Goal: Task Accomplishment & Management: Use online tool/utility

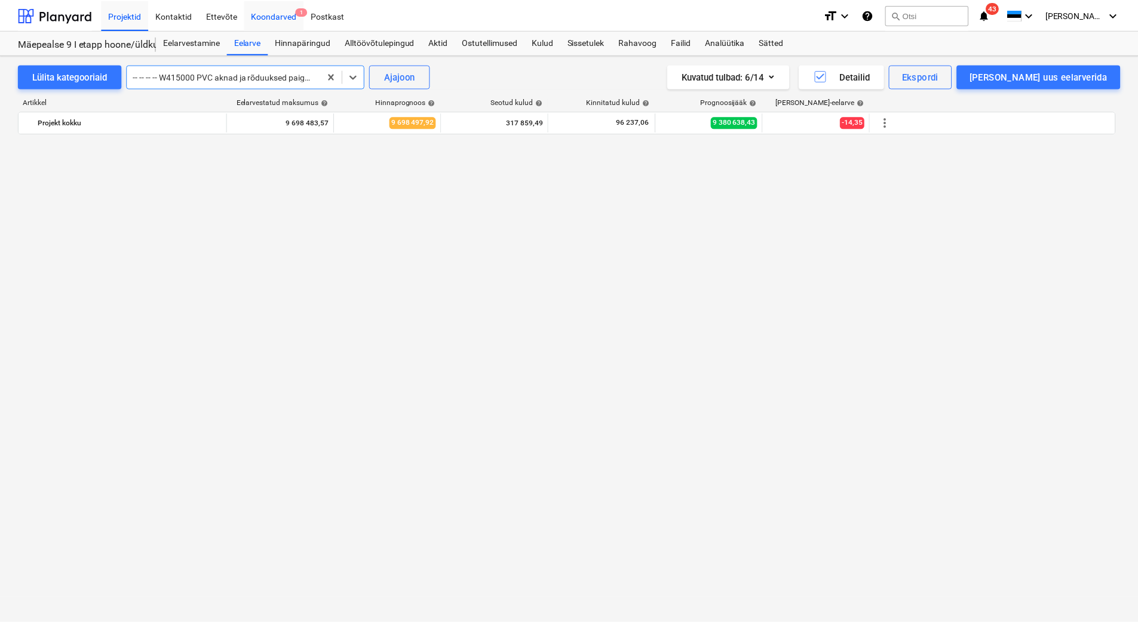
scroll to position [7548, 0]
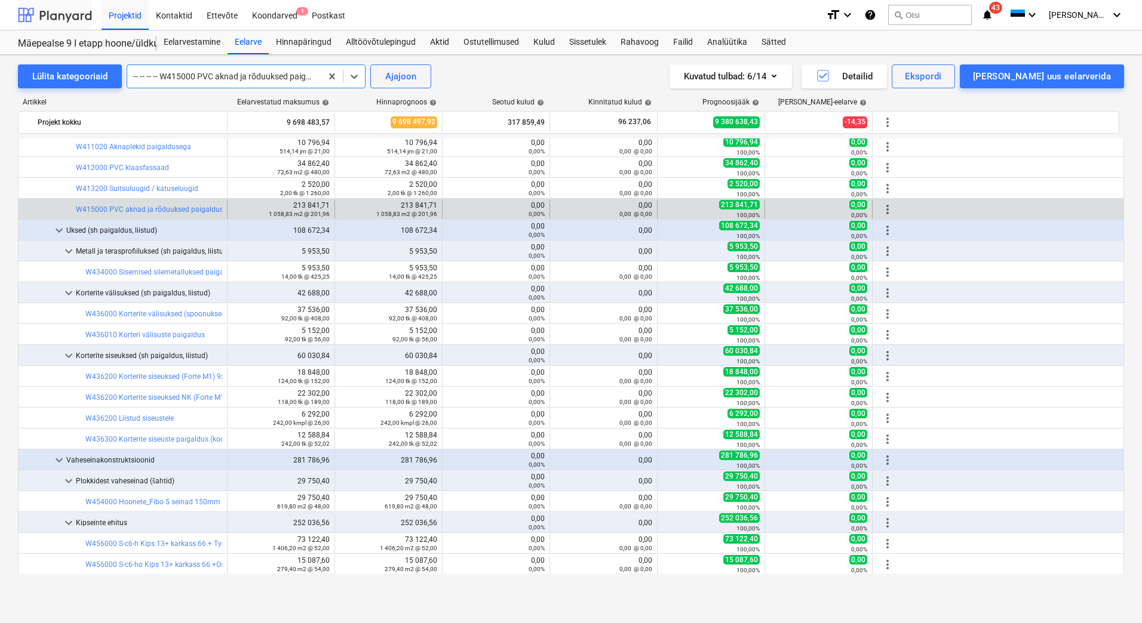
click at [75, 22] on div at bounding box center [55, 15] width 74 height 30
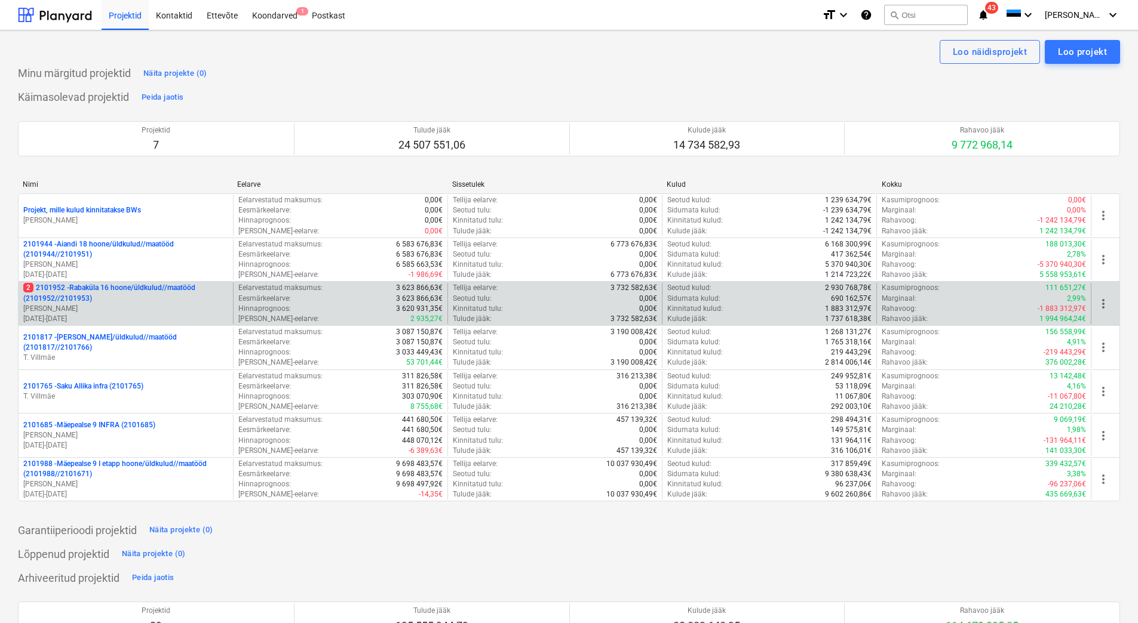
click at [119, 312] on p "[PERSON_NAME]" at bounding box center [125, 309] width 205 height 10
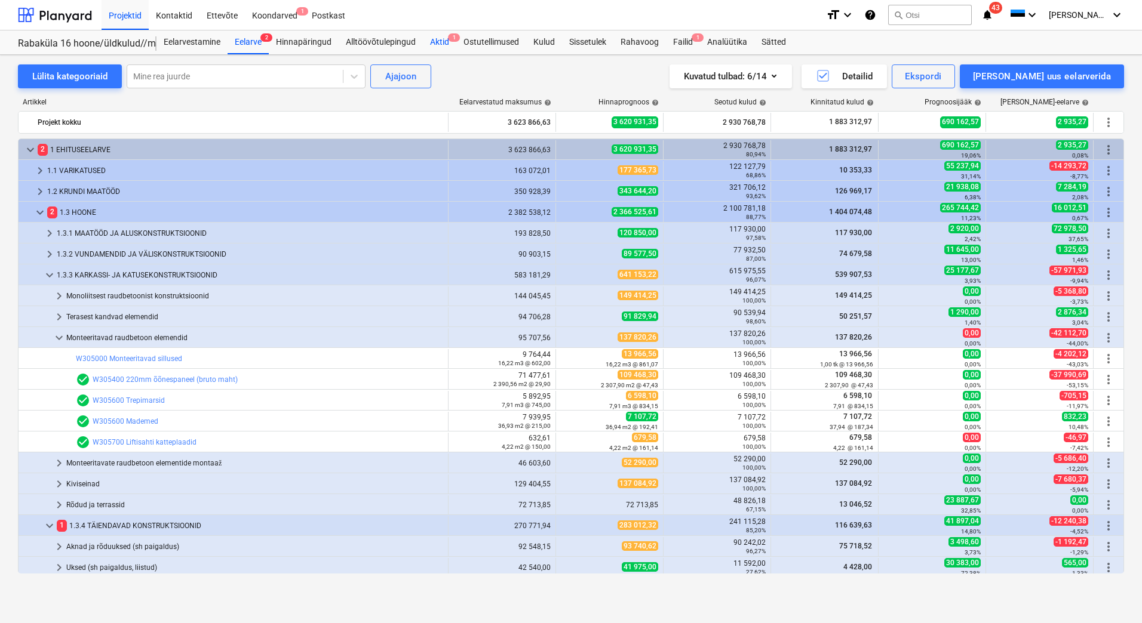
click at [446, 39] on div "Aktid 1" at bounding box center [439, 42] width 33 height 24
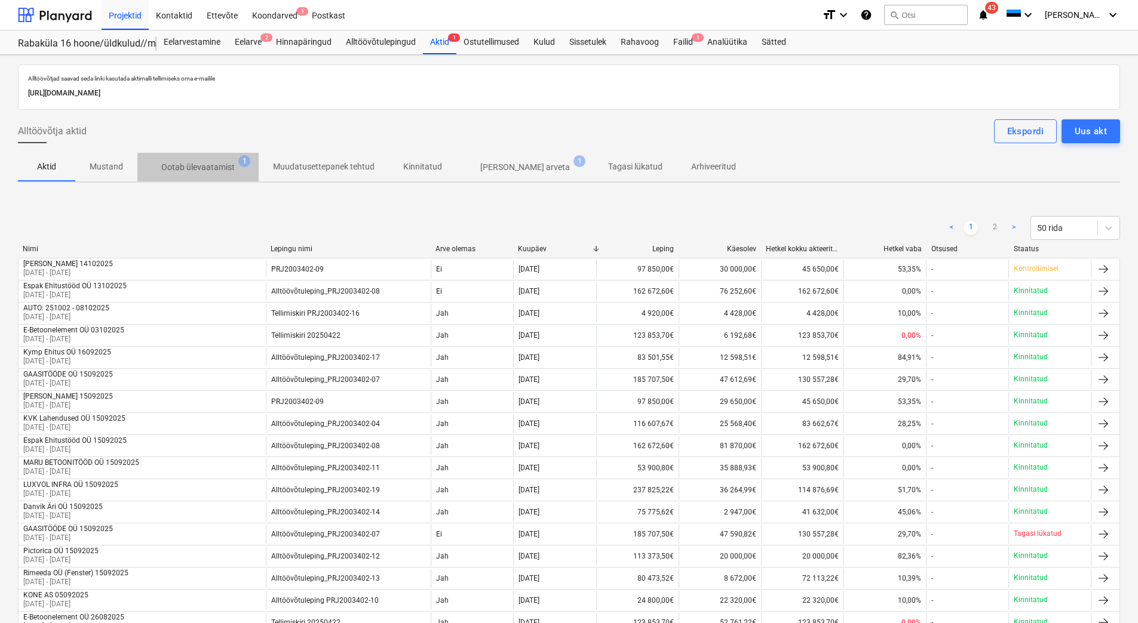
click at [203, 171] on p "Ootab ülevaatamist" at bounding box center [197, 167] width 73 height 13
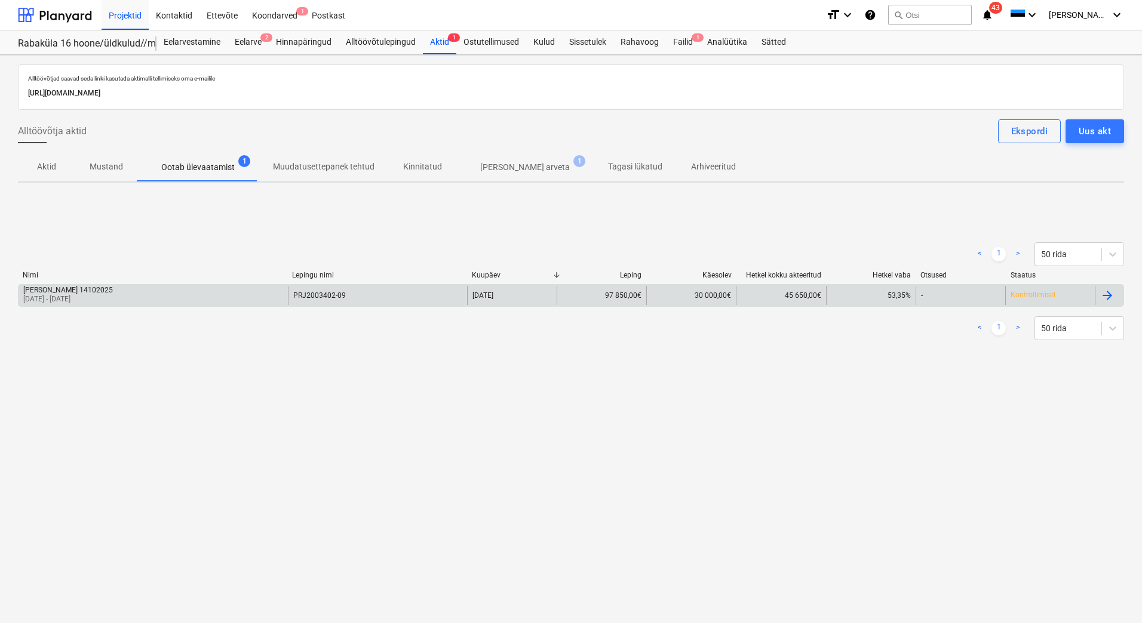
click at [183, 295] on div "[PERSON_NAME] 14102025 [DATE] - [DATE]" at bounding box center [153, 295] width 269 height 19
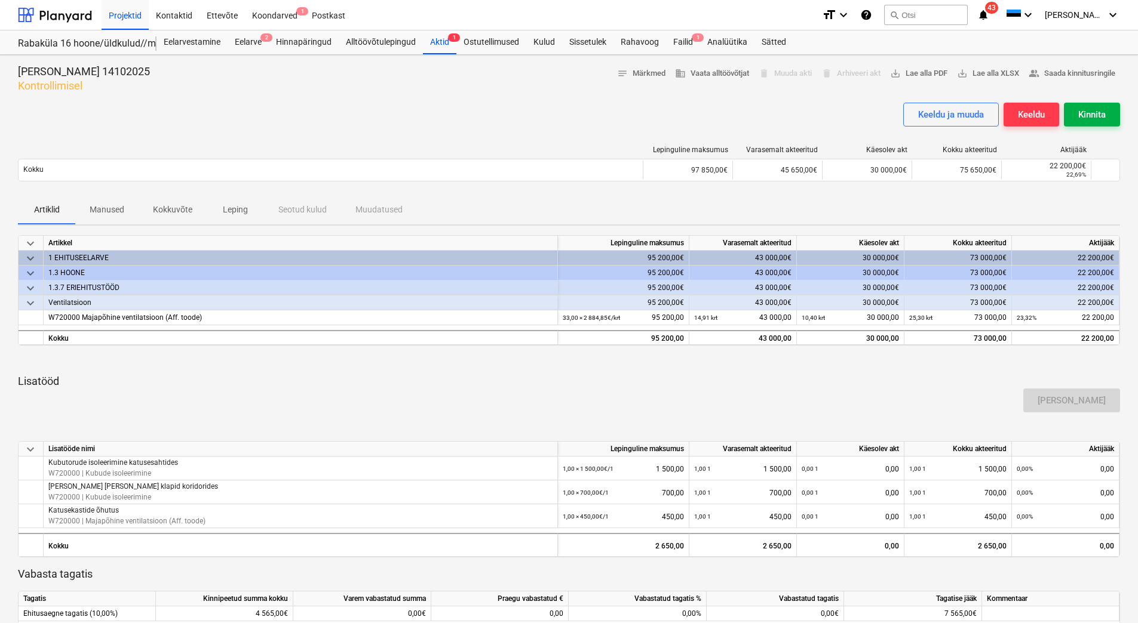
click at [1088, 117] on div "Kinnita" at bounding box center [1091, 115] width 27 height 16
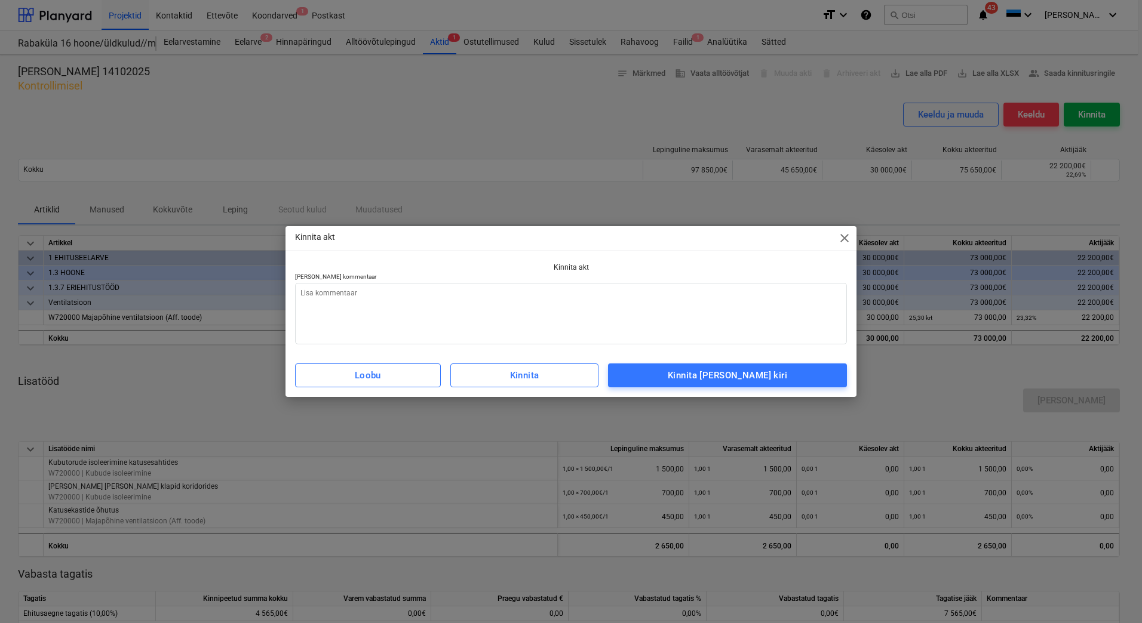
type textarea "x"
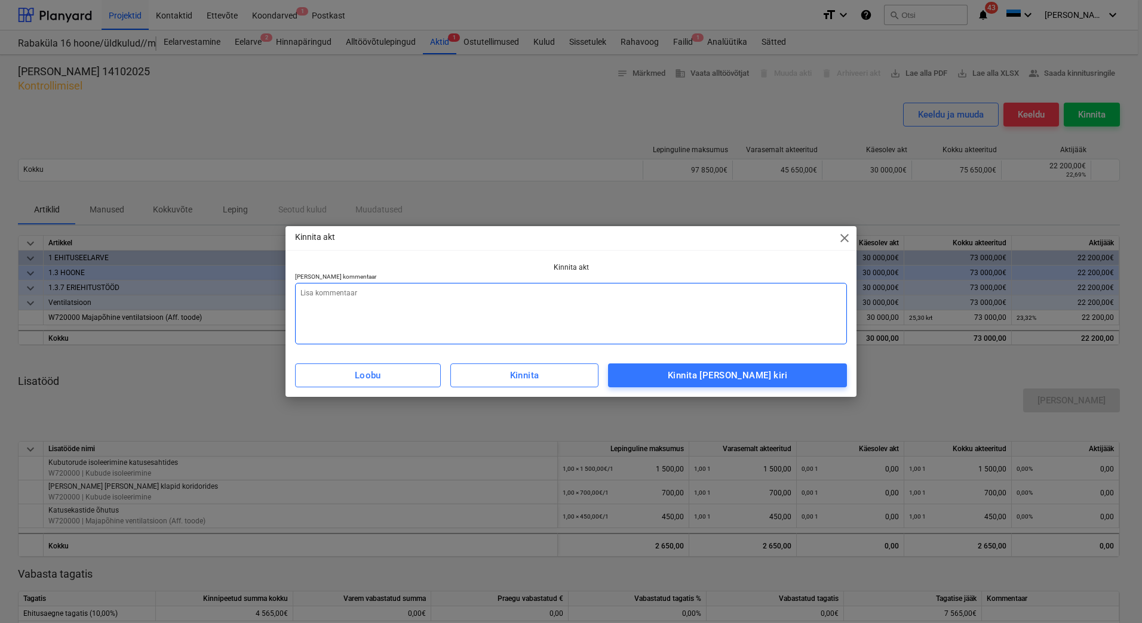
click at [480, 321] on textarea at bounding box center [571, 314] width 552 height 62
type textarea "L"
type textarea "x"
type textarea "Li"
type textarea "x"
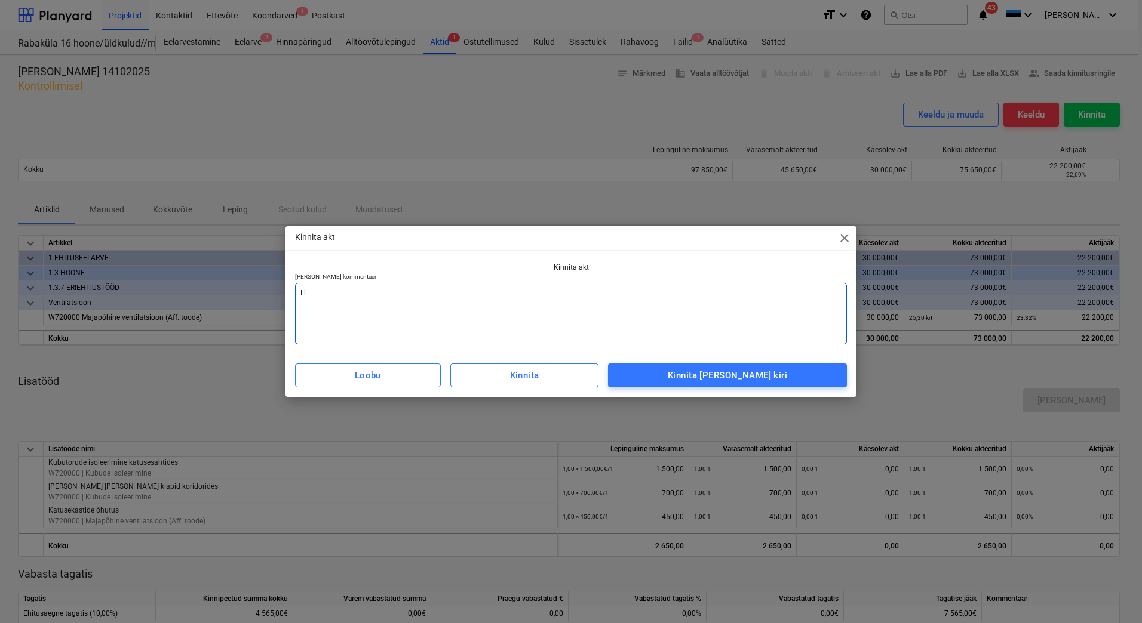
type textarea "Lis"
type textarea "x"
type textarea "Lisa"
type textarea "x"
type textarea "Lisad"
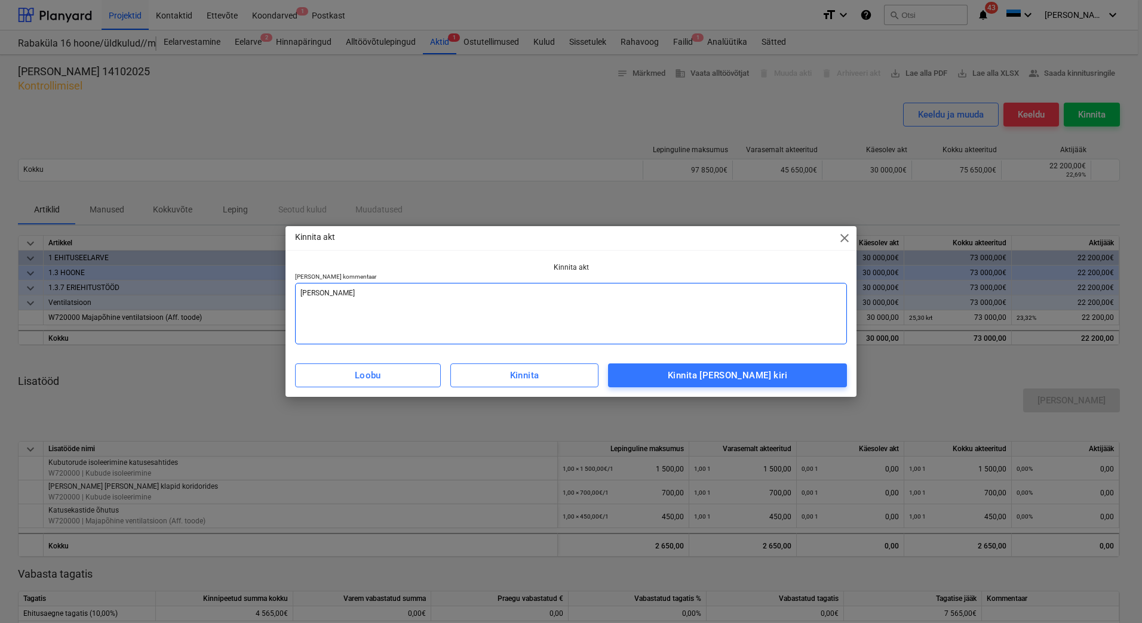
type textarea "x"
type textarea "Lisada"
type textarea "x"
type textarea "Lisada"
type textarea "x"
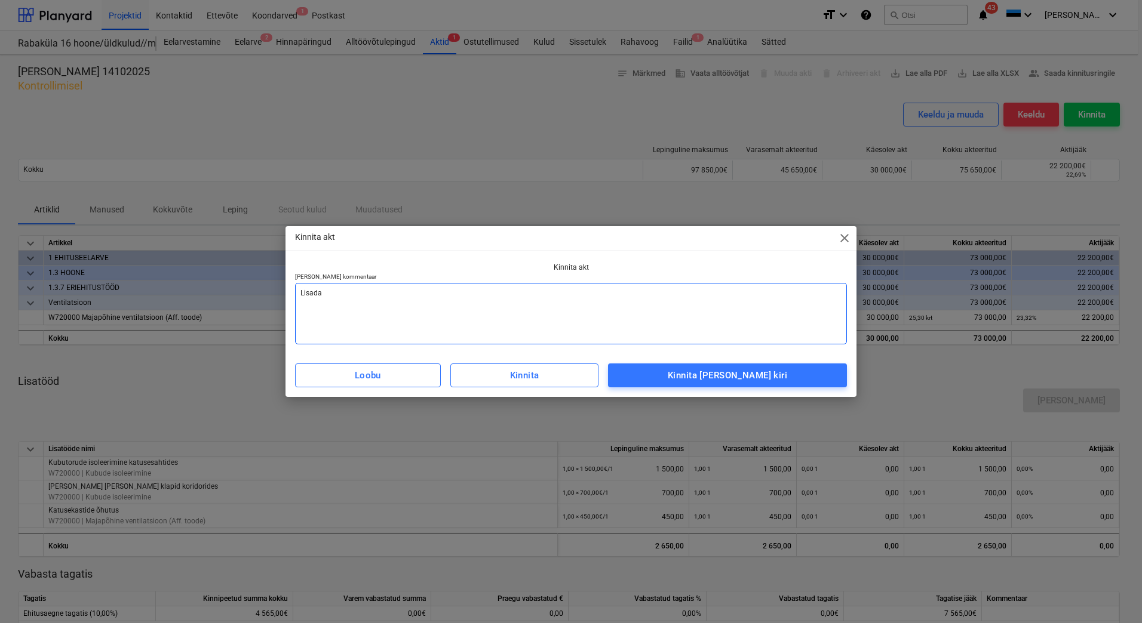
type textarea "Lisada a"
type textarea "x"
type textarea "Lisada ar"
type textarea "x"
type textarea "Lisada arv"
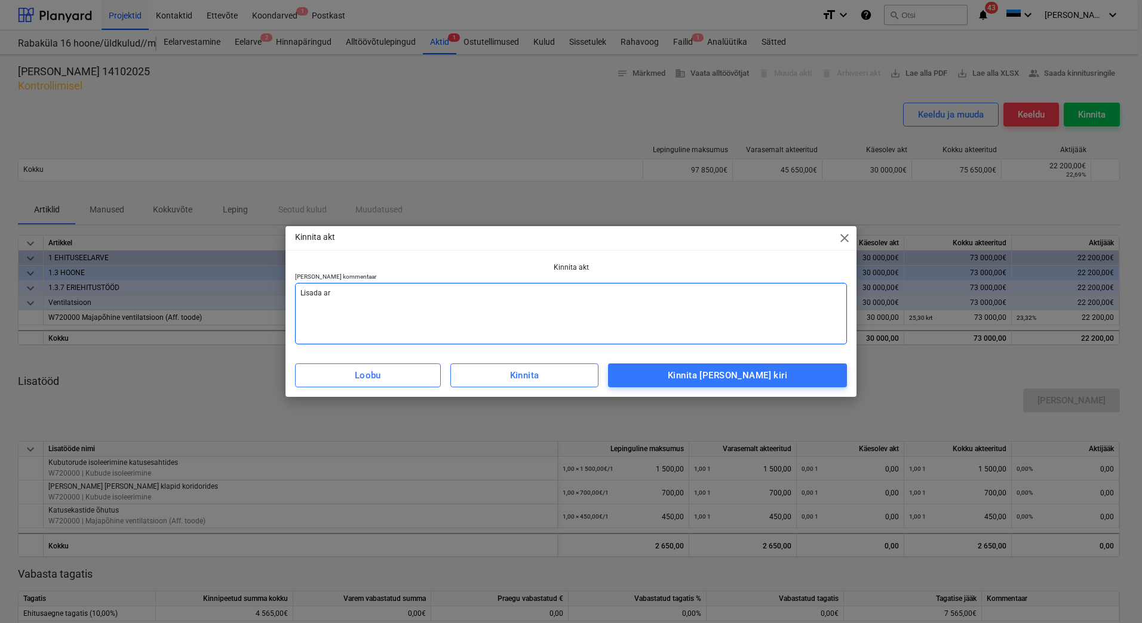
type textarea "x"
type textarea "Lisada arve"
type textarea "x"
type textarea "Lisada arve"
type textarea "x"
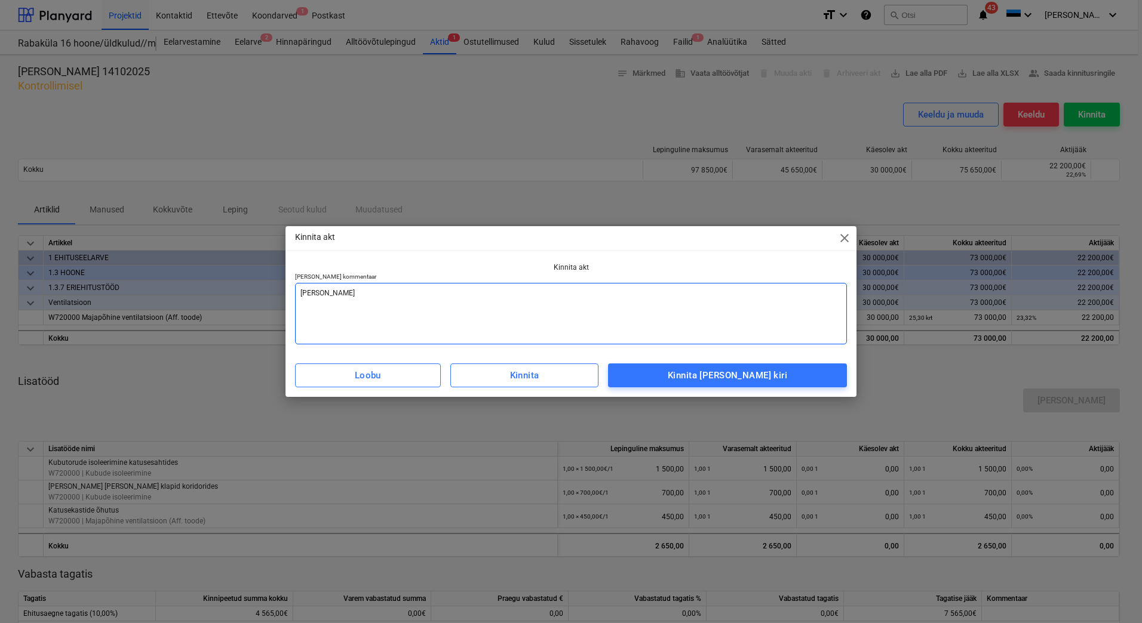
type textarea "Lisada arve v"
type textarea "x"
type textarea "Lisada arve va"
type textarea "x"
type textarea "Lisada arve vas"
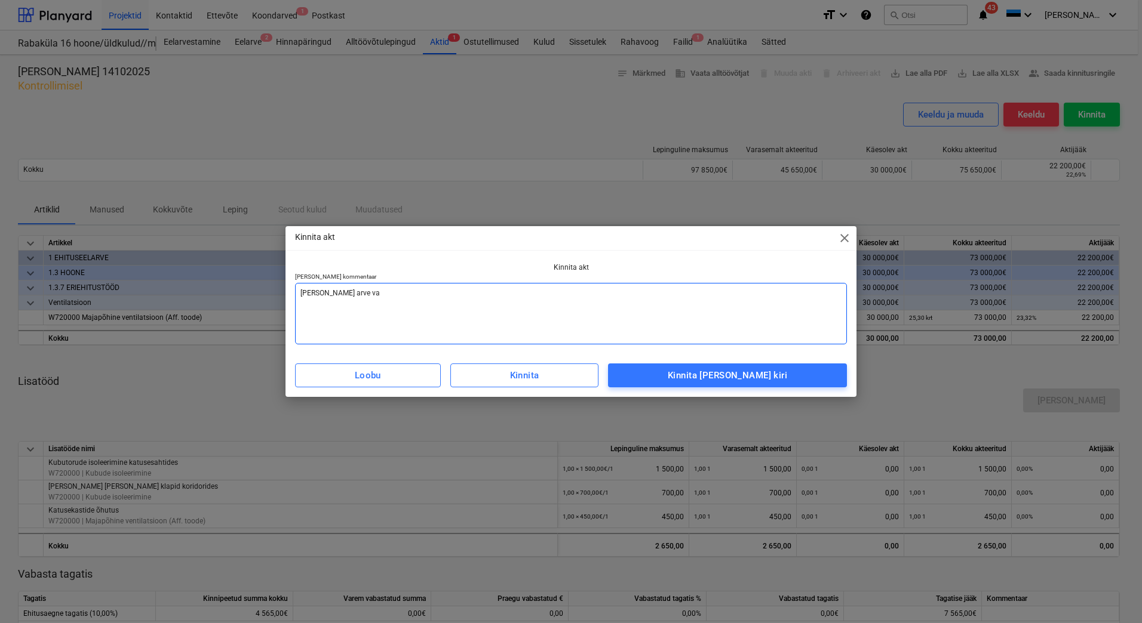
type textarea "x"
type textarea "Lisada arve vast"
type textarea "x"
type textarea "Lisada arve vasta"
type textarea "x"
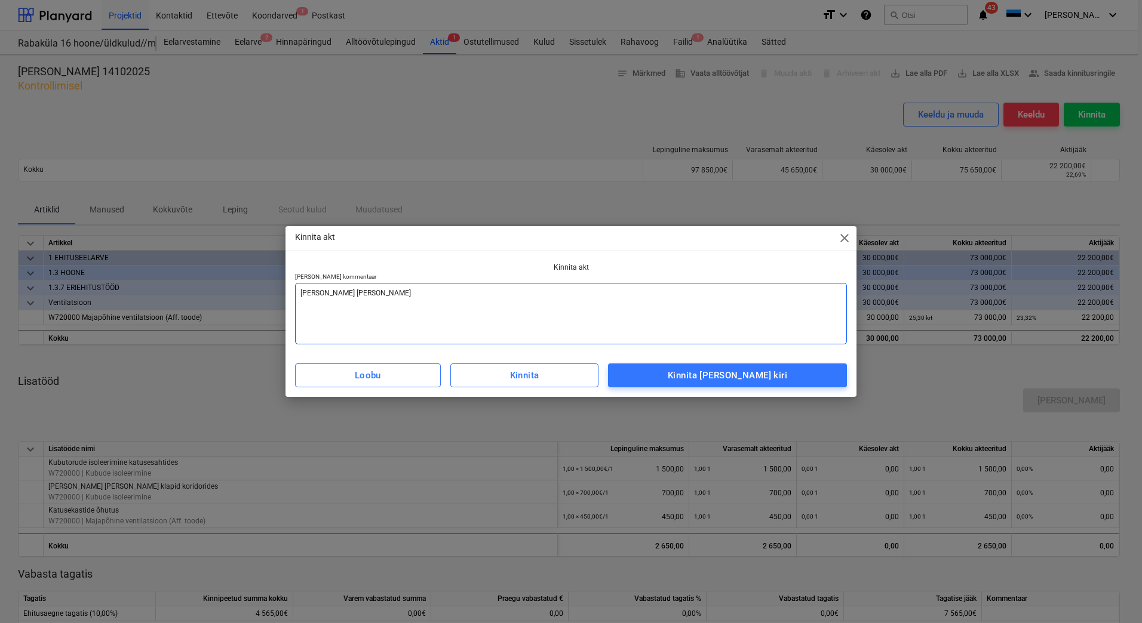
type textarea "Lisada arve vastav"
type textarea "x"
type textarea "Lisada arve vastava"
type textarea "x"
type textarea "Lisada arve vastaval"
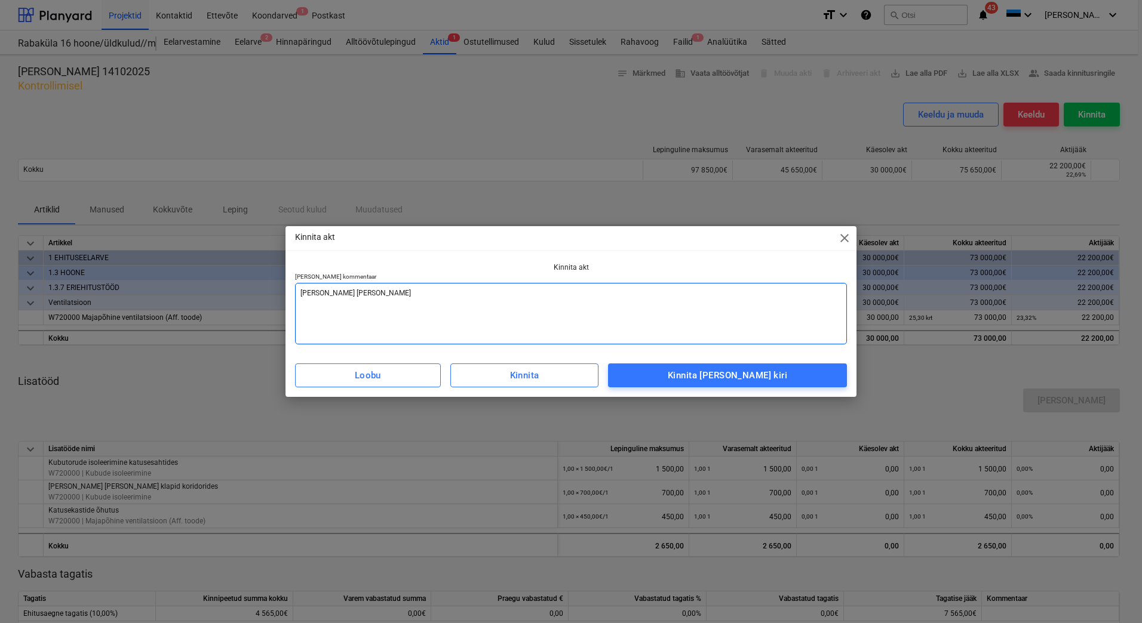
type textarea "x"
type textarea "Lisada arve vastavalt"
type textarea "x"
type textarea "Lisada arve vastavalt"
type textarea "x"
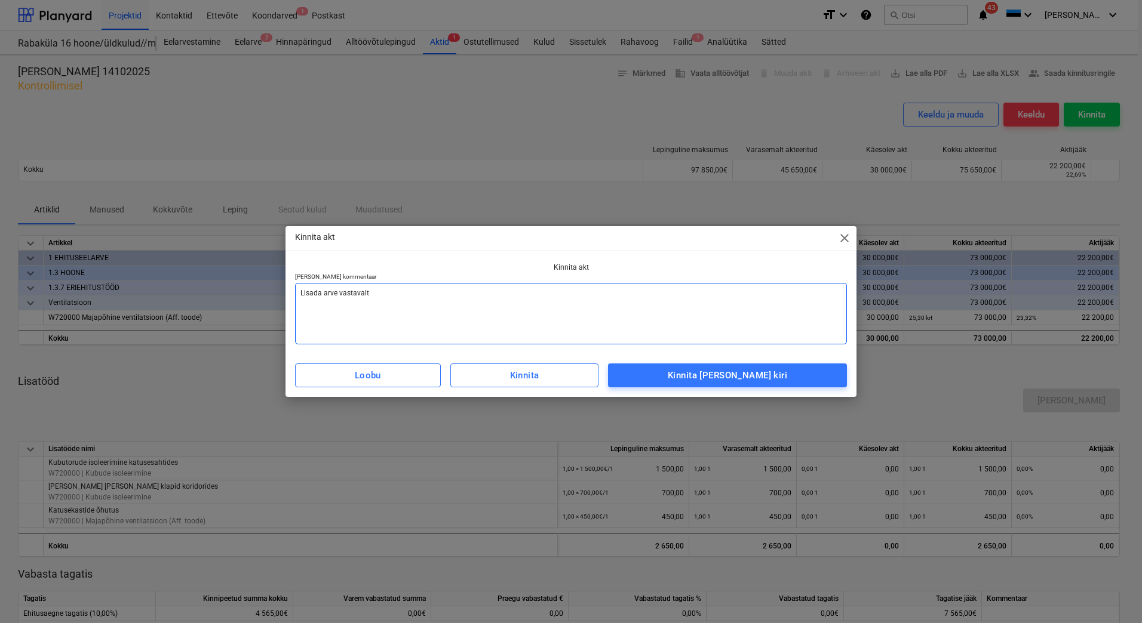
type textarea "Lisada arve vastavalt a"
type textarea "x"
type textarea "Lisada arve vastavalt ak"
type textarea "x"
type textarea "Lisada arve vastavalt akt"
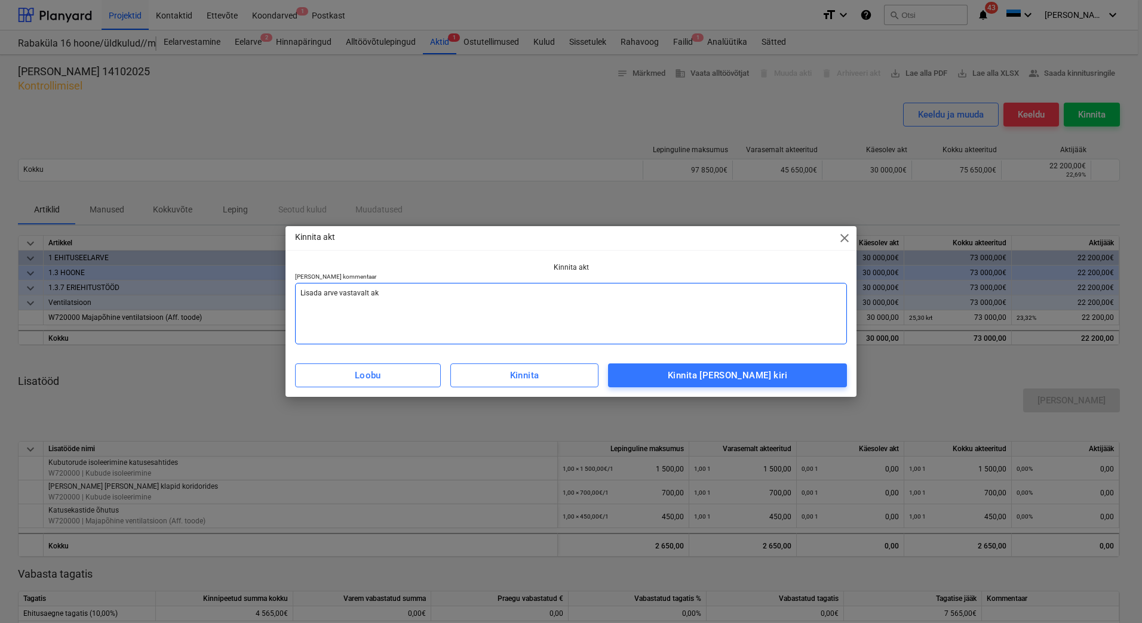
type textarea "x"
type textarea "Lisada arve vastavalt akti"
type textarea "x"
type textarea "Lisada arve vastavalt aktil"
type textarea "x"
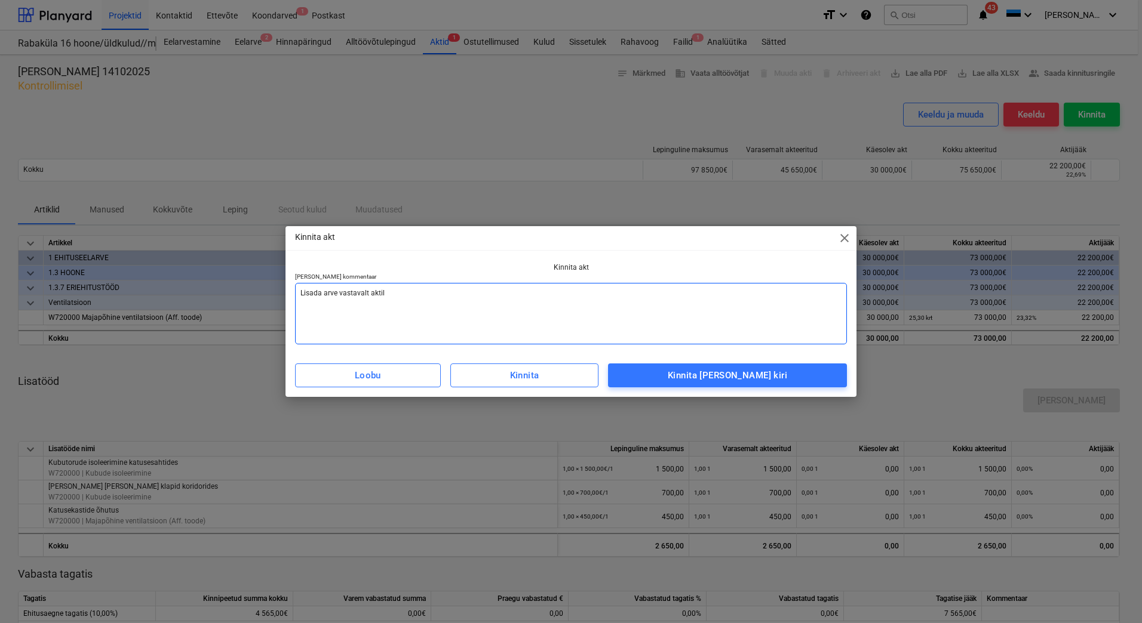
type textarea "Lisada arve vastavalt aktile"
type textarea "x"
type textarea "Lisada arve vastavalt aktile"
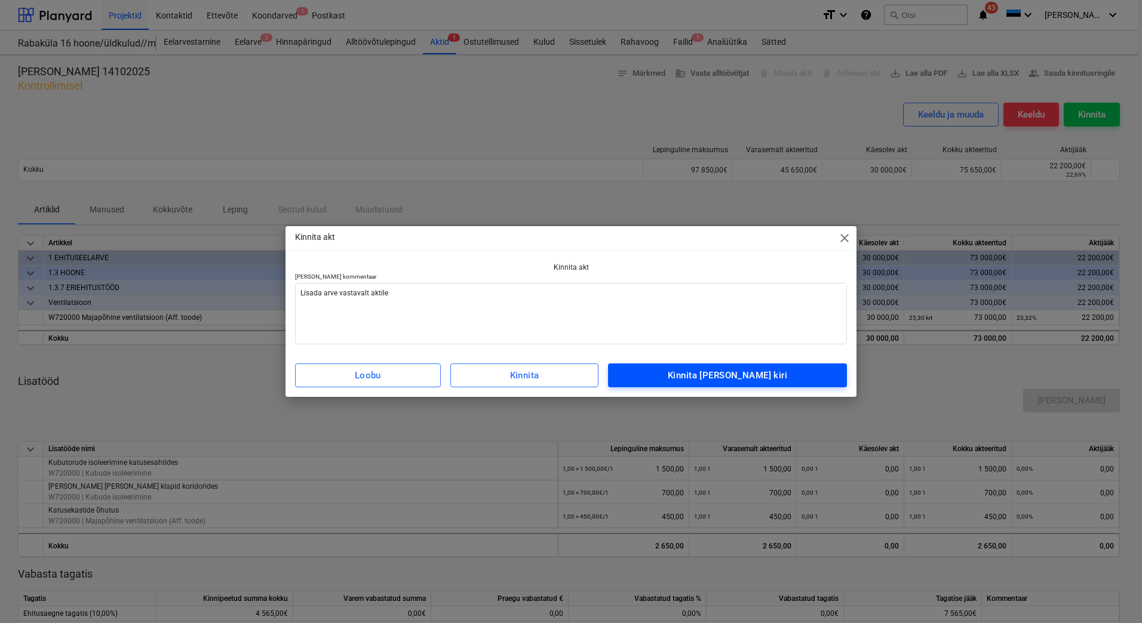
click at [717, 382] on div "Kinnita ja saada kiri" at bounding box center [727, 376] width 119 height 16
type textarea "x"
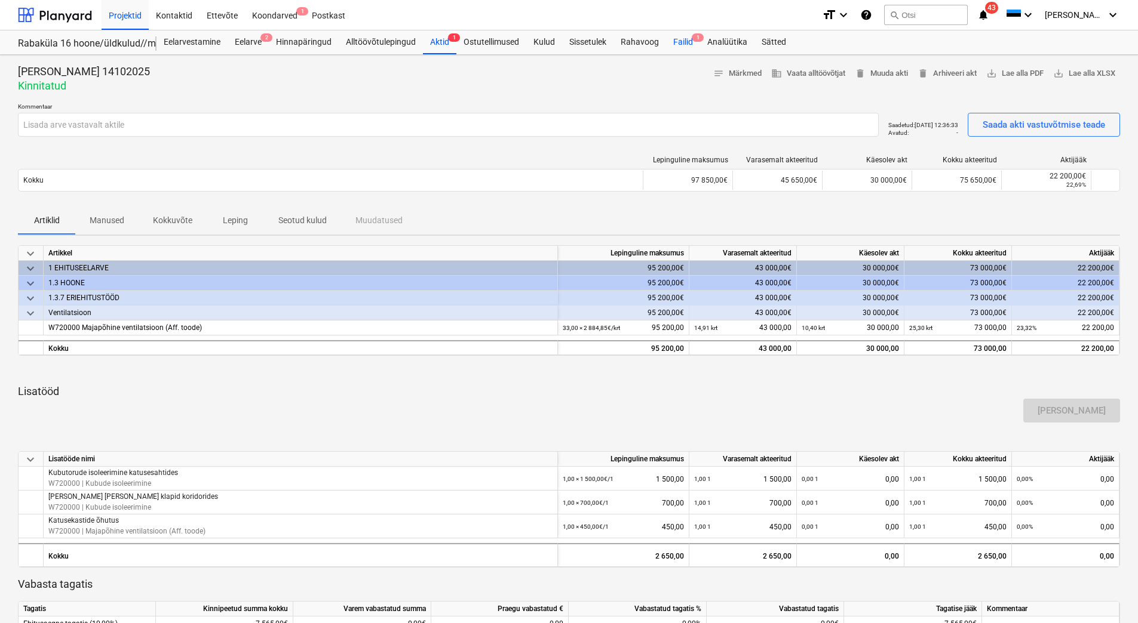
click at [683, 38] on div "Failid 1" at bounding box center [683, 42] width 34 height 24
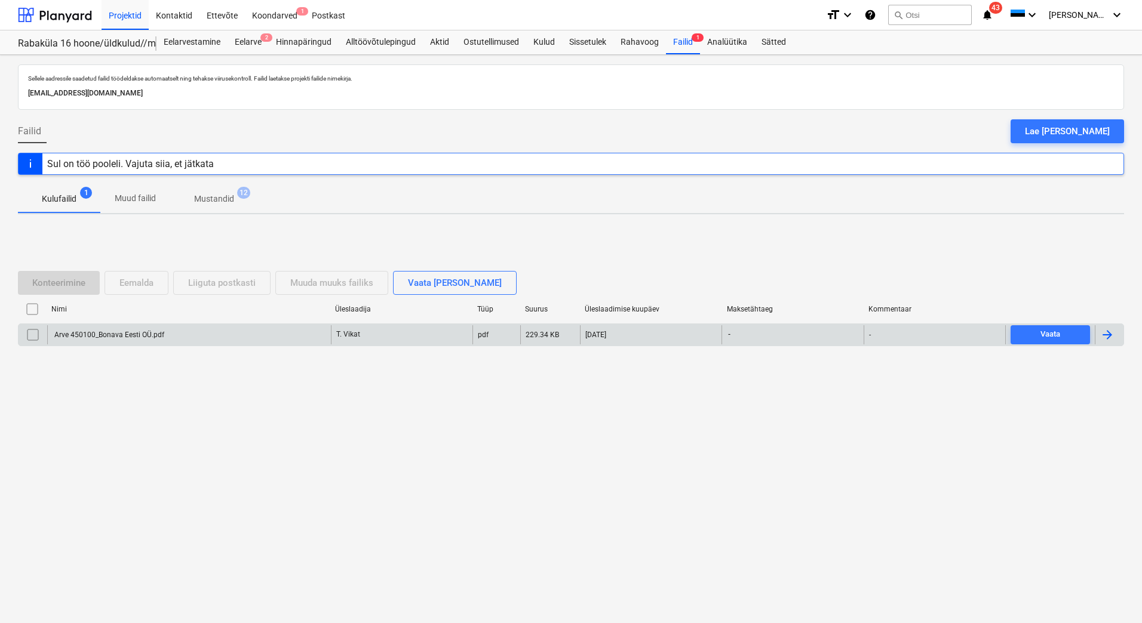
click at [153, 334] on div "Arve 450100_Bonava Eesti OÜ.pdf" at bounding box center [109, 335] width 112 height 8
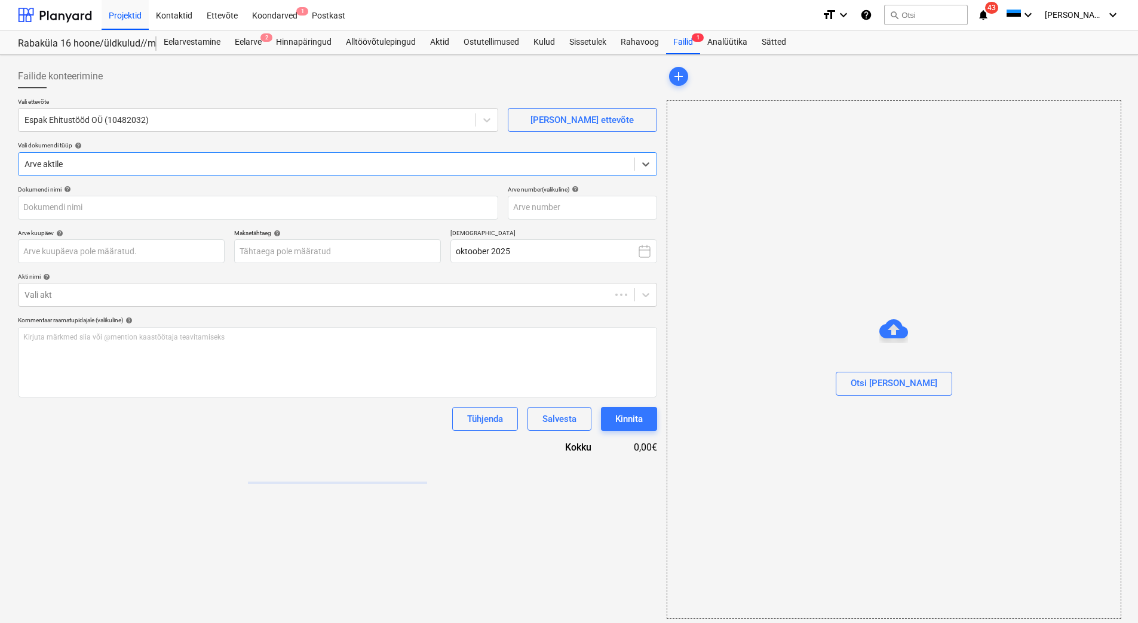
type input "Arve 450100_Bonava Eesti OÜ.pdf"
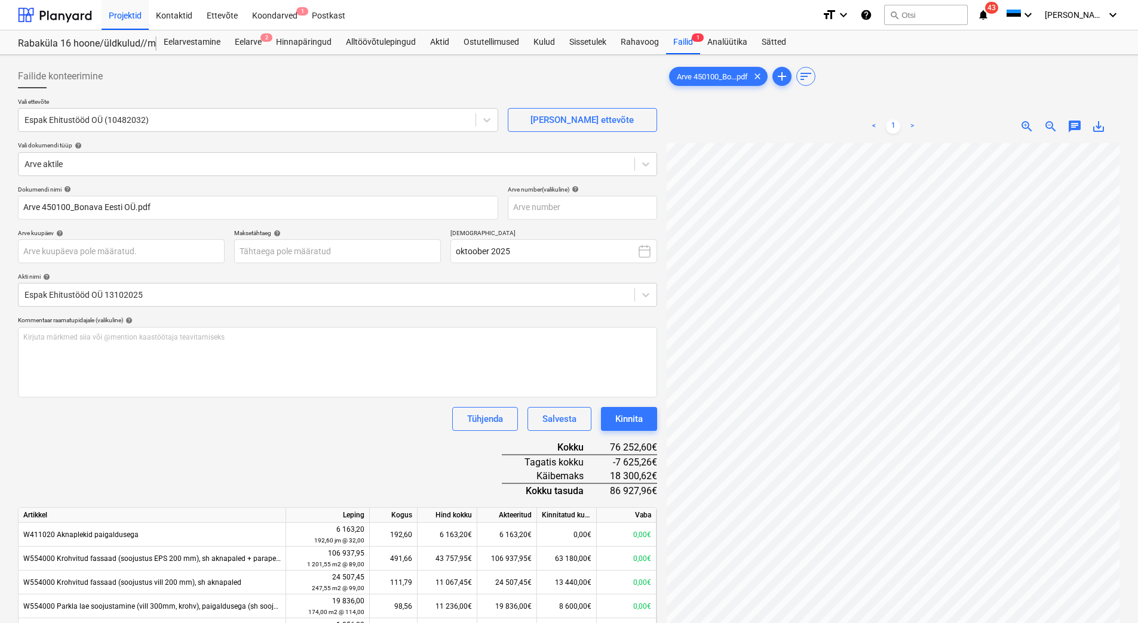
scroll to position [0, 87]
click at [561, 207] on input "text" at bounding box center [582, 208] width 149 height 24
type input "450100"
click at [319, 256] on body "Projektid Kontaktid Ettevõte Koondarved 1 Postkast format_size keyboard_arrow_d…" at bounding box center [569, 311] width 1138 height 623
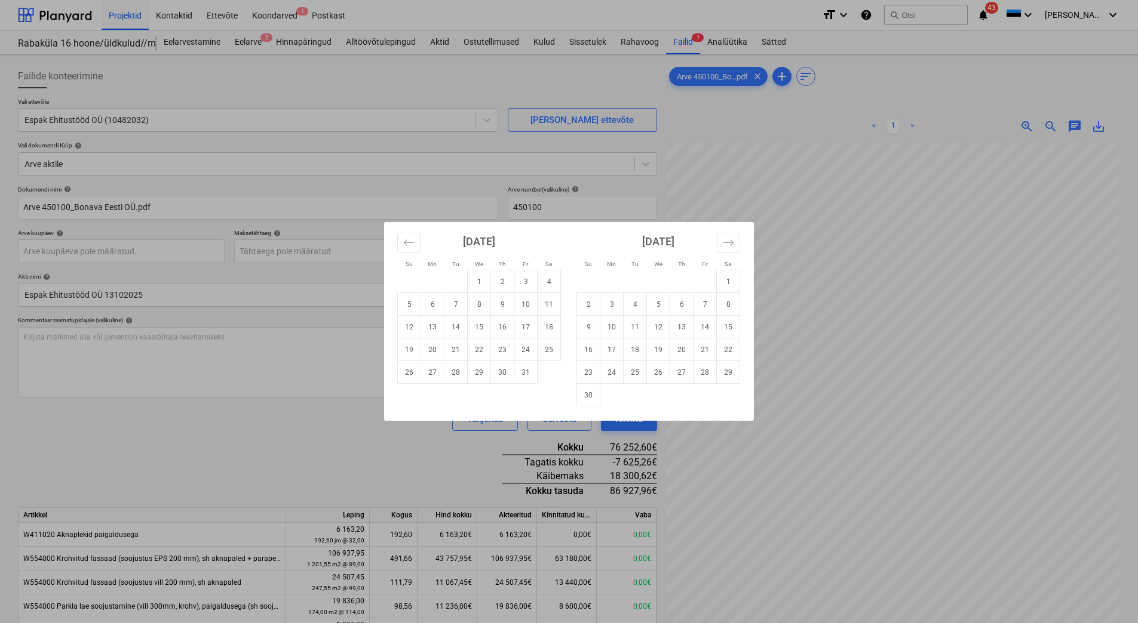
click at [613, 324] on td "10" at bounding box center [611, 327] width 23 height 23
type input "10 Nov 2025"
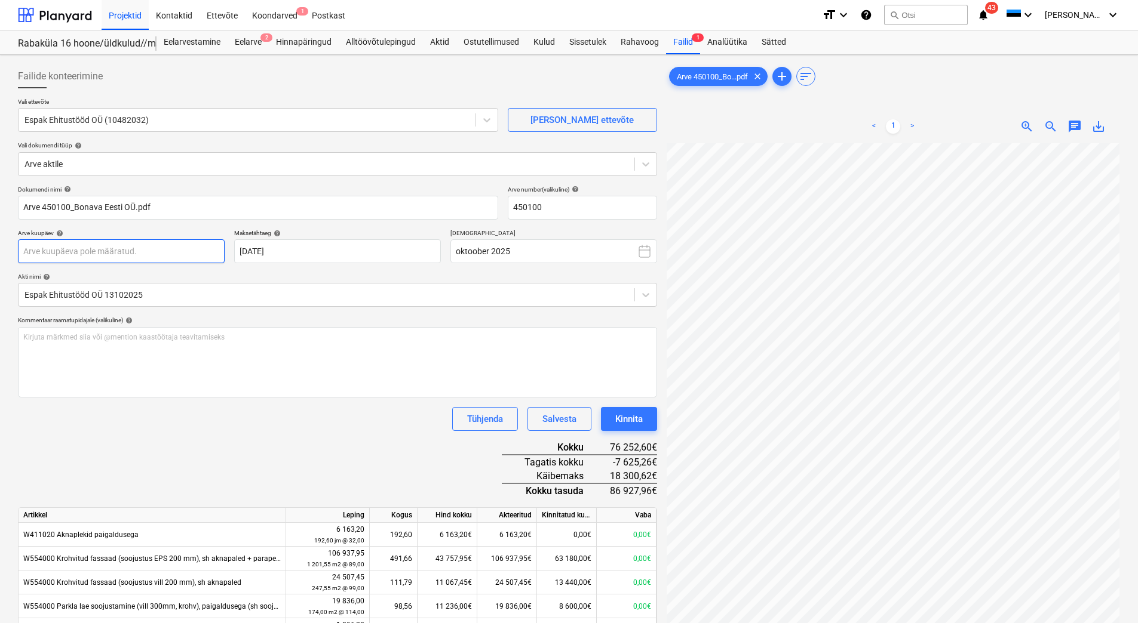
click at [117, 256] on body "Projektid Kontaktid Ettevõte Koondarved 1 Postkast format_size keyboard_arrow_d…" at bounding box center [569, 311] width 1138 height 623
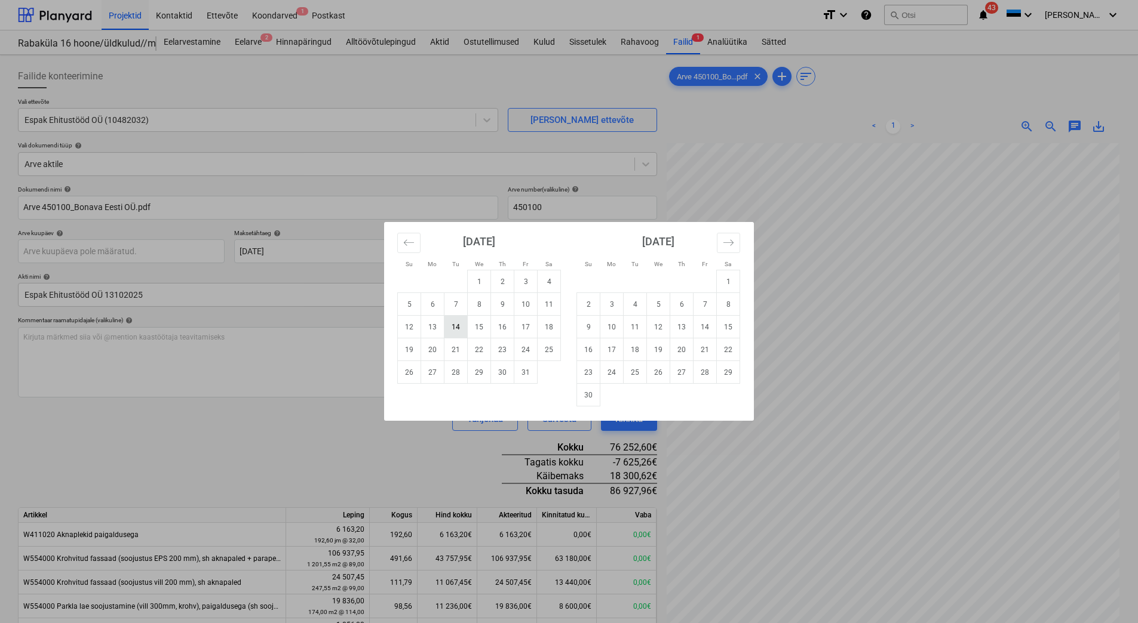
click at [458, 330] on td "14" at bounding box center [455, 327] width 23 height 23
type input "[DATE]"
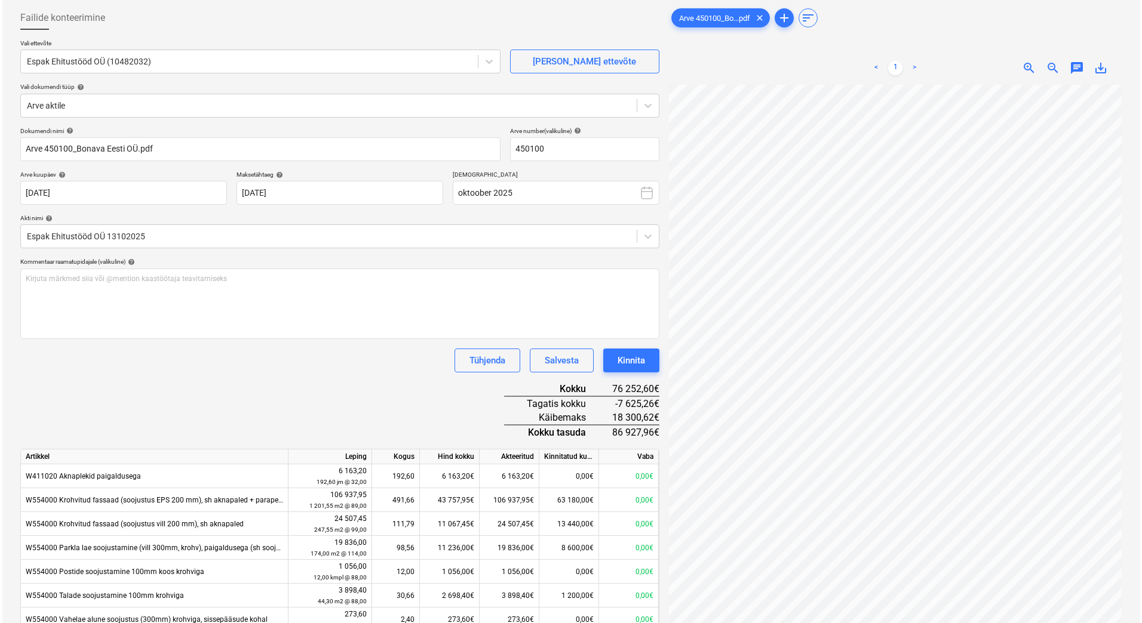
scroll to position [119, 0]
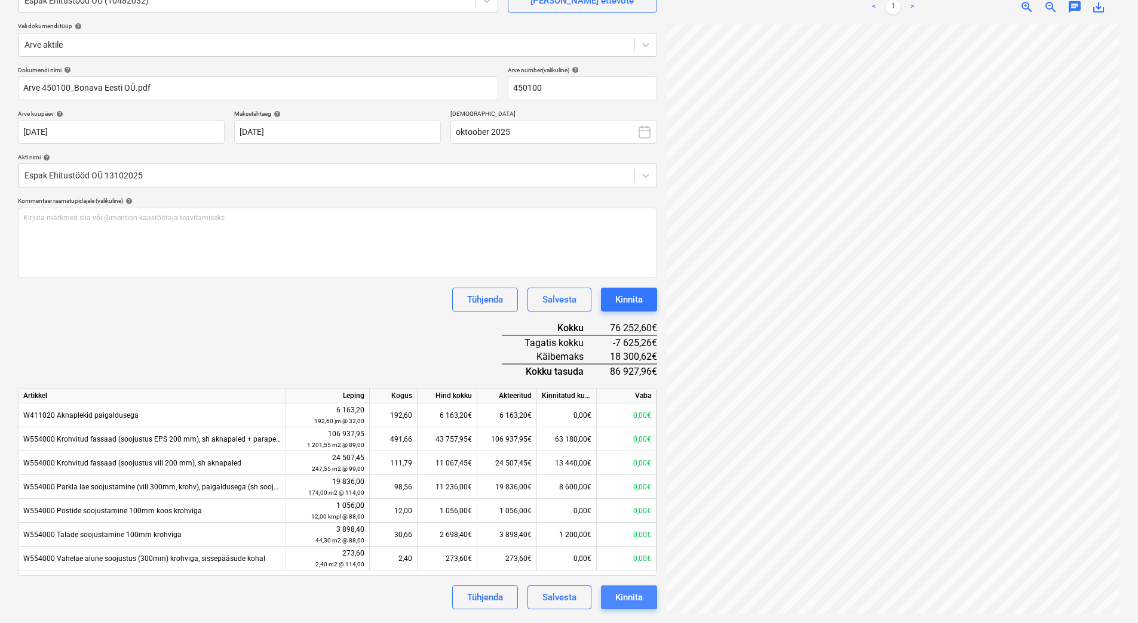
click at [619, 590] on div "Kinnita" at bounding box center [628, 598] width 27 height 16
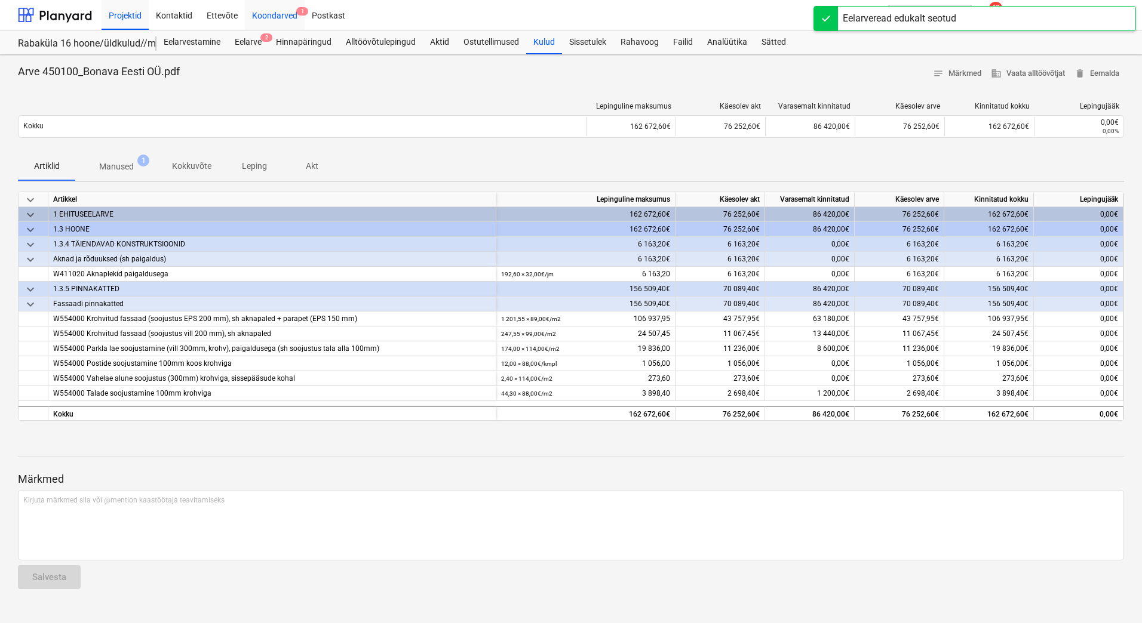
click at [284, 11] on div "Koondarved 1" at bounding box center [275, 14] width 60 height 30
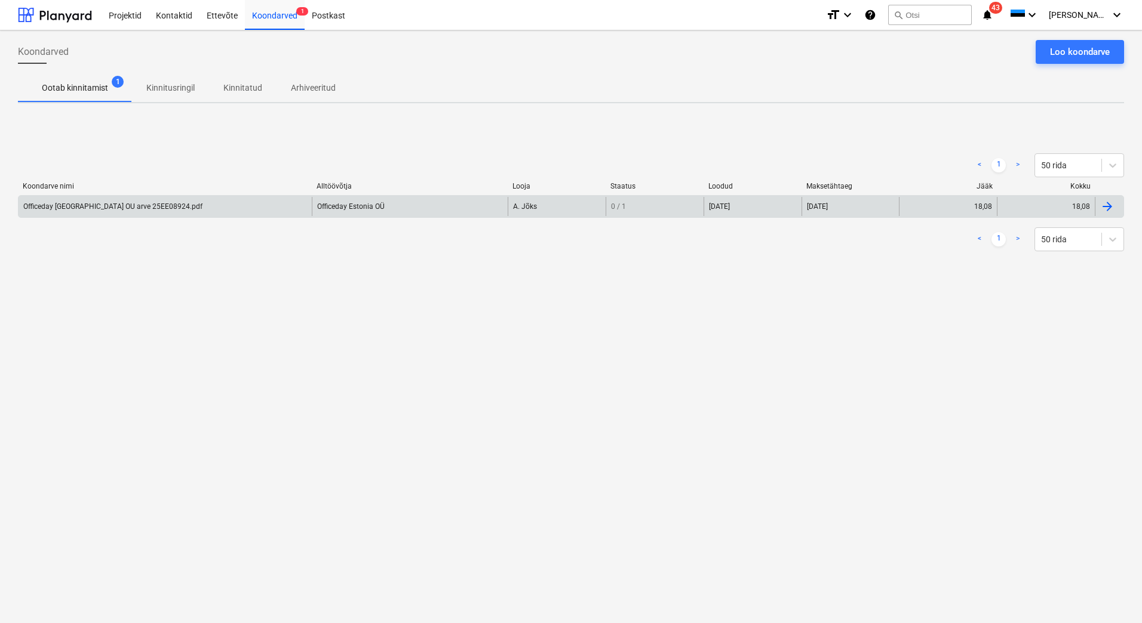
click at [149, 207] on div "Officeday Estonia OU arve 25EE08924.pdf" at bounding box center [112, 206] width 179 height 8
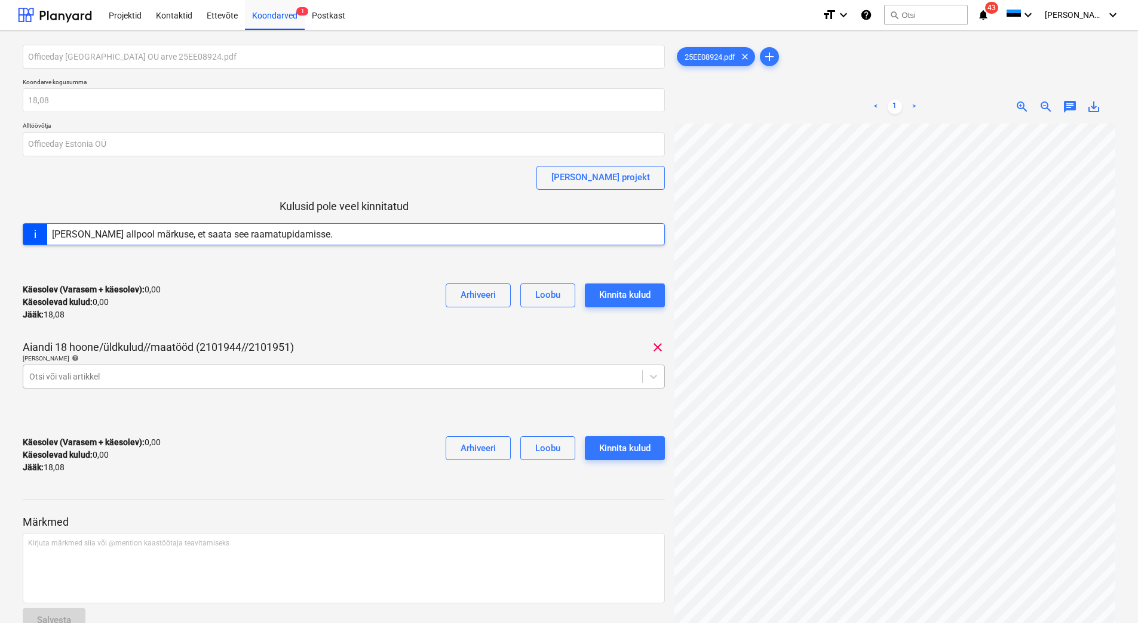
click at [140, 382] on div at bounding box center [332, 377] width 607 height 12
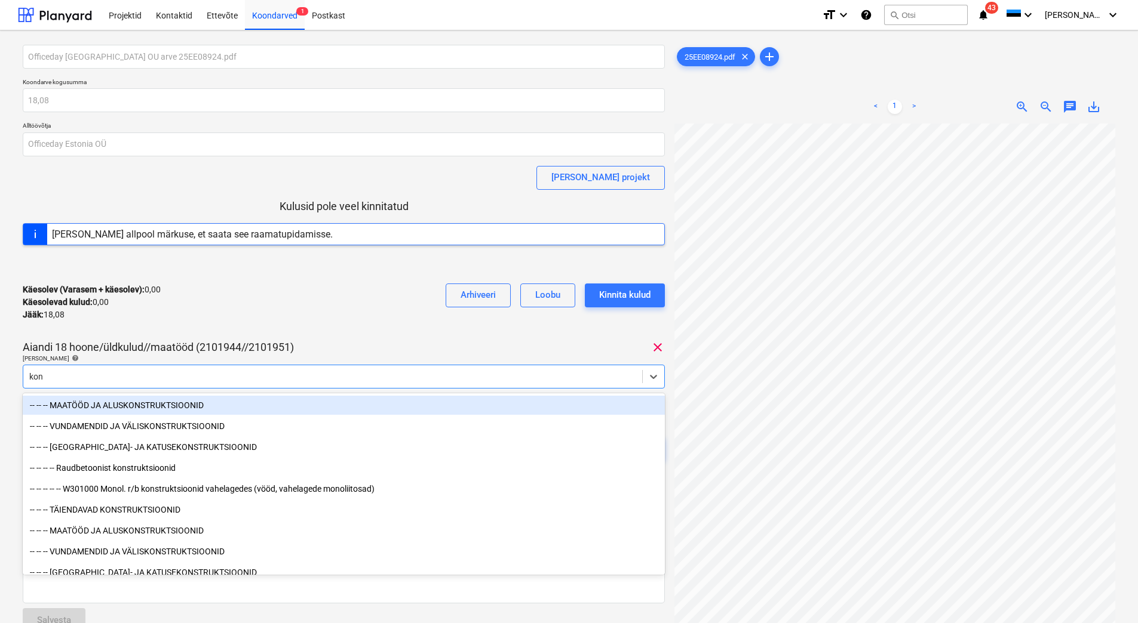
type input "kont"
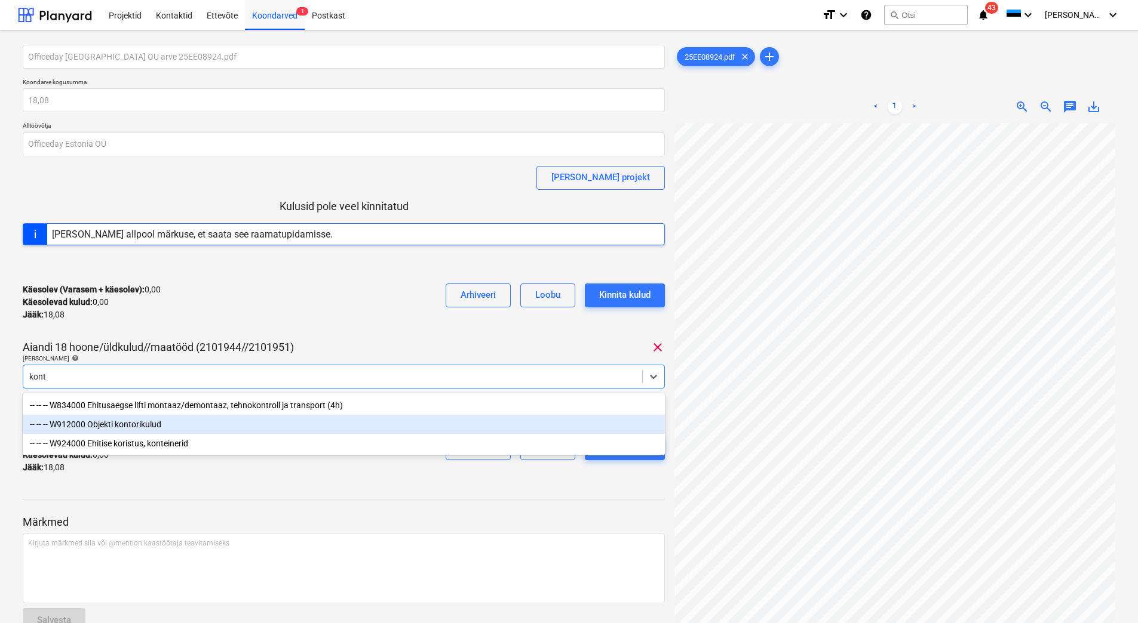
click at [150, 426] on div "-- -- -- W912000 Objekti kontorikulud" at bounding box center [344, 424] width 642 height 19
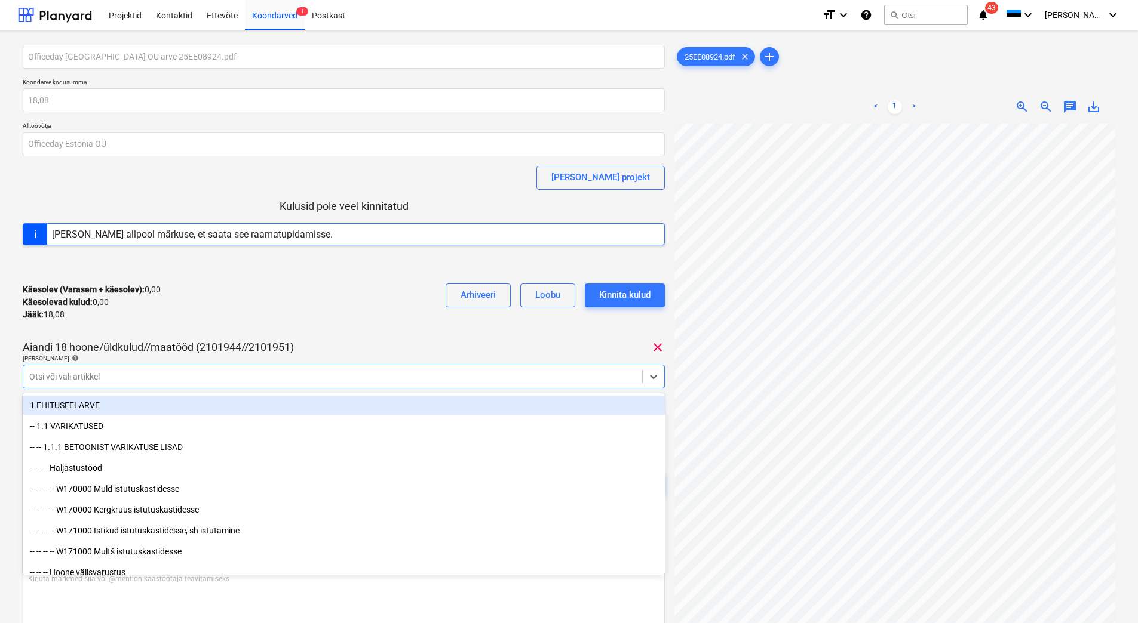
click at [245, 323] on div "Käesolev (Varasem + käesolev) : 0,00 Käesolevad kulud : 0,00 Jääk : 18,08 Arhiv…" at bounding box center [344, 302] width 642 height 57
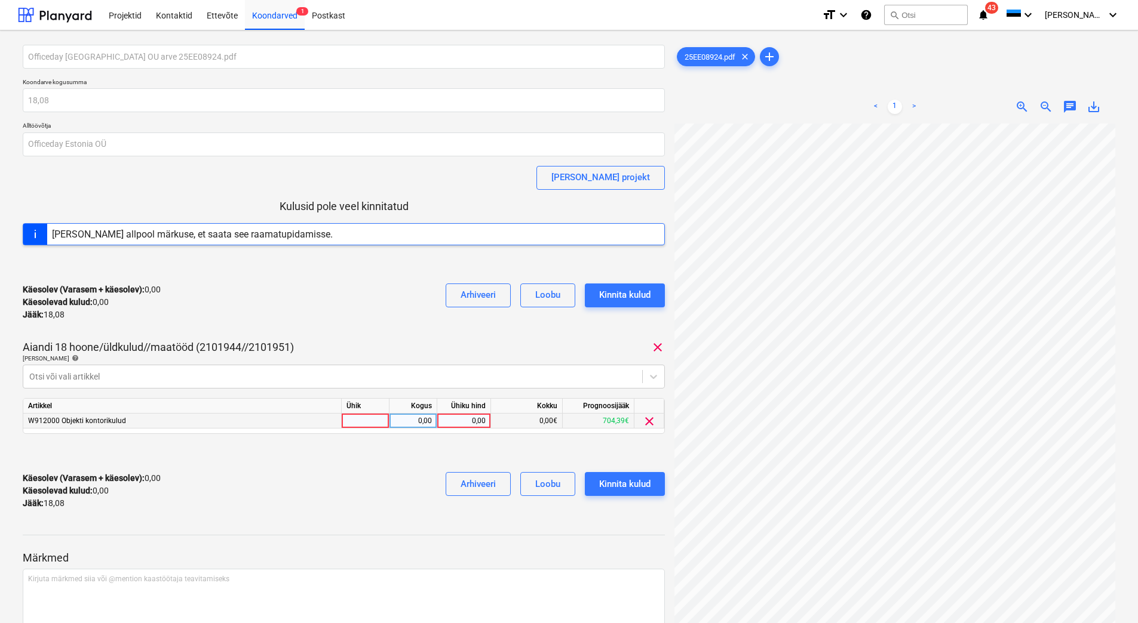
click at [466, 425] on div "0,00" at bounding box center [464, 421] width 44 height 15
type input "18,08"
click at [358, 484] on div "Käesolev (Varasem + käesolev) : 0,00 Käesolevad kulud : 0,00 Jääk : 18,08 Arhiv…" at bounding box center [344, 491] width 642 height 57
click at [612, 482] on div "Kinnita kulud" at bounding box center [624, 485] width 51 height 16
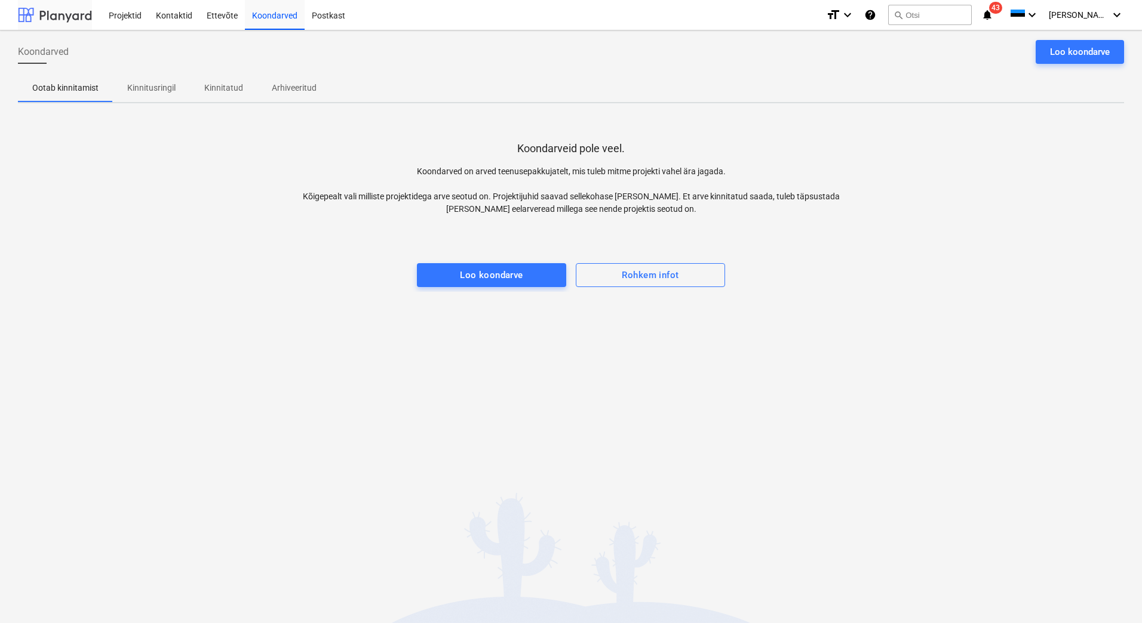
click at [55, 12] on div at bounding box center [55, 15] width 74 height 30
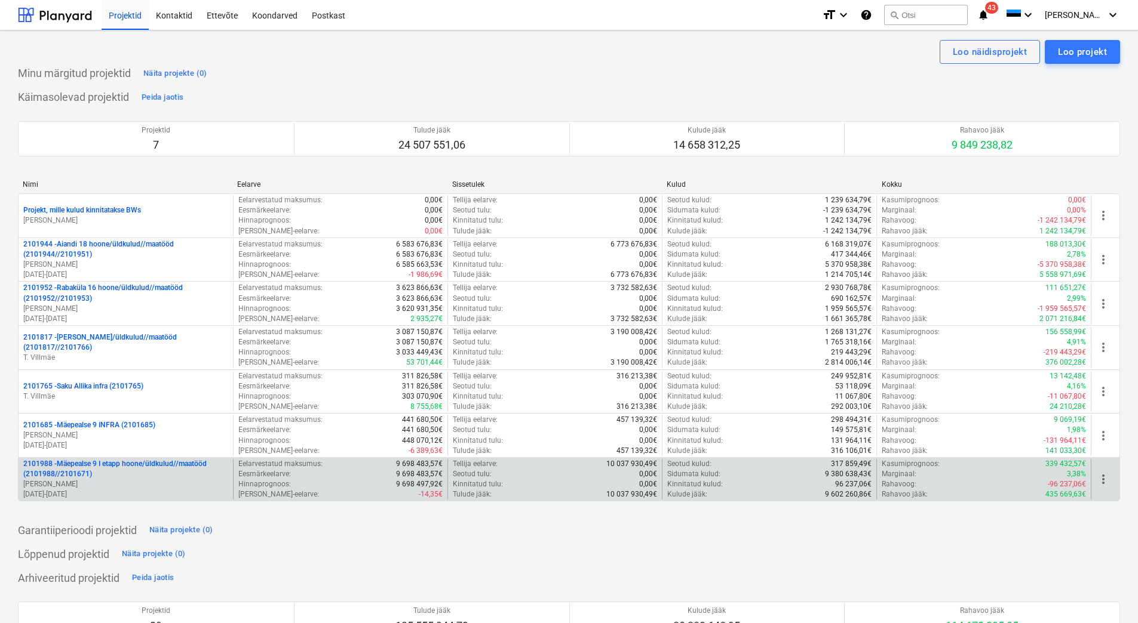
click at [128, 466] on p "2101988 - Mäepealse 9 I etapp hoone/üldkulud//maatööd (2101988//2101671)" at bounding box center [125, 469] width 205 height 20
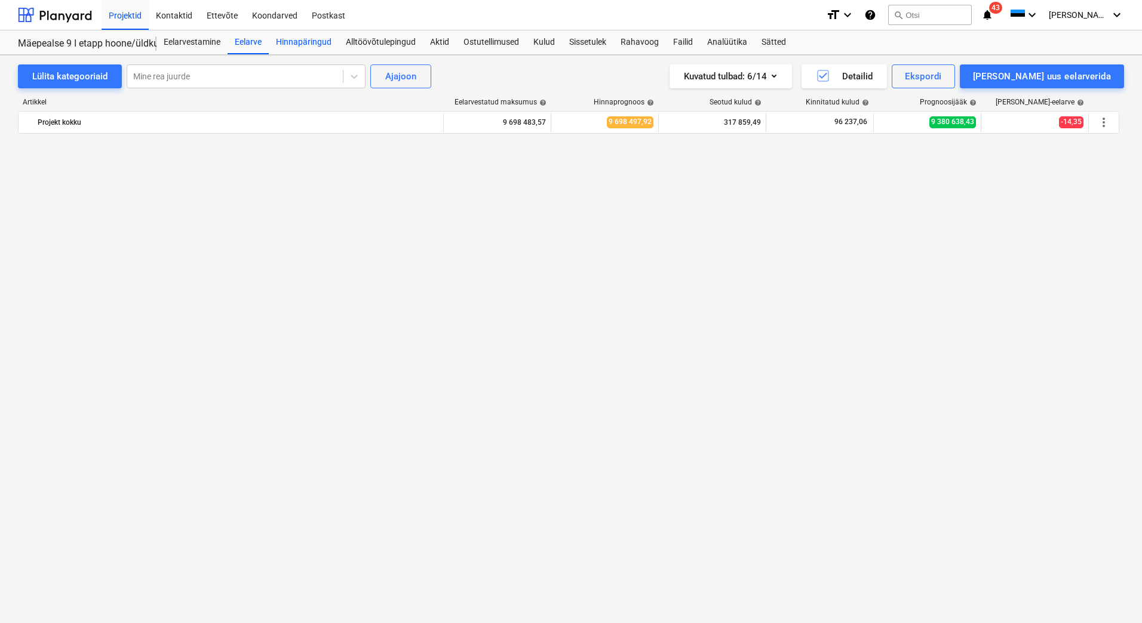
scroll to position [7548, 0]
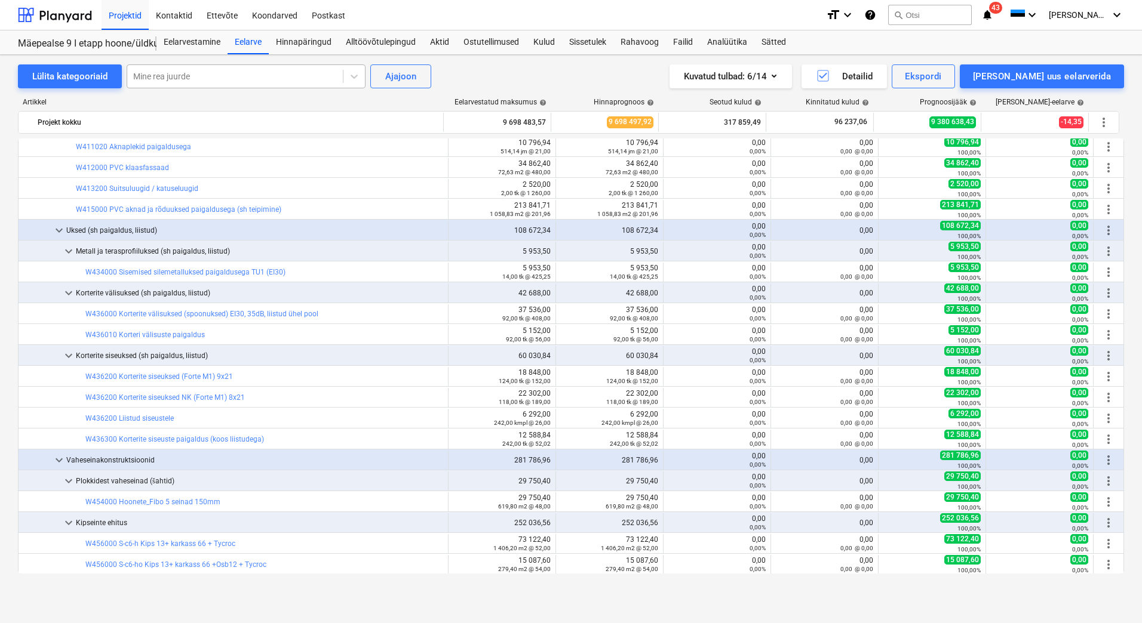
click at [229, 76] on div at bounding box center [235, 76] width 204 height 12
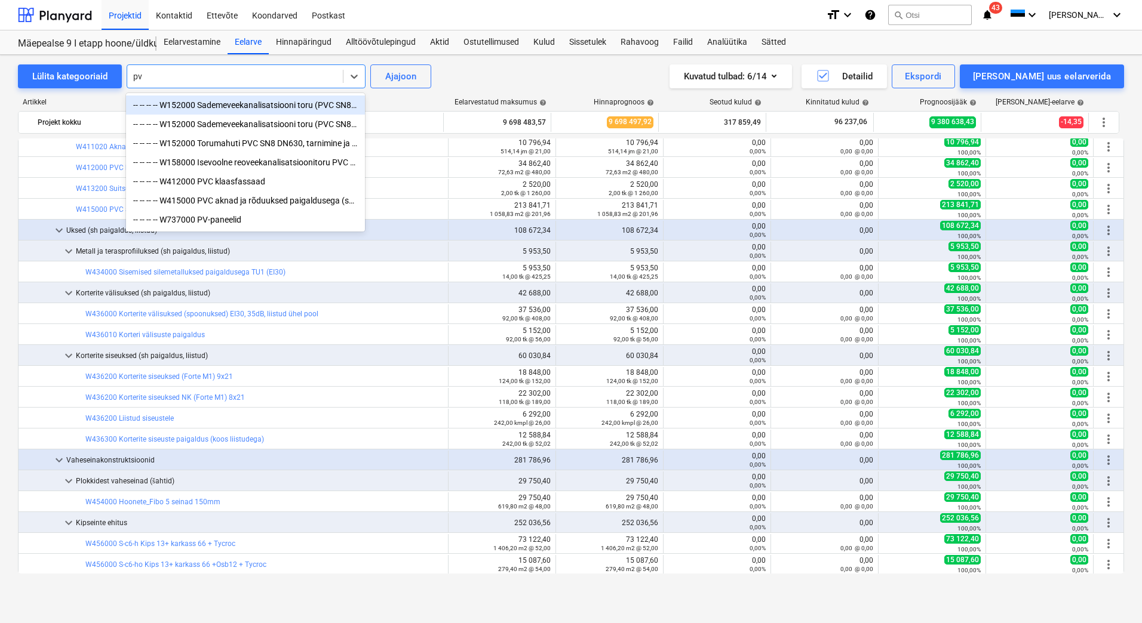
type input "pvc"
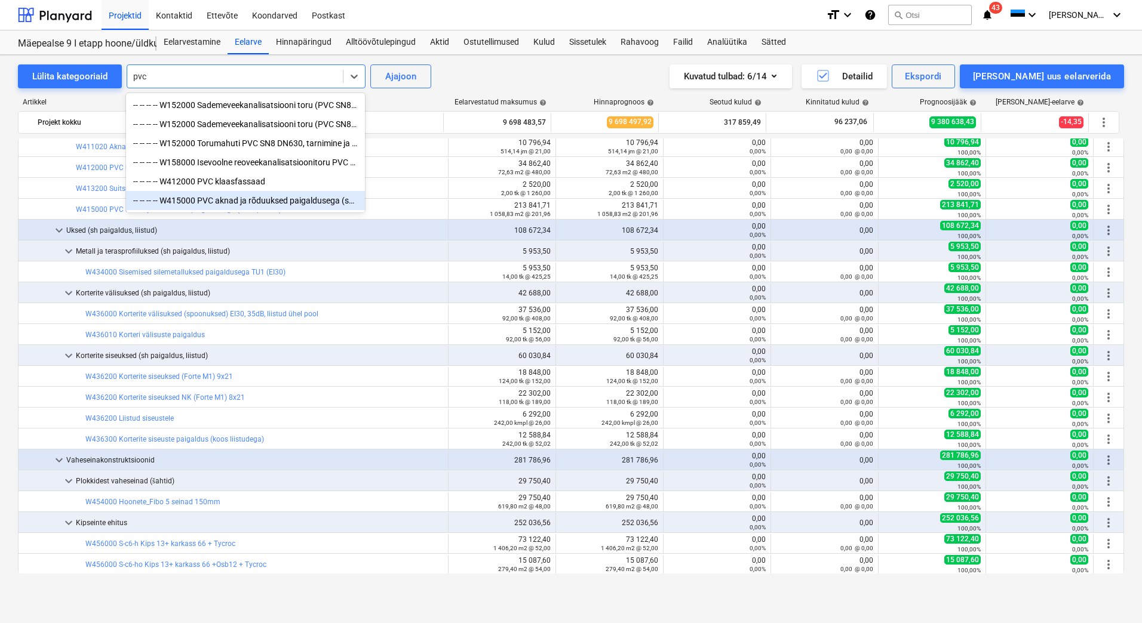
click at [249, 201] on div "-- -- -- -- W415000 PVC aknad ja rõduuksed paigaldusega (sh teipimine)" at bounding box center [245, 200] width 239 height 19
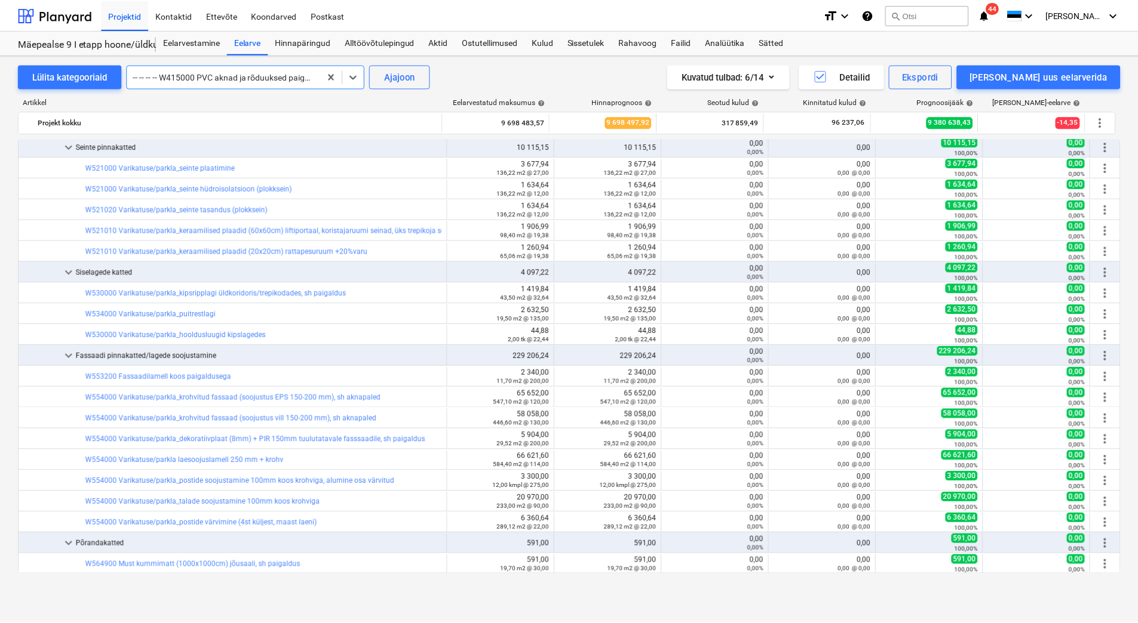
scroll to position [4622, 0]
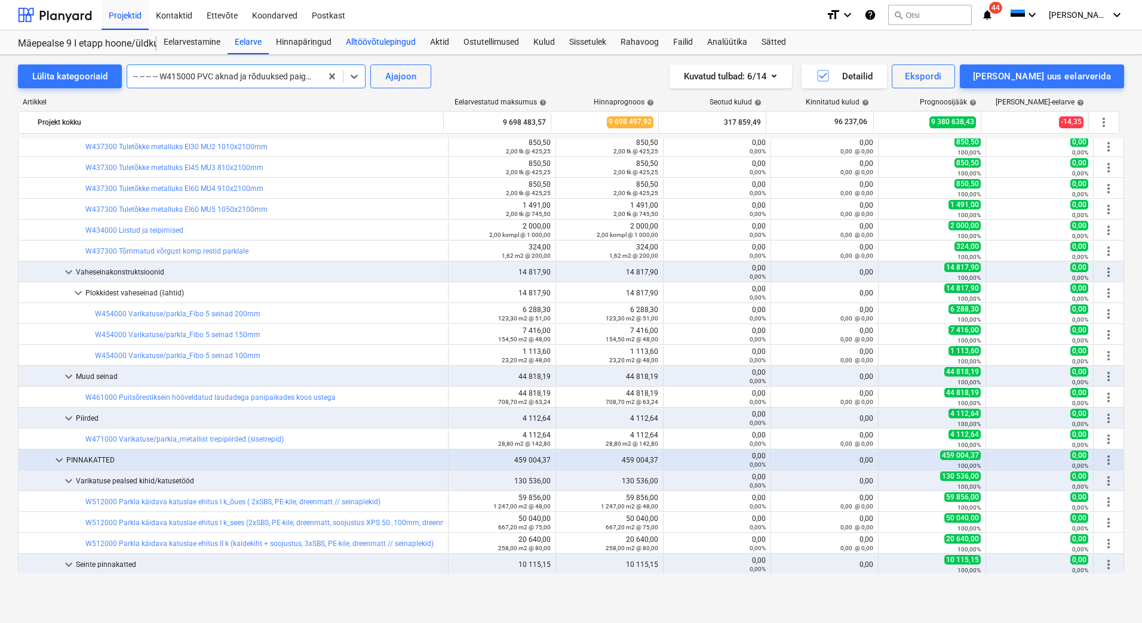
click at [374, 38] on div "Alltöövõtulepingud" at bounding box center [381, 42] width 84 height 24
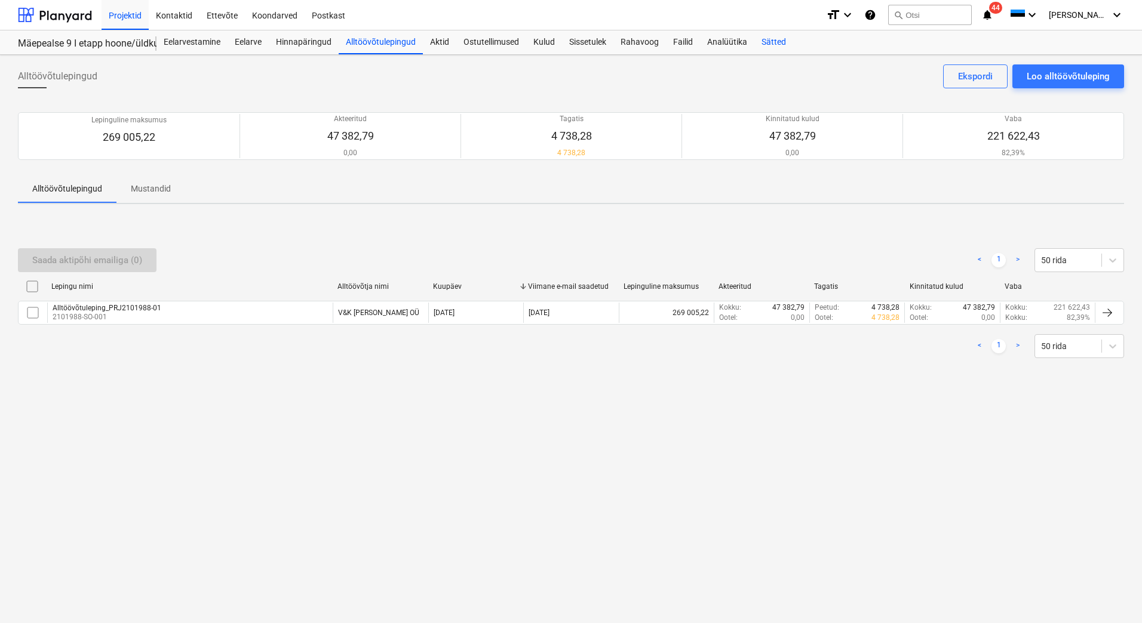
click at [775, 39] on div "Sätted" at bounding box center [773, 42] width 39 height 24
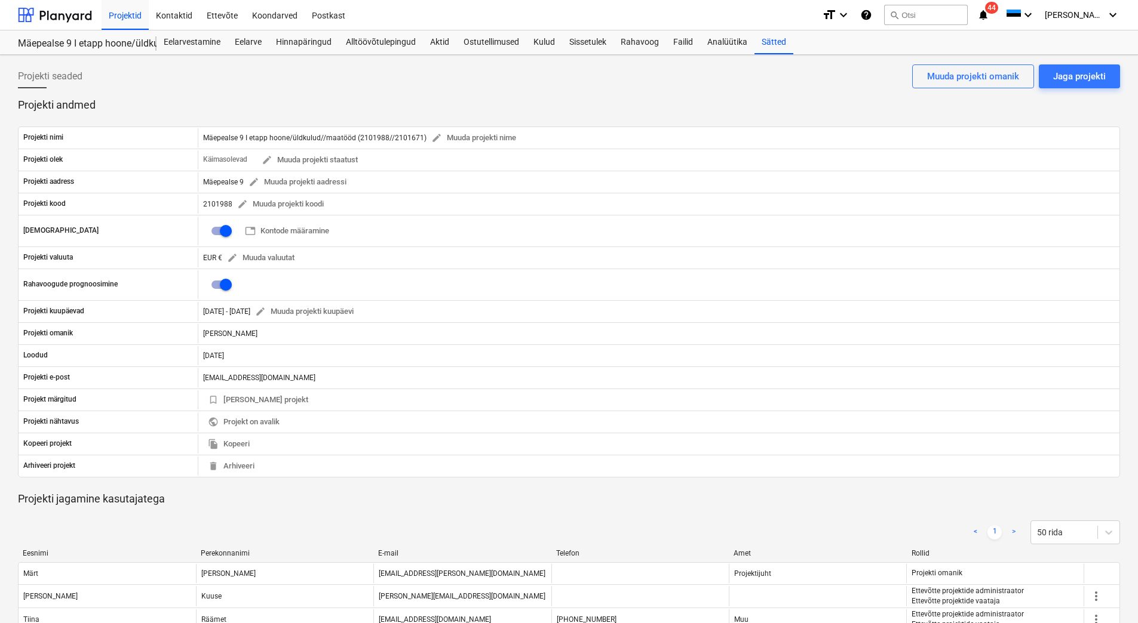
click at [187, 81] on div "Projekti seaded Jaga projekti Muuda projekti omanik" at bounding box center [569, 80] width 1102 height 33
click at [309, 40] on div "Hinnapäringud" at bounding box center [304, 42] width 70 height 24
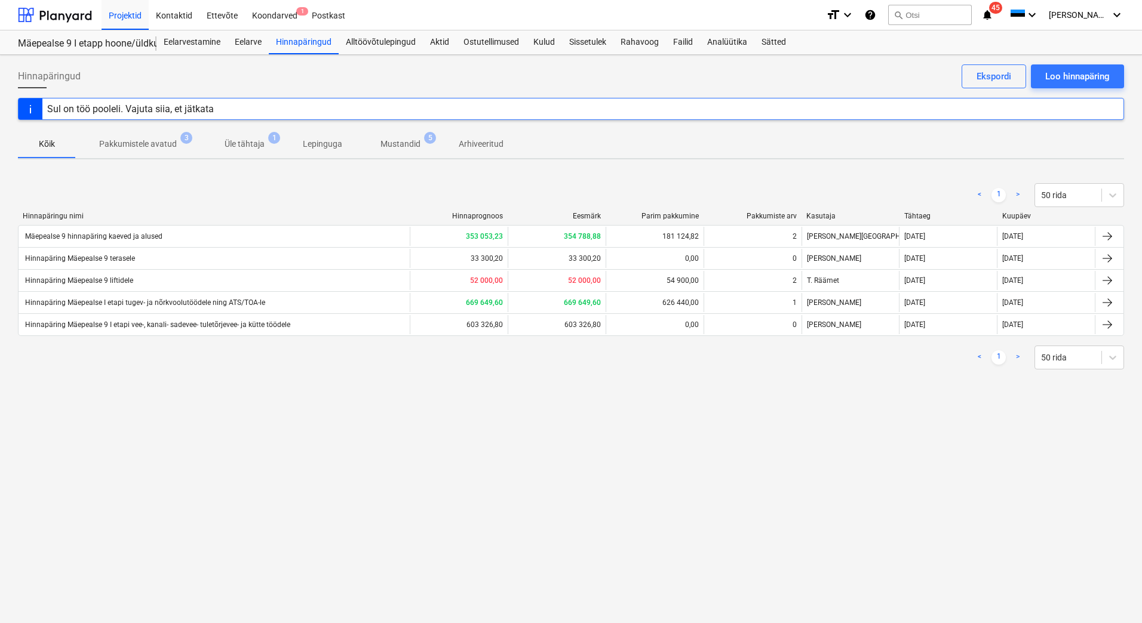
click at [376, 139] on span "Mustandid 5" at bounding box center [400, 144] width 59 height 13
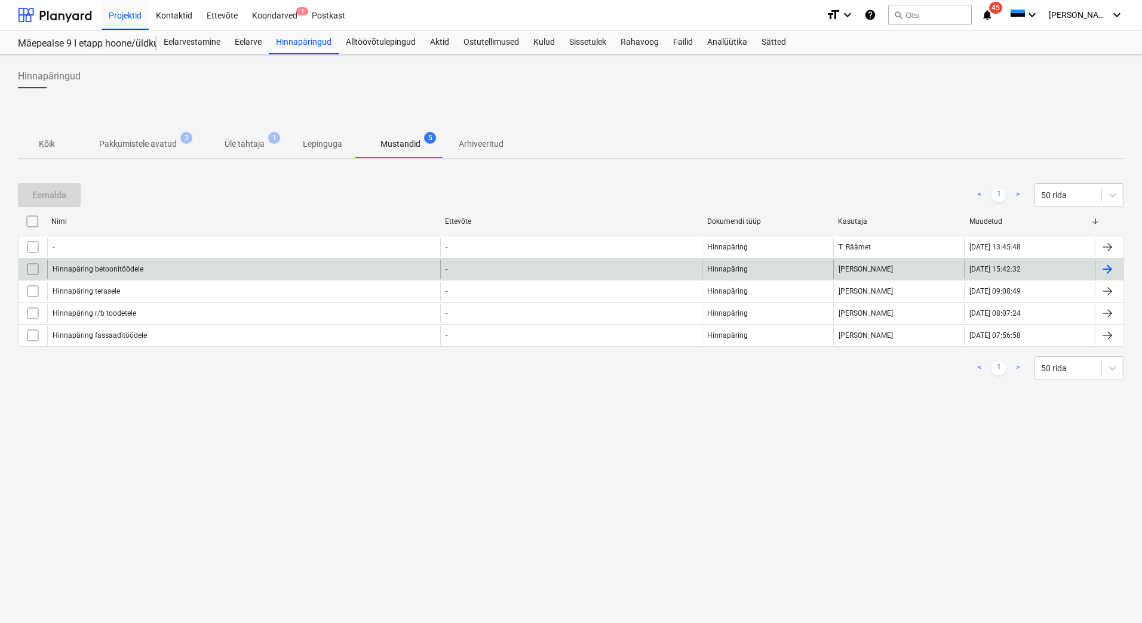
click at [158, 269] on div "Hinnapäring betoonitöödele" at bounding box center [243, 269] width 393 height 19
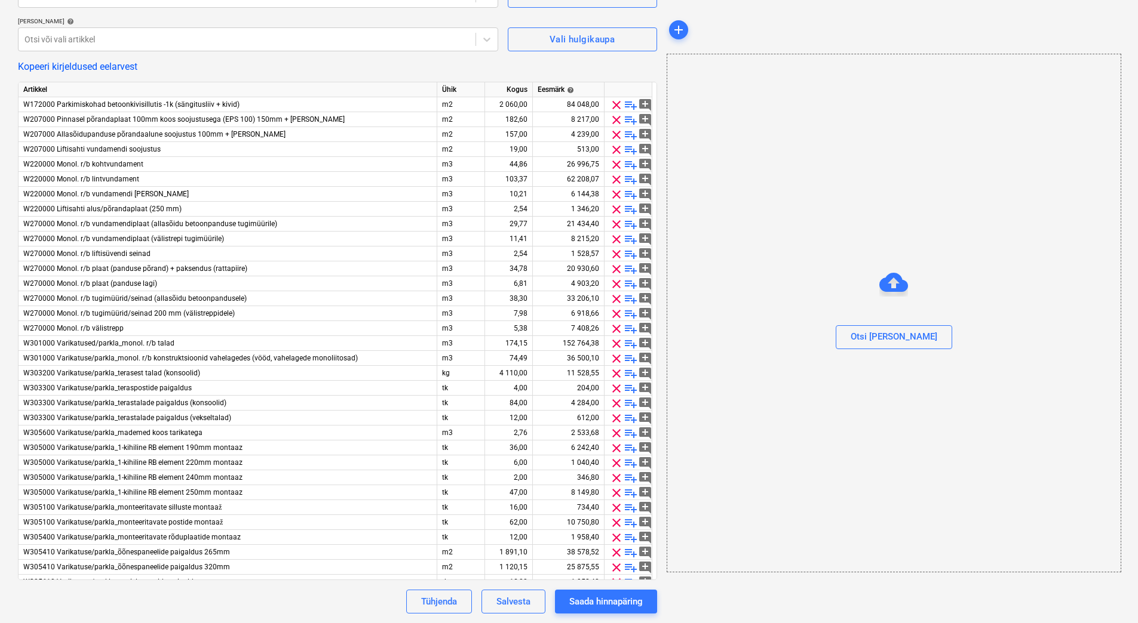
click at [322, 62] on div "Kopeeri kirjeldused eelarvest" at bounding box center [337, 66] width 639 height 11
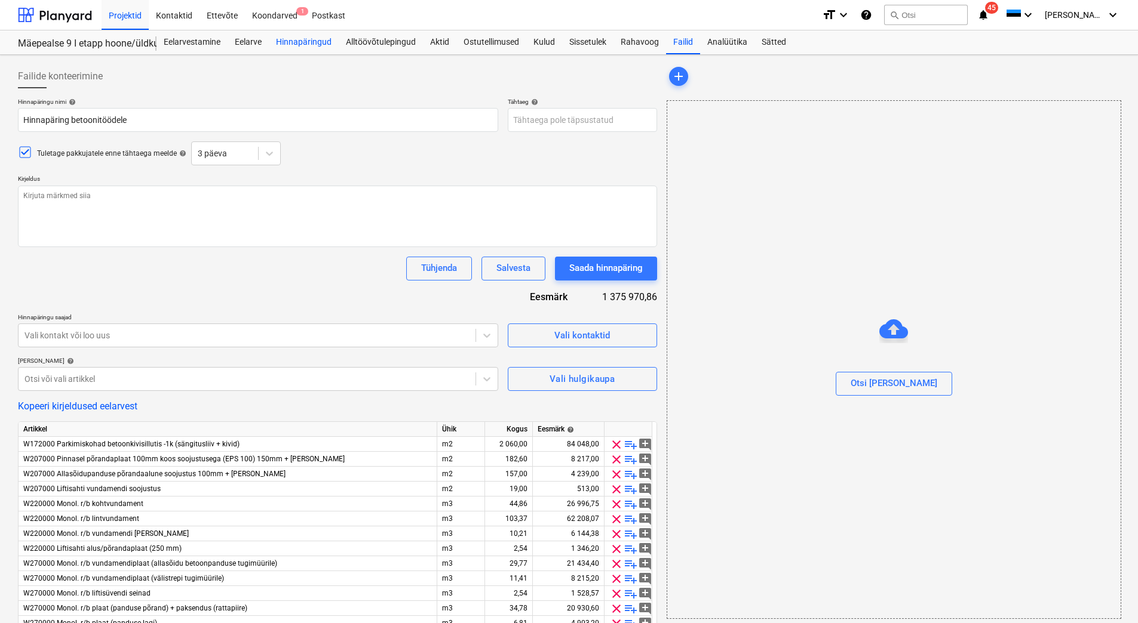
click at [302, 45] on div "Hinnapäringud" at bounding box center [304, 42] width 70 height 24
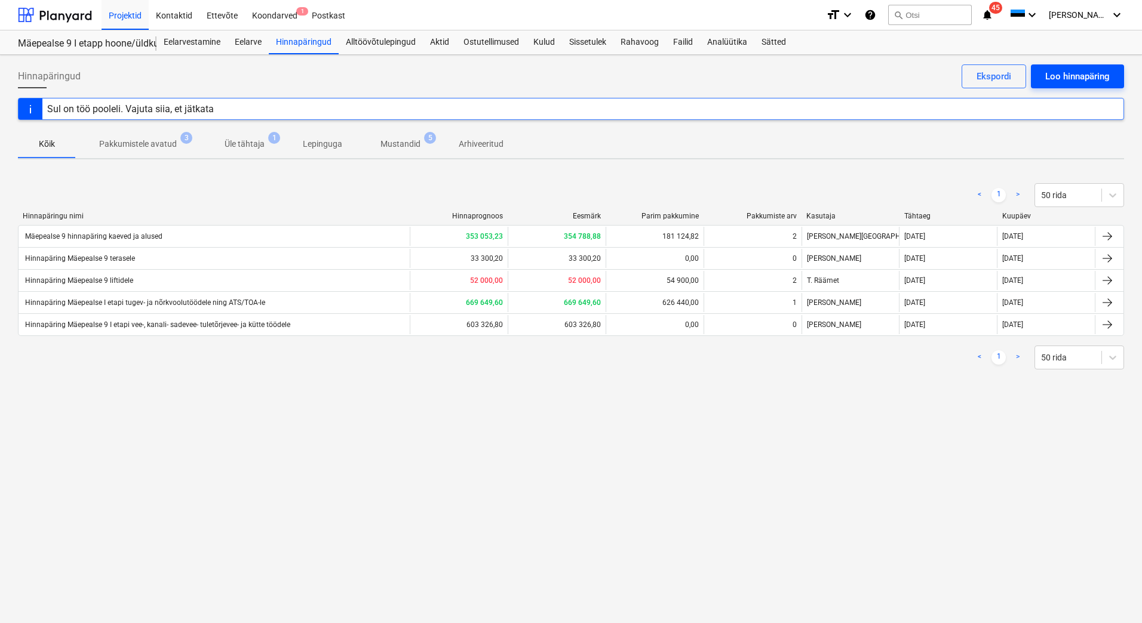
click at [1077, 80] on div "Loo hinnapäring" at bounding box center [1077, 77] width 64 height 16
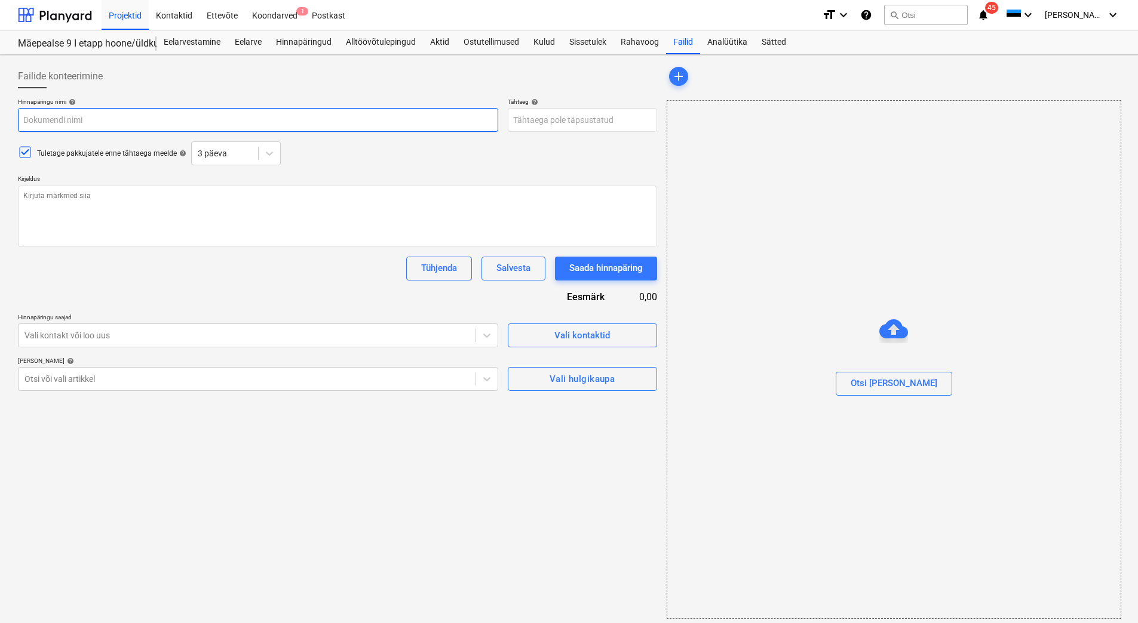
click at [100, 124] on input "text" at bounding box center [258, 120] width 480 height 24
type textarea "x"
type input "H"
type textarea "x"
type input "Hi"
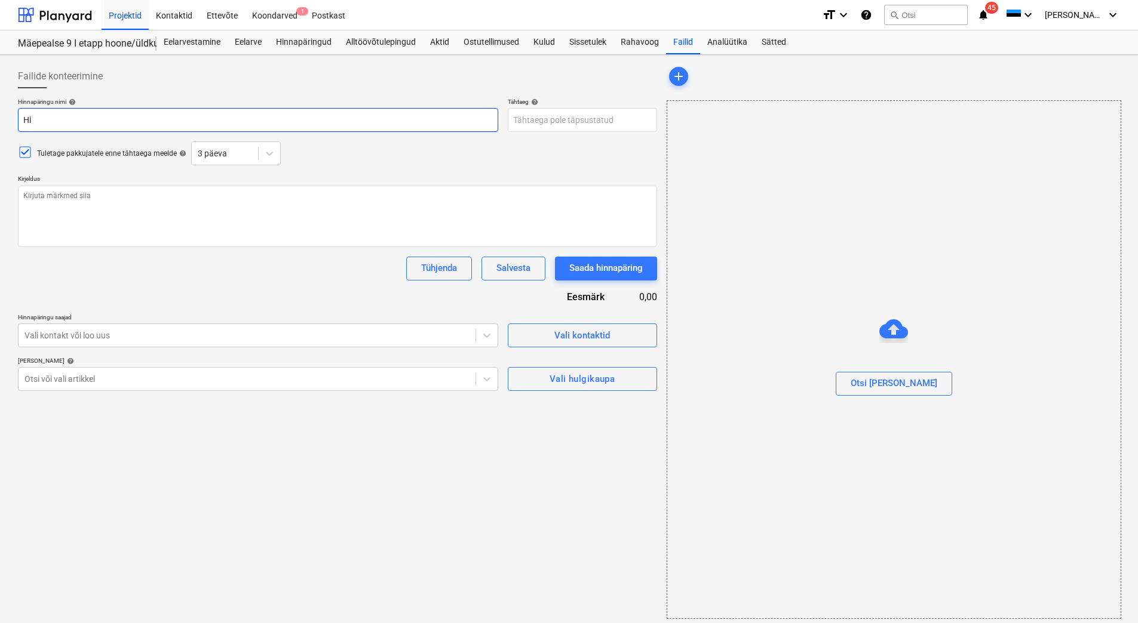
type textarea "x"
type input "Hin"
type textarea "x"
type input "Hinna"
type textarea "x"
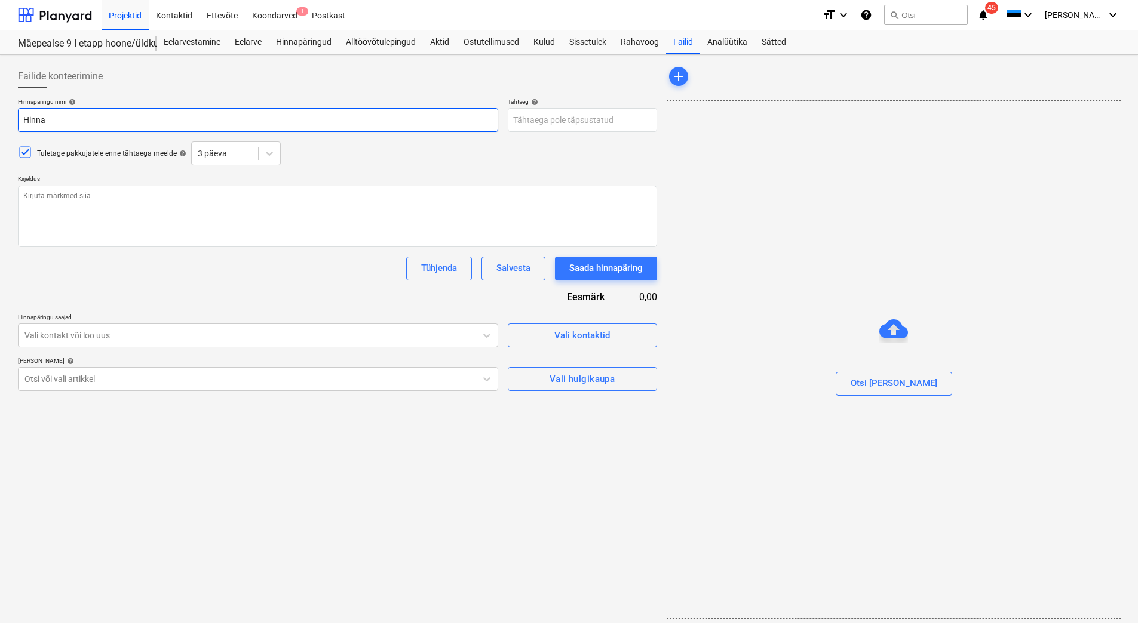
type input "Hinnap"
type textarea "x"
type input "Hinnapär"
type textarea "x"
type input "Hinnapäri"
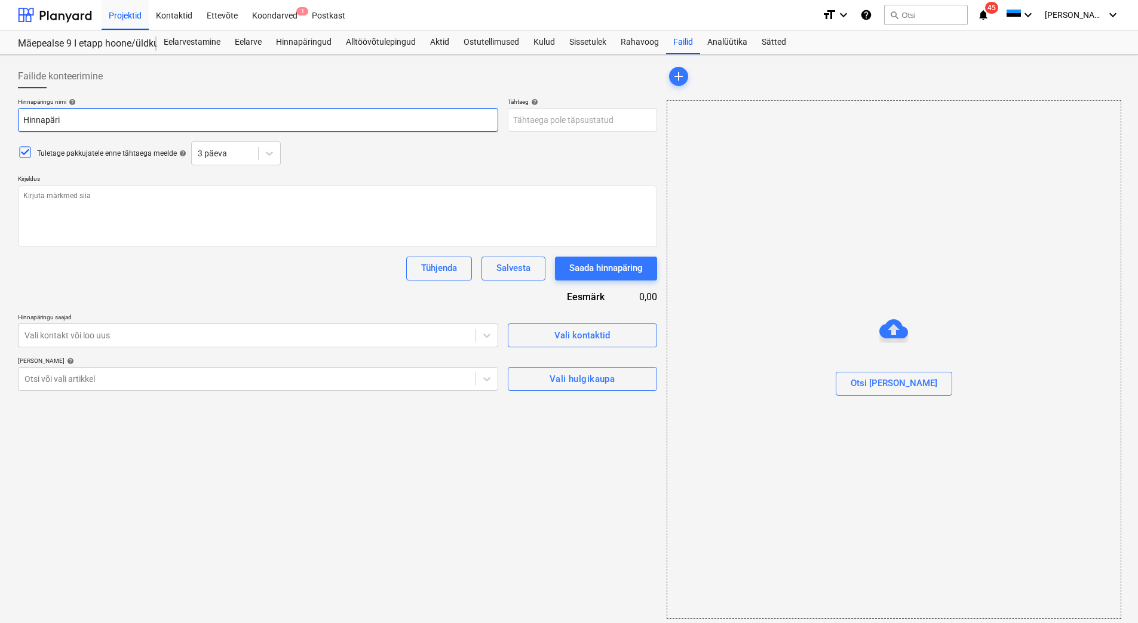
type textarea "x"
type input "Hinnapäring"
type textarea "x"
type input "Hinnapäring"
type textarea "x"
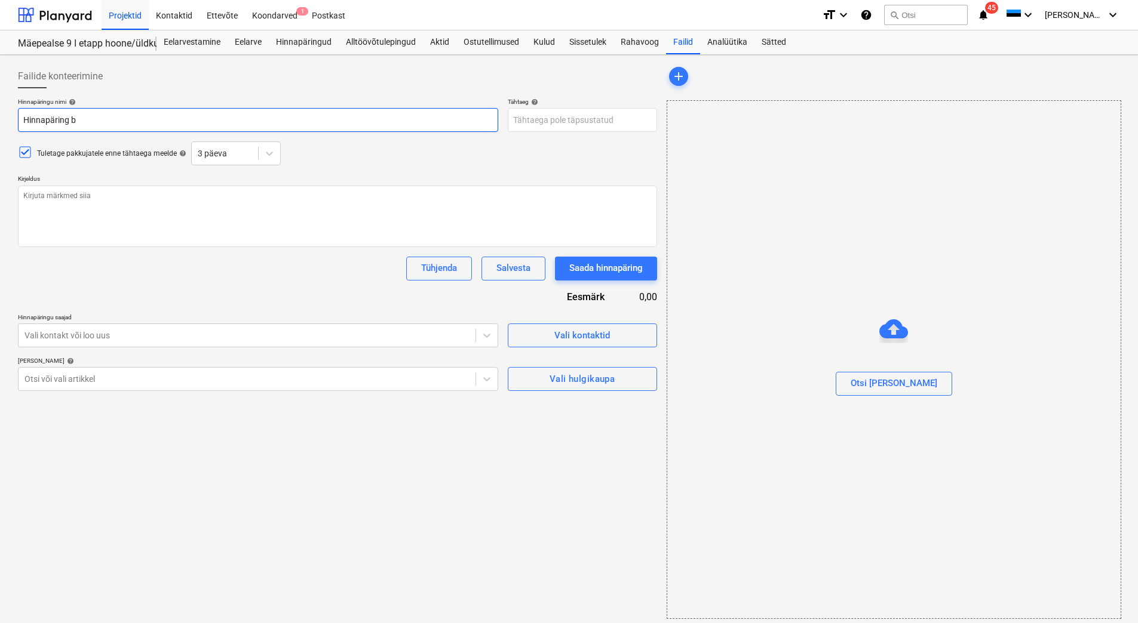
type input "Hinnapäring be"
type textarea "x"
type input "Hinnapäring bet"
type textarea "x"
type input "Hinnapäring beto"
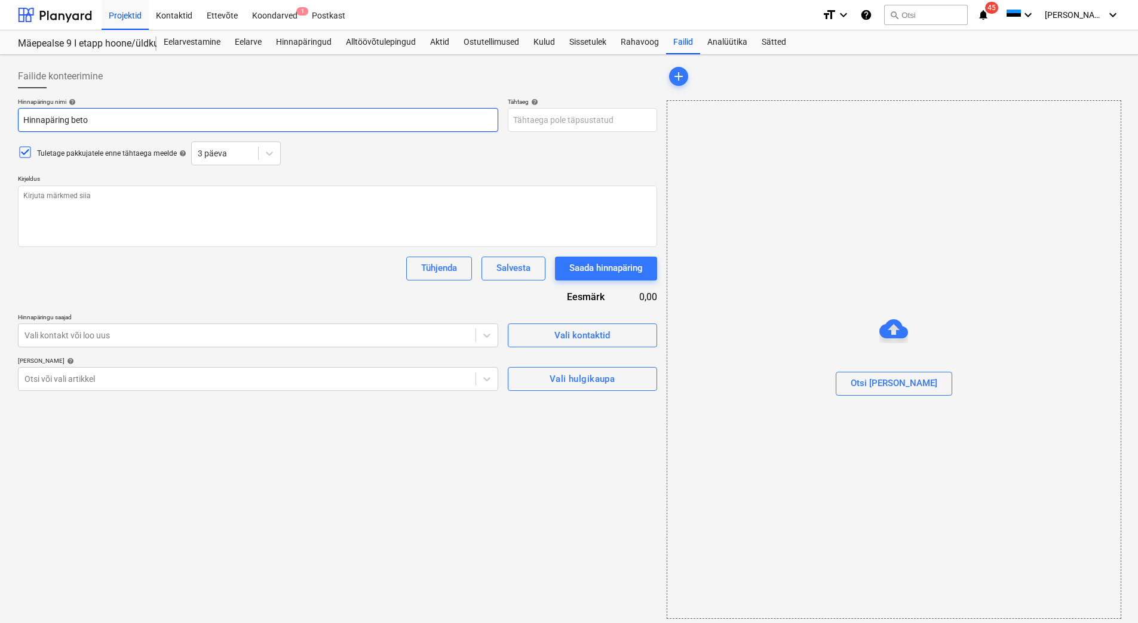
type textarea "x"
type input "Hinnapäring betoo"
type textarea "x"
type input "Hinnapäring betoon"
type textarea "x"
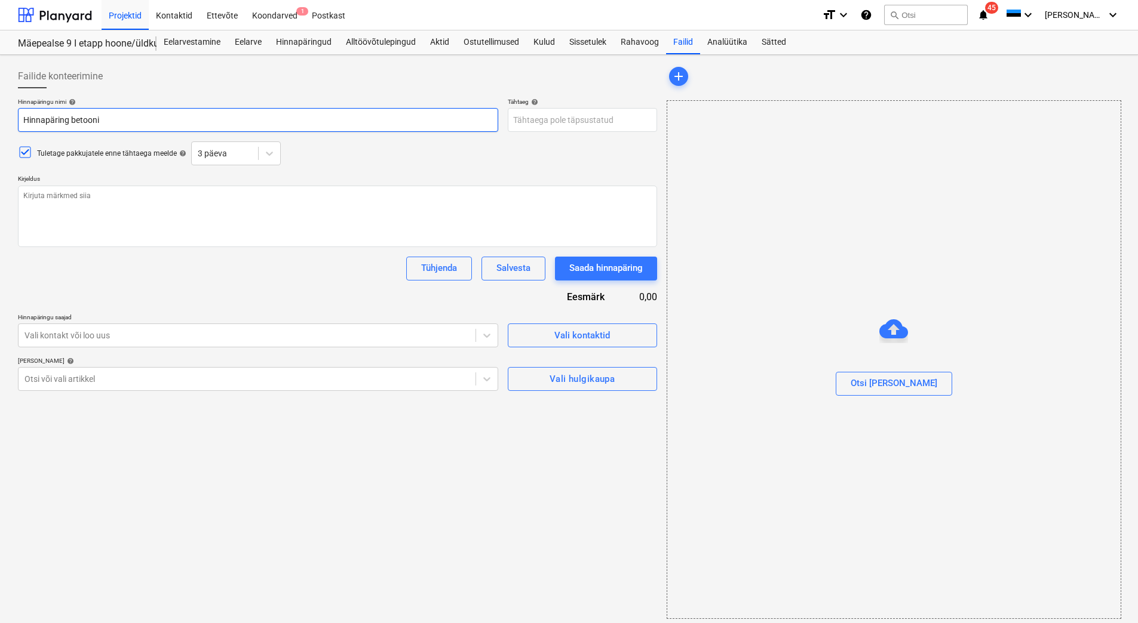
type input "Hinnapäring betooni"
type textarea "x"
type input "Hinnapäring betooni j"
type textarea "x"
type input "Hinnapäring betooni ja"
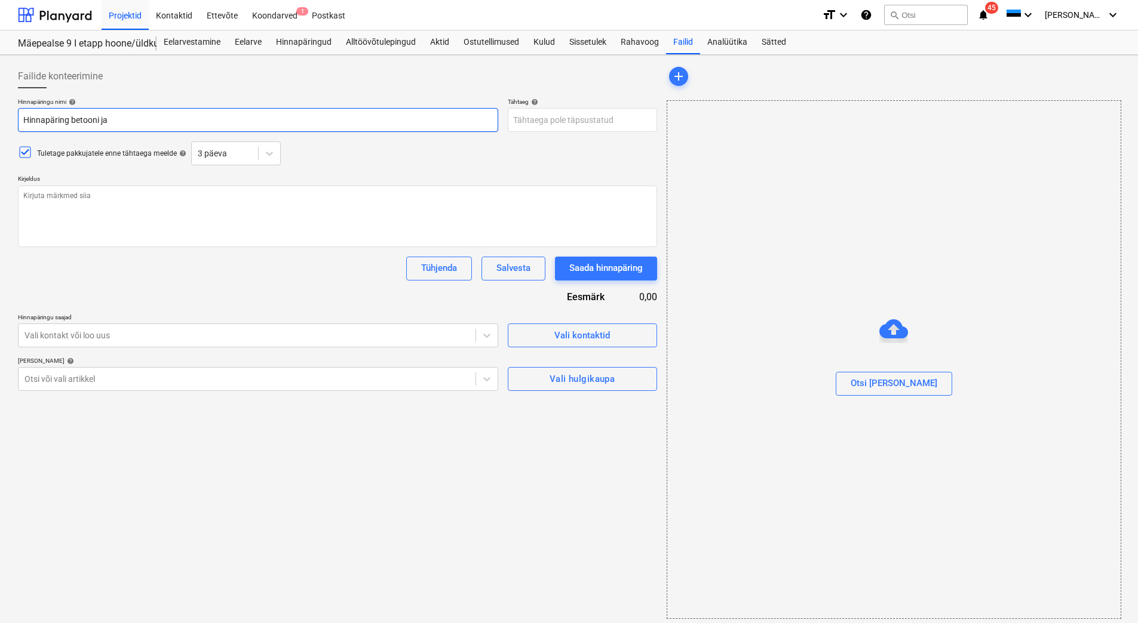
type textarea "x"
type input "Hinnapäring betooni ja m"
type textarea "x"
type input "Hinnapäring betooni ja mon"
type textarea "x"
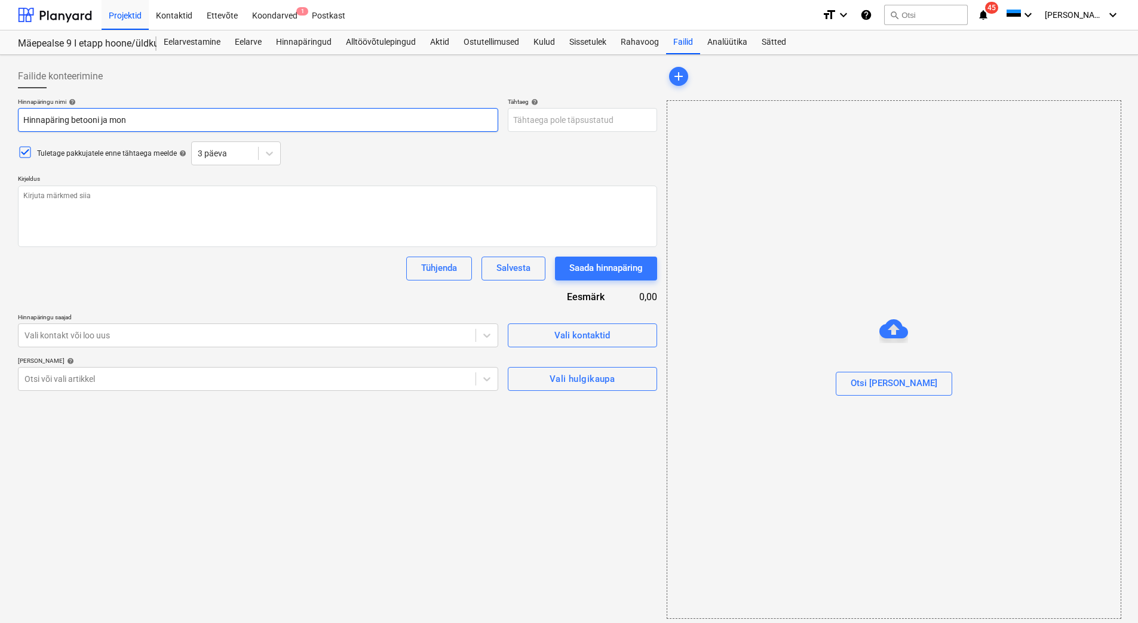
type input "Hinnapäring betooni ja mont"
type textarea "x"
type input "Hinnapäring betooni ja monta"
type textarea "x"
type input "Hinnapäring betooni ja montaa"
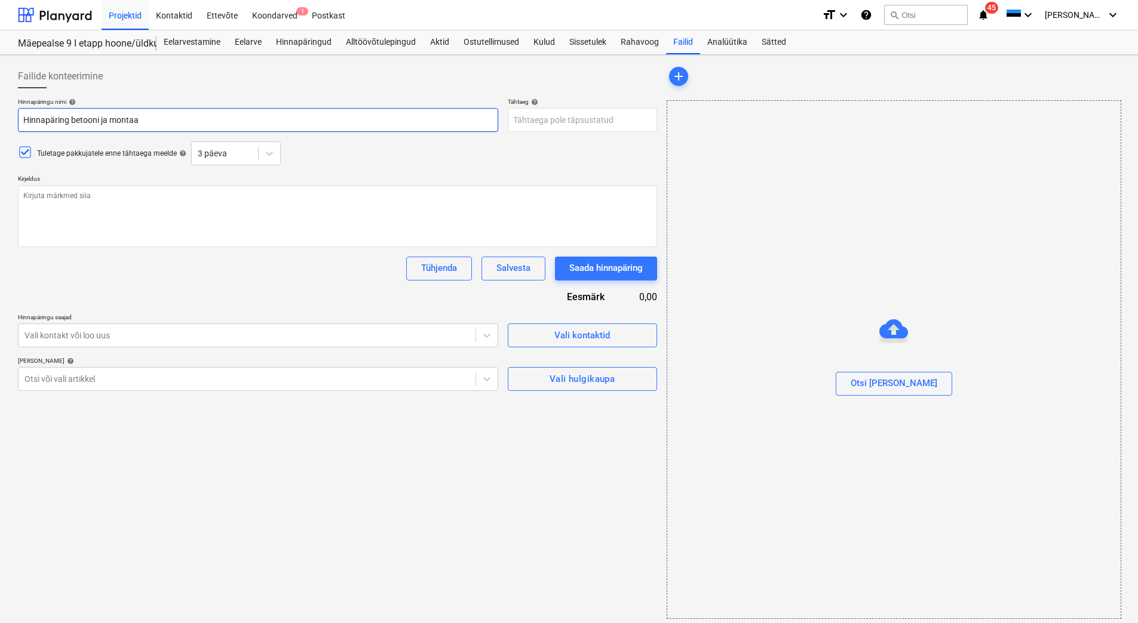
type textarea "x"
type input "Hinnapäring betooni ja montaaži"
type textarea "x"
type input "Hinnapäring betooni ja montaažit"
type textarea "x"
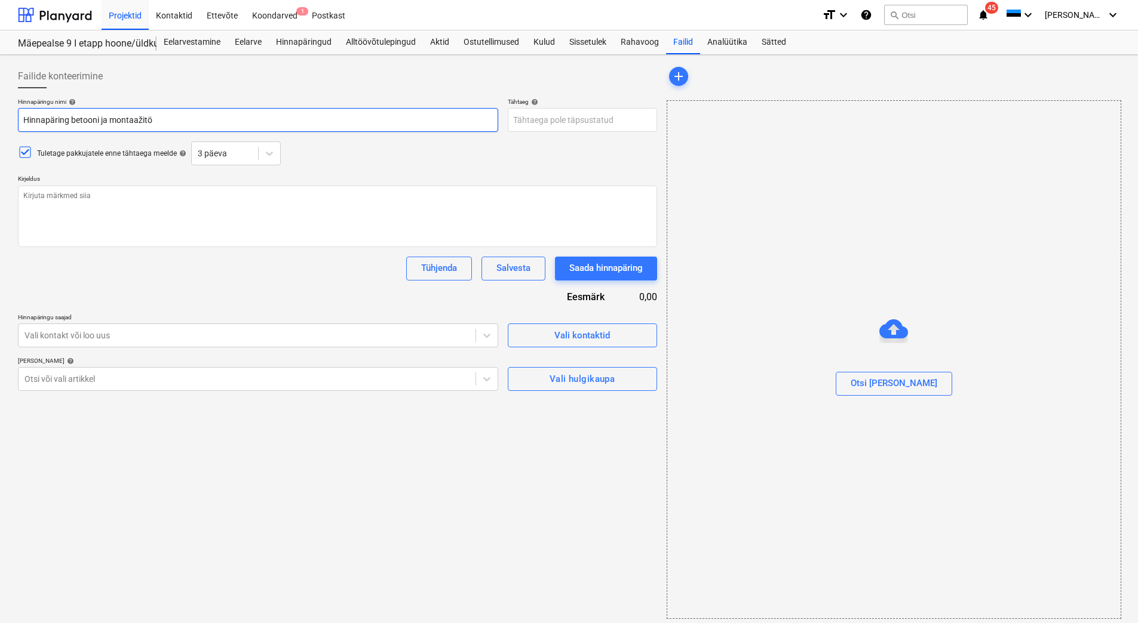
type input "Hinnapäring betooni ja montaažitöö"
type textarea "x"
type input "Hinnapäring betooni ja montaažitööd"
type textarea "x"
type input "Hinnapäring betooni ja montaažitööde"
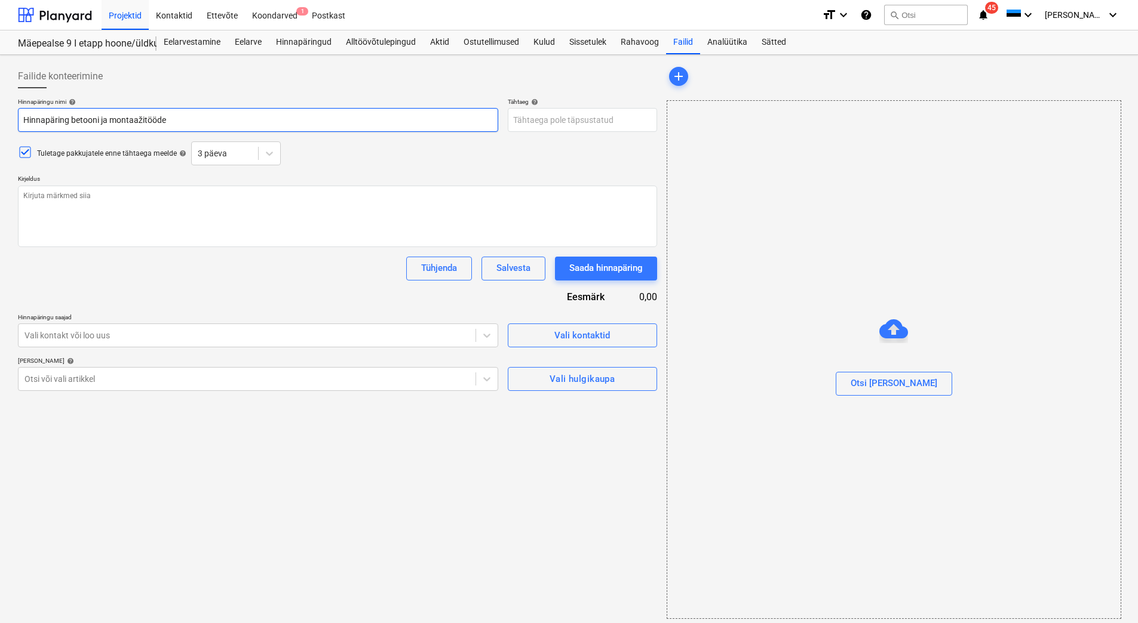
type textarea "x"
type input "Hinnapäring betooni ja montaažitöödel"
type textarea "x"
type input "Hinnapäring betooni ja montaažitöödele"
type textarea "x"
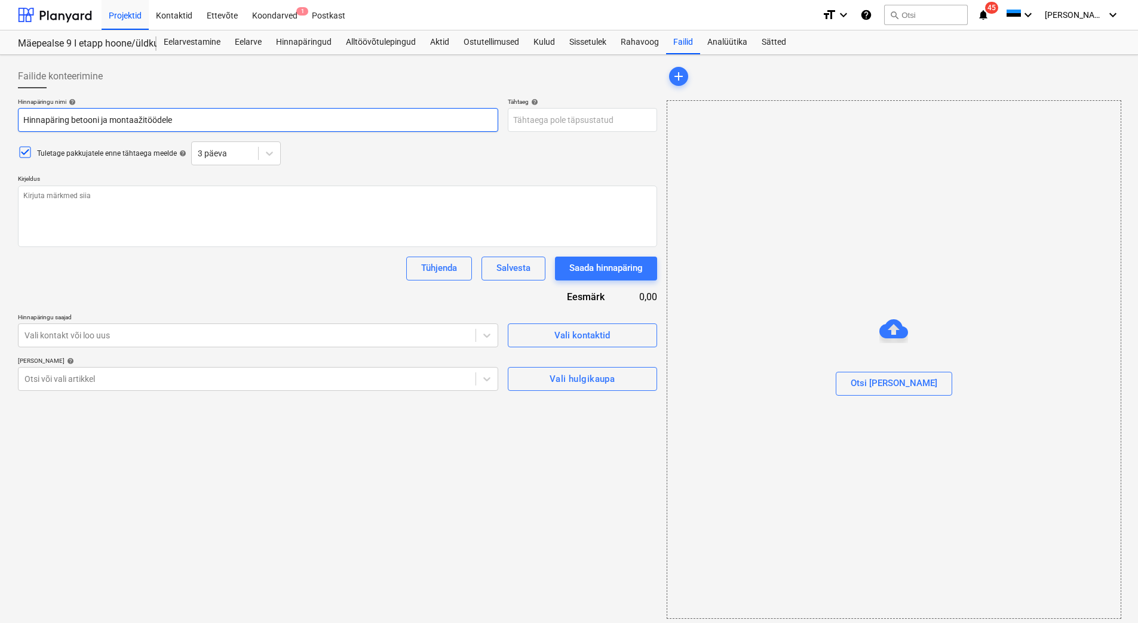
type input "Hinnapäring betooni ja montaažitöödel"
type textarea "x"
type input "Hinnapäring betooni ja montaažitöödele"
click at [487, 377] on icon at bounding box center [487, 379] width 12 height 12
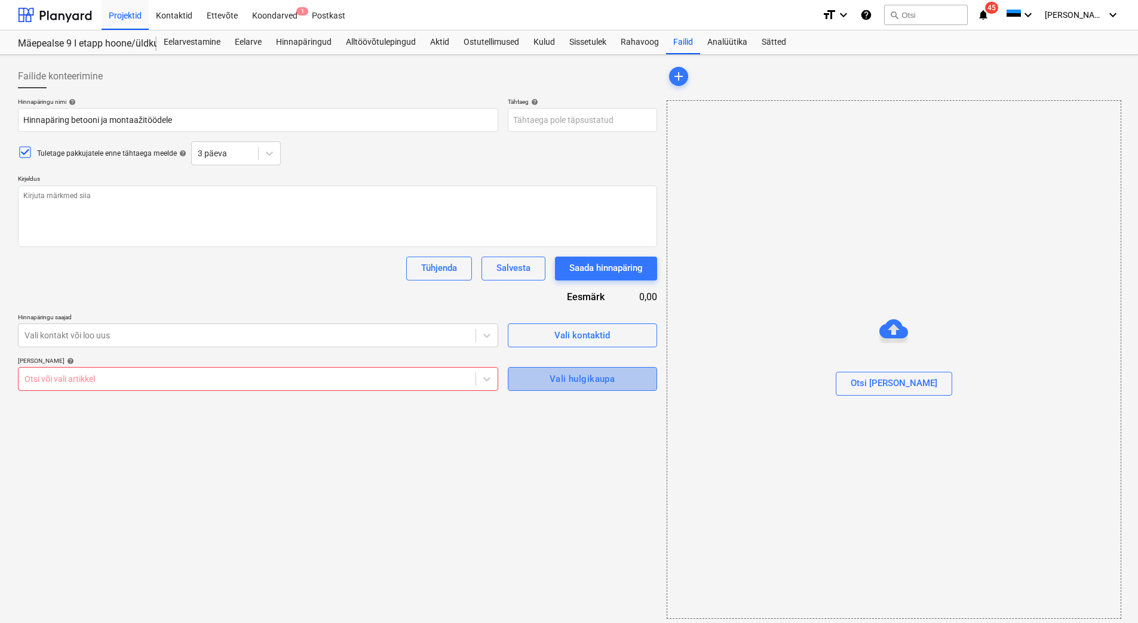
click at [588, 377] on div "Vali hulgikaupa" at bounding box center [581, 379] width 65 height 16
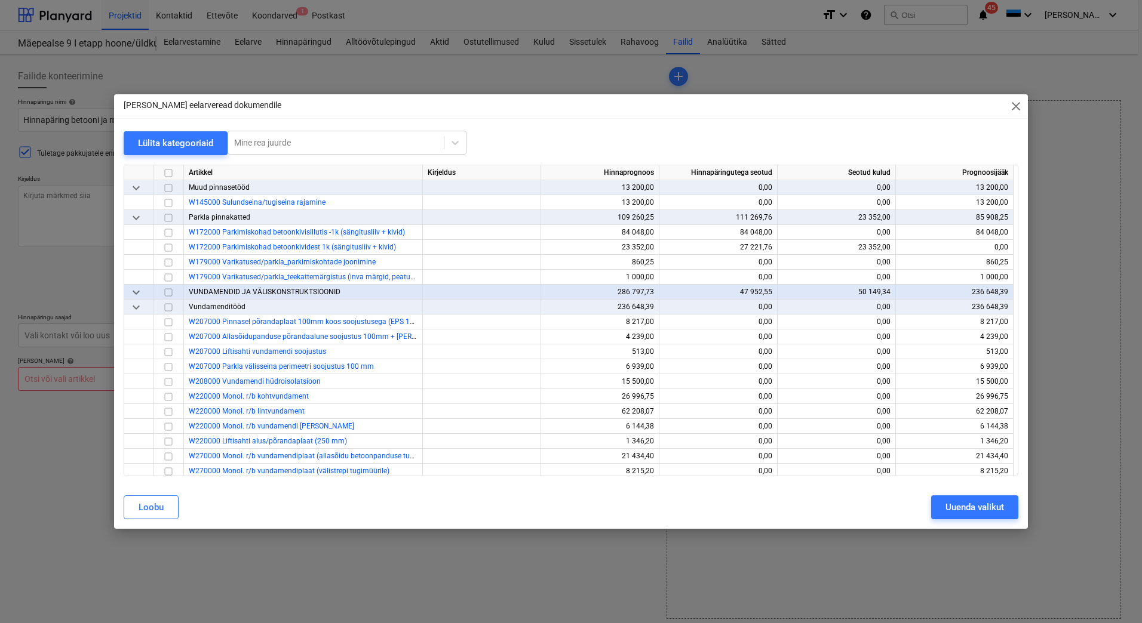
scroll to position [2030, 0]
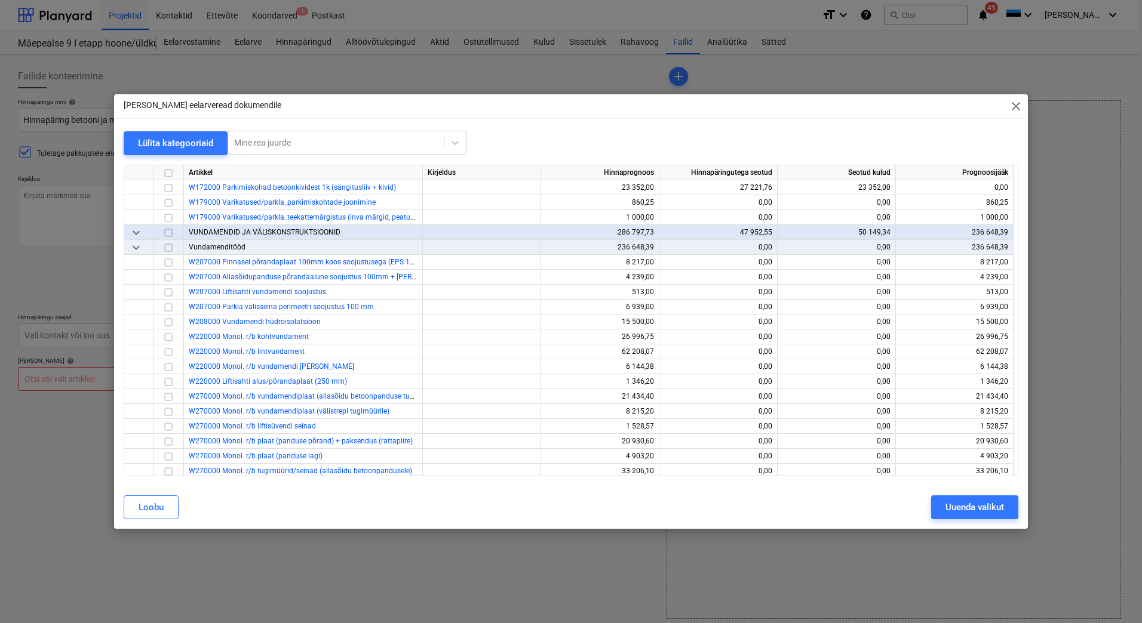
click at [171, 247] on input "checkbox" at bounding box center [168, 248] width 14 height 14
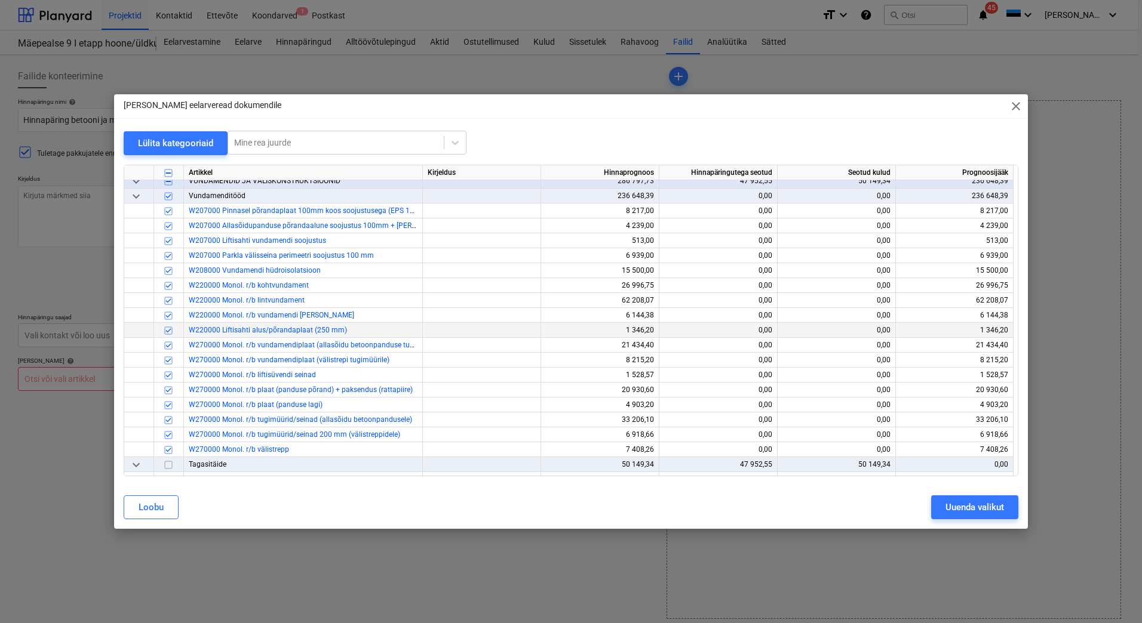
scroll to position [2090, 0]
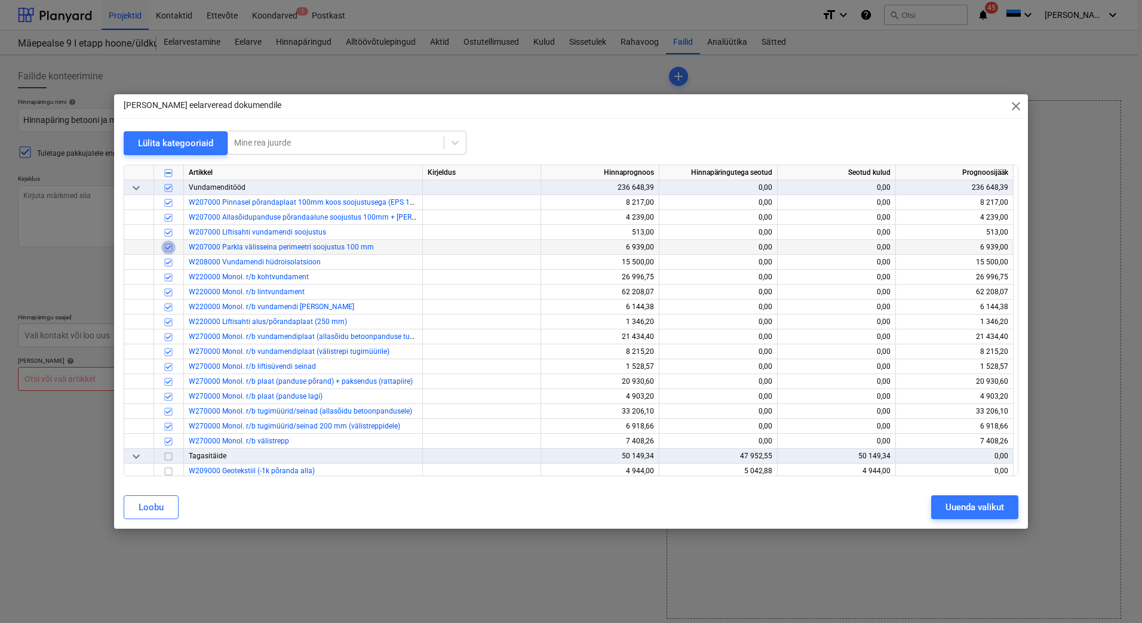
click at [168, 247] on input "checkbox" at bounding box center [168, 248] width 14 height 14
click at [167, 262] on input "checkbox" at bounding box center [168, 263] width 14 height 14
click at [170, 233] on input "checkbox" at bounding box center [168, 233] width 14 height 14
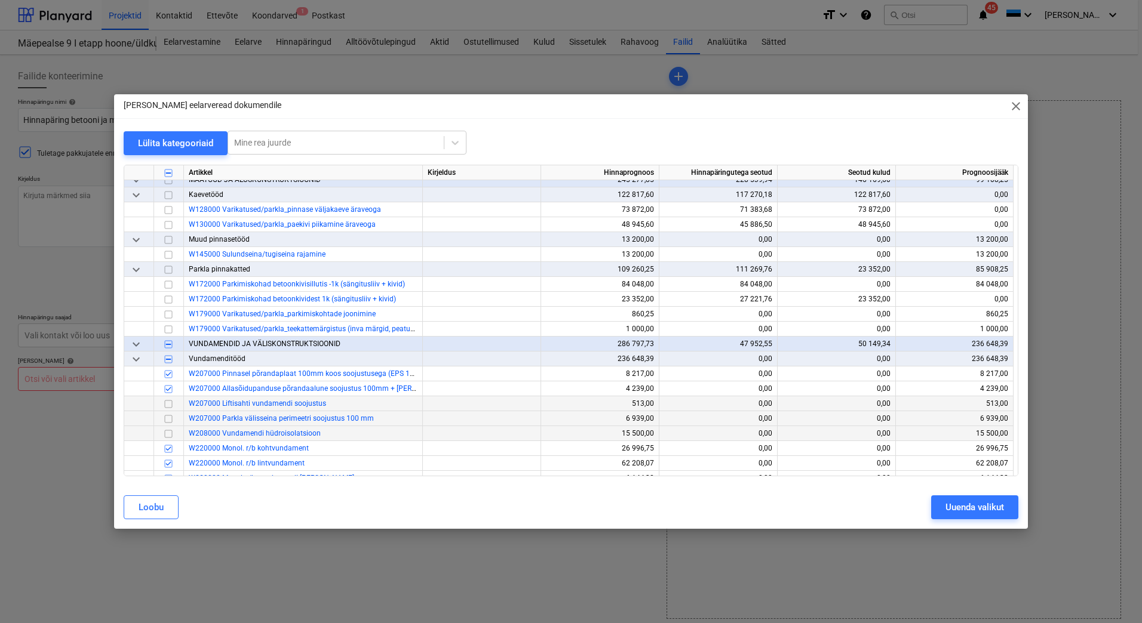
scroll to position [1911, 0]
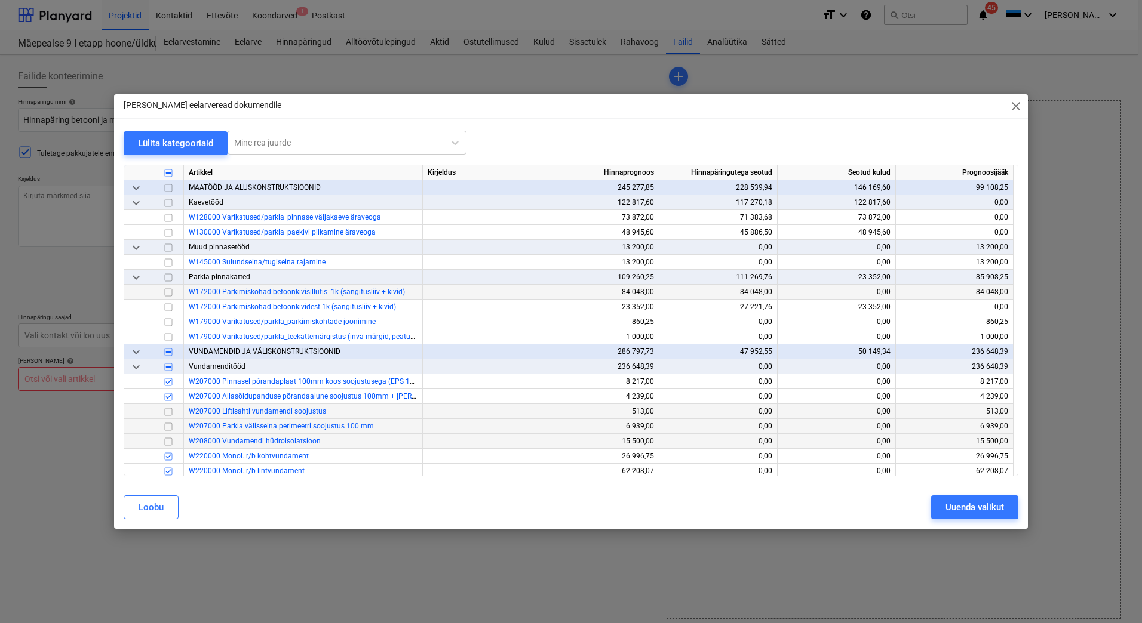
click at [167, 290] on input "checkbox" at bounding box center [168, 292] width 14 height 14
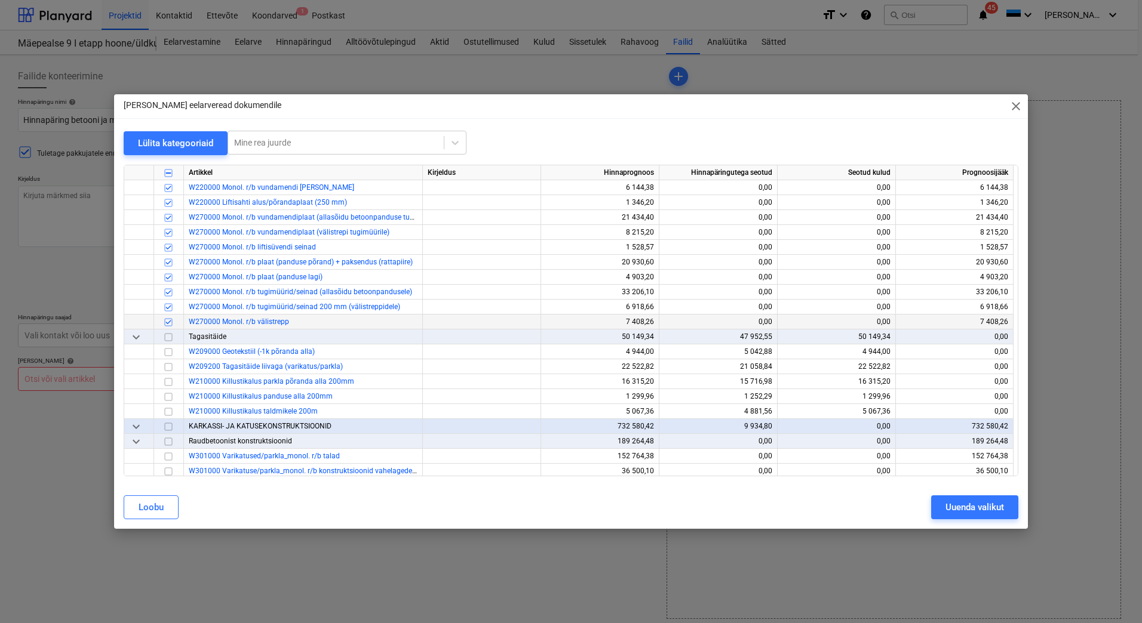
scroll to position [2329, 0]
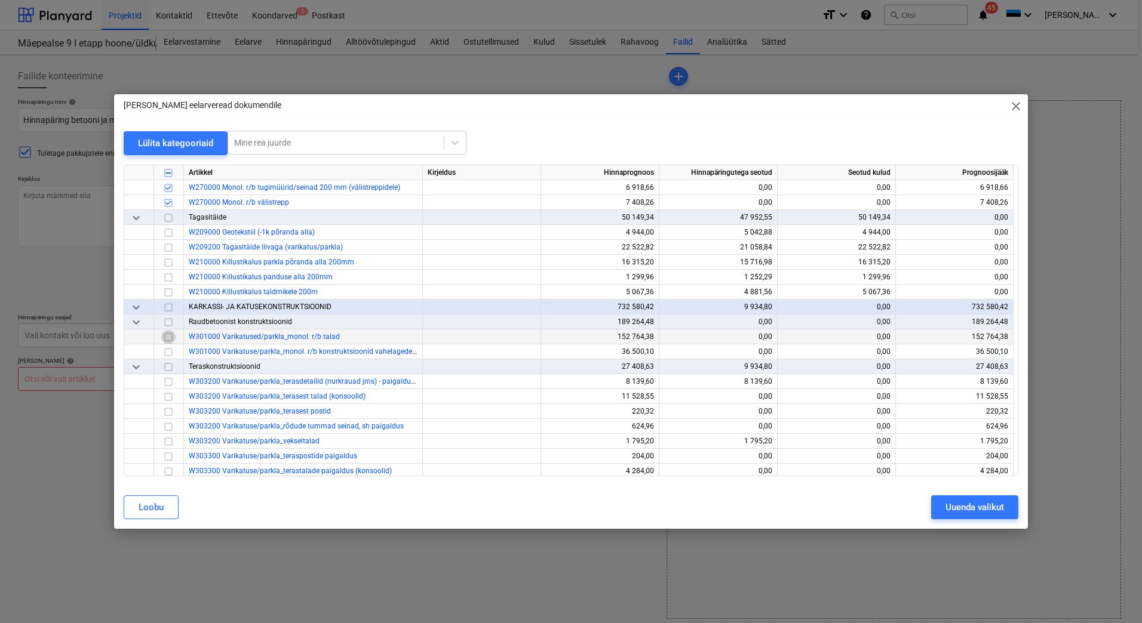
click at [168, 337] on input "checkbox" at bounding box center [168, 337] width 14 height 14
click at [167, 350] on input "checkbox" at bounding box center [168, 352] width 14 height 14
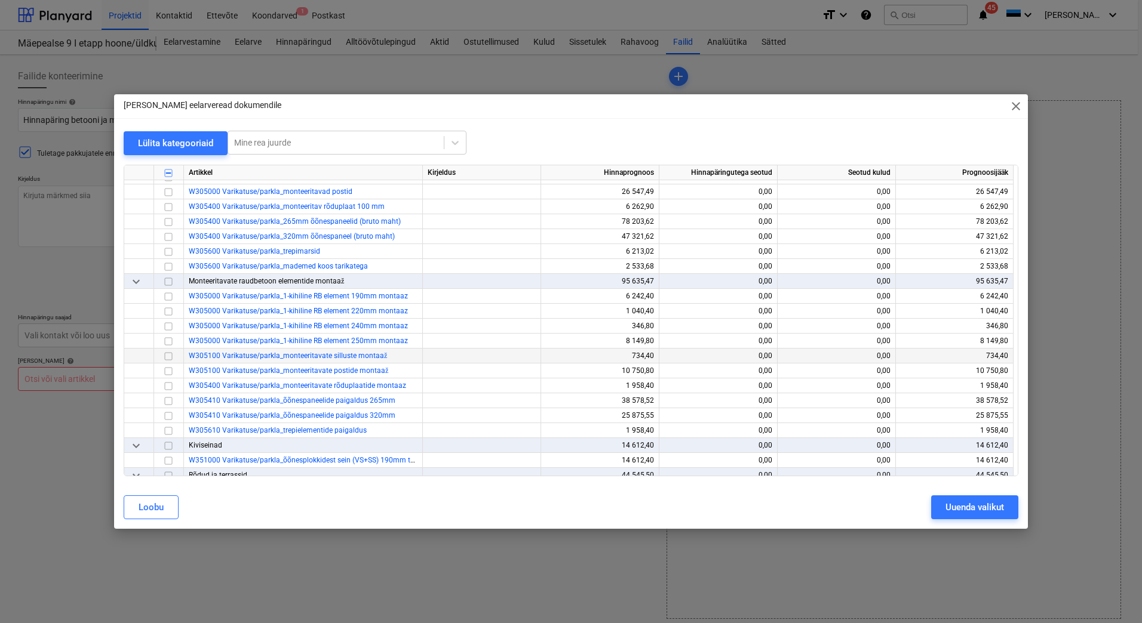
scroll to position [2747, 0]
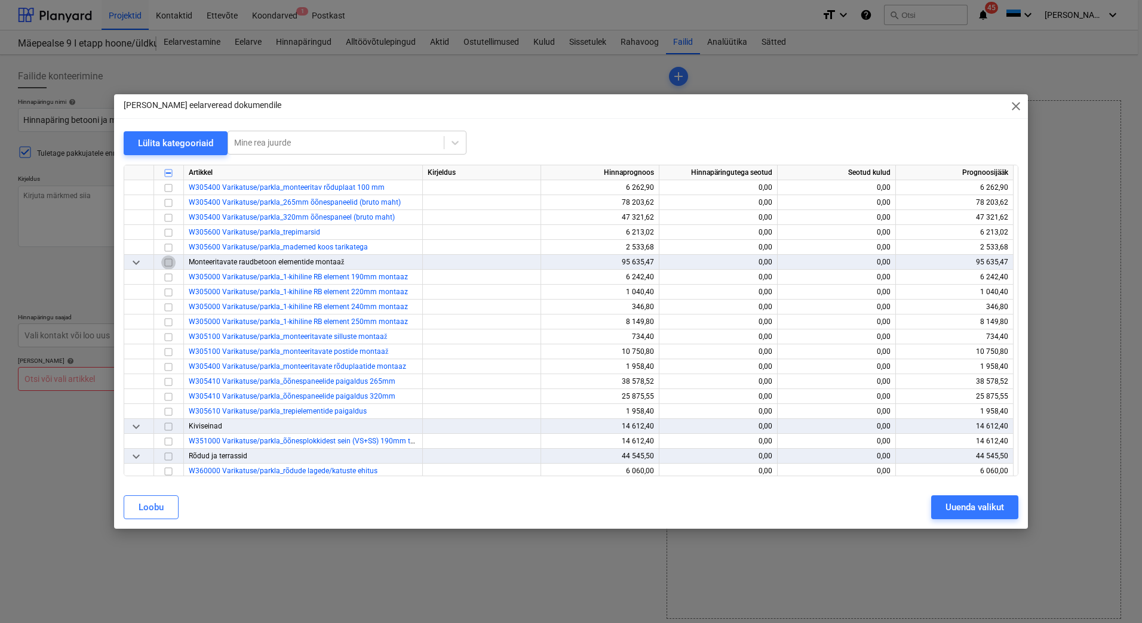
click at [167, 263] on input "checkbox" at bounding box center [168, 263] width 14 height 14
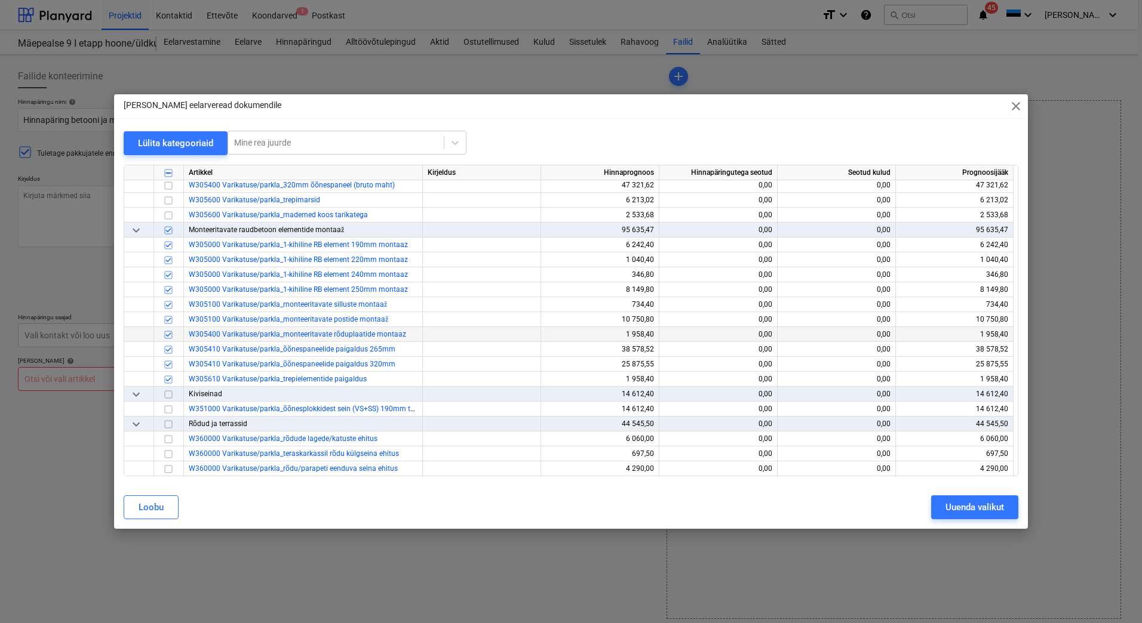
scroll to position [2866, 0]
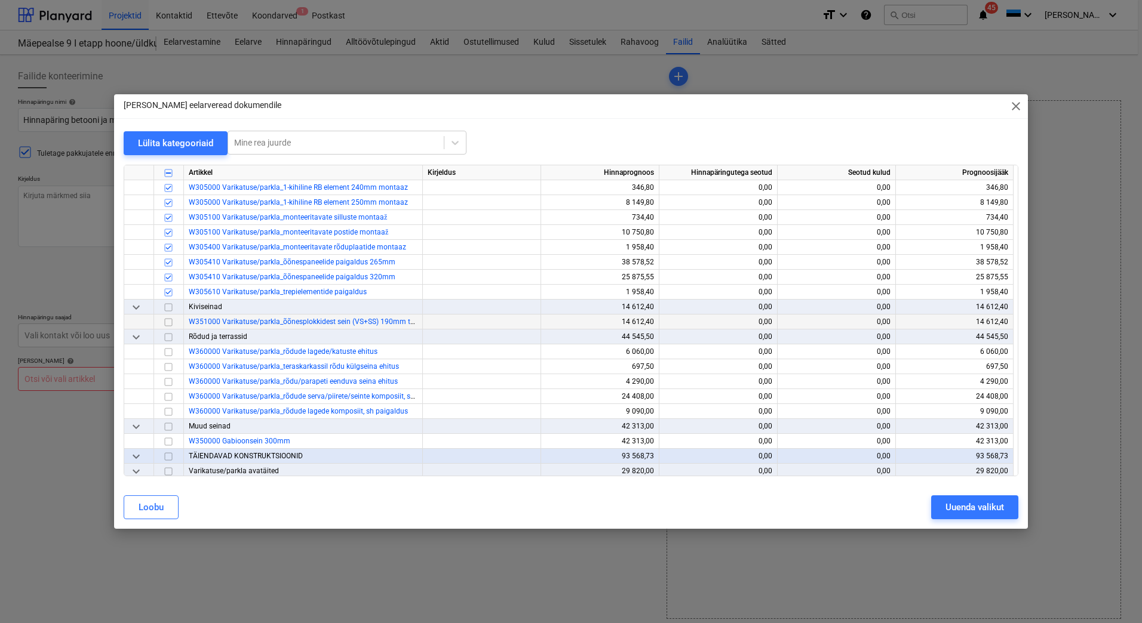
click at [169, 321] on input "checkbox" at bounding box center [168, 322] width 14 height 14
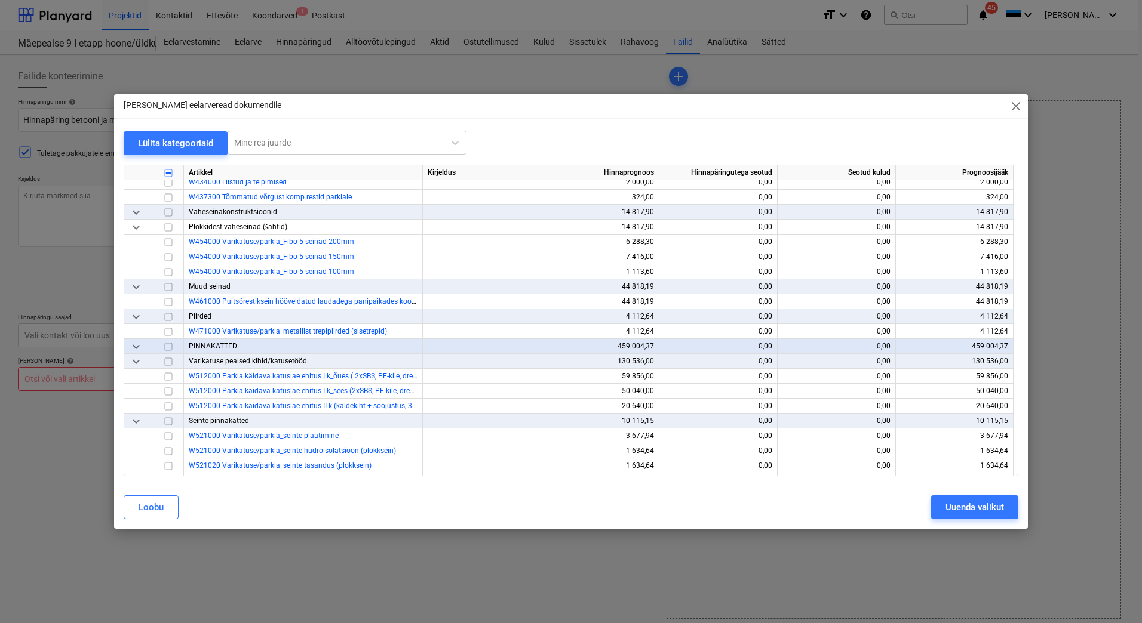
scroll to position [3344, 0]
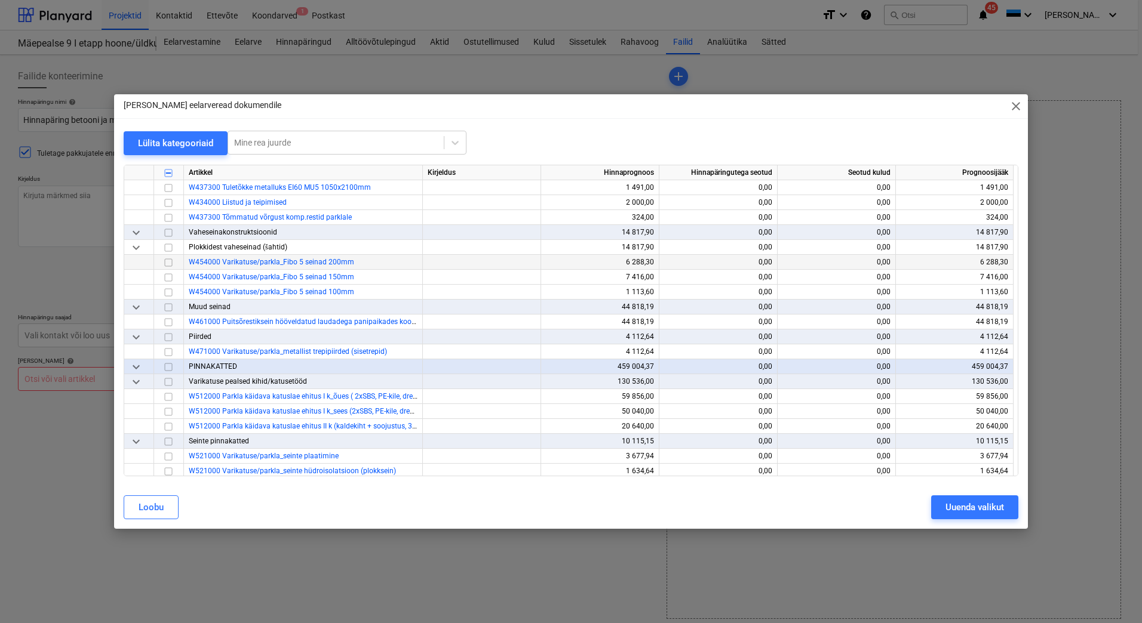
click at [171, 262] on input "checkbox" at bounding box center [168, 263] width 14 height 14
click at [168, 274] on input "checkbox" at bounding box center [168, 278] width 14 height 14
click at [167, 288] on input "checkbox" at bounding box center [168, 292] width 14 height 14
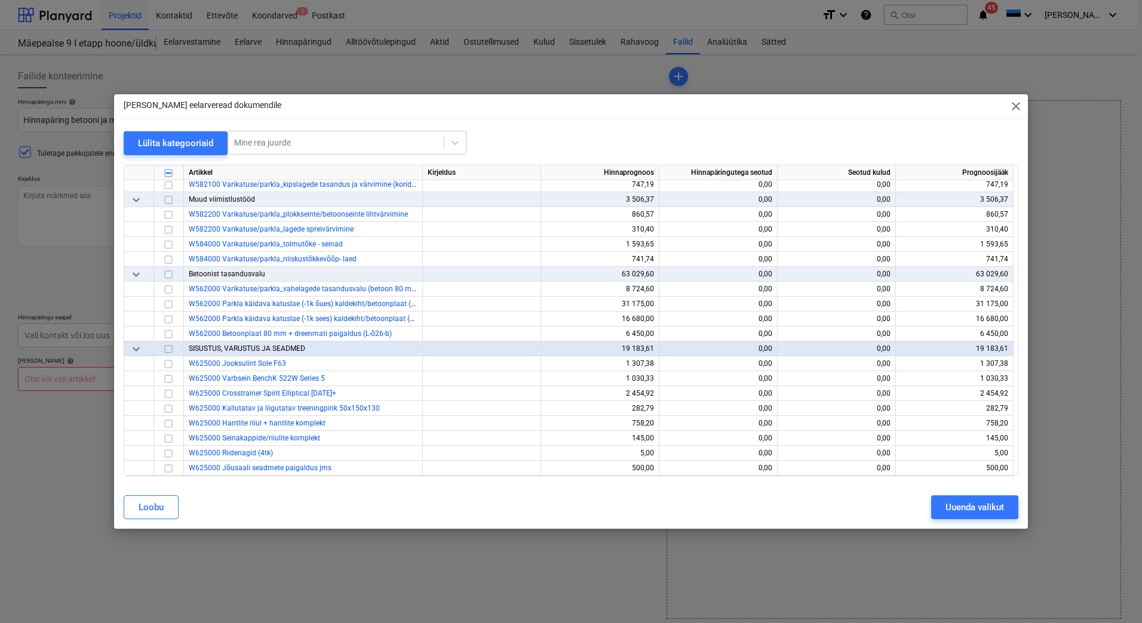
scroll to position [4120, 0]
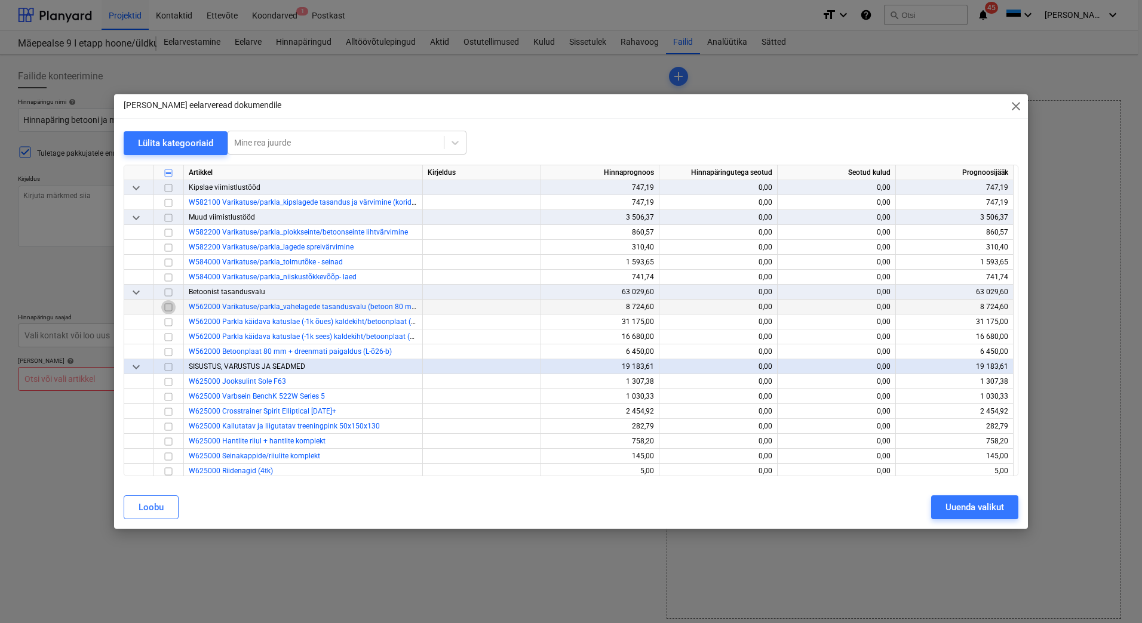
click at [171, 306] on input "checkbox" at bounding box center [168, 307] width 14 height 14
click at [169, 306] on input "checkbox" at bounding box center [168, 307] width 14 height 14
click at [167, 319] on input "checkbox" at bounding box center [168, 322] width 14 height 14
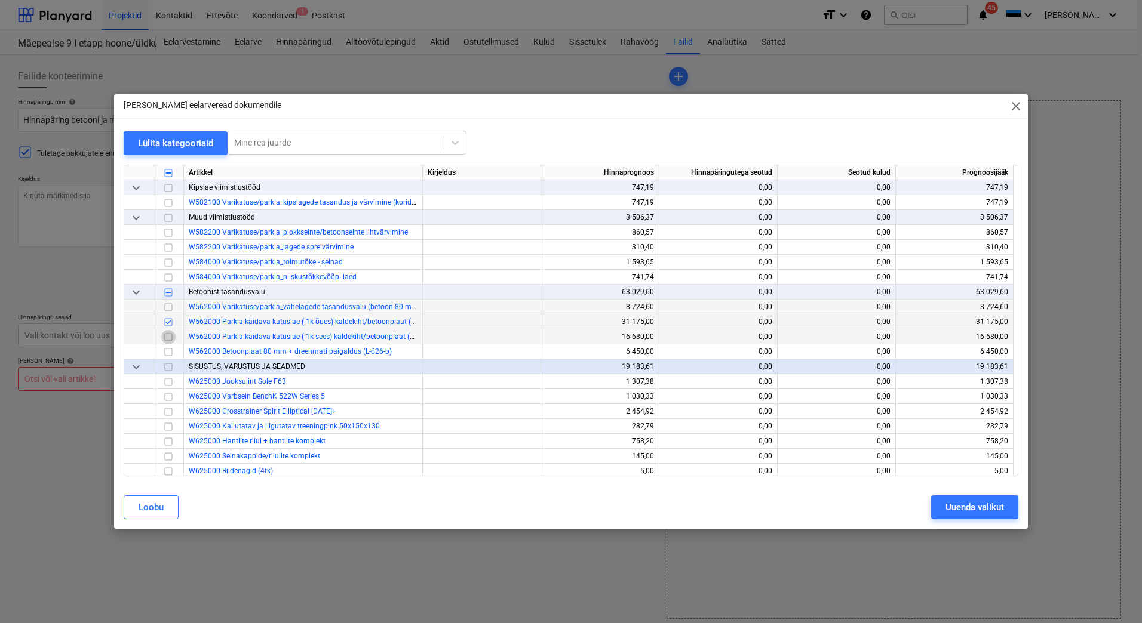
click at [167, 336] on input "checkbox" at bounding box center [168, 337] width 14 height 14
click at [168, 349] on input "checkbox" at bounding box center [168, 352] width 14 height 14
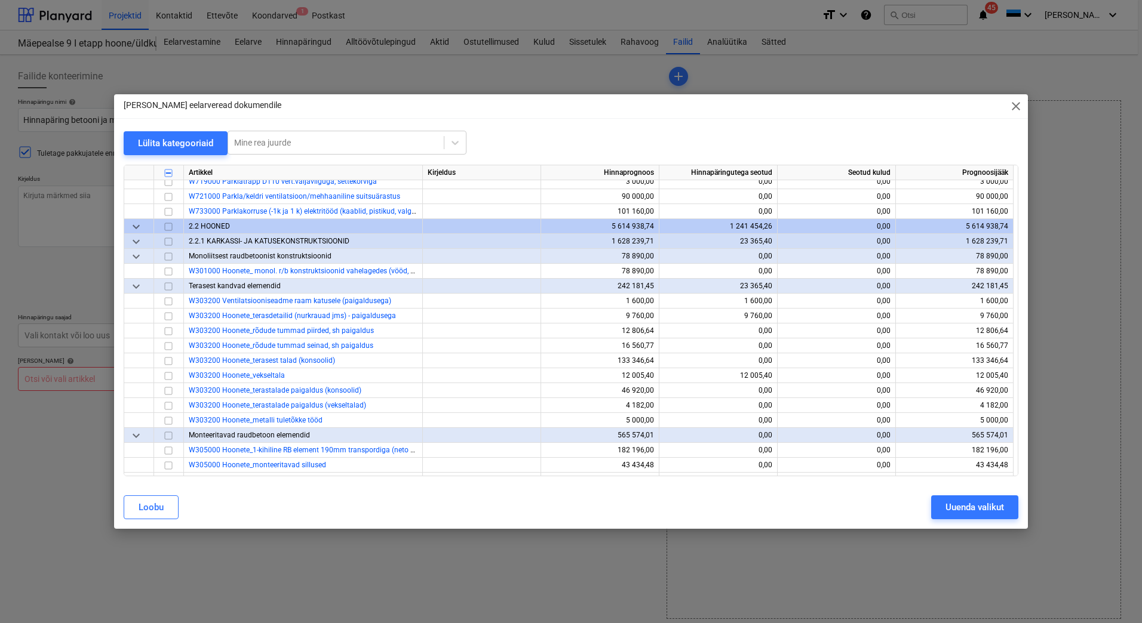
scroll to position [4717, 0]
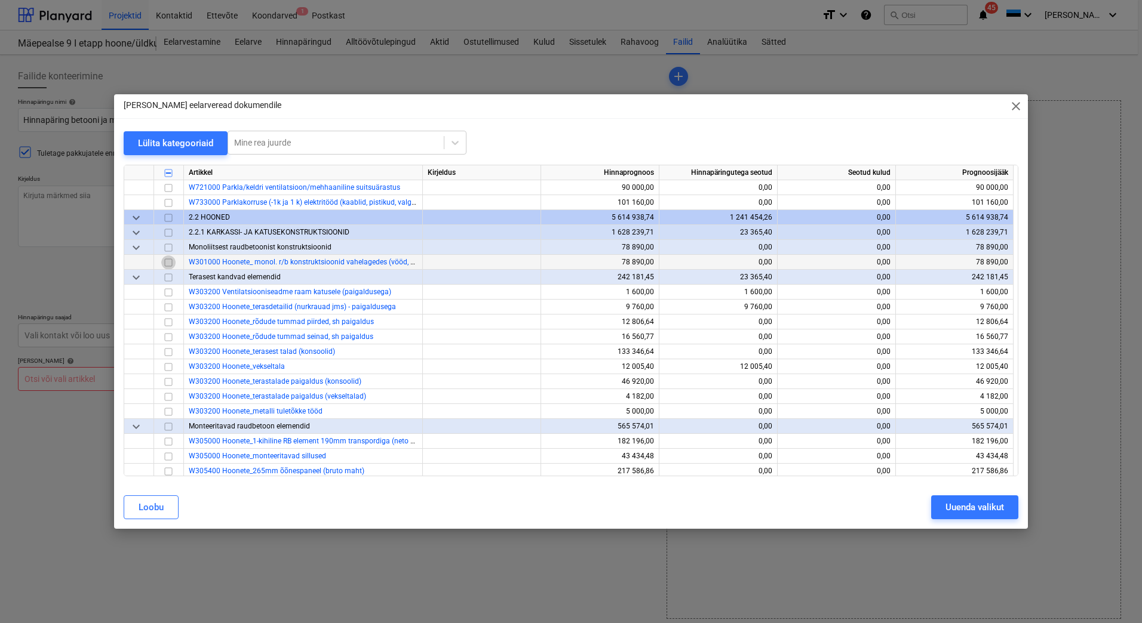
click at [166, 262] on input "checkbox" at bounding box center [168, 263] width 14 height 14
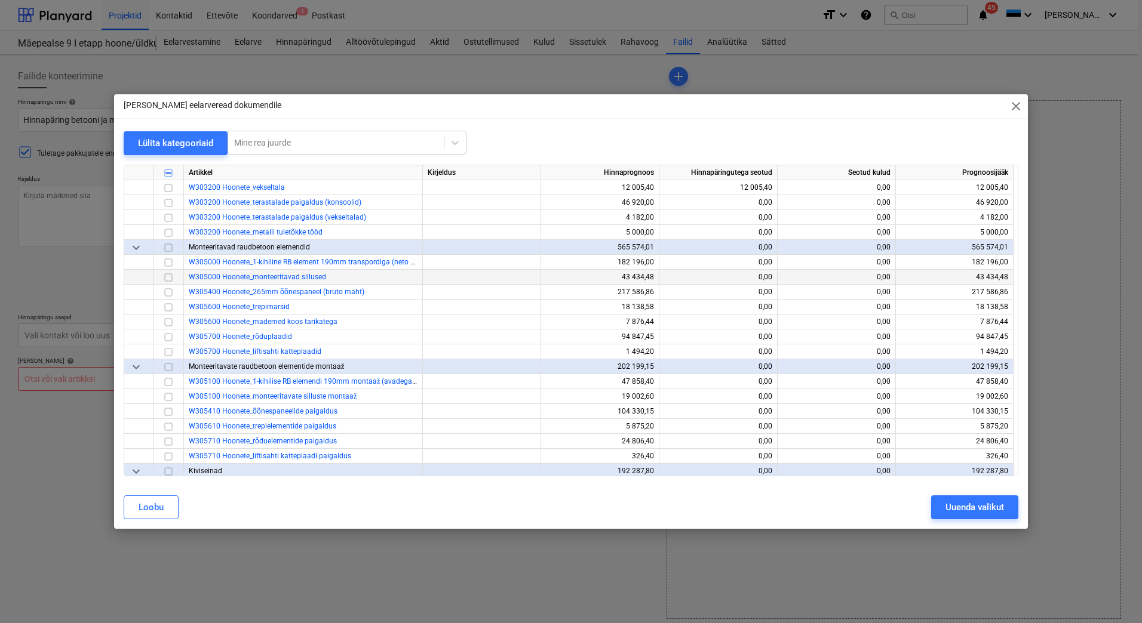
scroll to position [4956, 0]
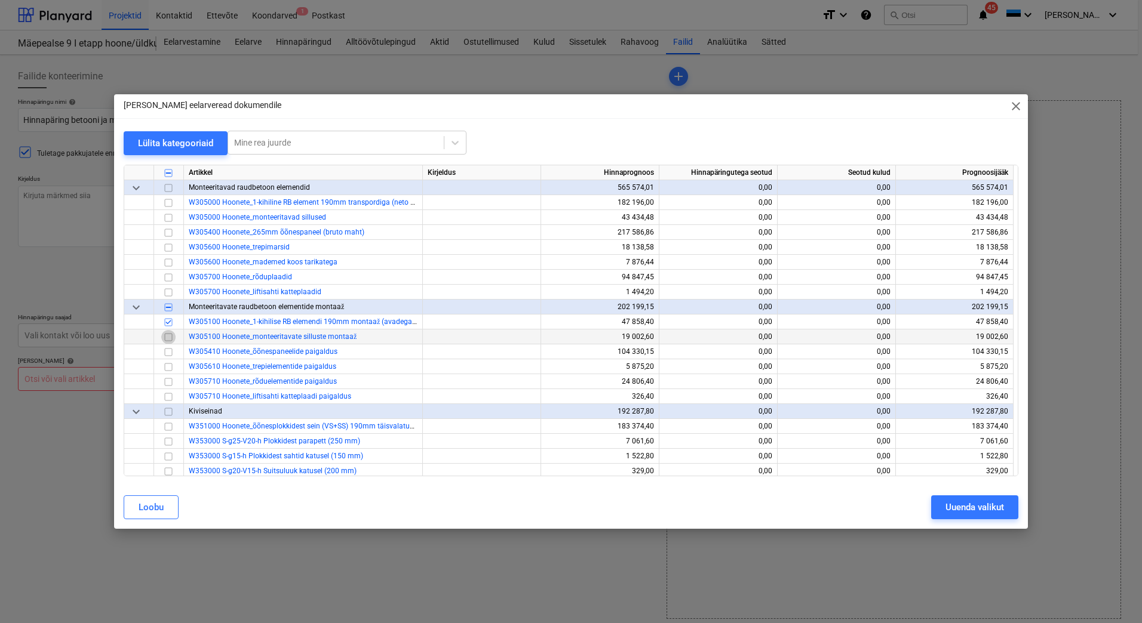
click at [168, 339] on input "checkbox" at bounding box center [168, 337] width 14 height 14
click at [167, 352] on input "checkbox" at bounding box center [168, 352] width 14 height 14
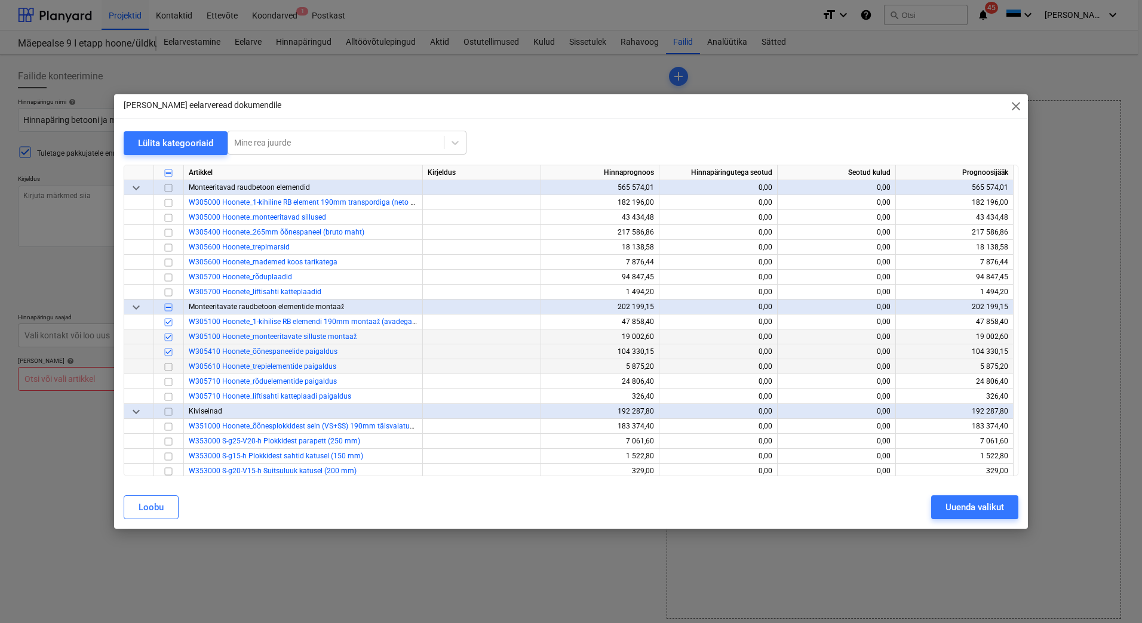
click at [171, 365] on input "checkbox" at bounding box center [168, 367] width 14 height 14
click at [168, 379] on input "checkbox" at bounding box center [168, 382] width 14 height 14
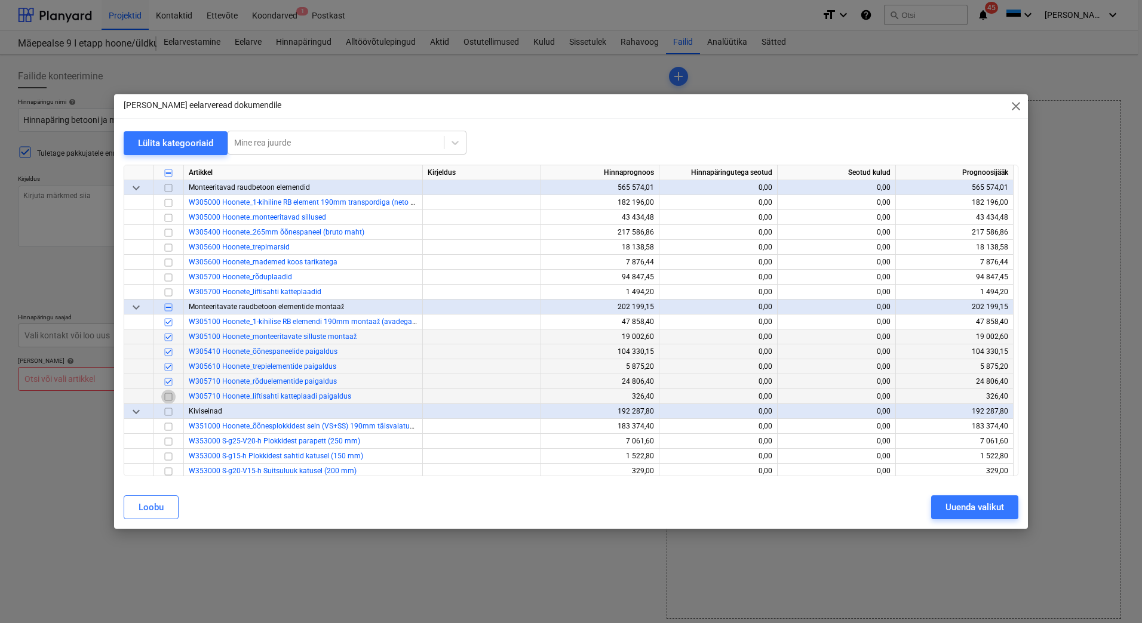
click at [167, 397] on input "checkbox" at bounding box center [168, 397] width 14 height 14
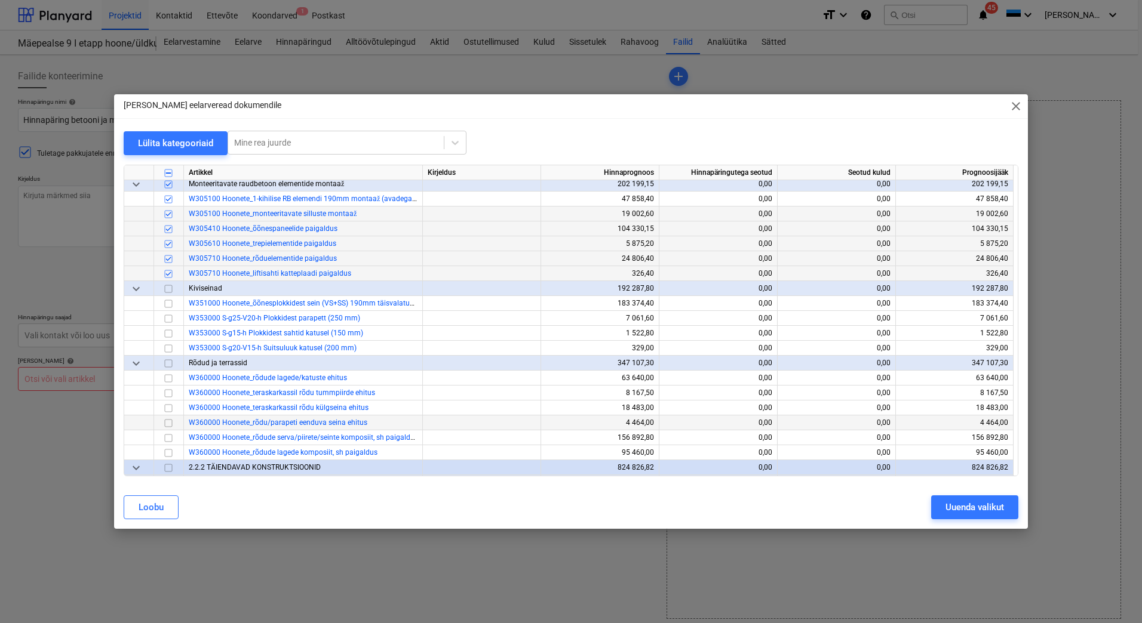
scroll to position [5016, 0]
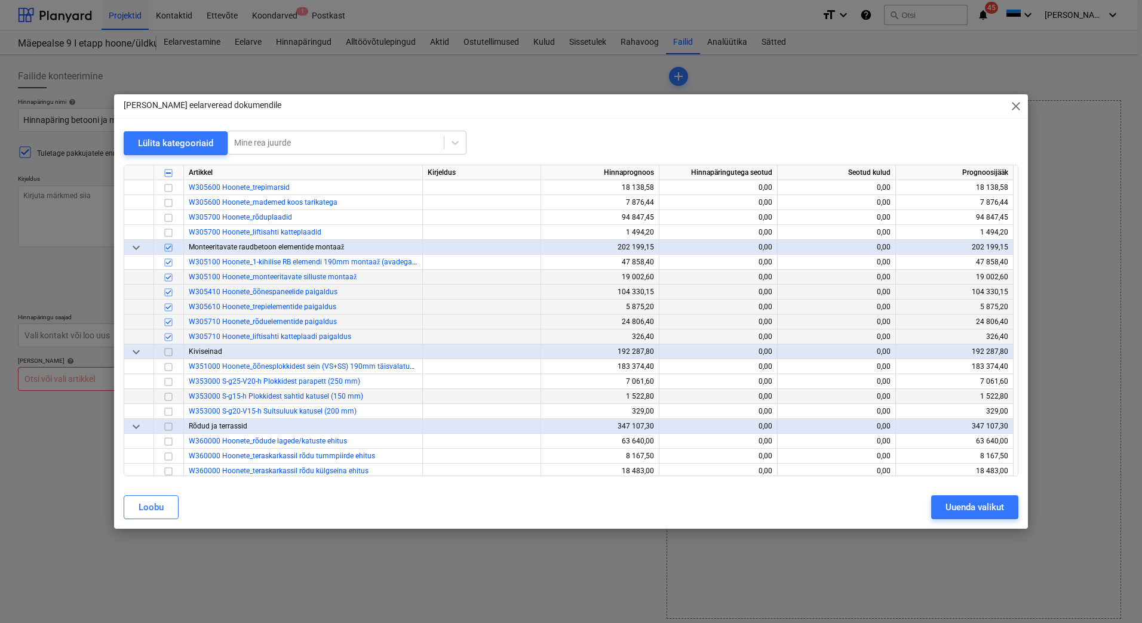
click at [166, 395] on input "checkbox" at bounding box center [168, 397] width 14 height 14
click at [168, 409] on input "checkbox" at bounding box center [168, 412] width 14 height 14
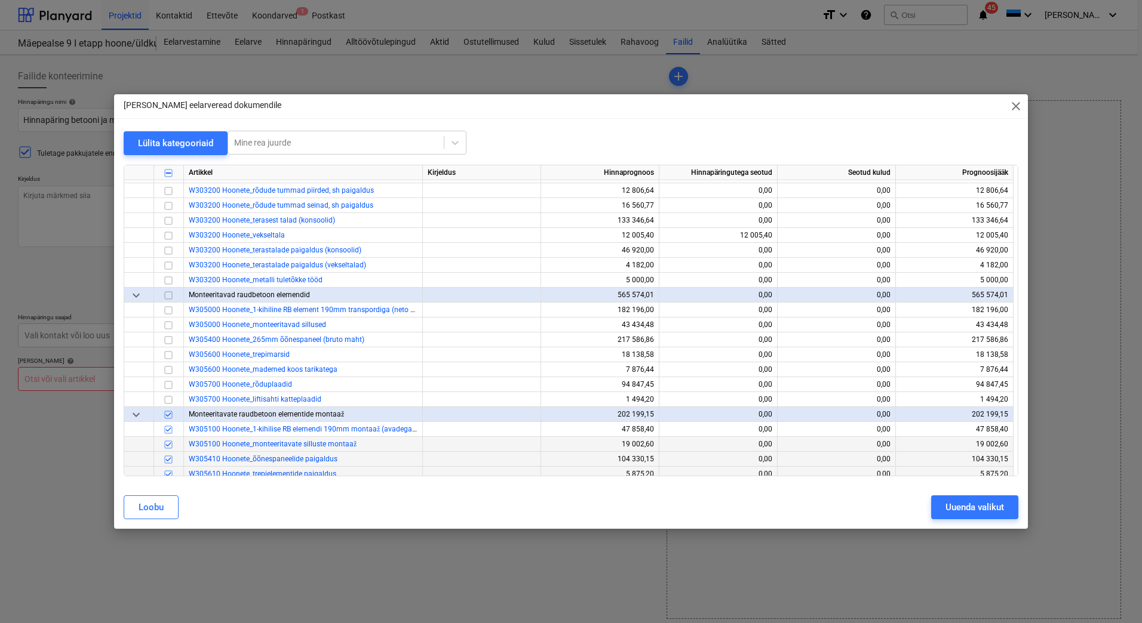
scroll to position [4837, 0]
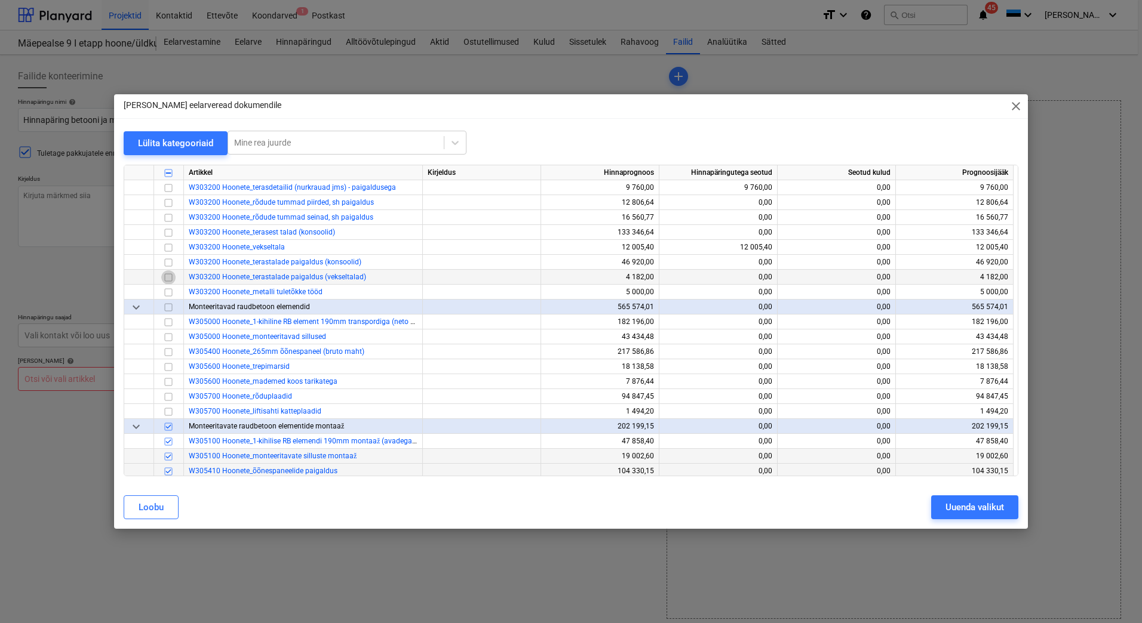
click at [167, 276] on input "checkbox" at bounding box center [168, 278] width 14 height 14
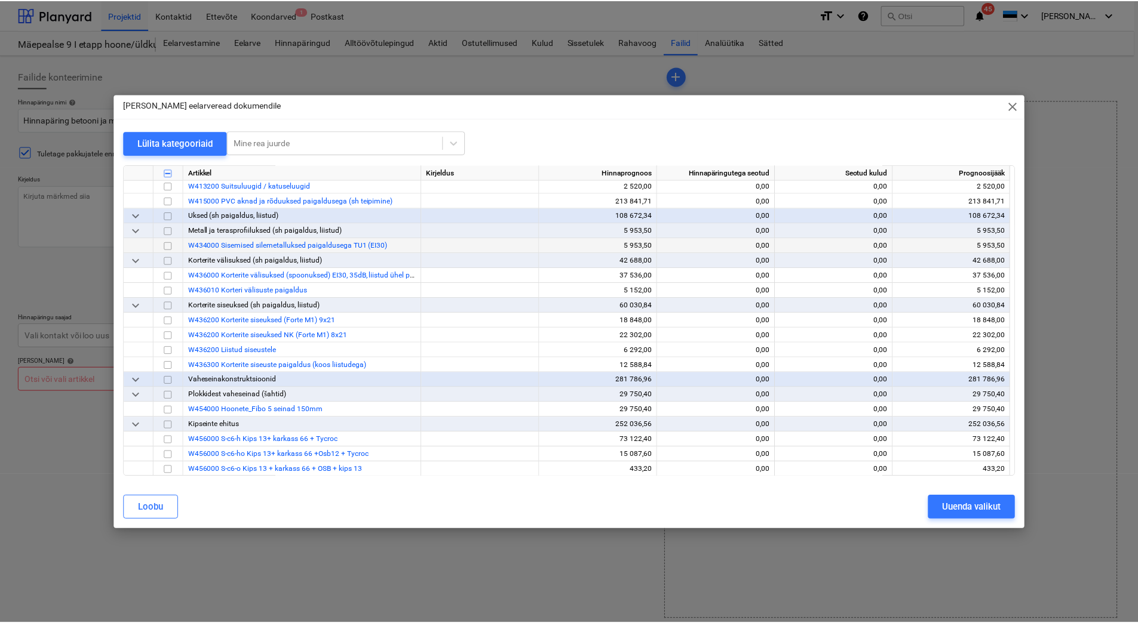
scroll to position [5434, 0]
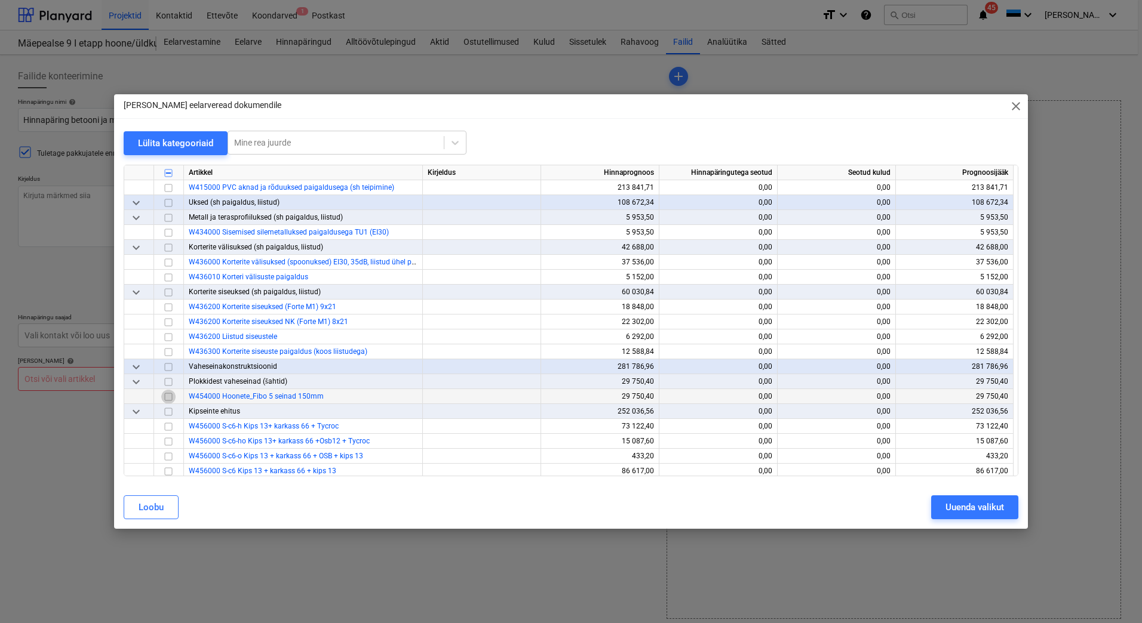
click at [168, 396] on input "checkbox" at bounding box center [168, 397] width 14 height 14
click at [945, 508] on div "Uuenda valikut" at bounding box center [974, 508] width 59 height 16
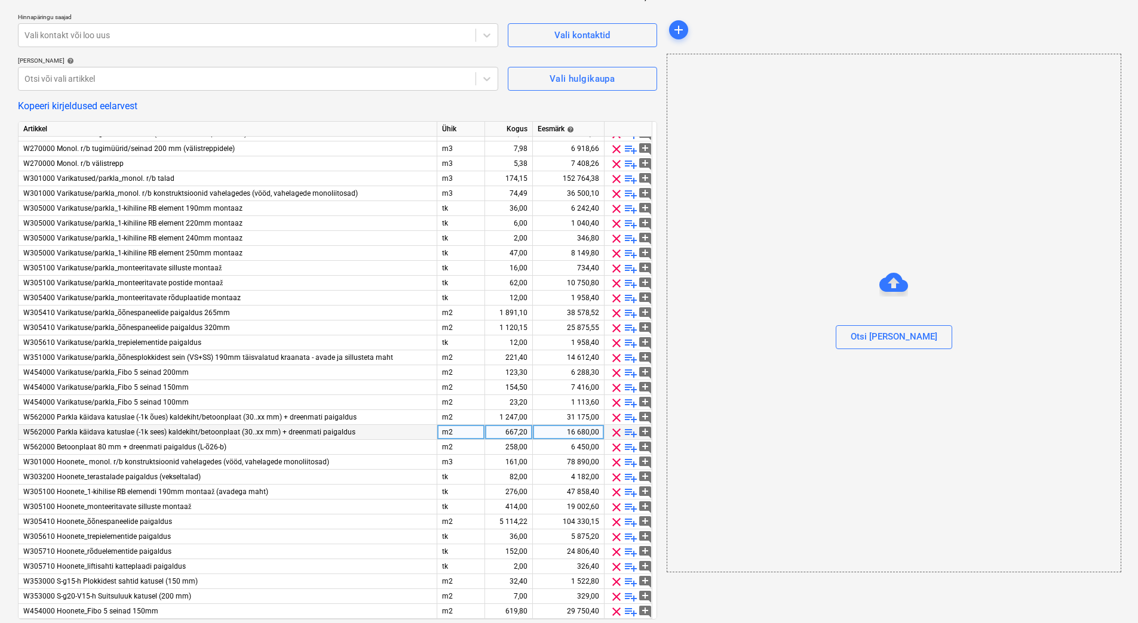
scroll to position [340, 0]
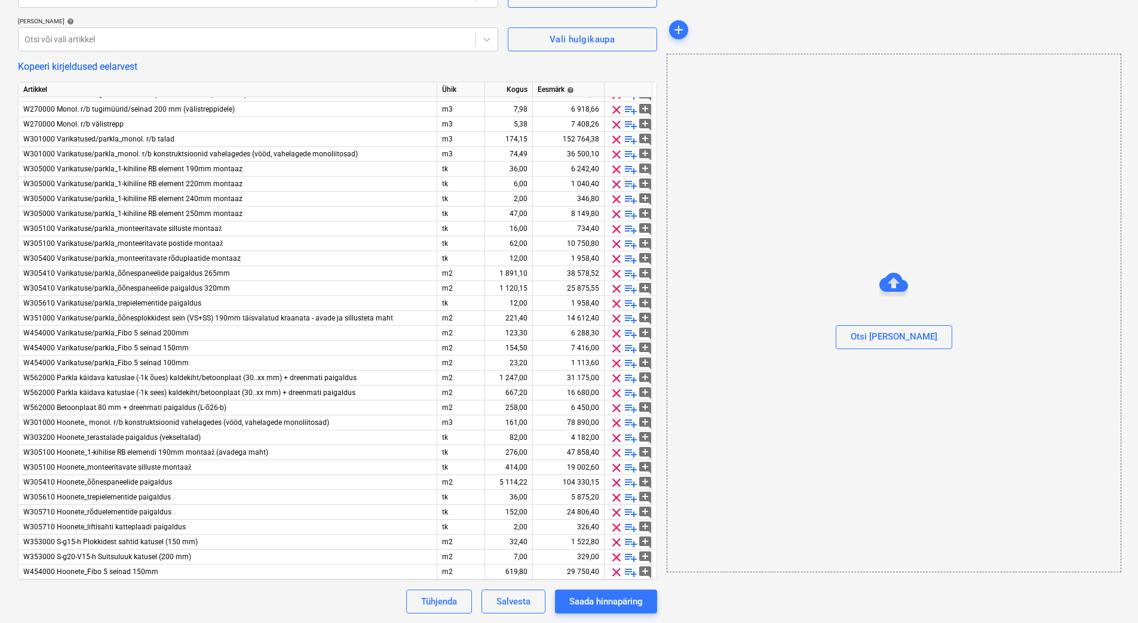
type textarea "x"
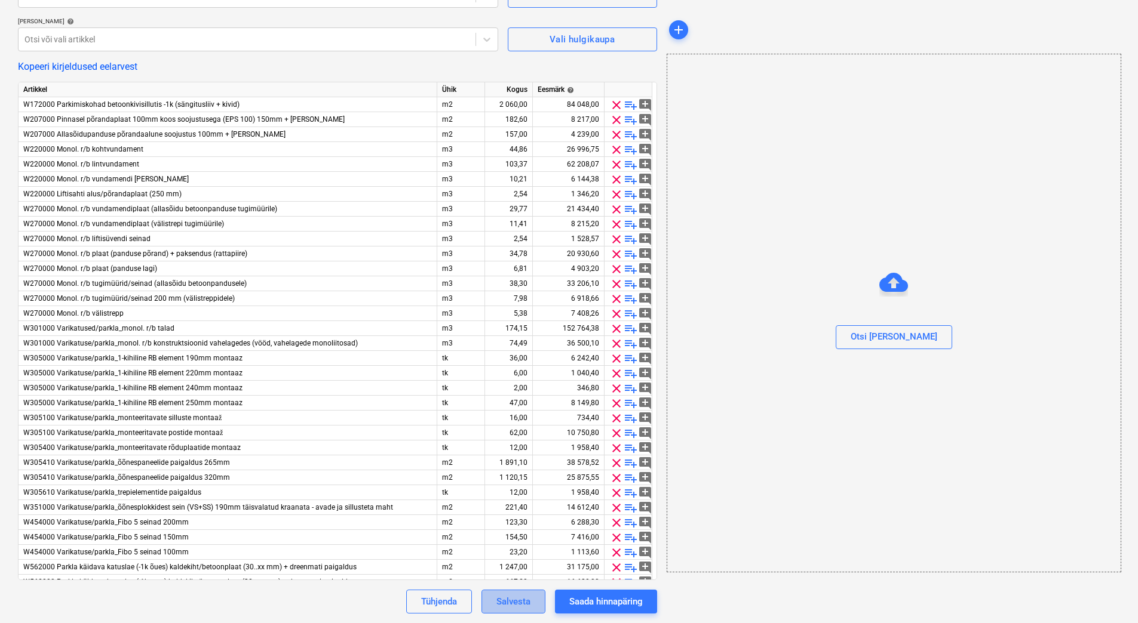
click at [502, 598] on div "Salvesta" at bounding box center [513, 602] width 34 height 16
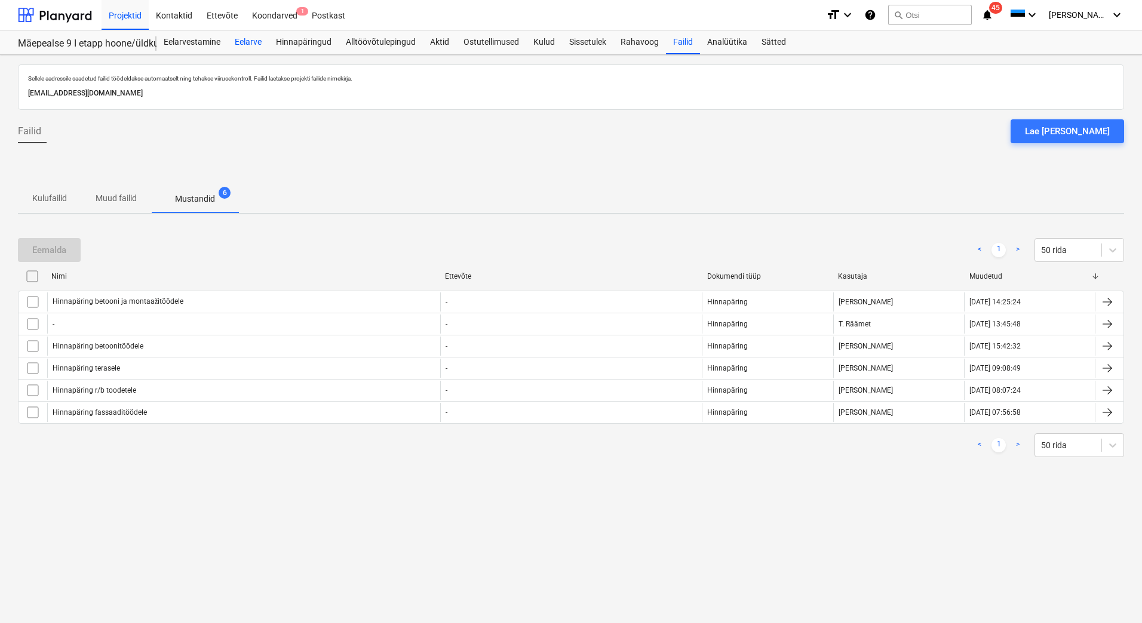
click at [245, 47] on div "Eelarve" at bounding box center [248, 42] width 41 height 24
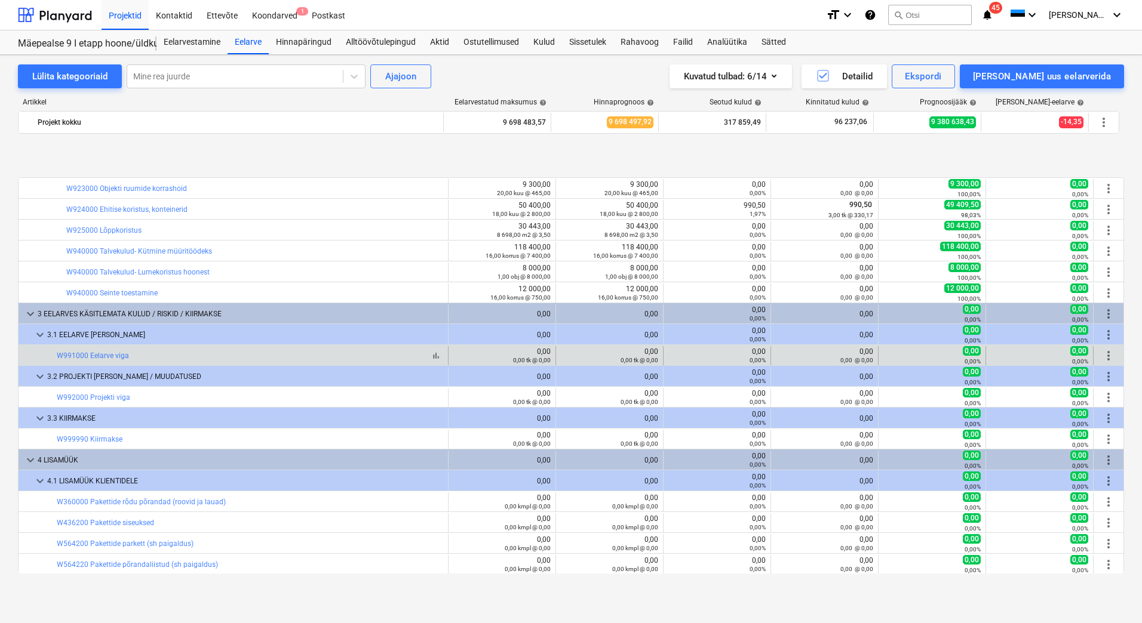
scroll to position [10857, 0]
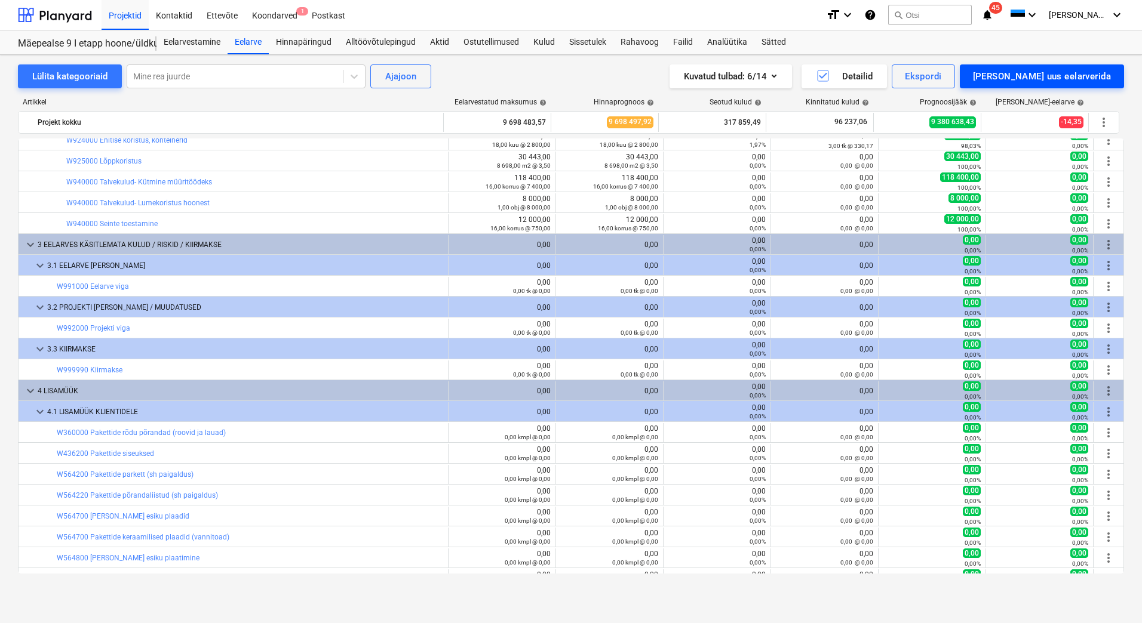
click at [1050, 67] on button "[PERSON_NAME] uus eelarverida" at bounding box center [1042, 76] width 164 height 24
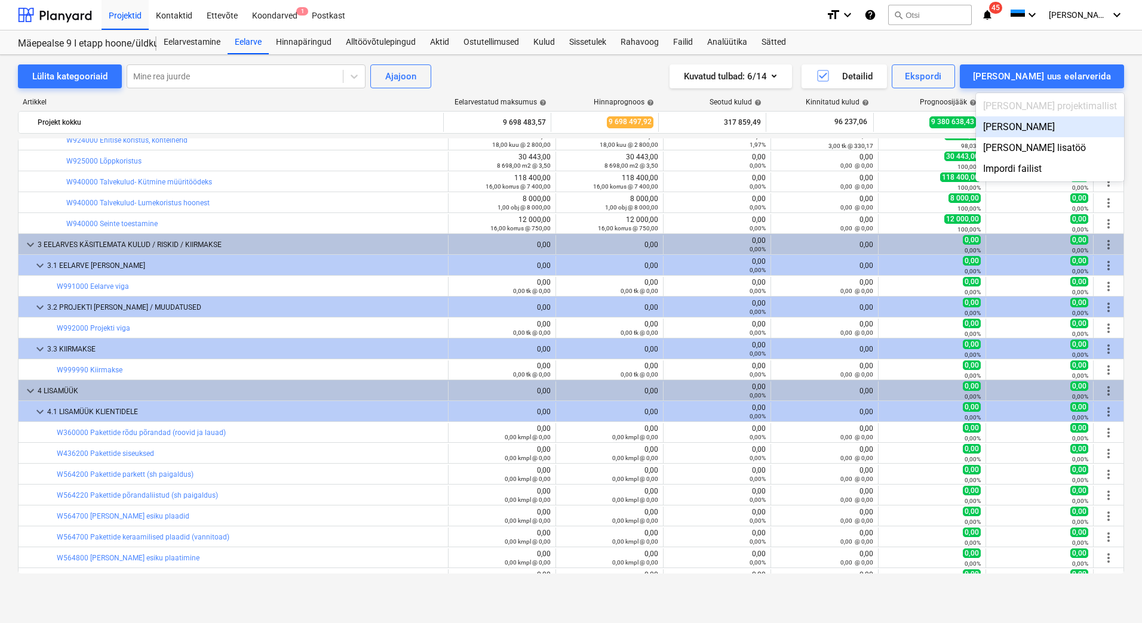
click at [1059, 129] on div "Lisa malliväline" at bounding box center [1050, 126] width 148 height 21
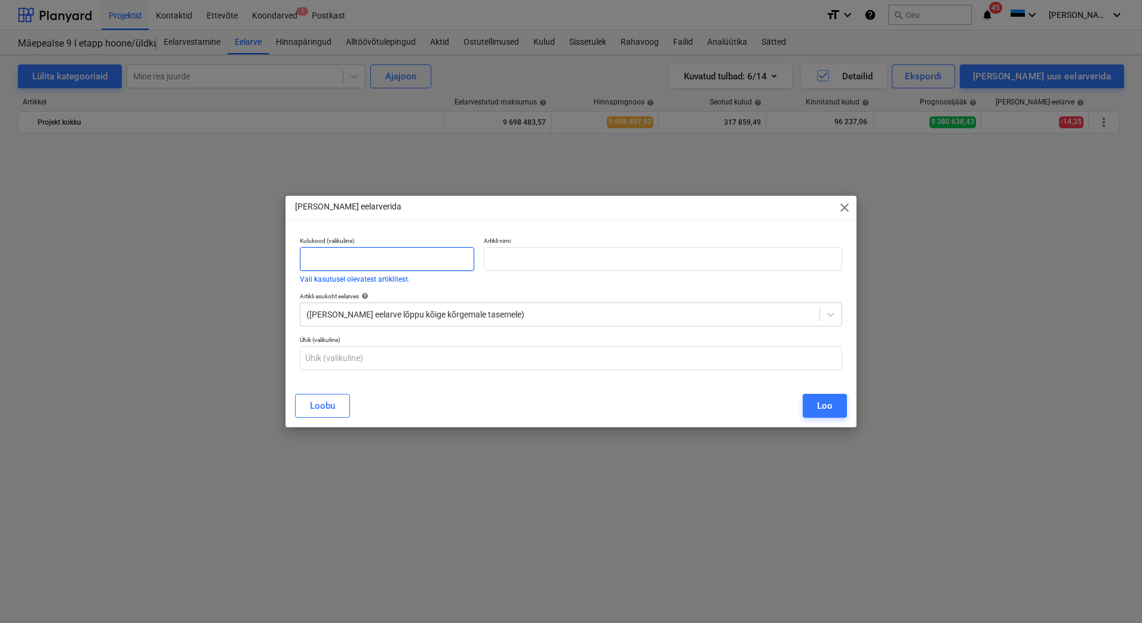
scroll to position [10857, 0]
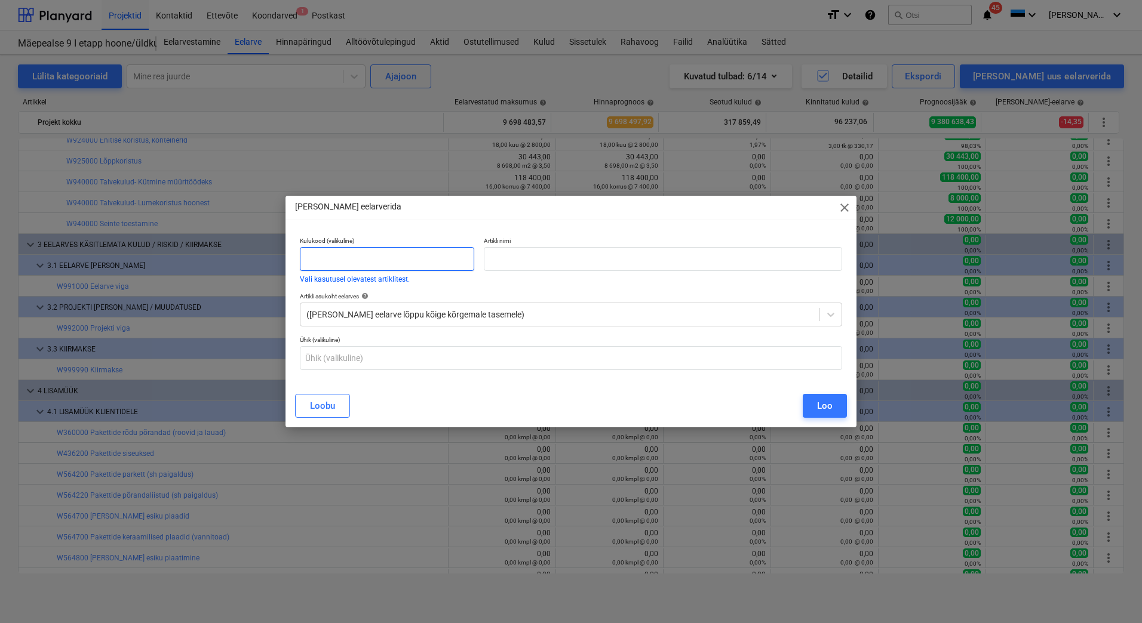
click at [306, 260] on input "text" at bounding box center [387, 259] width 174 height 24
type input "W992000"
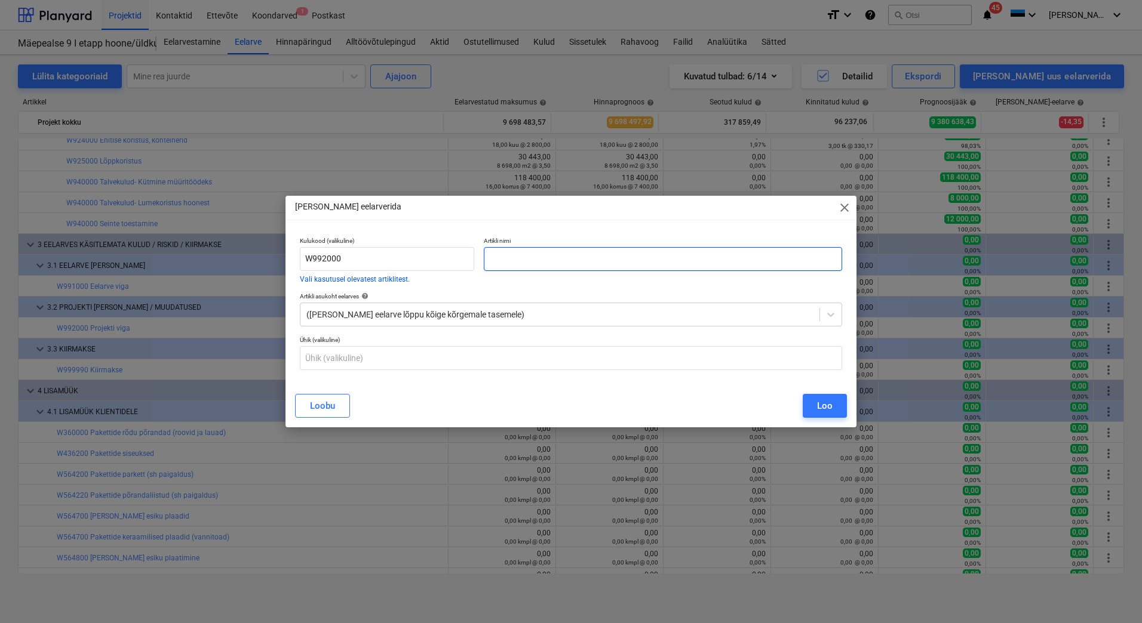
click at [503, 254] on input "text" at bounding box center [663, 259] width 358 height 24
drag, startPoint x: 493, startPoint y: 312, endPoint x: 431, endPoint y: 276, distance: 72.0
click at [493, 312] on div at bounding box center [559, 315] width 507 height 12
click at [435, 293] on div "Artikli asukoht eelarves help" at bounding box center [571, 297] width 542 height 8
drag, startPoint x: 525, startPoint y: 257, endPoint x: 488, endPoint y: 259, distance: 37.1
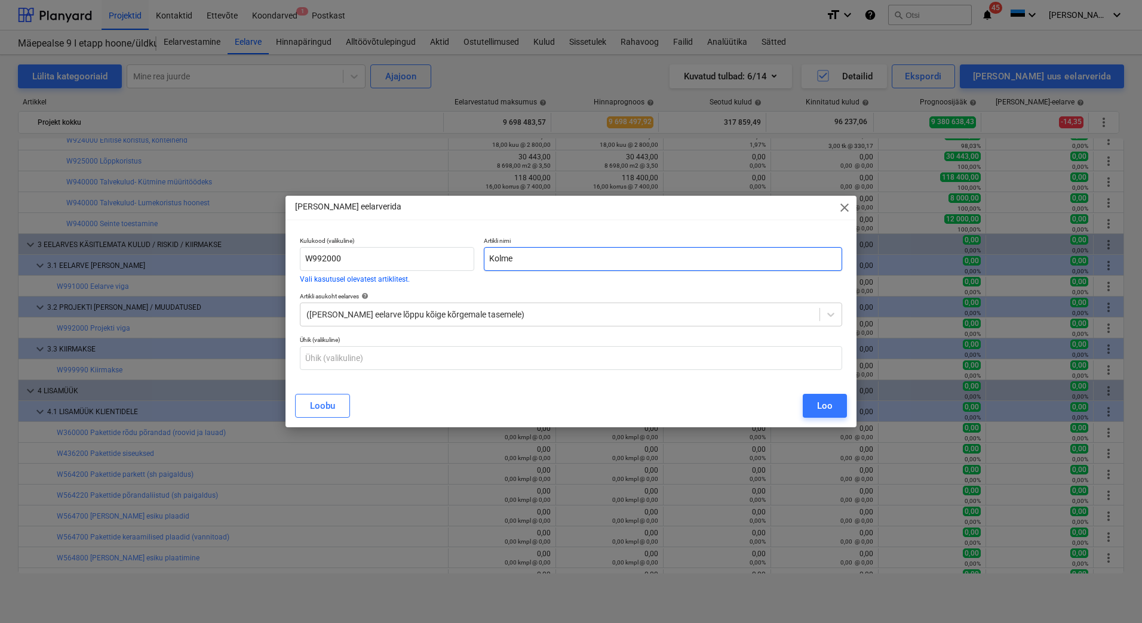
click at [488, 259] on input "Kolme" at bounding box center [663, 259] width 358 height 24
paste input "3-kihilise RB elemendi 430mm montaaž (avadega maht)"
type input "3-kihilise RB elemendi 430mm montaaž (avadega maht)"
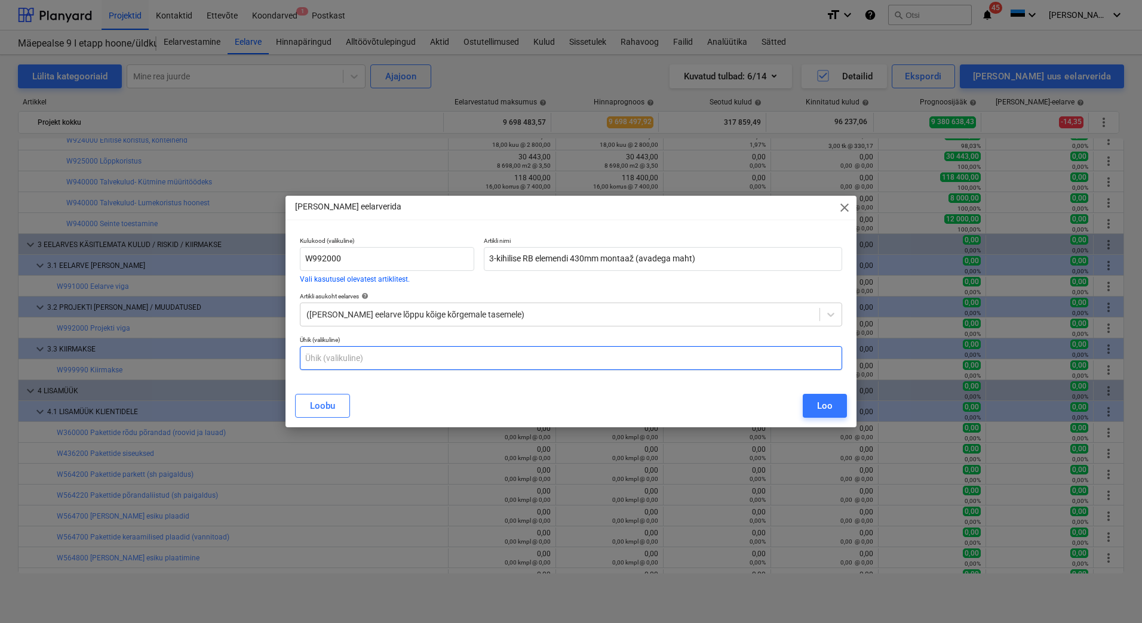
click at [410, 358] on input "text" at bounding box center [571, 358] width 542 height 24
type input "m2"
click at [454, 315] on div at bounding box center [559, 315] width 507 height 12
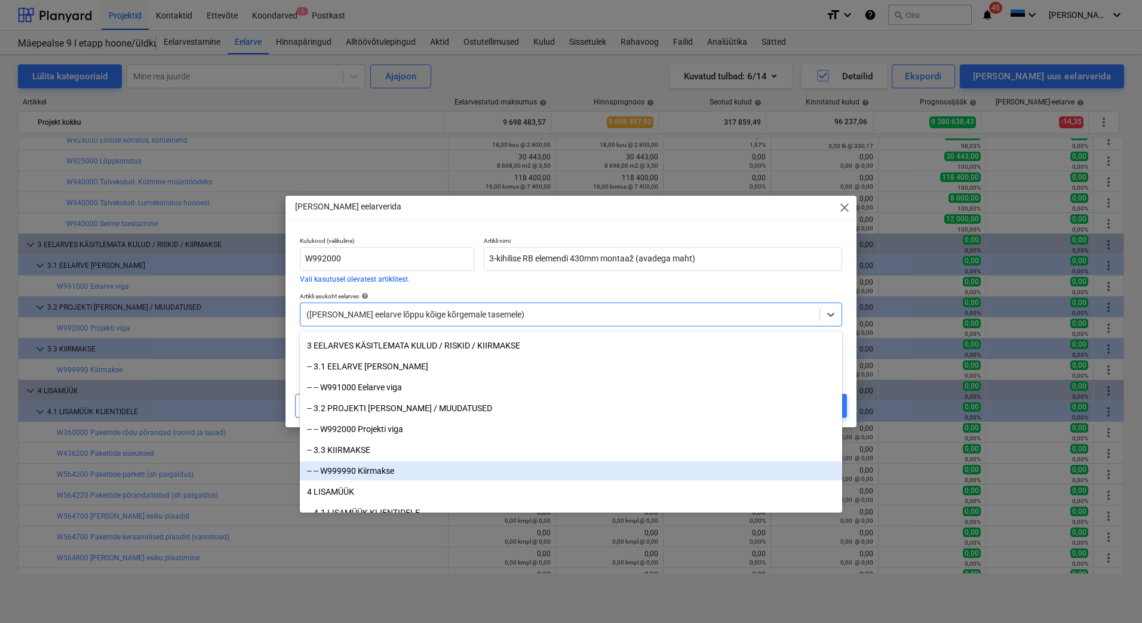
scroll to position [10955, 0]
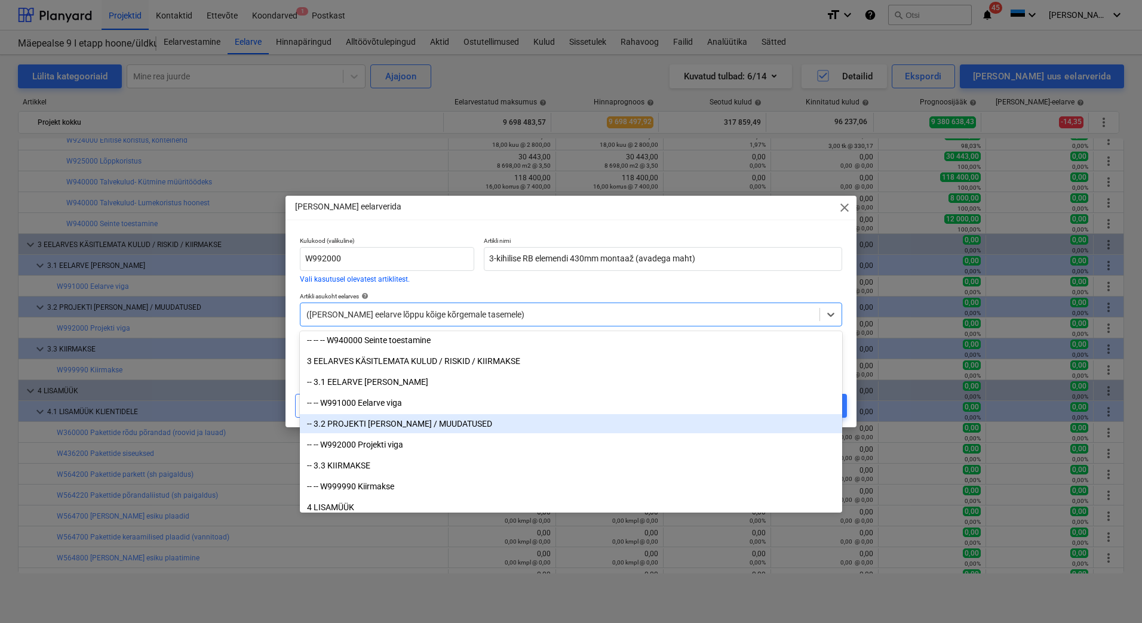
click at [394, 426] on div "-- 3.2 PROJEKTI [PERSON_NAME] / MUUDATUSED" at bounding box center [571, 423] width 542 height 19
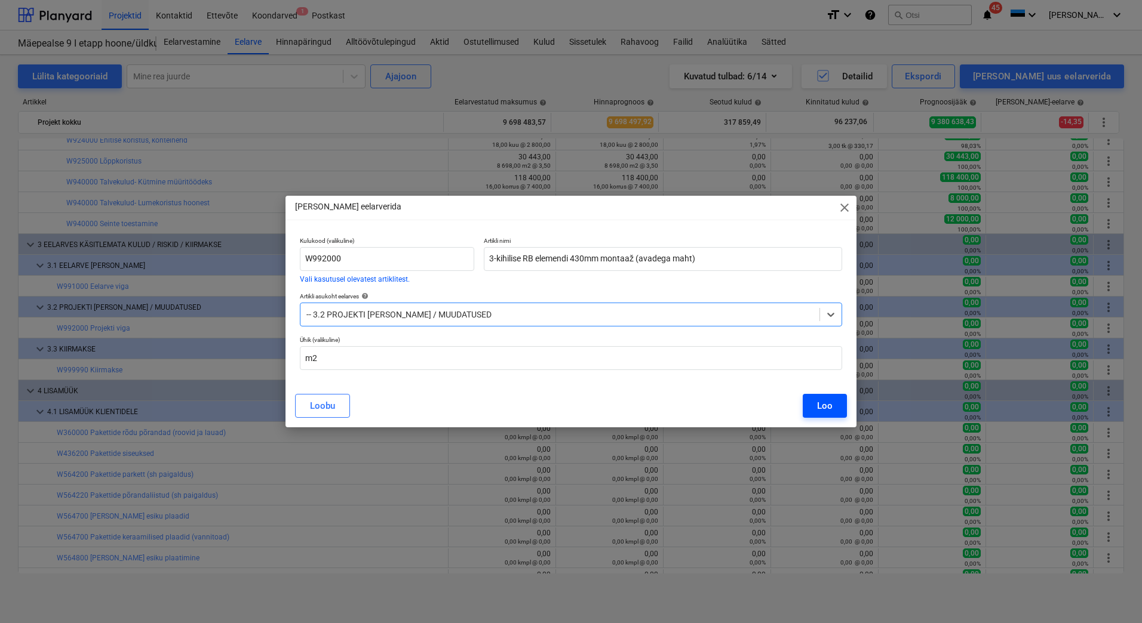
click at [823, 405] on div "Loo" at bounding box center [825, 406] width 16 height 16
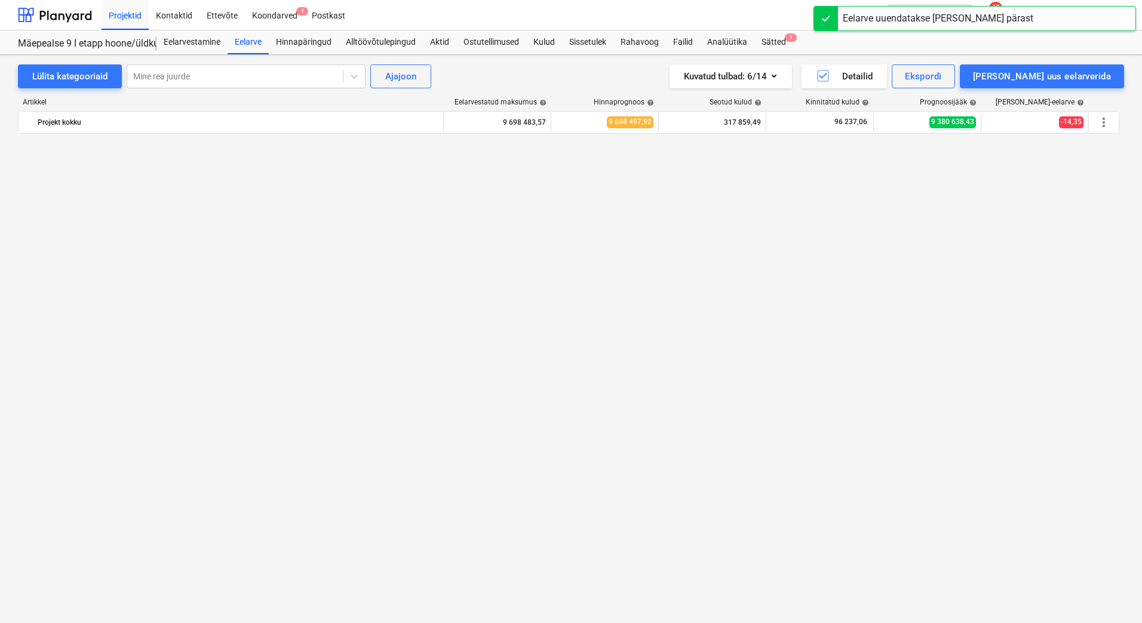
scroll to position [10857, 0]
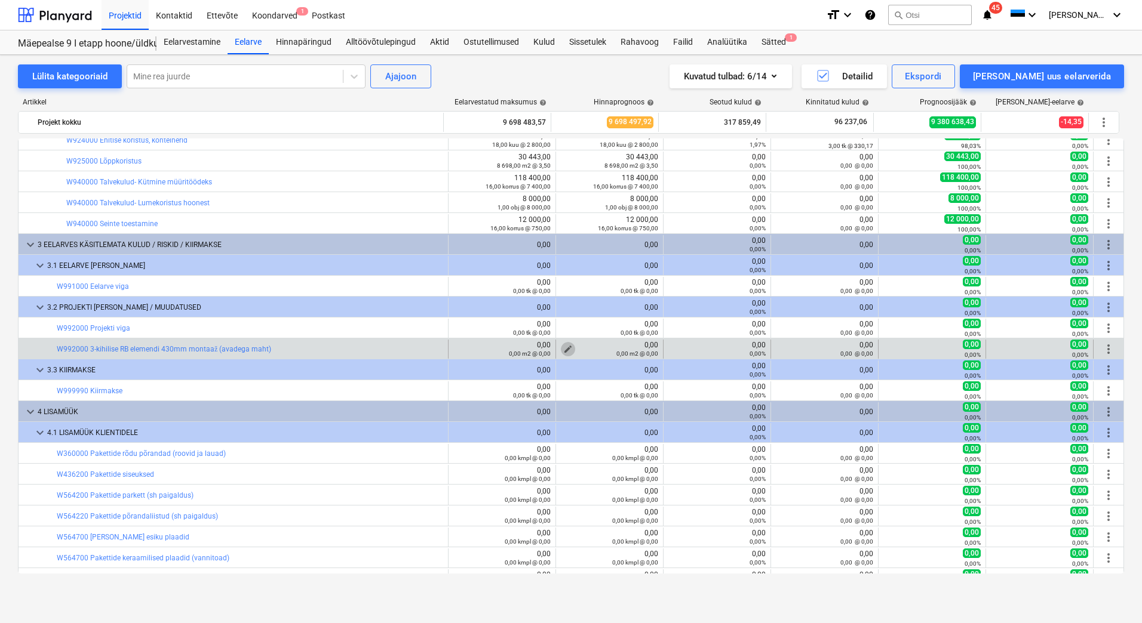
click at [564, 346] on span "edit" at bounding box center [568, 350] width 10 height 10
type textarea "x"
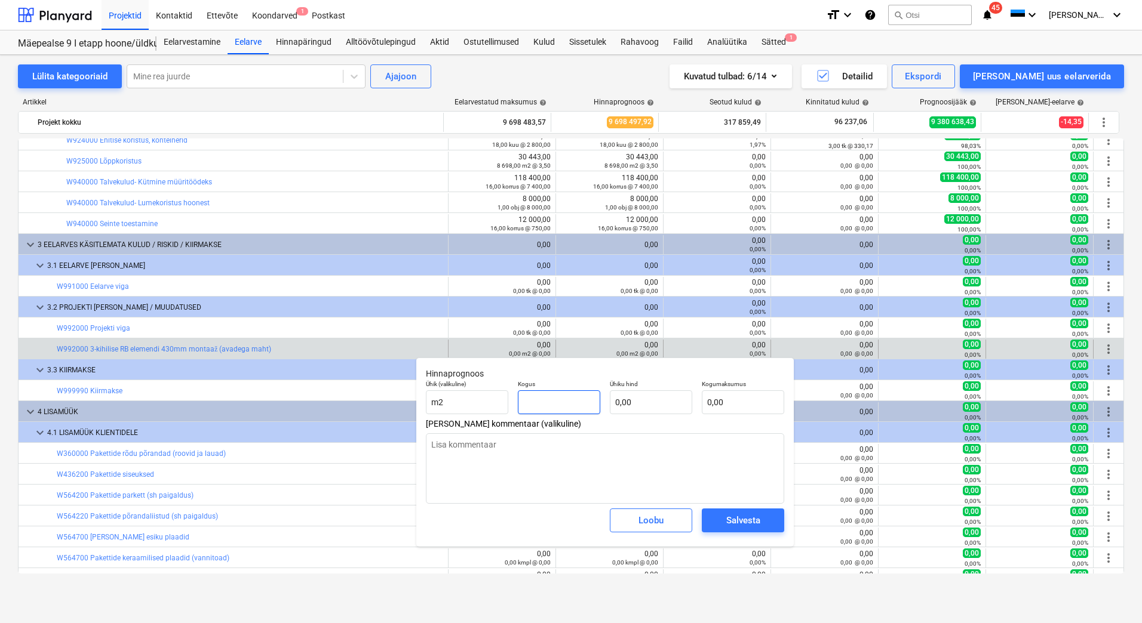
click at [561, 403] on input "text" at bounding box center [559, 403] width 82 height 24
type textarea "x"
type input "43"
type textarea "x"
type input "438"
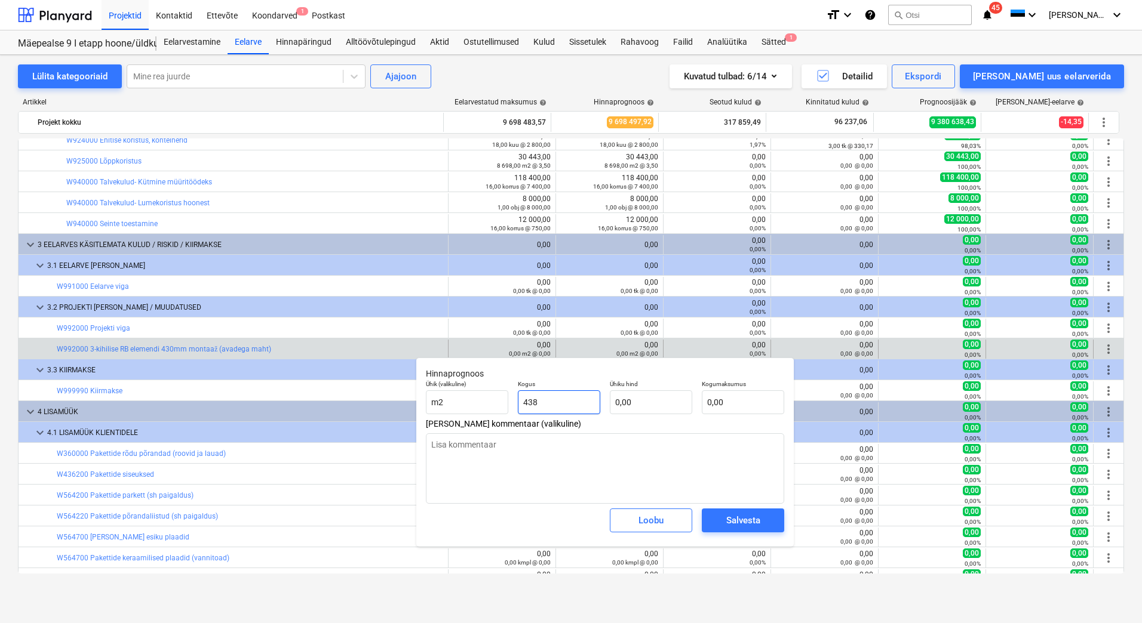
type textarea "x"
type input "4388"
type textarea "x"
type input "4 388,00"
click at [651, 399] on input "text" at bounding box center [651, 403] width 82 height 24
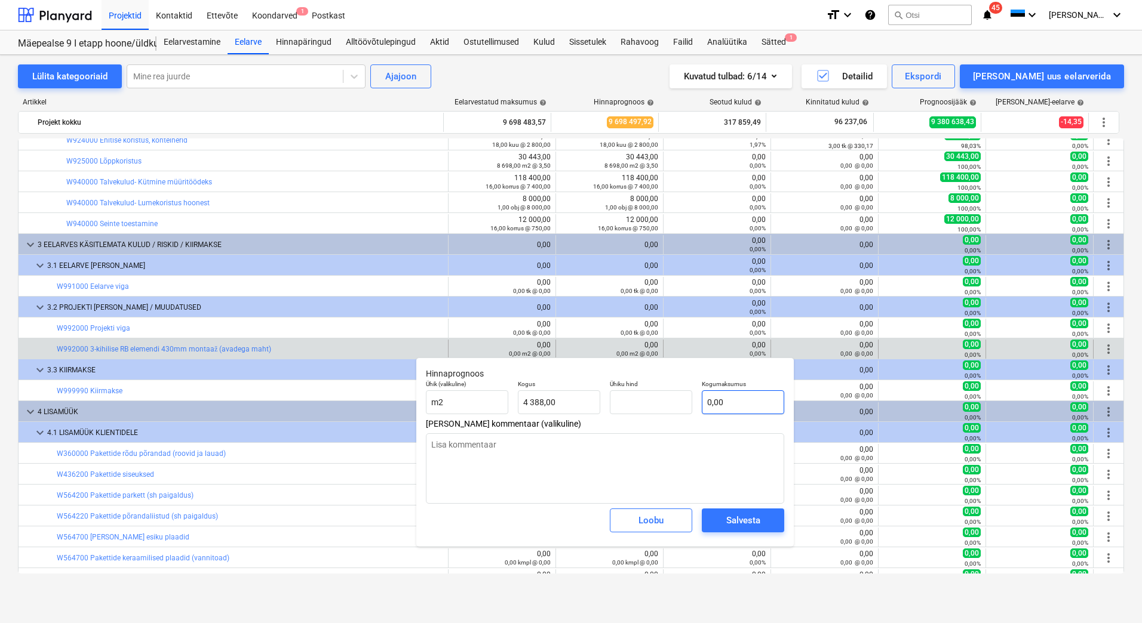
type textarea "x"
type input "0,00"
click at [739, 398] on input "text" at bounding box center [743, 403] width 82 height 24
type textarea "x"
type input "1"
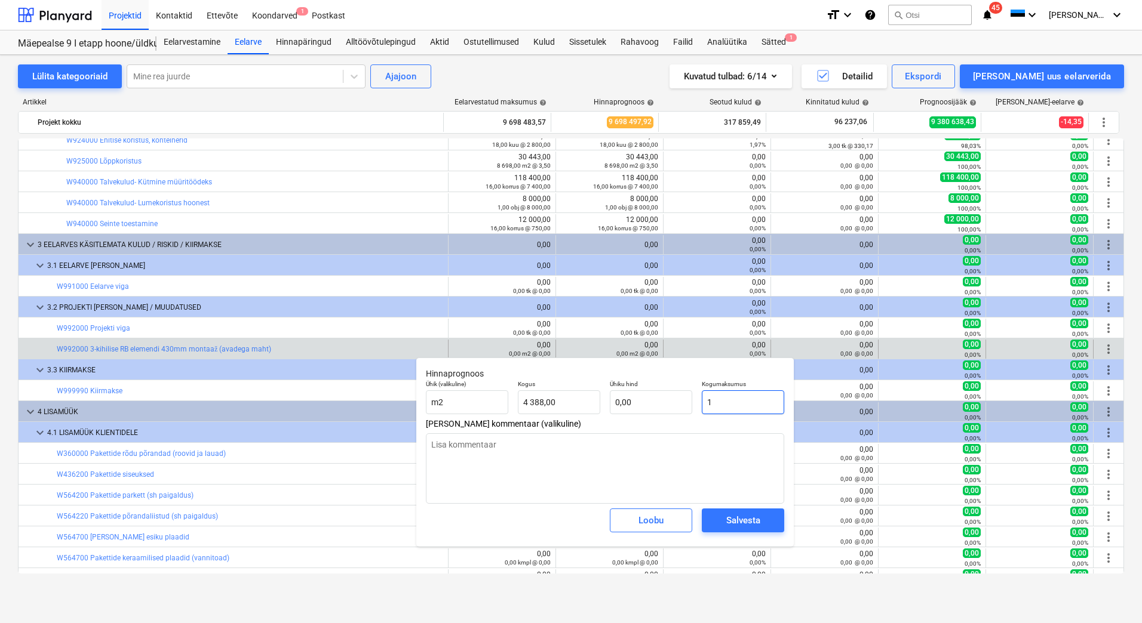
type textarea "x"
type input "100"
type textarea "x"
type input "0,02"
type textarea "x"
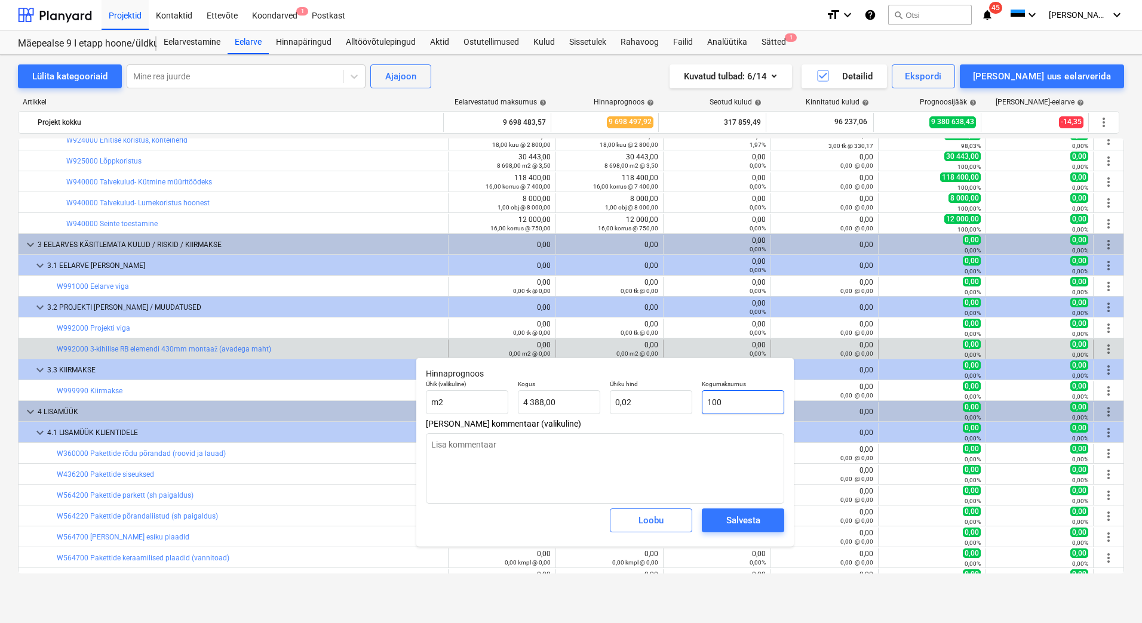
type input "1000"
type input "0,23"
type textarea "x"
type input "10009"
type input "2,28"
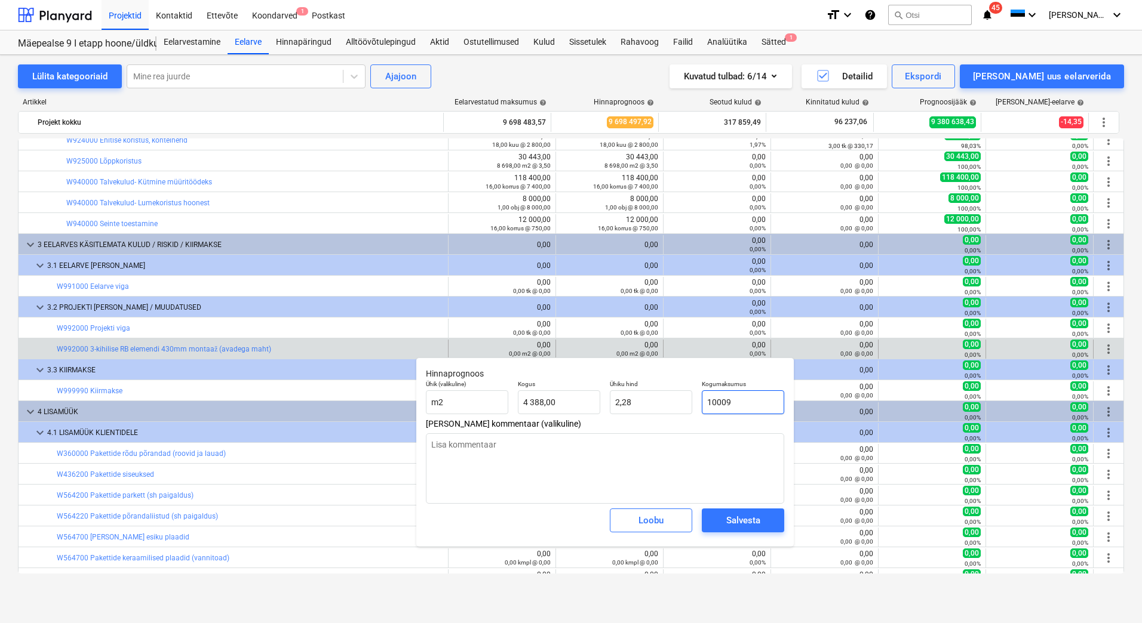
type textarea "x"
type input "100092"
type input "22,81"
type textarea "x"
type input "1000924"
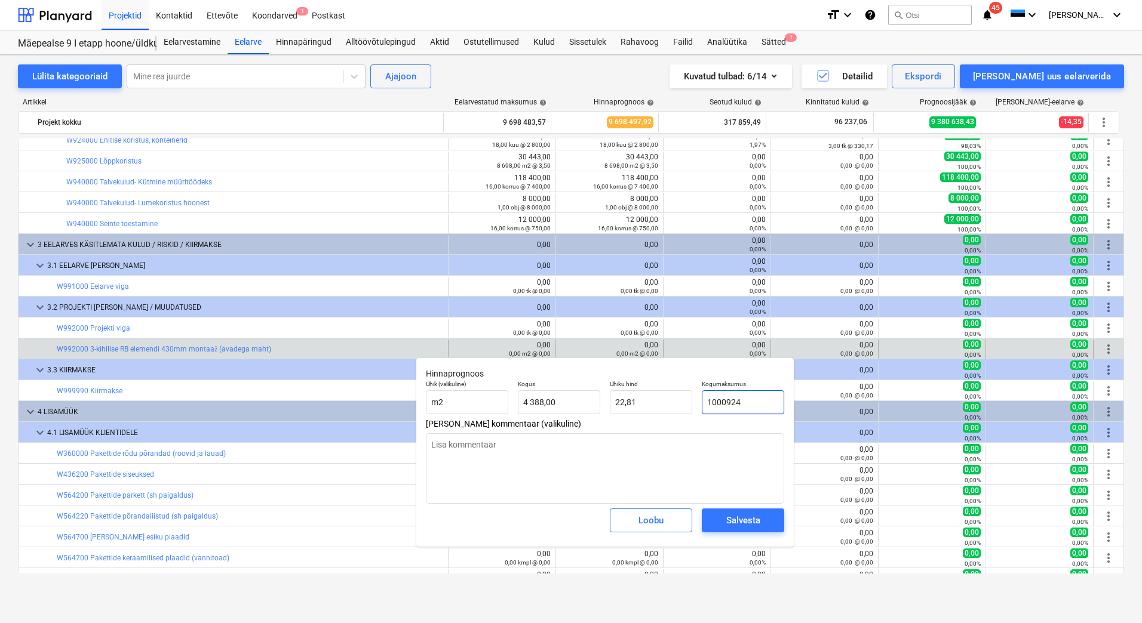
type input "228,10"
type input "1000924"
type textarea "x"
type input "1 000 924,00"
click at [736, 515] on div "Salvesta" at bounding box center [743, 521] width 34 height 16
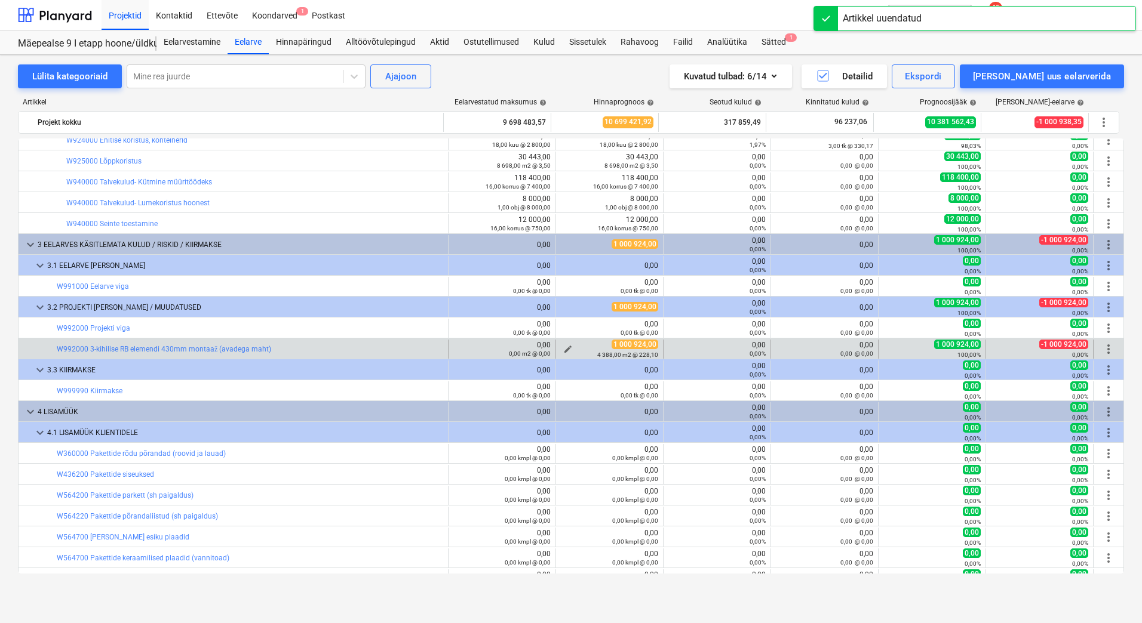
click at [563, 347] on span "edit" at bounding box center [568, 350] width 10 height 10
type textarea "x"
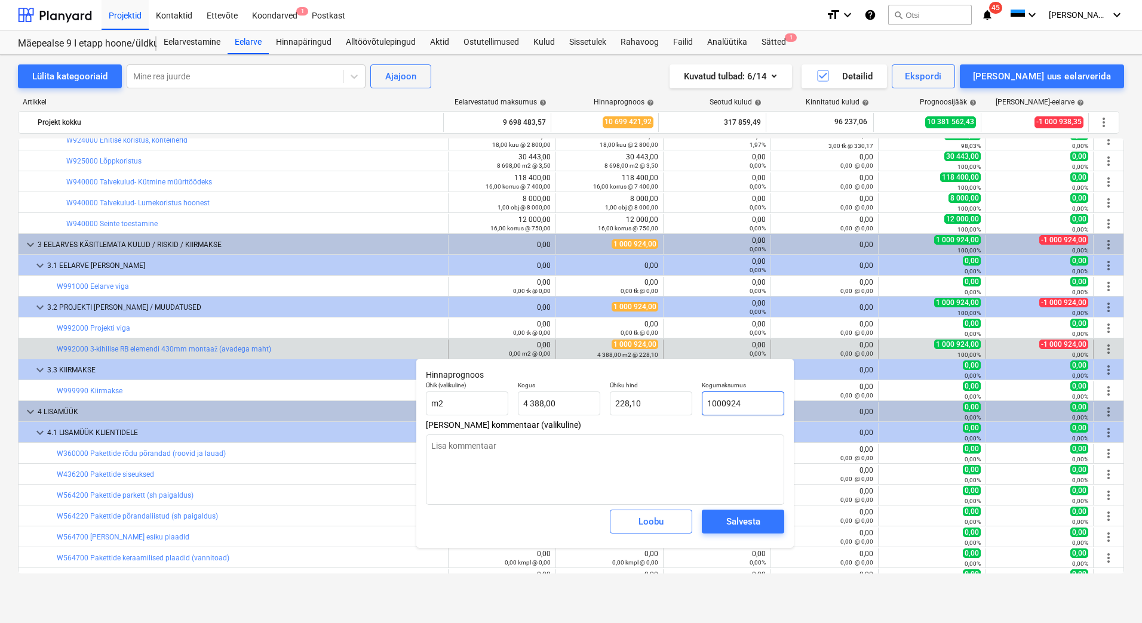
click at [729, 404] on input "1000924" at bounding box center [743, 404] width 82 height 24
click at [726, 404] on input "1000924" at bounding box center [743, 404] width 82 height 24
type input "100924"
type textarea "x"
type input "23,00"
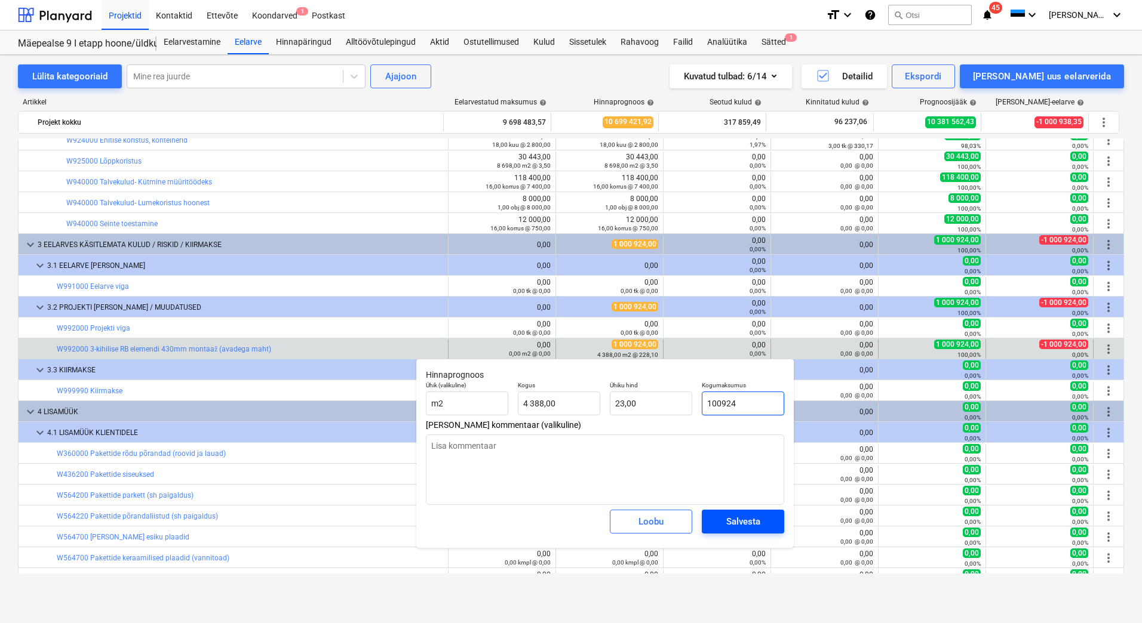
type input "100924"
type textarea "x"
type input "100 924,00"
click at [756, 515] on div "Salvesta" at bounding box center [743, 522] width 34 height 16
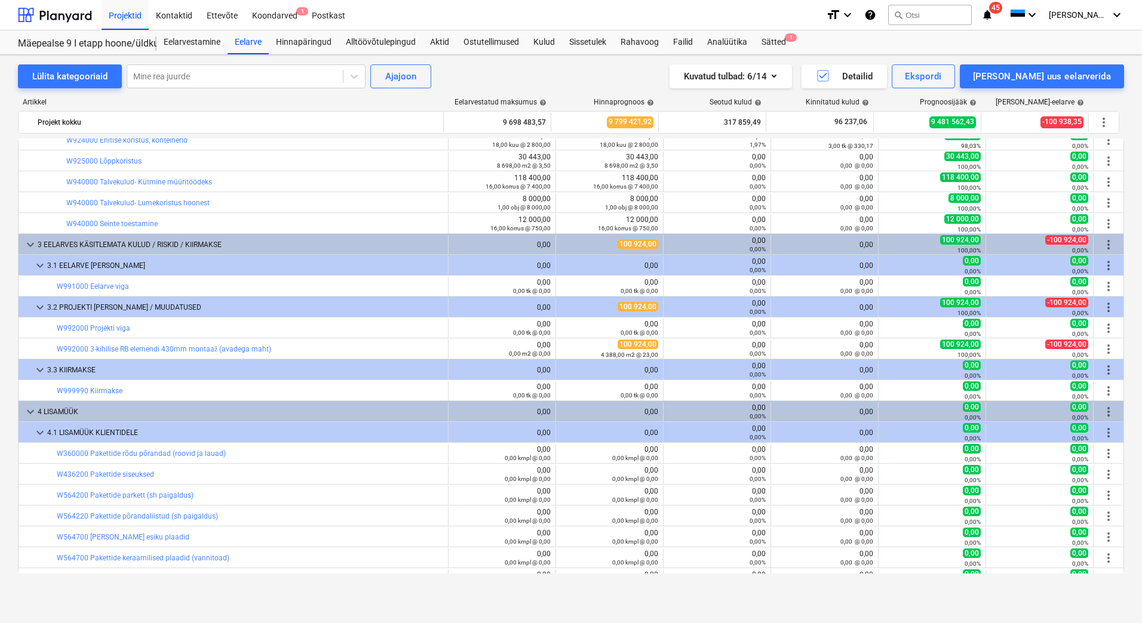
click at [4, 410] on div "Lülita kategooriaid Mine rea juurde Ajajoon Kuvatud tulbad : 6/14 Detailid Eksp…" at bounding box center [571, 326] width 1142 height 543
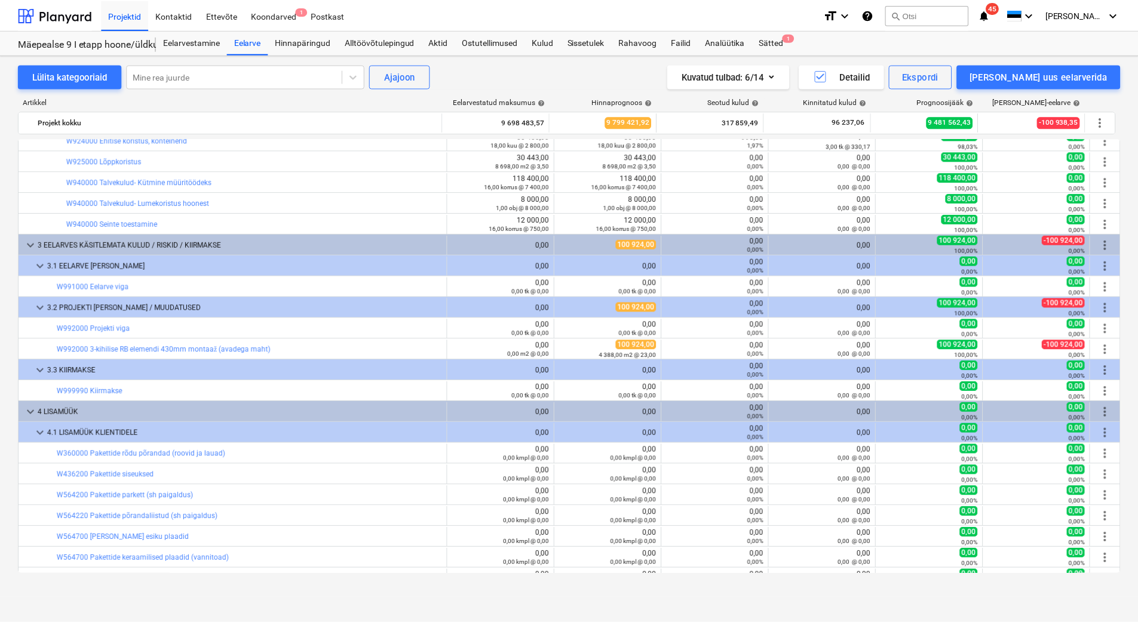
scroll to position [10618, 0]
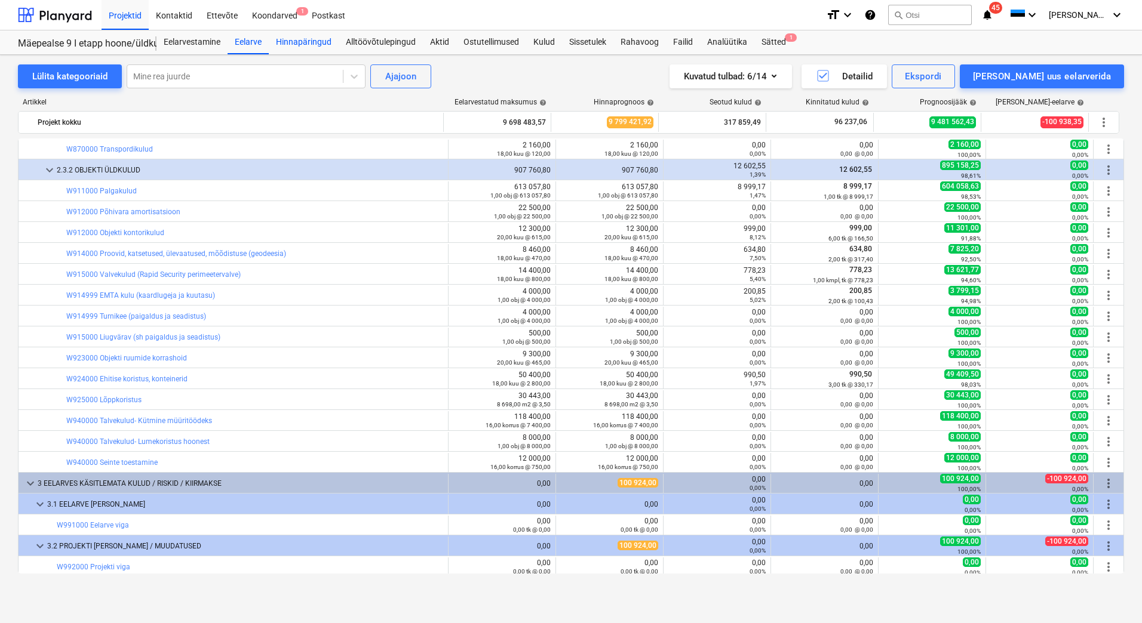
click at [322, 43] on div "Hinnapäringud" at bounding box center [304, 42] width 70 height 24
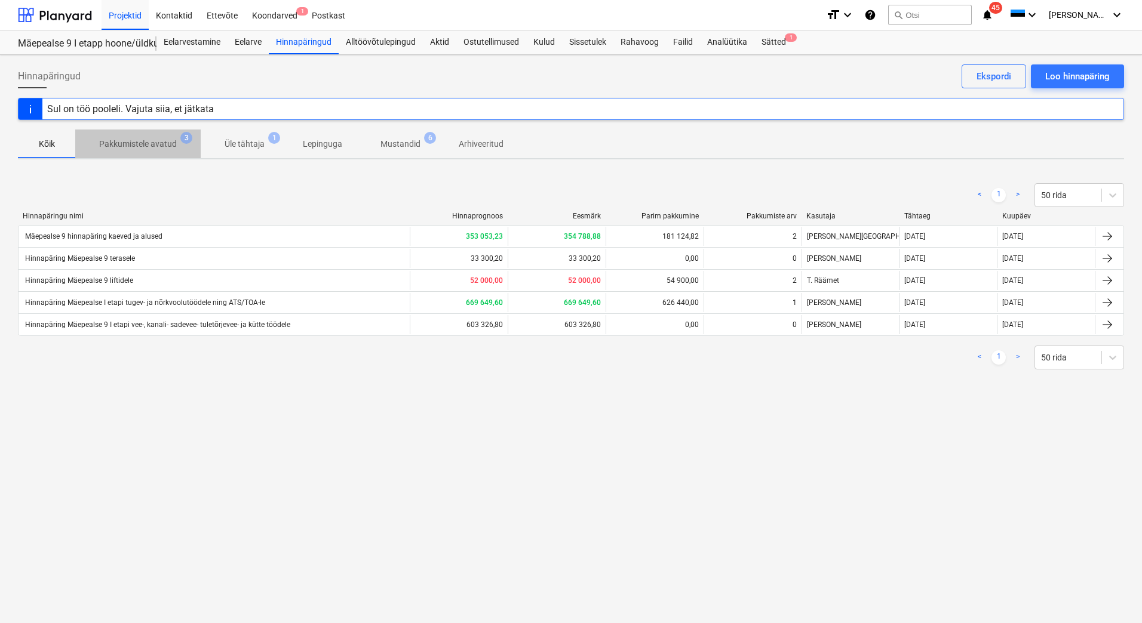
click at [151, 140] on p "Pakkumistele avatud" at bounding box center [138, 144] width 78 height 13
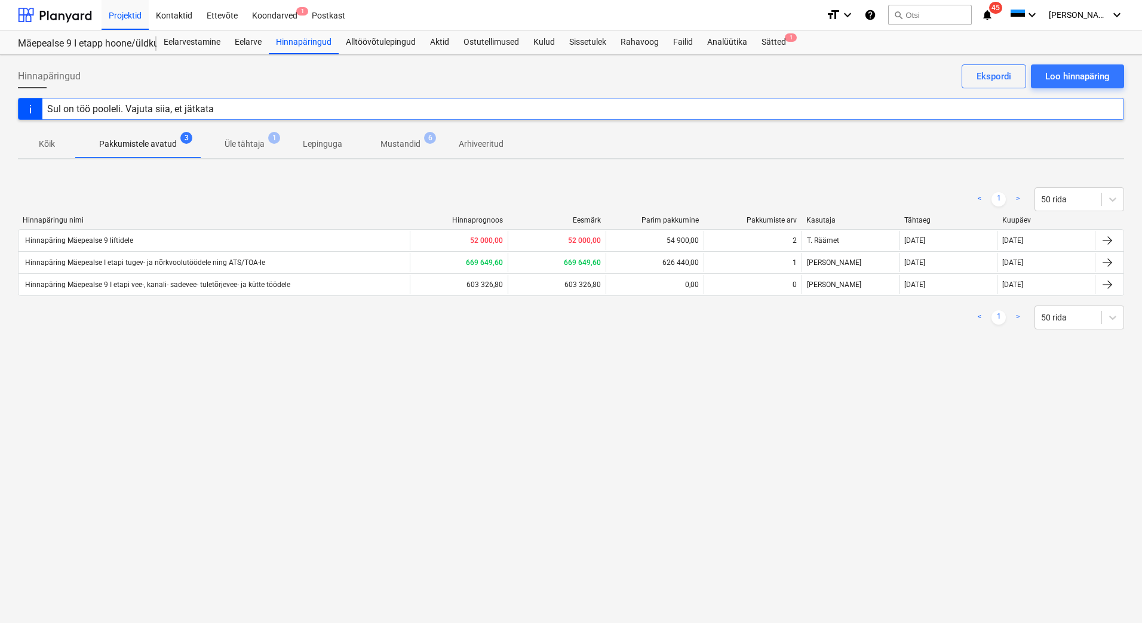
click at [399, 152] on span "Mustandid 6" at bounding box center [400, 143] width 88 height 21
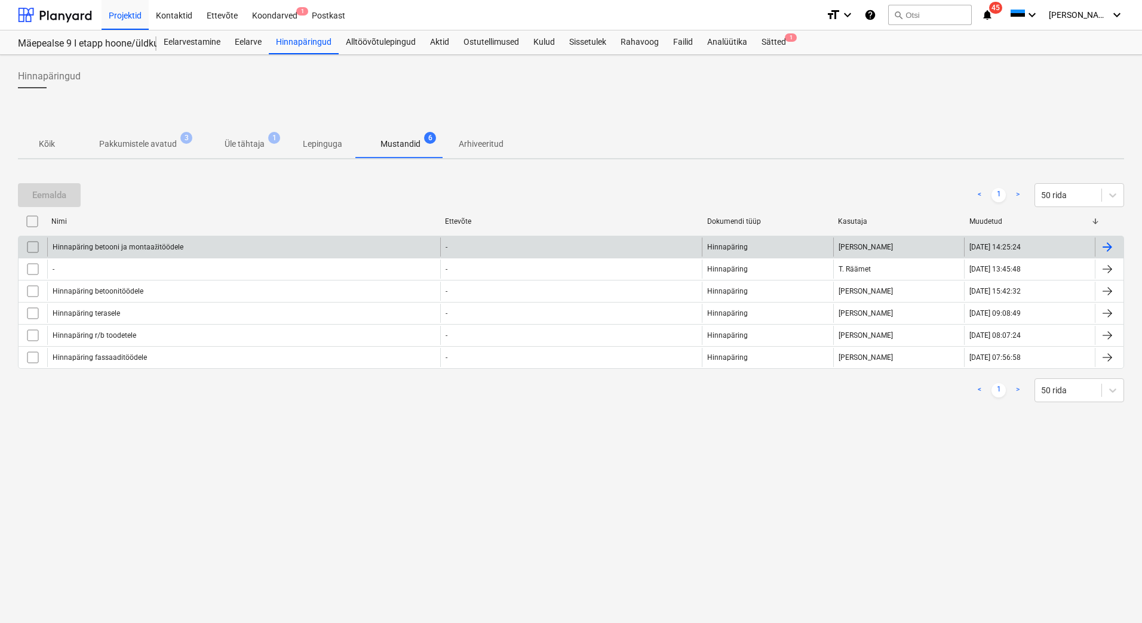
click at [254, 247] on div "Hinnapäring betooni ja montaažitöödele" at bounding box center [243, 247] width 393 height 19
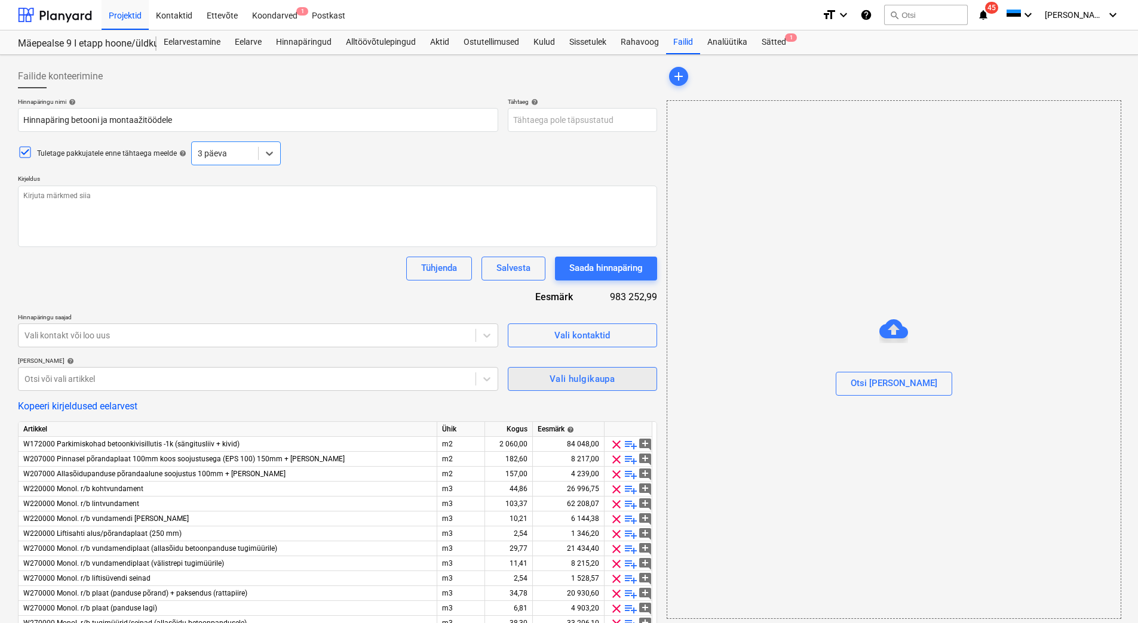
click at [594, 383] on div "Vali hulgikaupa" at bounding box center [581, 379] width 65 height 16
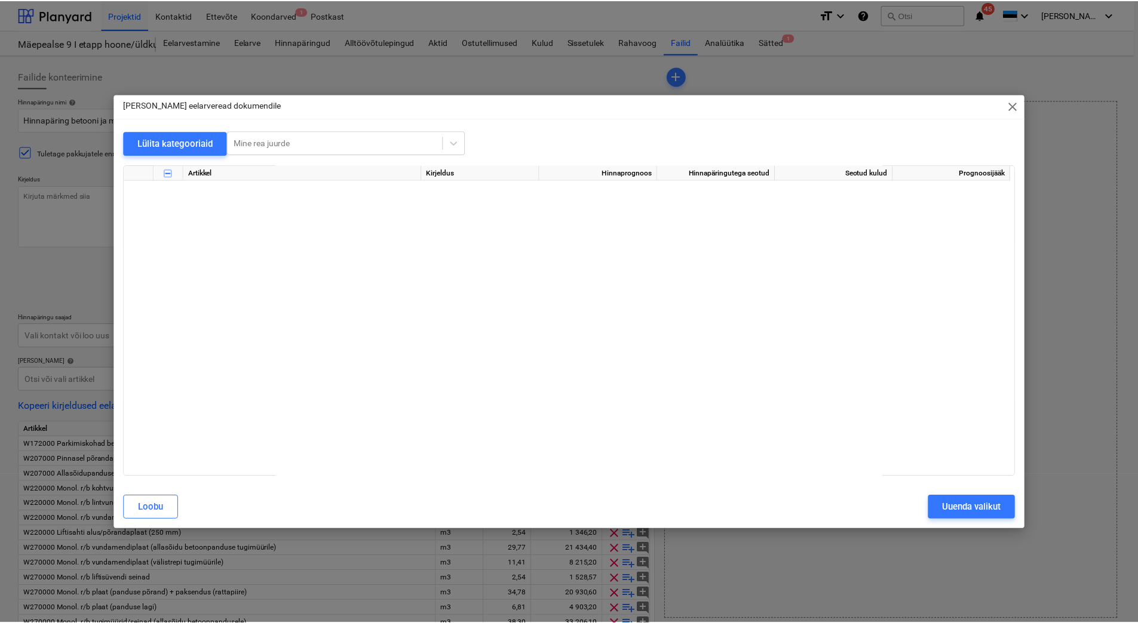
scroll to position [7870, 0]
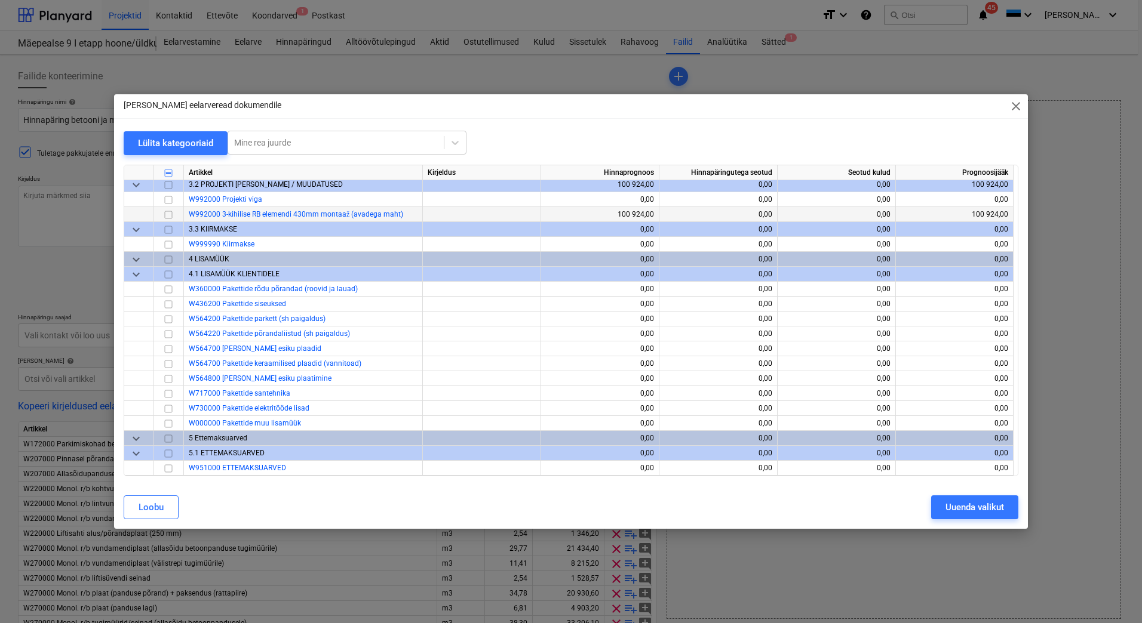
click at [170, 214] on input "checkbox" at bounding box center [168, 215] width 14 height 14
click at [968, 509] on div "Uuenda valikut" at bounding box center [974, 508] width 59 height 16
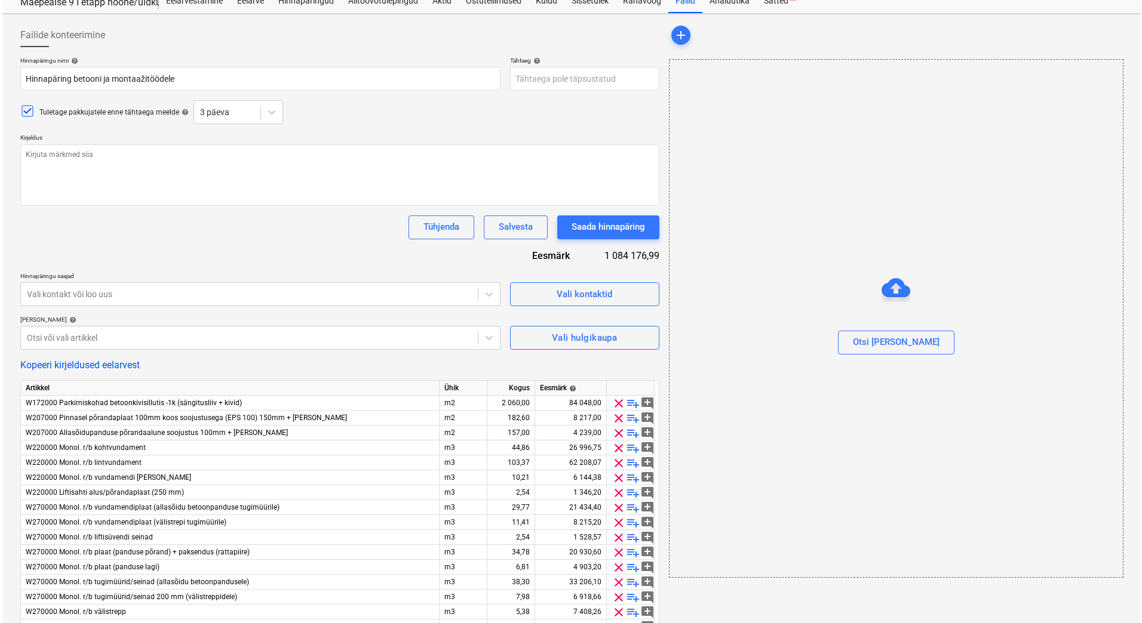
scroll to position [0, 0]
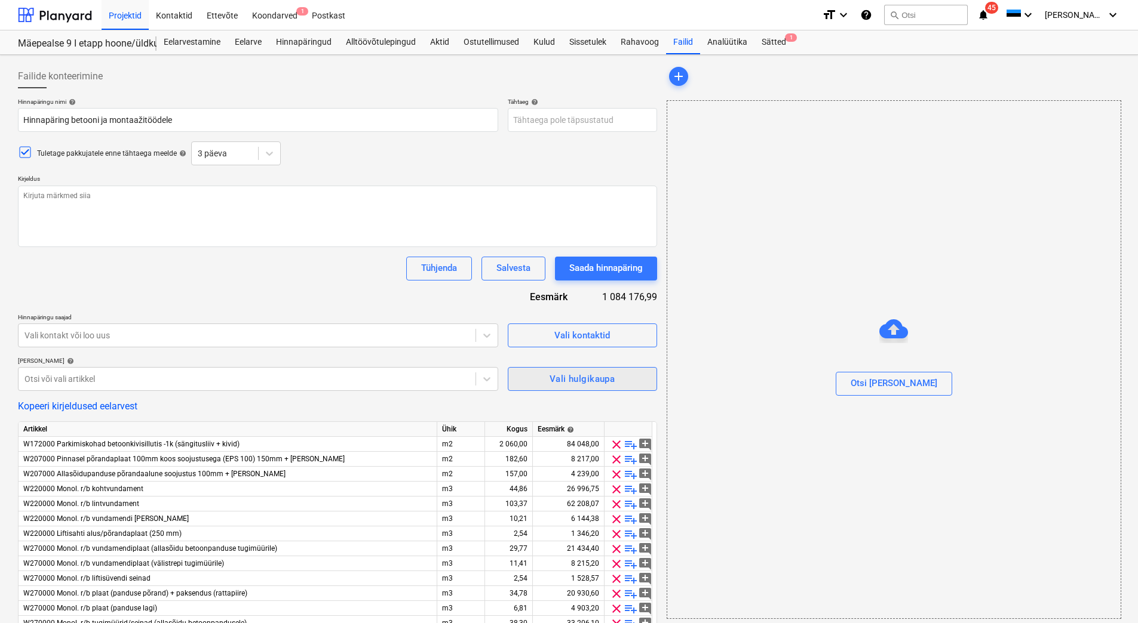
click at [577, 386] on div "Vali hulgikaupa" at bounding box center [581, 379] width 65 height 16
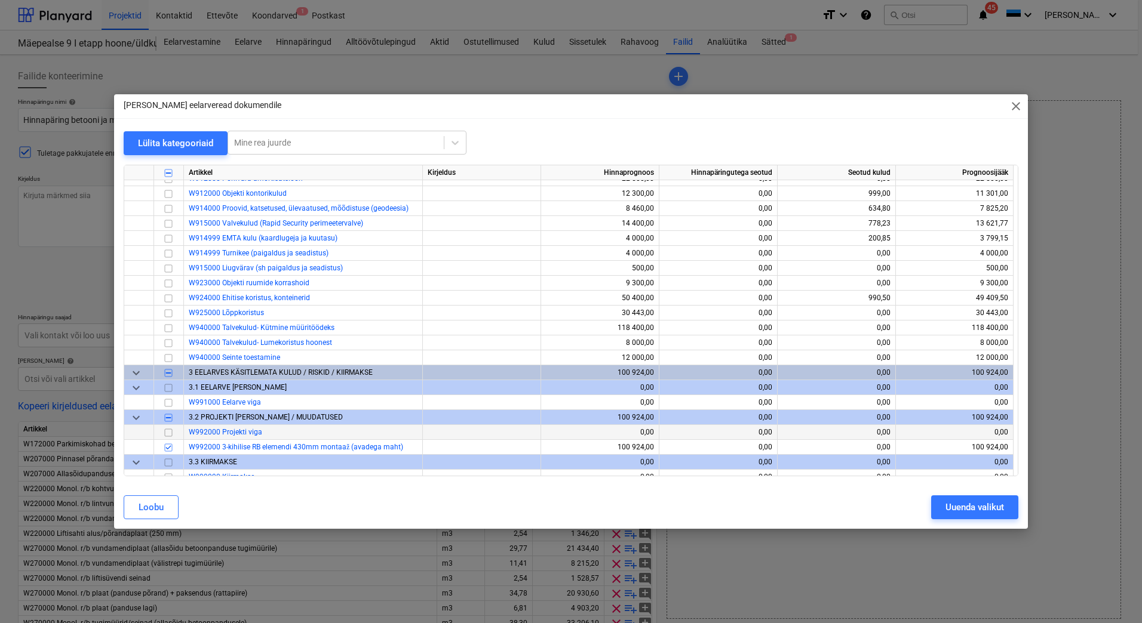
scroll to position [7572, 0]
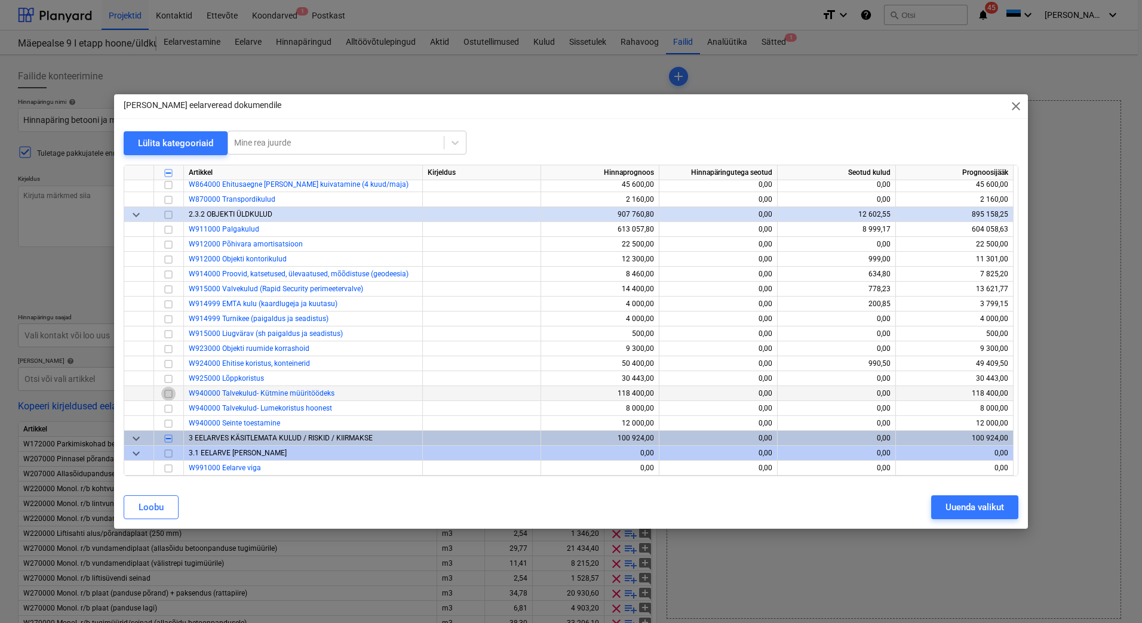
click at [169, 395] on input "checkbox" at bounding box center [168, 394] width 14 height 14
click at [170, 408] on input "checkbox" at bounding box center [168, 409] width 14 height 14
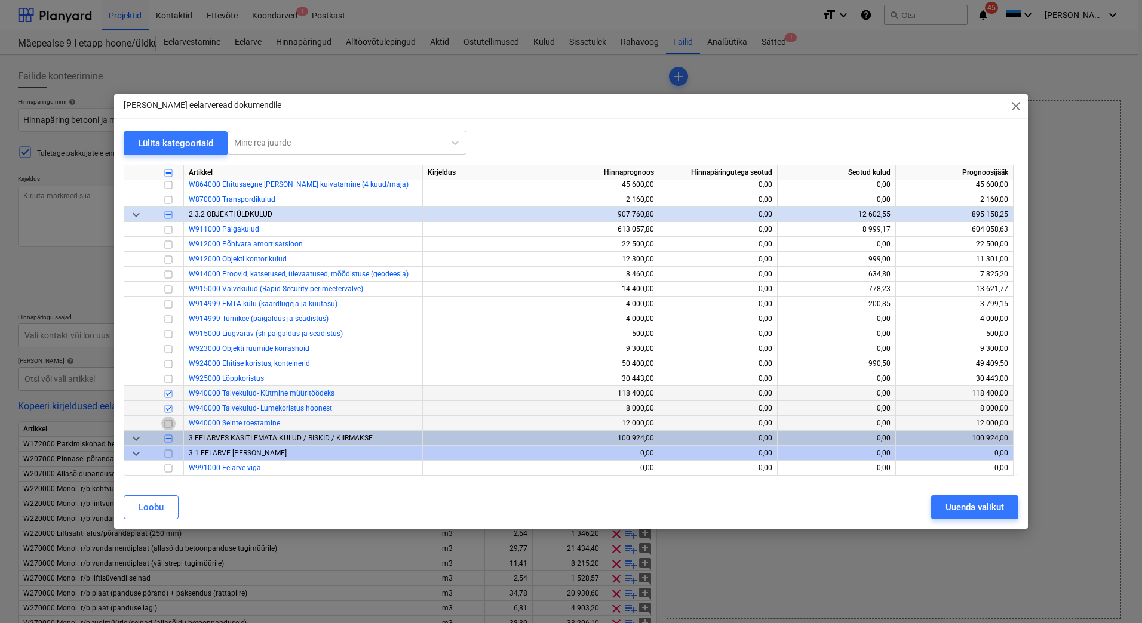
click at [165, 423] on input "checkbox" at bounding box center [168, 424] width 14 height 14
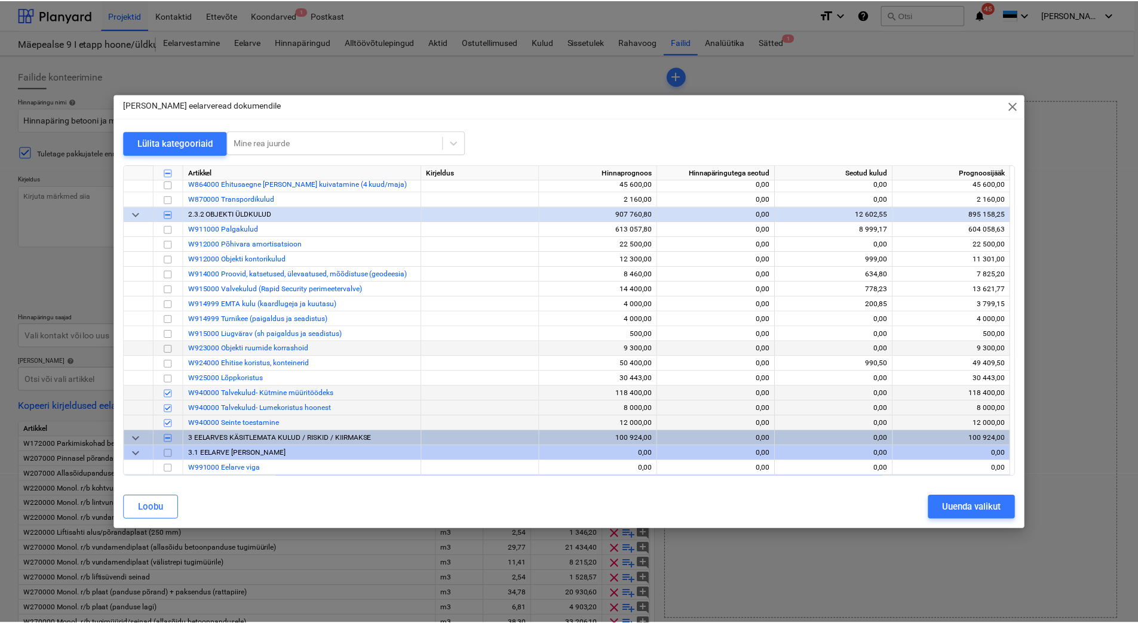
scroll to position [7512, 0]
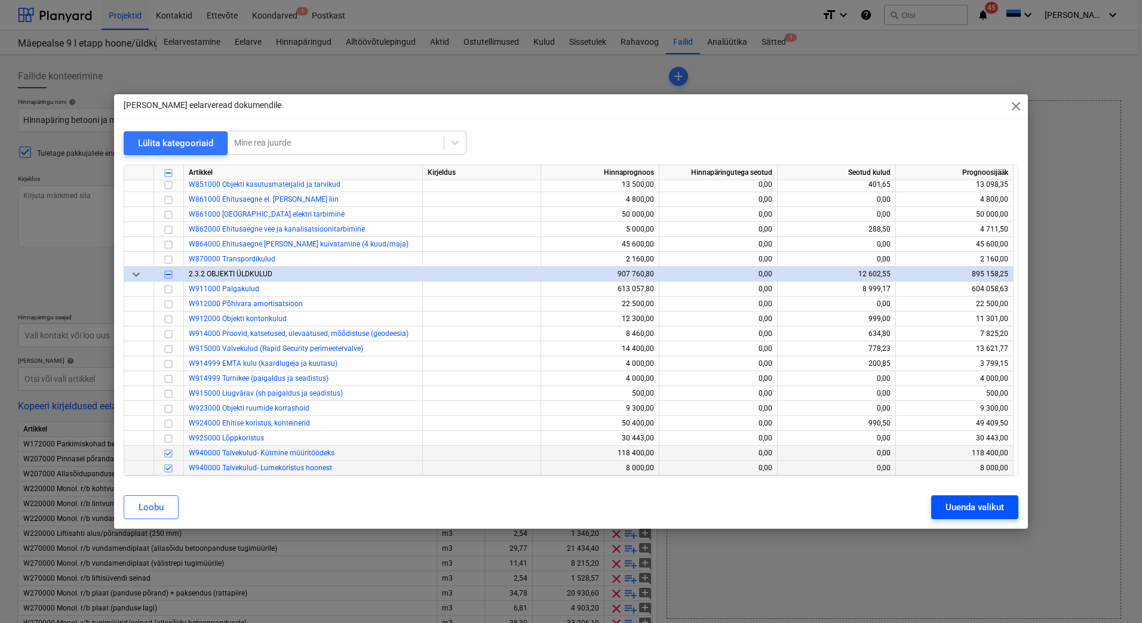
click at [954, 506] on div "Uuenda valikut" at bounding box center [974, 508] width 59 height 16
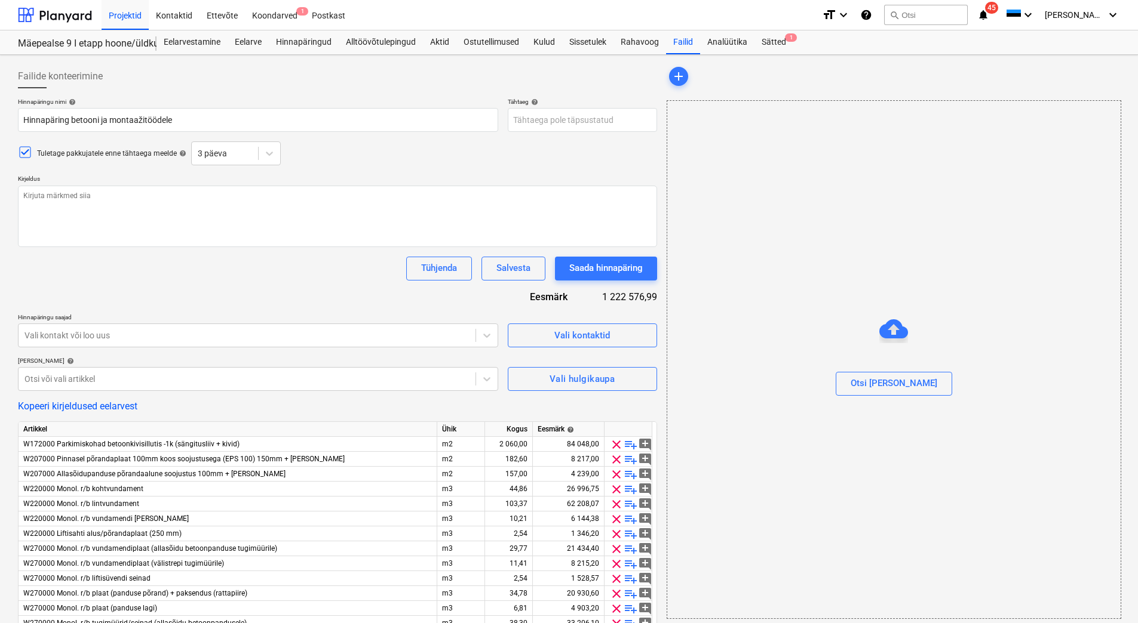
click at [330, 290] on div "Hinnapäringu nimi help Hinnapäring betooni ja montaažitöödele Tähtaeg help Pres…" at bounding box center [337, 526] width 639 height 856
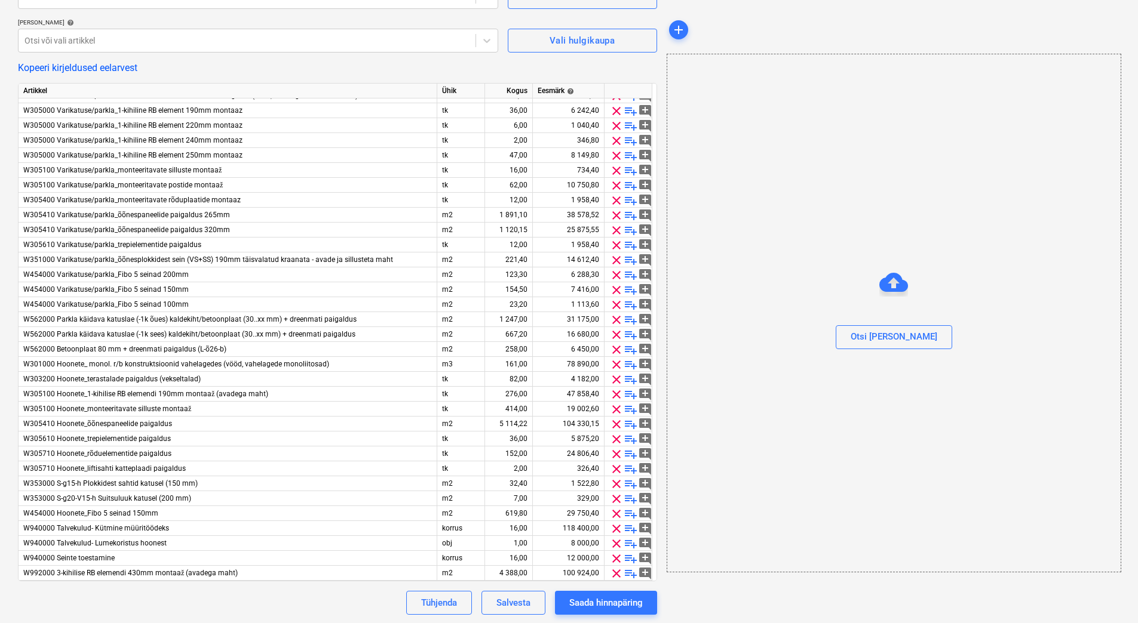
scroll to position [340, 0]
click at [616, 558] on span "clear" at bounding box center [616, 558] width 14 height 14
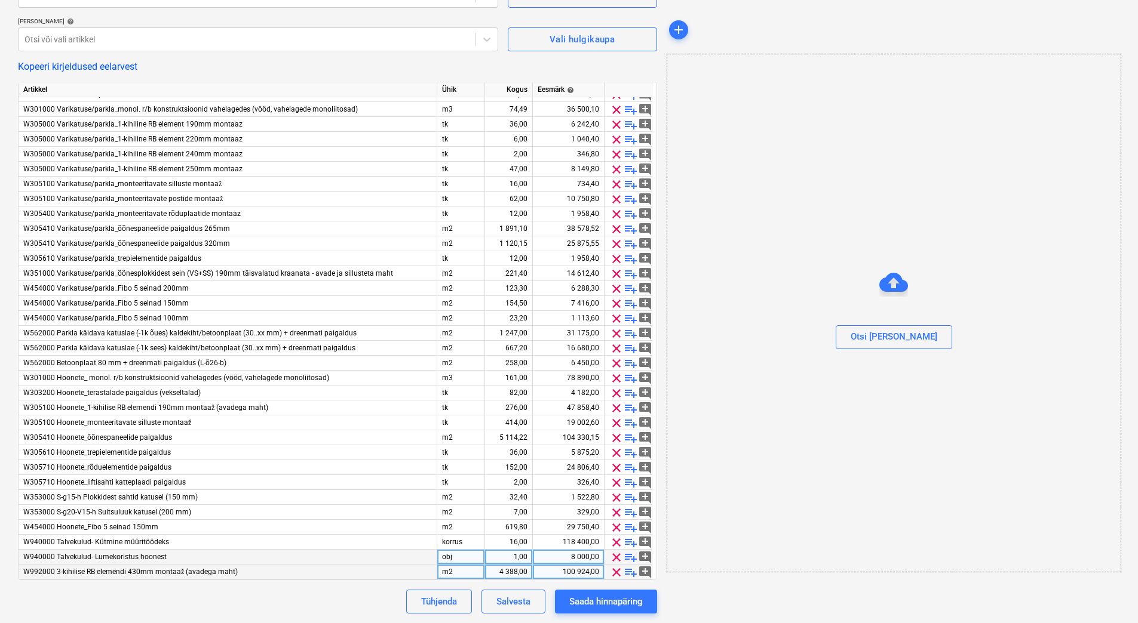
scroll to position [234, 0]
click at [616, 553] on span "clear" at bounding box center [616, 558] width 14 height 14
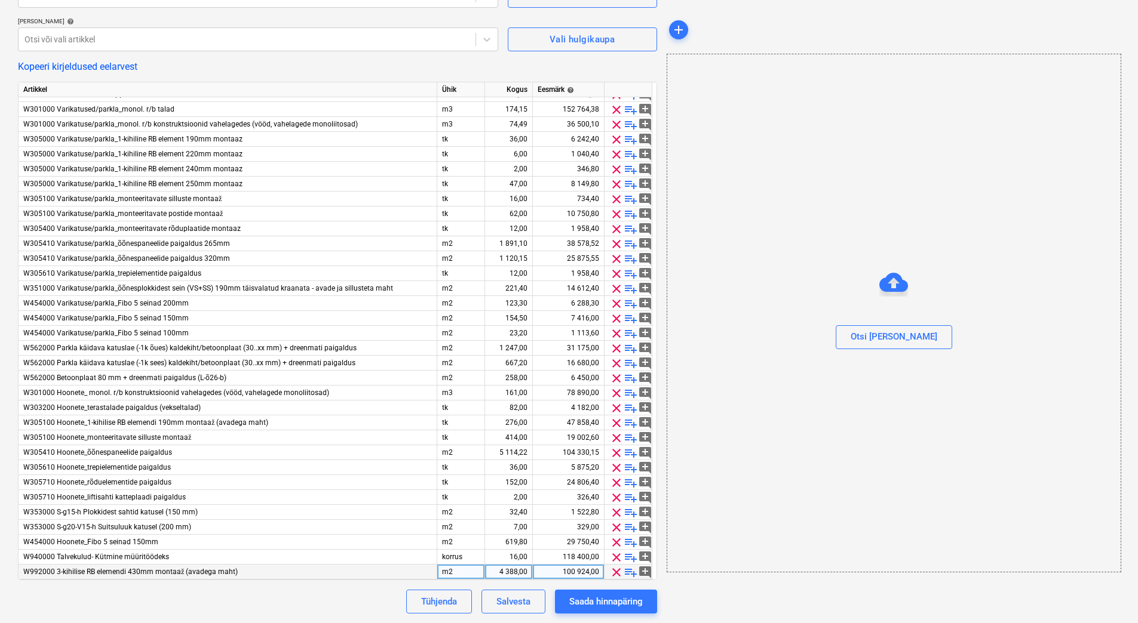
scroll to position [219, 0]
click at [616, 554] on span "clear" at bounding box center [616, 558] width 14 height 14
type textarea "x"
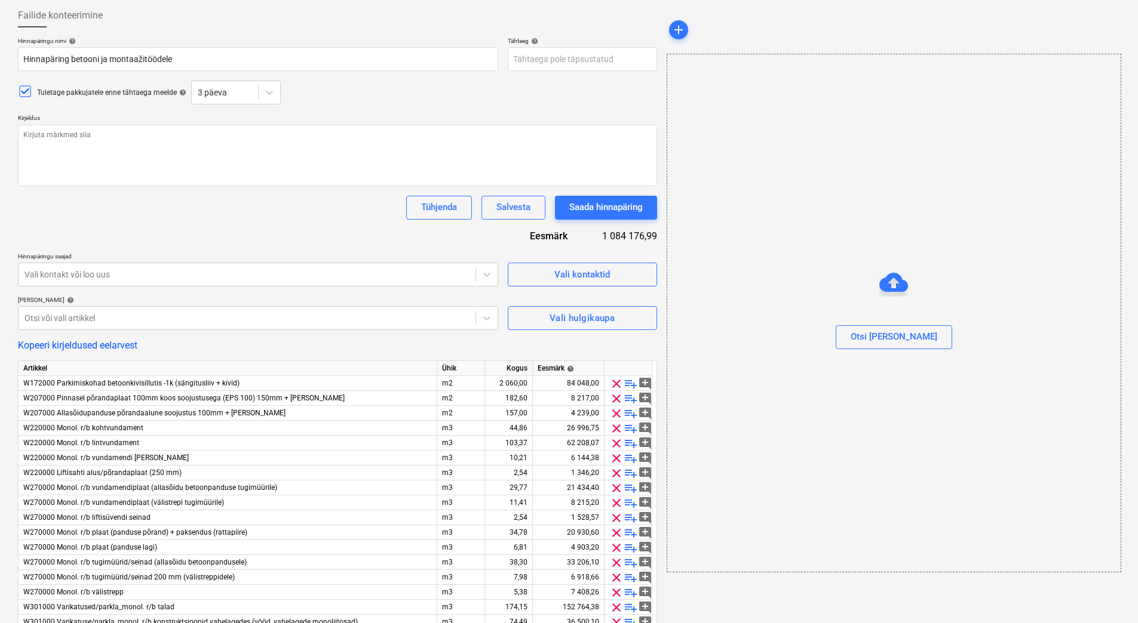
scroll to position [0, 0]
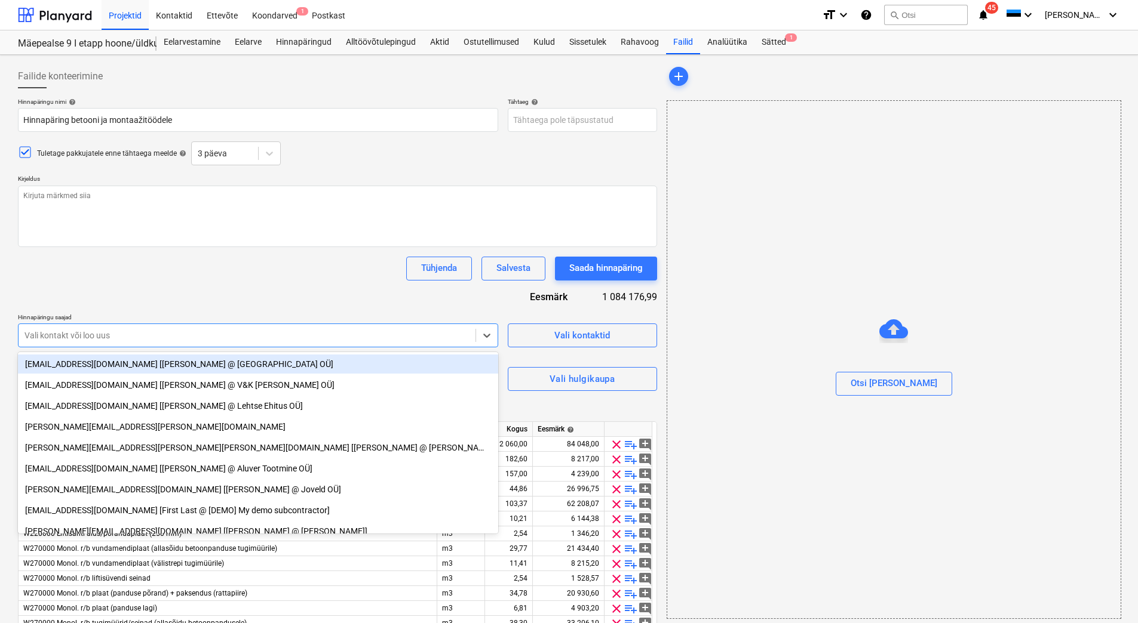
click at [88, 336] on div at bounding box center [246, 336] width 445 height 12
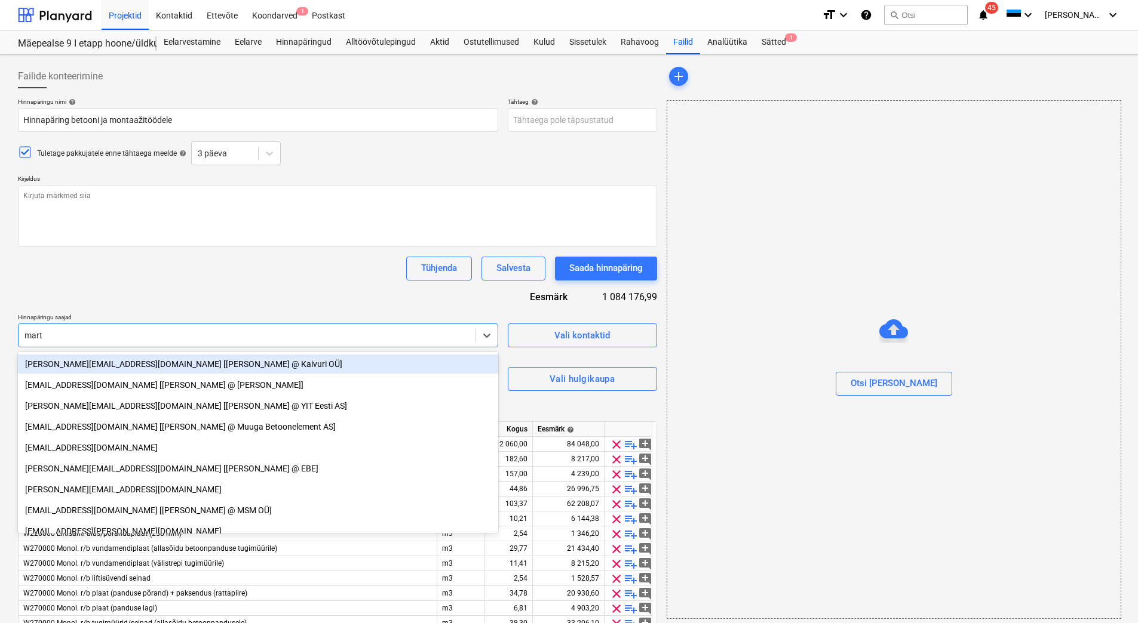
type input "mart."
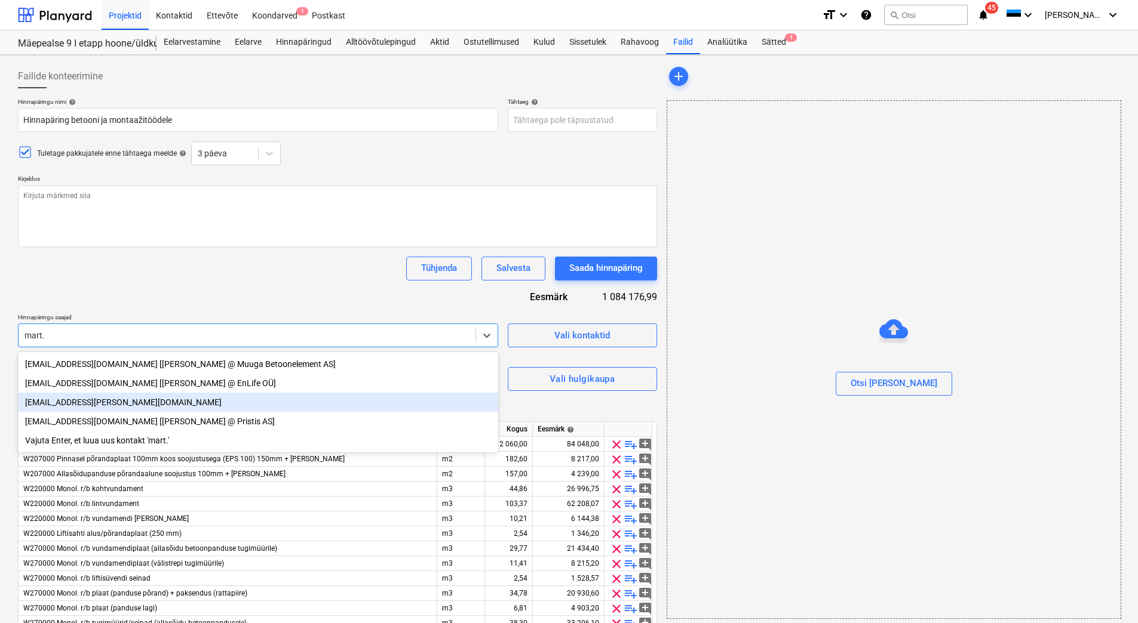
click at [111, 401] on div "[EMAIL_ADDRESS][PERSON_NAME][DOMAIN_NAME]" at bounding box center [258, 402] width 480 height 19
type textarea "x"
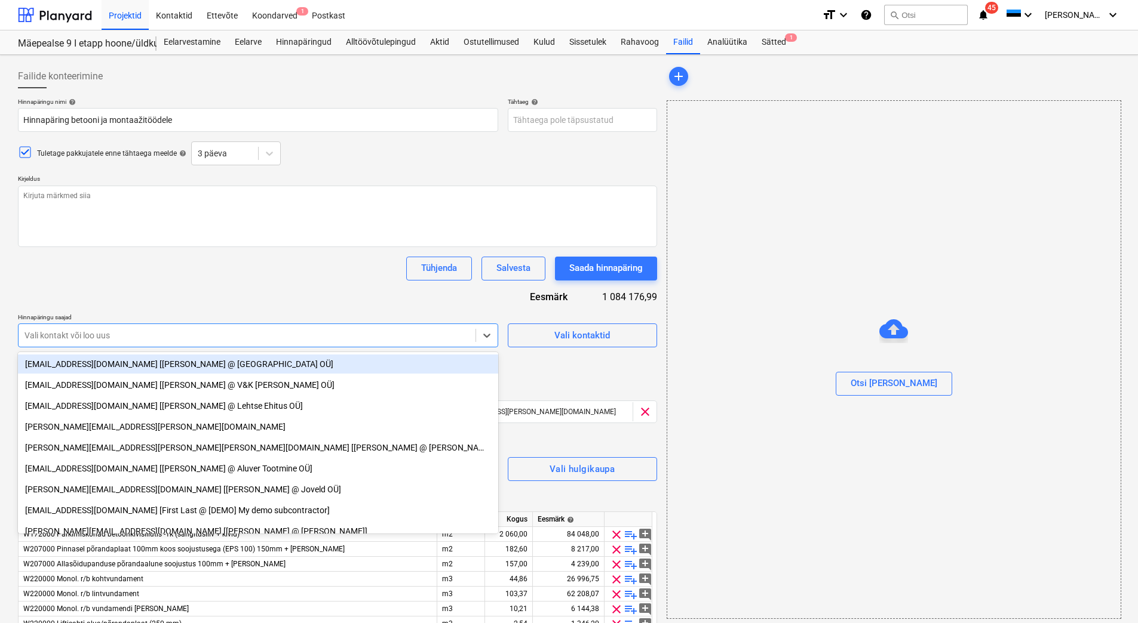
click at [145, 300] on div "Hinnapäringu nimi help Hinnapäring betooni ja montaažitöödele Tähtaeg help Pres…" at bounding box center [337, 571] width 639 height 946
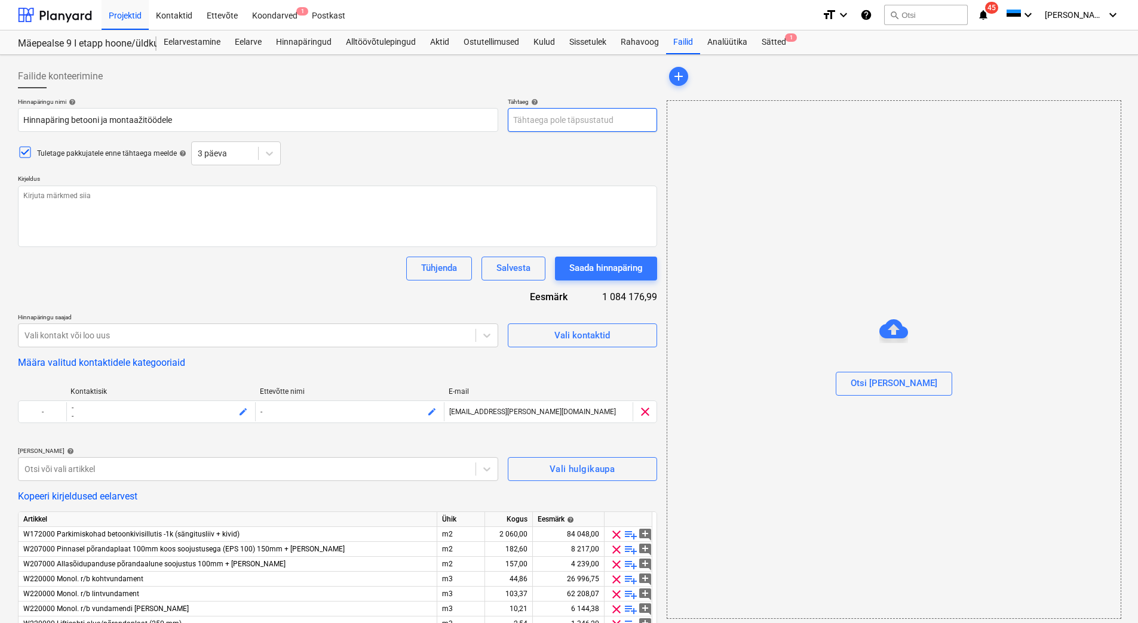
click at [561, 118] on body "Projektid Kontaktid Ettevõte Koondarved 1 Postkast format_size keyboard_arrow_d…" at bounding box center [569, 311] width 1138 height 623
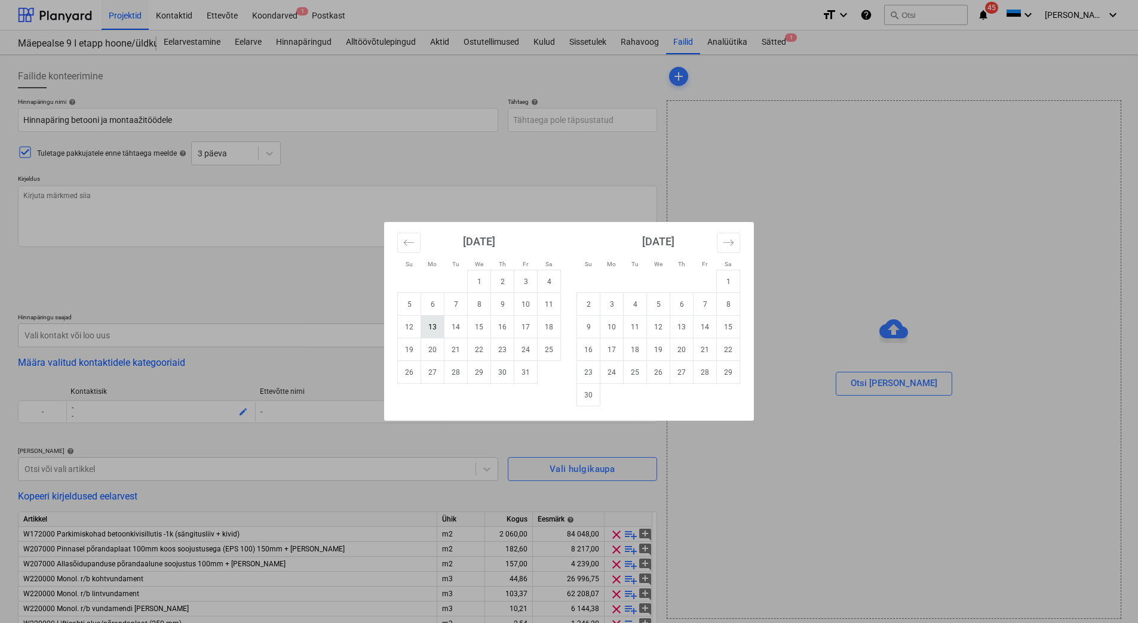
click at [440, 328] on td "13" at bounding box center [432, 327] width 23 height 23
type textarea "x"
type input "[DATE]"
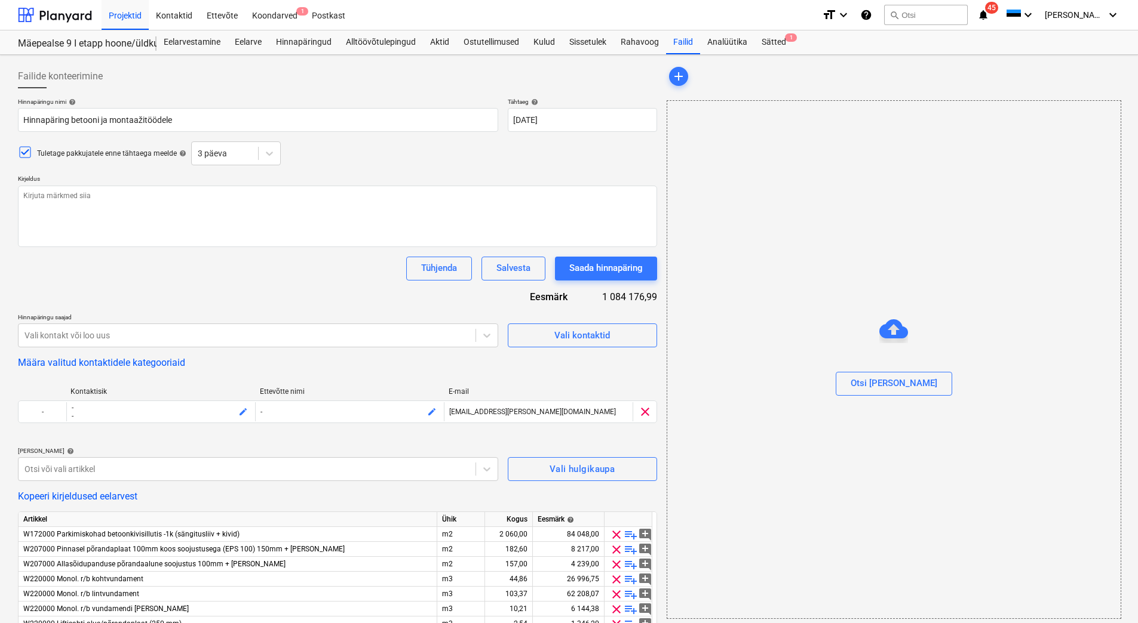
scroll to position [430, 0]
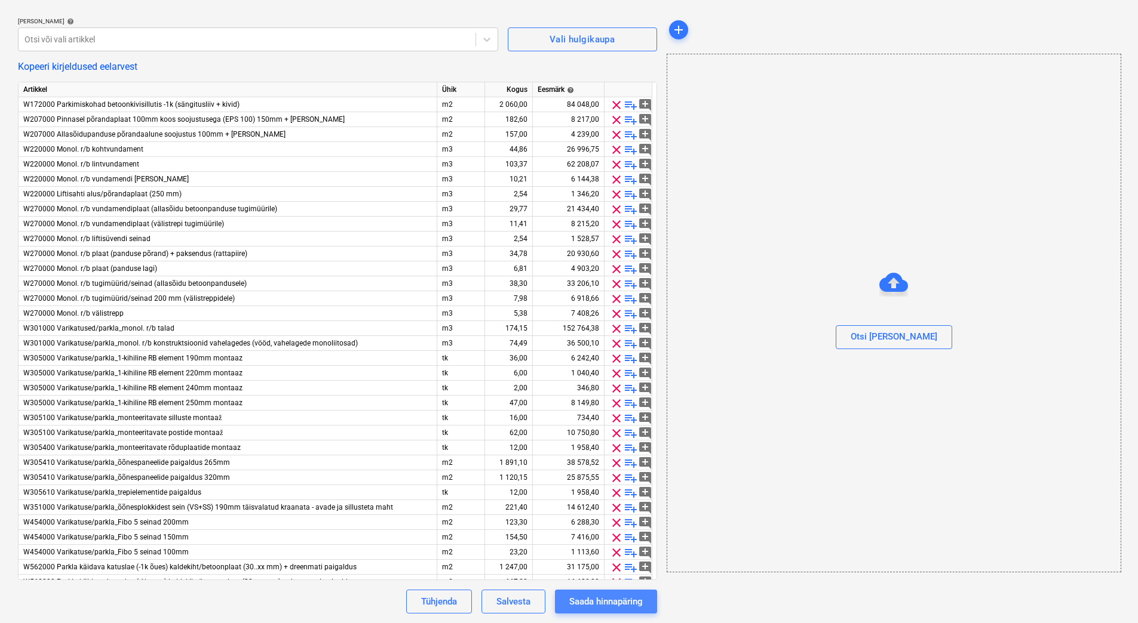
click at [623, 597] on div "Saada hinnapäring" at bounding box center [605, 602] width 73 height 16
type textarea "x"
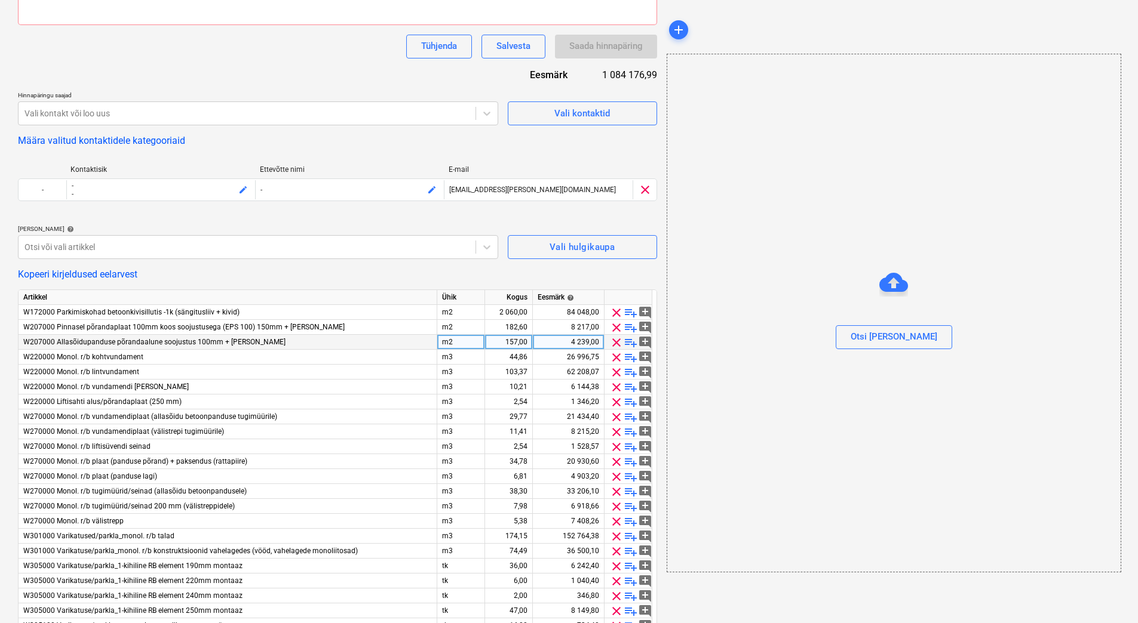
scroll to position [72, 0]
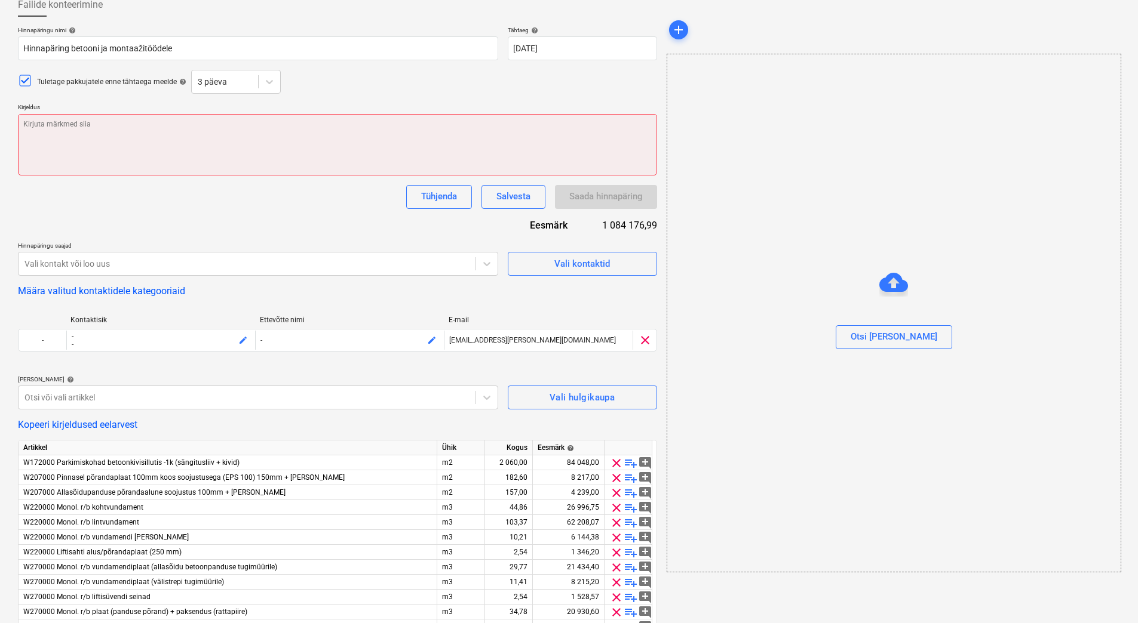
click at [136, 149] on textarea at bounding box center [337, 145] width 639 height 62
type textarea "P"
type textarea "x"
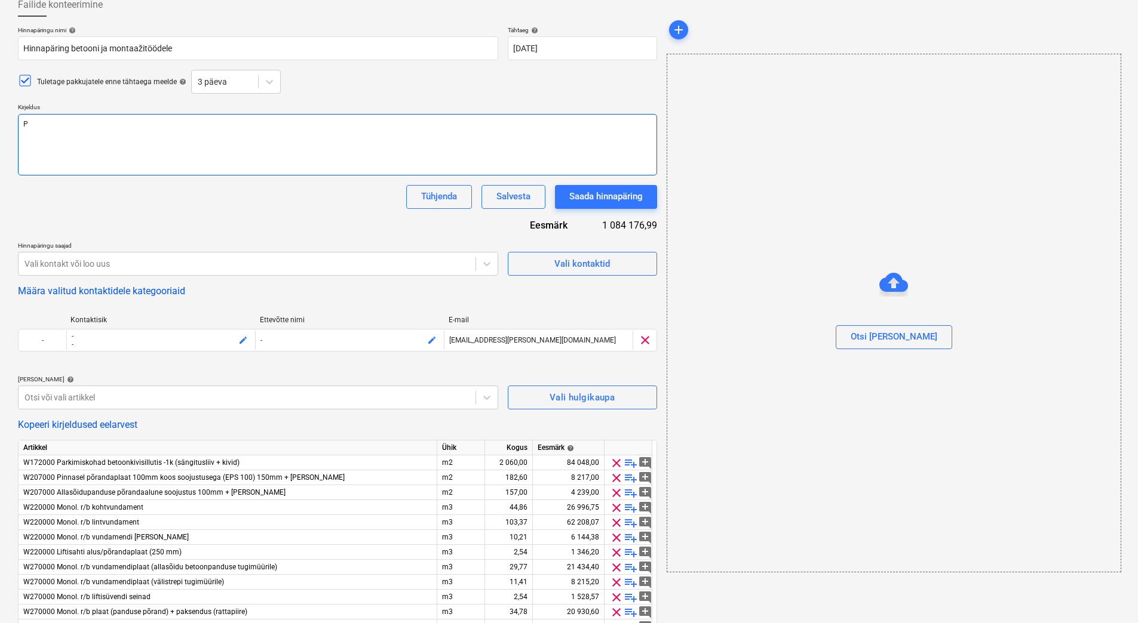
type textarea "Pl"
type textarea "x"
type textarea "Pla"
type textarea "x"
type textarea "Plan"
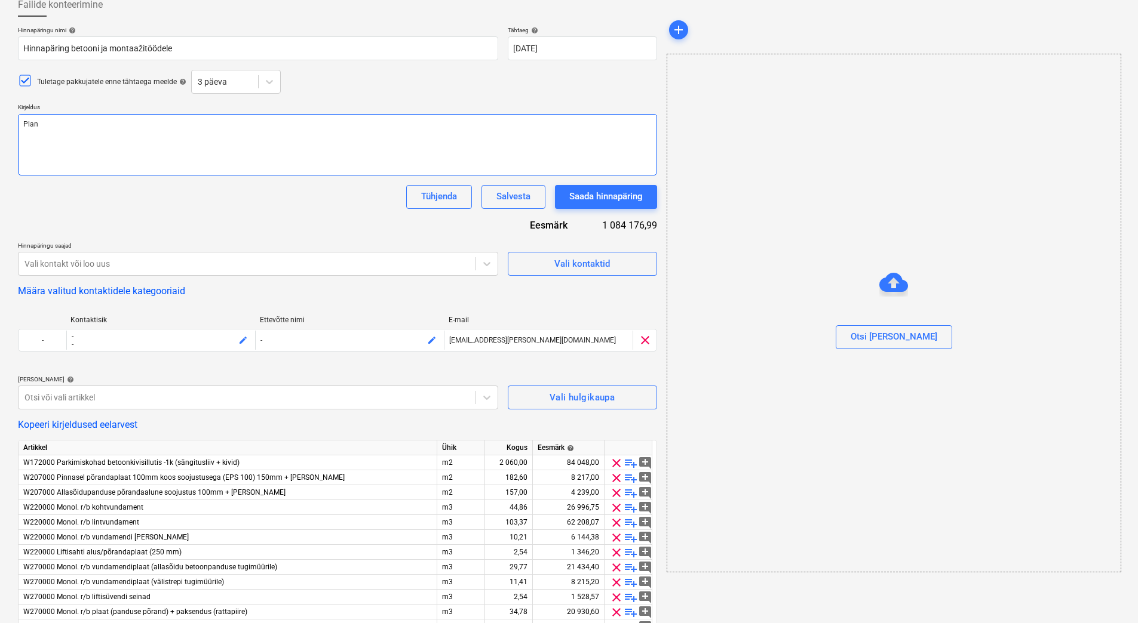
type textarea "x"
type textarea "Plany"
type textarea "x"
type textarea "Planya"
type textarea "x"
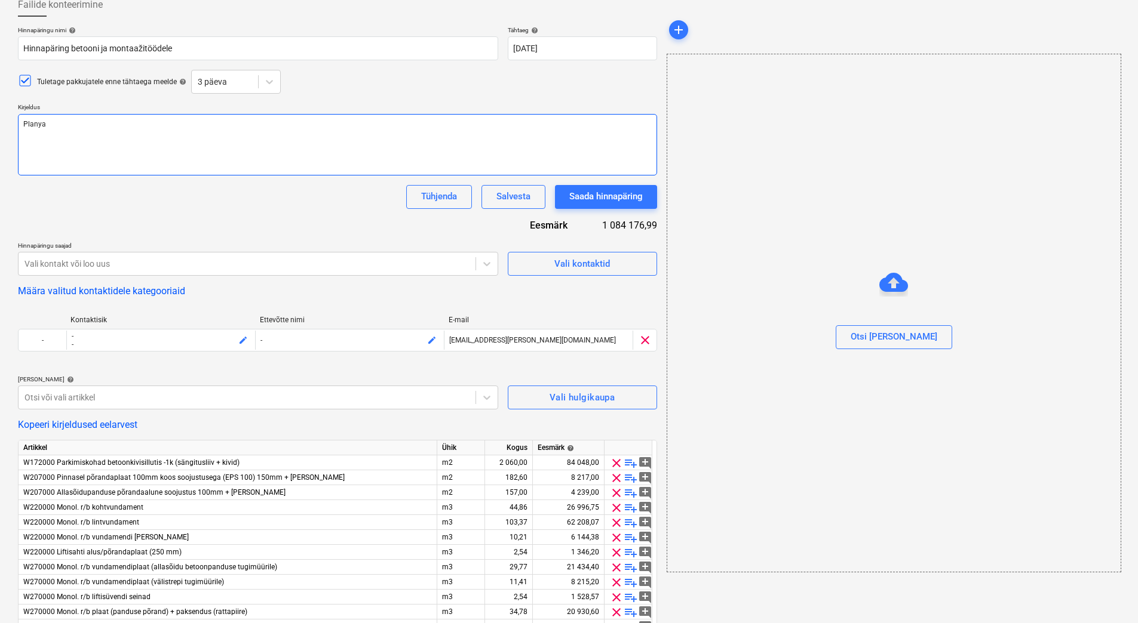
type textarea "Planyar"
type textarea "x"
type textarea "Planyardi"
type textarea "x"
type textarea "Planyardi"
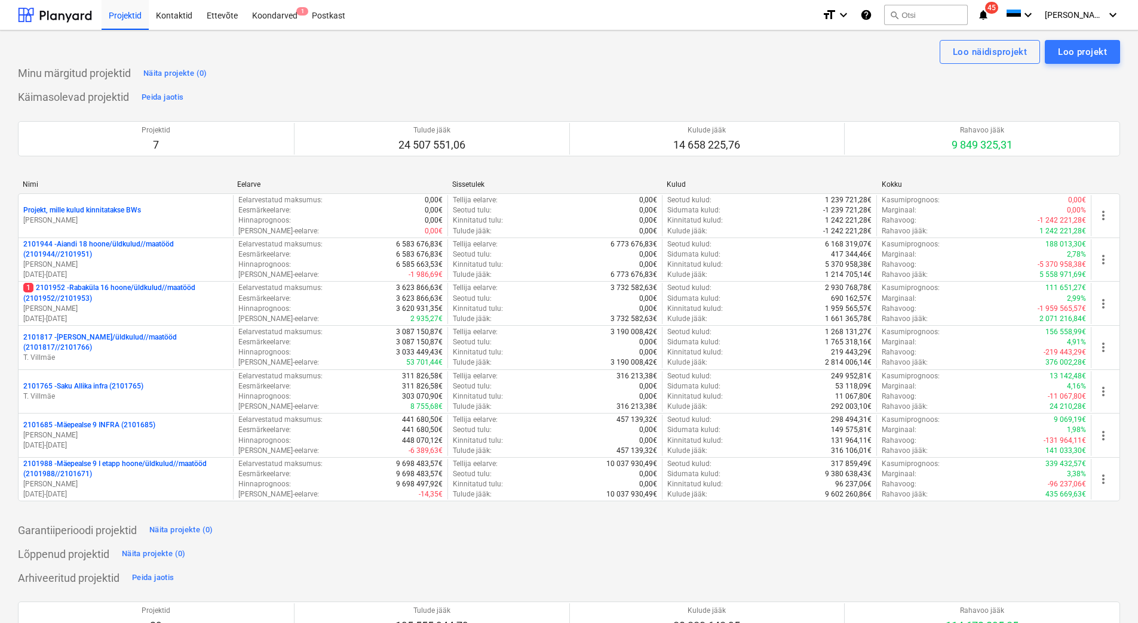
click at [121, 483] on p "[PERSON_NAME]" at bounding box center [125, 485] width 205 height 10
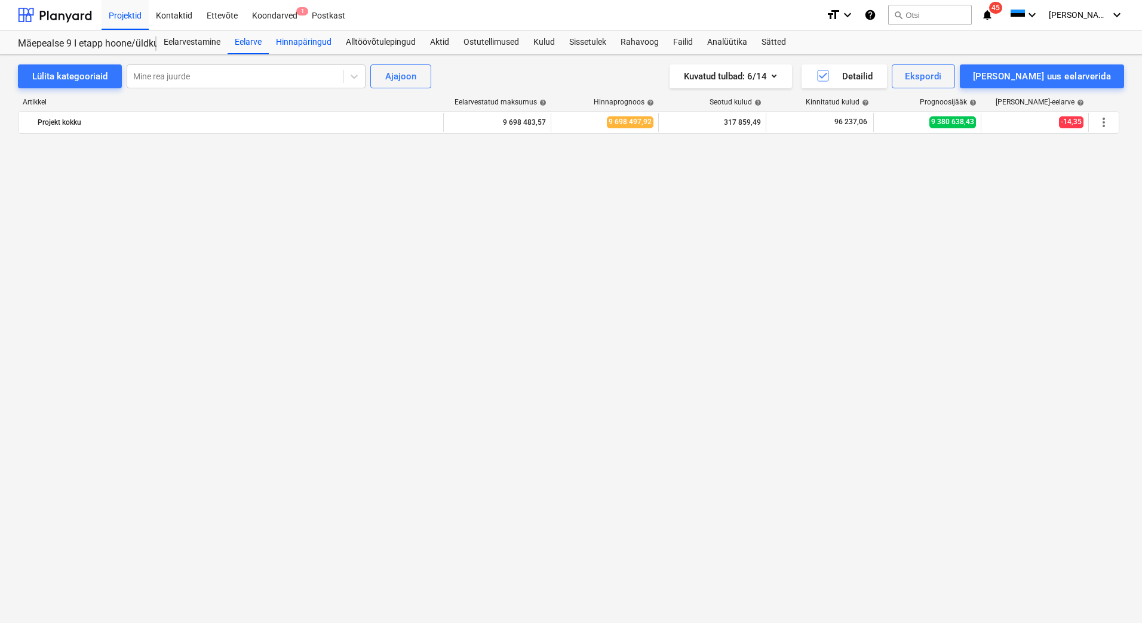
click at [308, 44] on div "Hinnapäringud" at bounding box center [304, 42] width 70 height 24
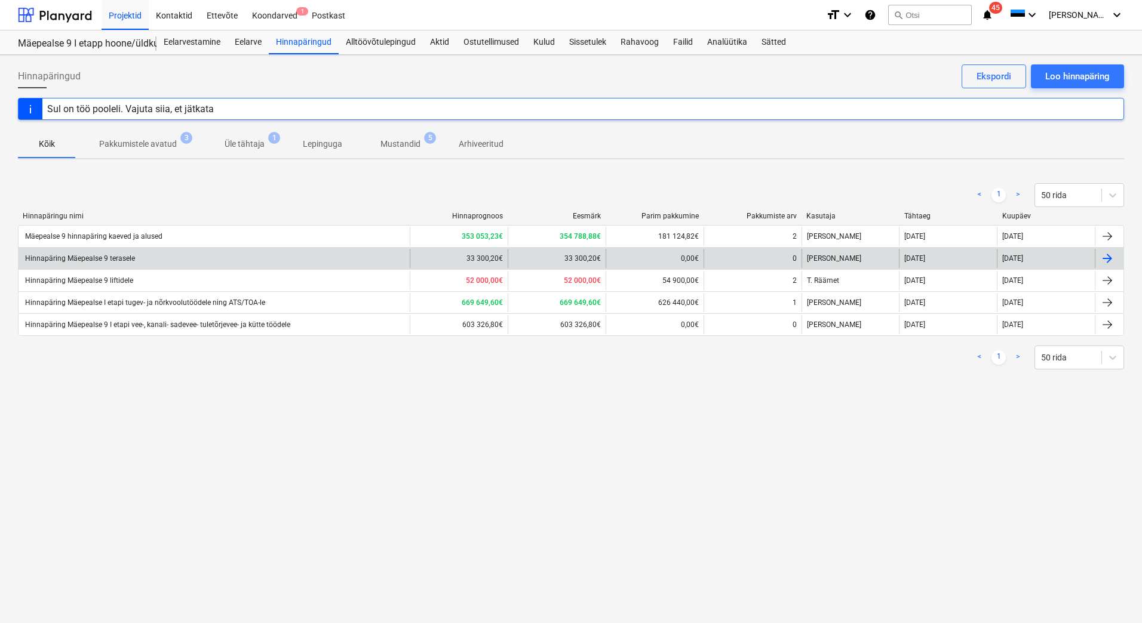
click at [155, 256] on div "Hinnapäring Mäepealse 9 terasele" at bounding box center [214, 258] width 391 height 19
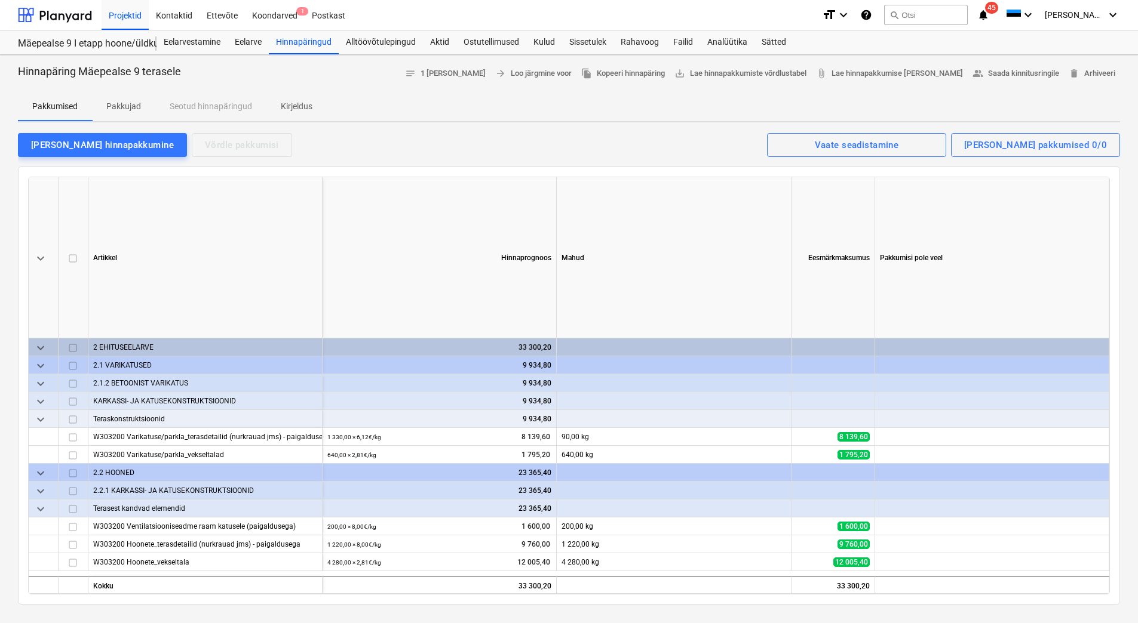
click at [288, 110] on p "Kirjeldus" at bounding box center [297, 106] width 32 height 13
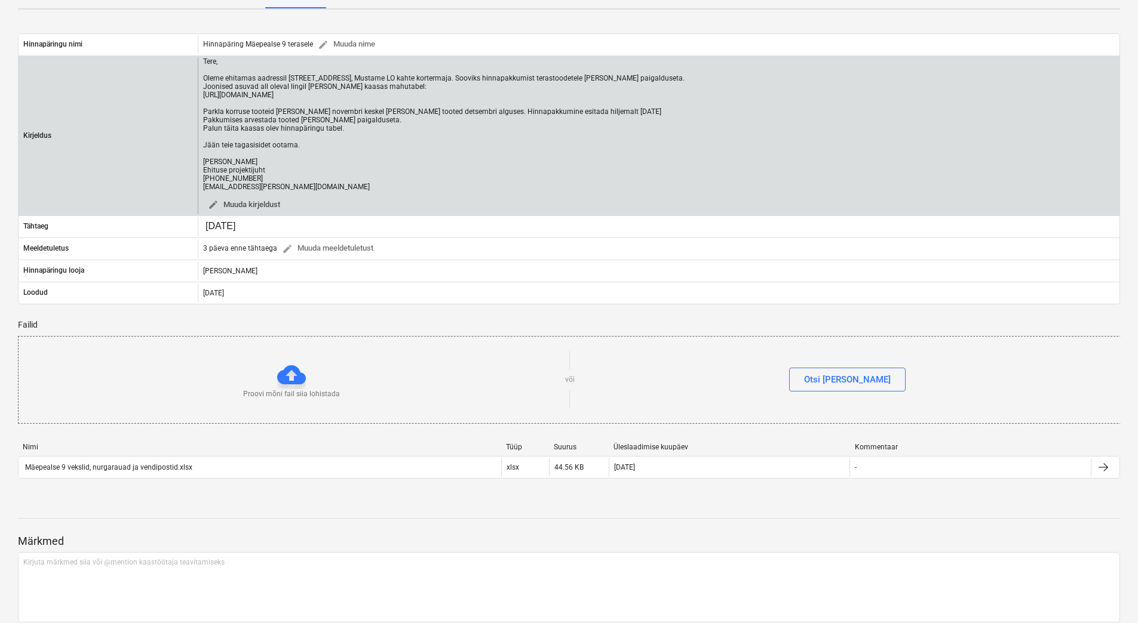
scroll to position [119, 0]
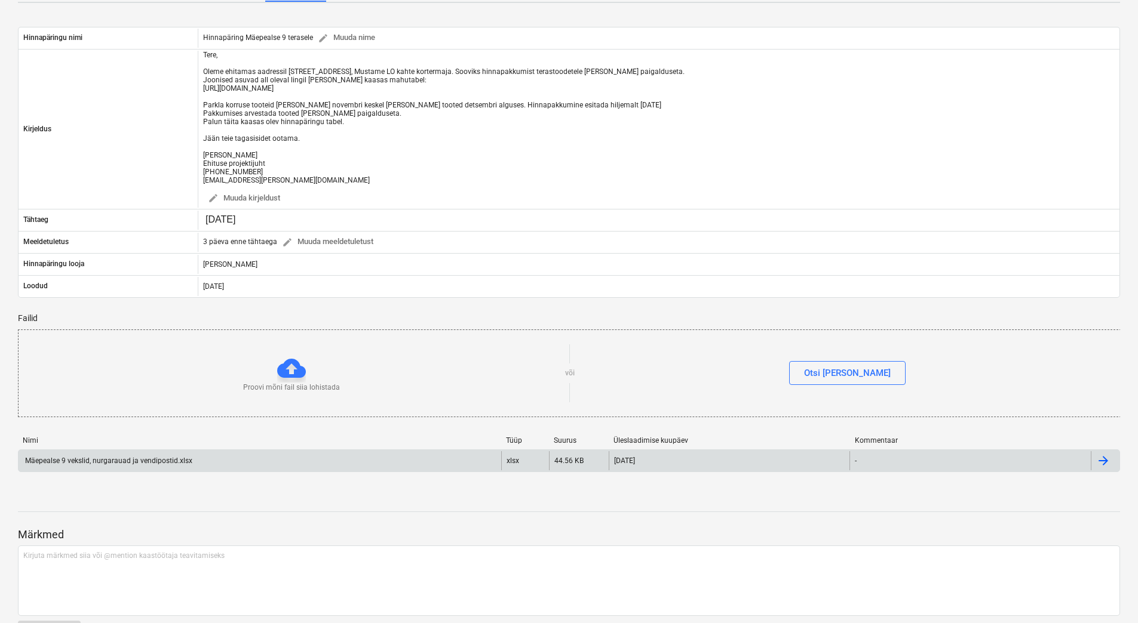
click at [100, 464] on div "Mäepealse 9 vekslid, nurgarauad ja vendipostid.xlsx" at bounding box center [107, 461] width 169 height 8
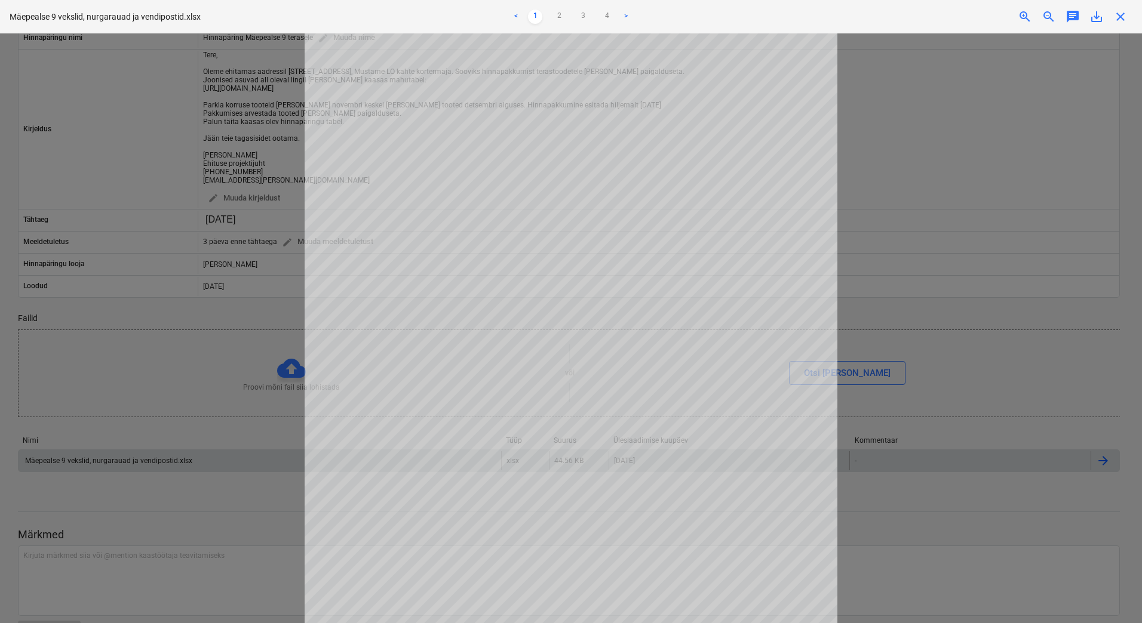
click at [974, 532] on div at bounding box center [571, 328] width 1142 height 590
click at [1120, 16] on span "close" at bounding box center [1120, 17] width 14 height 14
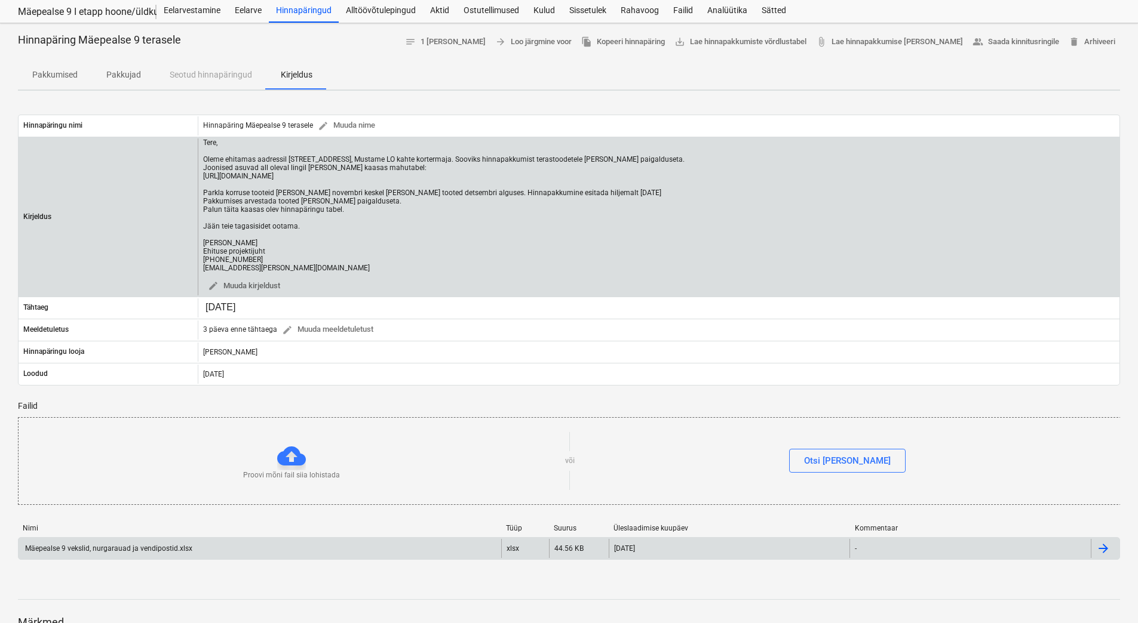
scroll to position [0, 0]
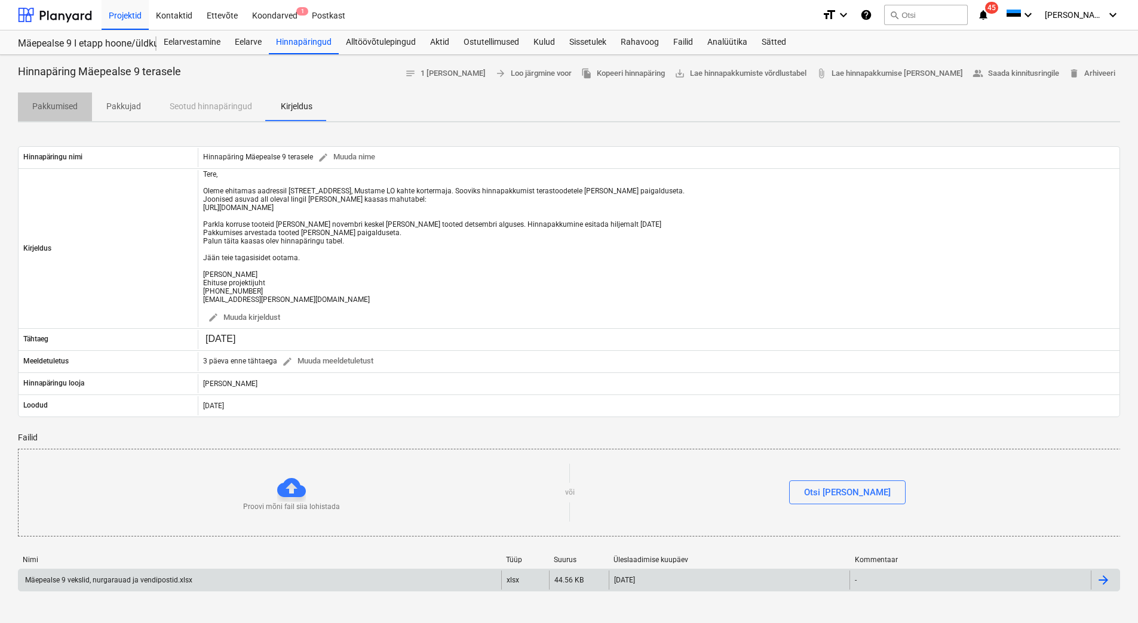
click at [57, 112] on p "Pakkumised" at bounding box center [54, 106] width 45 height 13
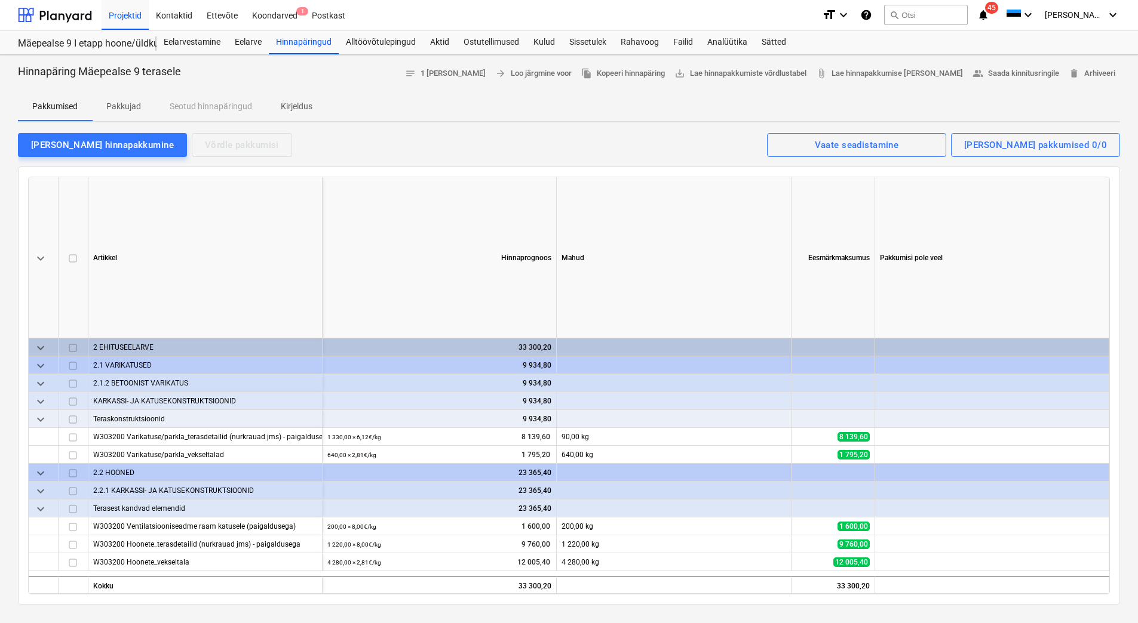
click at [112, 103] on p "Pakkujad" at bounding box center [123, 106] width 35 height 13
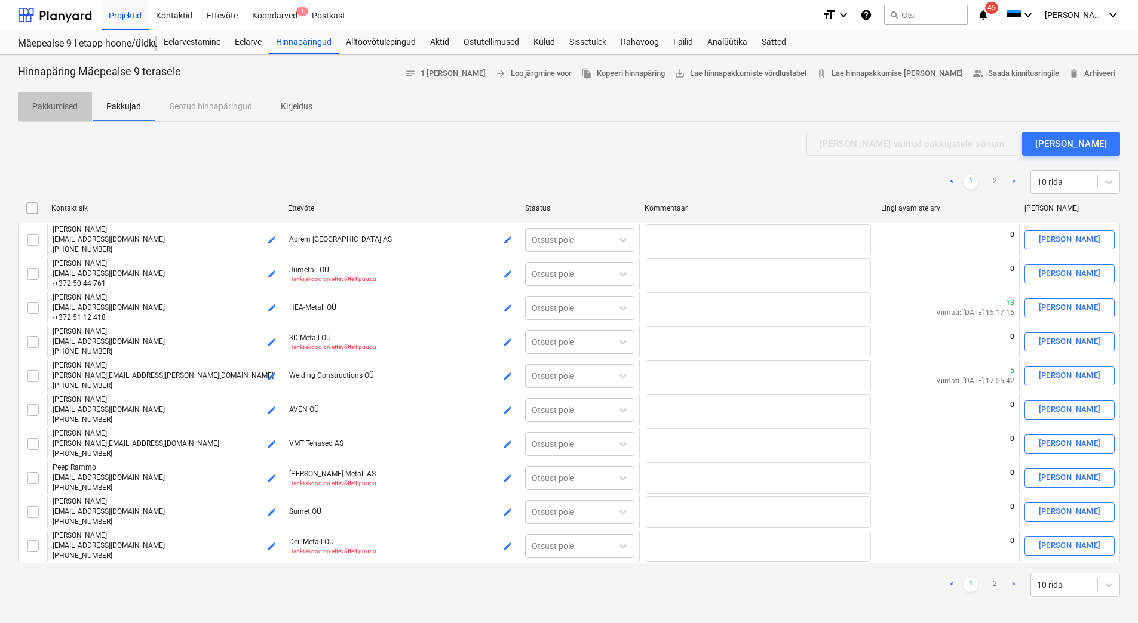
click at [63, 105] on p "Pakkumised" at bounding box center [54, 106] width 45 height 13
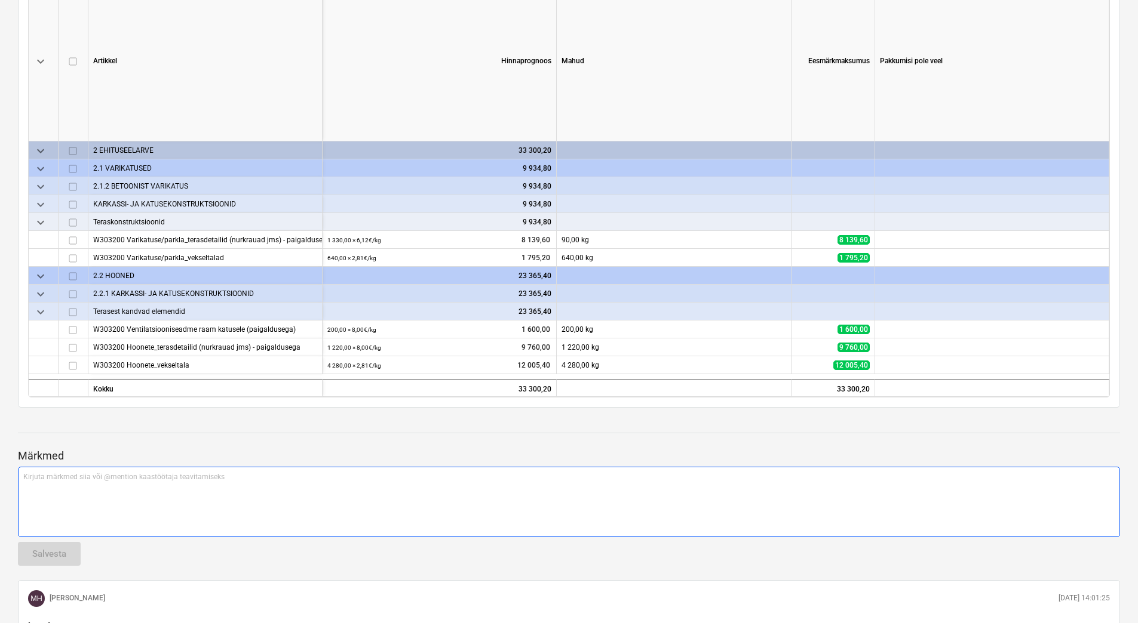
scroll to position [179, 0]
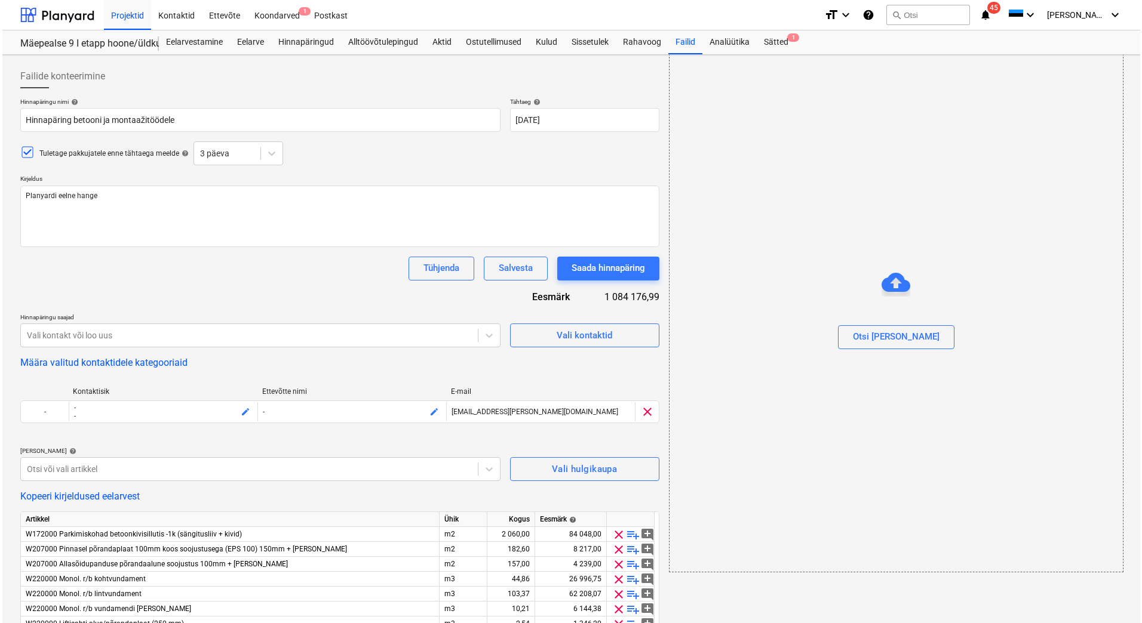
scroll to position [72, 0]
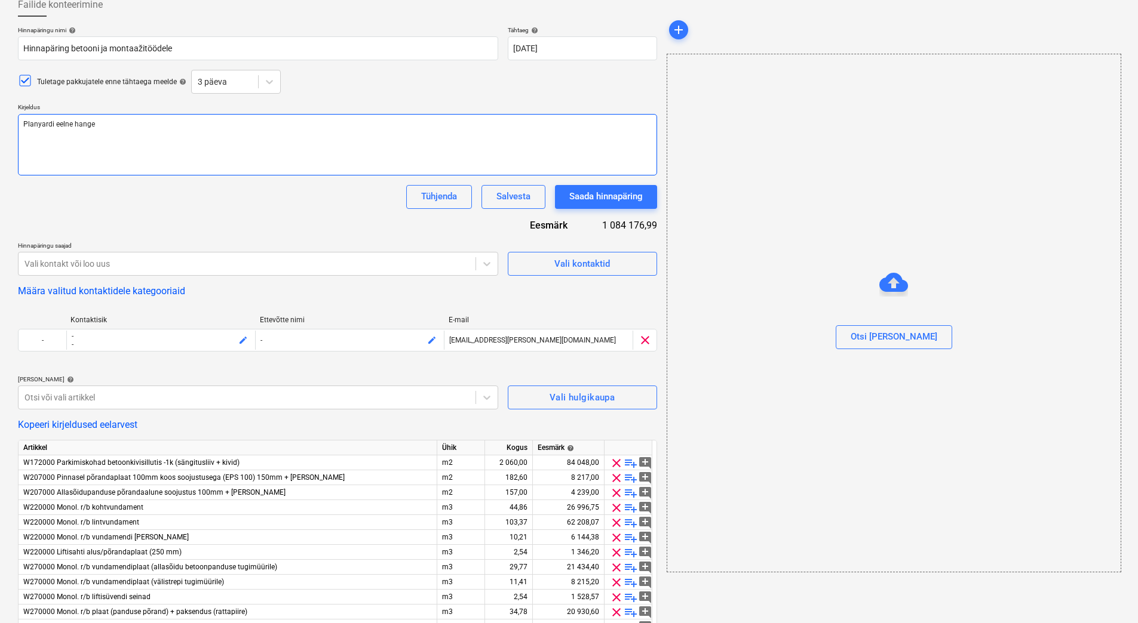
drag, startPoint x: 106, startPoint y: 125, endPoint x: 18, endPoint y: 122, distance: 88.4
click at [18, 122] on textarea "Planyardi eelne hange" at bounding box center [337, 145] width 639 height 62
type textarea "E"
type textarea "x"
type textarea "En"
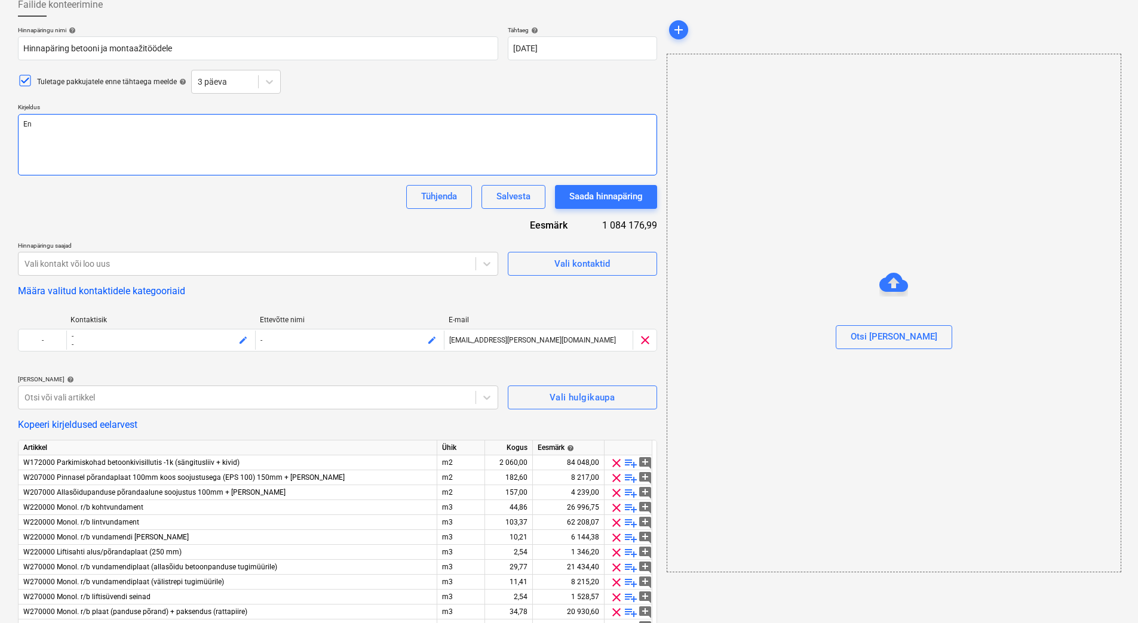
type textarea "x"
type textarea "Enne"
type textarea "x"
type textarea "Ennem"
type textarea "x"
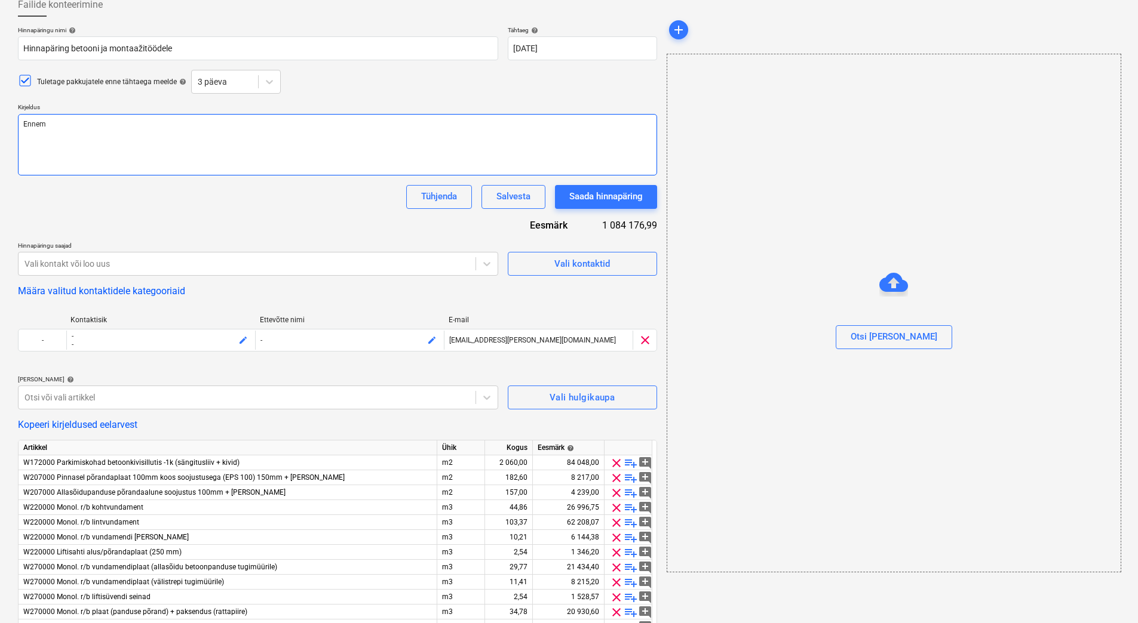
type textarea "Ennem p"
type textarea "x"
type textarea "Ennem pl"
type textarea "x"
type textarea "Ennem pla"
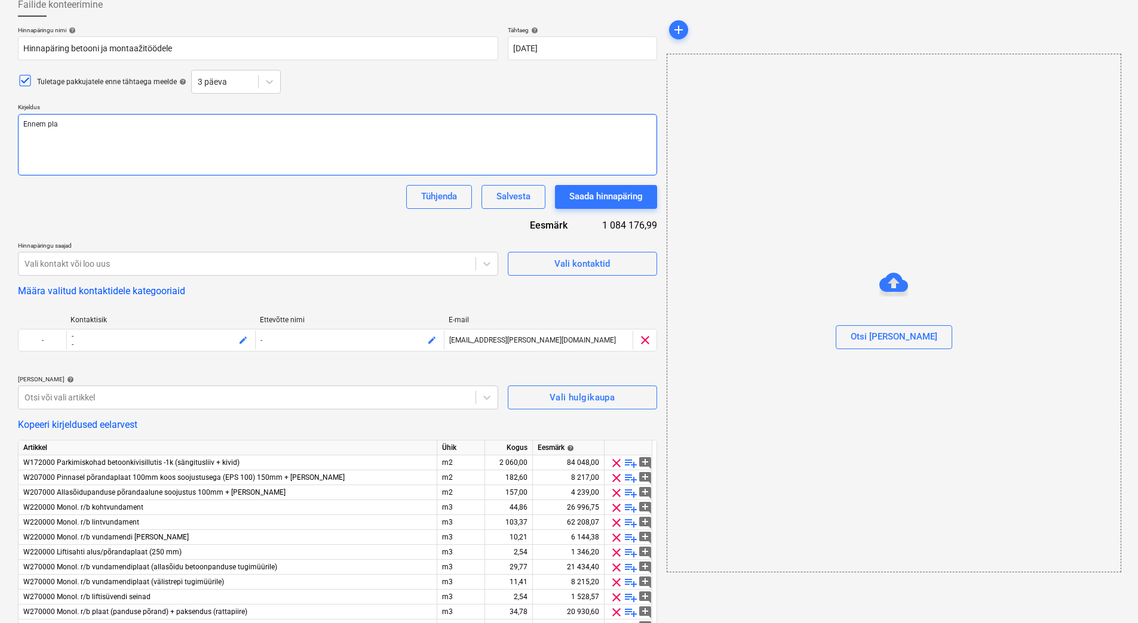
type textarea "x"
type textarea "Ennem plan"
type textarea "x"
type textarea "Ennem plany"
type textarea "x"
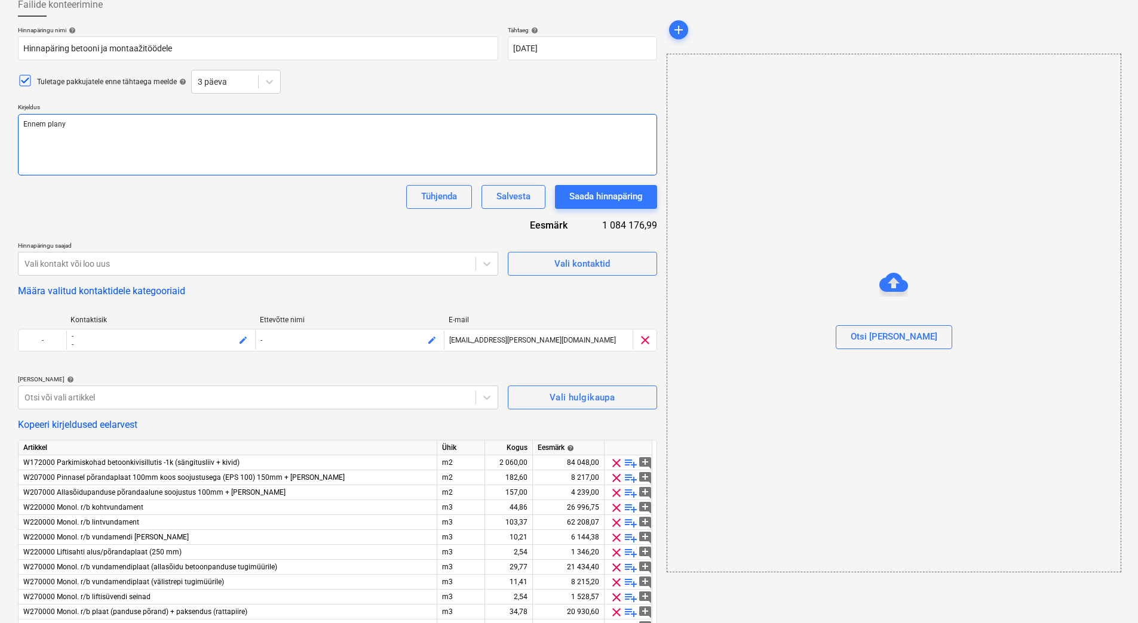
type textarea "Ennem planya"
type textarea "x"
type textarea "Ennem planyard"
type textarea "x"
type textarea "Ennem planyardi"
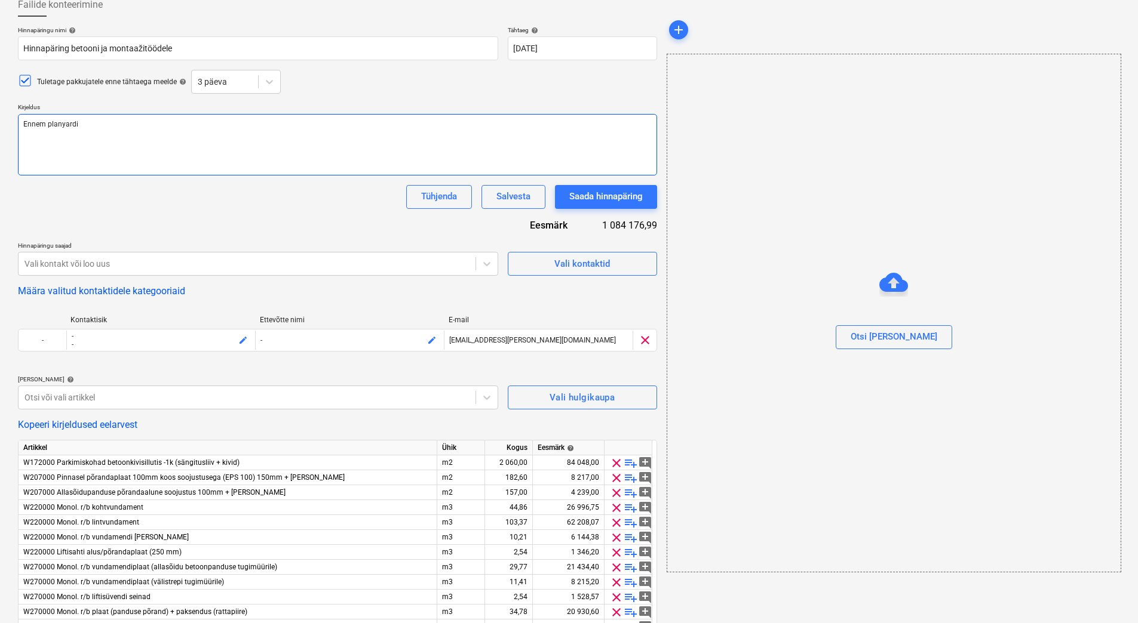
type textarea "x"
type textarea "Ennem planyardi"
type textarea "x"
type textarea "Ennem planyardi k"
type textarea "x"
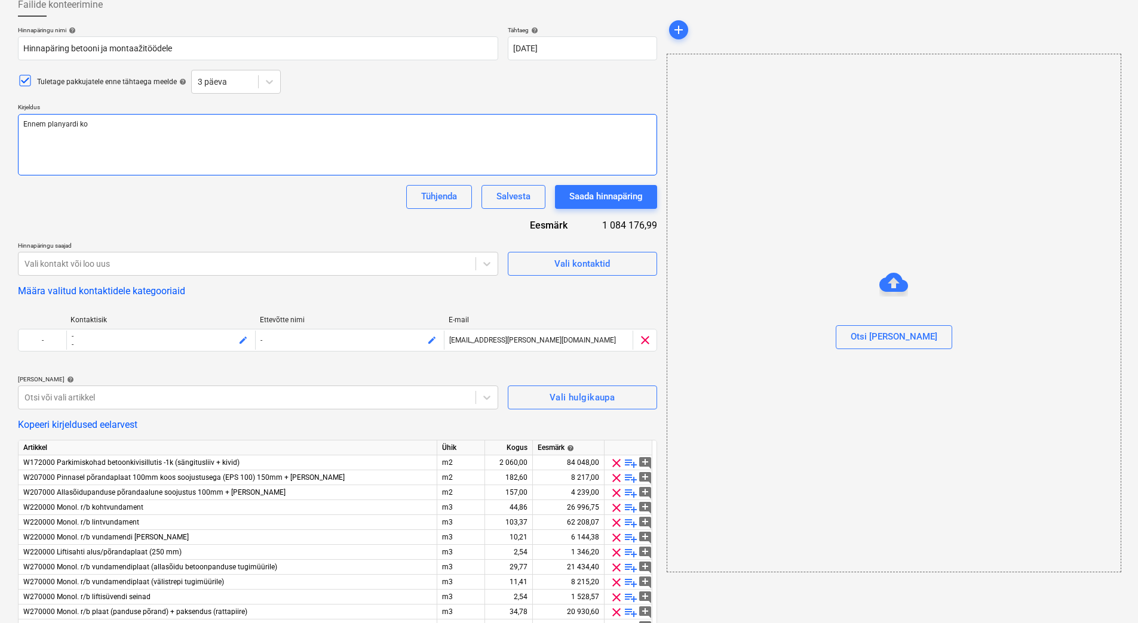
type textarea "Ennem planyardi koo"
type textarea "x"
type textarea "Ennem planyardi koos"
type textarea "x"
type textarea "Ennem planyardi koosta"
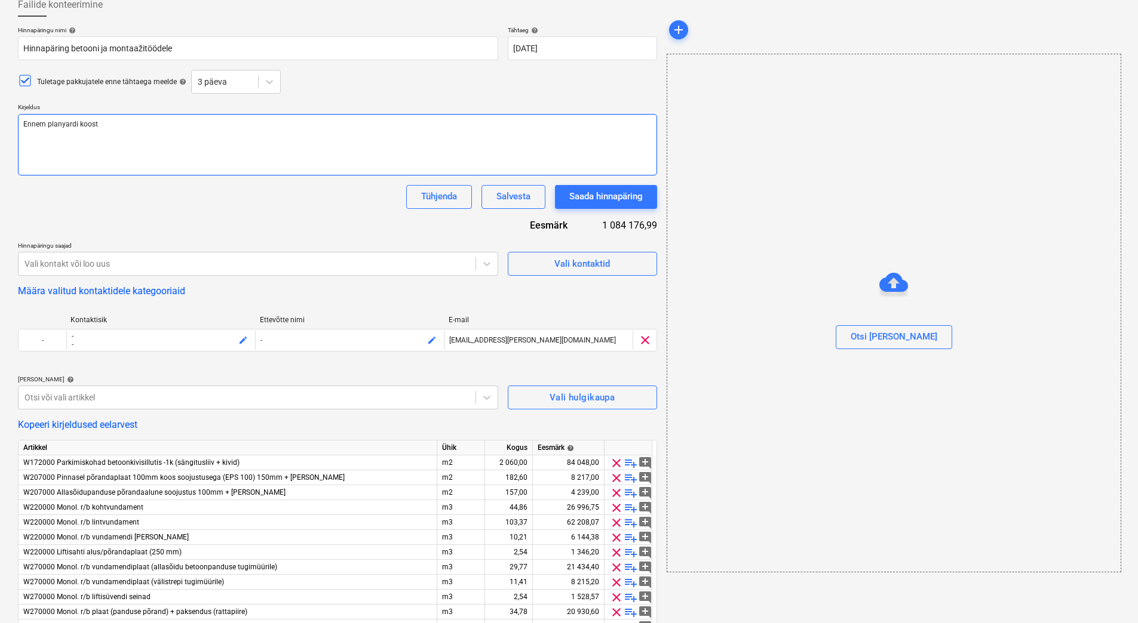
type textarea "x"
type textarea "Ennem planyardi koostat"
type textarea "x"
type textarea "Ennem planyardi koostatud"
type textarea "x"
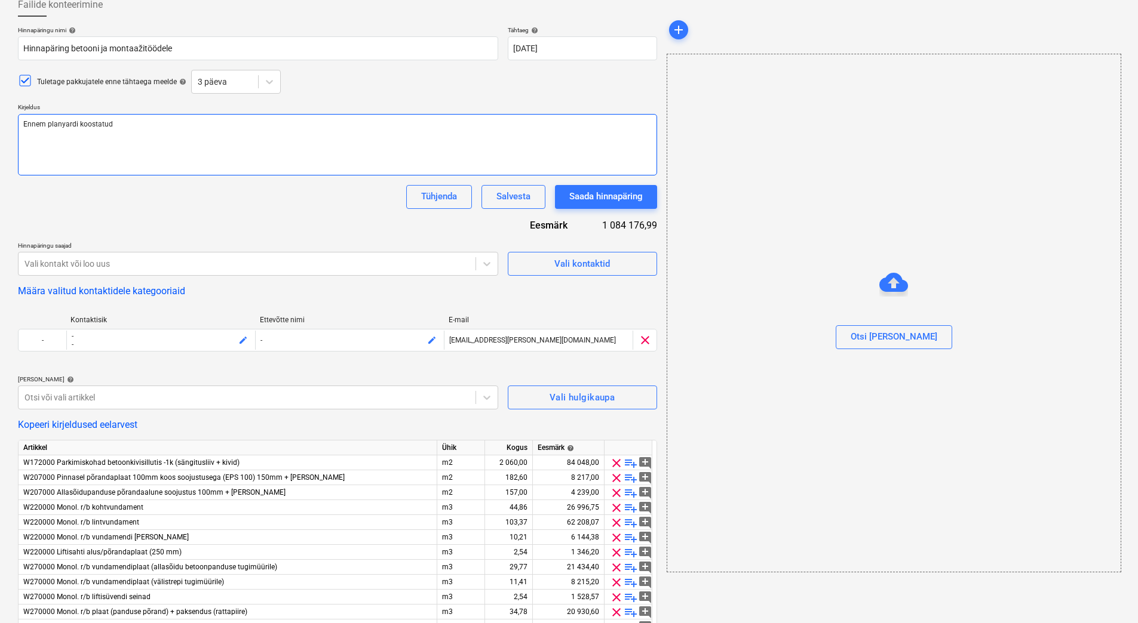
type textarea "Ennem planyardi koostatud"
type textarea "x"
type textarea "Ennem planyardi koostatud h"
type textarea "x"
type textarea "Ennem planyardi koostatud han"
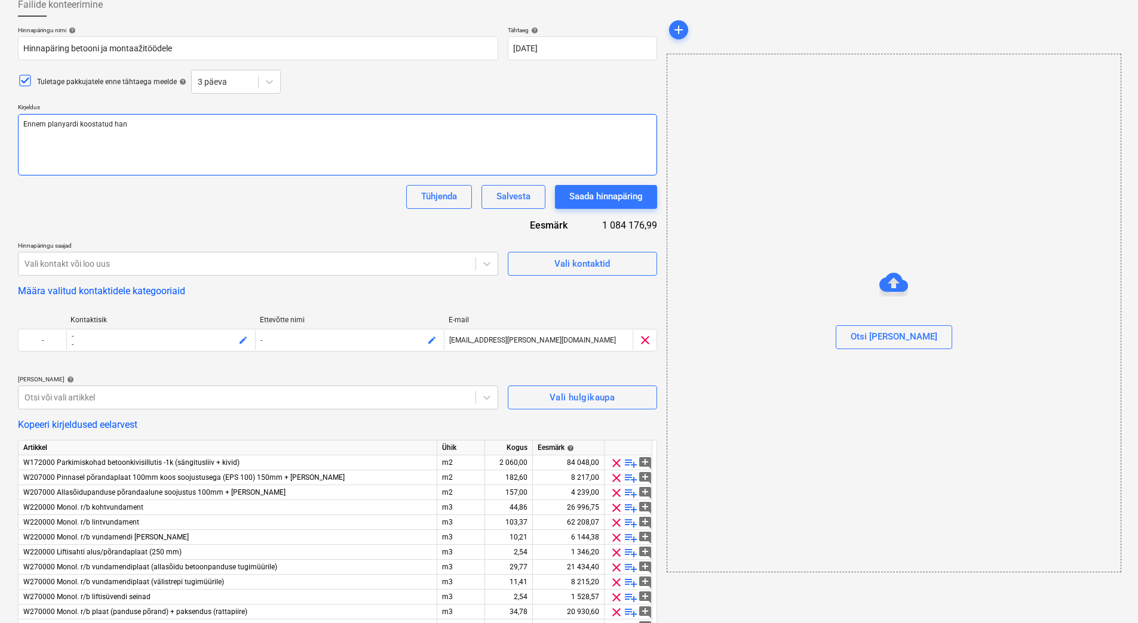
type textarea "x"
type textarea "Ennem planyardi koostatud hang"
type textarea "x"
type textarea "Ennem planyardi koostatud hange"
type textarea "x"
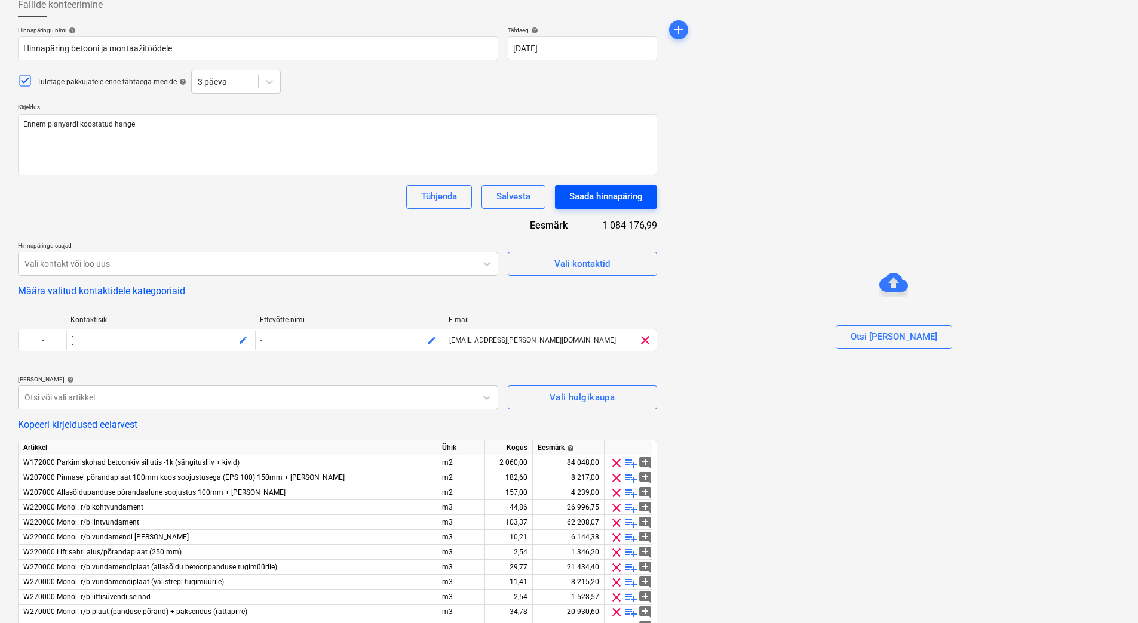
type textarea "Ennem planyardi koostatud hange"
click at [639, 201] on div "Saada hinnapäring" at bounding box center [605, 197] width 73 height 16
type textarea "x"
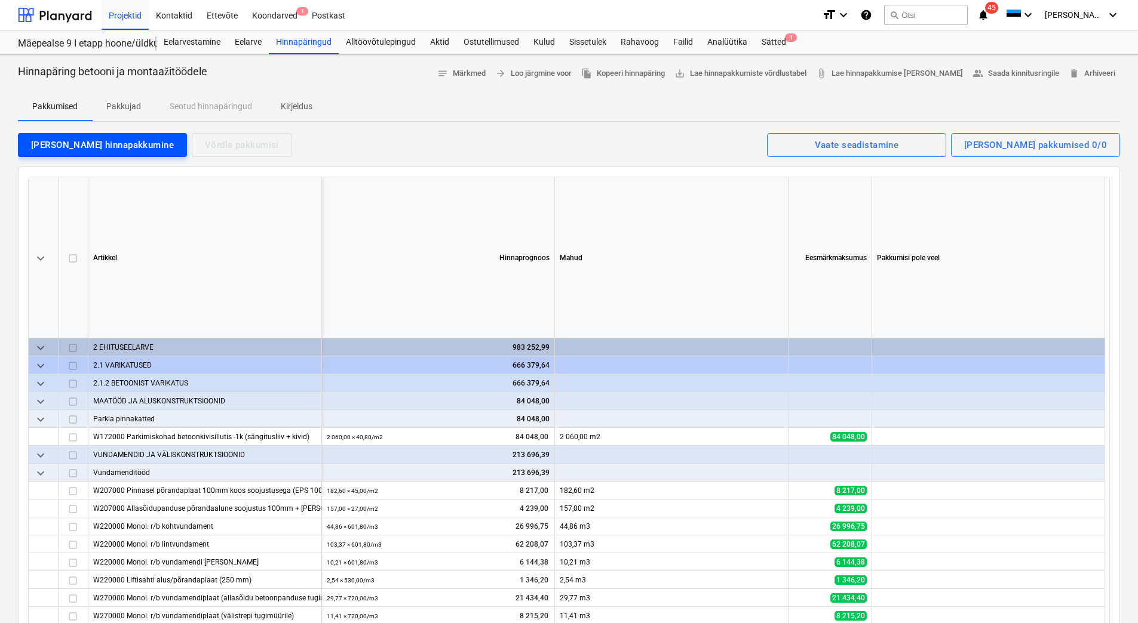
click at [94, 143] on div "Lisa hinnapakkumine" at bounding box center [102, 145] width 143 height 16
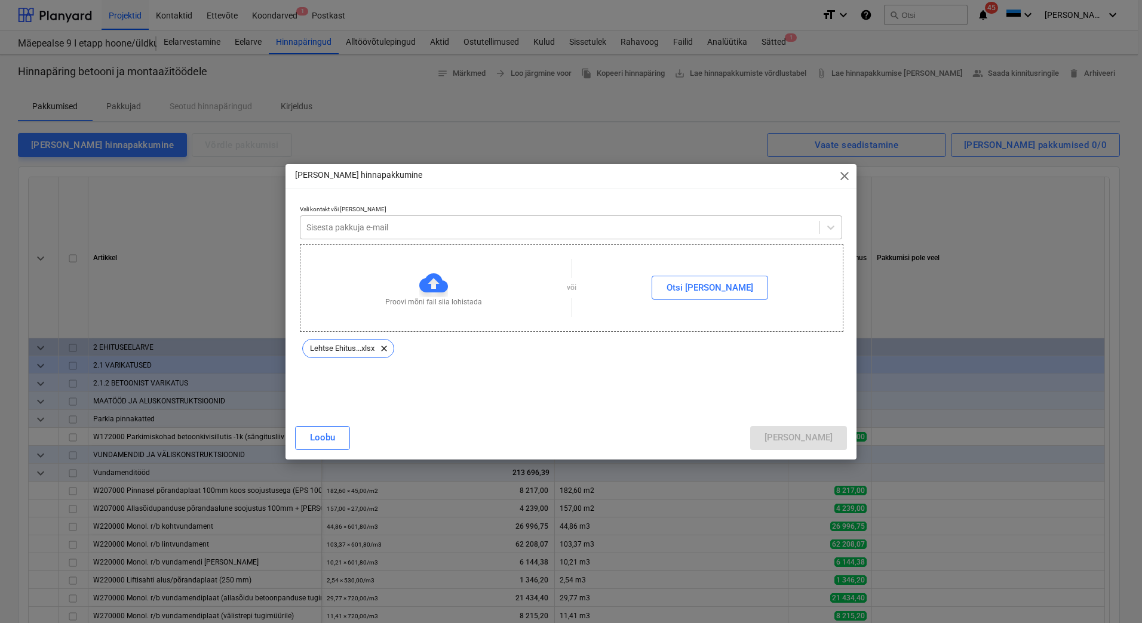
click at [397, 229] on div at bounding box center [559, 228] width 507 height 12
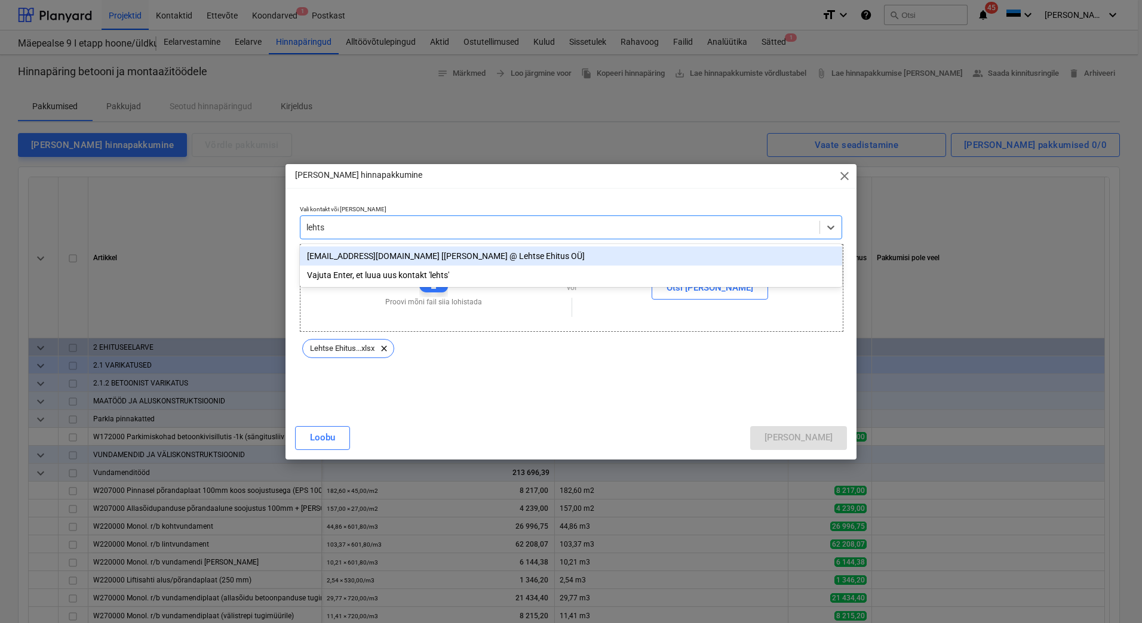
type input "lehtse"
click at [433, 253] on div "[EMAIL_ADDRESS][DOMAIN_NAME] [[PERSON_NAME] @ Lehtse Ehitus OÜ]" at bounding box center [571, 256] width 542 height 19
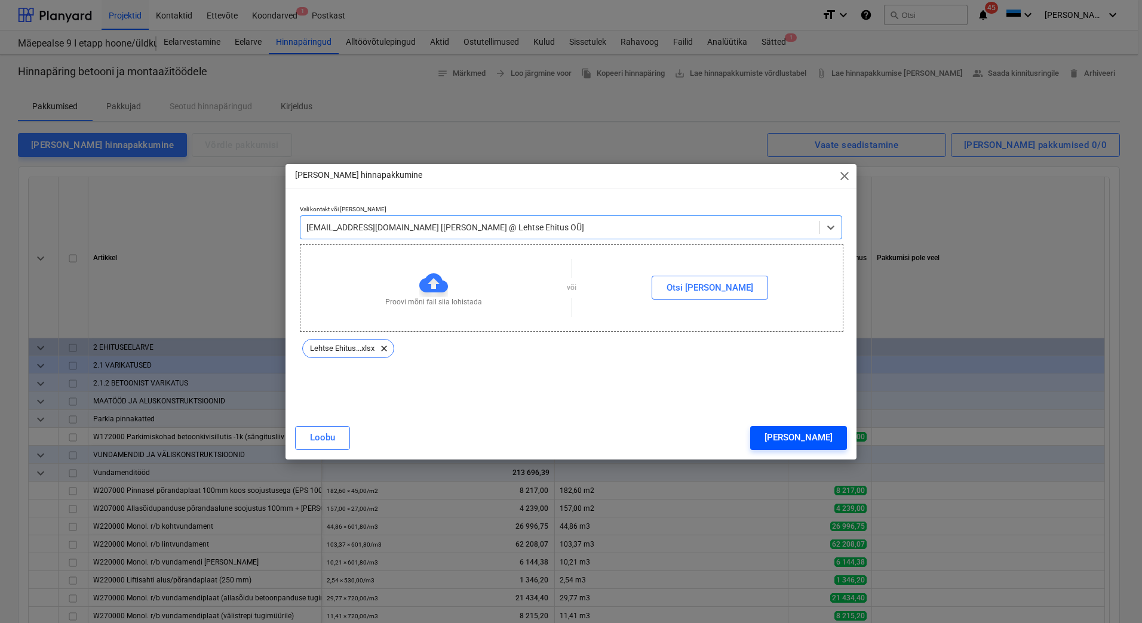
click at [813, 433] on button "[PERSON_NAME]" at bounding box center [798, 438] width 97 height 24
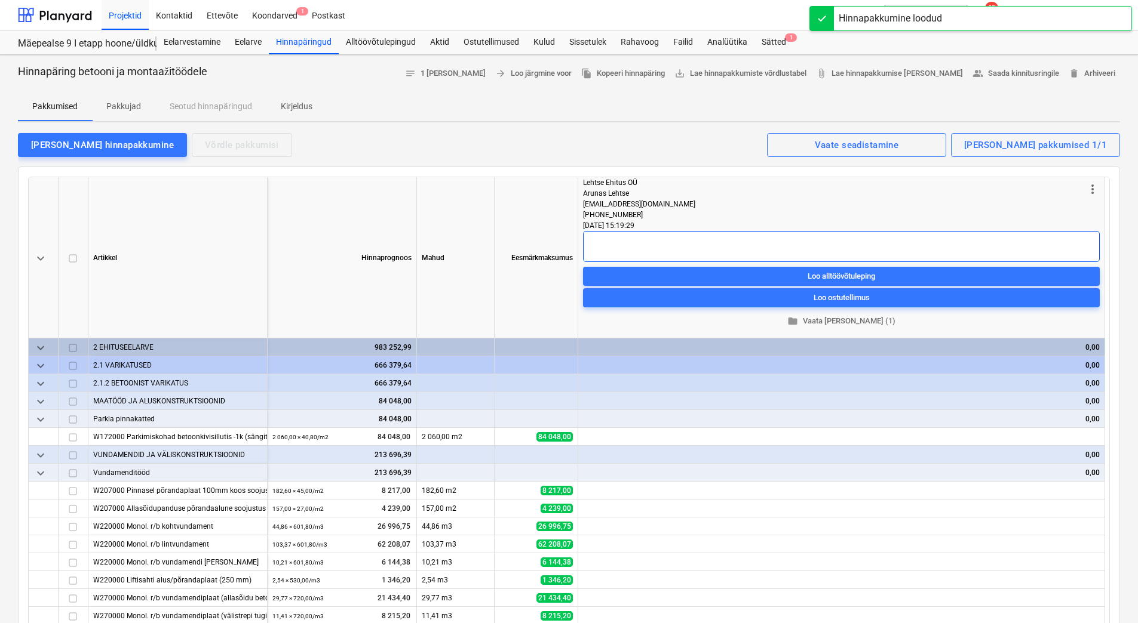
click at [690, 245] on textarea at bounding box center [841, 246] width 517 height 31
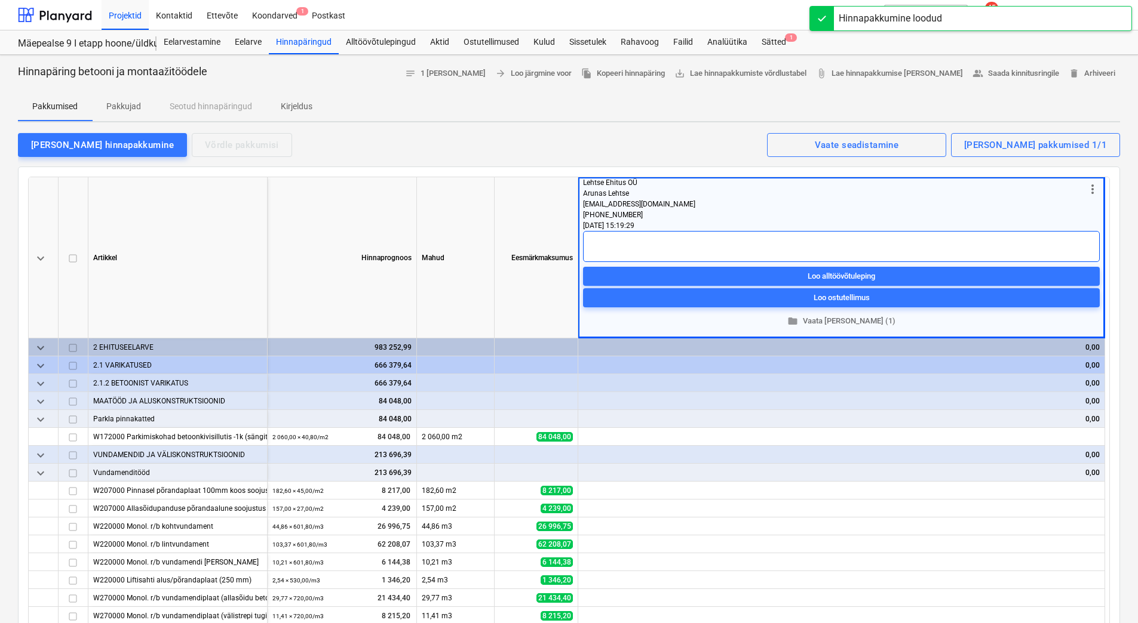
type textarea "x"
type textarea "S"
type textarea "x"
type textarea "Si"
type textarea "x"
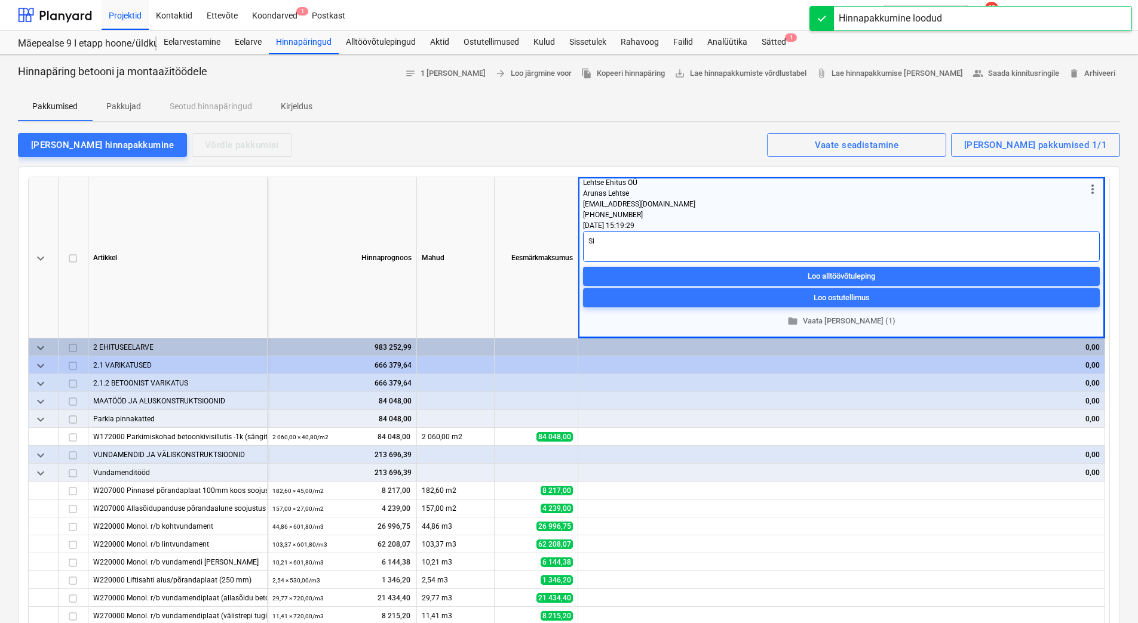
type textarea "Sis"
type textarea "x"
type textarea "Sisa"
type textarea "x"
type textarea "Sisal"
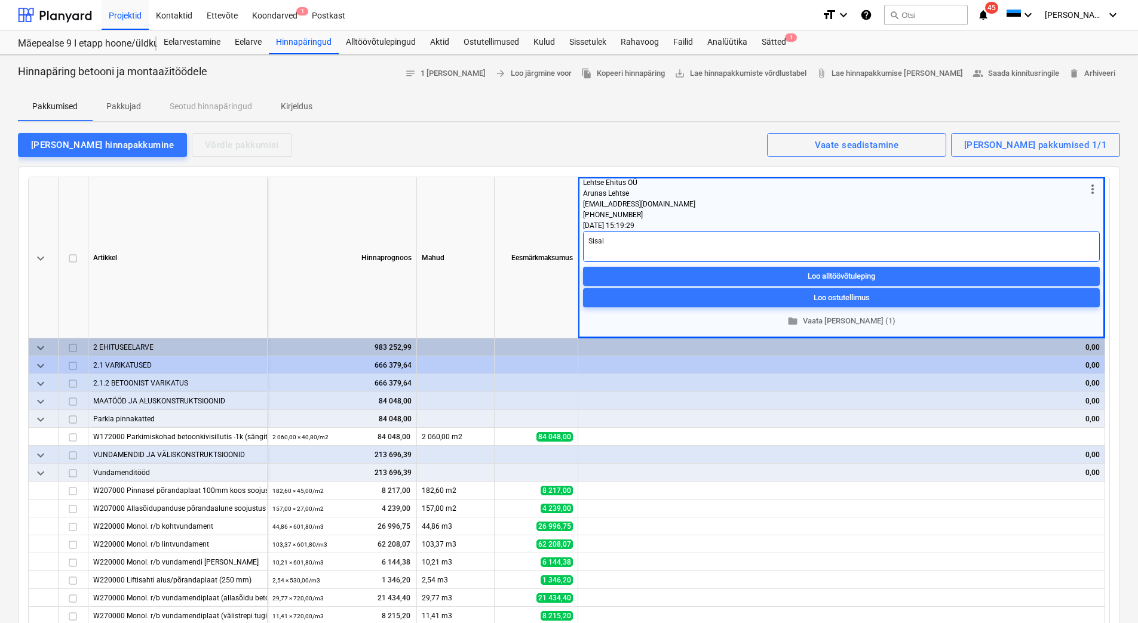
type textarea "x"
type textarea "Sisald"
type textarea "x"
type textarea "Sisalda"
type textarea "x"
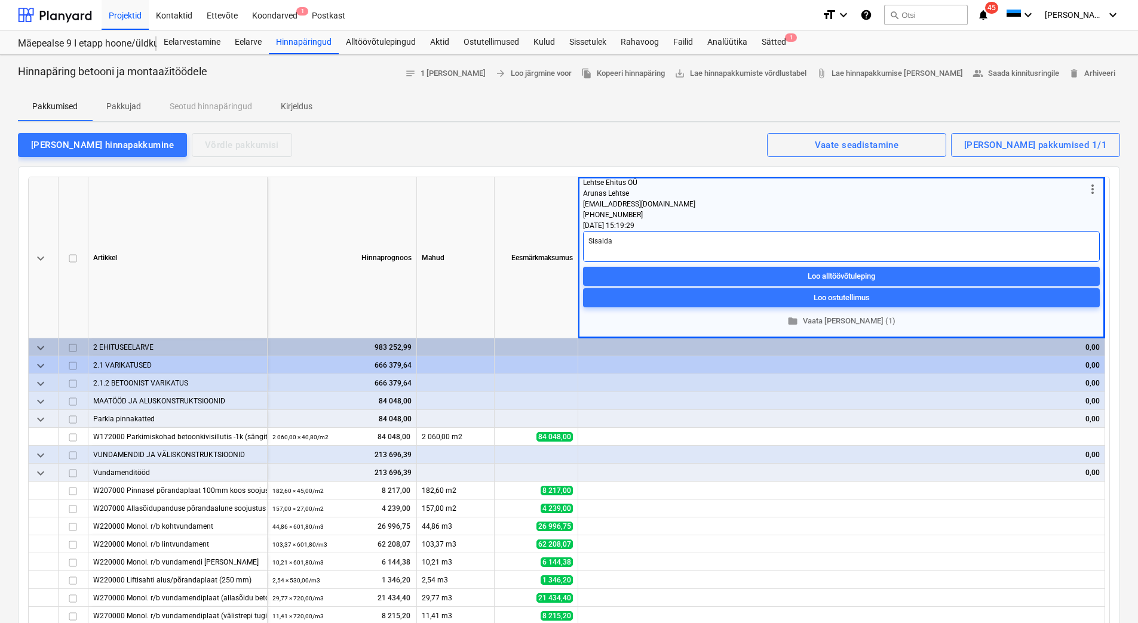
type textarea "Sisaldab"
type textarea "x"
type textarea "Sisaldab"
type textarea "x"
type textarea "Sisaldab t"
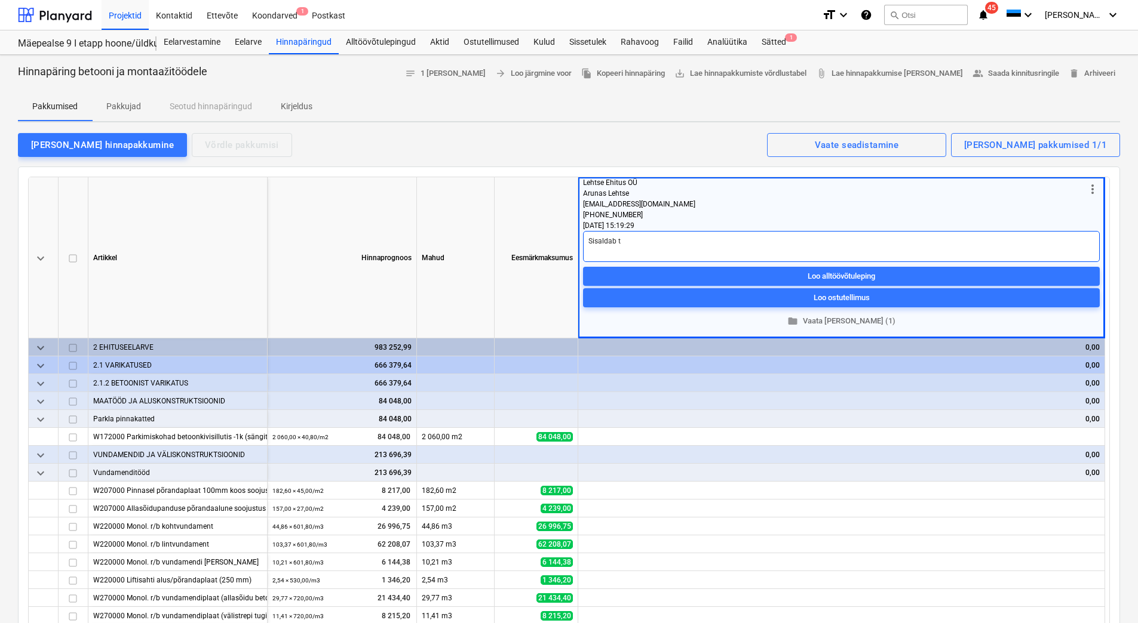
type textarea "x"
type textarea "Sisaldab ta"
type textarea "x"
type textarea "Sisaldab tal"
type textarea "x"
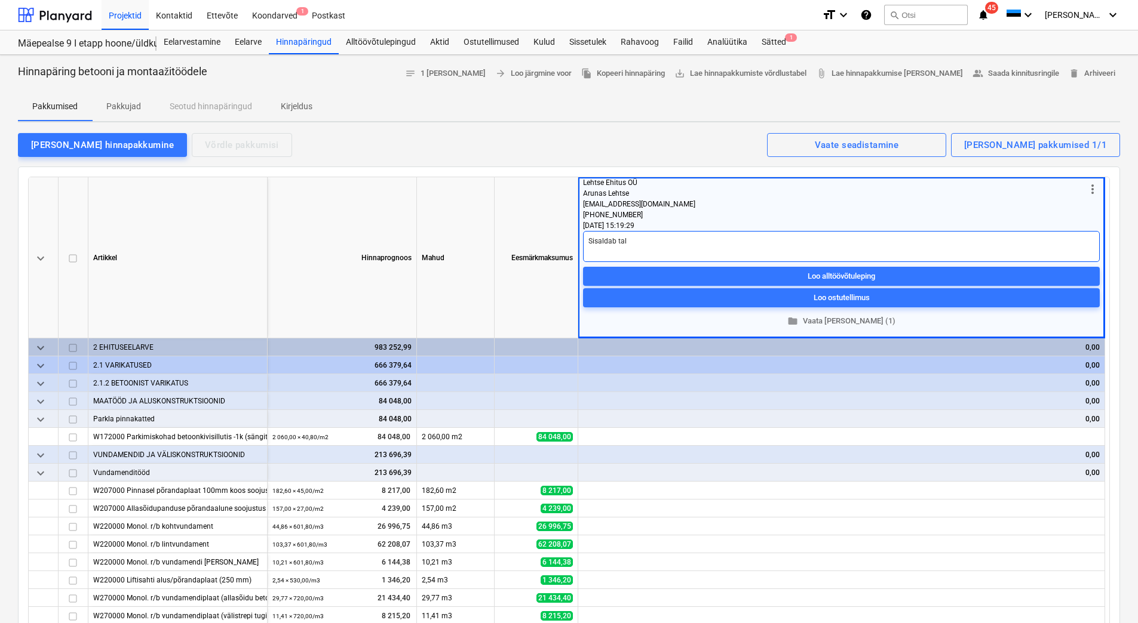
type textarea "Sisaldab talv"
type textarea "x"
type textarea "Sisaldab talvi"
type textarea "x"
type textarea "Sisaldab talvis"
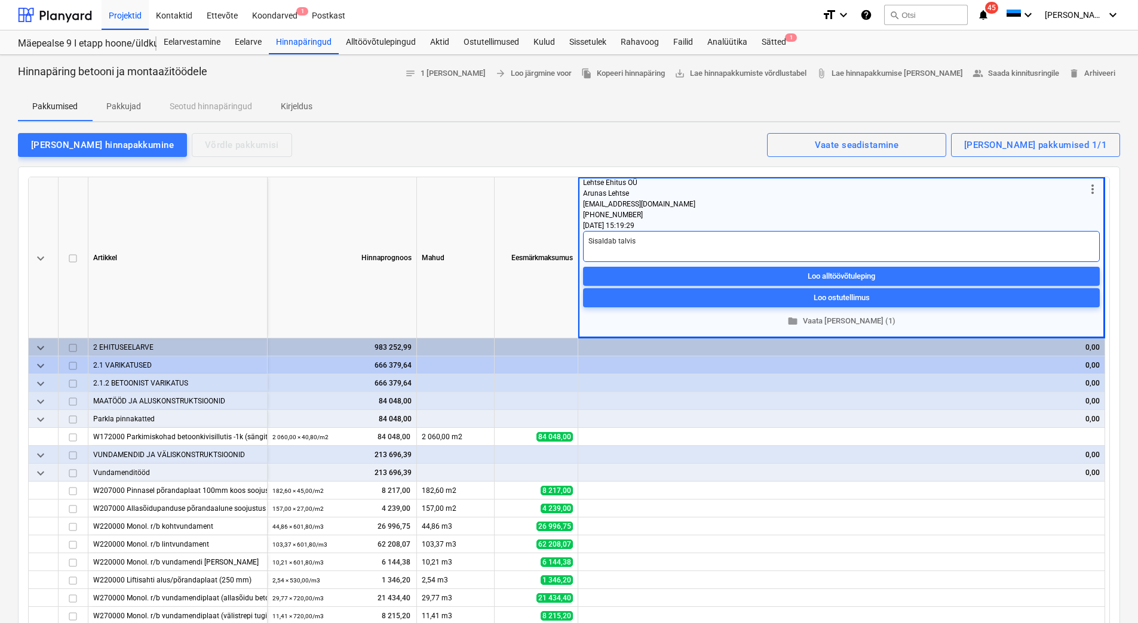
type textarea "x"
type textarea "Sisaldab talvise"
type textarea "x"
type textarea "Sisaldab talvisei"
type textarea "x"
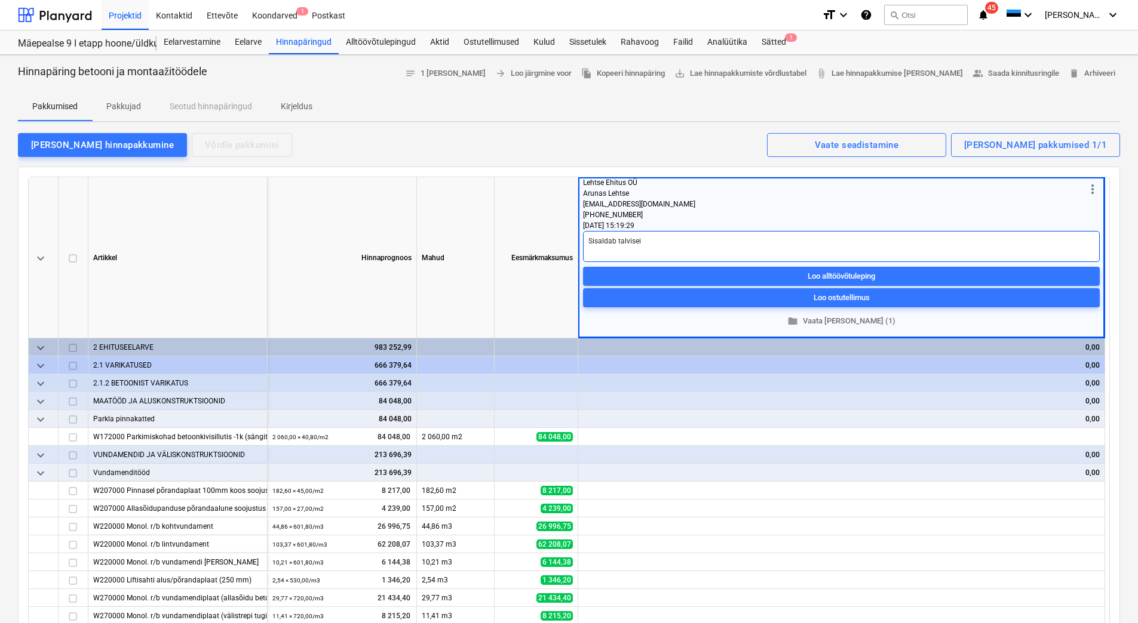
type textarea "Sisaldab talviseid"
type textarea "x"
type textarea "Sisaldab talviseid"
type textarea "x"
type textarea "Sisaldab talviseid k"
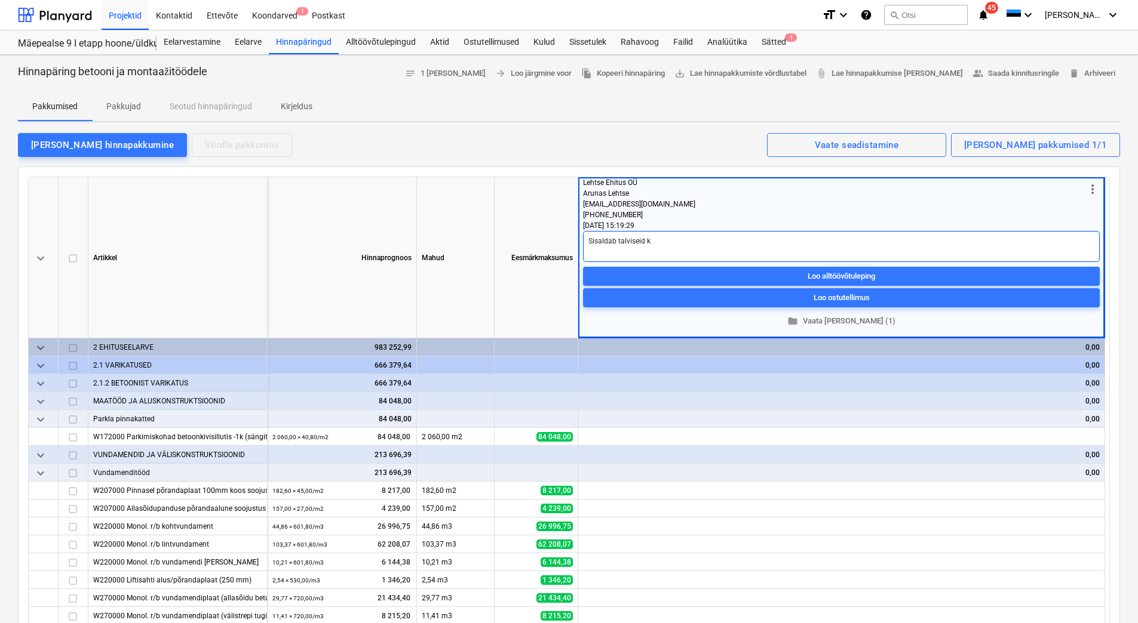
type textarea "x"
type textarea "Sisaldab talviseid ku"
type textarea "x"
type textarea "Sisaldab talviseid kul"
type textarea "x"
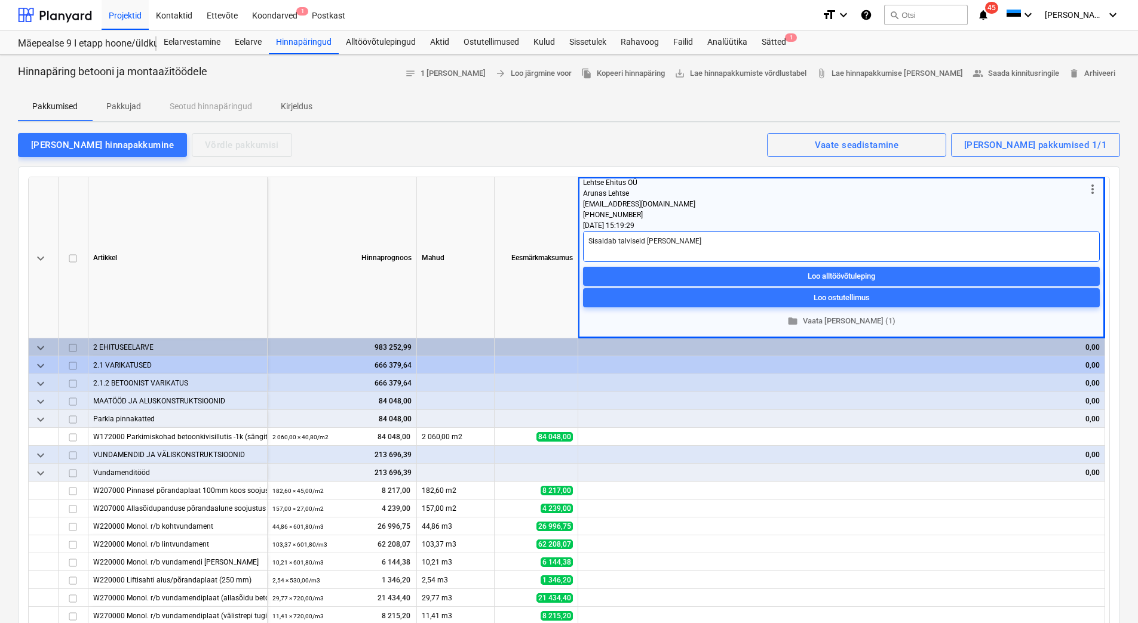
type textarea "Sisaldab talviseid kulusi"
type textarea "x"
type textarea "Sisaldab talviseid kulusid"
click at [552, 152] on div "Lisa hinnapakkumine Võrdle pakkumisi Kuvatud pakkumised 1/1 Vaate seadistamine" at bounding box center [569, 144] width 1102 height 25
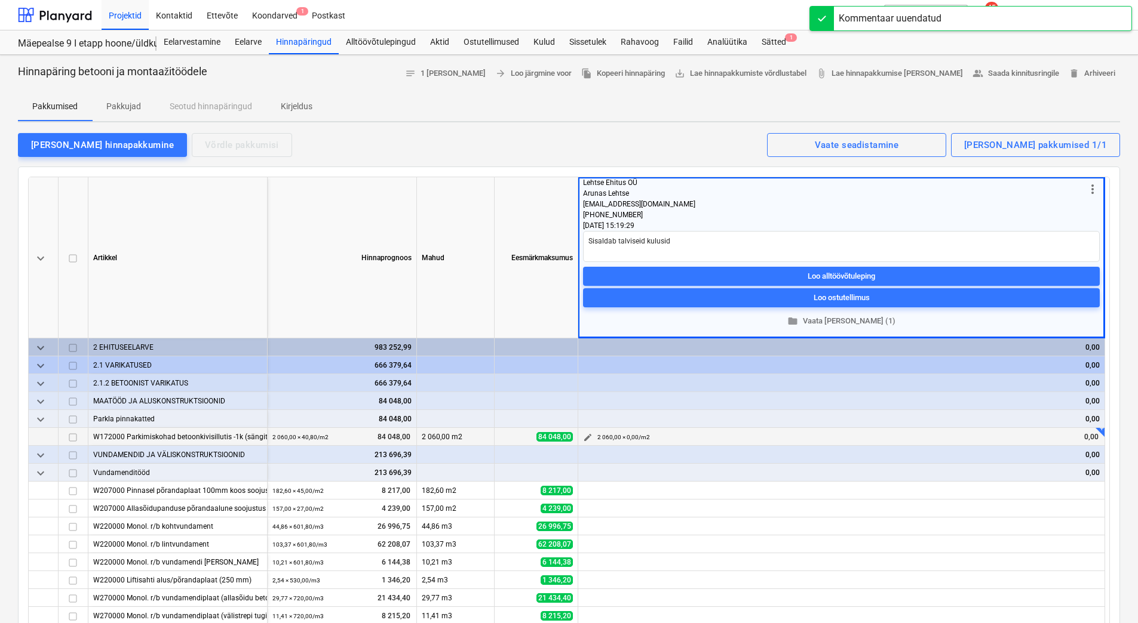
click at [890, 440] on div "2 060,00 × 0,00 / m2 0,00" at bounding box center [848, 437] width 502 height 19
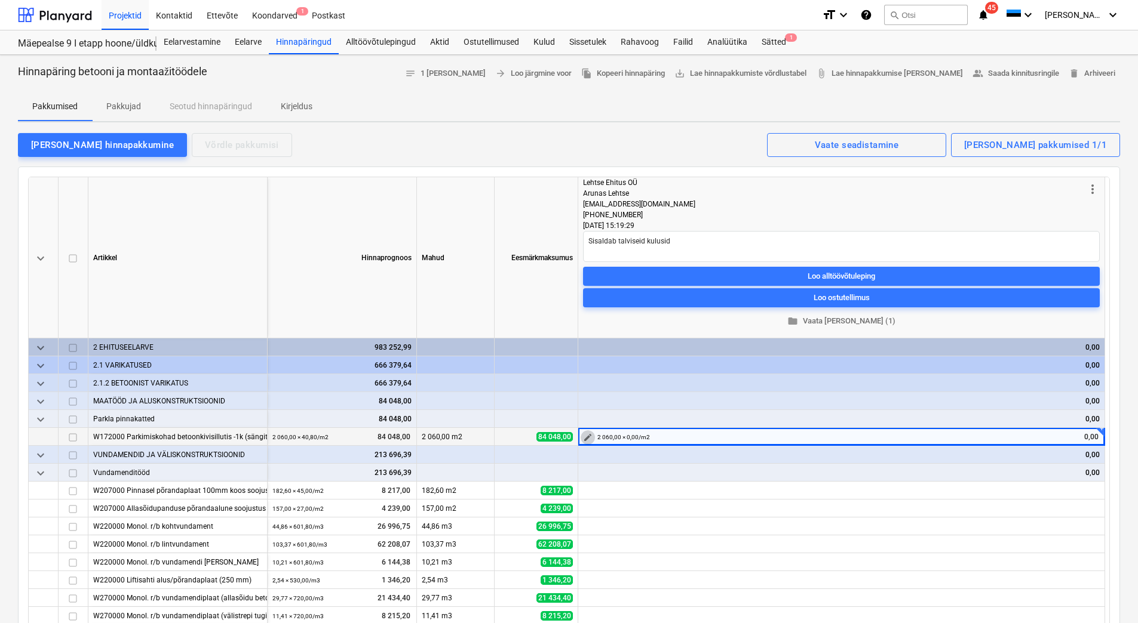
click at [590, 435] on span "edit" at bounding box center [588, 438] width 10 height 10
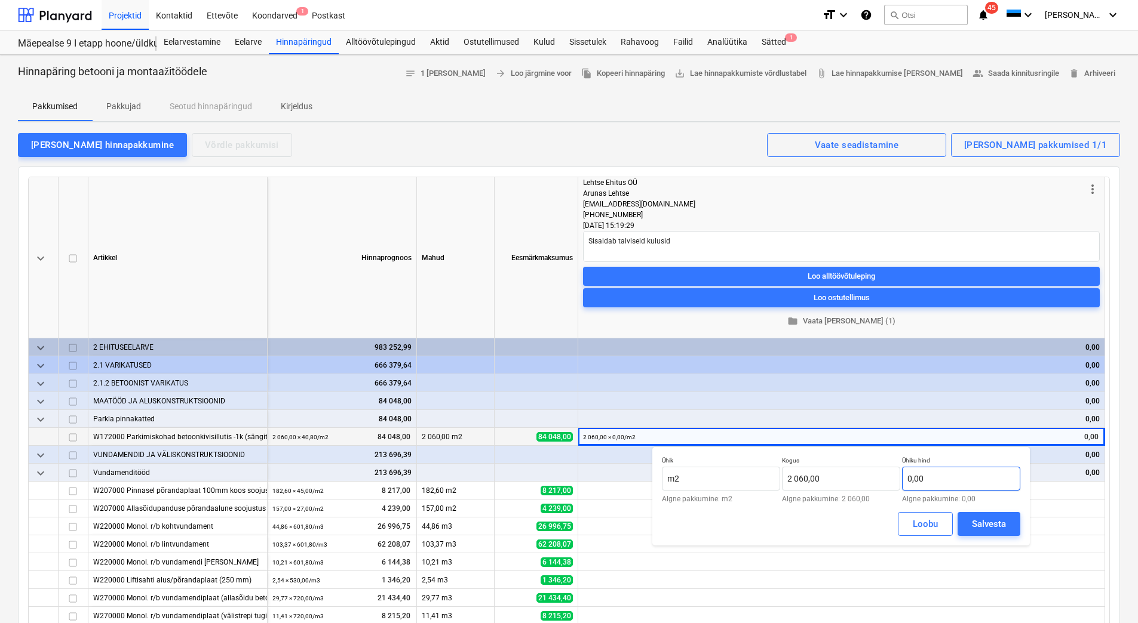
click at [949, 484] on input "0,00" at bounding box center [961, 479] width 118 height 24
type textarea "x"
type input "11"
type textarea "x"
type input "119 480,00"
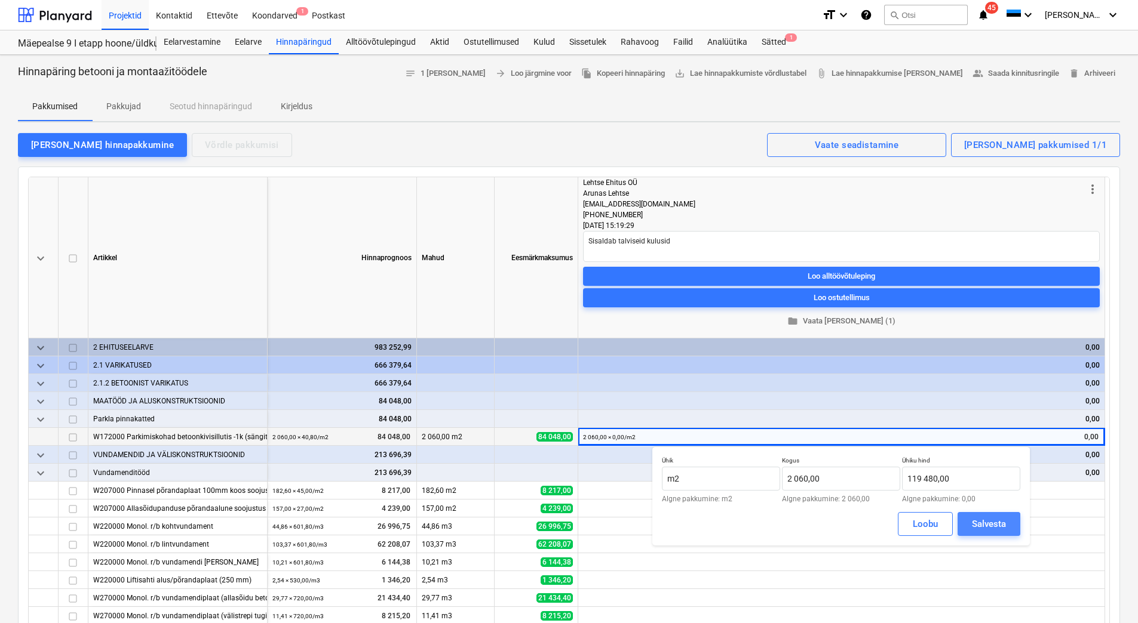
click at [991, 524] on div "Salvesta" at bounding box center [989, 525] width 34 height 16
type textarea "x"
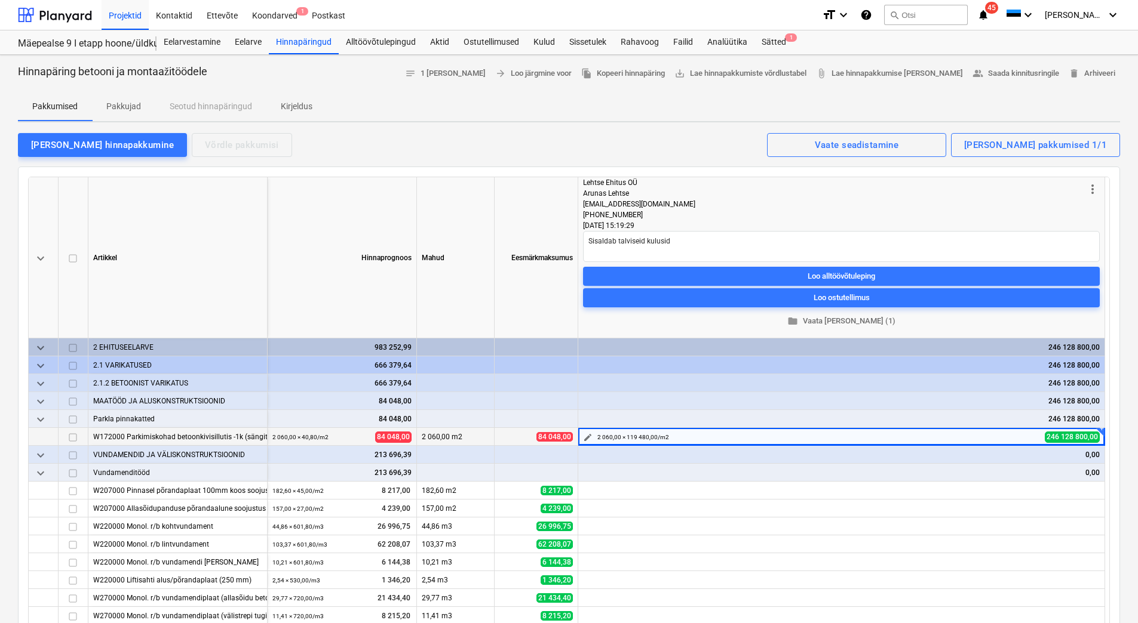
click at [589, 435] on span "edit" at bounding box center [588, 438] width 10 height 10
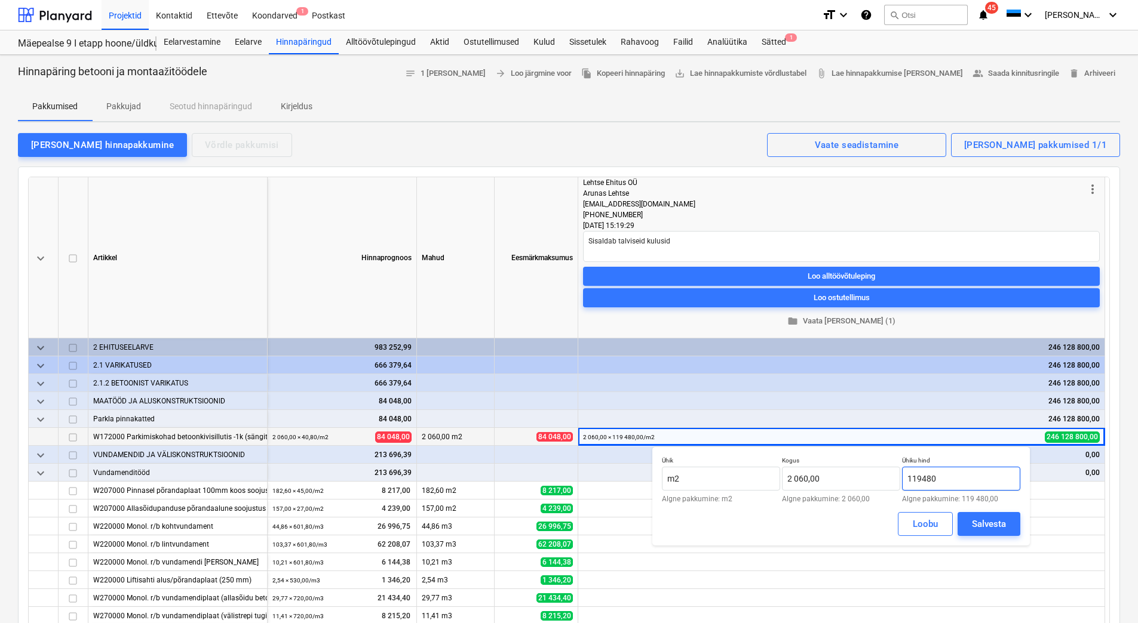
click at [969, 475] on input "119480" at bounding box center [961, 479] width 118 height 24
drag, startPoint x: 948, startPoint y: 477, endPoint x: 903, endPoint y: 478, distance: 44.8
click at [903, 478] on input "119480" at bounding box center [961, 479] width 118 height 24
type input "58,00"
click at [981, 520] on div "Salvesta" at bounding box center [989, 525] width 34 height 16
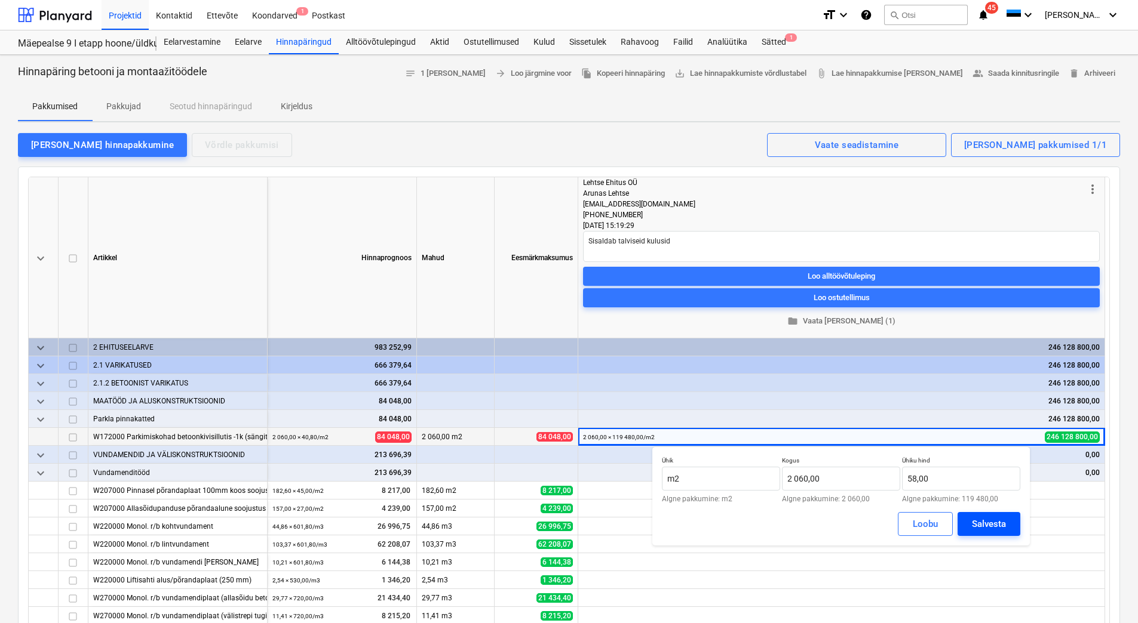
type textarea "x"
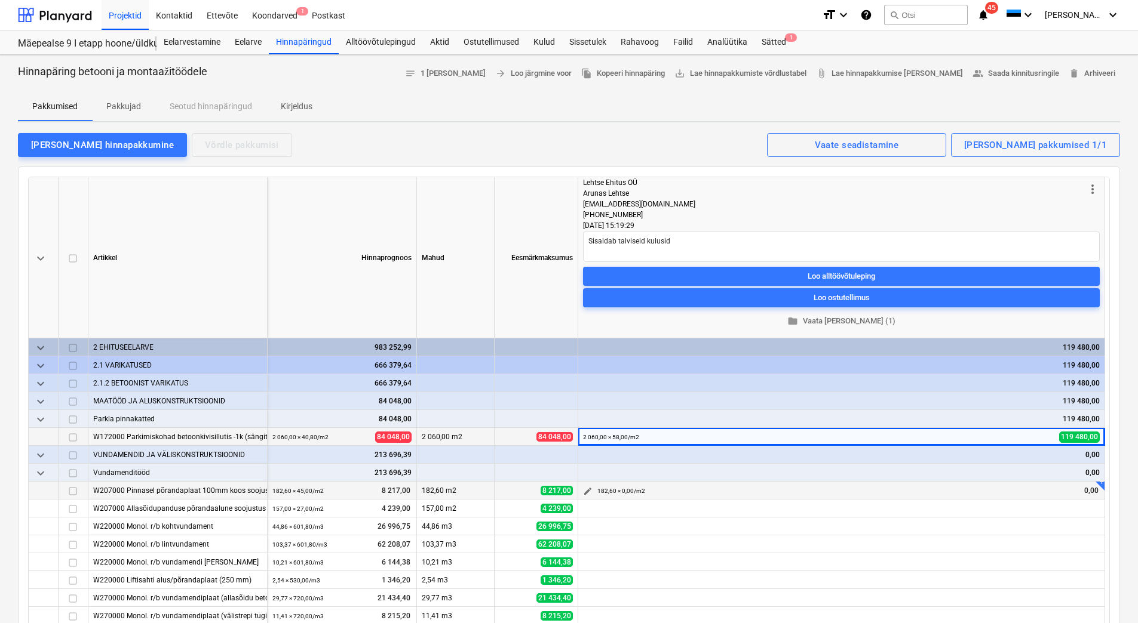
click at [585, 491] on span "edit" at bounding box center [588, 492] width 10 height 10
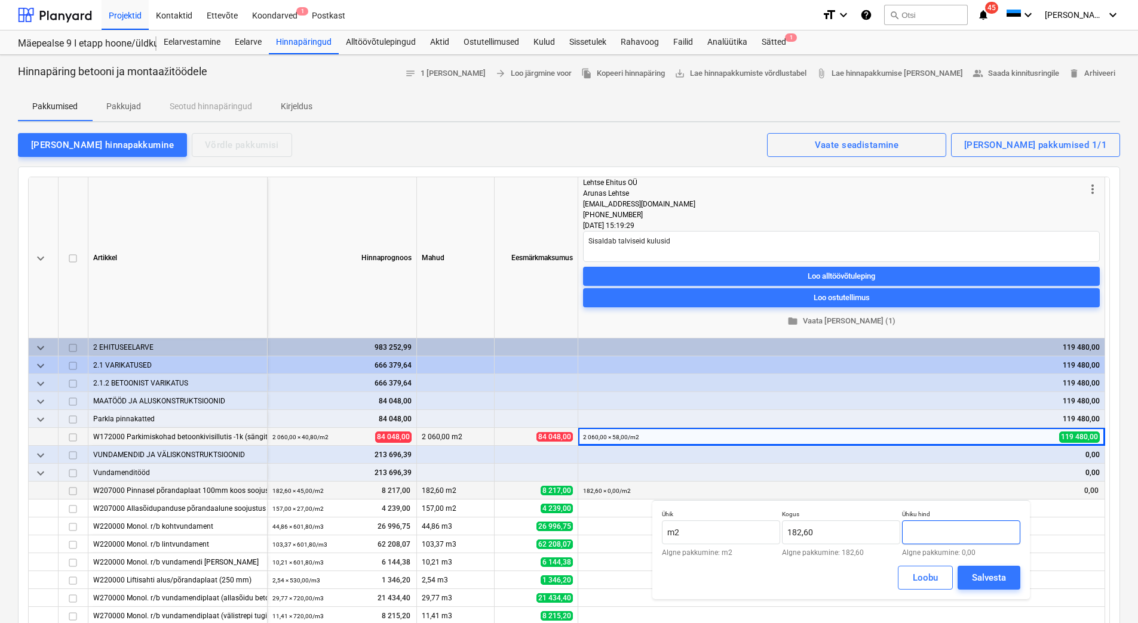
click at [941, 534] on input "text" at bounding box center [961, 533] width 118 height 24
type input "5"
type input "69,00"
click at [982, 576] on div "Salvesta" at bounding box center [989, 578] width 34 height 16
type textarea "x"
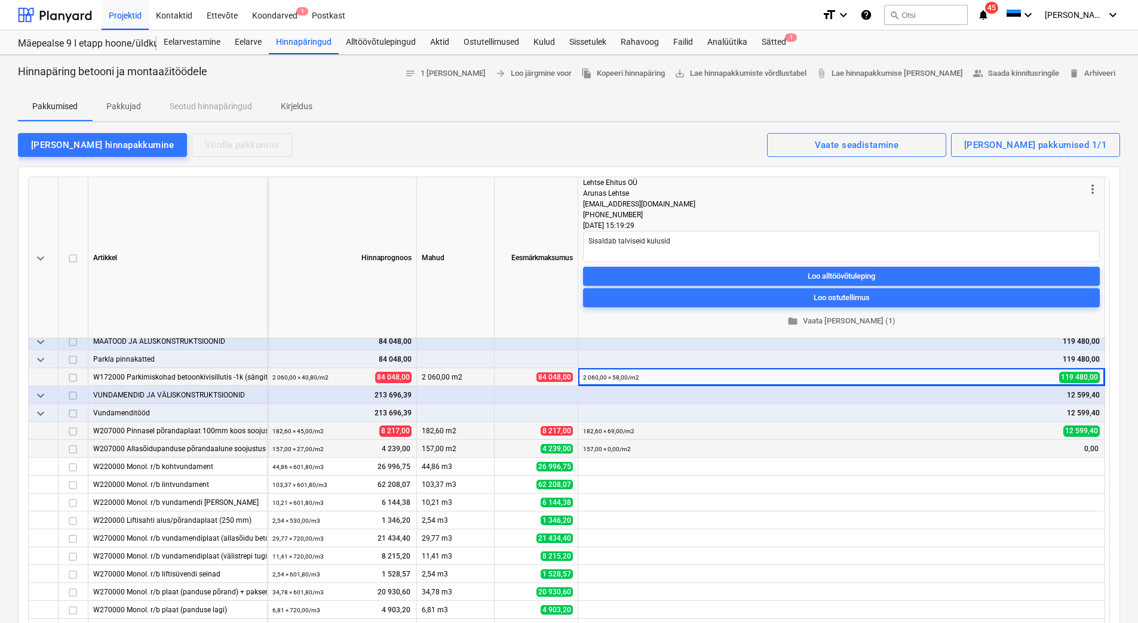
scroll to position [119, 0]
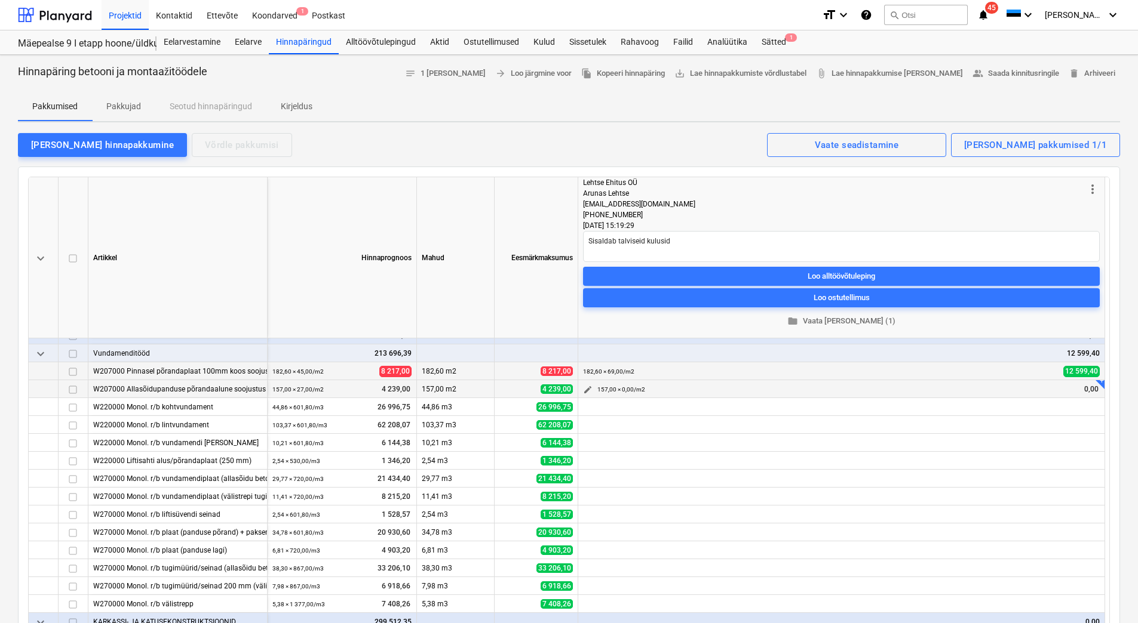
click at [590, 389] on span "edit" at bounding box center [588, 390] width 10 height 10
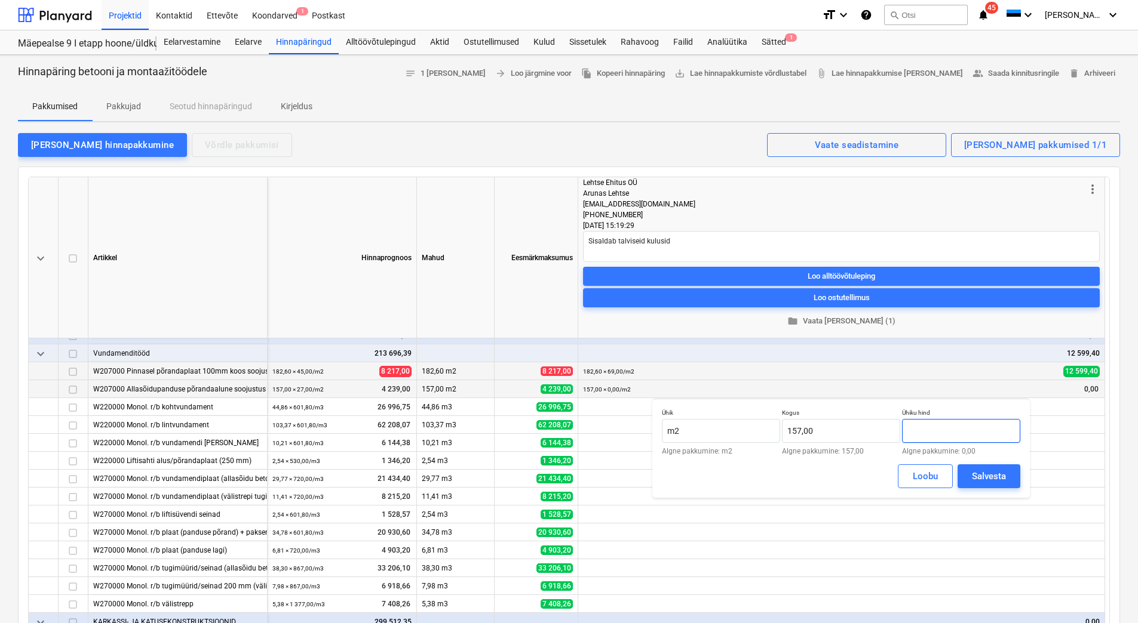
click at [938, 430] on input "text" at bounding box center [961, 431] width 118 height 24
type input "42,00"
click at [991, 479] on div "Salvesta" at bounding box center [989, 477] width 34 height 16
type textarea "x"
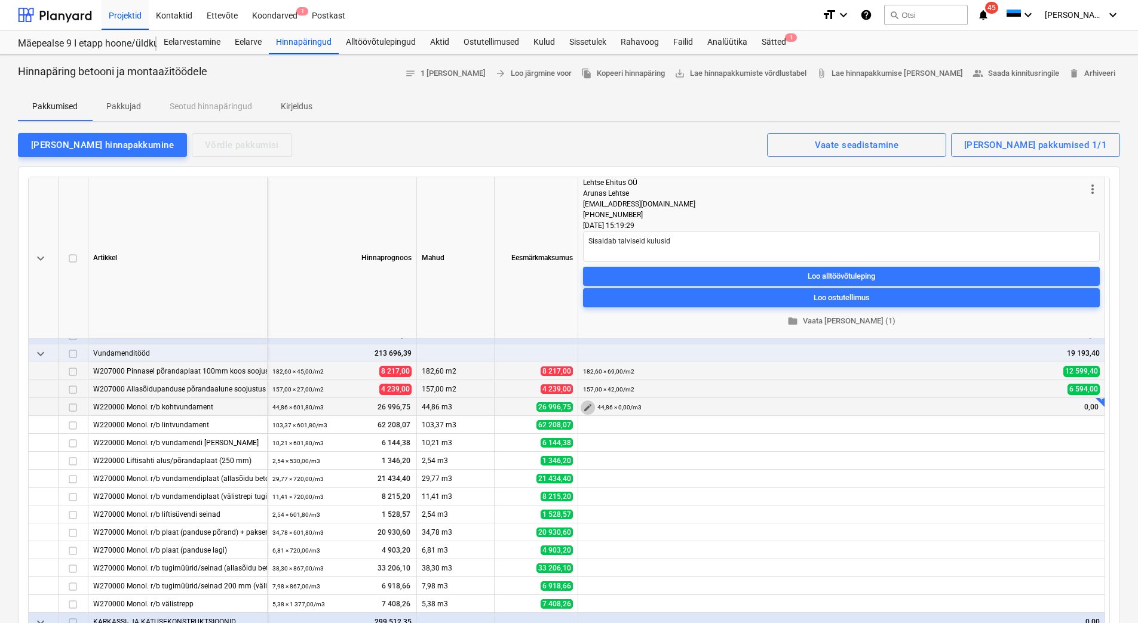
click at [587, 408] on span "edit" at bounding box center [588, 408] width 10 height 10
click at [941, 451] on input "text" at bounding box center [961, 449] width 118 height 24
type input "25,00"
click at [982, 490] on div "Salvesta" at bounding box center [989, 495] width 34 height 16
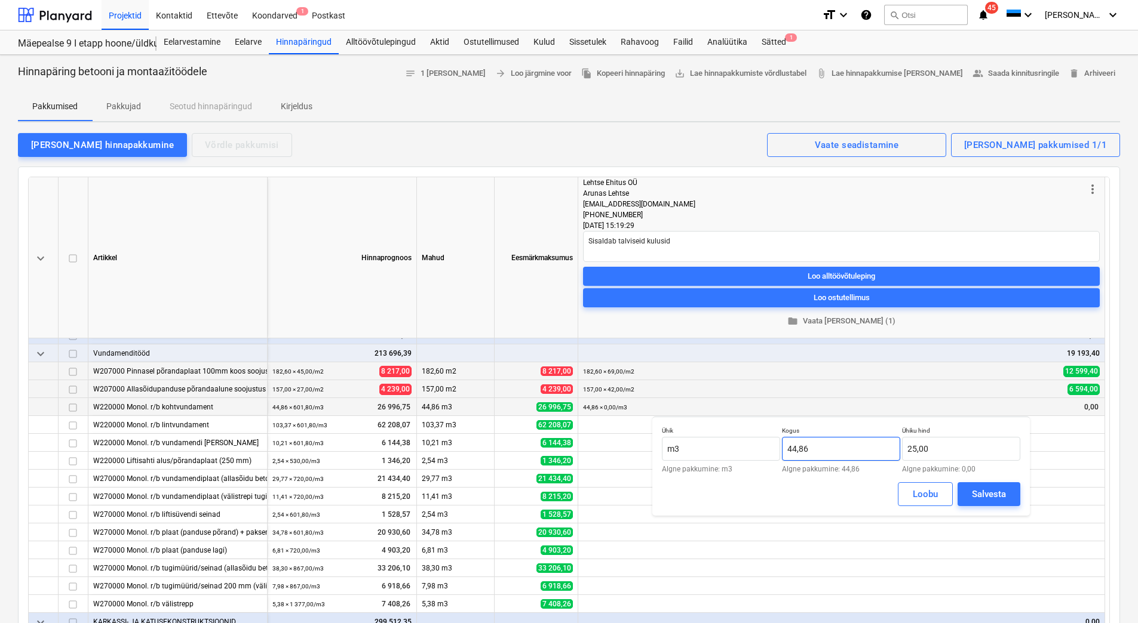
type textarea "x"
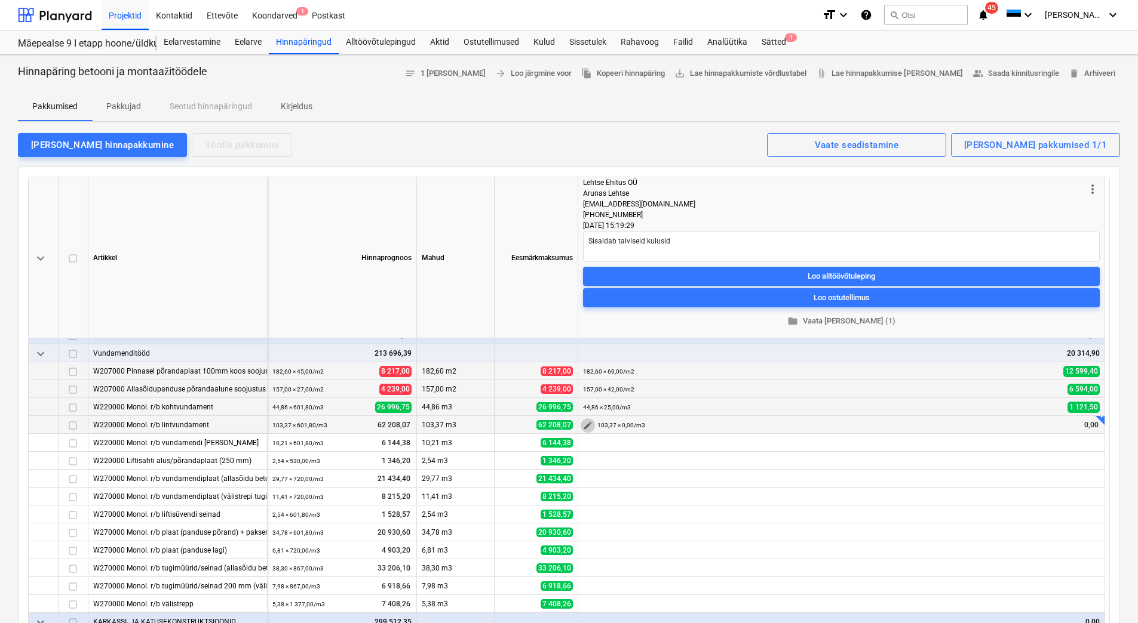
click at [583, 422] on span "edit" at bounding box center [588, 426] width 10 height 10
click at [586, 405] on span "edit" at bounding box center [588, 408] width 10 height 10
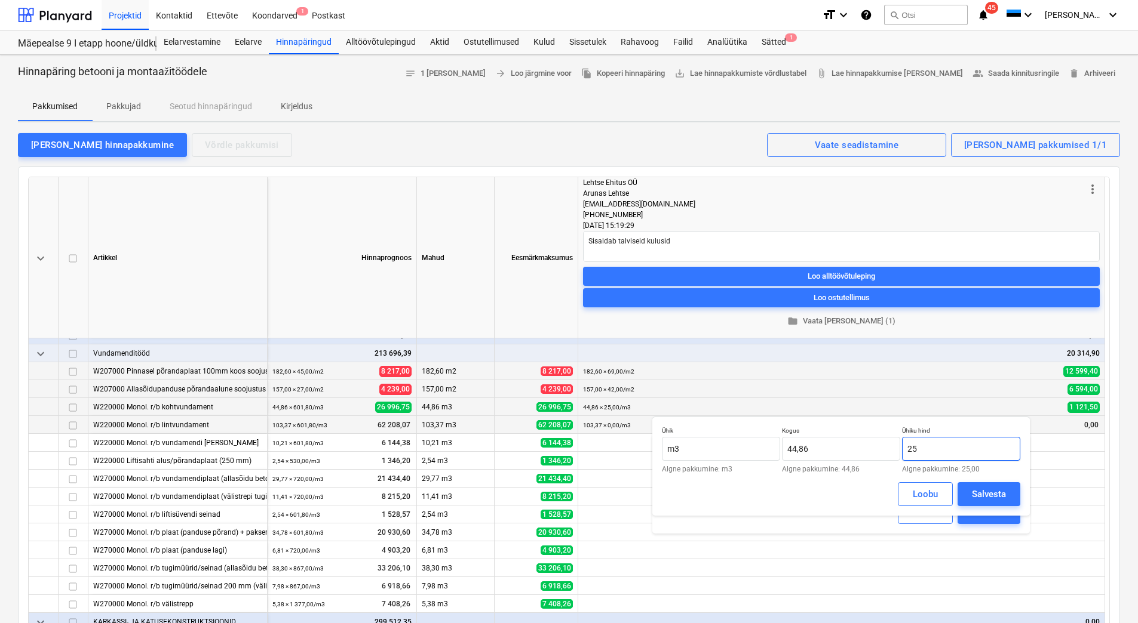
click at [966, 448] on input "25" at bounding box center [961, 449] width 118 height 24
drag, startPoint x: 955, startPoint y: 448, endPoint x: 898, endPoint y: 448, distance: 57.3
click at [898, 448] on div "Ühik m3 Algne pakkumine: m3 Kogus 44,86 Algne pakkumine: 44,86 Ühiku hind 25 Al…" at bounding box center [841, 450] width 358 height 46
type input "640,00"
click at [979, 496] on div "Salvesta" at bounding box center [989, 495] width 34 height 16
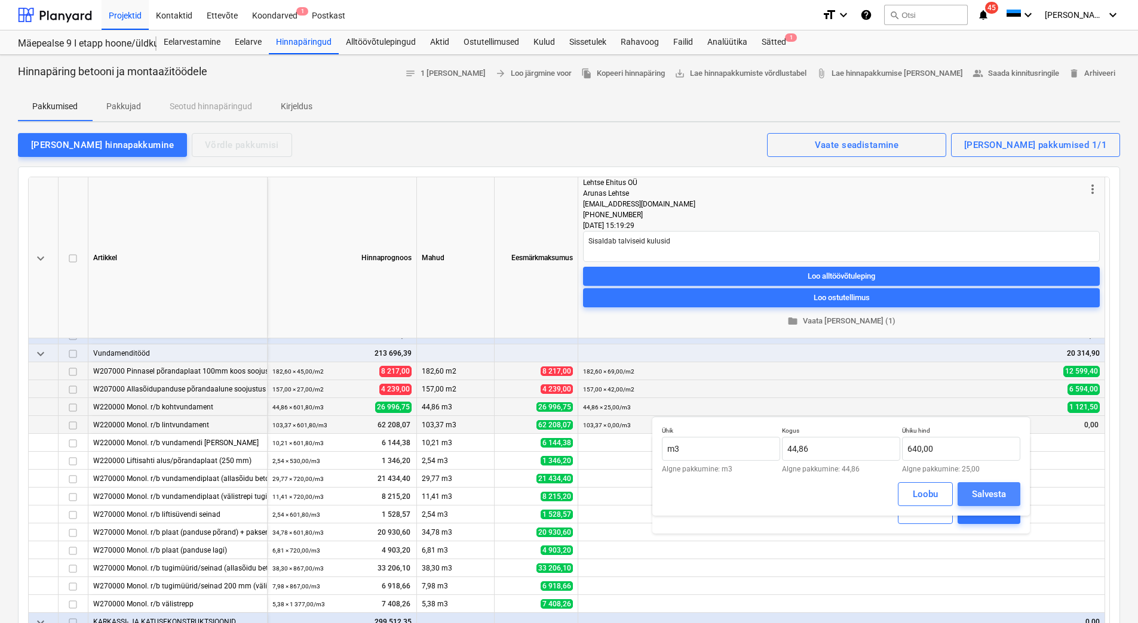
type textarea "x"
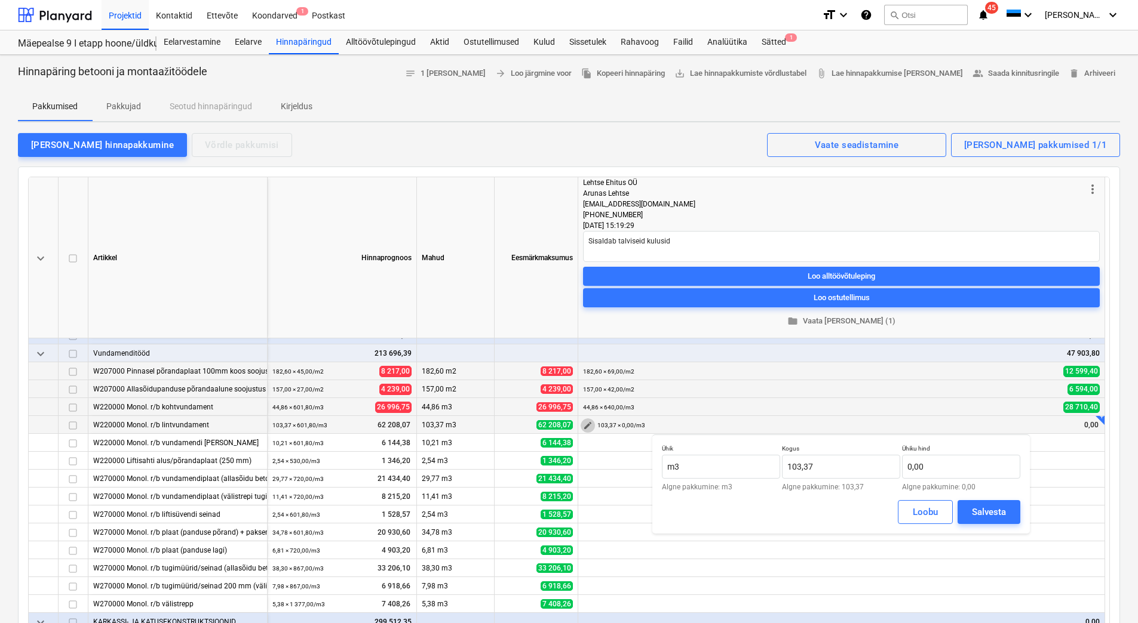
click at [582, 425] on button "edit" at bounding box center [587, 426] width 14 height 14
click at [965, 473] on input "text" at bounding box center [961, 467] width 118 height 24
type input "640,00"
click at [981, 508] on div "Salvesta" at bounding box center [989, 513] width 34 height 16
type textarea "x"
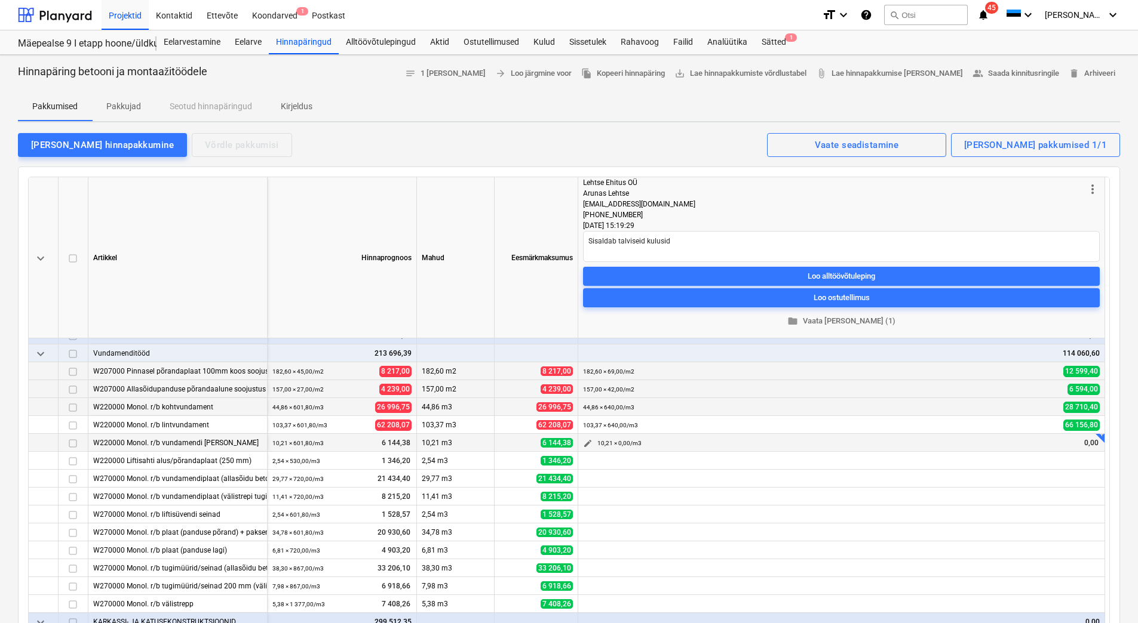
click at [587, 435] on div "edit" at bounding box center [587, 443] width 14 height 18
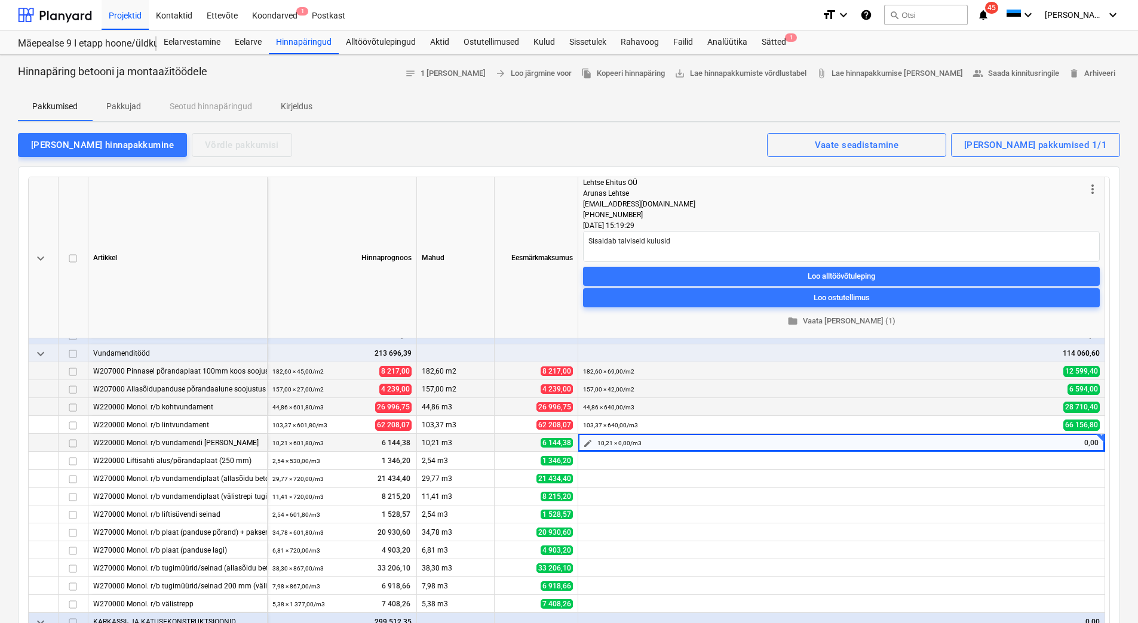
click at [587, 440] on span "edit" at bounding box center [588, 444] width 10 height 10
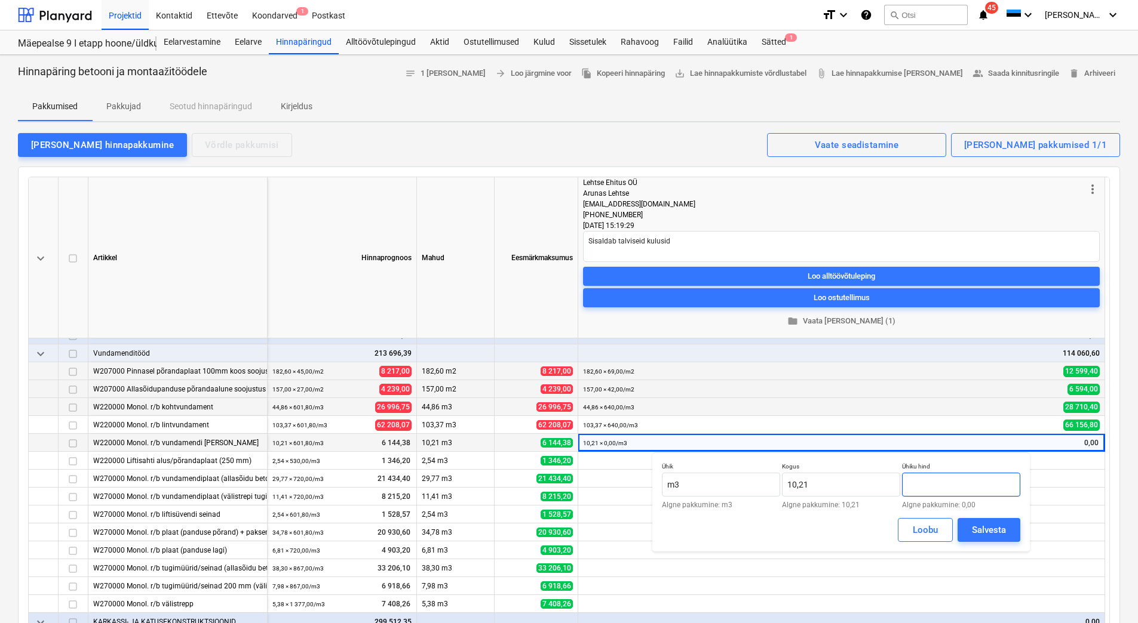
click at [967, 480] on input "text" at bounding box center [961, 485] width 118 height 24
type input "520,00"
click at [1001, 533] on div "Salvesta" at bounding box center [989, 531] width 34 height 16
type textarea "x"
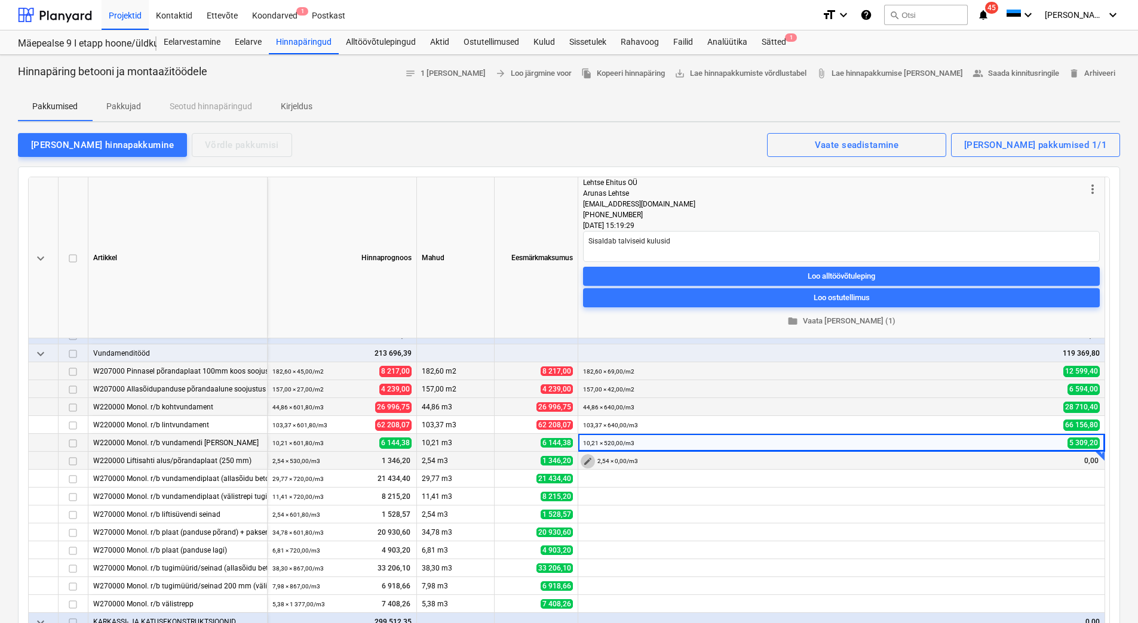
click at [586, 459] on span "edit" at bounding box center [588, 462] width 10 height 10
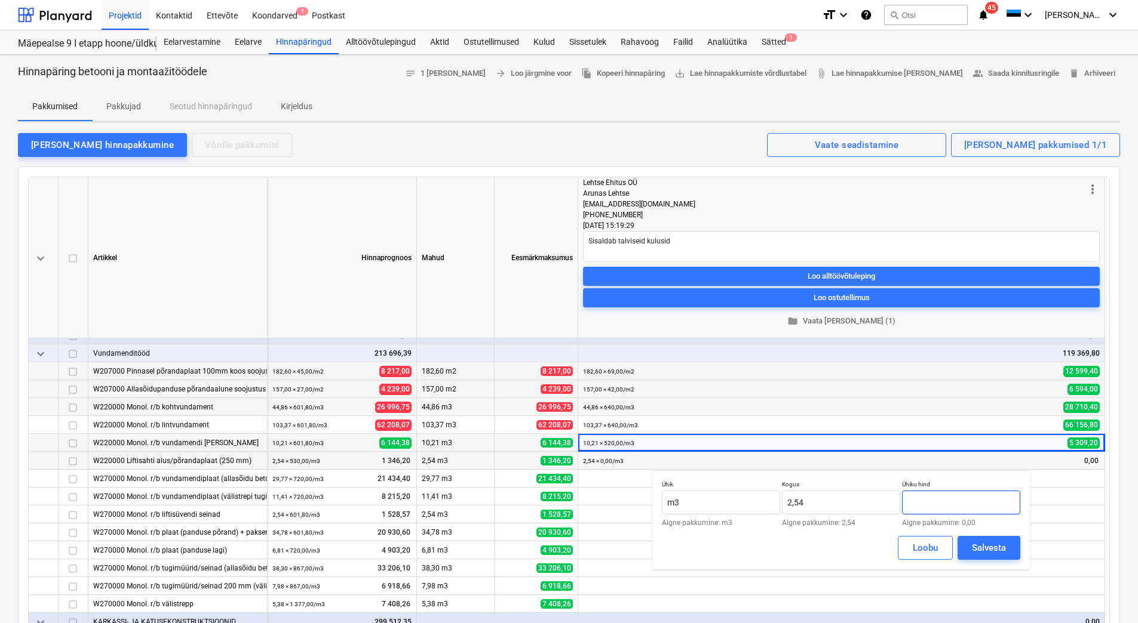
click at [948, 500] on input "text" at bounding box center [961, 503] width 118 height 24
type input "520,00"
click at [979, 543] on div "Salvesta" at bounding box center [989, 548] width 34 height 16
type textarea "x"
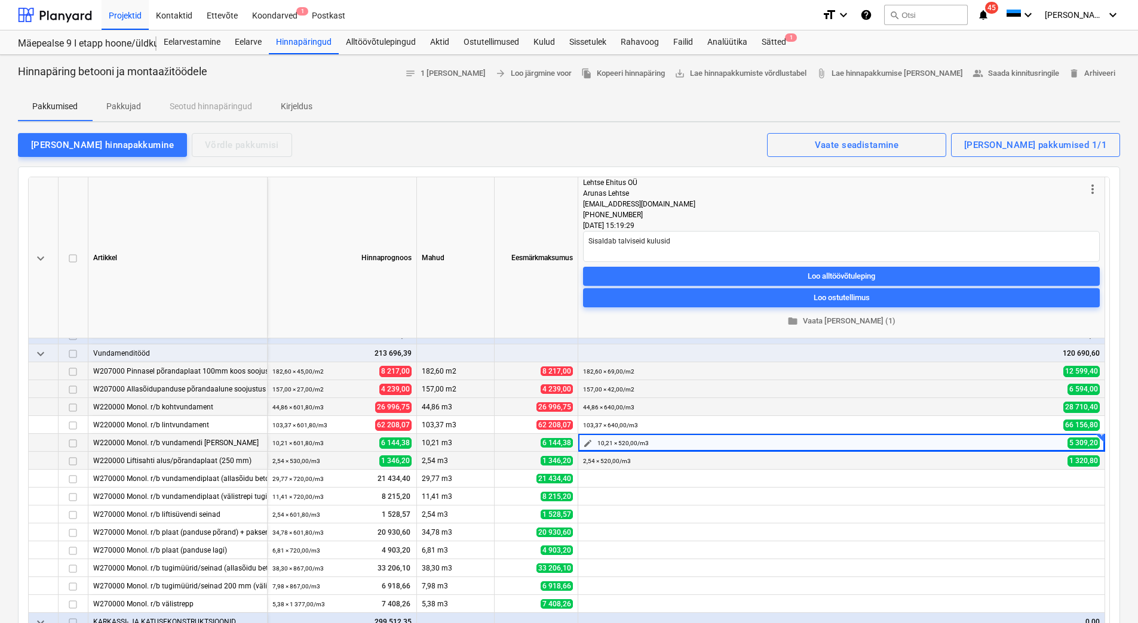
click at [591, 441] on span "edit" at bounding box center [588, 444] width 10 height 10
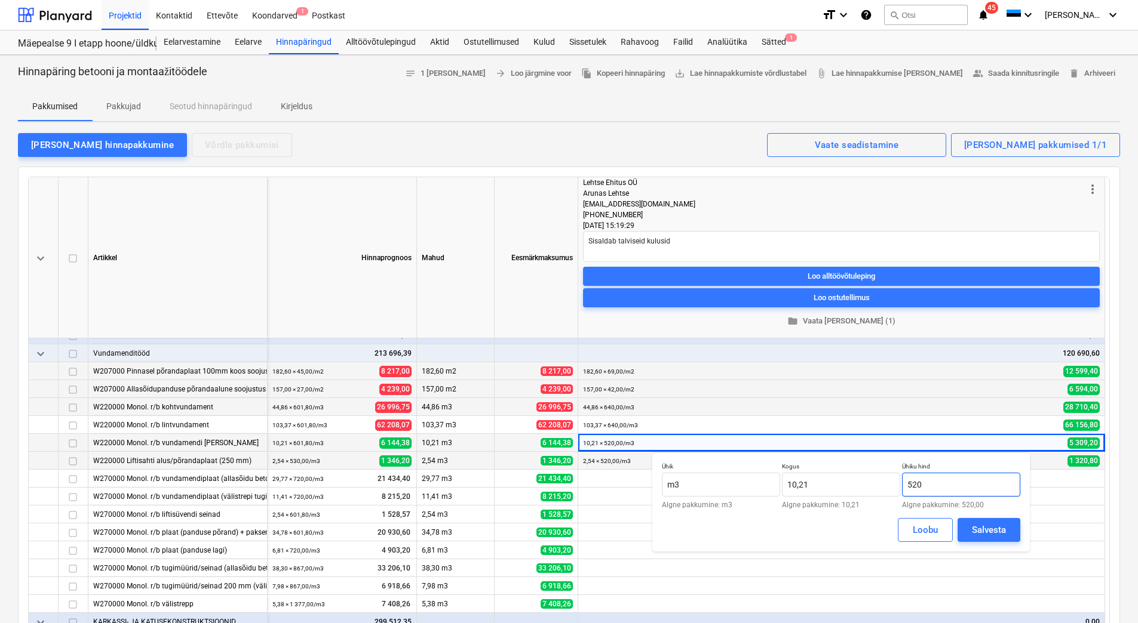
click at [951, 487] on input "520" at bounding box center [961, 485] width 118 height 24
type input "520,00"
click at [969, 526] on button "Salvesta" at bounding box center [988, 530] width 63 height 24
type textarea "x"
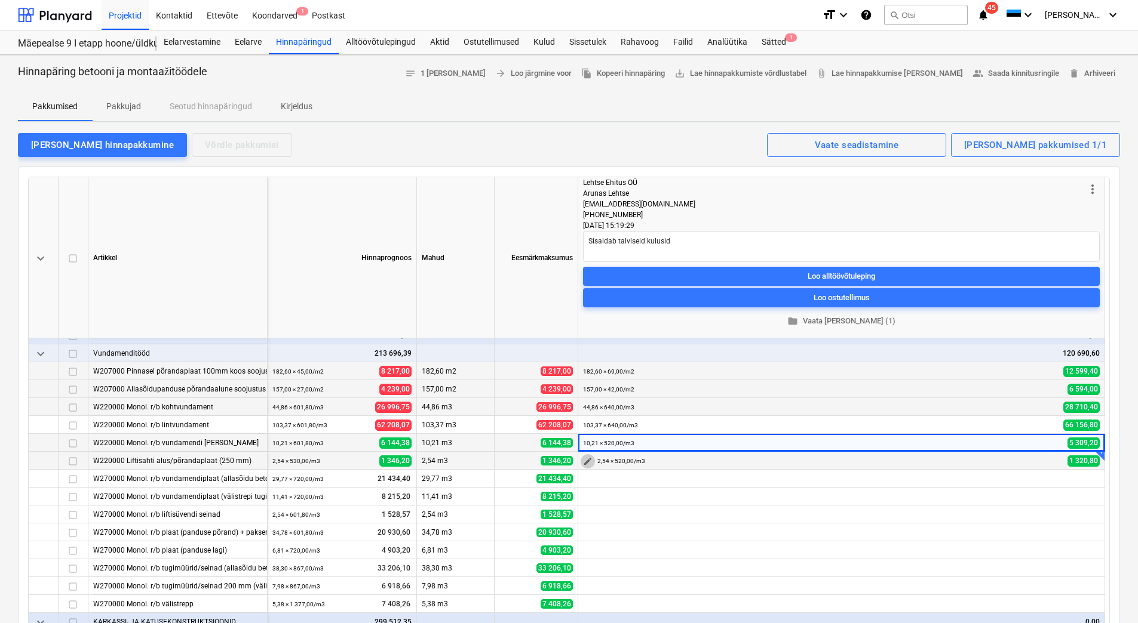
click at [590, 462] on span "edit" at bounding box center [588, 462] width 10 height 10
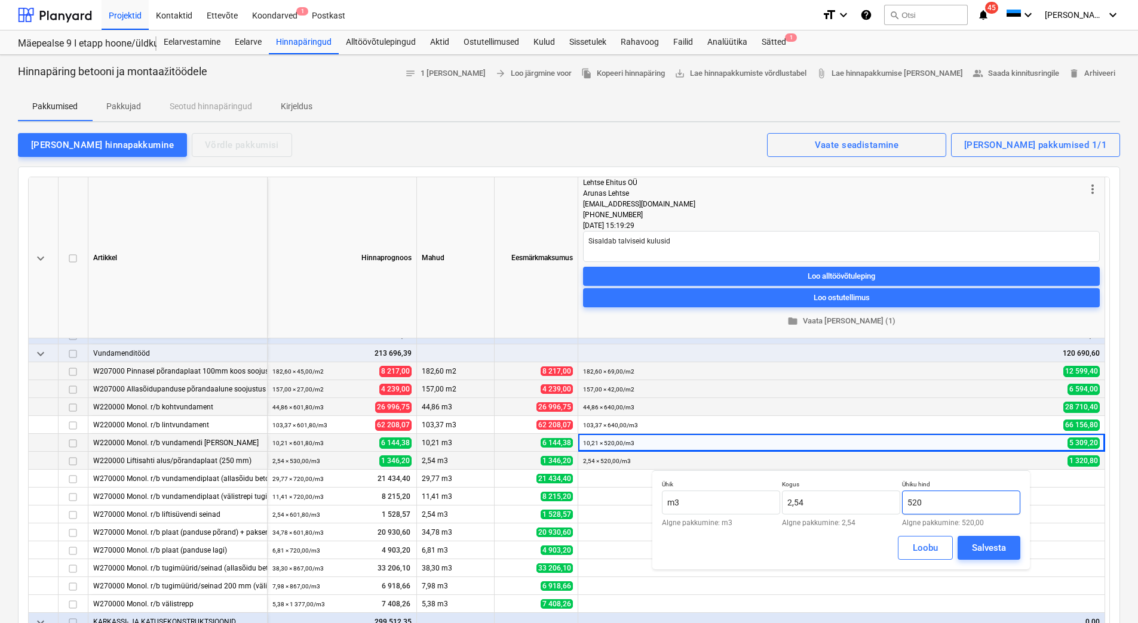
drag, startPoint x: 944, startPoint y: 504, endPoint x: 908, endPoint y: 506, distance: 35.9
click at [908, 506] on input "520" at bounding box center [961, 503] width 118 height 24
type input "590,00"
click at [989, 542] on div "Salvesta" at bounding box center [989, 548] width 34 height 16
type textarea "x"
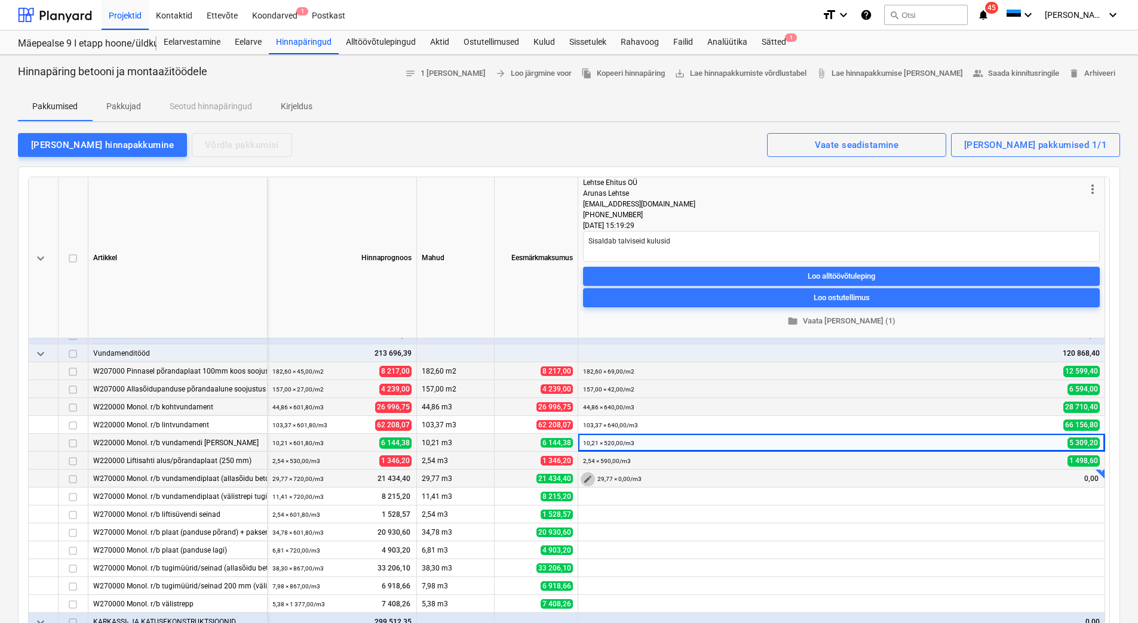
click at [591, 478] on span "edit" at bounding box center [588, 480] width 10 height 10
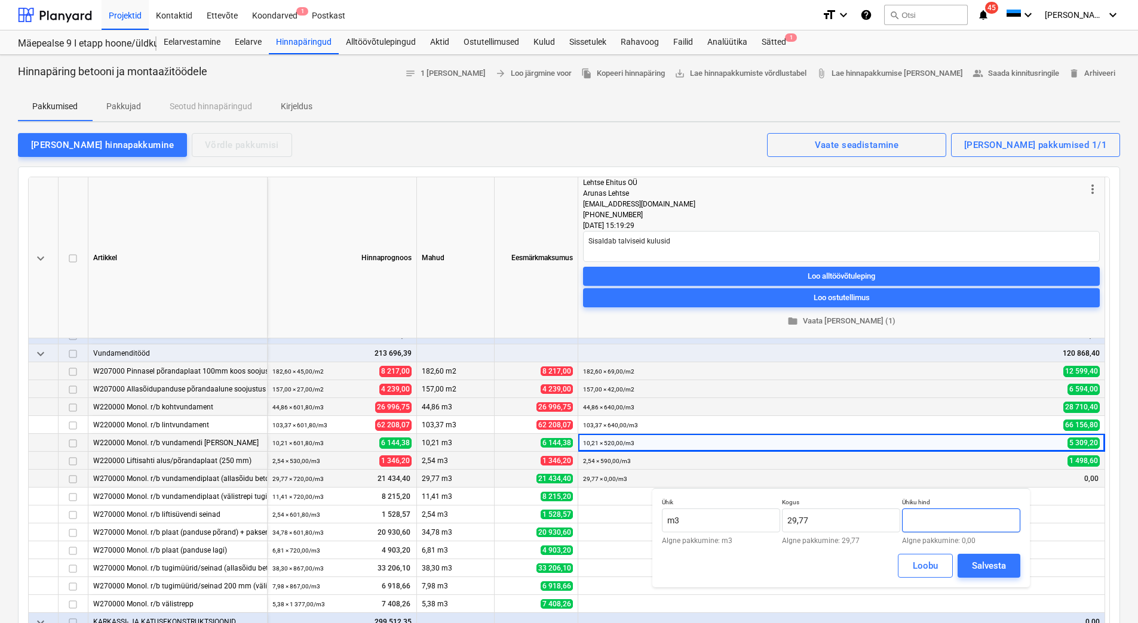
click at [926, 516] on input "text" at bounding box center [961, 521] width 118 height 24
type input "0,00"
click at [898, 74] on span "attach_file Lae hinnapakkumise vorm alla" at bounding box center [889, 74] width 147 height 14
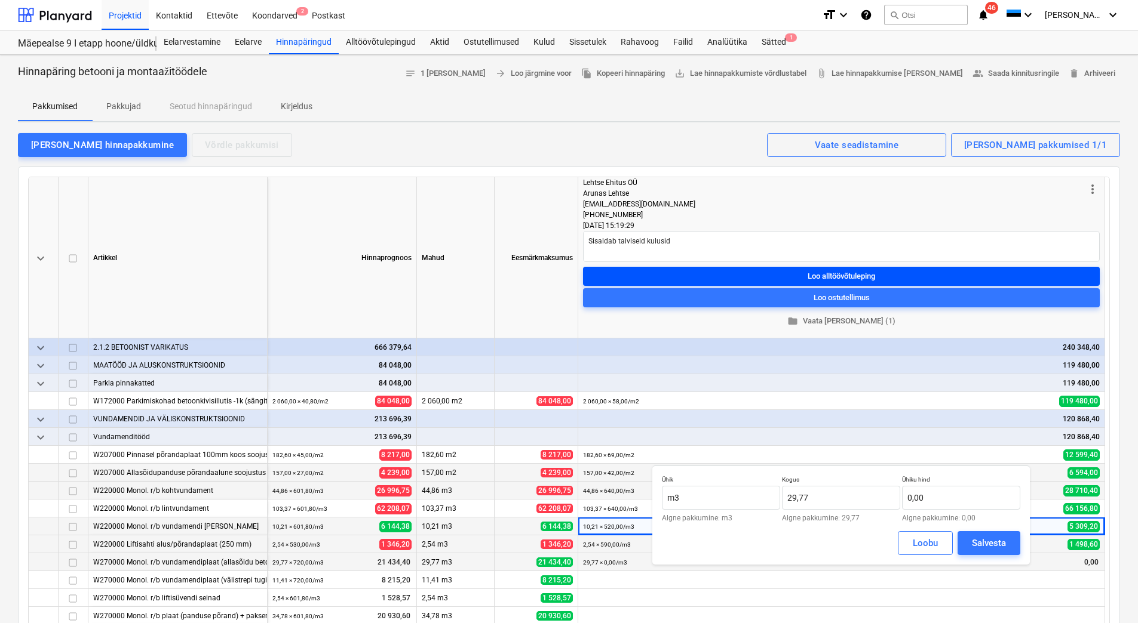
scroll to position [0, 0]
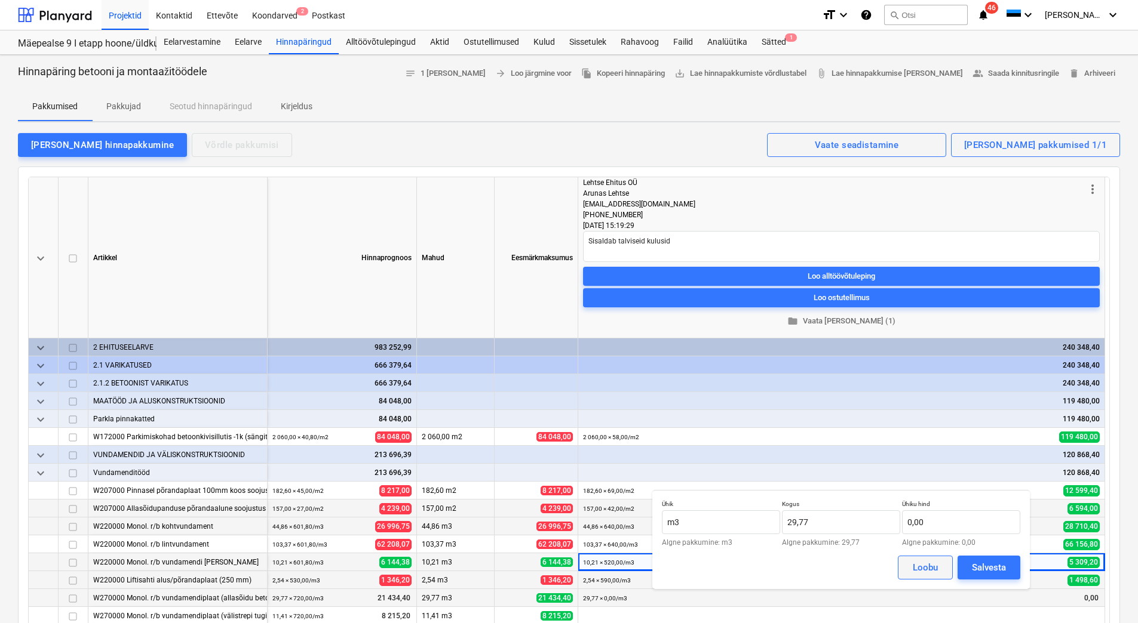
click at [928, 574] on div "Loobu" at bounding box center [924, 568] width 25 height 16
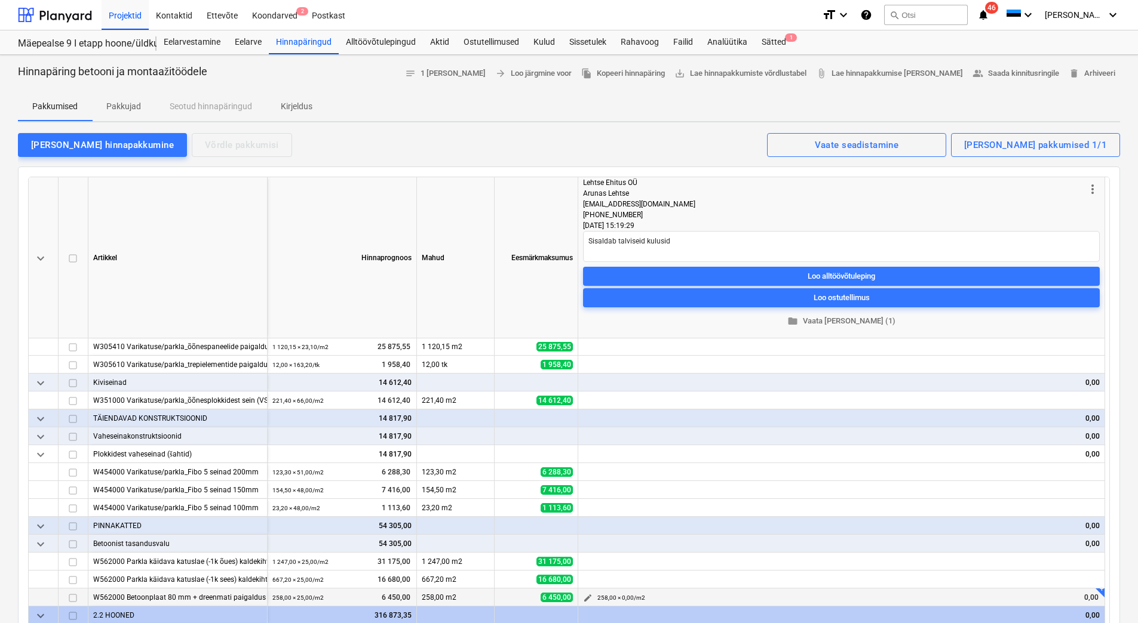
scroll to position [717, 0]
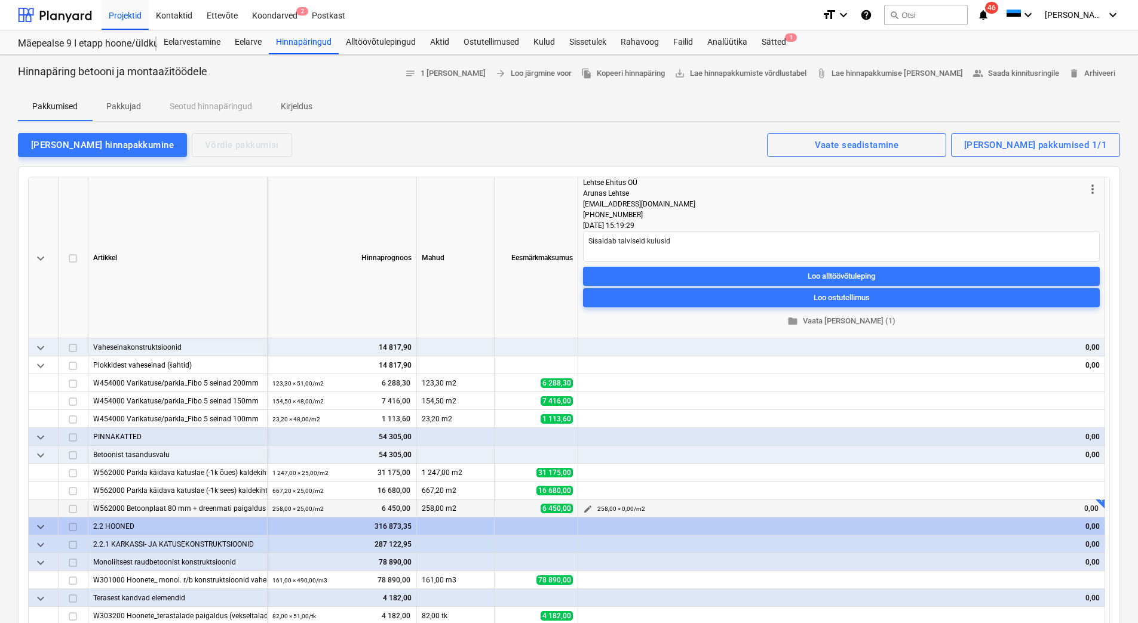
click at [591, 507] on span "edit" at bounding box center [588, 510] width 10 height 10
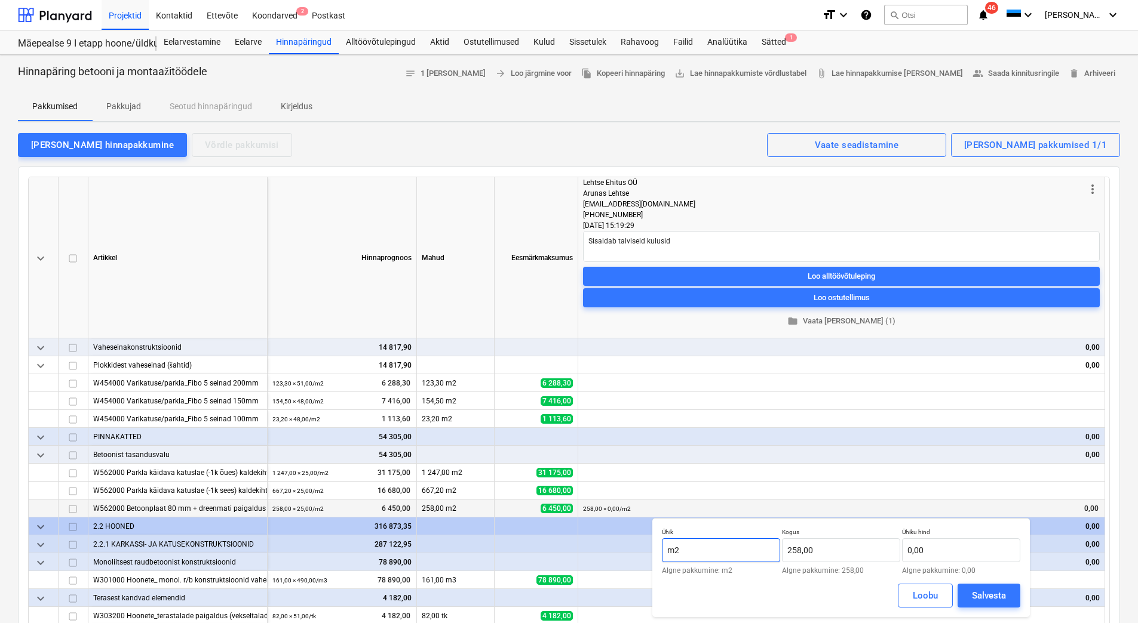
click at [692, 544] on input "m2" at bounding box center [721, 551] width 118 height 24
drag, startPoint x: 687, startPoint y: 546, endPoint x: 672, endPoint y: 546, distance: 15.5
click at [672, 546] on input "m2" at bounding box center [721, 551] width 118 height 24
click at [700, 545] on input "m2" at bounding box center [721, 551] width 118 height 24
click at [704, 528] on p "Ühik" at bounding box center [721, 533] width 118 height 10
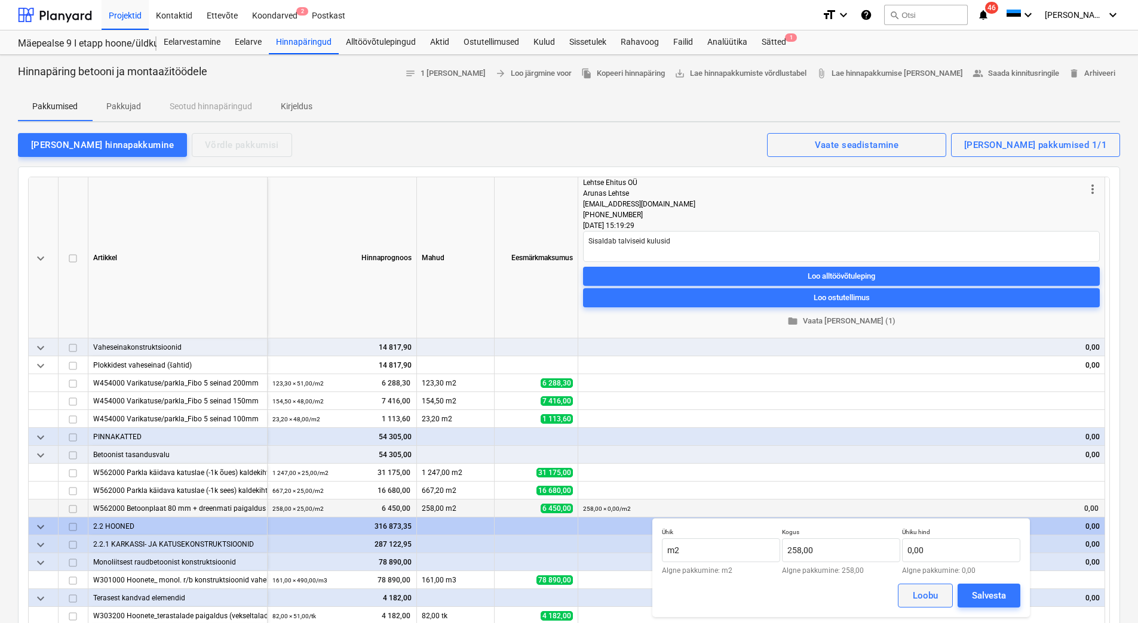
click at [918, 598] on div "Loobu" at bounding box center [924, 596] width 25 height 16
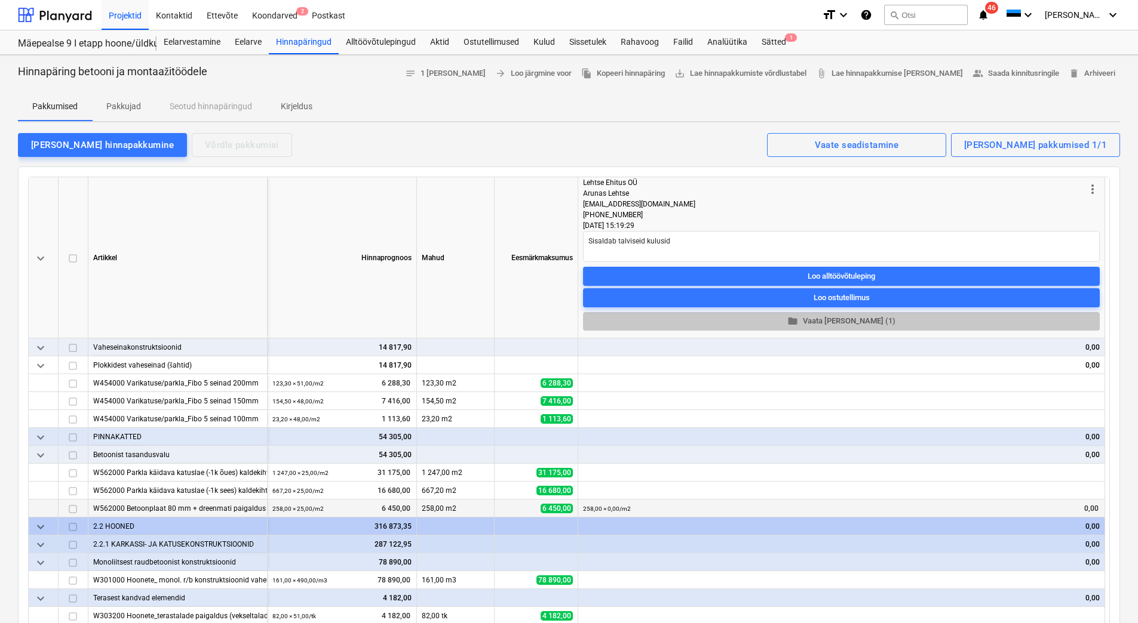
click at [844, 324] on span "folder Vaata faile (1)" at bounding box center [841, 322] width 507 height 14
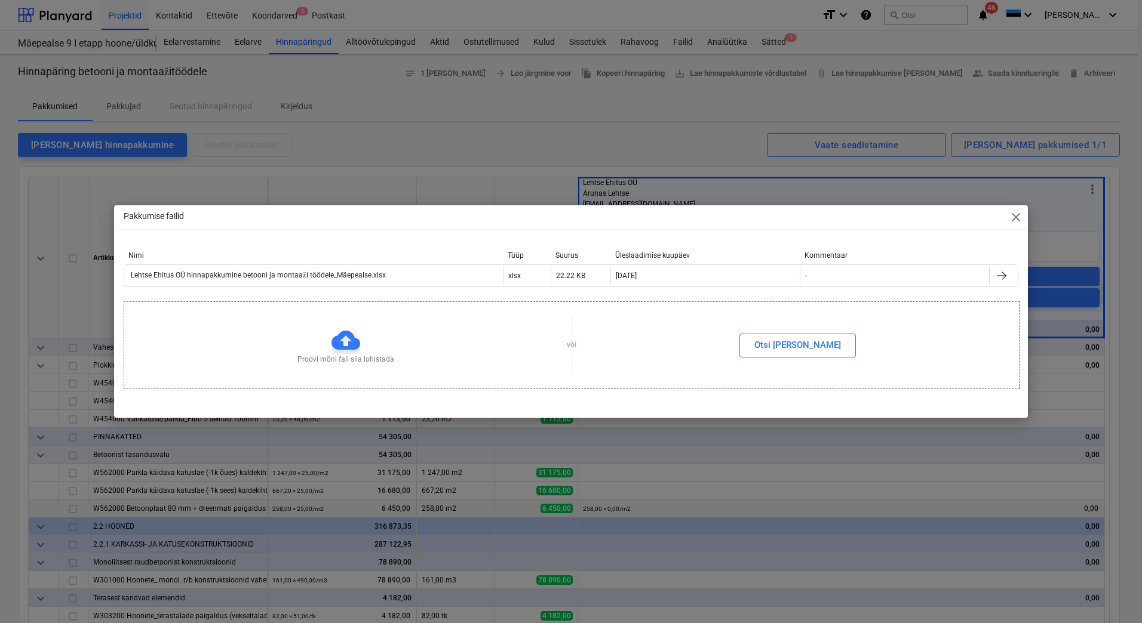
click at [1015, 217] on span "close" at bounding box center [1016, 217] width 14 height 14
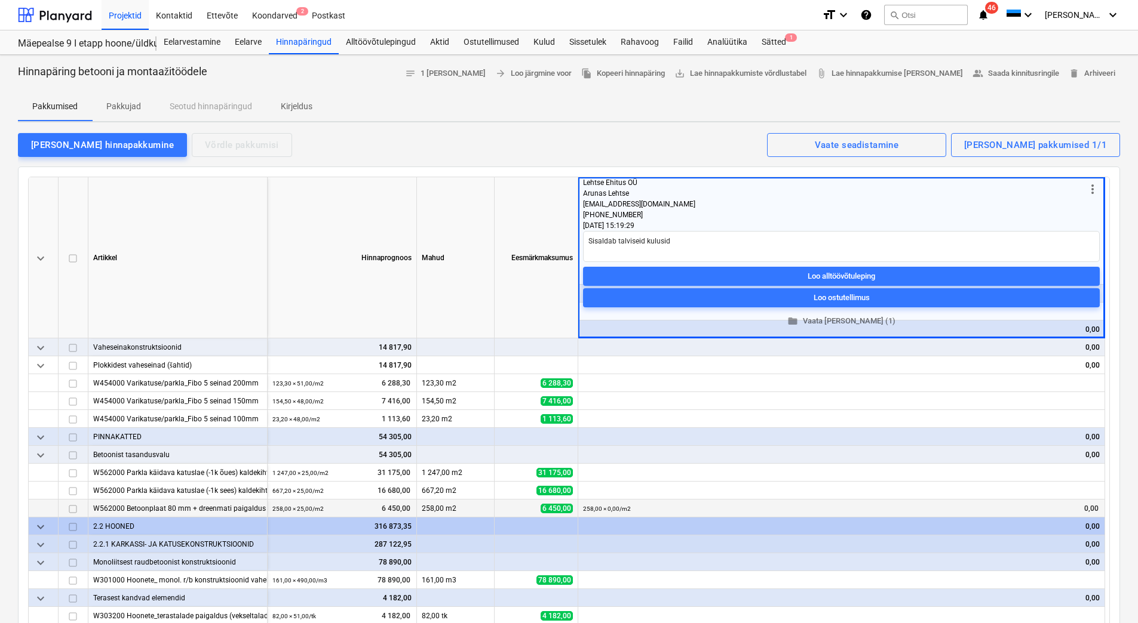
click at [1092, 192] on span "more_vert" at bounding box center [1092, 189] width 14 height 14
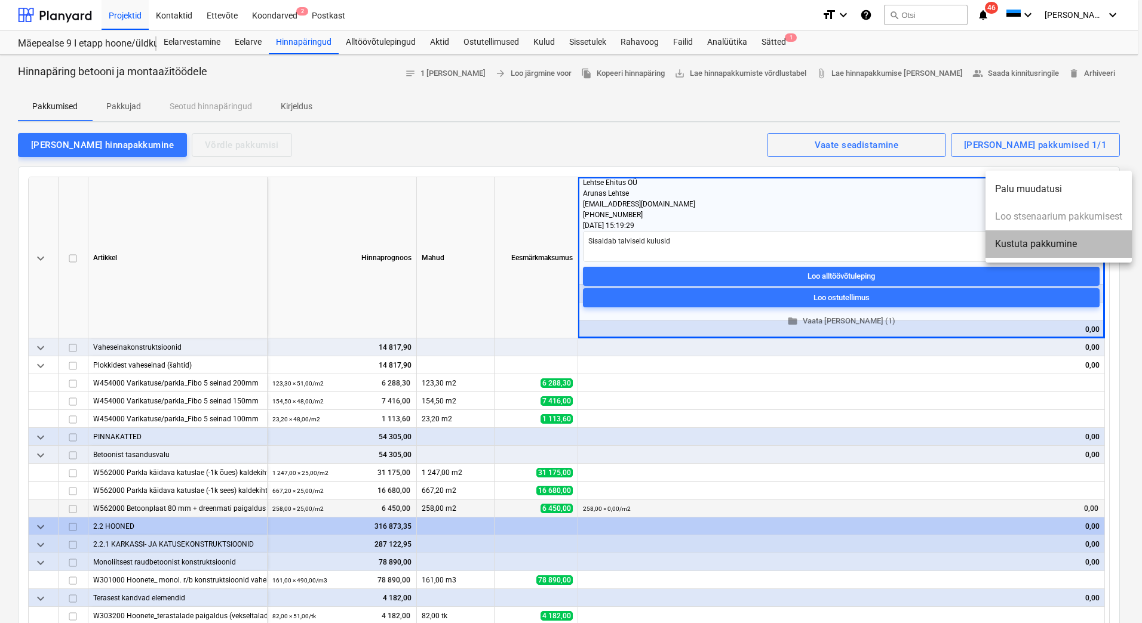
click at [1052, 244] on li "Kustuta pakkumine" at bounding box center [1058, 244] width 146 height 27
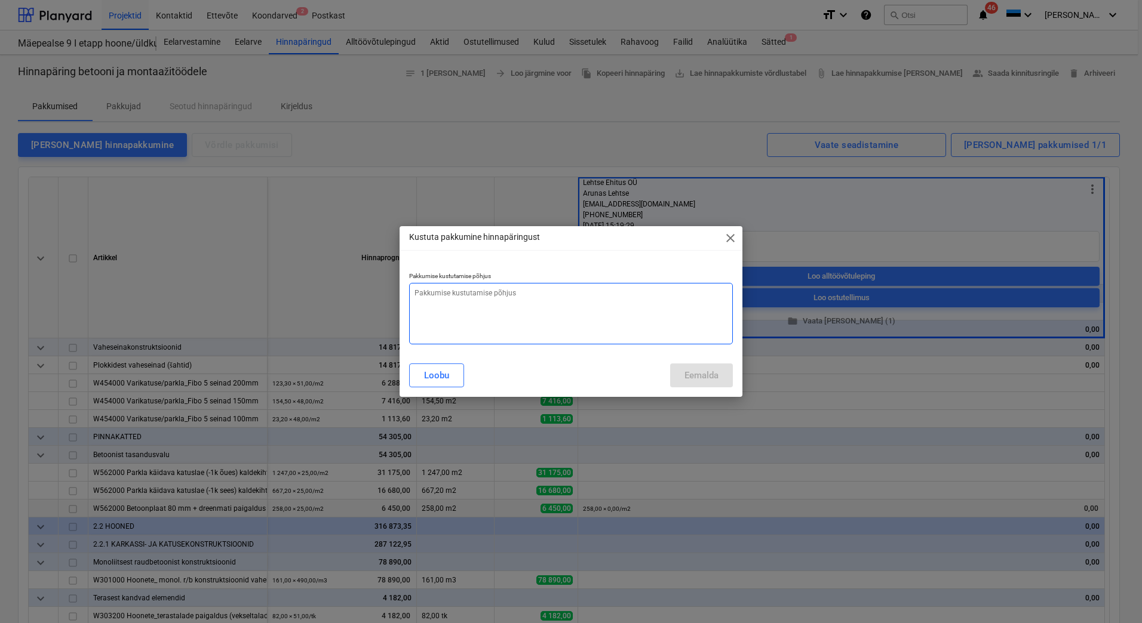
click at [540, 300] on textarea at bounding box center [571, 314] width 324 height 62
type textarea "x"
type textarea "V"
type textarea "x"
type textarea "Va"
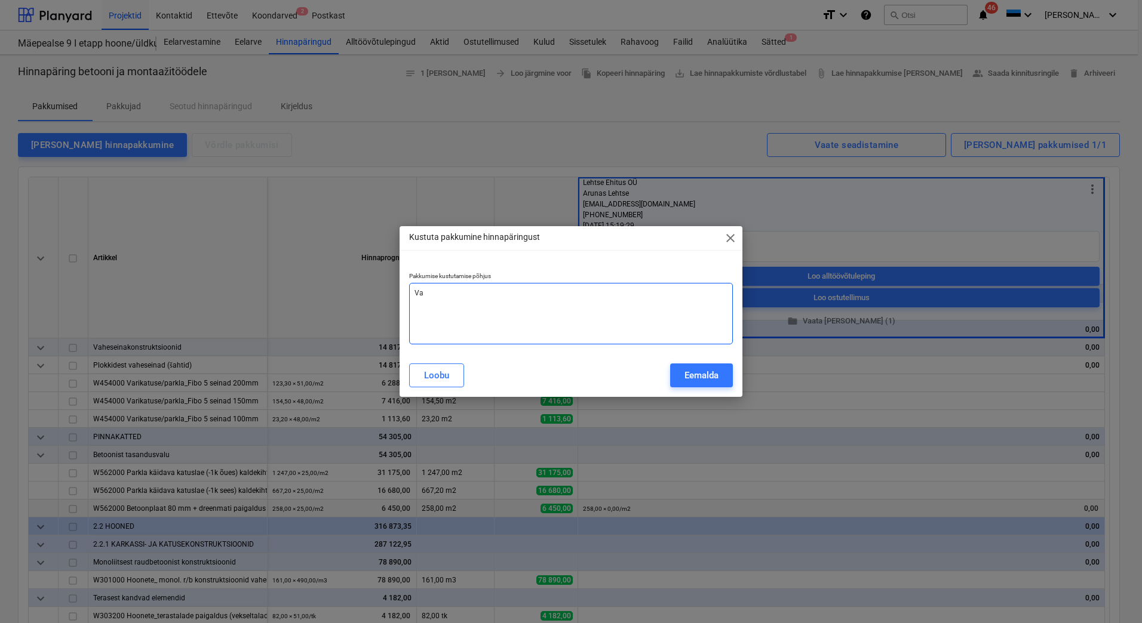
type textarea "x"
type textarea "Val"
type textarea "x"
type textarea "Vale"
type textarea "x"
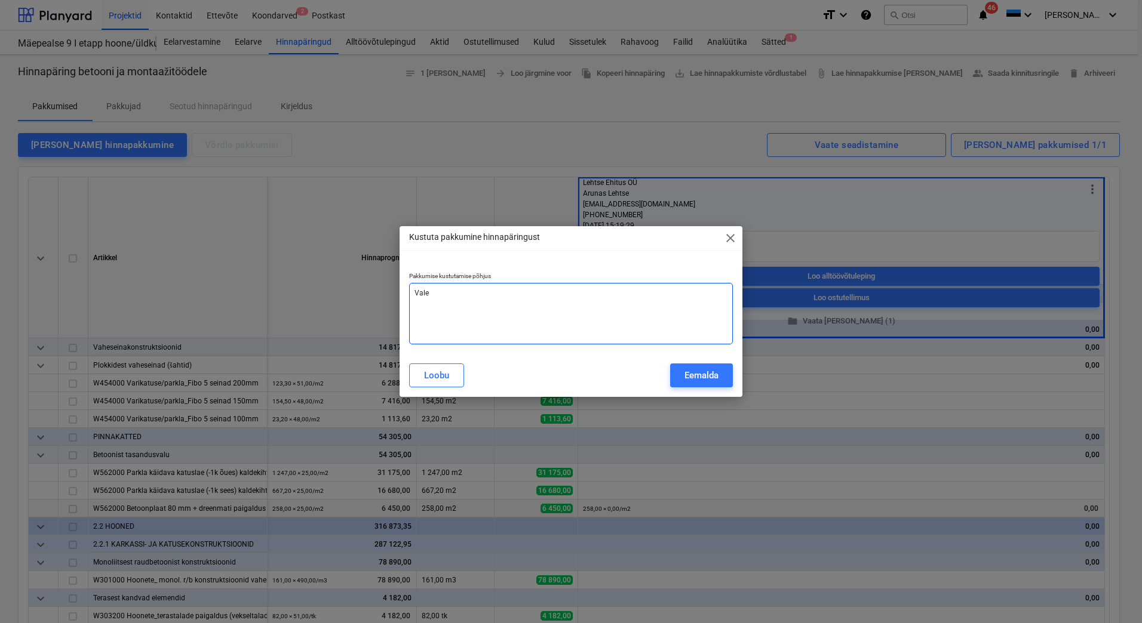
type textarea "Vale"
type textarea "x"
type textarea "Vale p"
type textarea "x"
type textarea "Vale pa"
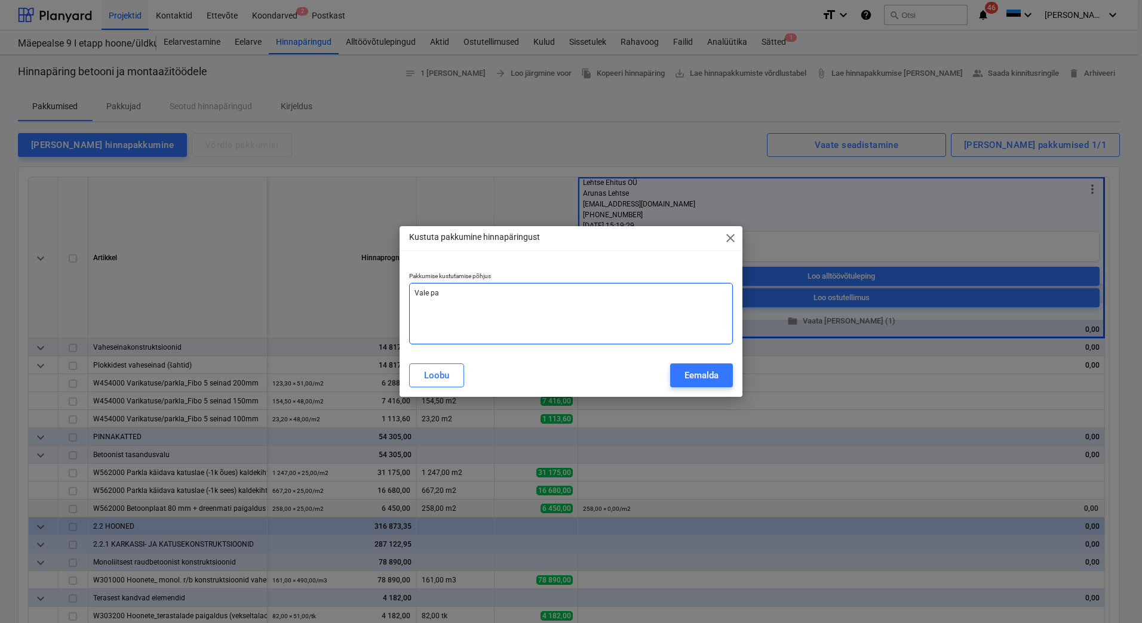
type textarea "x"
type textarea "Vale pak"
type textarea "x"
type textarea "Vale pakk"
type textarea "x"
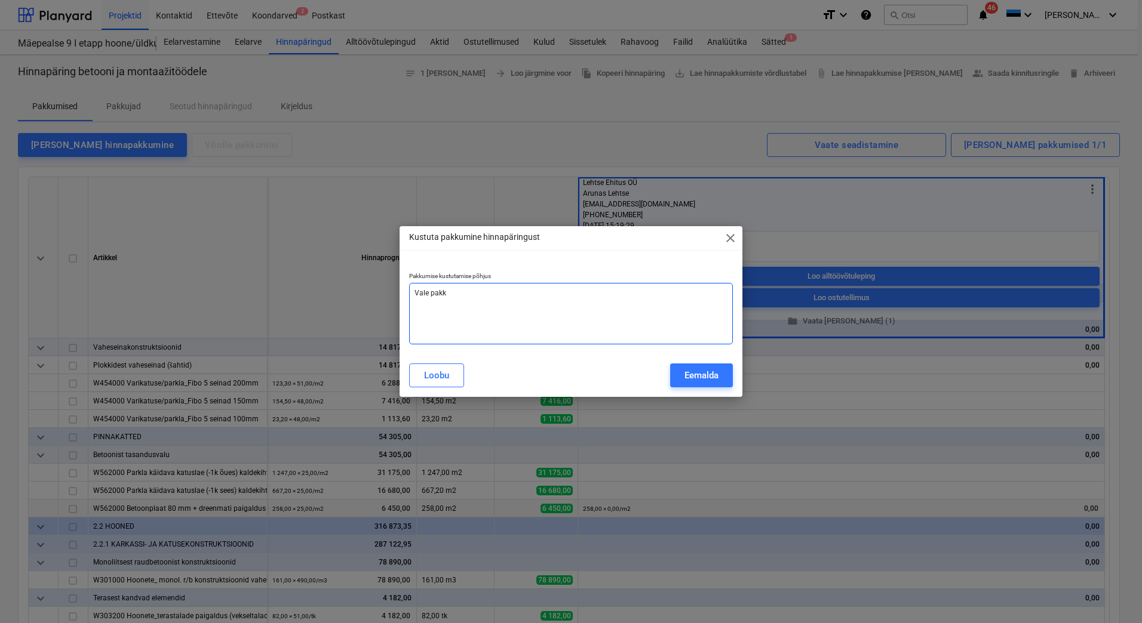
type textarea "Vale pakku"
type textarea "x"
type textarea "Vale pakk"
type textarea "x"
type textarea "Vale pak"
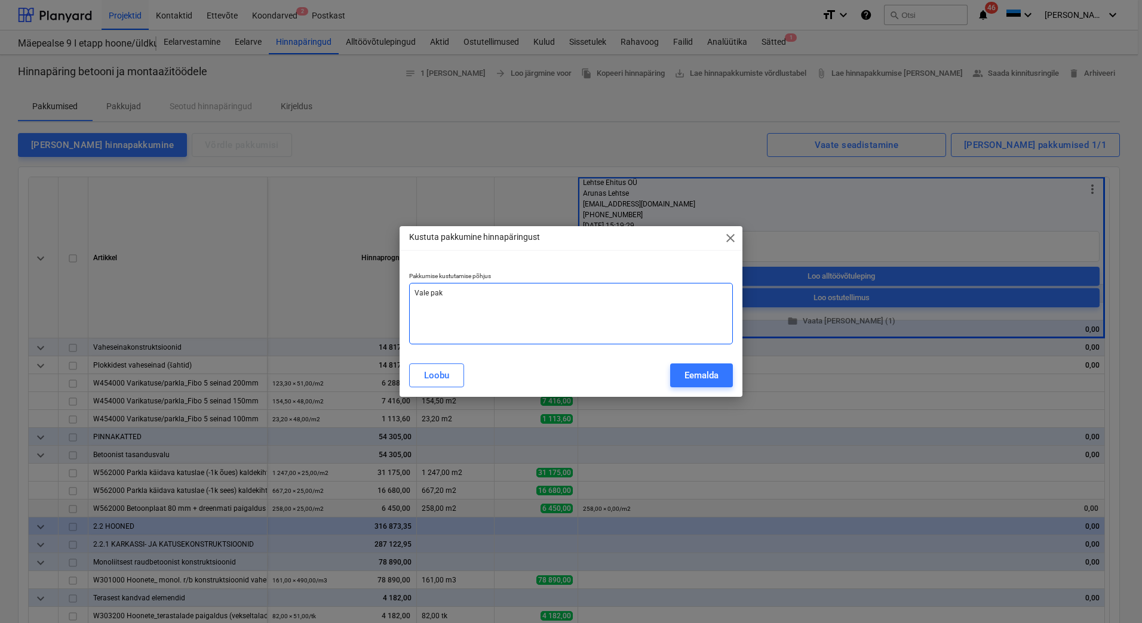
type textarea "x"
type textarea "Vale pa"
type textarea "x"
type textarea "Vale p"
type textarea "x"
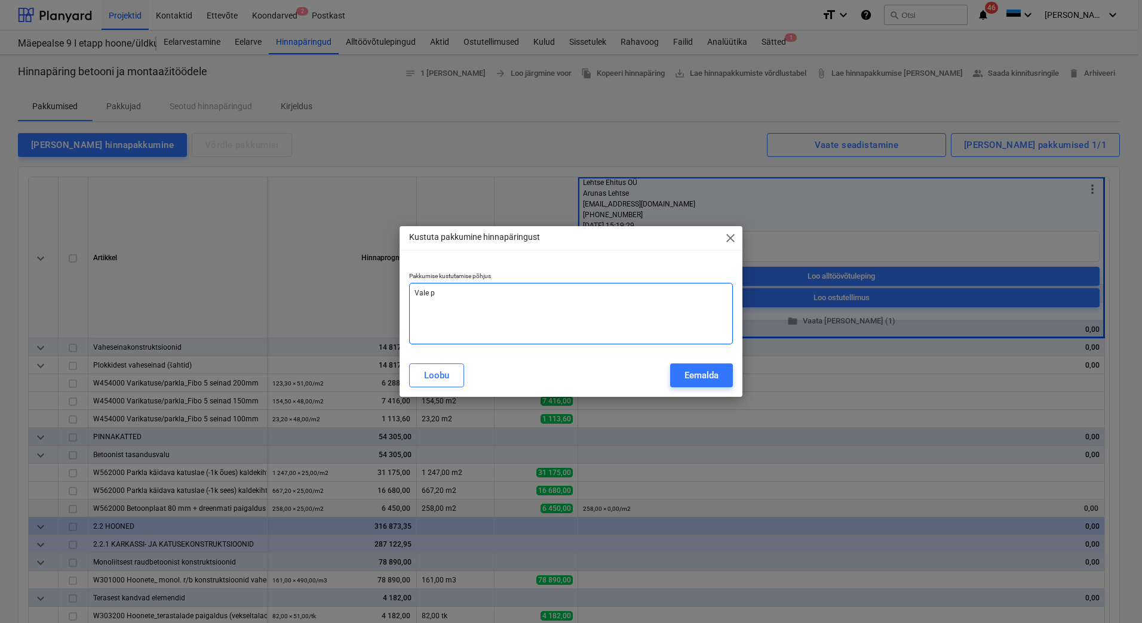
type textarea "Vale"
type textarea "x"
type textarea "Vale v"
type textarea "x"
type textarea "Vale vo"
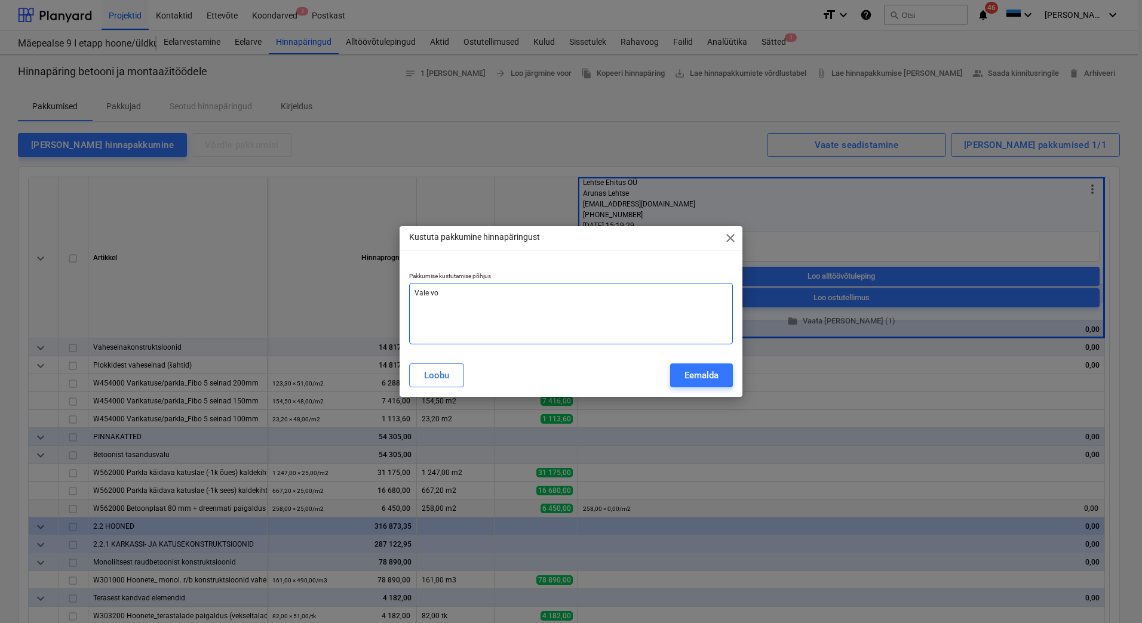
type textarea "x"
type textarea "Vale vor"
type textarea "x"
type textarea "Vale vorm"
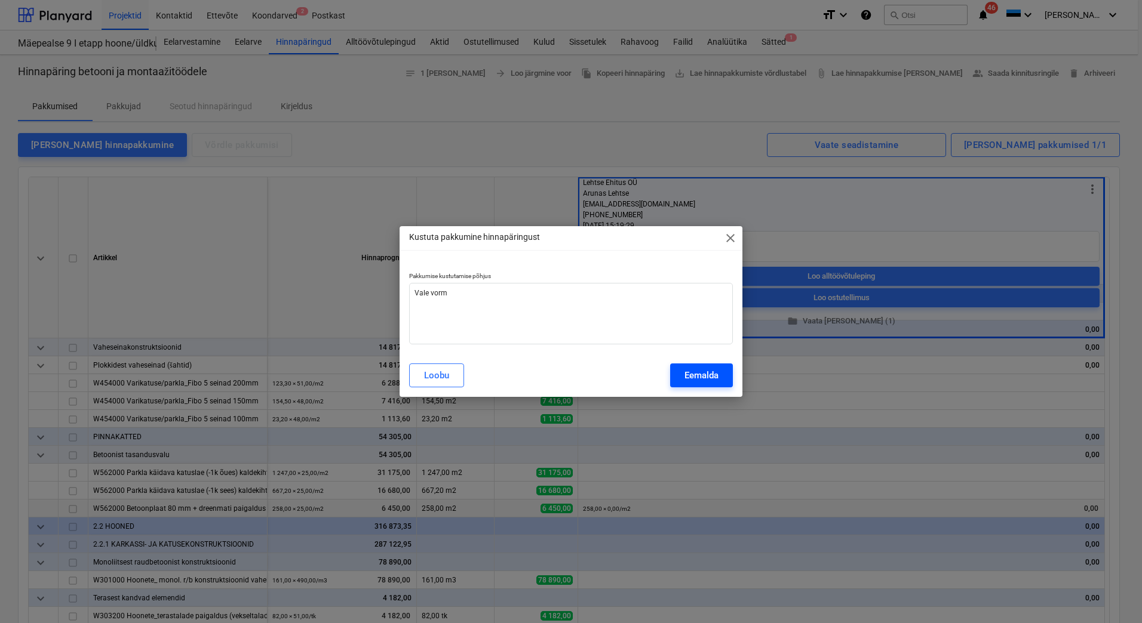
click at [711, 379] on div "Eemalda" at bounding box center [701, 376] width 34 height 16
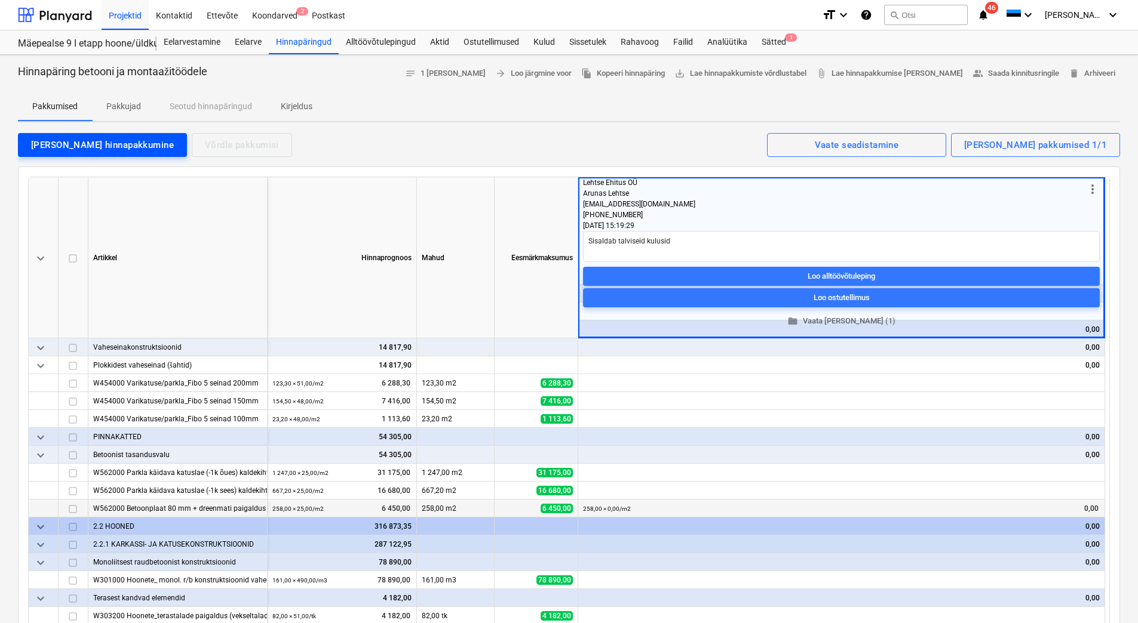
type textarea "x"
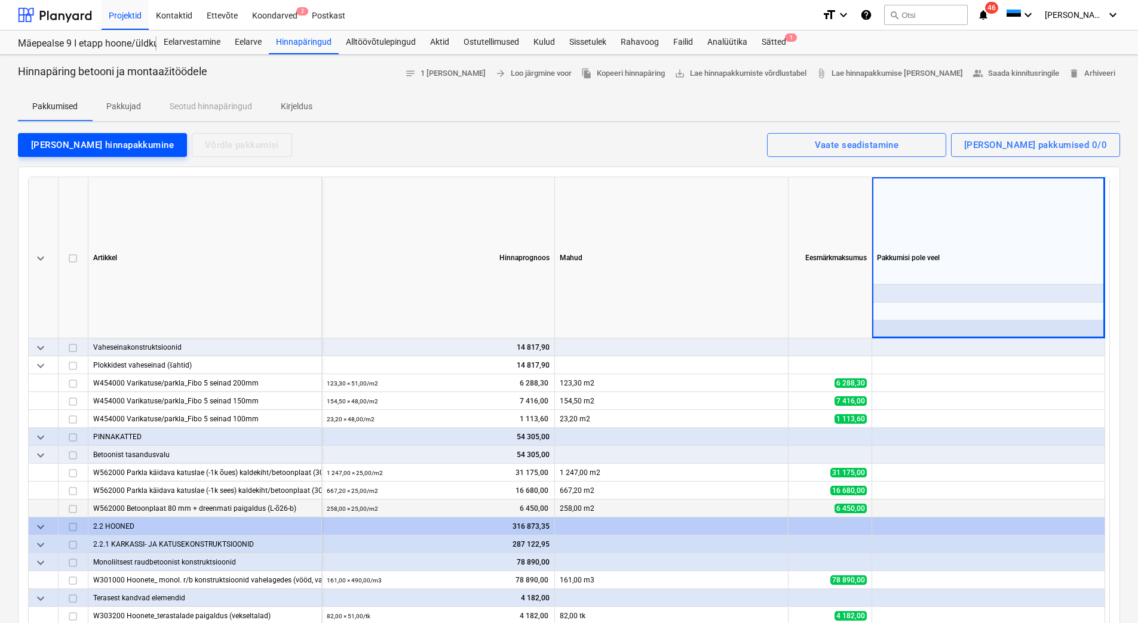
click at [76, 143] on div "Lisa hinnapakkumine" at bounding box center [102, 145] width 143 height 16
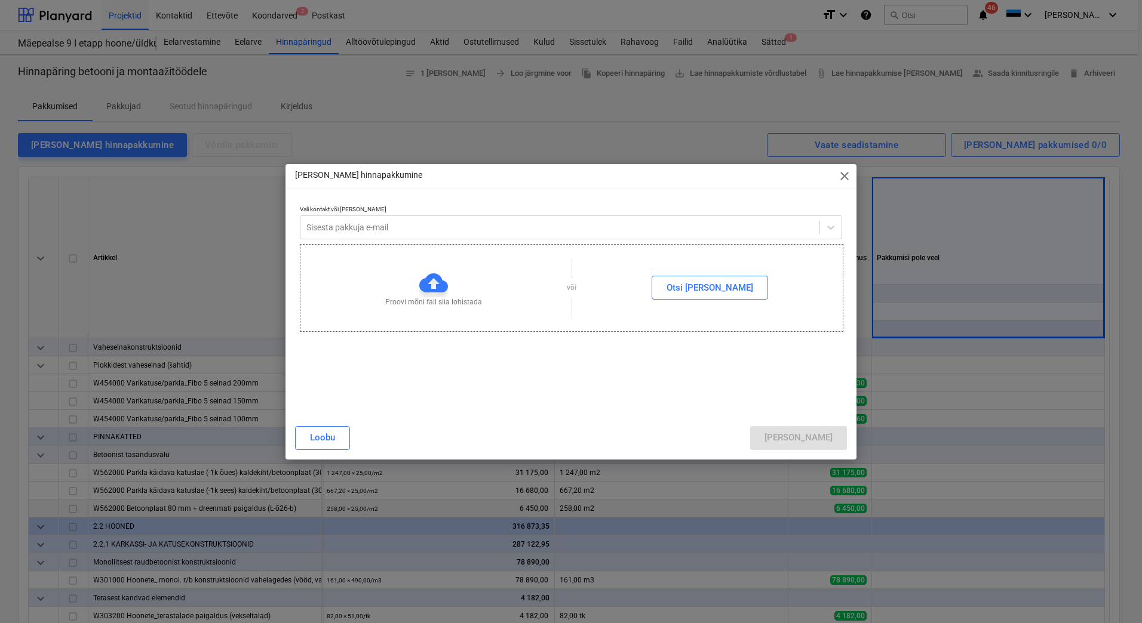
click at [488, 269] on div "Proovi mõni fail siia lohistada" at bounding box center [433, 288] width 266 height 39
click at [491, 231] on div at bounding box center [559, 228] width 507 height 12
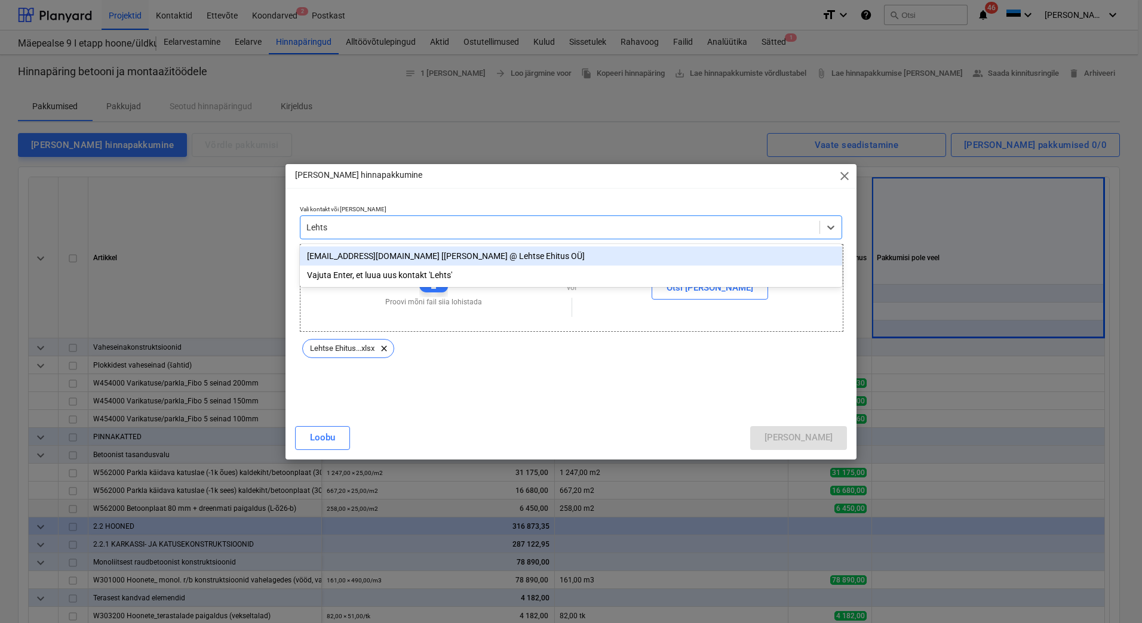
type input "Lehtse"
click at [506, 259] on div "lehtseehitus@gmail.com [Arunas Lehtse @ Lehtse Ehitus OÜ]" at bounding box center [571, 256] width 542 height 19
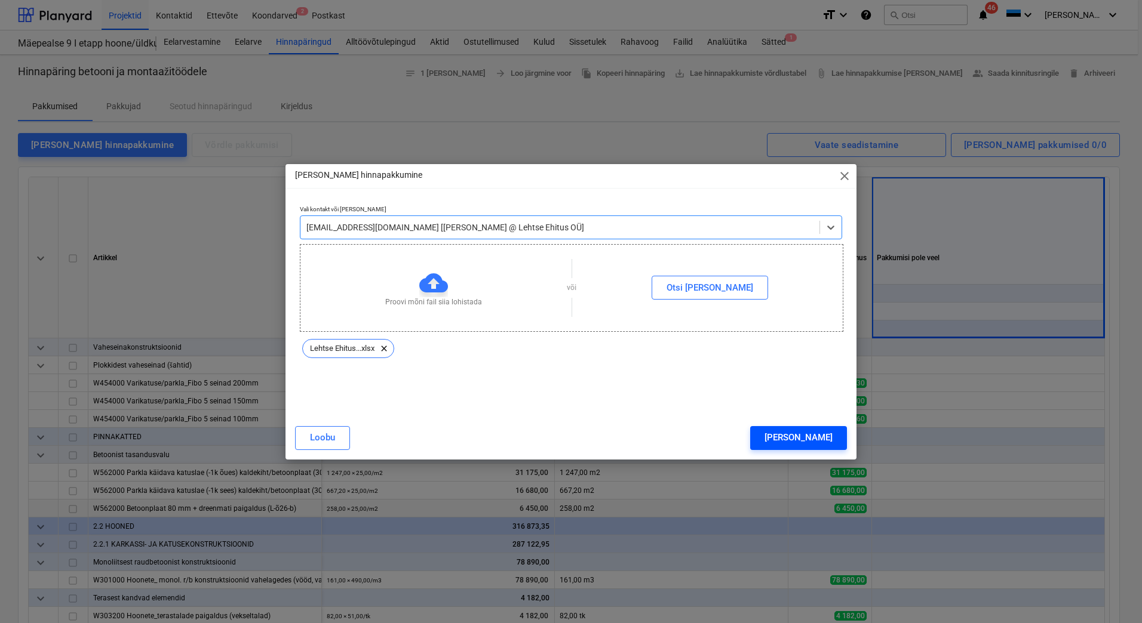
click at [819, 433] on div "Lisa" at bounding box center [798, 438] width 68 height 16
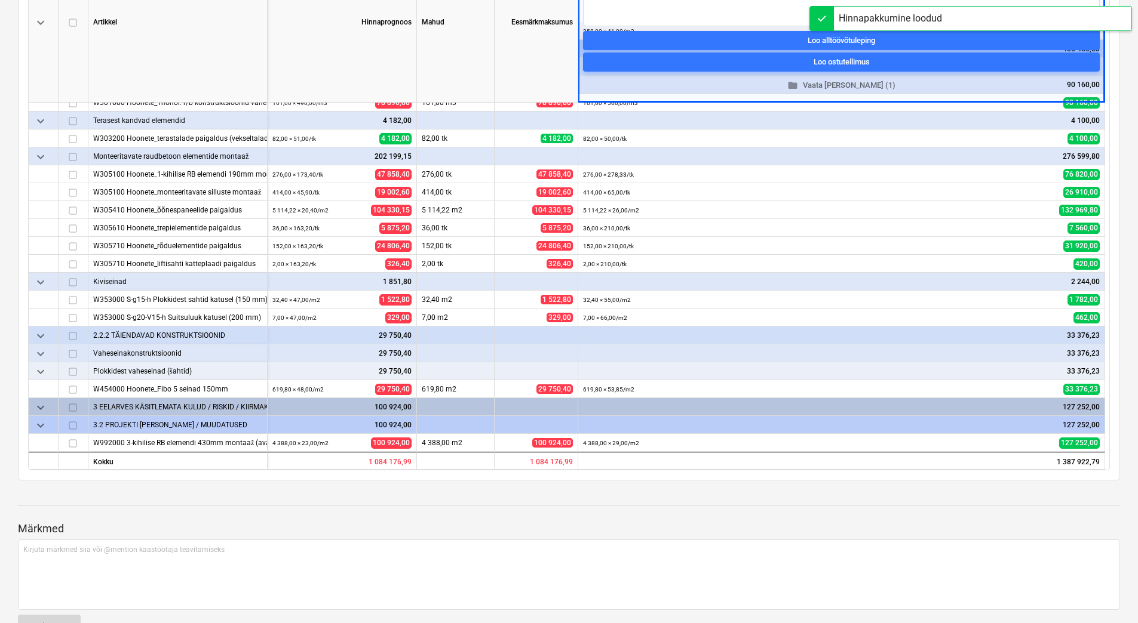
scroll to position [239, 0]
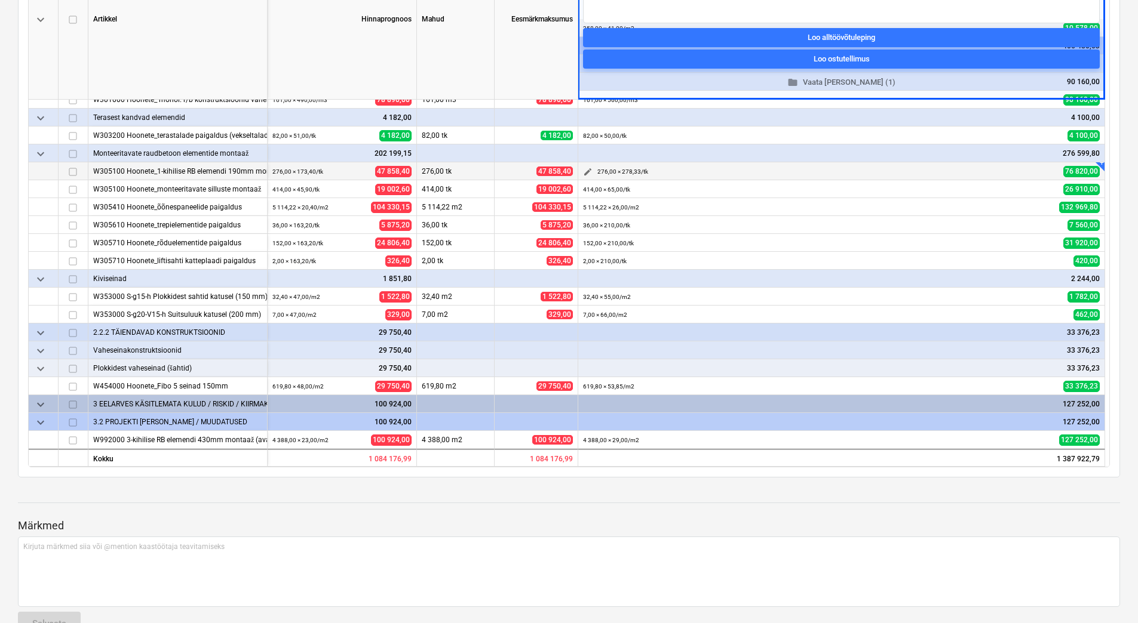
click at [584, 172] on span "edit" at bounding box center [588, 172] width 10 height 10
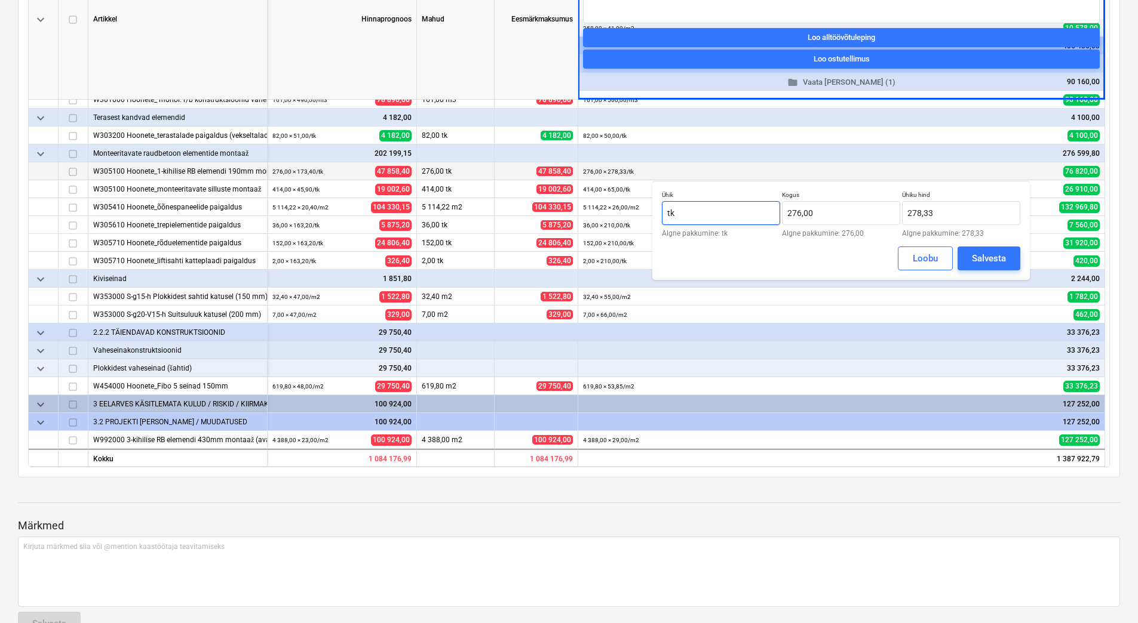
click at [694, 211] on input "tk" at bounding box center [721, 213] width 118 height 24
drag, startPoint x: 694, startPoint y: 211, endPoint x: 662, endPoint y: 213, distance: 32.3
click at [662, 213] on input "tk" at bounding box center [721, 213] width 118 height 24
type input "m2"
drag, startPoint x: 819, startPoint y: 213, endPoint x: 788, endPoint y: 216, distance: 31.7
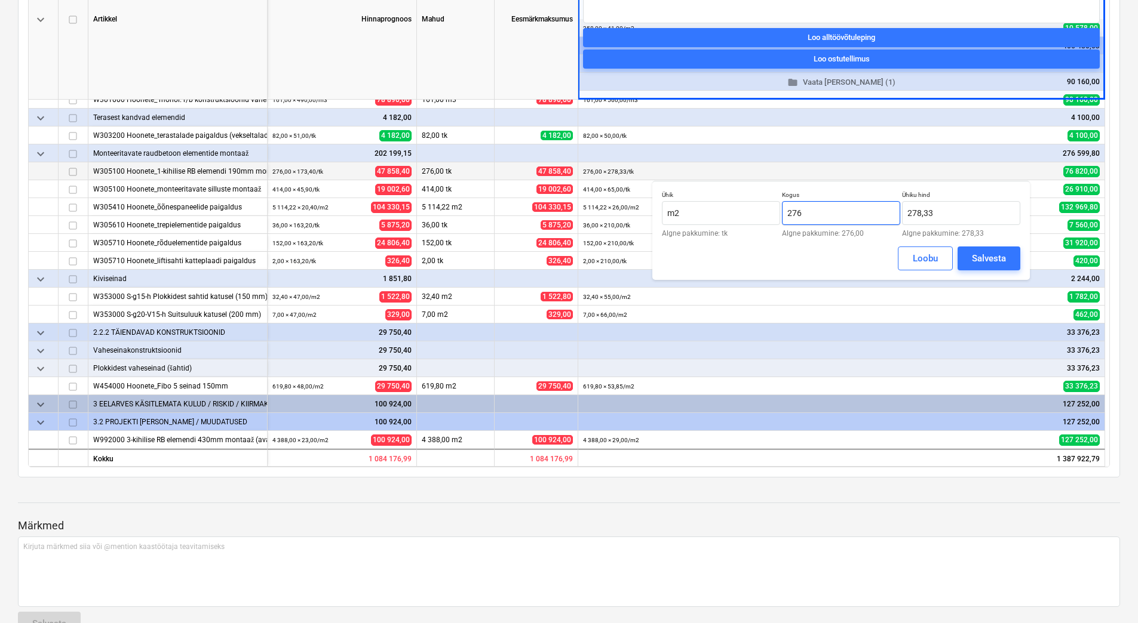
click at [788, 216] on input "276" at bounding box center [841, 213] width 118 height 24
type input "3 340,00"
click at [967, 214] on input "278,3333" at bounding box center [961, 213] width 118 height 24
drag, startPoint x: 962, startPoint y: 214, endPoint x: 907, endPoint y: 217, distance: 55.0
click at [907, 217] on input "278,3333" at bounding box center [961, 213] width 118 height 24
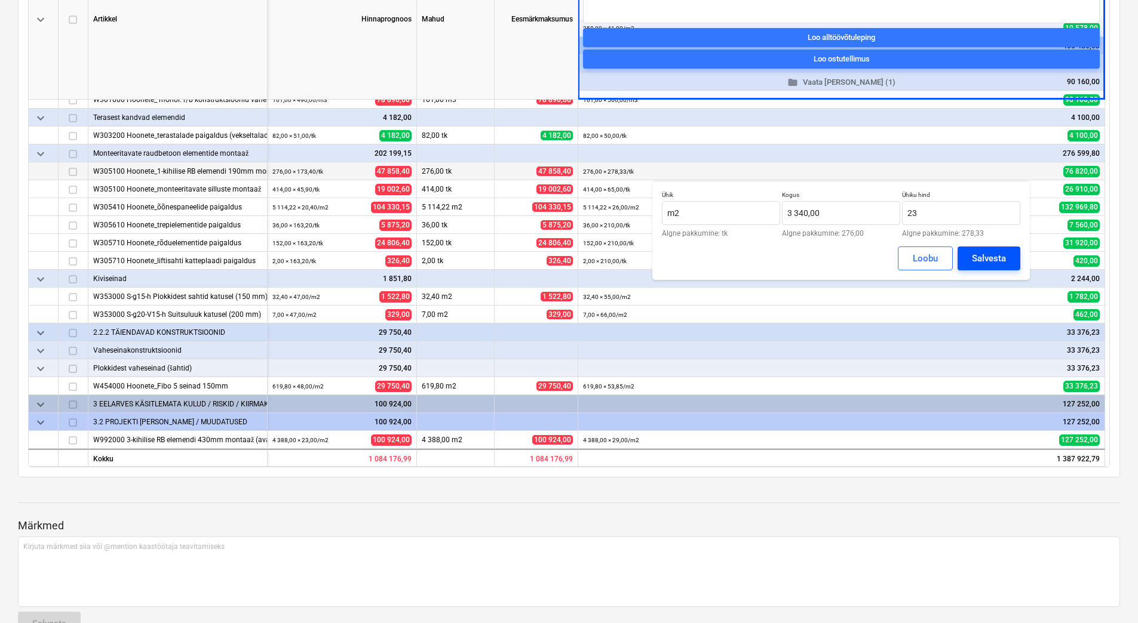
type input "23,00"
click at [989, 254] on div "Salvesta" at bounding box center [989, 259] width 34 height 16
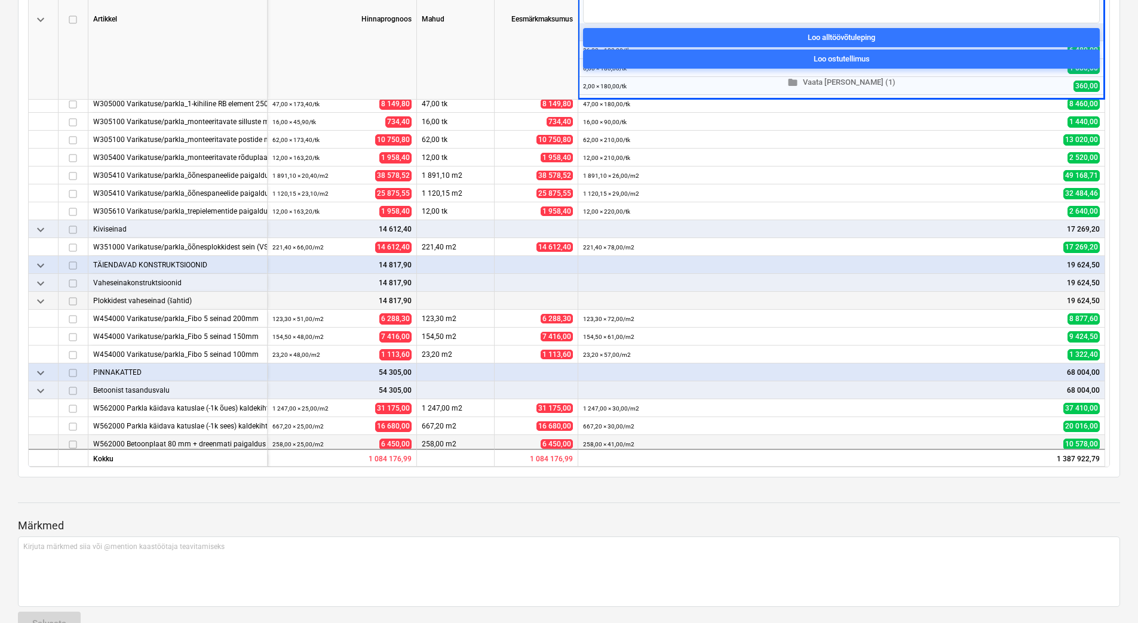
scroll to position [540, 0]
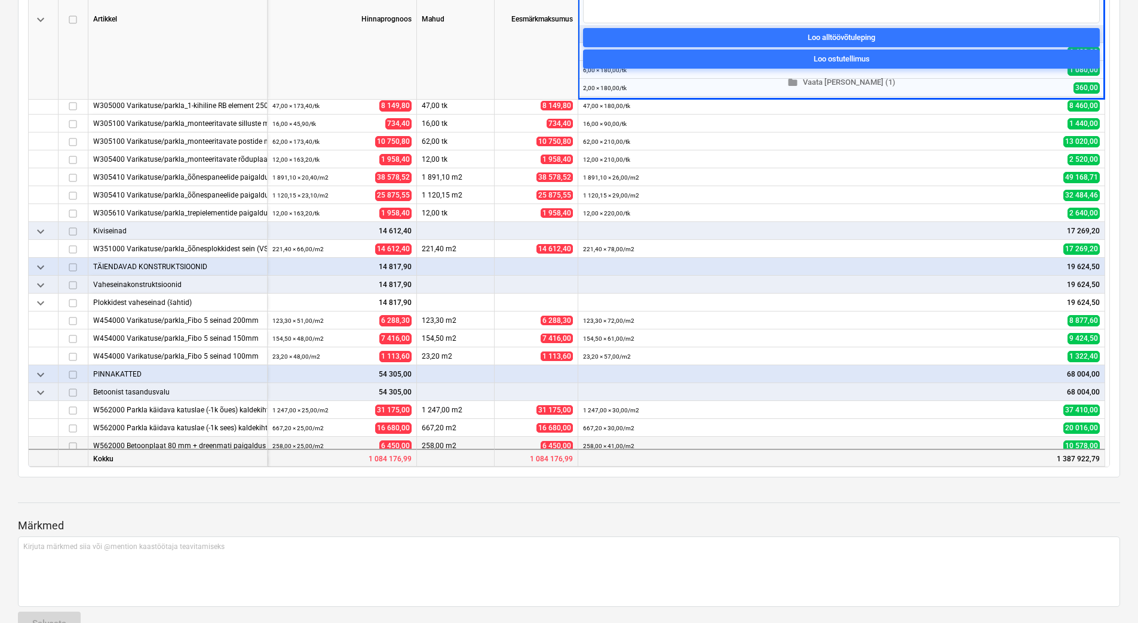
drag, startPoint x: 809, startPoint y: 505, endPoint x: 818, endPoint y: 451, distance: 55.1
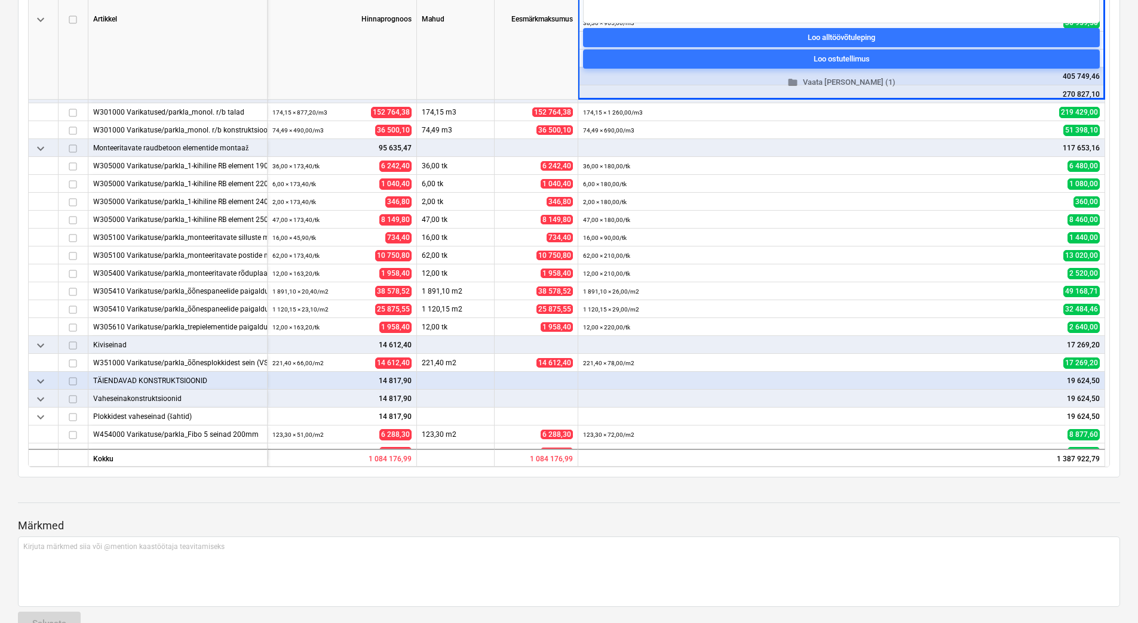
scroll to position [418, 0]
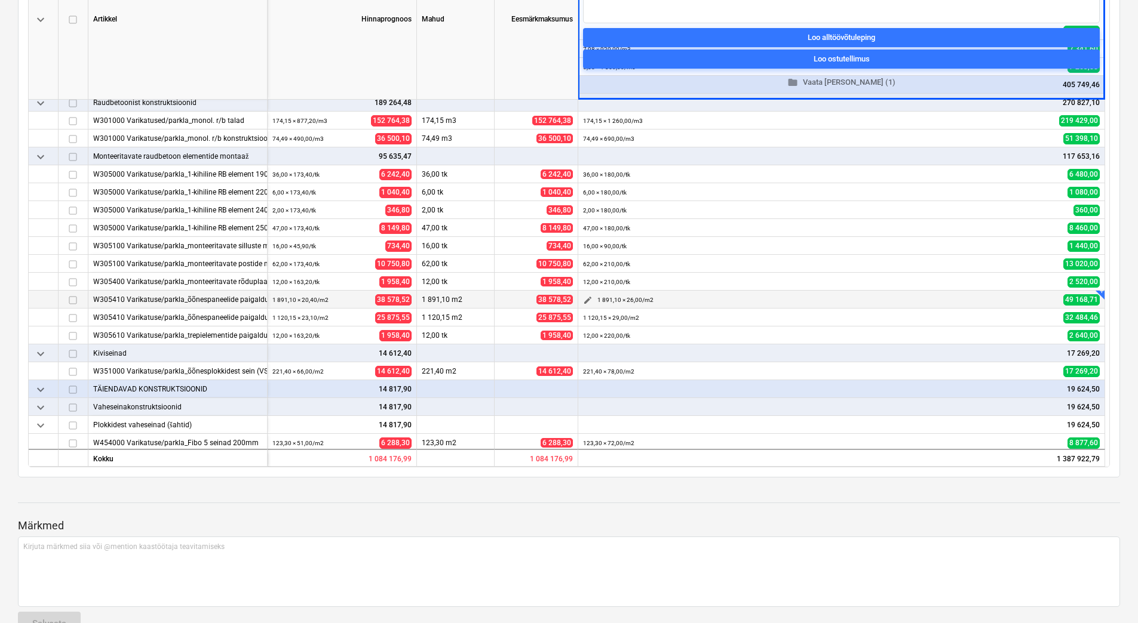
click at [588, 302] on span "edit" at bounding box center [588, 301] width 10 height 10
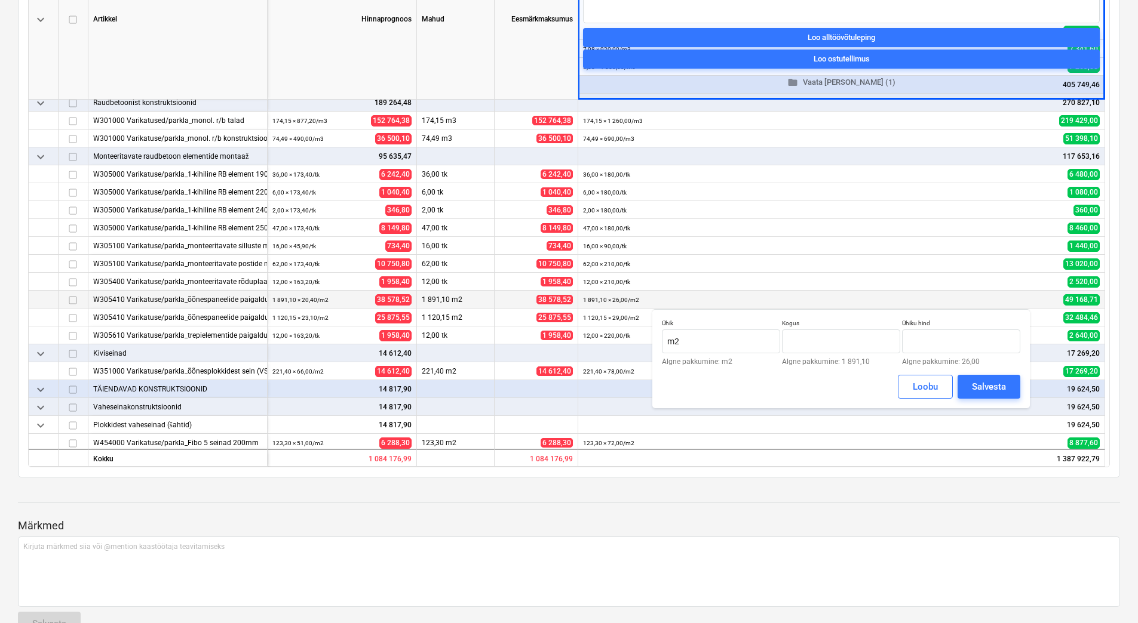
type input "1 891,10"
type input "26,00"
drag, startPoint x: 837, startPoint y: 342, endPoint x: 774, endPoint y: 339, distance: 62.8
click at [774, 339] on div "Ühik m2 Algne pakkumine: m2 Kogus 1891,1041 Algne pakkumine: 1 891,10 Ühiku hin…" at bounding box center [841, 342] width 358 height 46
type input "2 834,67"
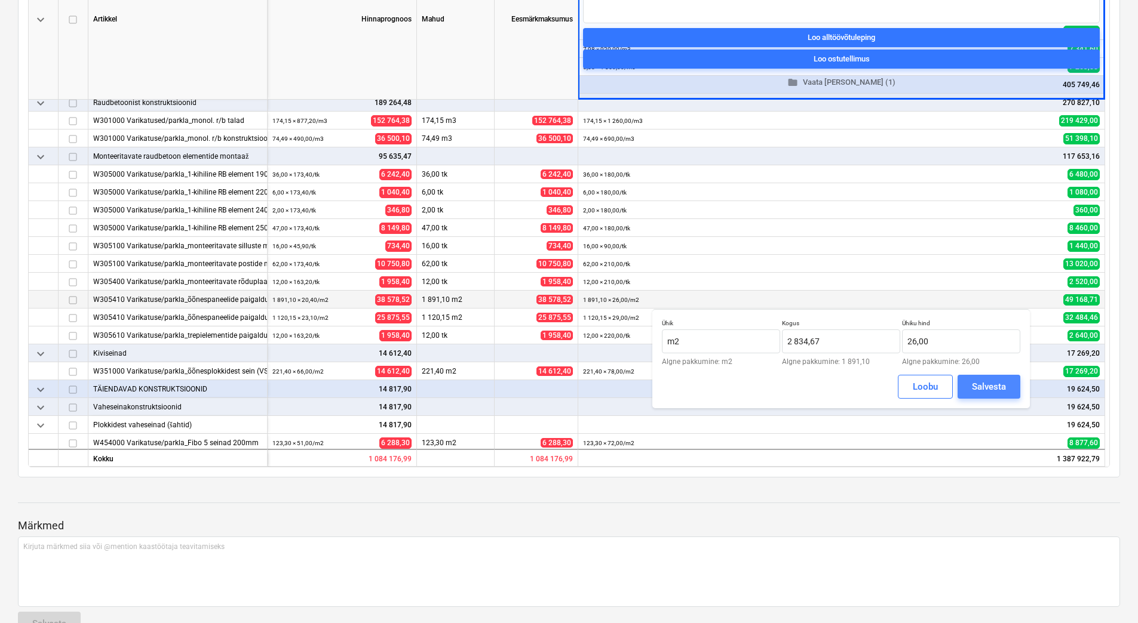
click at [984, 384] on div "Salvesta" at bounding box center [989, 387] width 34 height 16
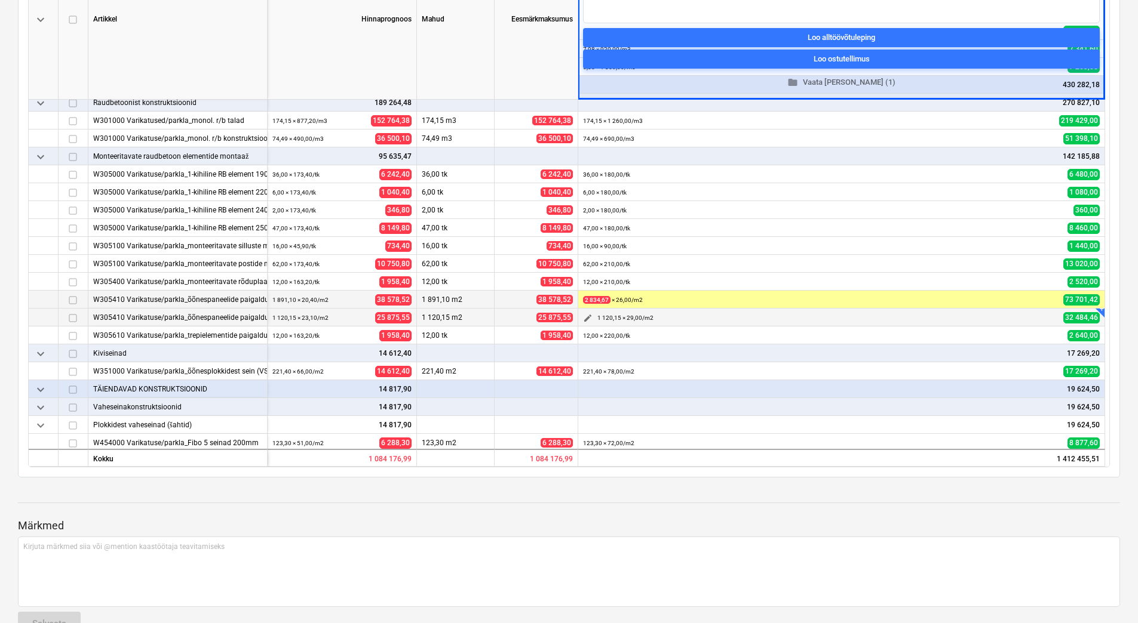
click at [585, 317] on span "edit" at bounding box center [588, 319] width 10 height 10
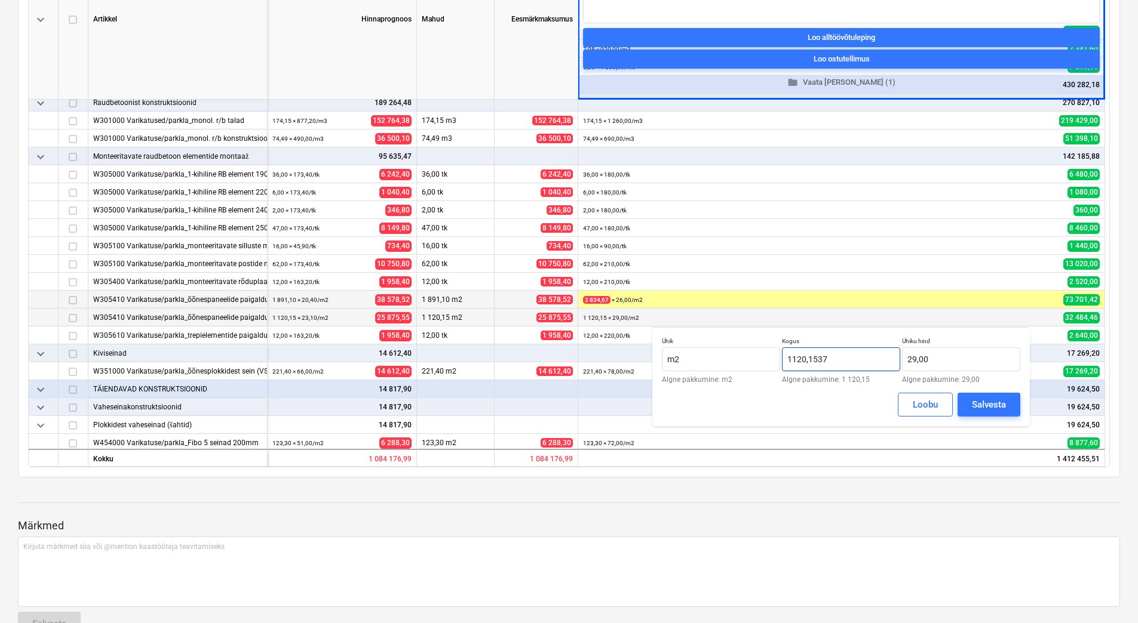
drag, startPoint x: 855, startPoint y: 364, endPoint x: 786, endPoint y: 361, distance: 68.7
click at [786, 361] on input "1120,1537" at bounding box center [841, 360] width 118 height 24
type input "1 120,15"
click at [980, 403] on div "Salvesta" at bounding box center [989, 405] width 34 height 16
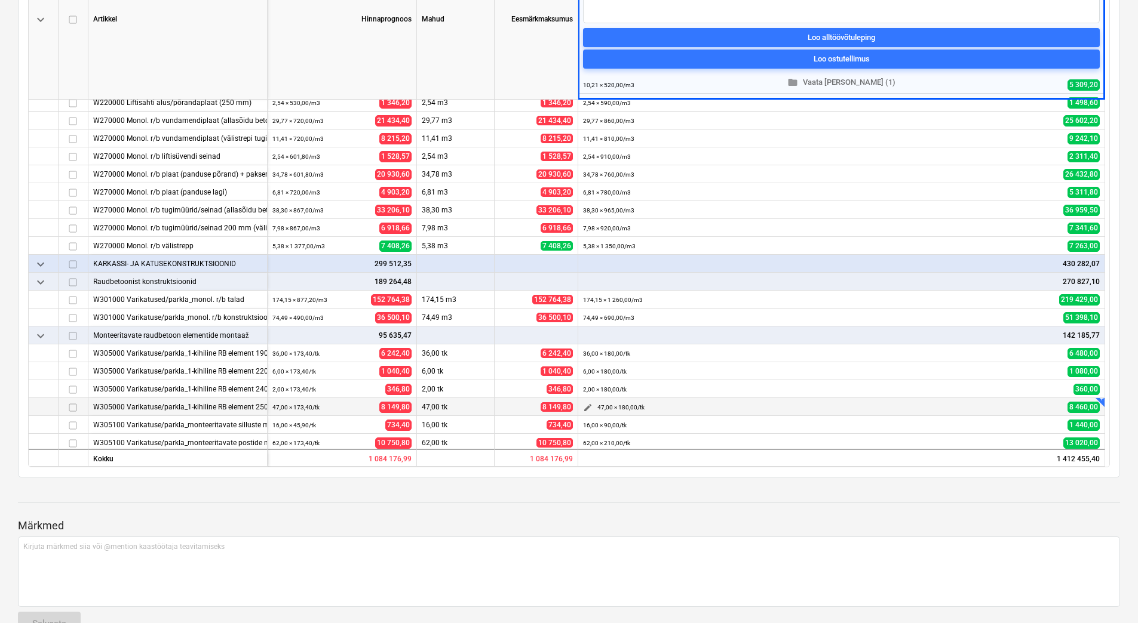
scroll to position [299, 0]
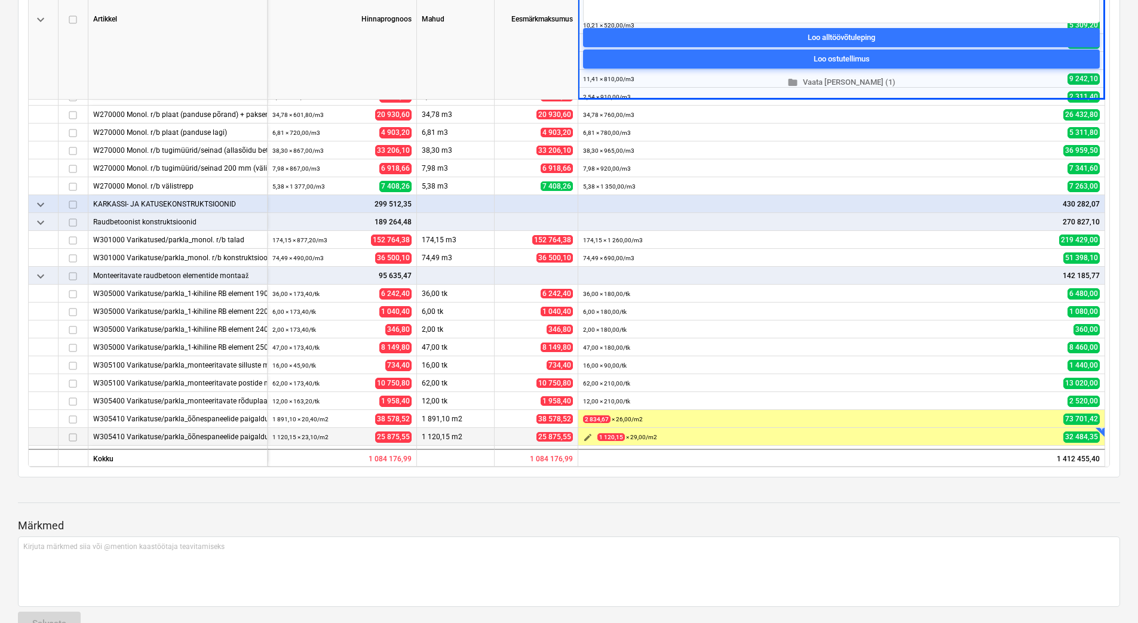
click at [588, 436] on span "edit" at bounding box center [588, 438] width 10 height 10
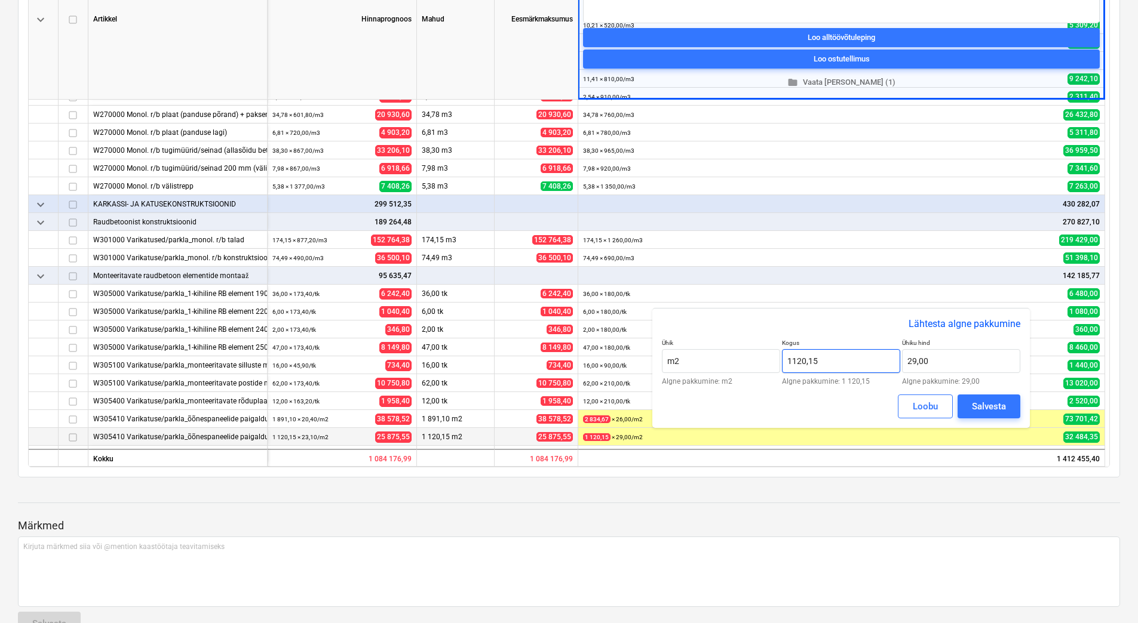
drag, startPoint x: 833, startPoint y: 362, endPoint x: 785, endPoint y: 362, distance: 48.4
click at [785, 362] on input "1120,15" at bounding box center [841, 361] width 118 height 24
type input "1 875,56"
click at [1001, 407] on div "Salvesta" at bounding box center [989, 407] width 34 height 16
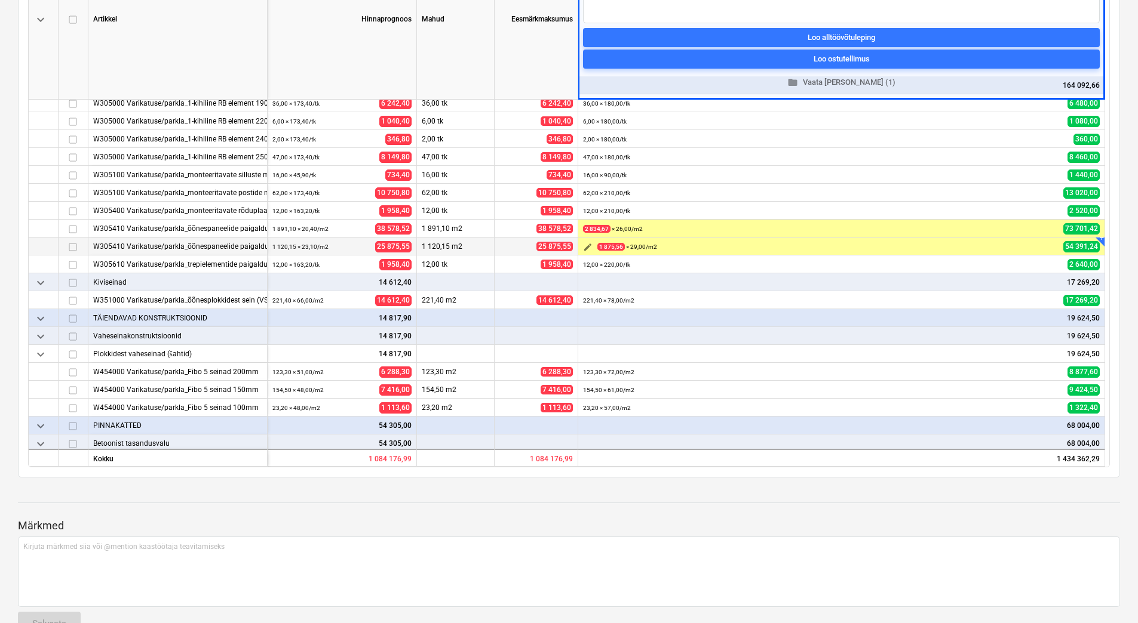
scroll to position [481, 0]
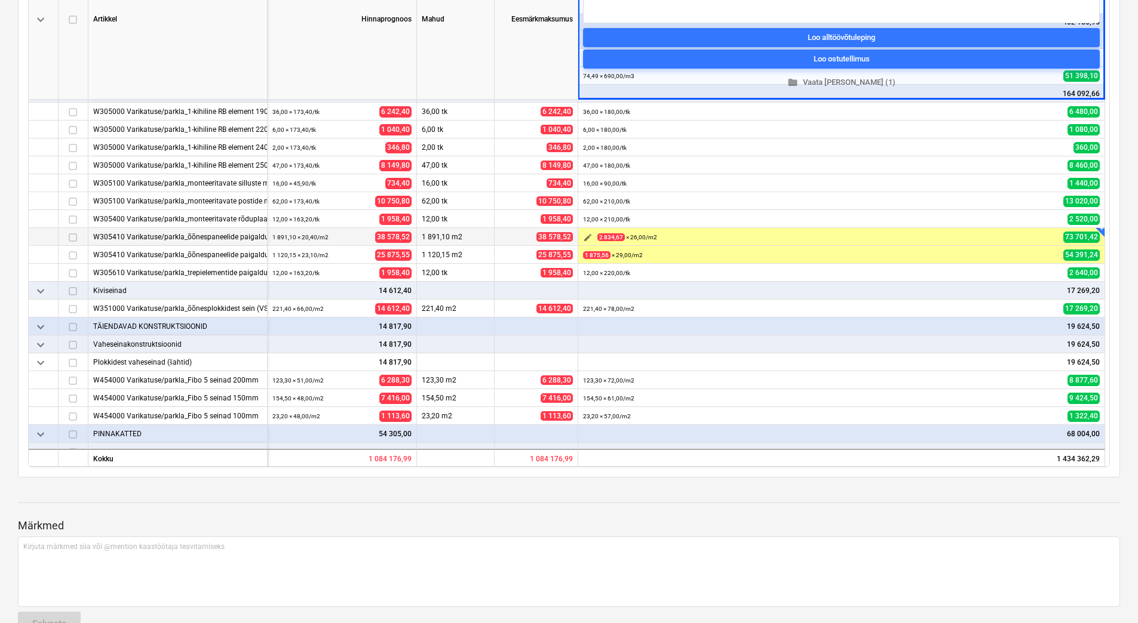
click at [588, 236] on span "edit" at bounding box center [588, 238] width 10 height 10
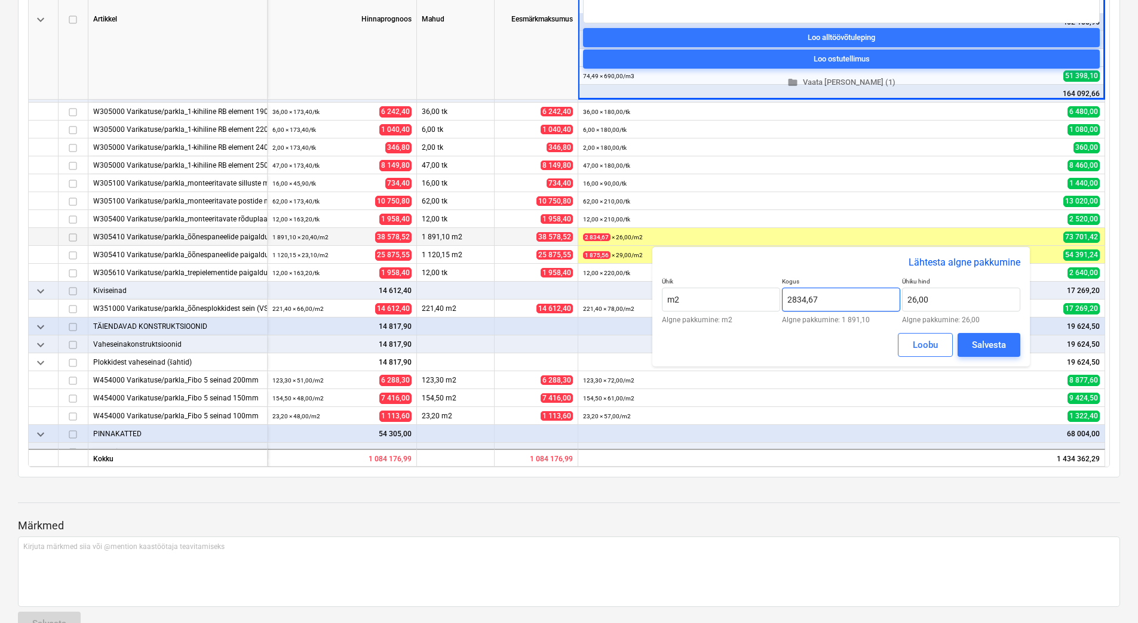
drag, startPoint x: 831, startPoint y: 295, endPoint x: 786, endPoint y: 298, distance: 45.5
click at [786, 298] on input "2834,67" at bounding box center [841, 300] width 118 height 24
click at [810, 303] on input "2903.71692307" at bounding box center [841, 300] width 118 height 24
type input "2 903,72"
click at [975, 340] on div "Salvesta" at bounding box center [989, 345] width 34 height 16
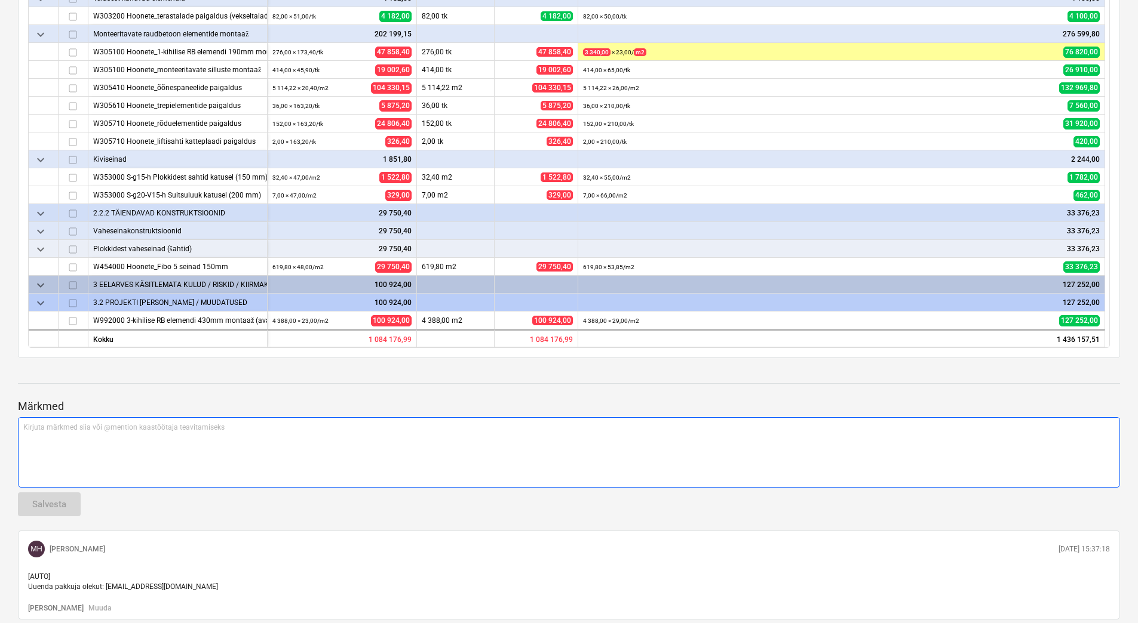
scroll to position [0, 0]
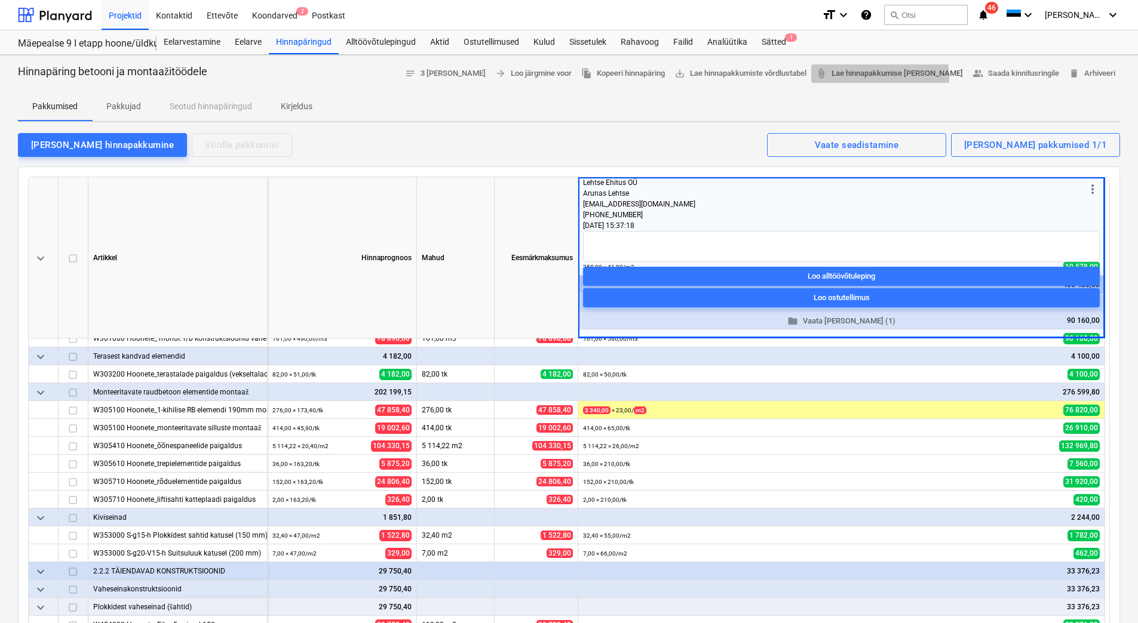
click at [903, 77] on span "attach_file Lae hinnapakkumise vorm alla" at bounding box center [889, 74] width 147 height 14
drag, startPoint x: 657, startPoint y: 126, endPoint x: 666, endPoint y: 118, distance: 11.4
click at [33, 142] on div "Lisa hinnapakkumine" at bounding box center [102, 145] width 143 height 16
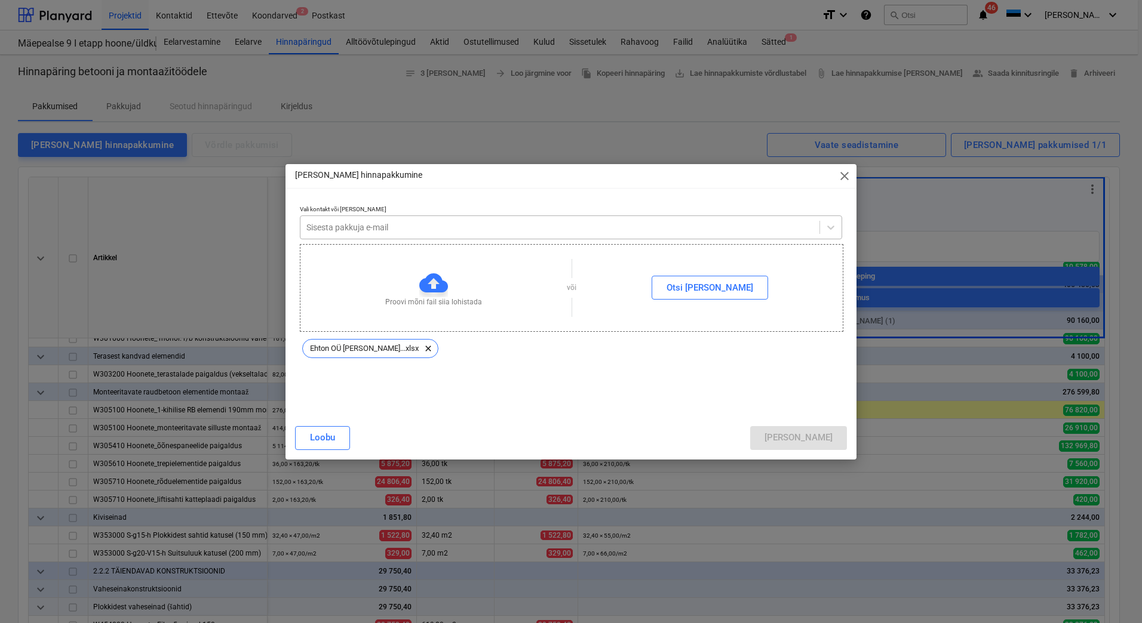
click at [406, 224] on div at bounding box center [559, 228] width 507 height 12
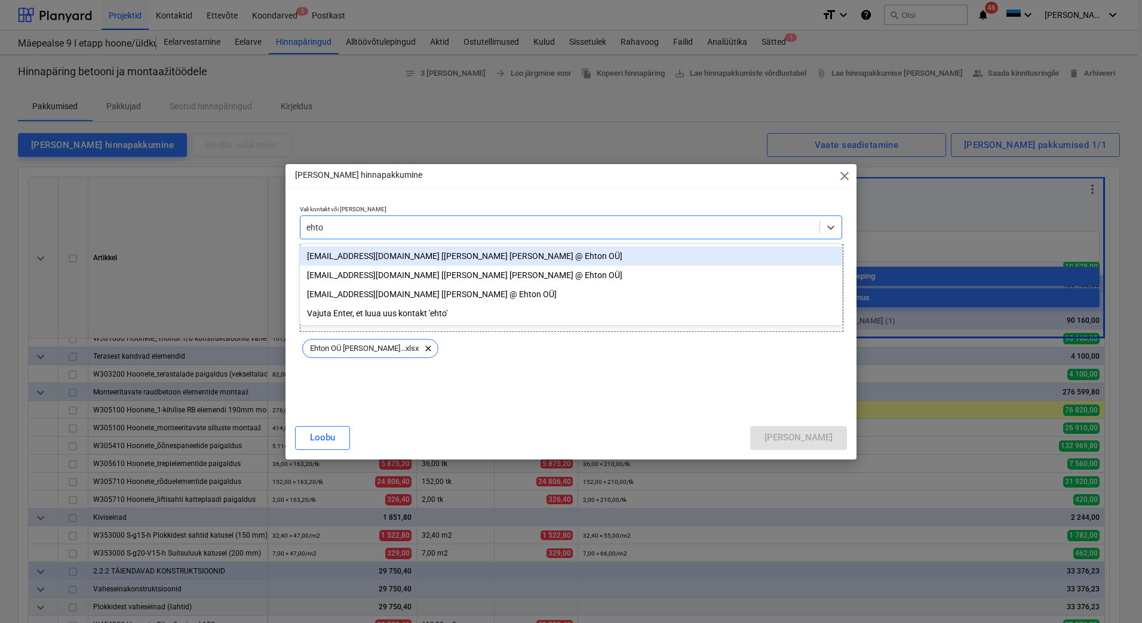
type input "ehton"
click at [384, 253] on div "teet@ehton.eu [Teet Reinson @ Ehton OÜ]" at bounding box center [571, 256] width 542 height 19
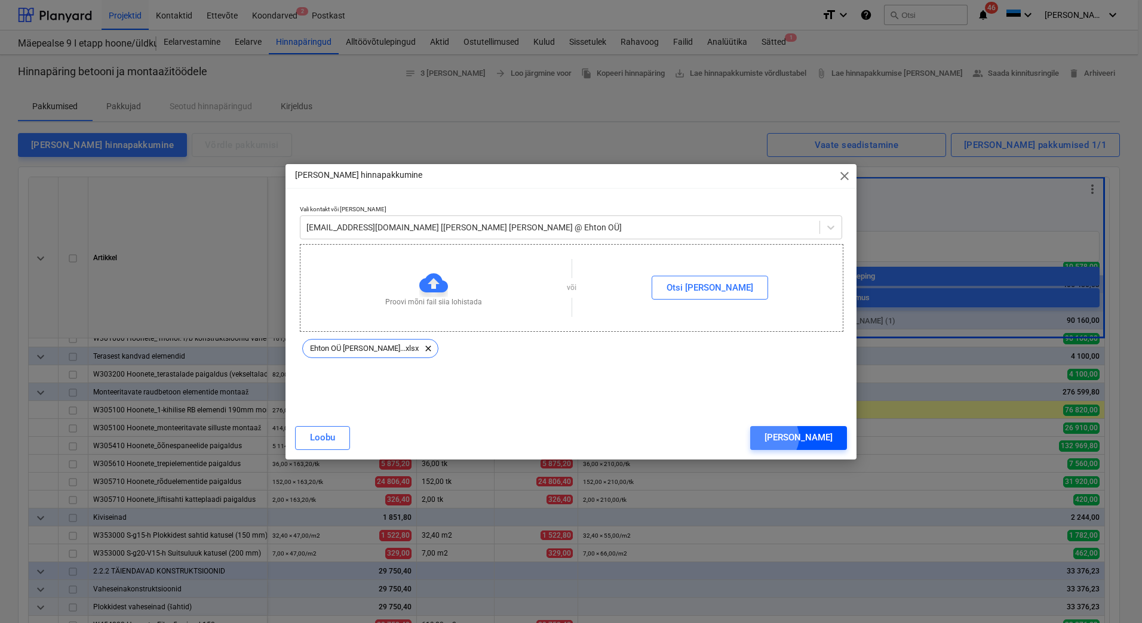
click at [819, 437] on div "Lisa" at bounding box center [798, 438] width 68 height 16
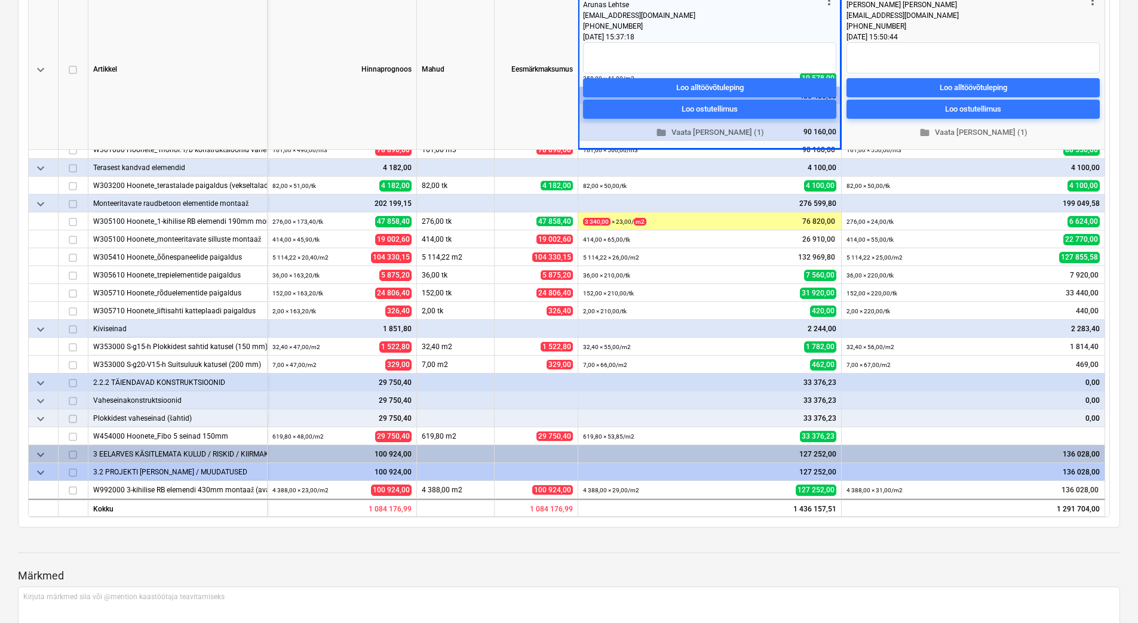
scroll to position [179, 0]
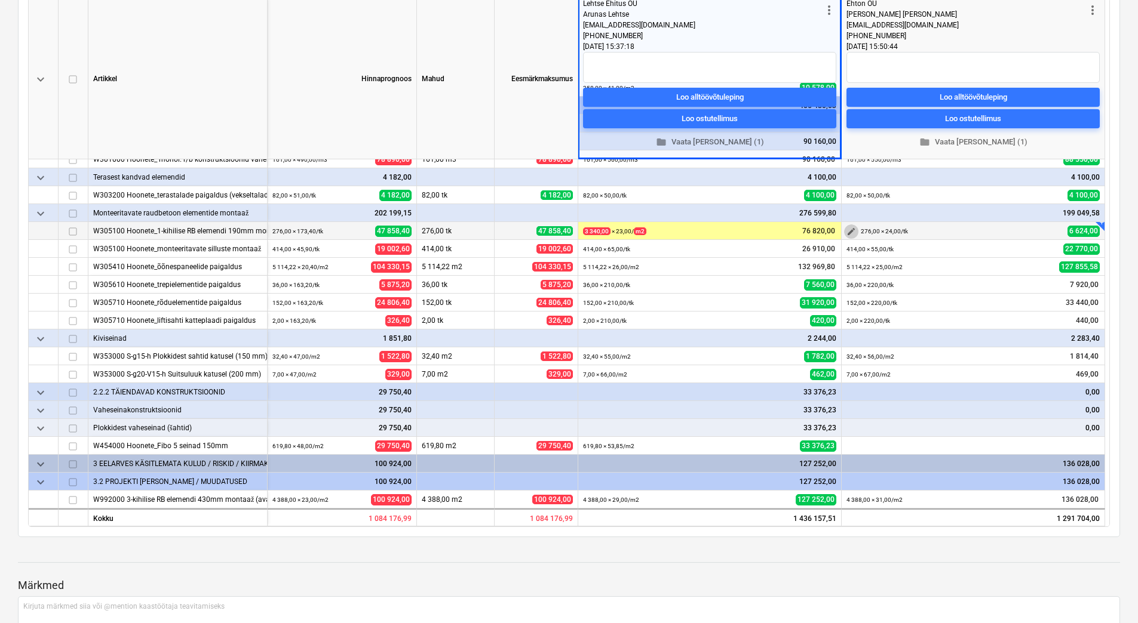
click at [849, 229] on span "edit" at bounding box center [851, 232] width 10 height 10
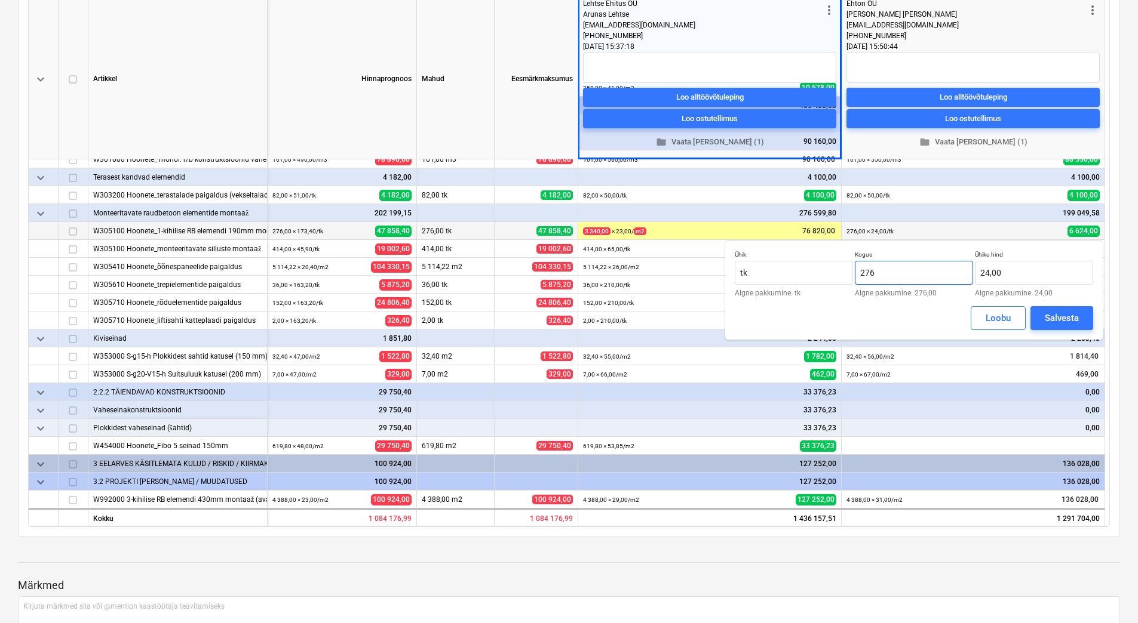
drag, startPoint x: 923, startPoint y: 277, endPoint x: 857, endPoint y: 275, distance: 66.3
click at [857, 275] on input "276" at bounding box center [914, 273] width 118 height 24
type input "3 340,00"
click at [1051, 315] on div "Salvesta" at bounding box center [1061, 319] width 34 height 16
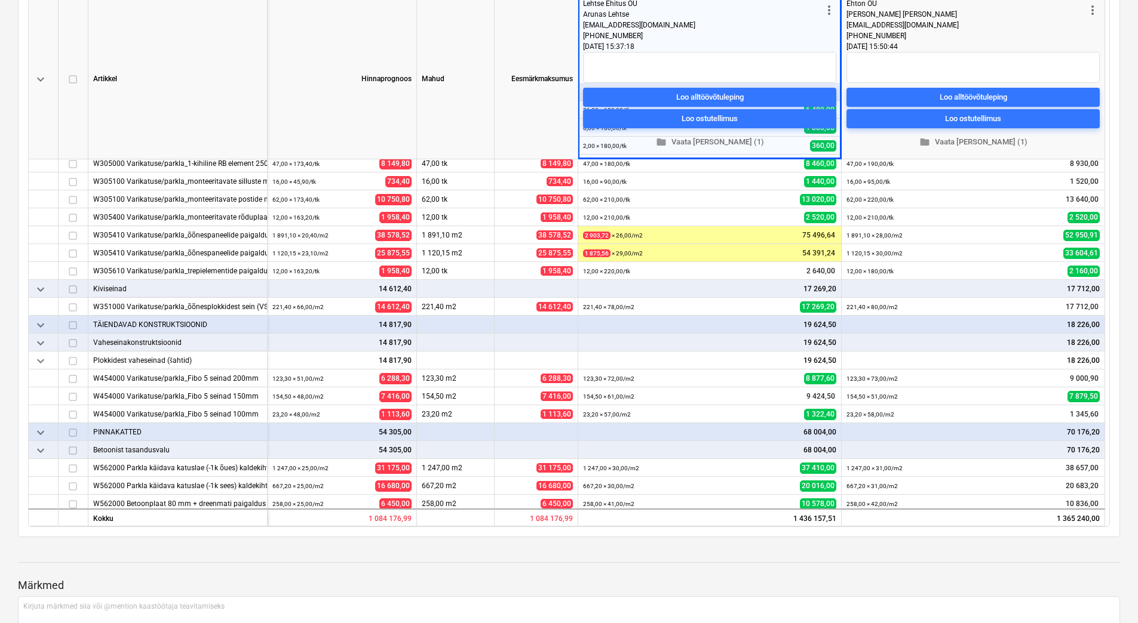
scroll to position [540, 0]
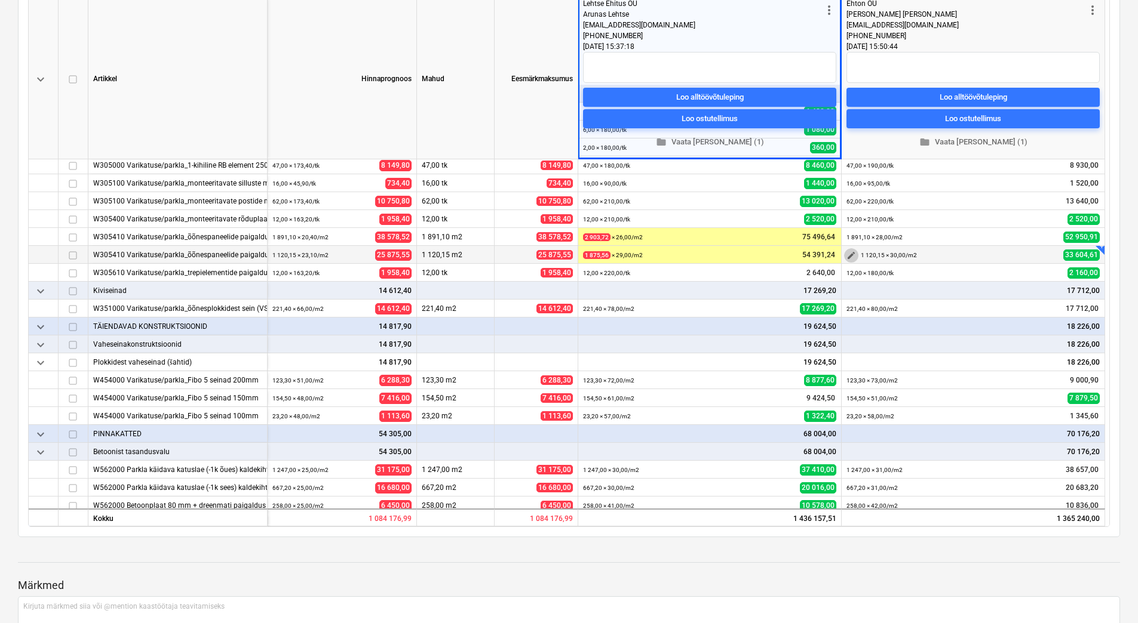
click at [855, 256] on span "edit" at bounding box center [851, 256] width 10 height 10
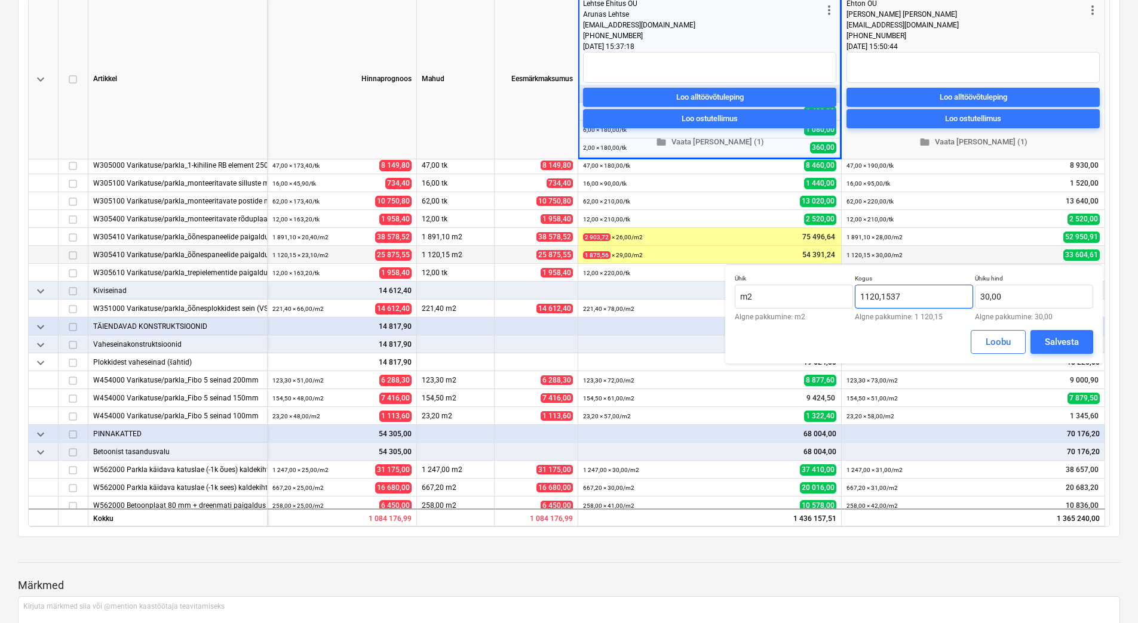
drag, startPoint x: 899, startPoint y: 296, endPoint x: 856, endPoint y: 296, distance: 43.6
click at [856, 296] on input "1120,1537" at bounding box center [914, 297] width 118 height 24
type input "1 875,56"
click at [1076, 342] on div "Salvesta" at bounding box center [1061, 342] width 34 height 16
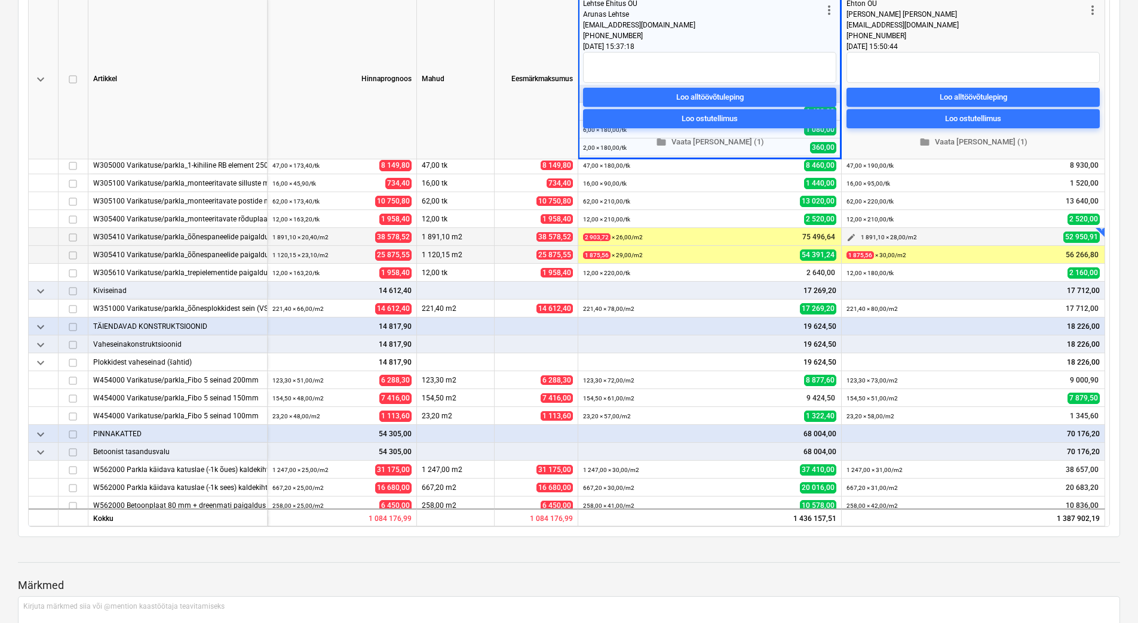
click at [854, 236] on span "edit" at bounding box center [851, 238] width 10 height 10
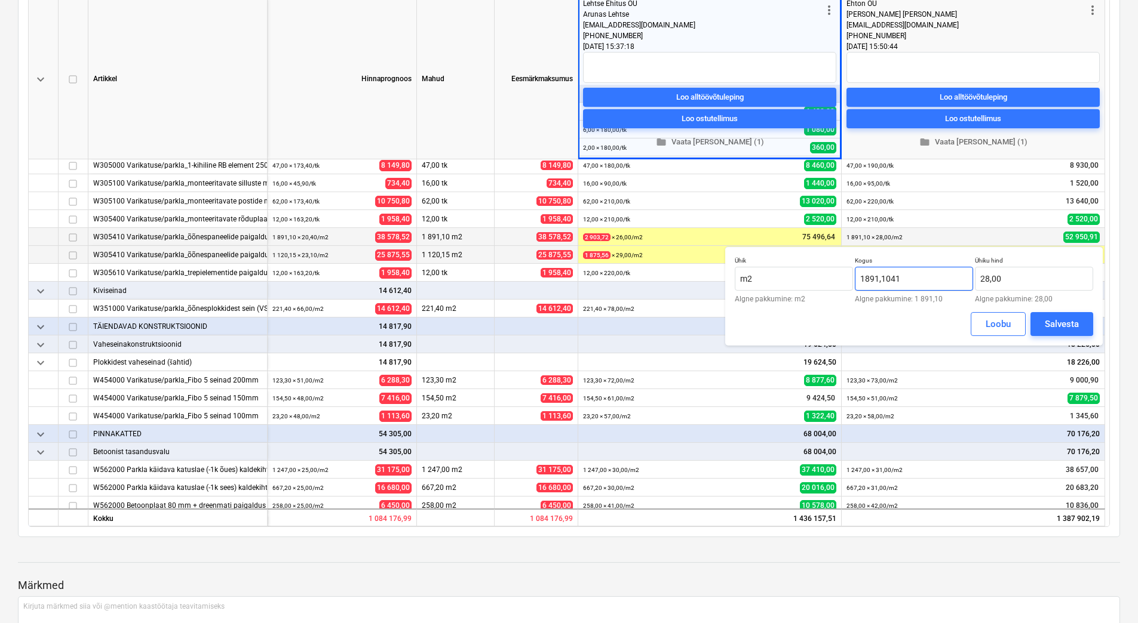
drag, startPoint x: 910, startPoint y: 275, endPoint x: 859, endPoint y: 276, distance: 50.8
click at [859, 276] on input "1891,1041" at bounding box center [914, 279] width 118 height 24
type input "2 903,72"
click at [1040, 319] on button "Salvesta" at bounding box center [1061, 324] width 63 height 24
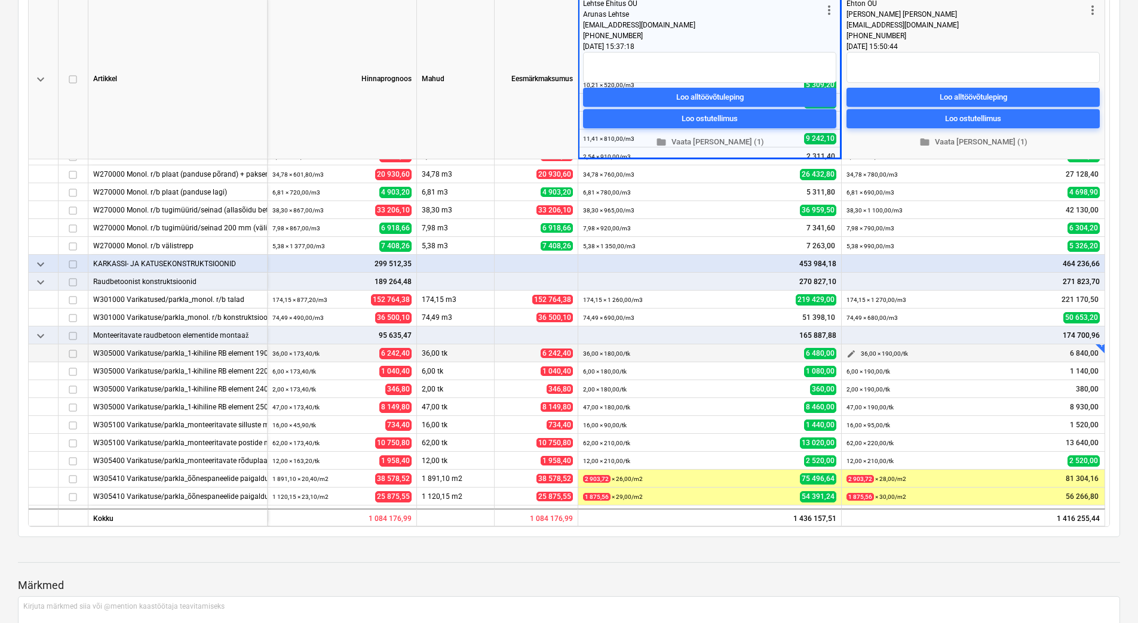
scroll to position [358, 0]
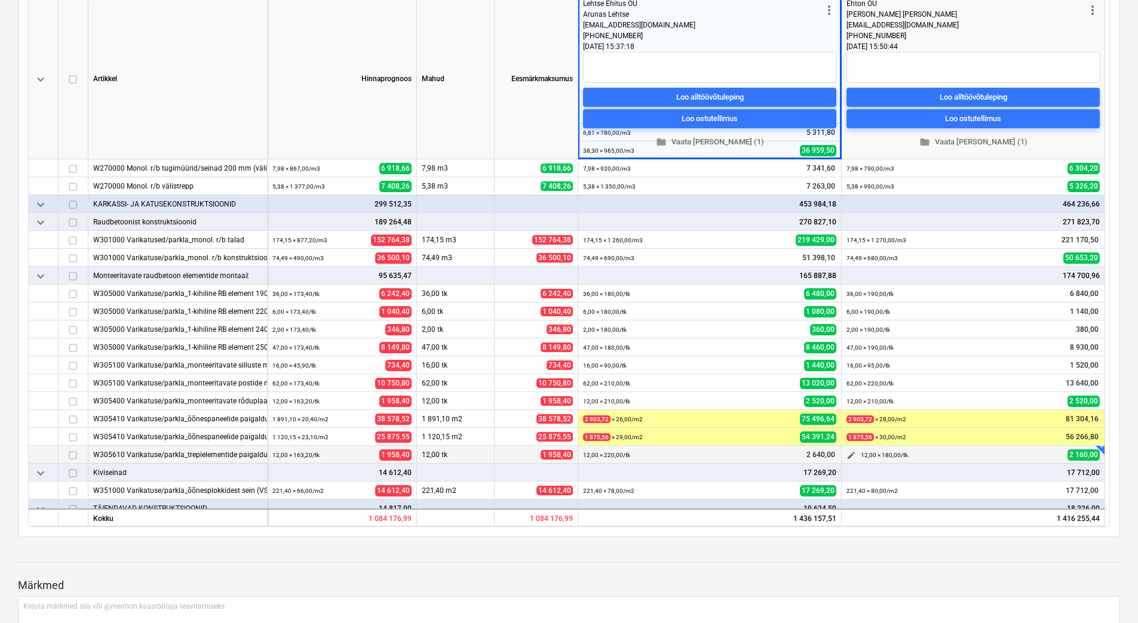
click at [849, 459] on span "edit" at bounding box center [851, 456] width 10 height 10
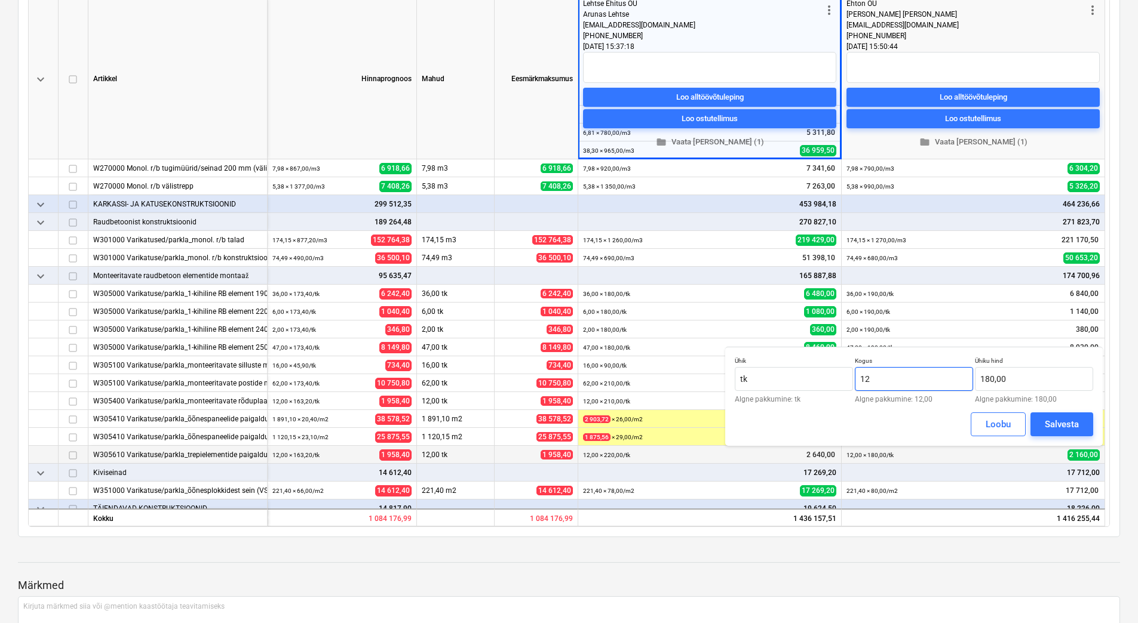
drag, startPoint x: 900, startPoint y: 383, endPoint x: 860, endPoint y: 384, distance: 40.0
click at [860, 384] on input "12" at bounding box center [914, 379] width 118 height 24
type input "12,00"
click at [996, 426] on div "Loobu" at bounding box center [997, 425] width 25 height 16
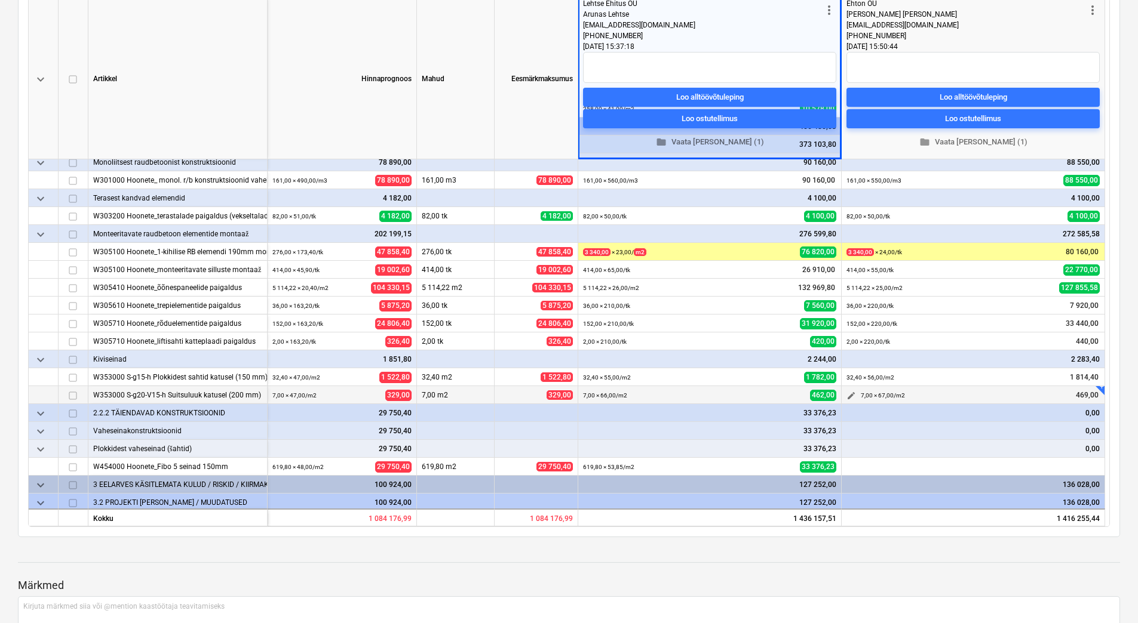
scroll to position [958, 0]
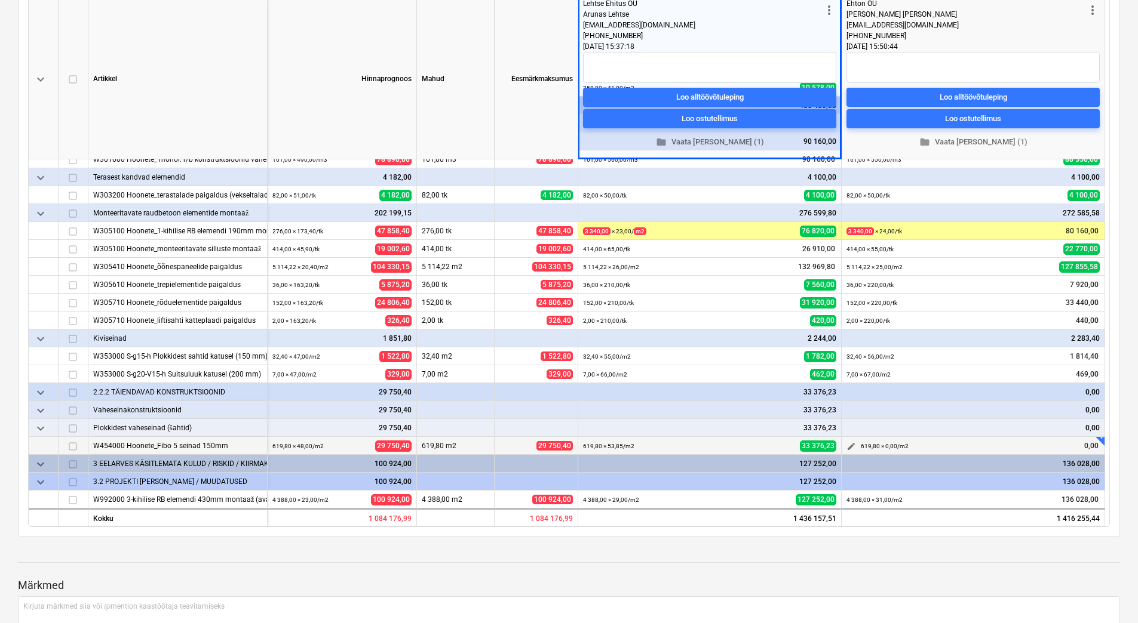
click at [854, 446] on span "edit" at bounding box center [851, 447] width 10 height 10
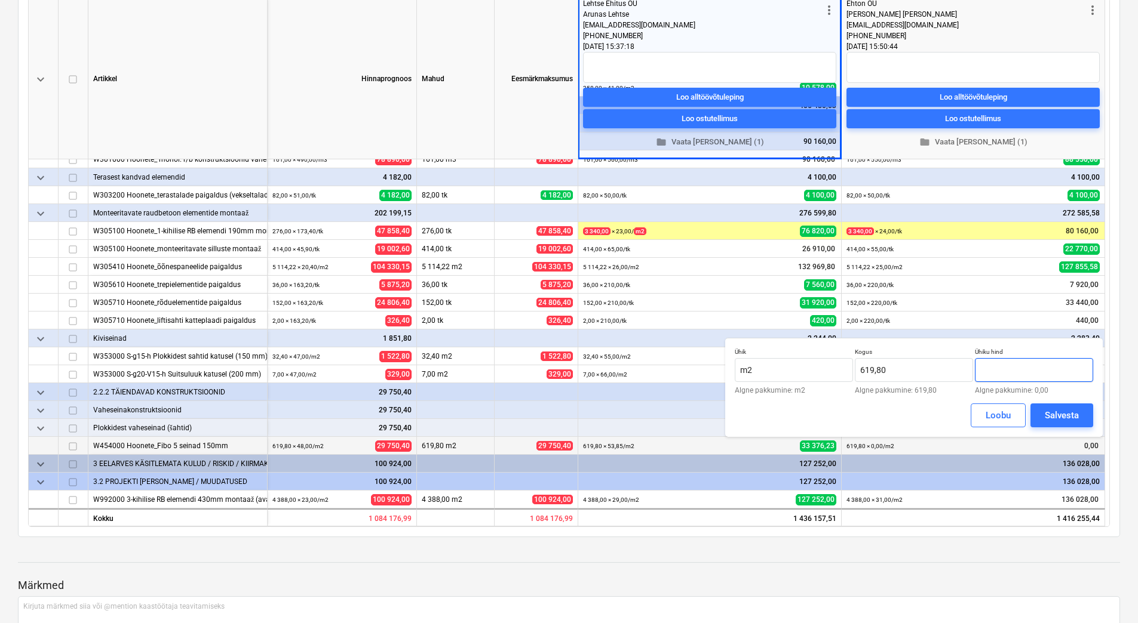
click at [1016, 369] on input "text" at bounding box center [1034, 370] width 118 height 24
type input "55,00"
click at [1046, 413] on div "Salvesta" at bounding box center [1061, 416] width 34 height 16
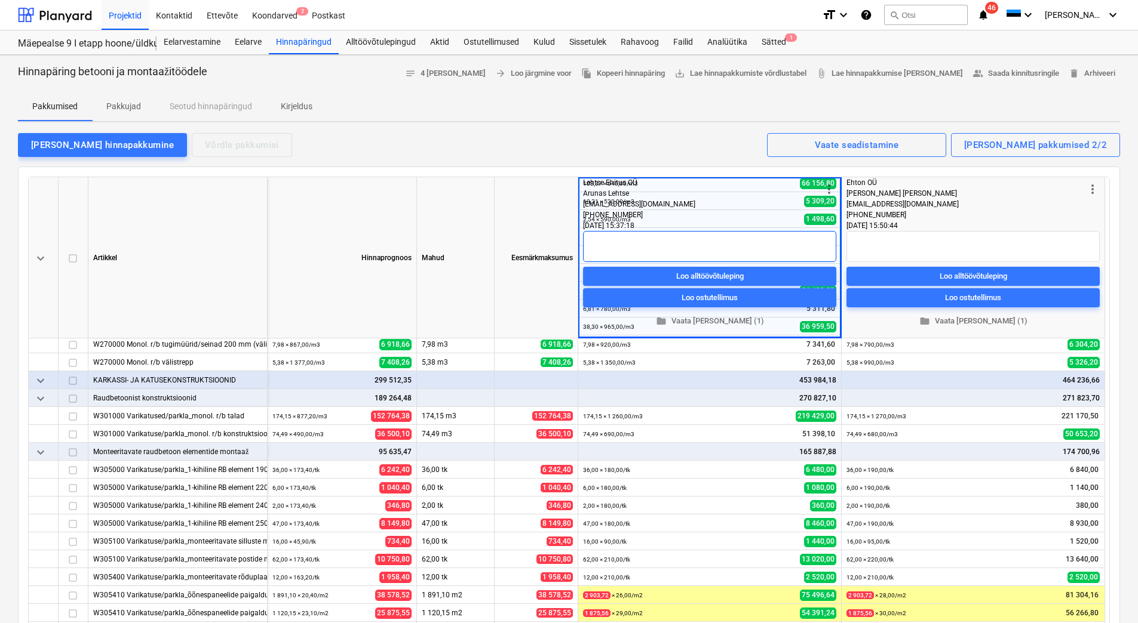
scroll to position [63, 0]
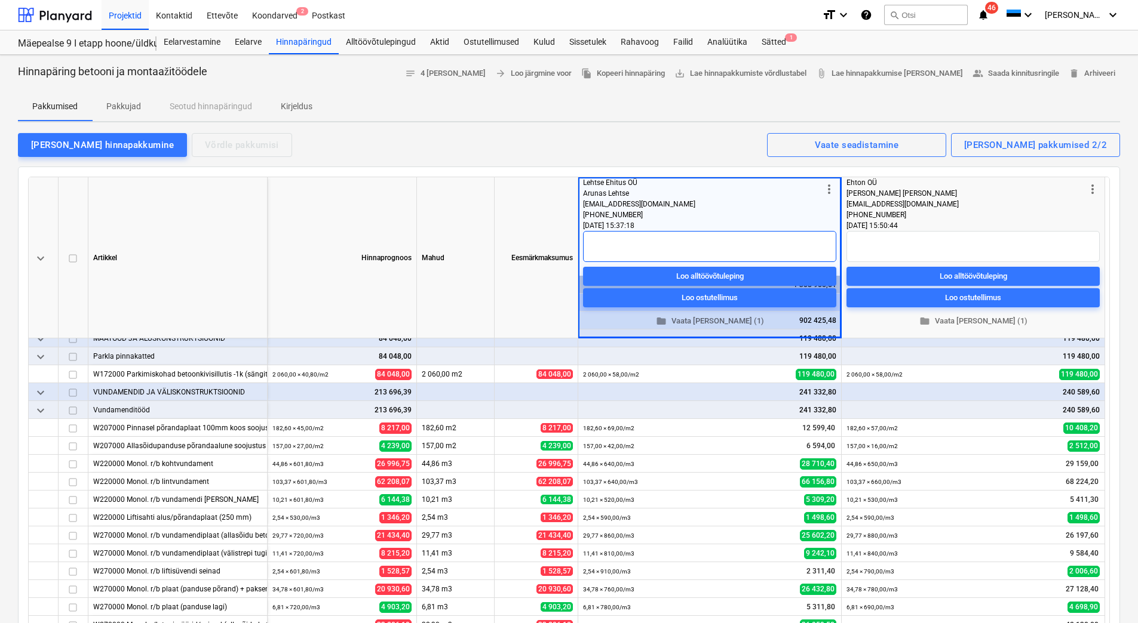
click at [686, 242] on textarea at bounding box center [709, 246] width 253 height 31
type textarea "x"
type textarea "S"
type textarea "x"
type textarea "Si"
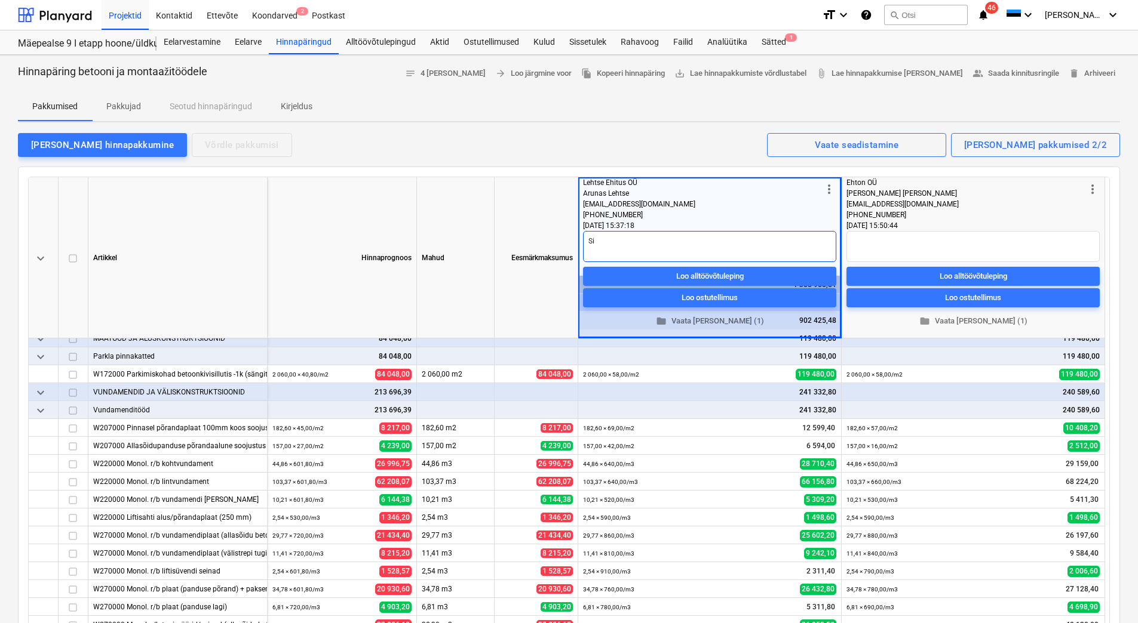
type textarea "x"
type textarea "Sis"
type textarea "x"
type textarea "Sisa"
type textarea "x"
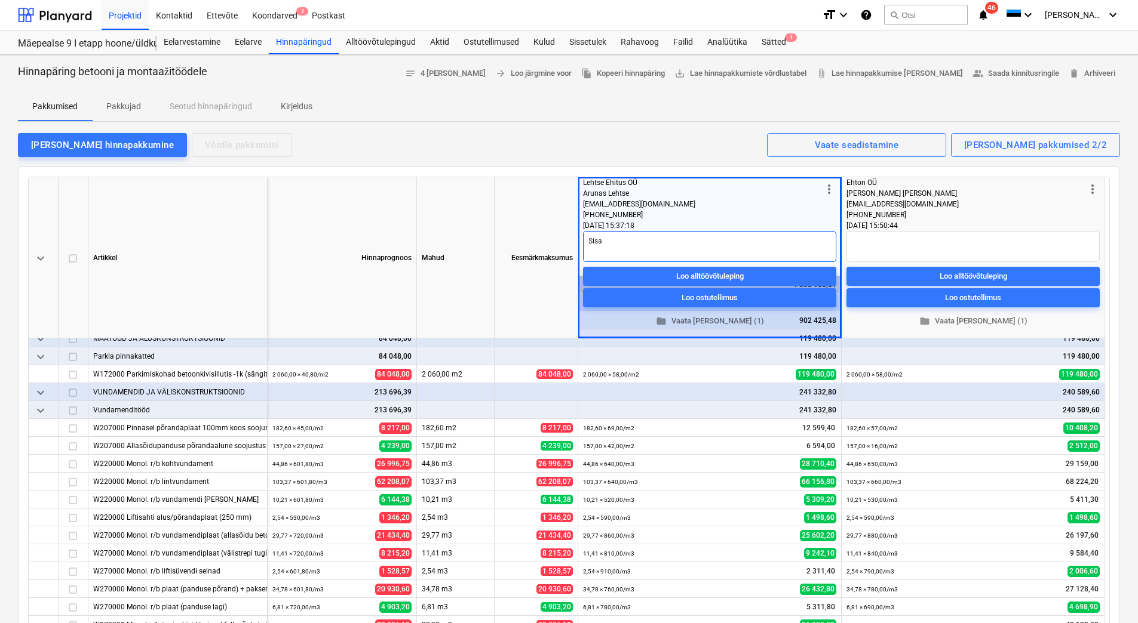
type textarea "Sis"
type textarea "x"
type textarea "Sisa"
type textarea "x"
type textarea "Sisal"
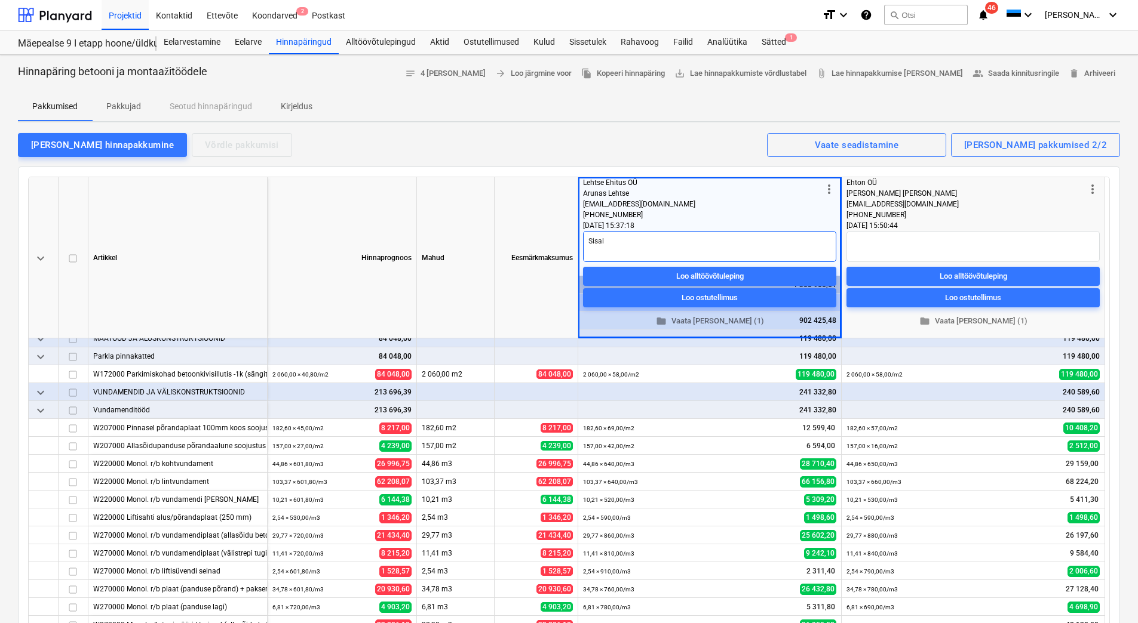
type textarea "x"
type textarea "Sisald"
drag, startPoint x: 721, startPoint y: 242, endPoint x: 590, endPoint y: 245, distance: 131.4
click at [590, 245] on textarea "Sisaldab talviseid kulusid ja toestamist" at bounding box center [709, 246] width 253 height 31
click at [900, 240] on textarea at bounding box center [972, 246] width 253 height 31
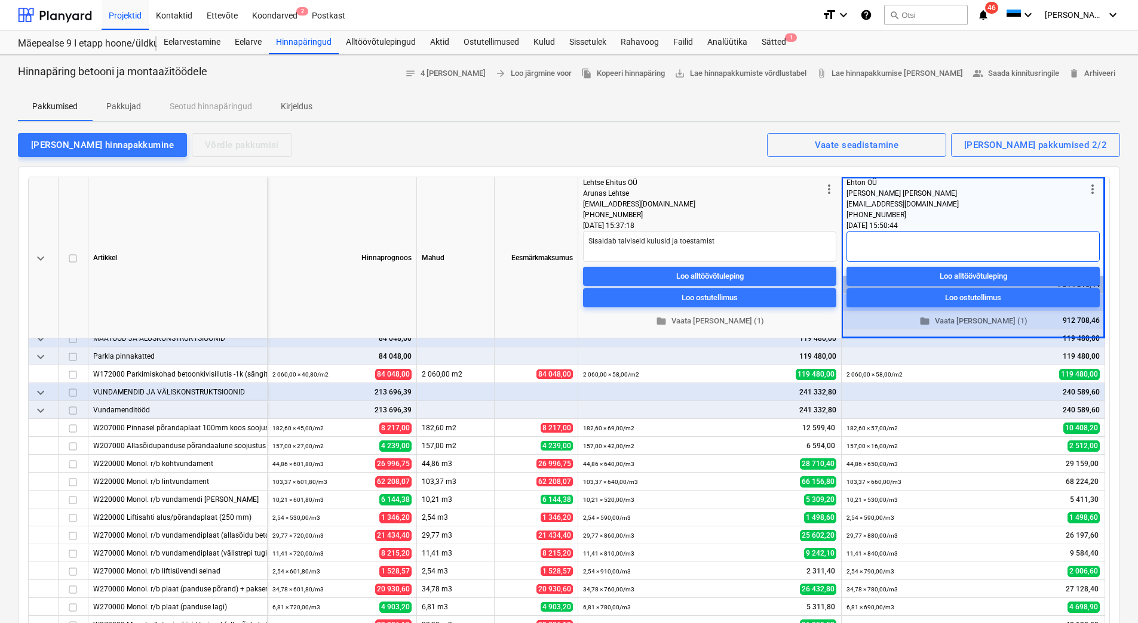
paste textarea "Sisaldab talviseid kulusid ja toestamist"
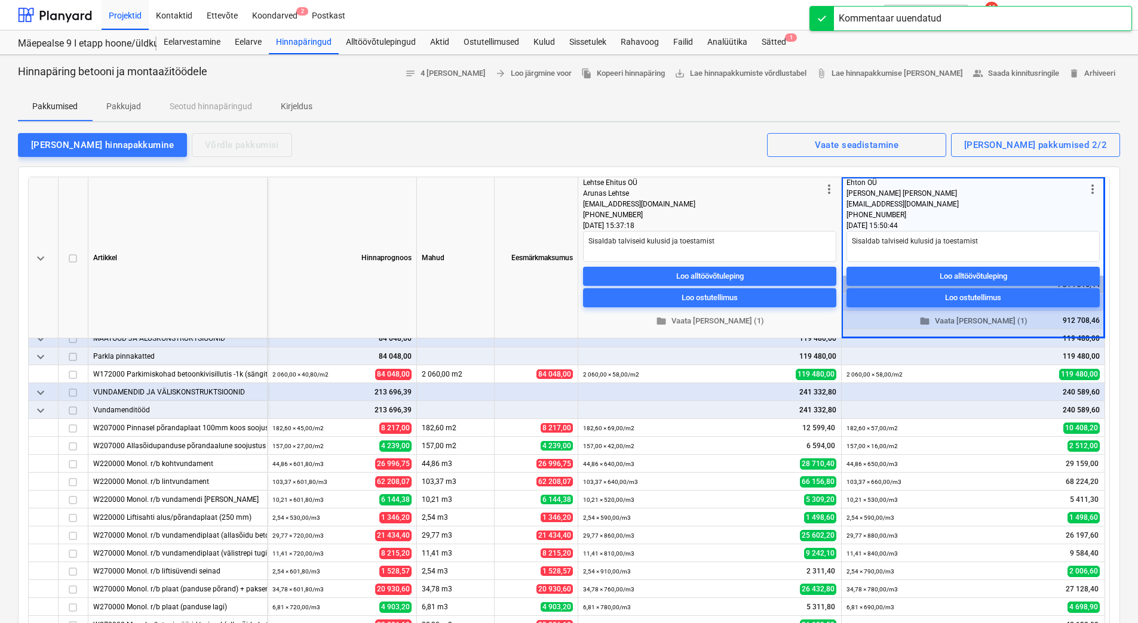
click at [733, 137] on div "Lisa hinnapakkumine Võrdle pakkumisi Kuvatud pakkumised 2/2 Vaate seadistamine" at bounding box center [569, 144] width 1102 height 25
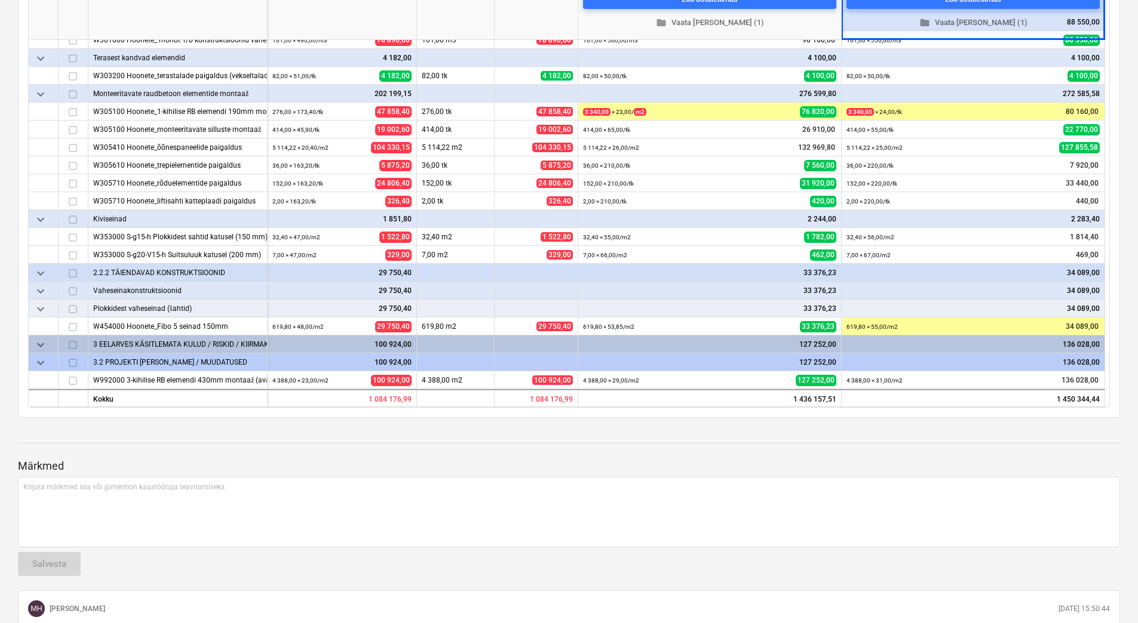
scroll to position [0, 0]
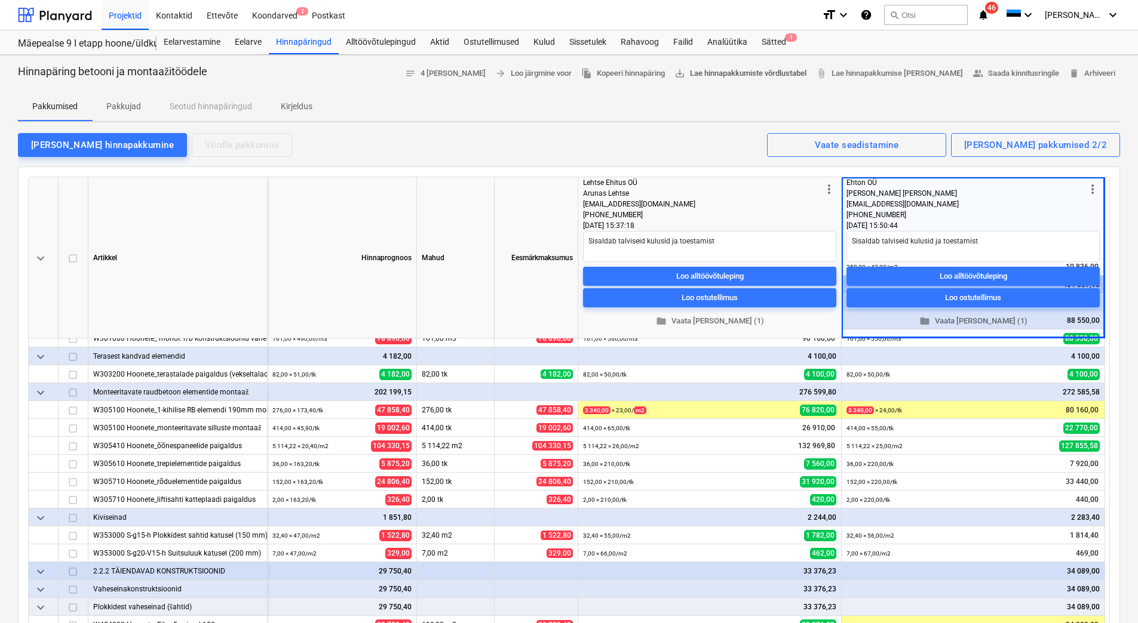
click at [772, 73] on span "save_alt Lae hinnapakkumiste võrdlustabel" at bounding box center [740, 74] width 132 height 14
click at [768, 100] on div "Pakkumised Pakkujad Seotud hinnapäringud Kirjeldus" at bounding box center [569, 107] width 1102 height 29
click at [868, 73] on span "attach_file Lae hinnapakkumise vorm alla" at bounding box center [889, 74] width 147 height 14
drag, startPoint x: 405, startPoint y: 133, endPoint x: 410, endPoint y: 139, distance: 7.2
click at [405, 133] on div "Lisa hinnapakkumine Võrdle pakkumisi Kuvatud pakkumised 2/2 Vaate seadistamine" at bounding box center [569, 144] width 1102 height 25
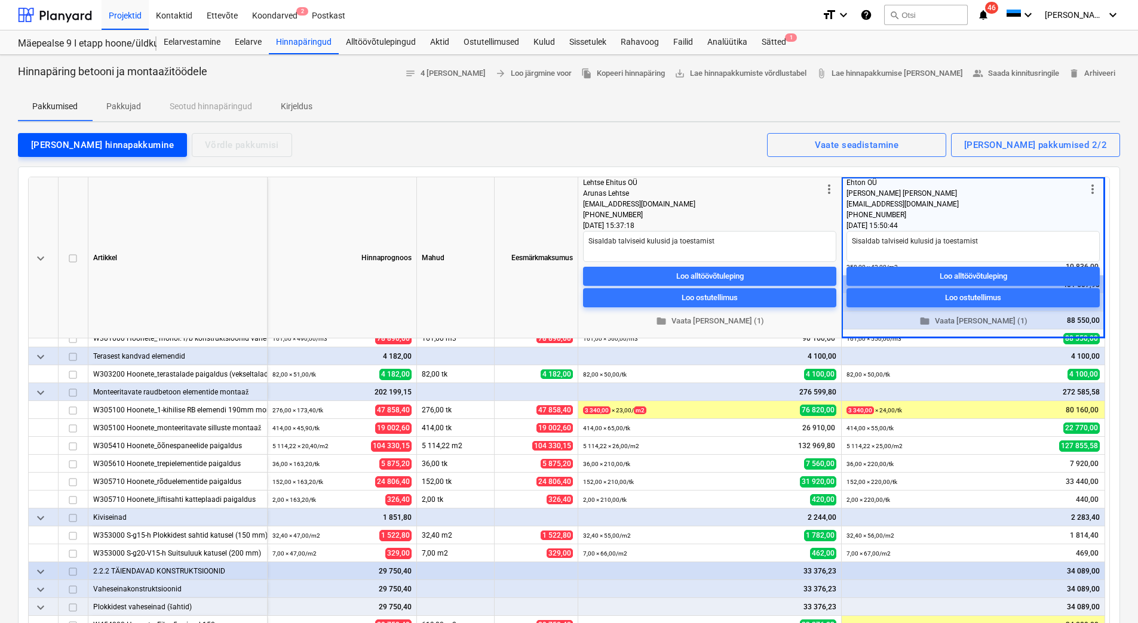
click at [100, 144] on div "Lisa hinnapakkumine" at bounding box center [102, 145] width 143 height 16
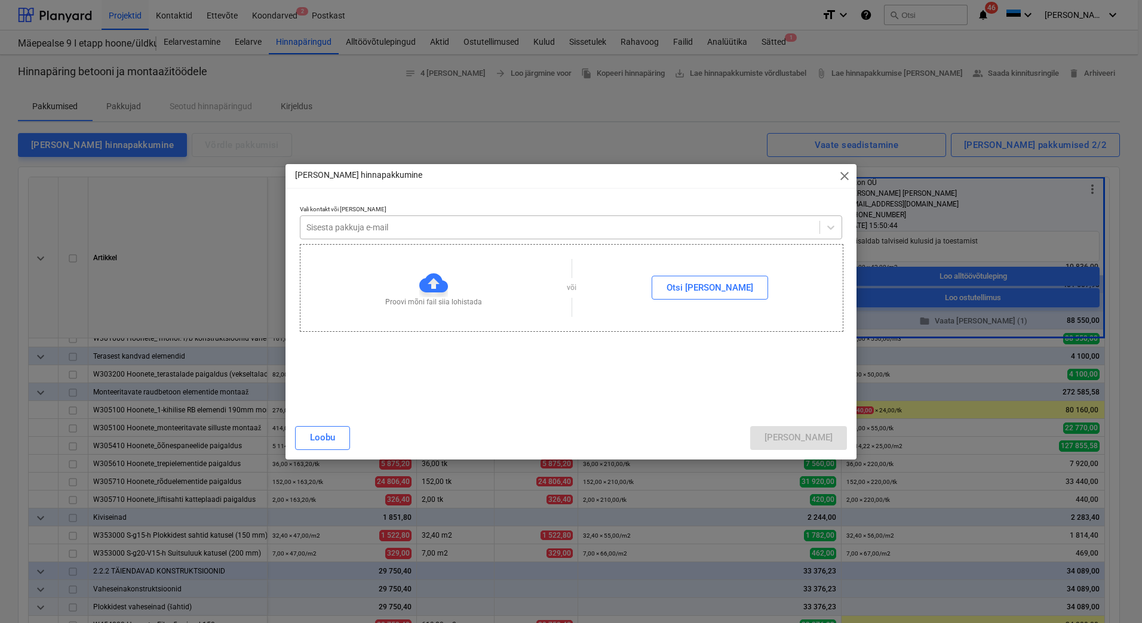
click at [560, 229] on div at bounding box center [559, 228] width 507 height 12
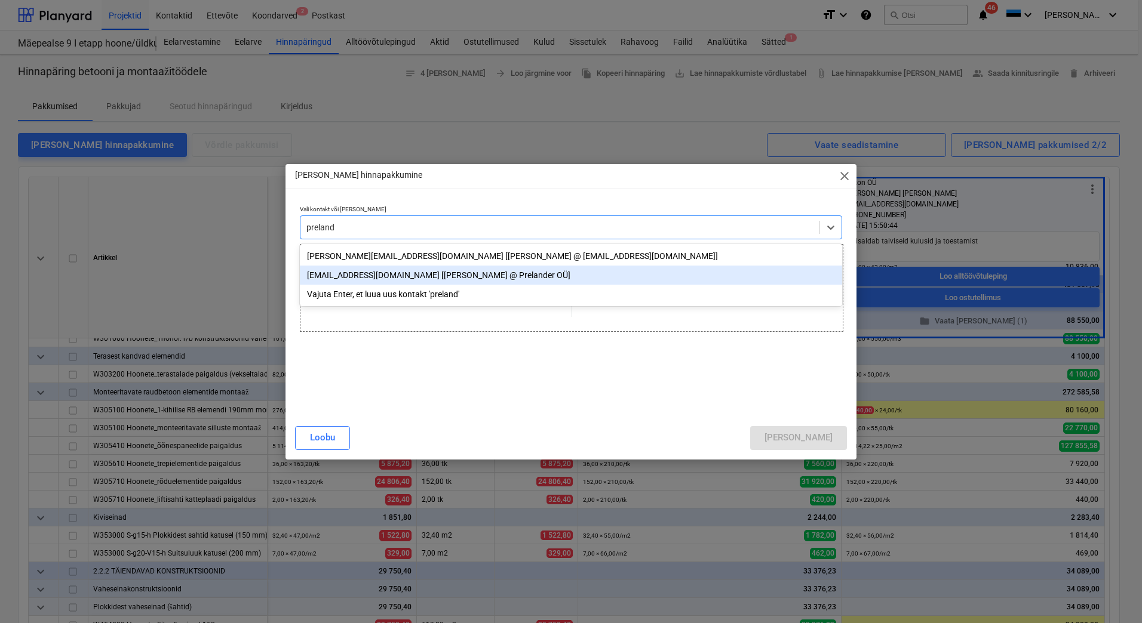
click at [392, 273] on div "prelander@mail.ru [Nikolai Kozin @ Prelander OÜ]" at bounding box center [571, 275] width 542 height 19
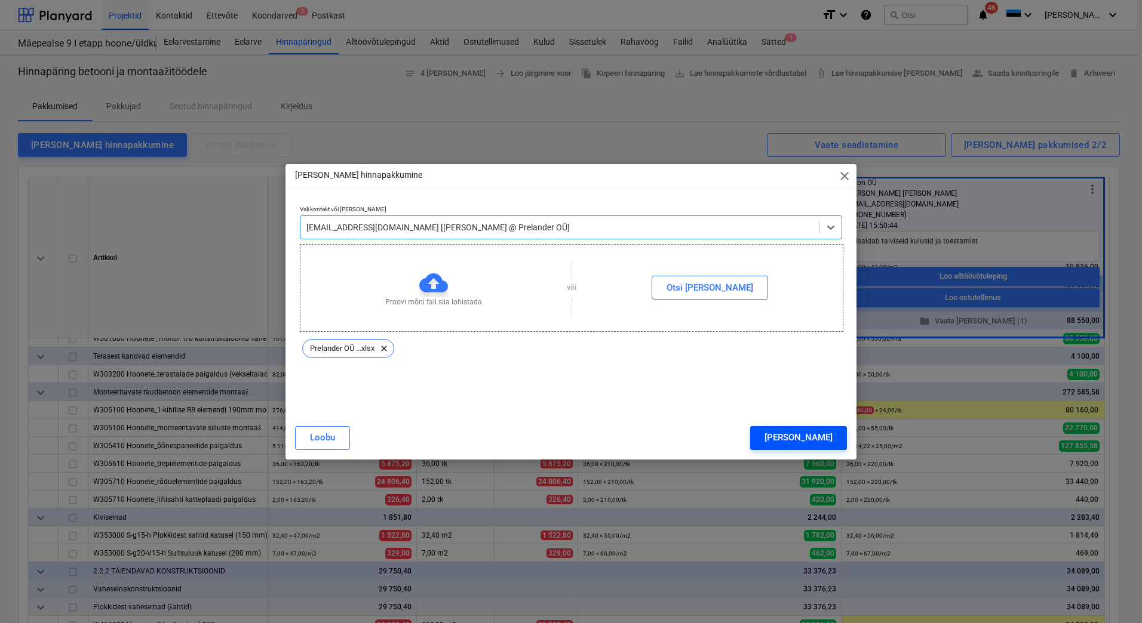
click at [812, 435] on button "Lisa" at bounding box center [798, 438] width 97 height 24
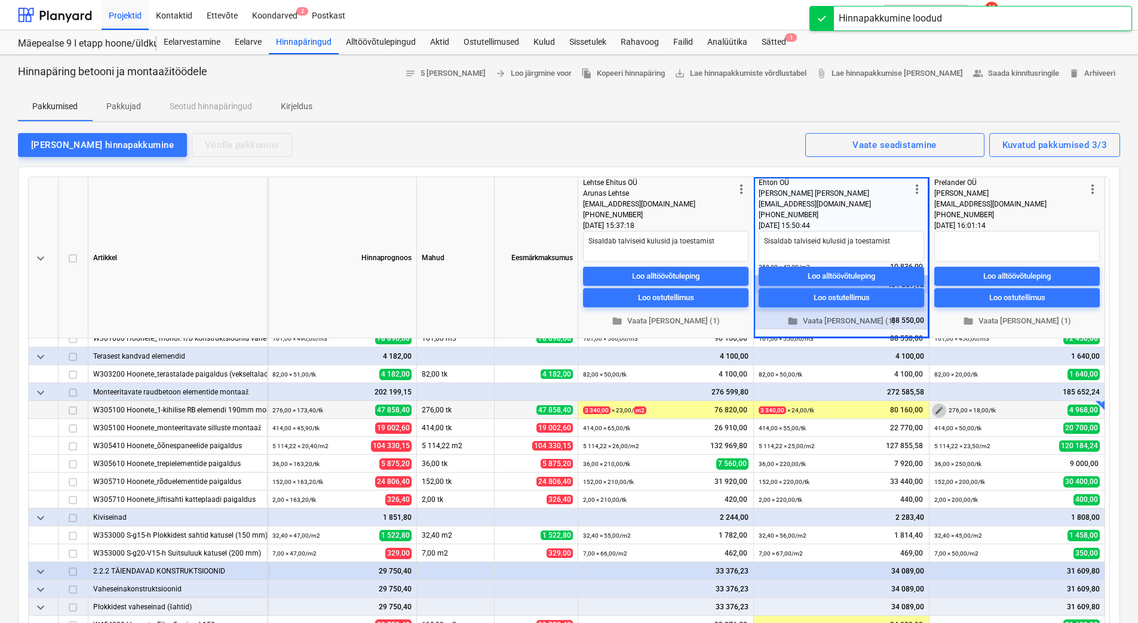
click at [939, 413] on span "edit" at bounding box center [939, 411] width 10 height 10
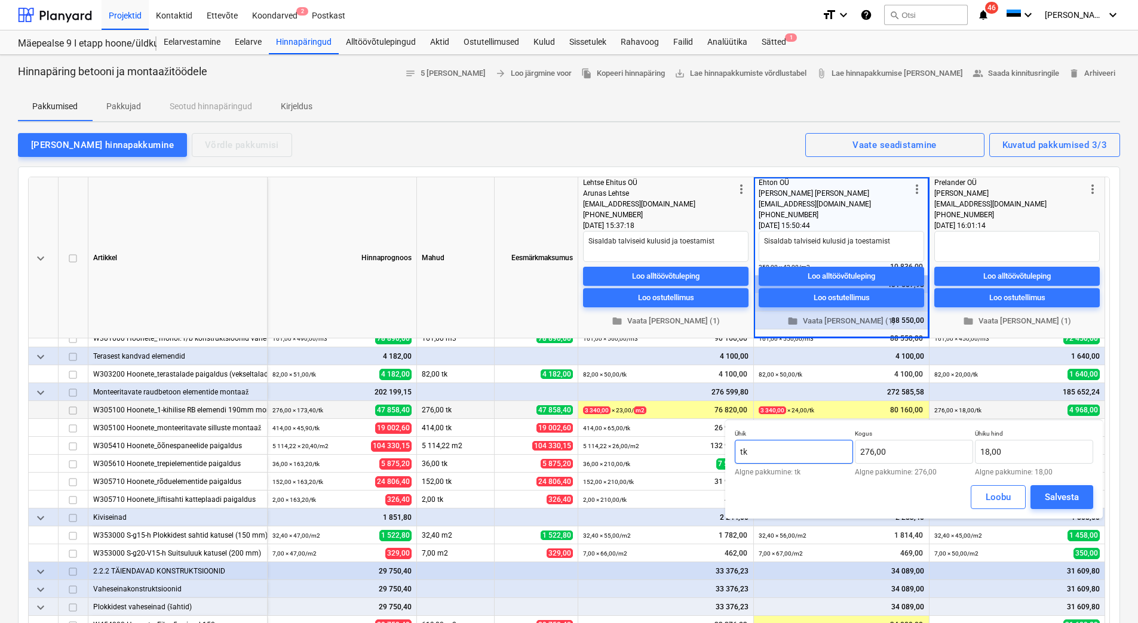
click at [777, 450] on input "tk" at bounding box center [793, 452] width 118 height 24
drag, startPoint x: 777, startPoint y: 450, endPoint x: 736, endPoint y: 456, distance: 41.6
click at [736, 456] on input "tk" at bounding box center [793, 452] width 118 height 24
drag, startPoint x: 898, startPoint y: 450, endPoint x: 860, endPoint y: 454, distance: 37.9
click at [860, 454] on input "276" at bounding box center [914, 452] width 118 height 24
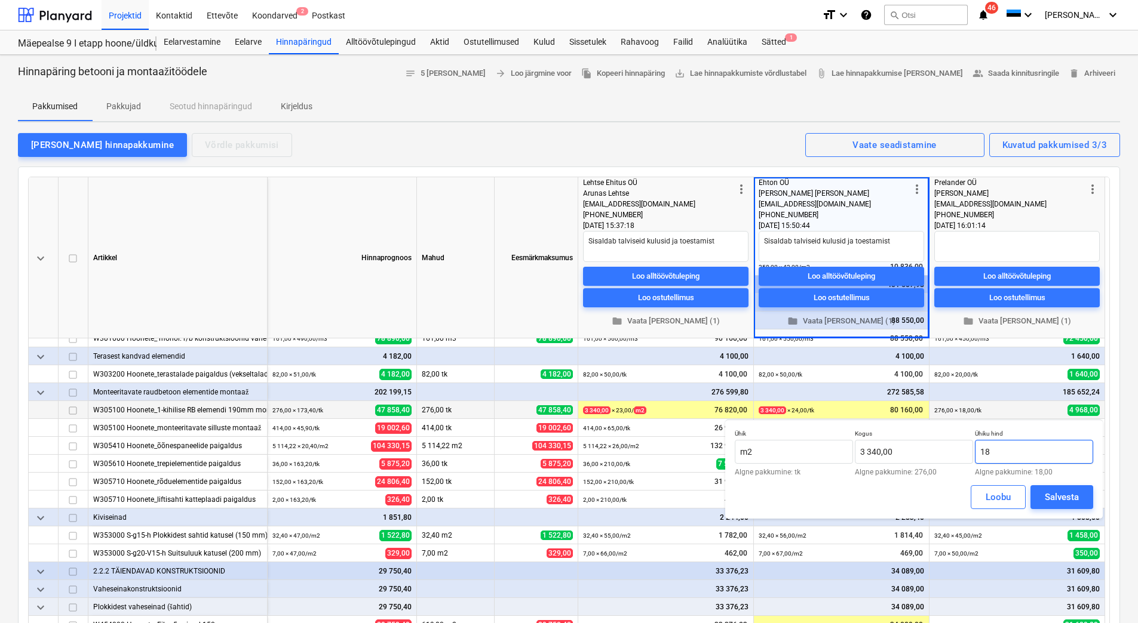
click at [1022, 452] on input "18" at bounding box center [1034, 452] width 118 height 24
click at [1062, 493] on div "Salvesta" at bounding box center [1061, 498] width 34 height 16
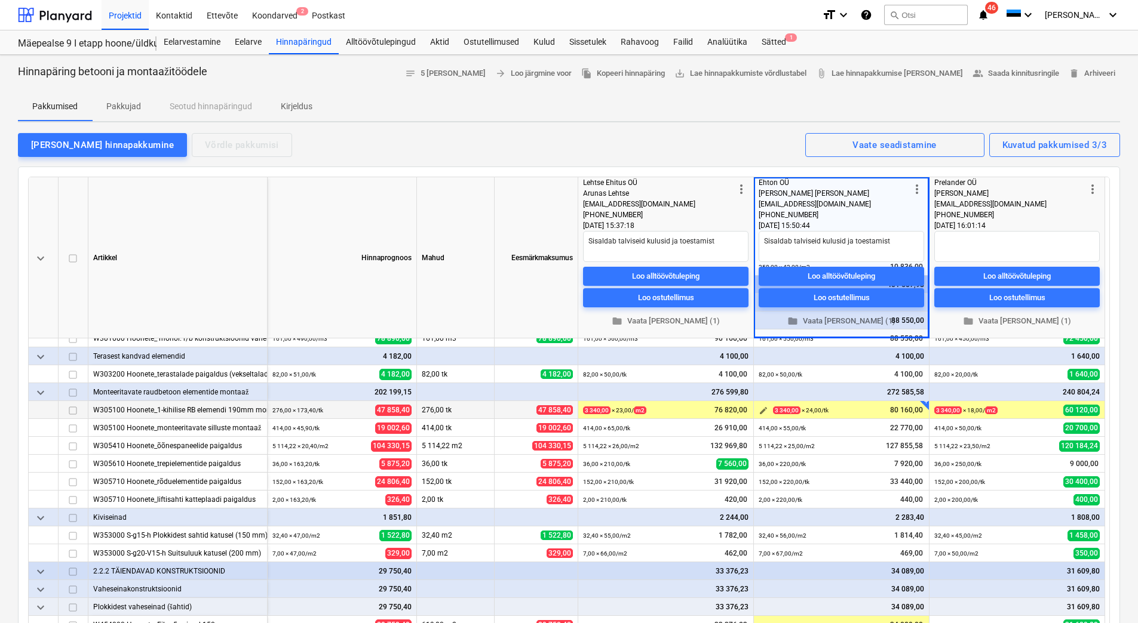
click at [761, 414] on span "edit" at bounding box center [763, 411] width 10 height 10
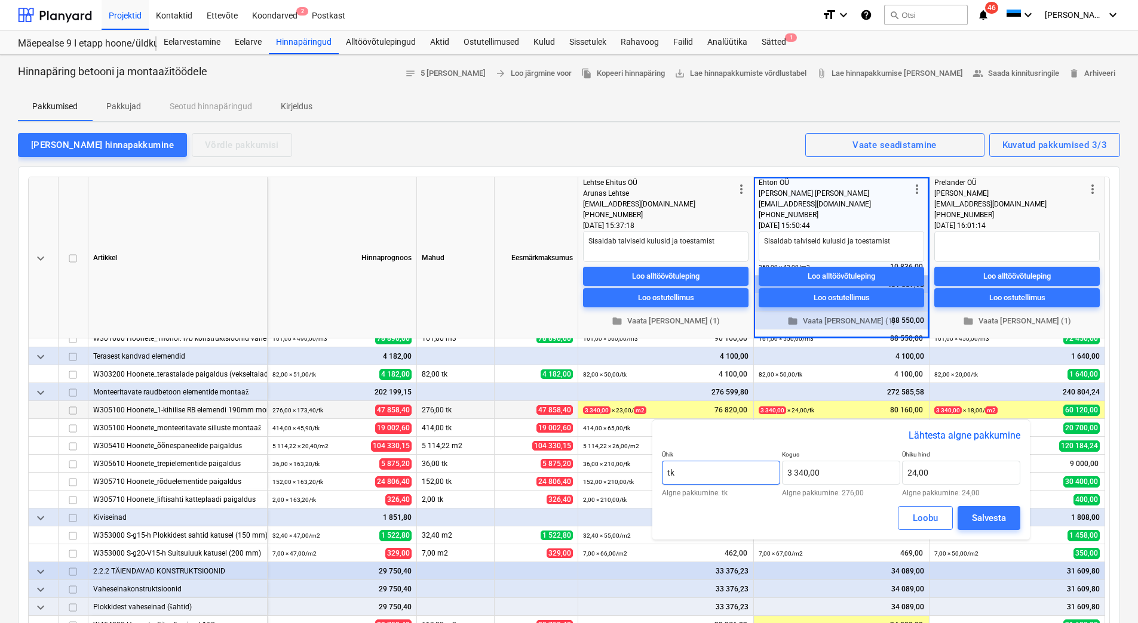
drag, startPoint x: 693, startPoint y: 474, endPoint x: 663, endPoint y: 474, distance: 29.9
click at [663, 474] on input "tk" at bounding box center [721, 473] width 118 height 24
click at [969, 518] on button "Salvesta" at bounding box center [988, 518] width 63 height 24
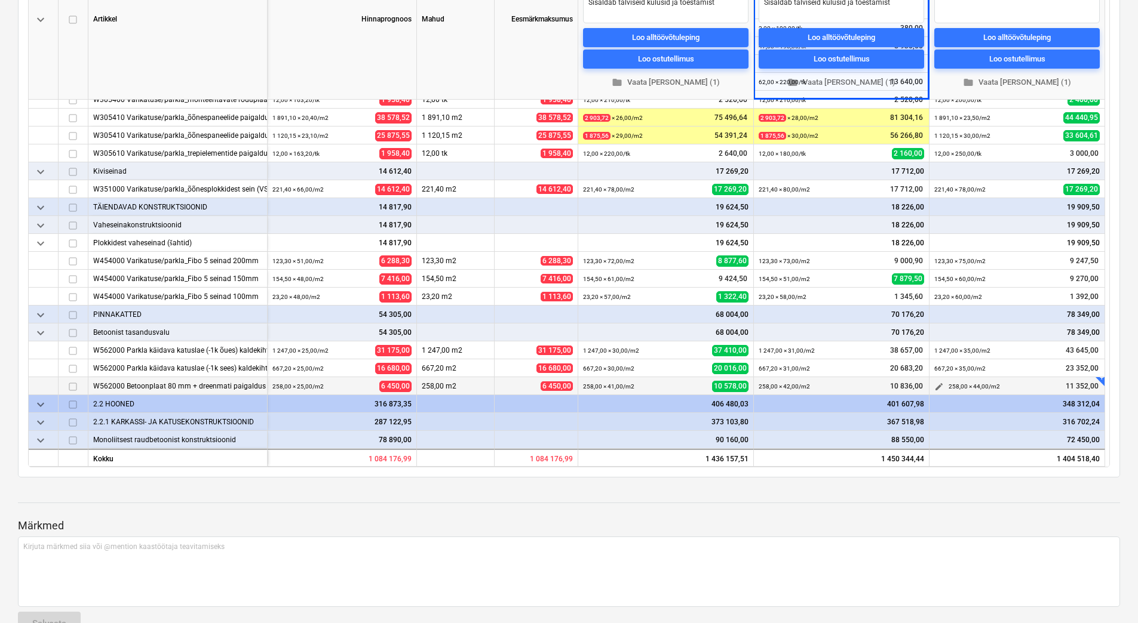
scroll to position [540, 0]
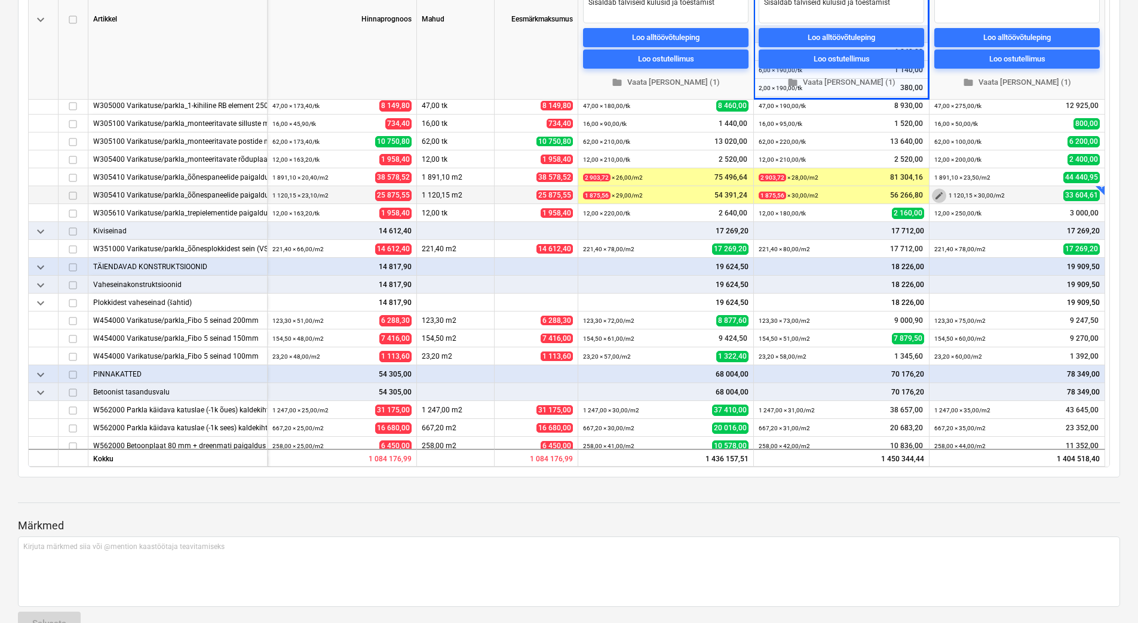
click at [941, 197] on span "edit" at bounding box center [939, 196] width 10 height 10
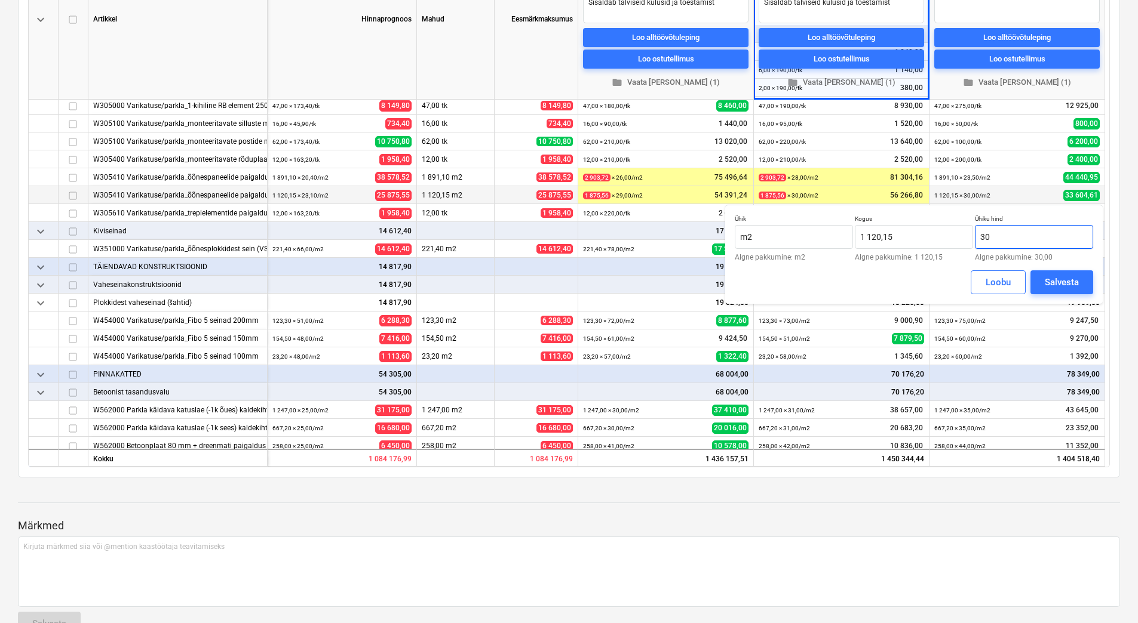
drag, startPoint x: 1025, startPoint y: 240, endPoint x: 977, endPoint y: 247, distance: 48.3
click at [977, 247] on input "30" at bounding box center [1034, 237] width 118 height 24
click at [1065, 276] on div "Salvesta" at bounding box center [1061, 283] width 34 height 16
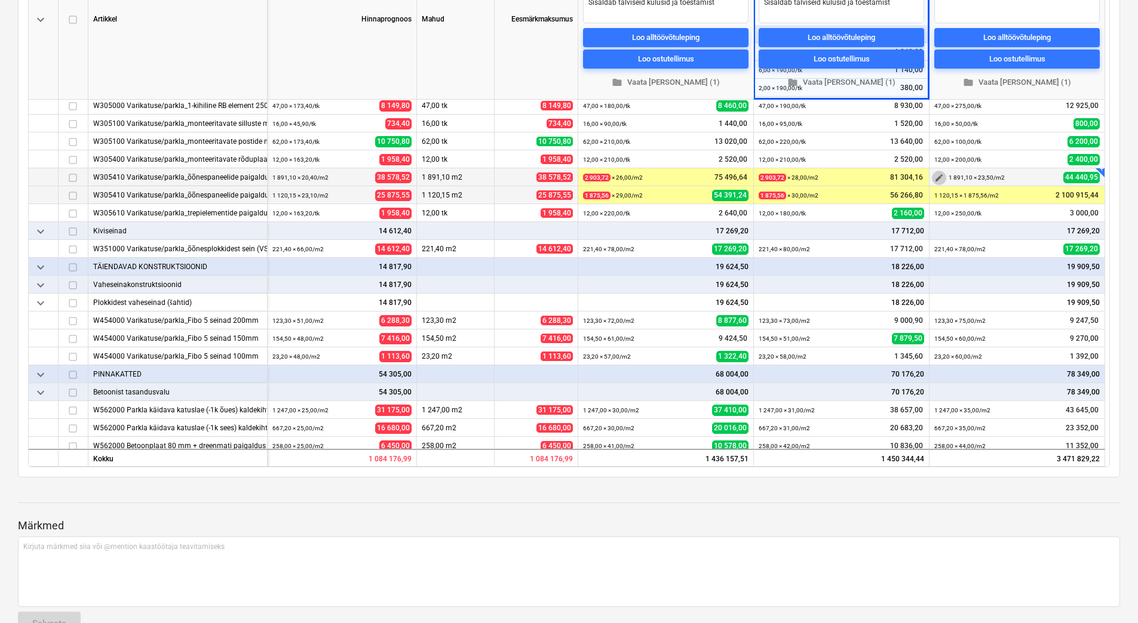
click at [942, 177] on span "edit" at bounding box center [939, 178] width 10 height 10
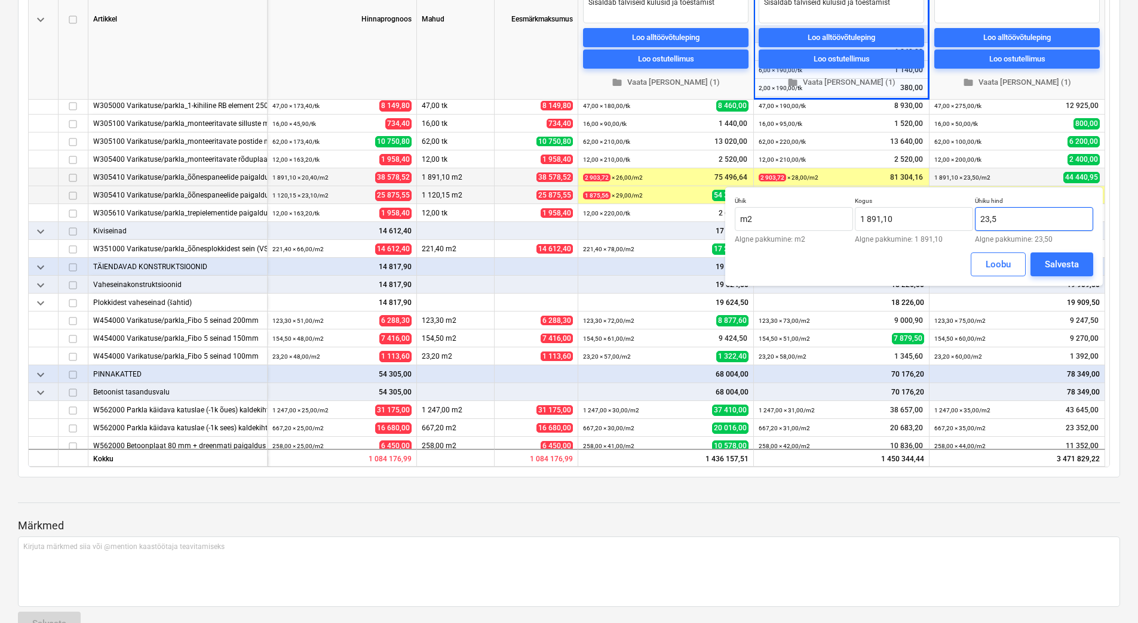
drag, startPoint x: 1010, startPoint y: 216, endPoint x: 975, endPoint y: 217, distance: 35.8
click at [975, 217] on input "23,5" at bounding box center [1034, 219] width 118 height 24
drag, startPoint x: 916, startPoint y: 217, endPoint x: 858, endPoint y: 219, distance: 58.0
click at [858, 219] on input "1891,1041" at bounding box center [914, 219] width 118 height 24
click at [1047, 263] on div "Salvesta" at bounding box center [1061, 265] width 34 height 16
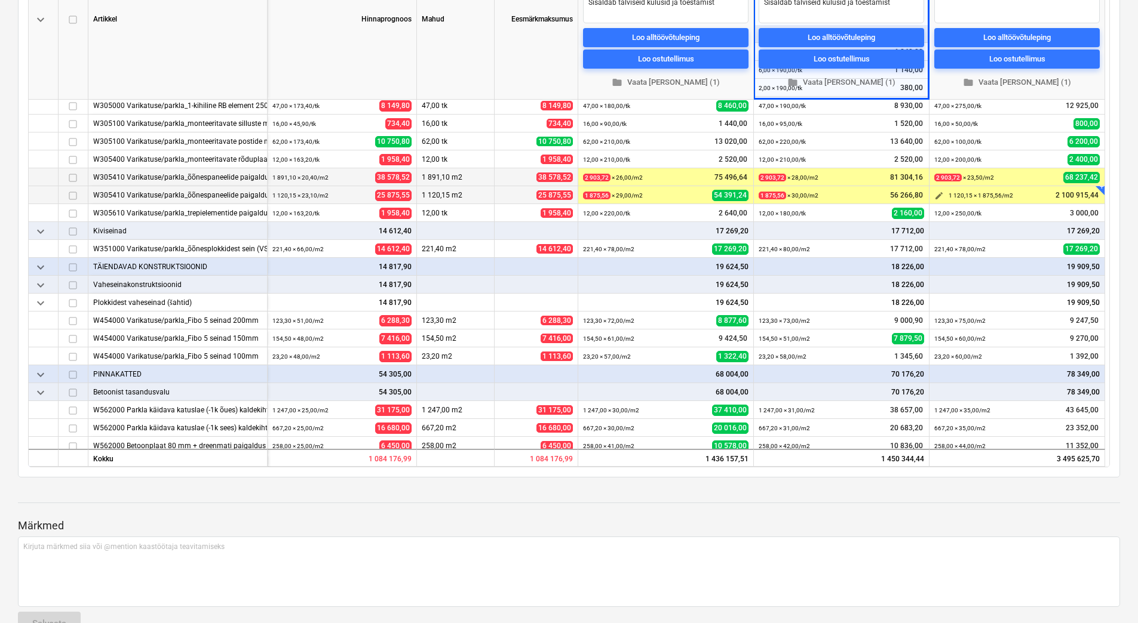
click at [937, 196] on span "edit" at bounding box center [939, 196] width 10 height 10
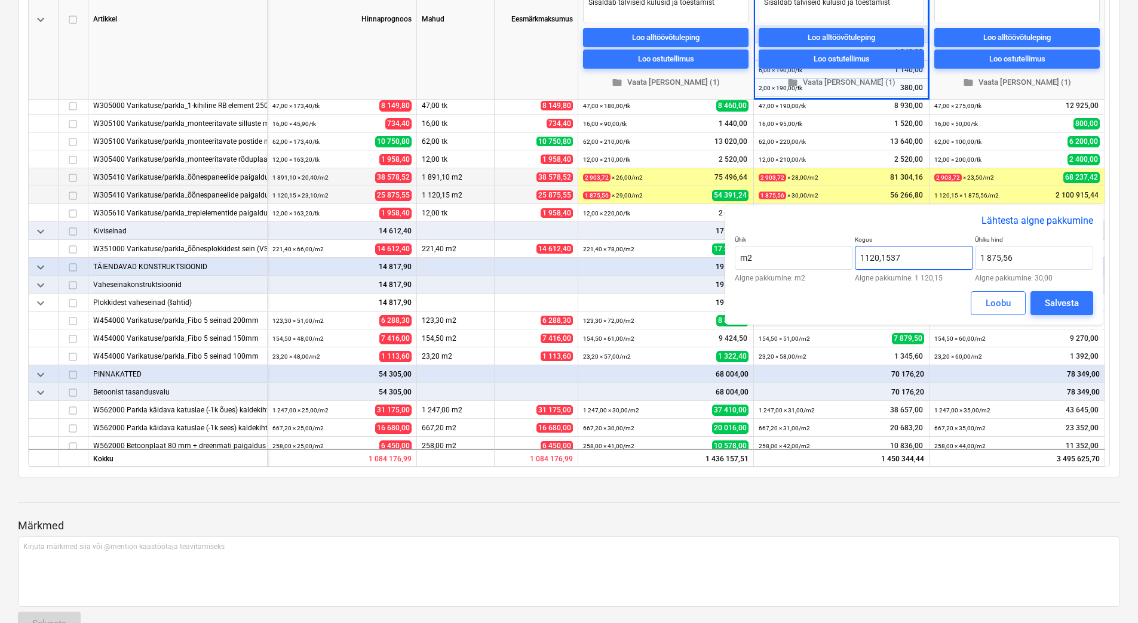
drag, startPoint x: 909, startPoint y: 262, endPoint x: 856, endPoint y: 263, distance: 53.7
click at [856, 263] on input "1120,1537" at bounding box center [914, 258] width 118 height 24
click at [1031, 253] on input "1875,56" at bounding box center [1034, 258] width 118 height 24
drag, startPoint x: 1047, startPoint y: 253, endPoint x: 979, endPoint y: 266, distance: 68.7
click at [979, 266] on input "1875,56" at bounding box center [1034, 258] width 118 height 24
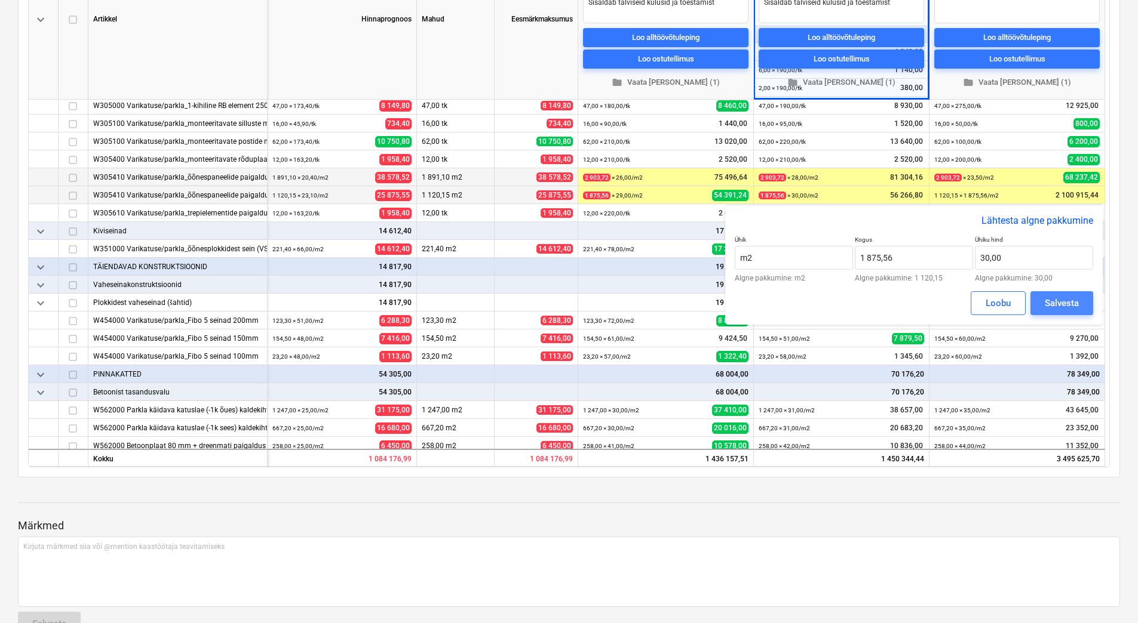
click at [1048, 300] on div "Salvesta" at bounding box center [1061, 304] width 34 height 16
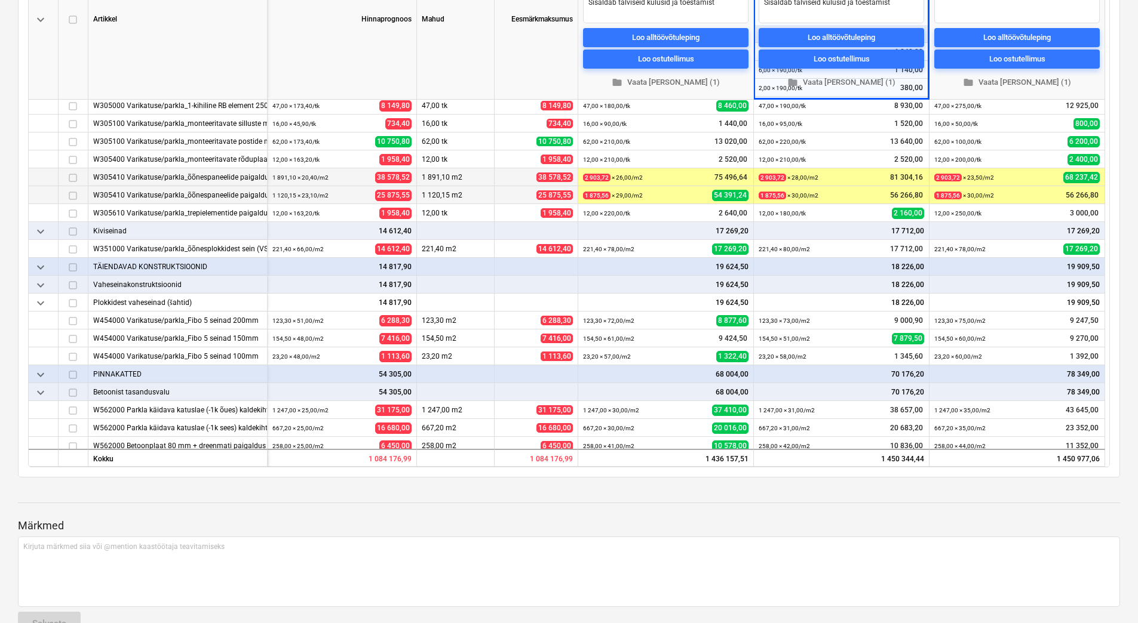
click at [973, 485] on div "Hinnapäring betooni ja montaažitöödele notes 5 märget arrow_forward Loo järgmin…" at bounding box center [569, 498] width 1138 height 1365
drag, startPoint x: 952, startPoint y: 488, endPoint x: 968, endPoint y: 452, distance: 39.8
click at [952, 488] on div at bounding box center [569, 492] width 1102 height 10
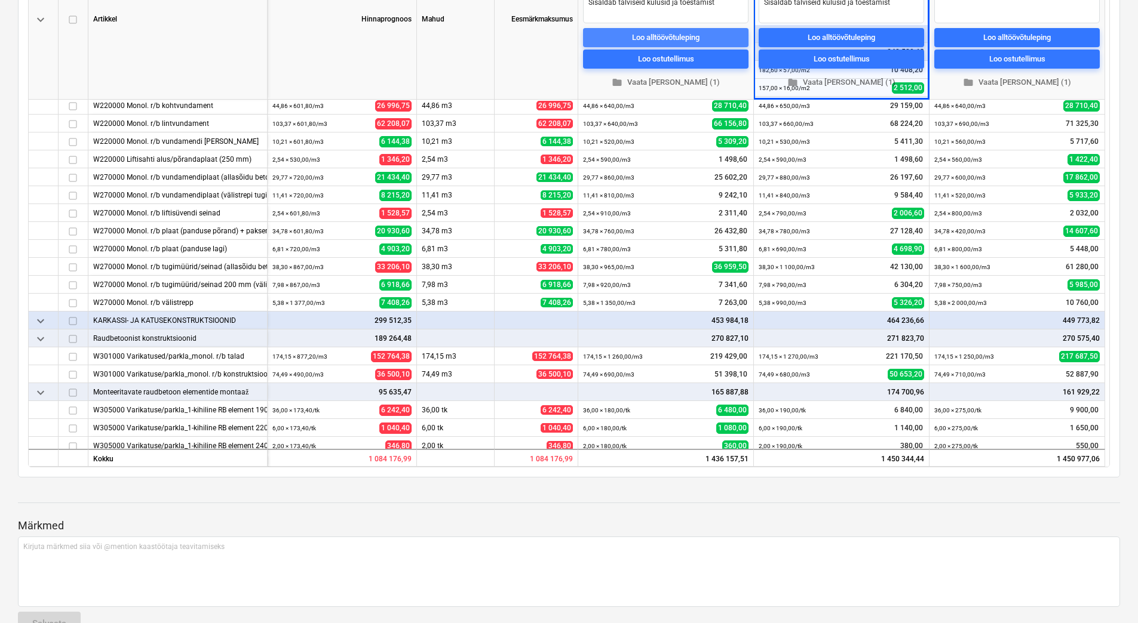
click at [658, 39] on div "Loo alltöövõtuleping" at bounding box center [665, 37] width 67 height 14
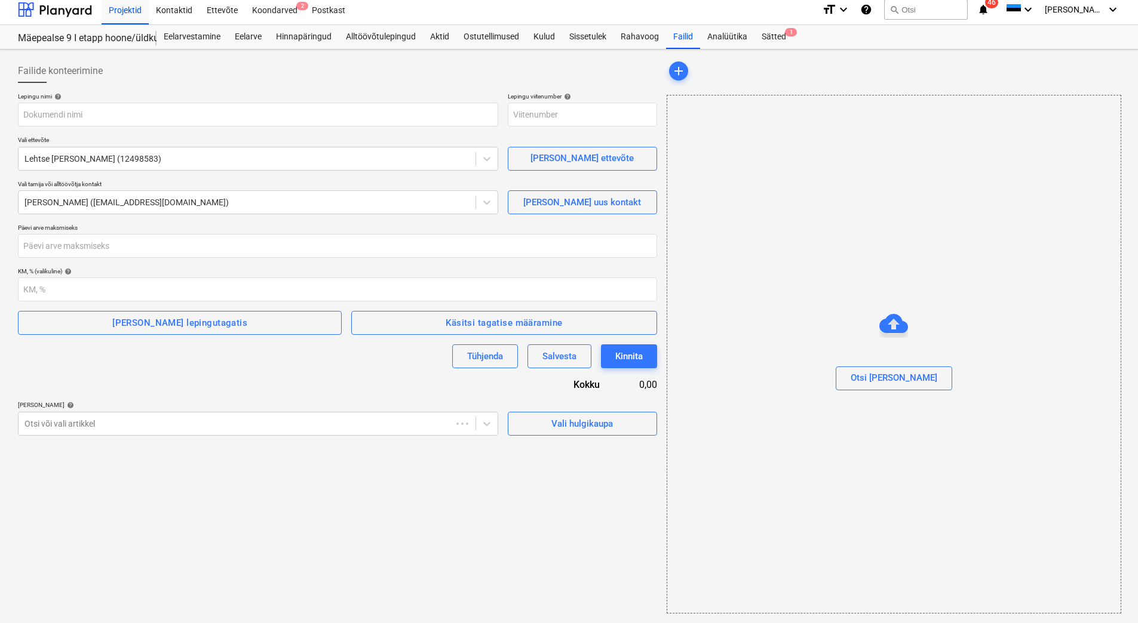
scroll to position [5, 0]
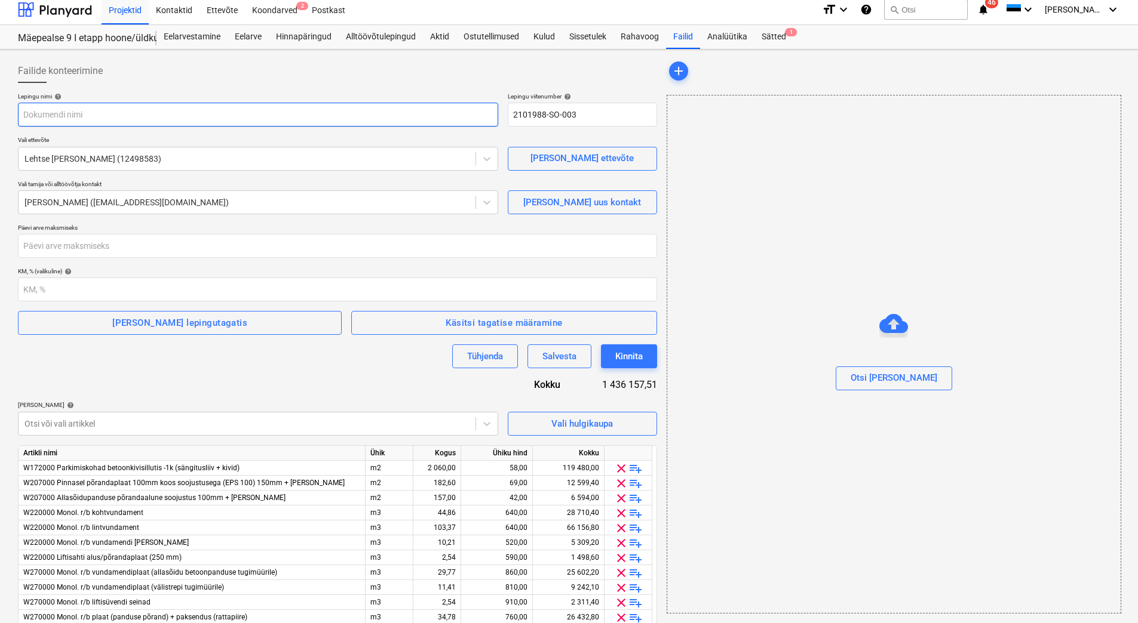
click at [125, 120] on input "text" at bounding box center [258, 115] width 480 height 24
click at [59, 115] on input "text" at bounding box center [258, 115] width 480 height 24
paste input "Alltöövõtuleping_PRJ2101988-02"
click at [149, 87] on div at bounding box center [337, 88] width 639 height 10
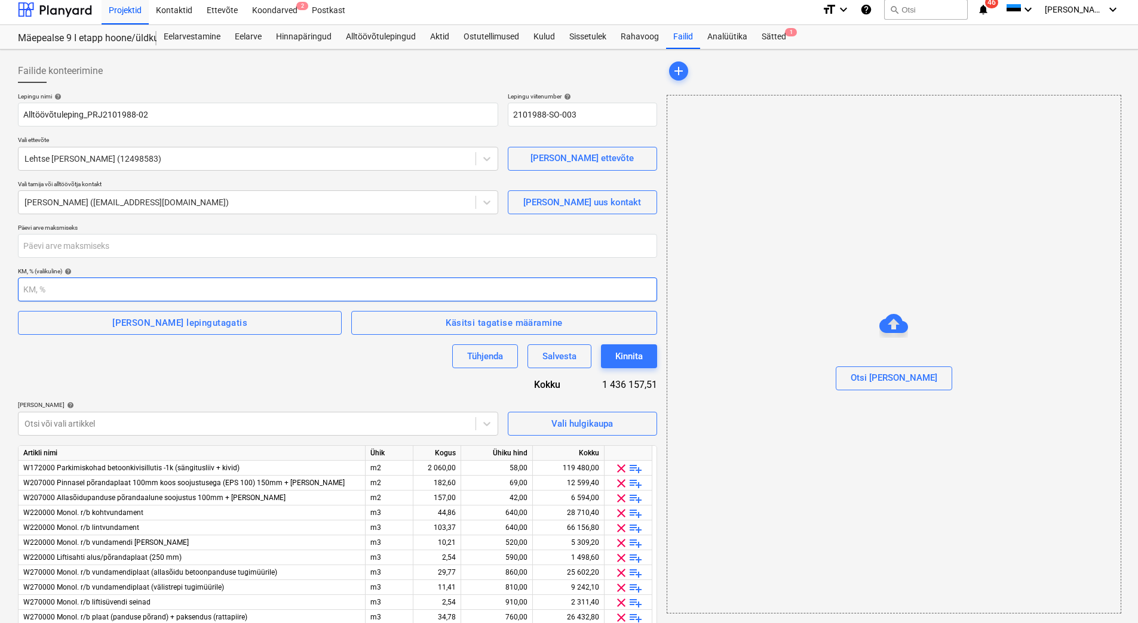
click at [53, 285] on input "number" at bounding box center [337, 290] width 639 height 24
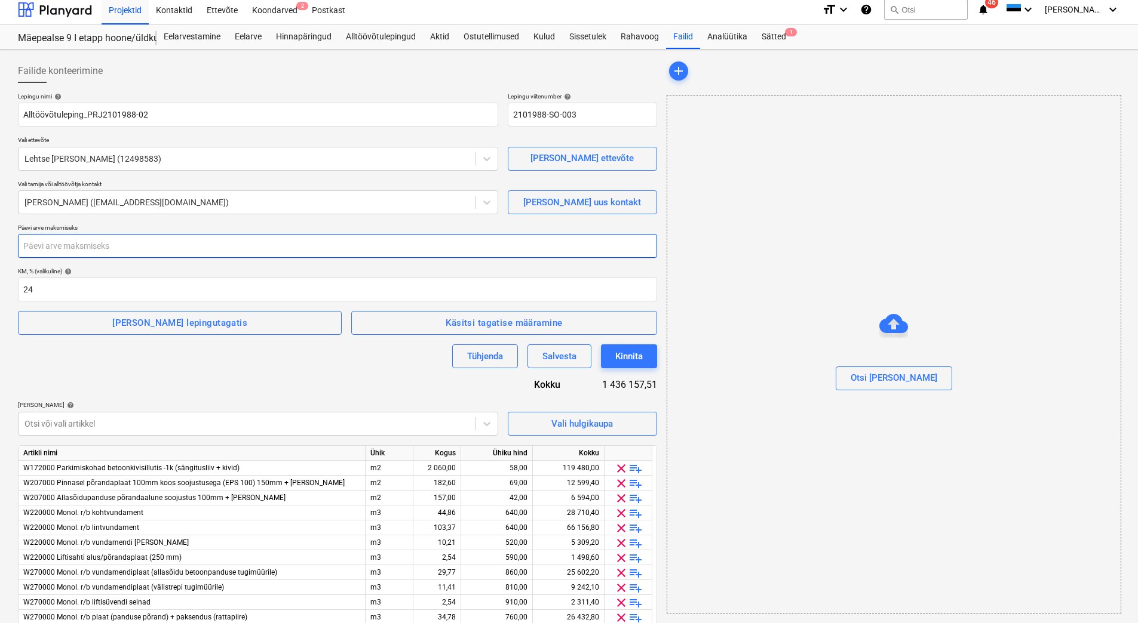
click at [93, 252] on input "number" at bounding box center [337, 246] width 639 height 24
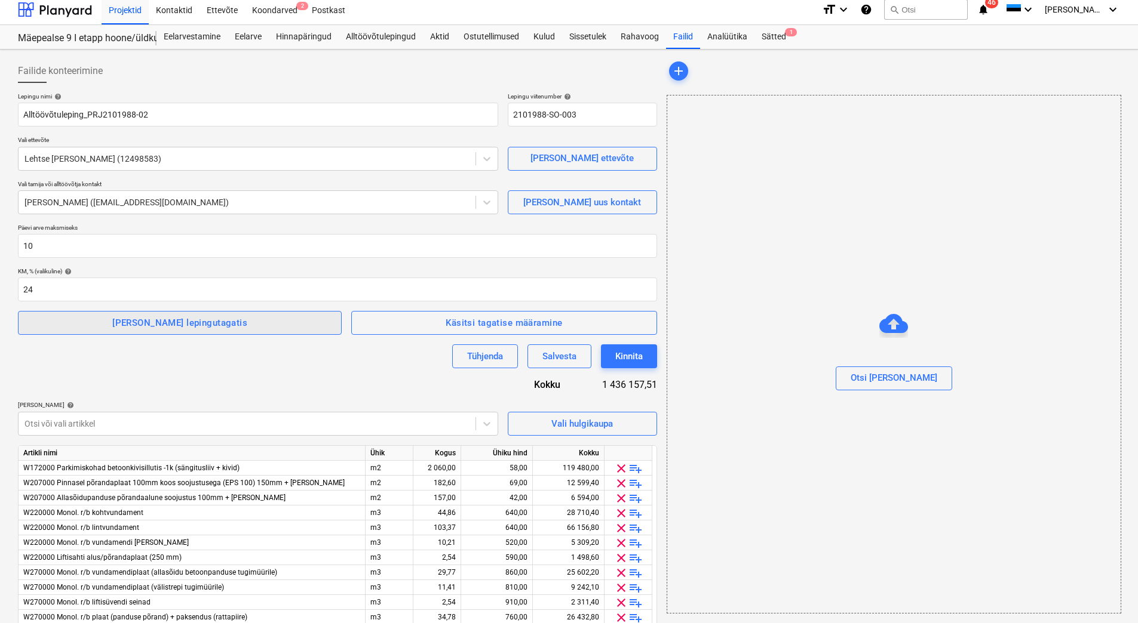
click at [110, 322] on span "Lisa lepingutagatis" at bounding box center [179, 323] width 297 height 16
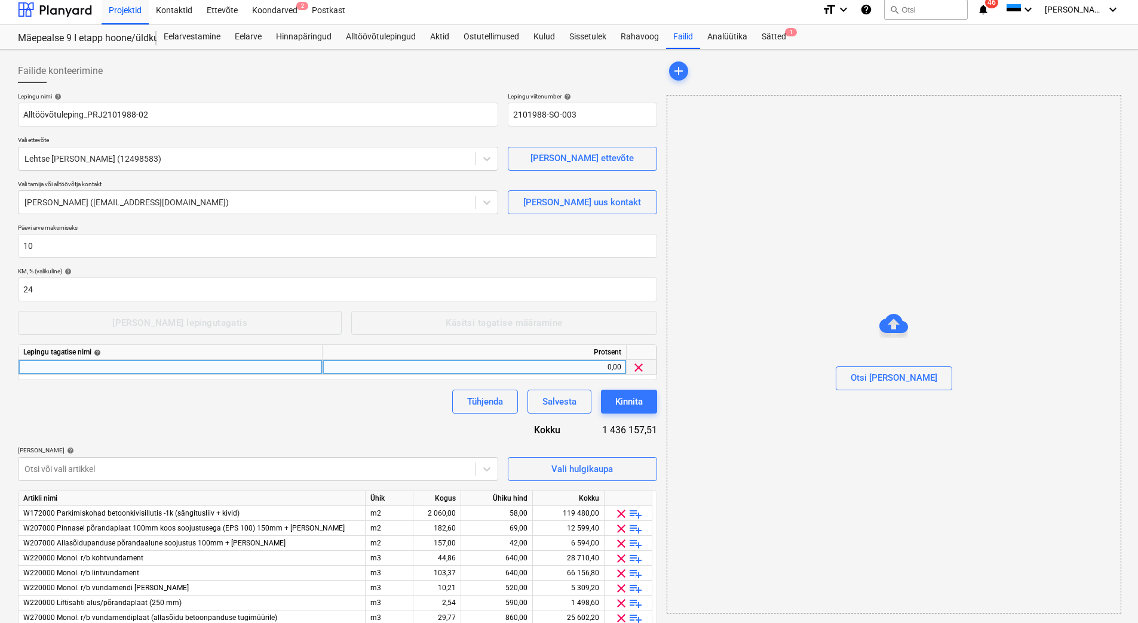
click at [62, 365] on div at bounding box center [171, 367] width 304 height 15
click at [539, 367] on div "0,00" at bounding box center [474, 367] width 294 height 15
click at [421, 417] on div "Lepingu nimi help Alltöövõtuleping_PRJ2101988-02 Lepingu viitenumber help 21019…" at bounding box center [337, 558] width 639 height 930
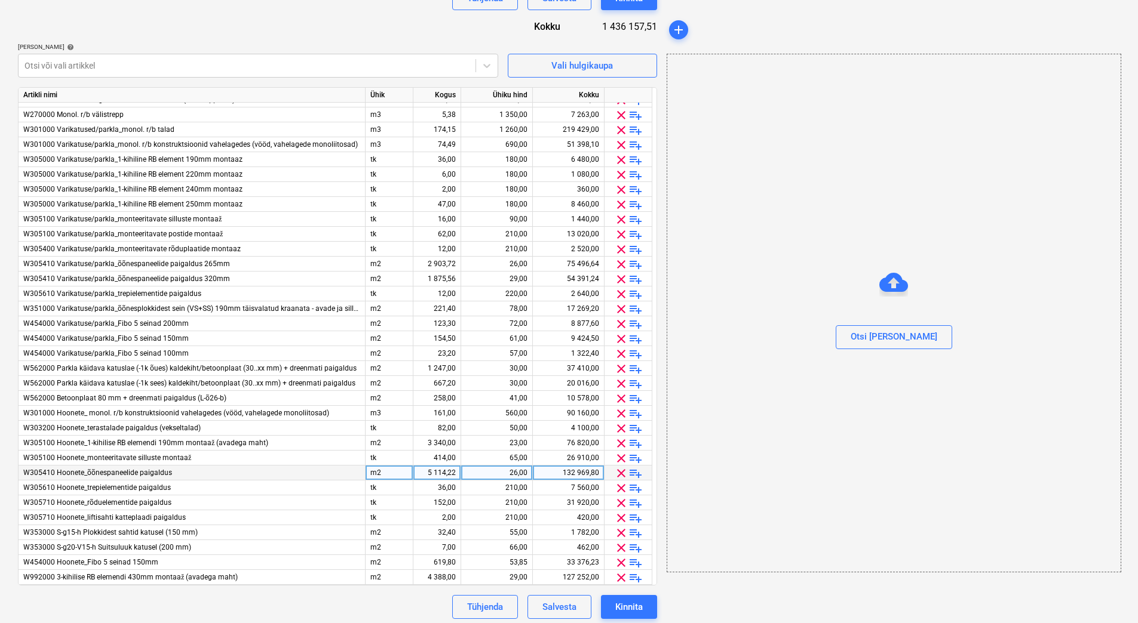
scroll to position [414, 0]
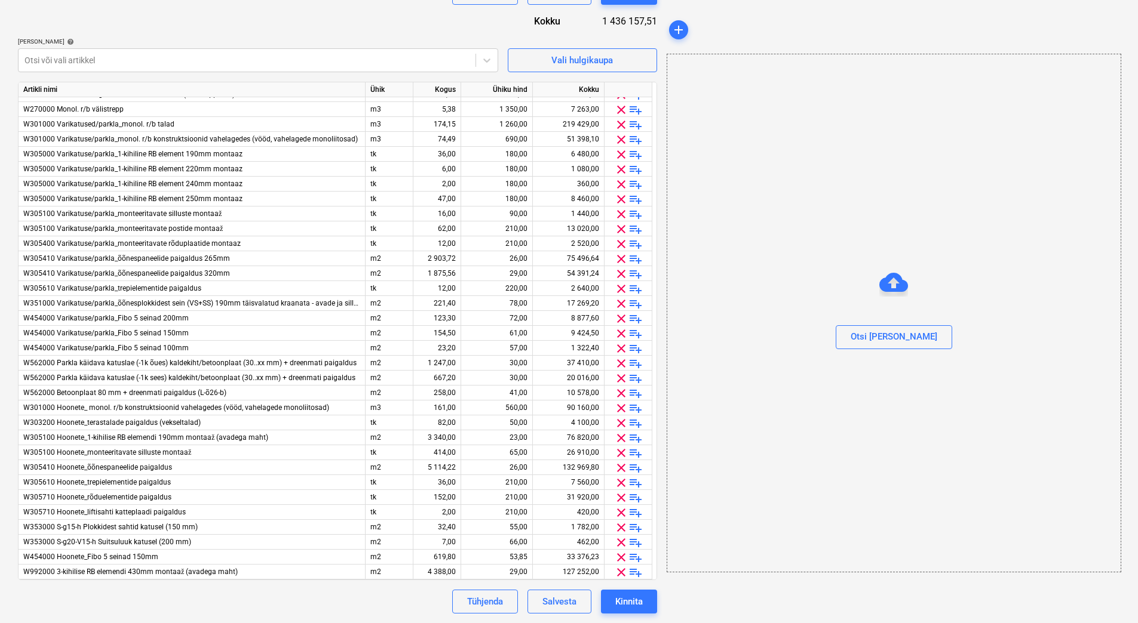
click at [619, 594] on div "Kinnita" at bounding box center [628, 602] width 27 height 16
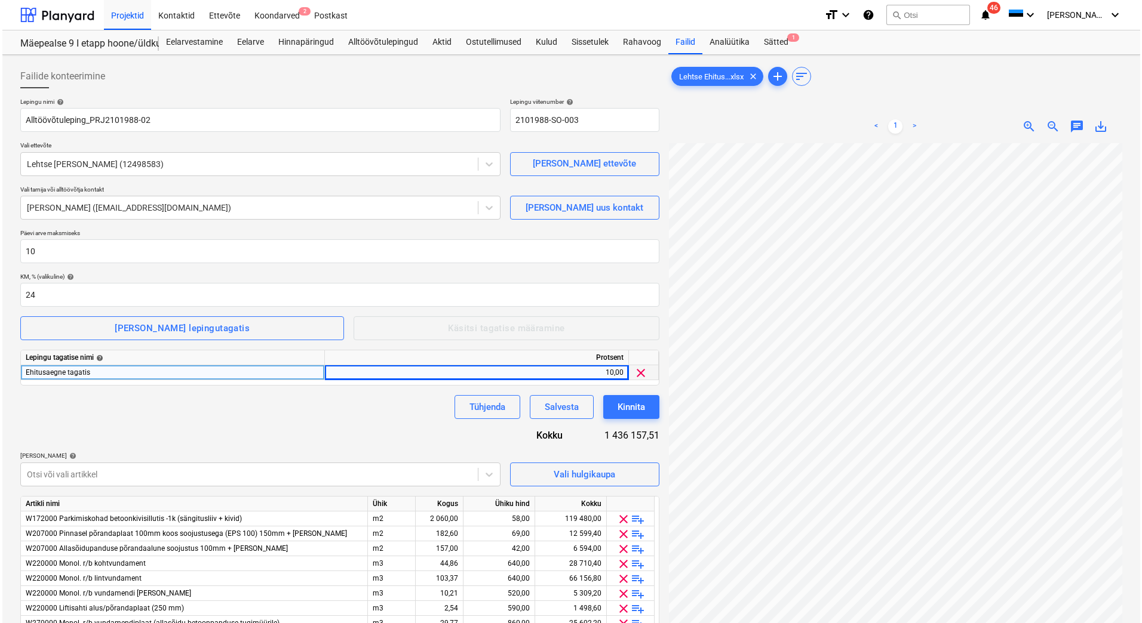
scroll to position [173, 0]
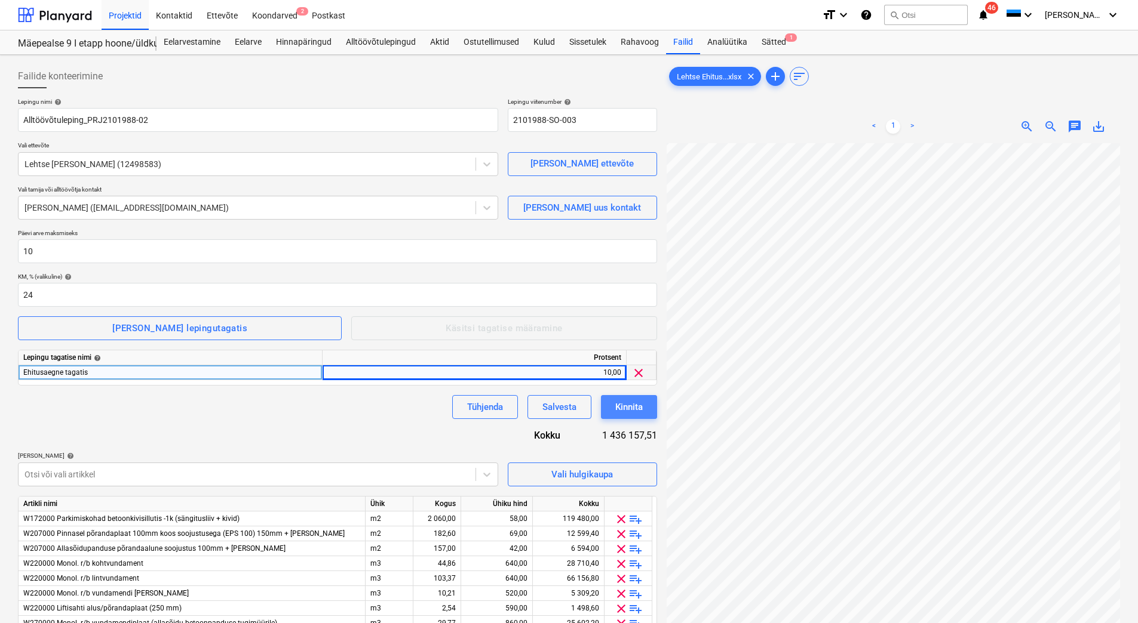
click at [620, 404] on div "Kinnita" at bounding box center [628, 407] width 27 height 16
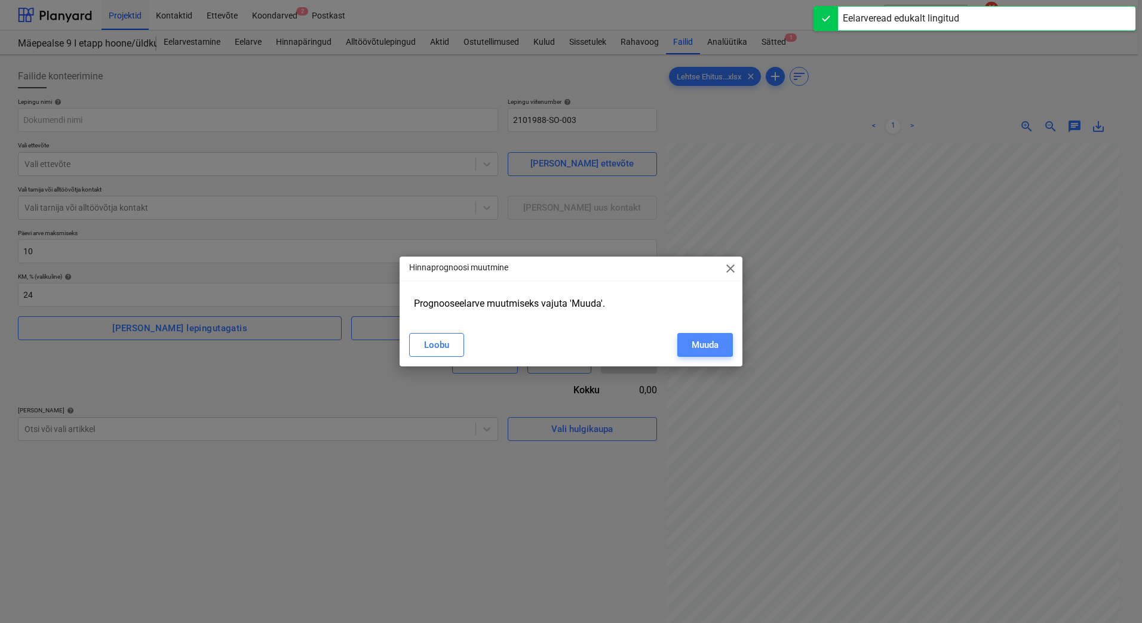
click at [706, 344] on div "Muuda" at bounding box center [705, 345] width 27 height 16
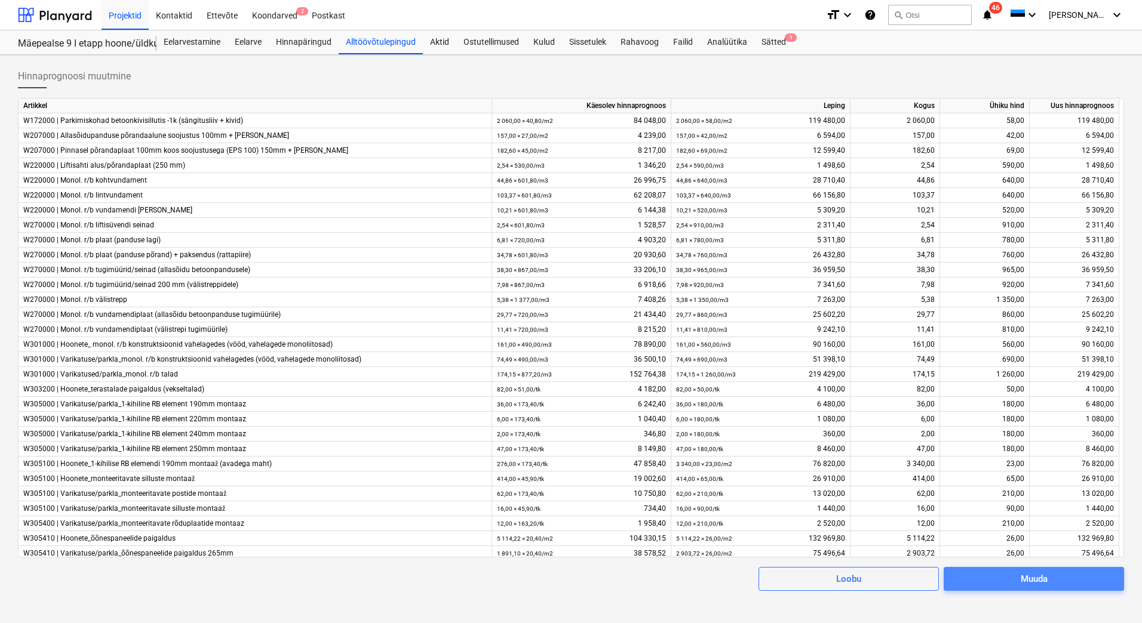
click at [1016, 580] on span "Muuda" at bounding box center [1034, 579] width 152 height 16
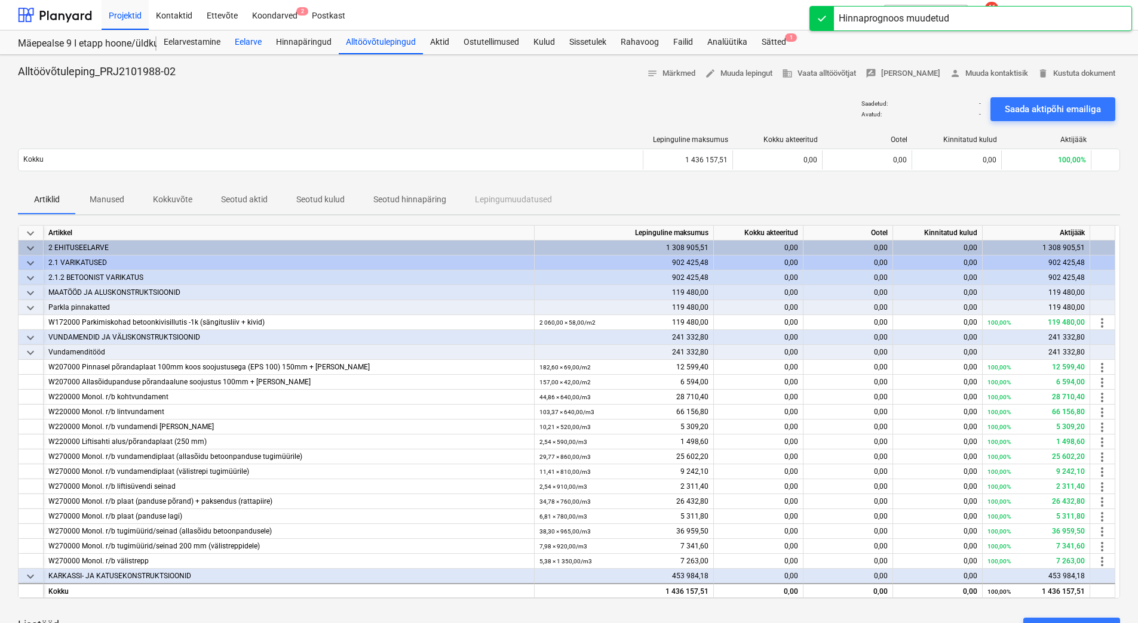
click at [245, 42] on div "Eelarve" at bounding box center [248, 42] width 41 height 24
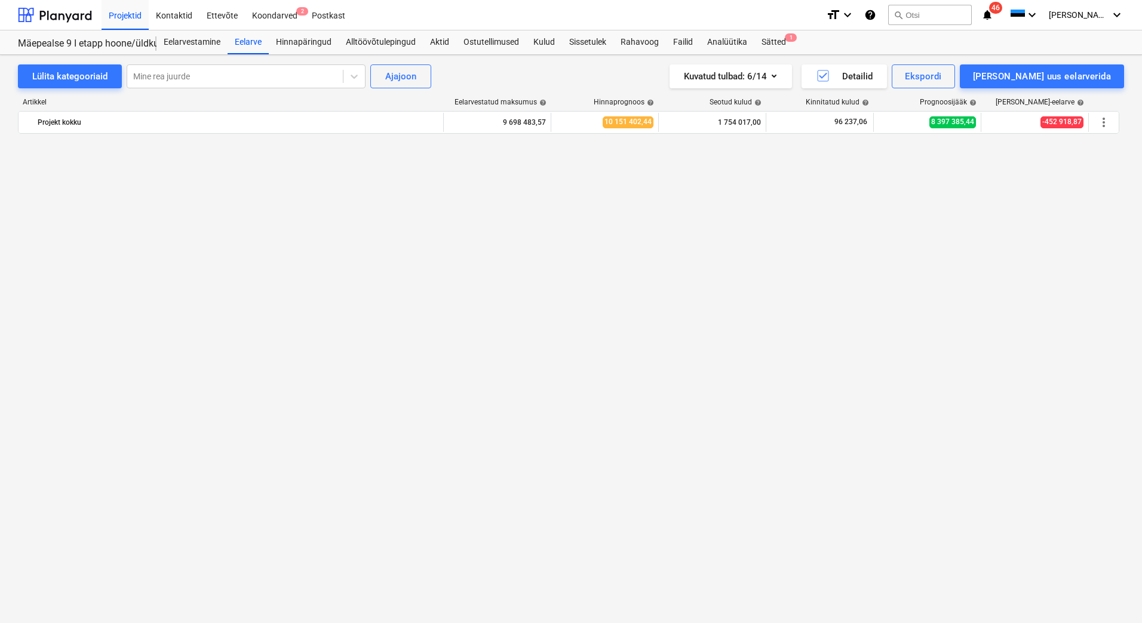
scroll to position [7475, 0]
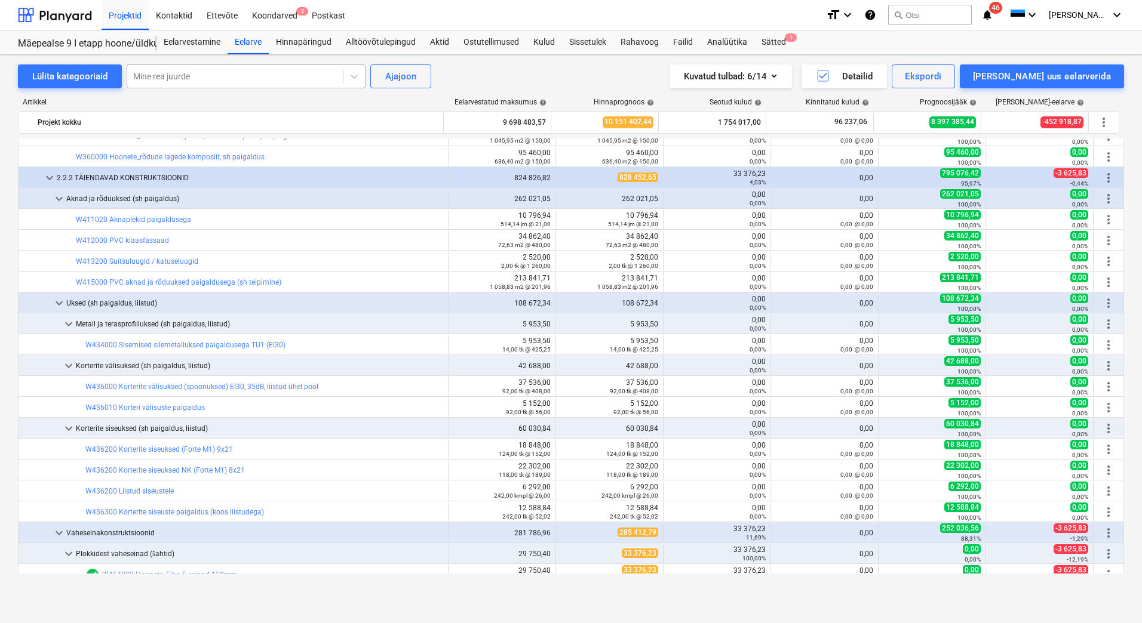
click at [222, 80] on div at bounding box center [235, 76] width 204 height 12
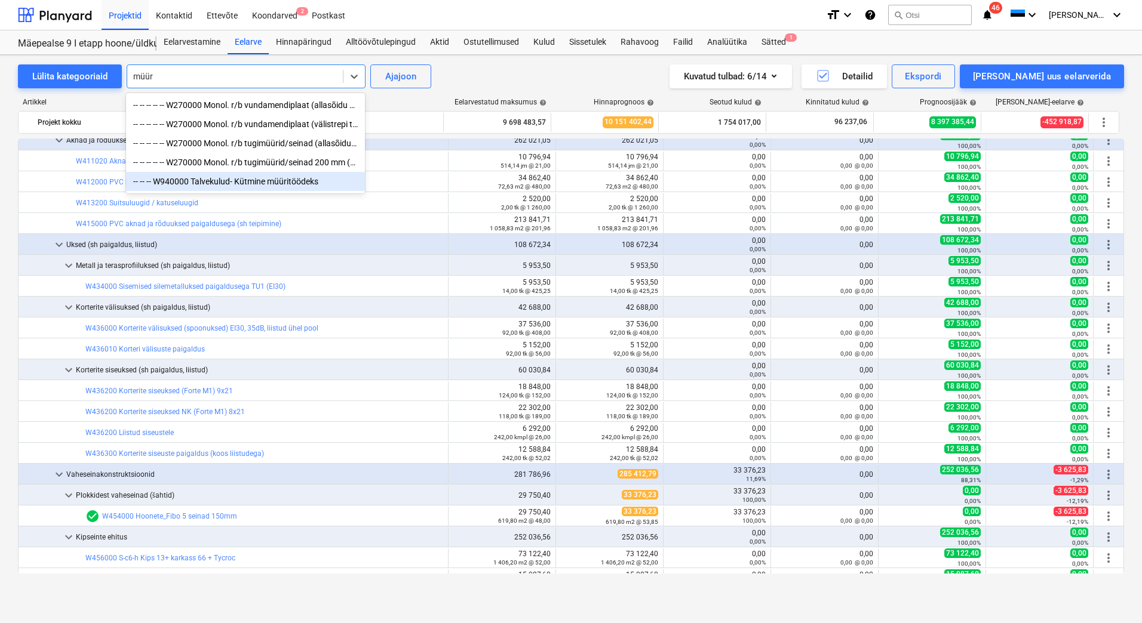
click at [254, 185] on div "-- -- -- W940000 Talvekulud- Kütmine müüritöödeks" at bounding box center [245, 181] width 239 height 19
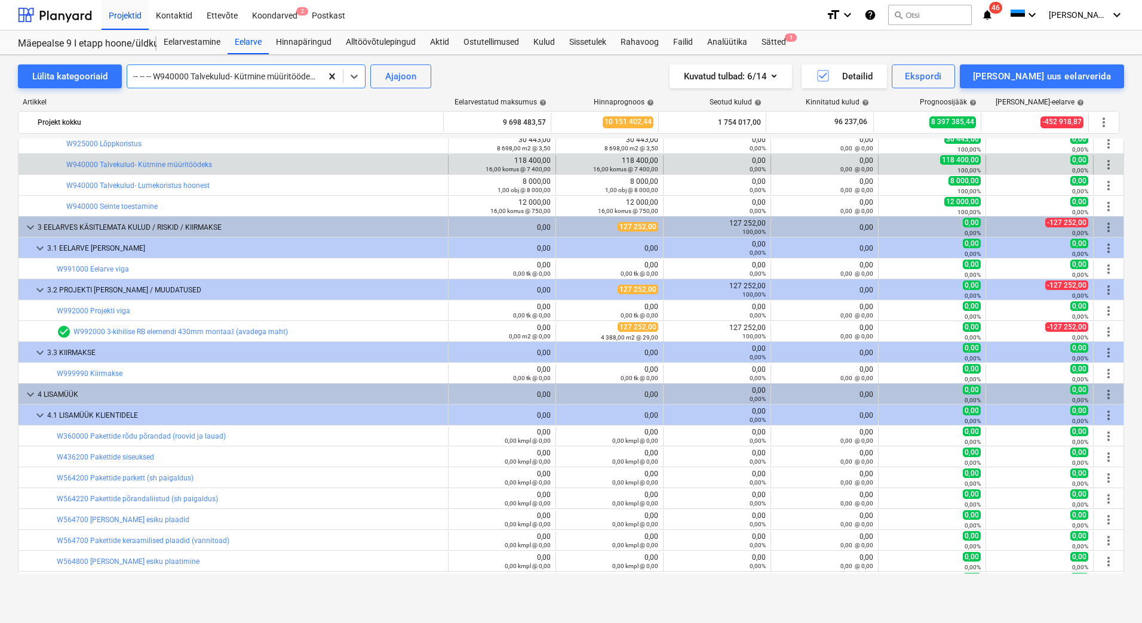
scroll to position [10818, 0]
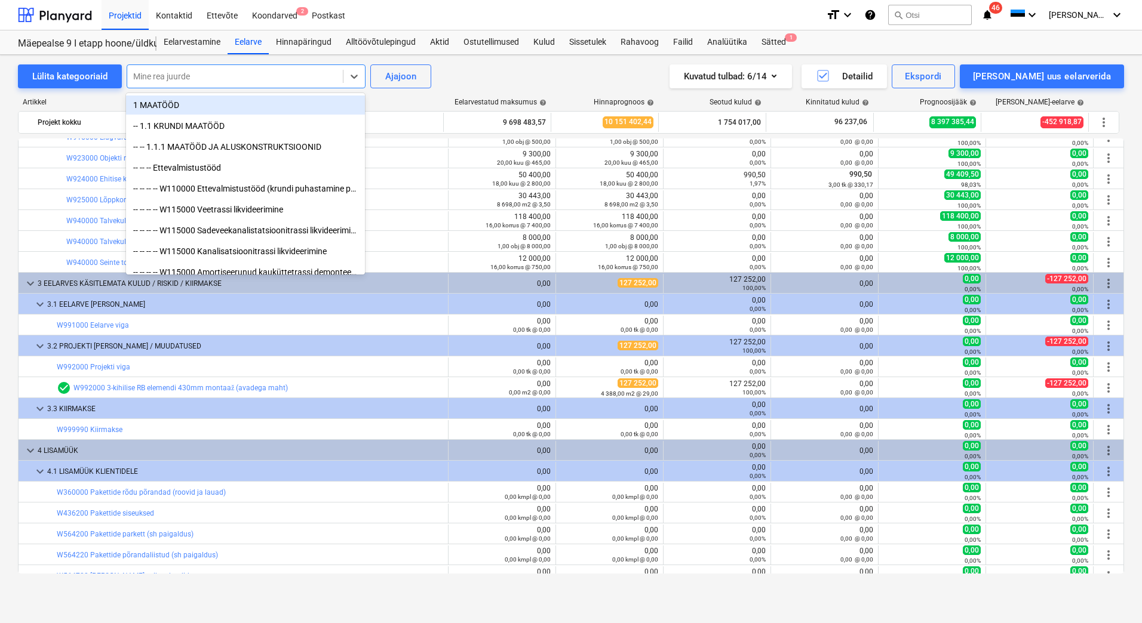
click at [330, 75] on div at bounding box center [235, 76] width 204 height 12
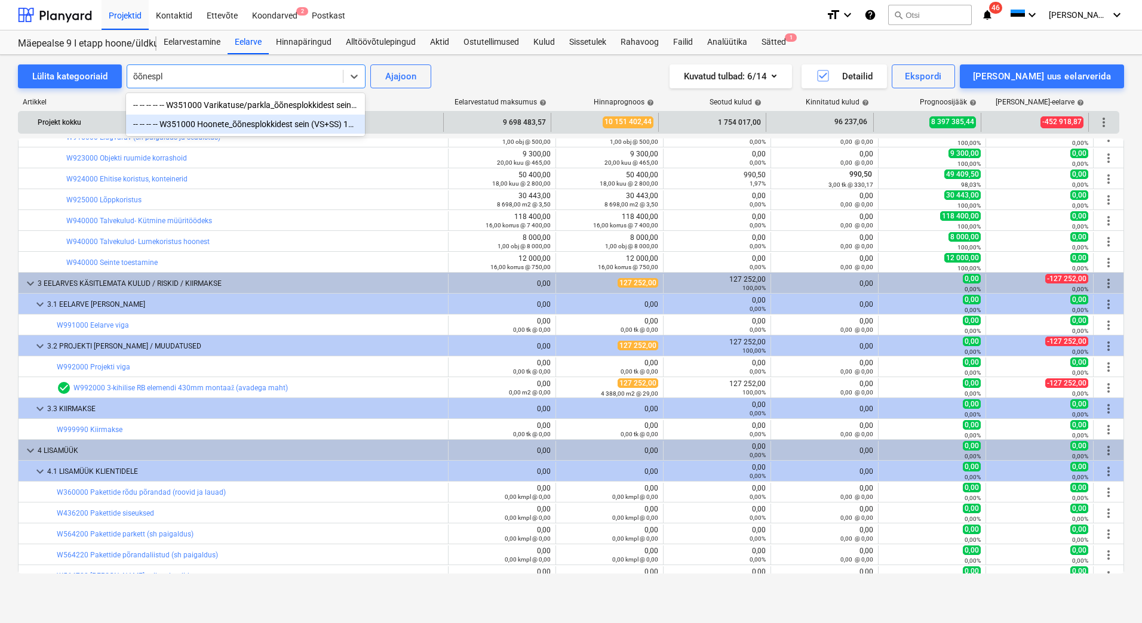
drag, startPoint x: 262, startPoint y: 125, endPoint x: 269, endPoint y: 125, distance: 7.2
click at [262, 125] on div "-- -- -- -- W351000 Hoonete_õõnesplokkidest sein (VS+SS) 190mm täisvalatud kraa…" at bounding box center [245, 124] width 239 height 19
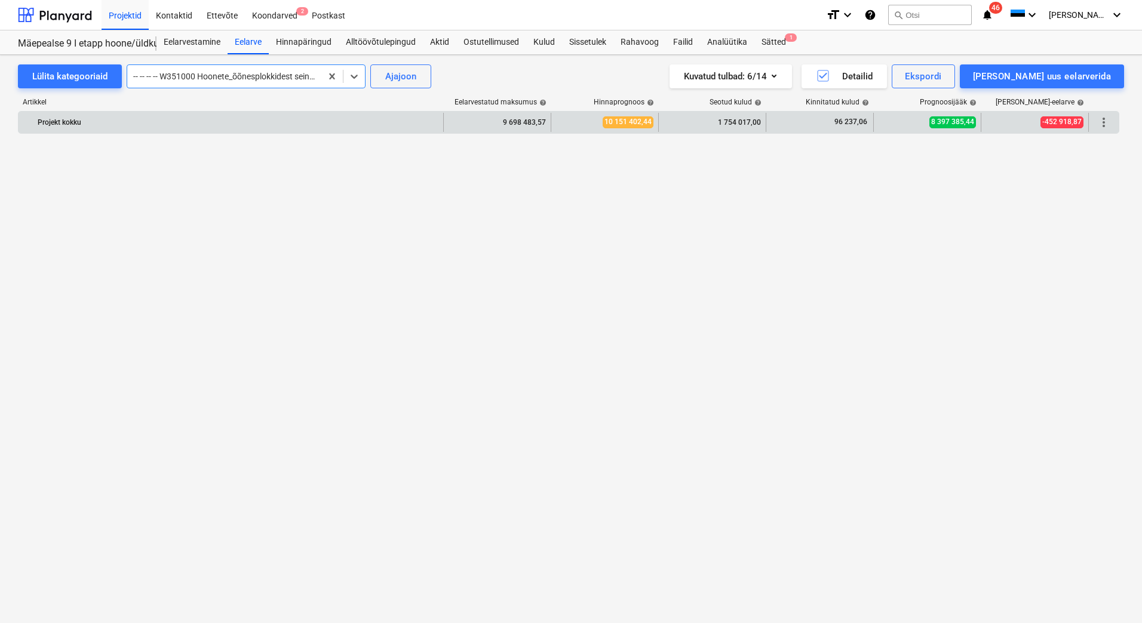
scroll to position [7273, 0]
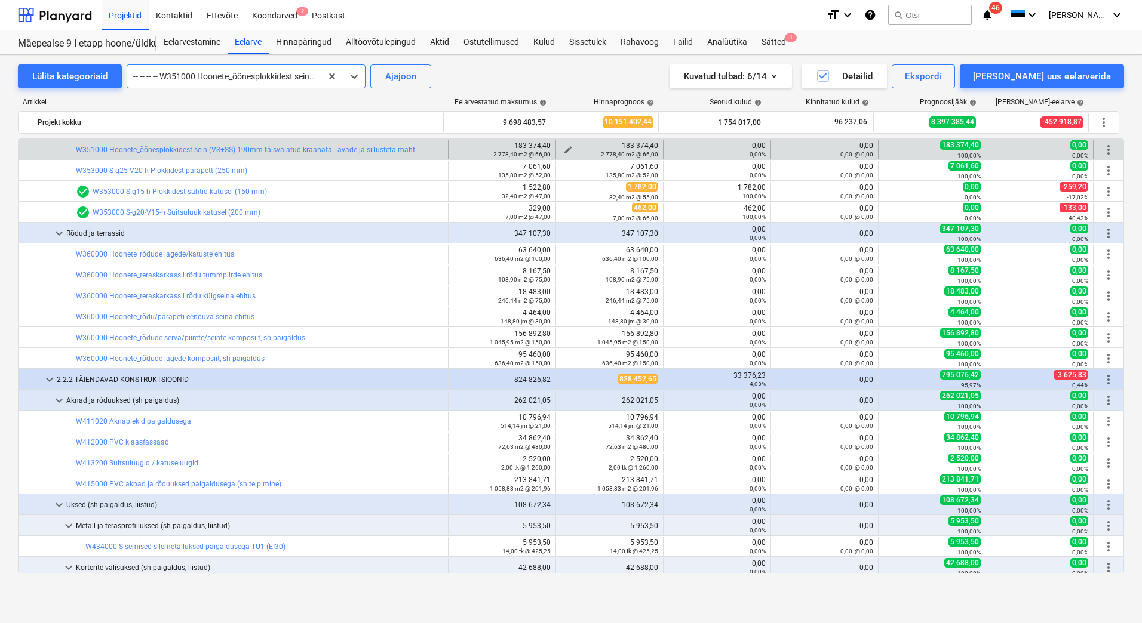
click at [564, 148] on span "edit" at bounding box center [568, 150] width 10 height 10
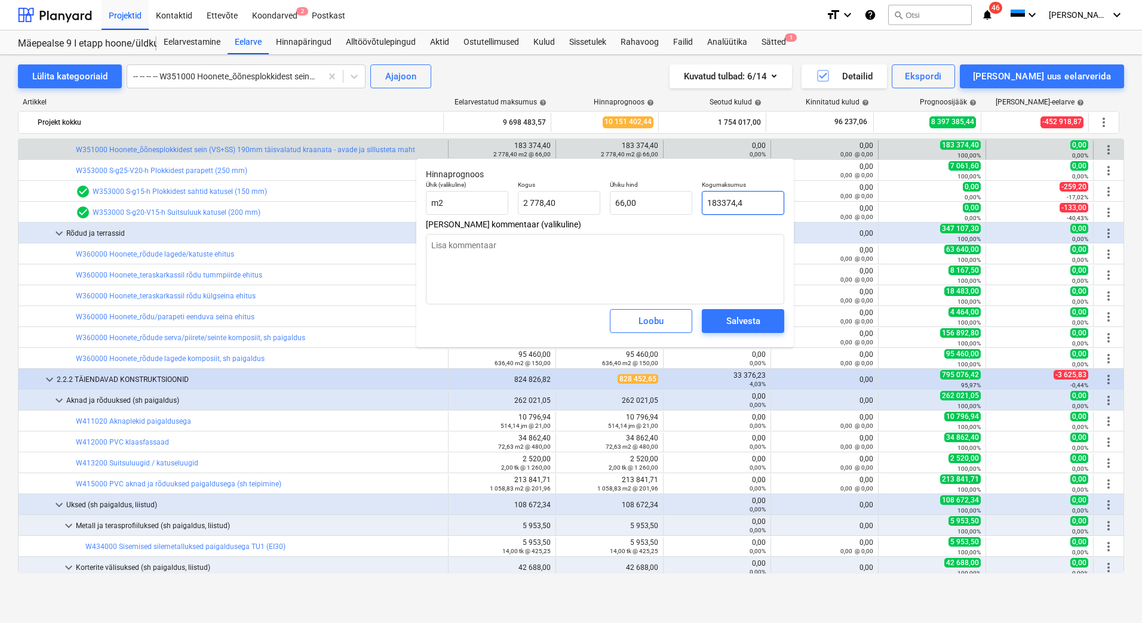
drag, startPoint x: 763, startPoint y: 201, endPoint x: 702, endPoint y: 200, distance: 60.9
click at [702, 200] on input "183374,4" at bounding box center [743, 203] width 82 height 24
click at [613, 256] on textarea at bounding box center [605, 269] width 358 height 70
drag, startPoint x: 578, startPoint y: 244, endPoint x: 435, endPoint y: 246, distance: 142.7
click at [435, 246] on textarea "Muudetud kolmekihiliseks lahenduseks" at bounding box center [605, 269] width 358 height 70
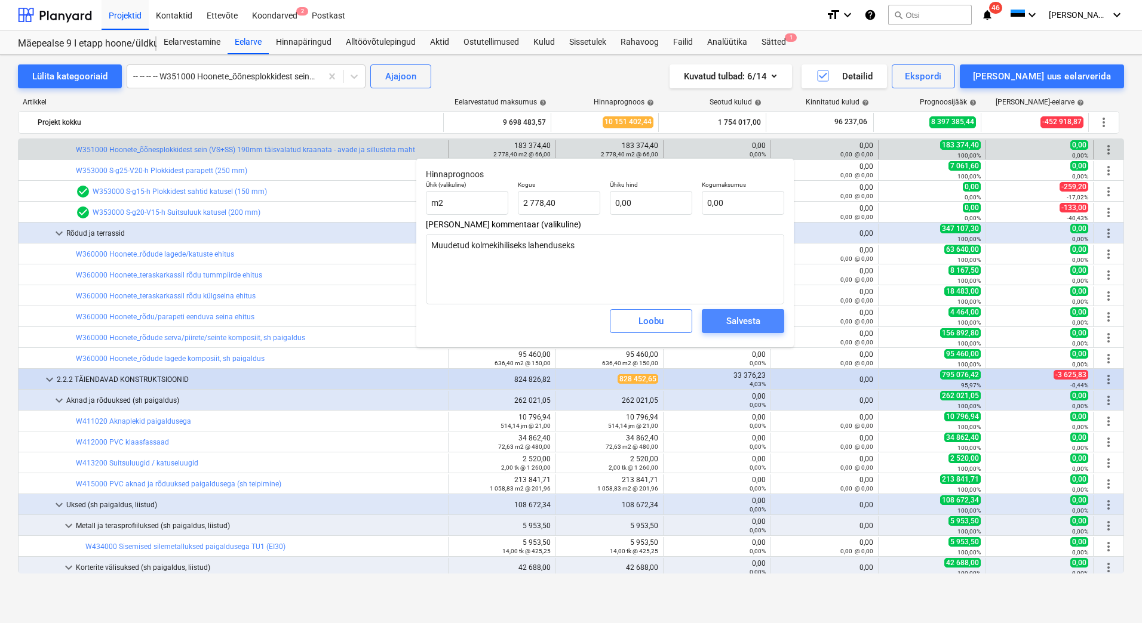
click at [755, 322] on div "Salvesta" at bounding box center [743, 322] width 34 height 16
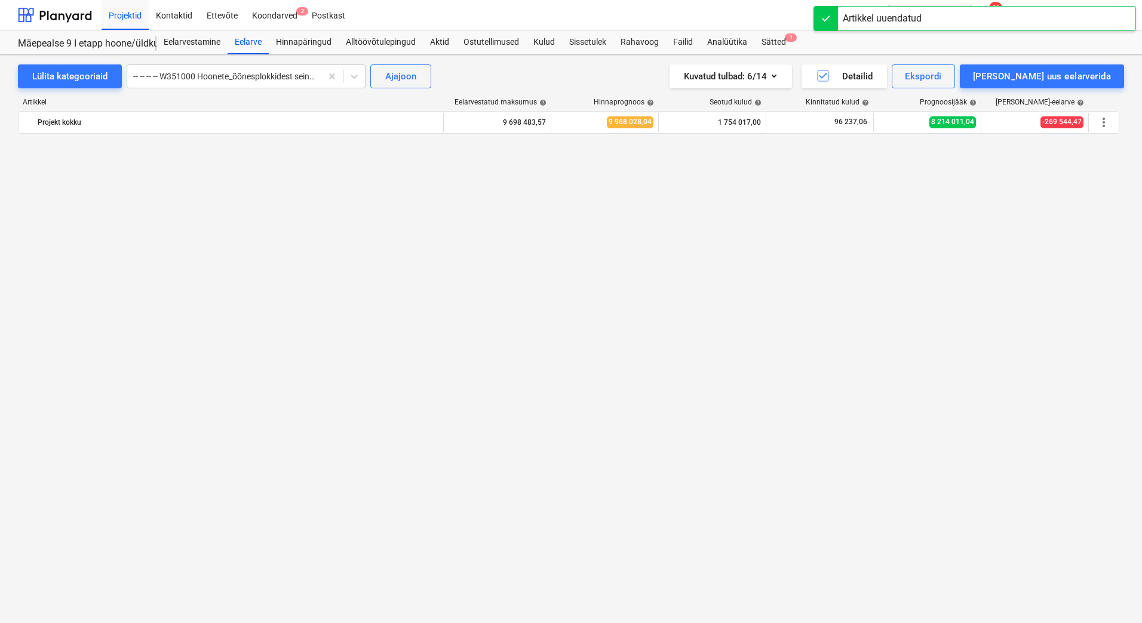
scroll to position [7214, 0]
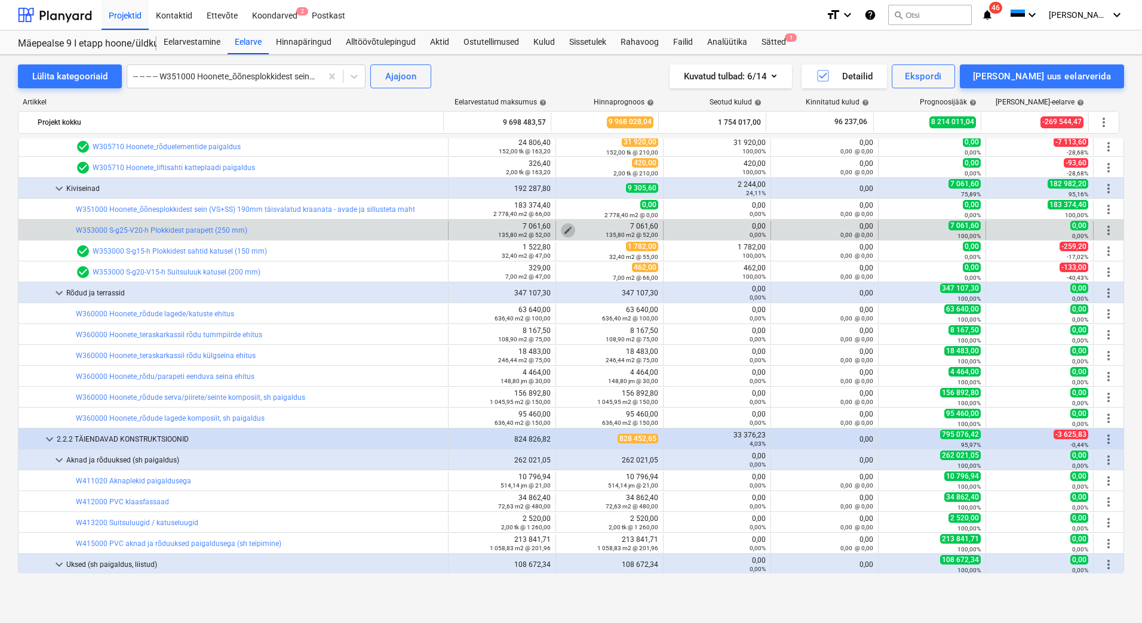
click at [563, 229] on span "edit" at bounding box center [568, 231] width 10 height 10
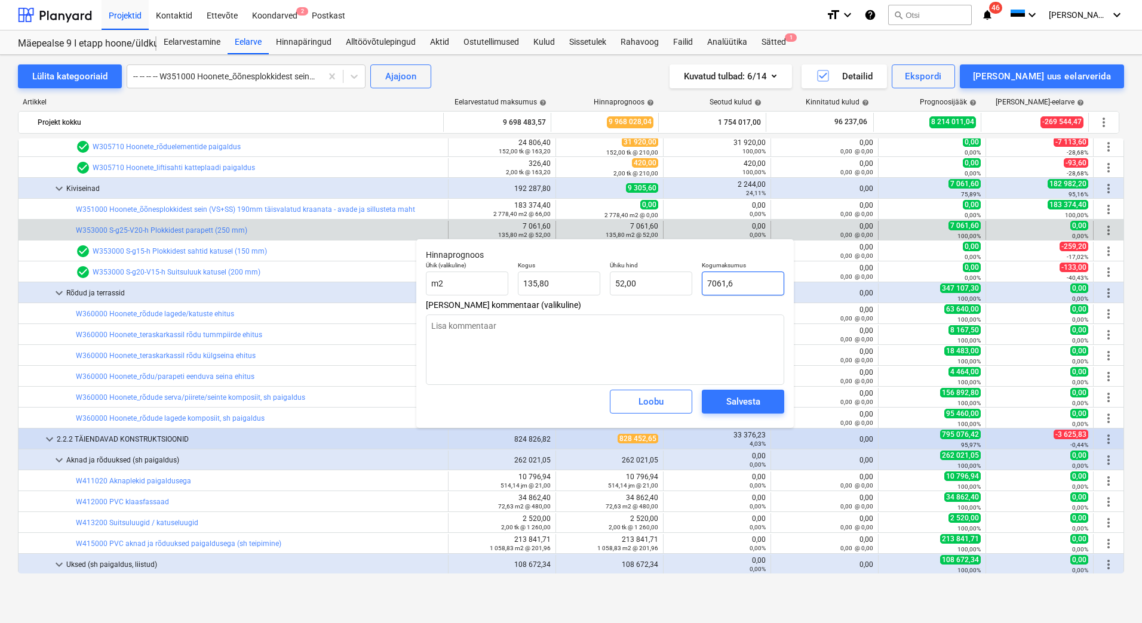
drag, startPoint x: 739, startPoint y: 285, endPoint x: 700, endPoint y: 286, distance: 38.8
click at [700, 286] on div "Kogumaksumus 7061,6" at bounding box center [743, 279] width 92 height 44
click at [614, 315] on div "Lisa kommentaar (valikuline)" at bounding box center [605, 342] width 358 height 85
click at [586, 331] on textarea at bounding box center [605, 350] width 358 height 70
click at [730, 398] on div "Salvesta" at bounding box center [743, 402] width 34 height 16
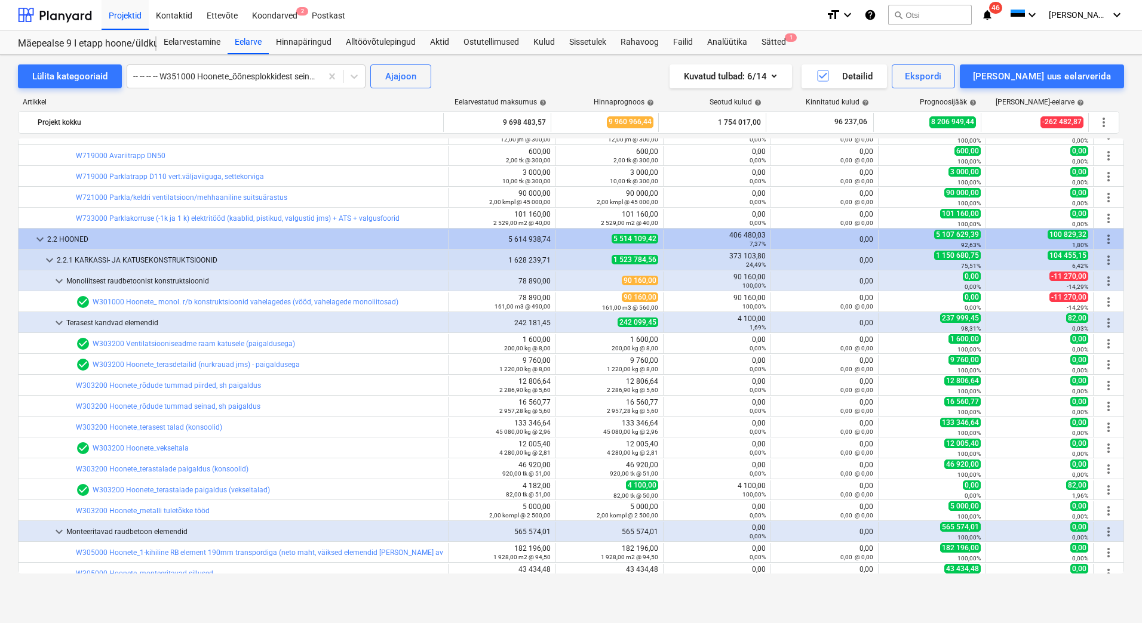
scroll to position [6258, 0]
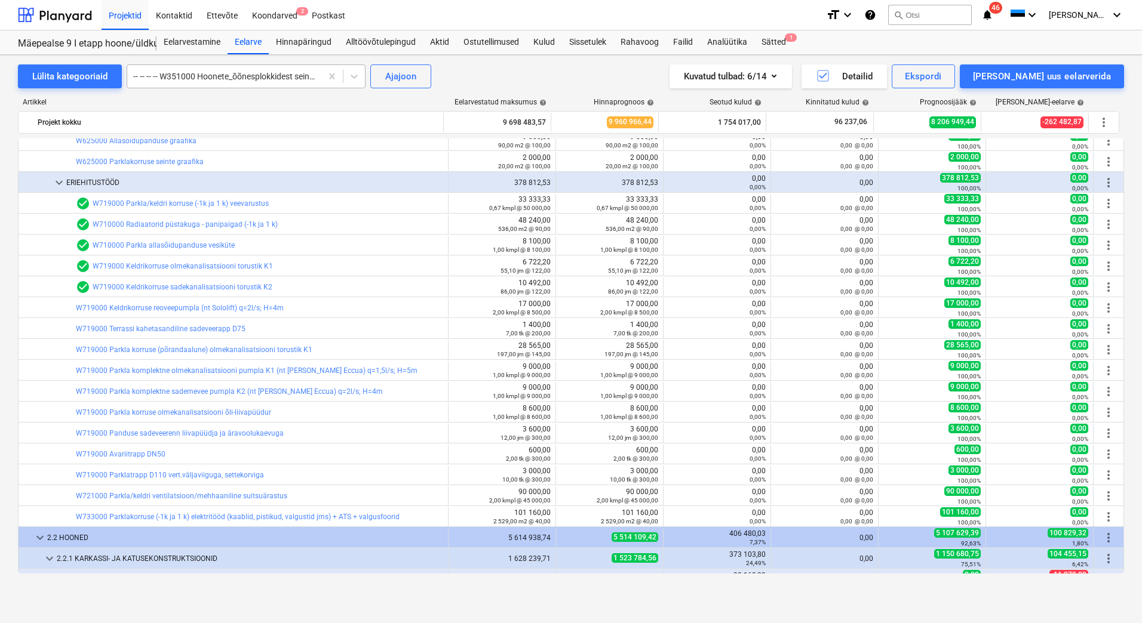
click at [315, 76] on div at bounding box center [224, 76] width 182 height 12
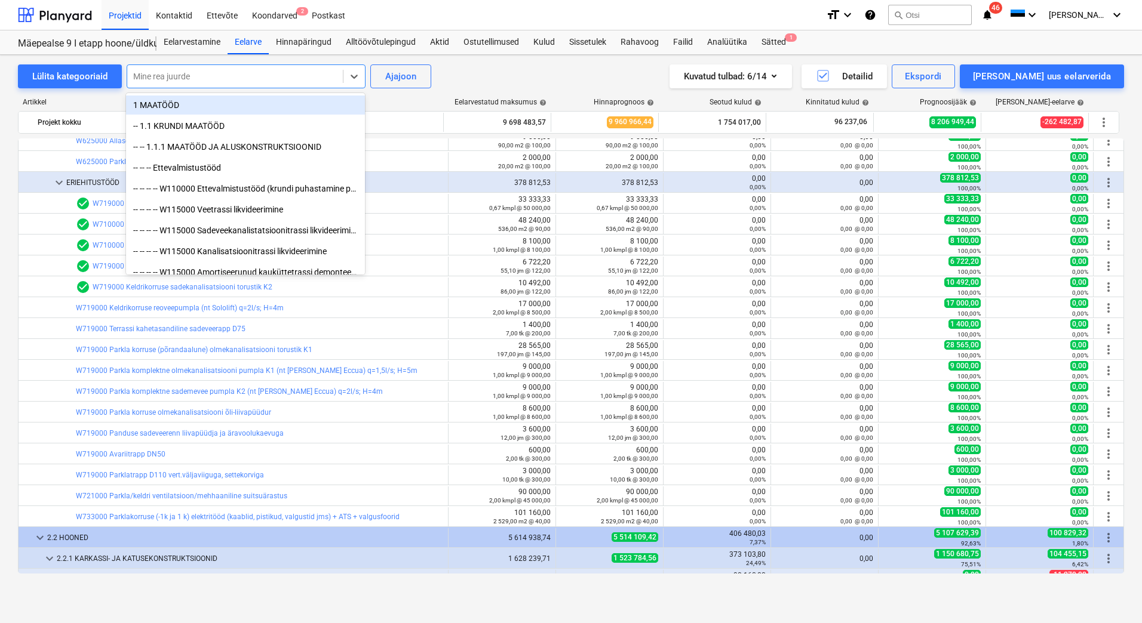
click at [263, 79] on div at bounding box center [235, 76] width 204 height 12
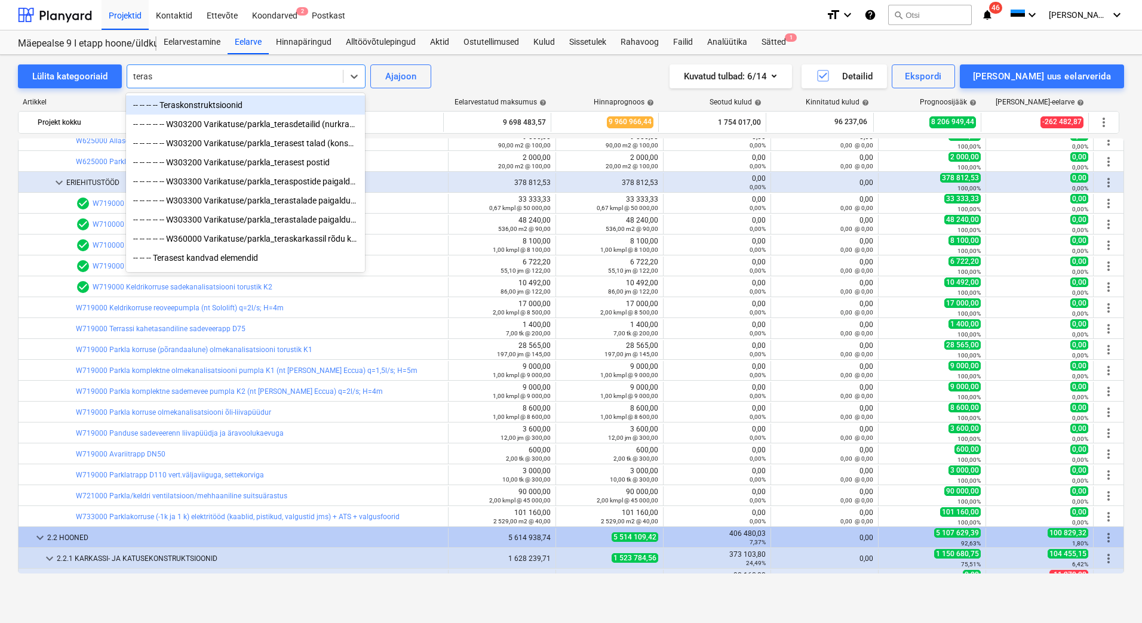
click at [265, 107] on div "-- -- -- -- Teraskonstruktsioonid" at bounding box center [245, 105] width 239 height 19
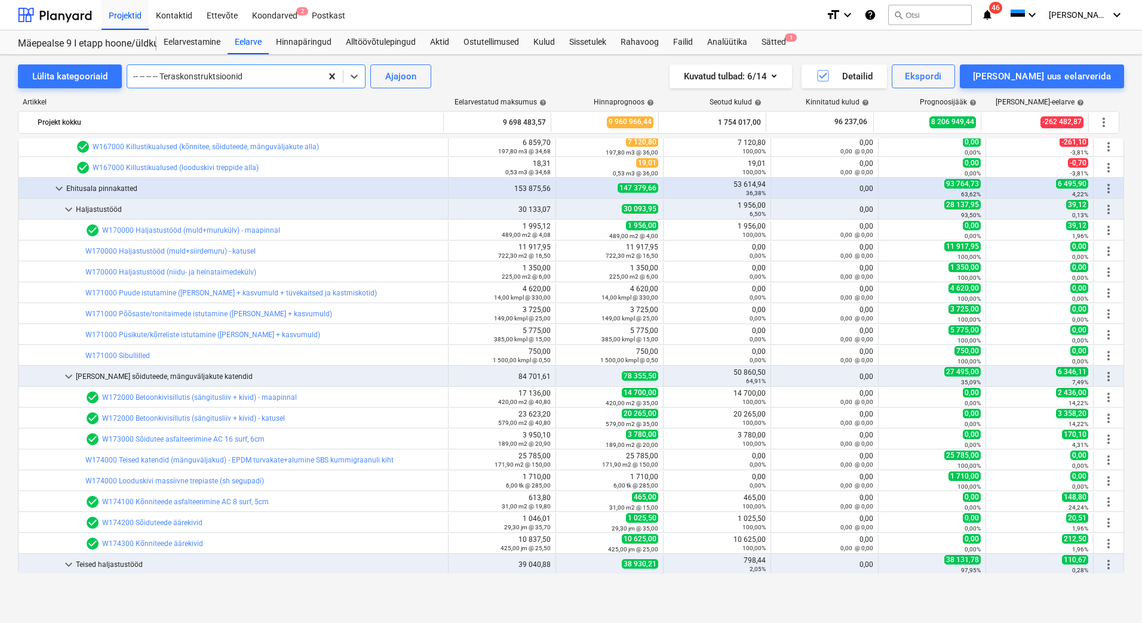
scroll to position [537, 0]
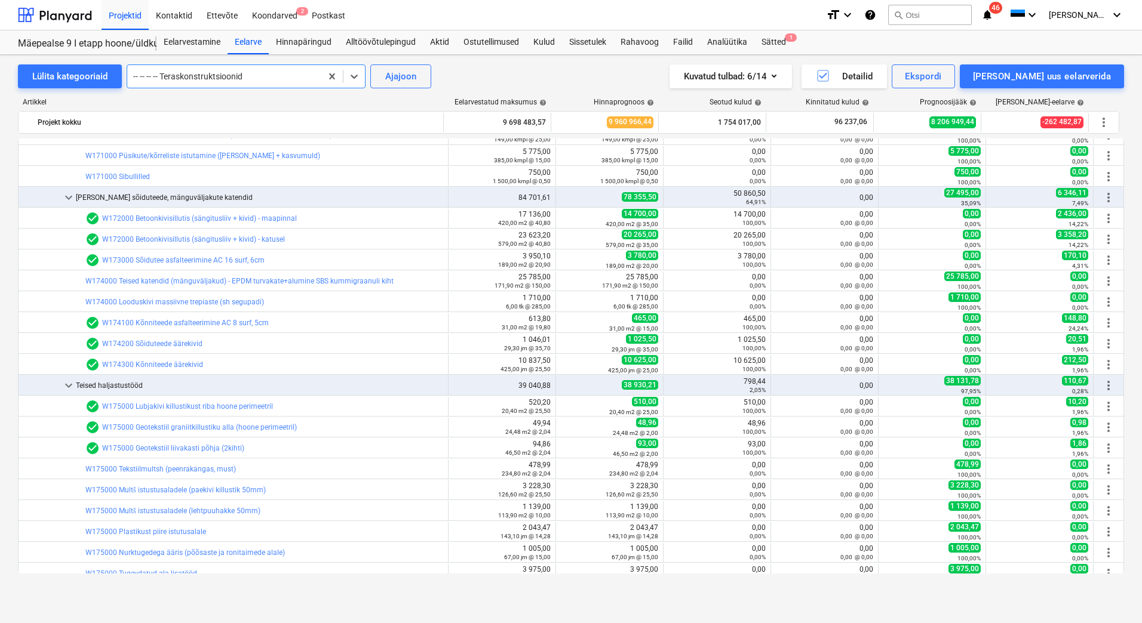
drag, startPoint x: 333, startPoint y: 74, endPoint x: 312, endPoint y: 77, distance: 20.5
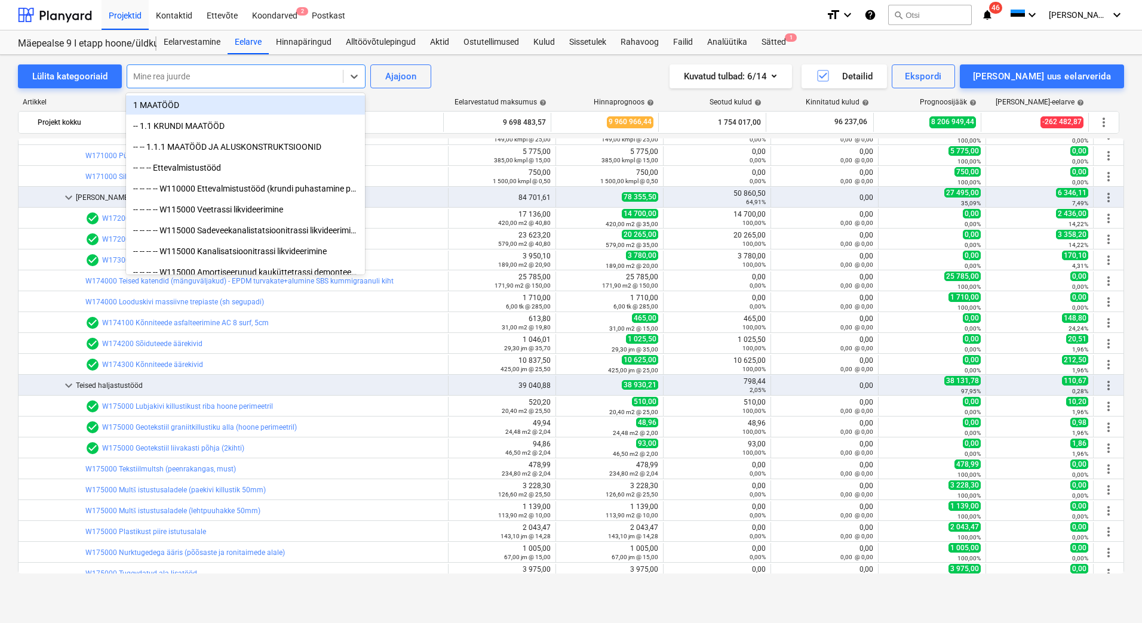
click at [295, 75] on div at bounding box center [235, 76] width 204 height 12
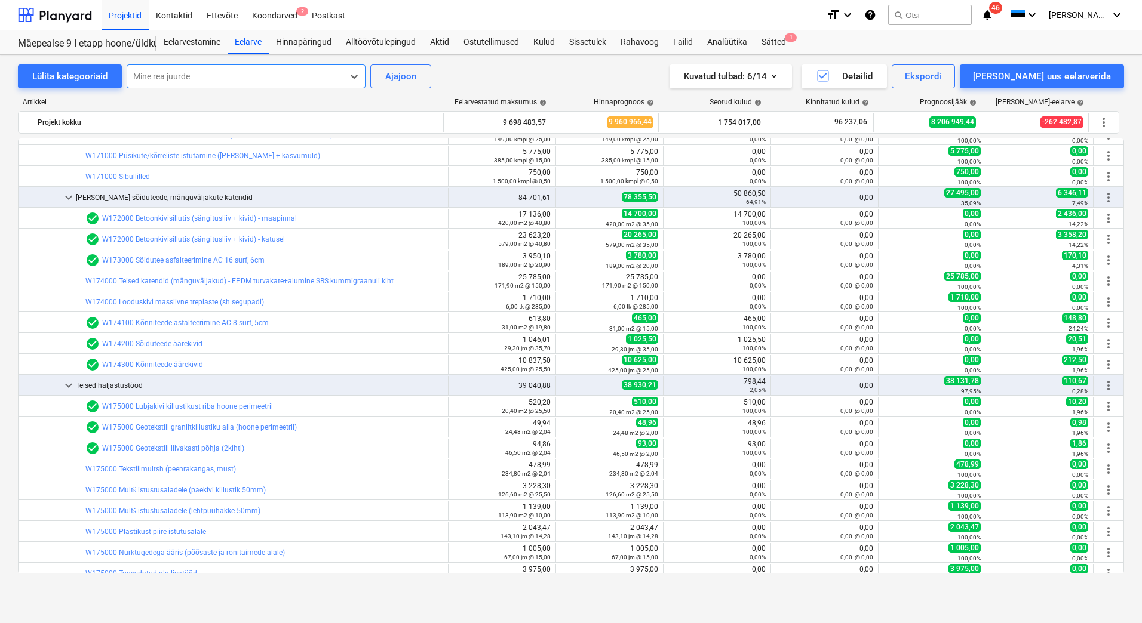
drag, startPoint x: 233, startPoint y: 75, endPoint x: 140, endPoint y: 74, distance: 93.2
click at [140, 74] on div at bounding box center [235, 76] width 204 height 12
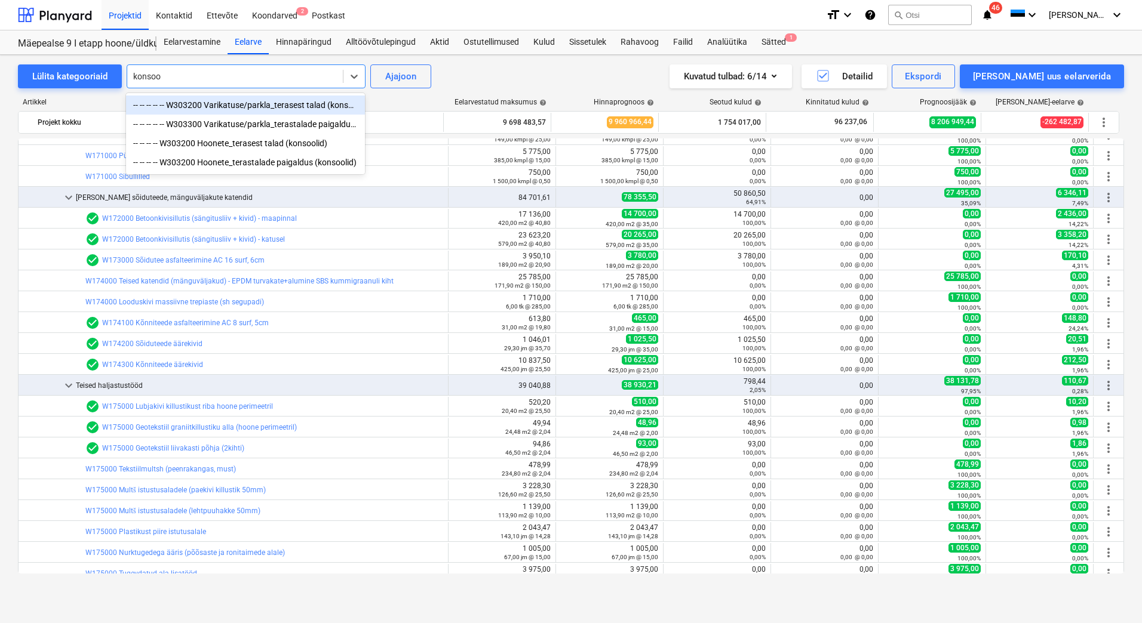
click at [247, 106] on div "-- -- -- -- -- W303200 Varikatuse/parkla_terasest talad (konsoolid)" at bounding box center [245, 105] width 239 height 19
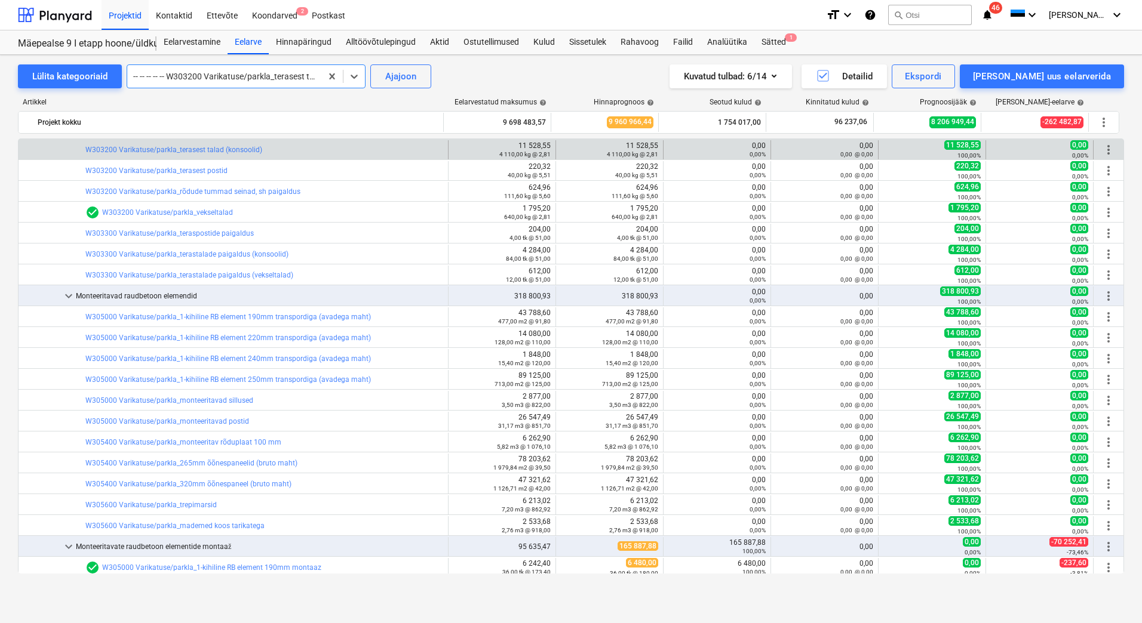
scroll to position [3493, 0]
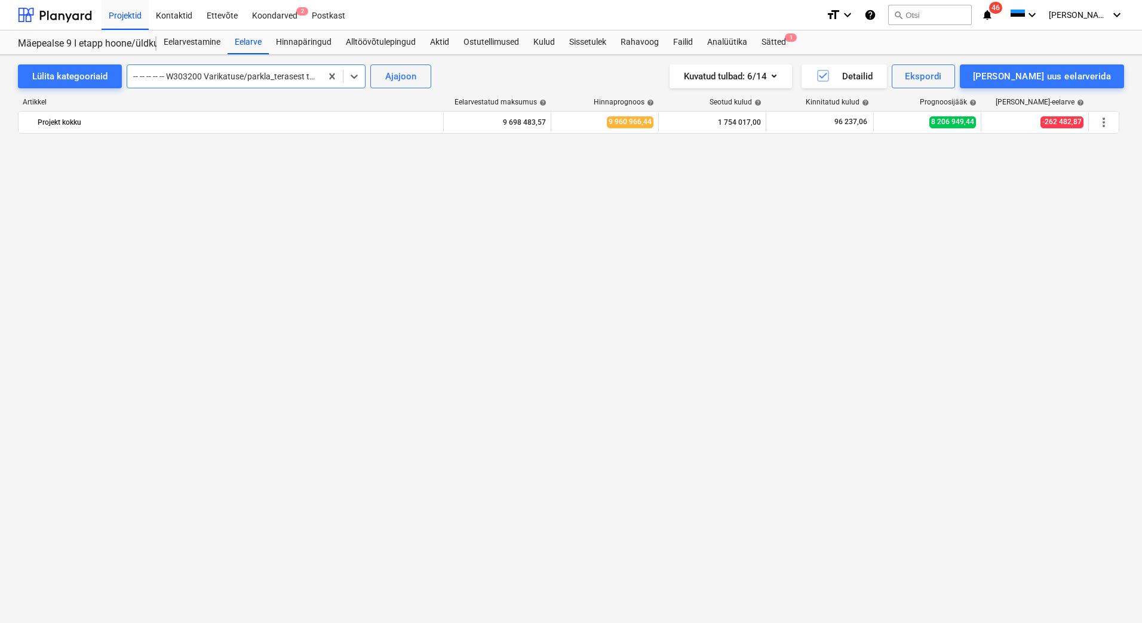
scroll to position [3493, 0]
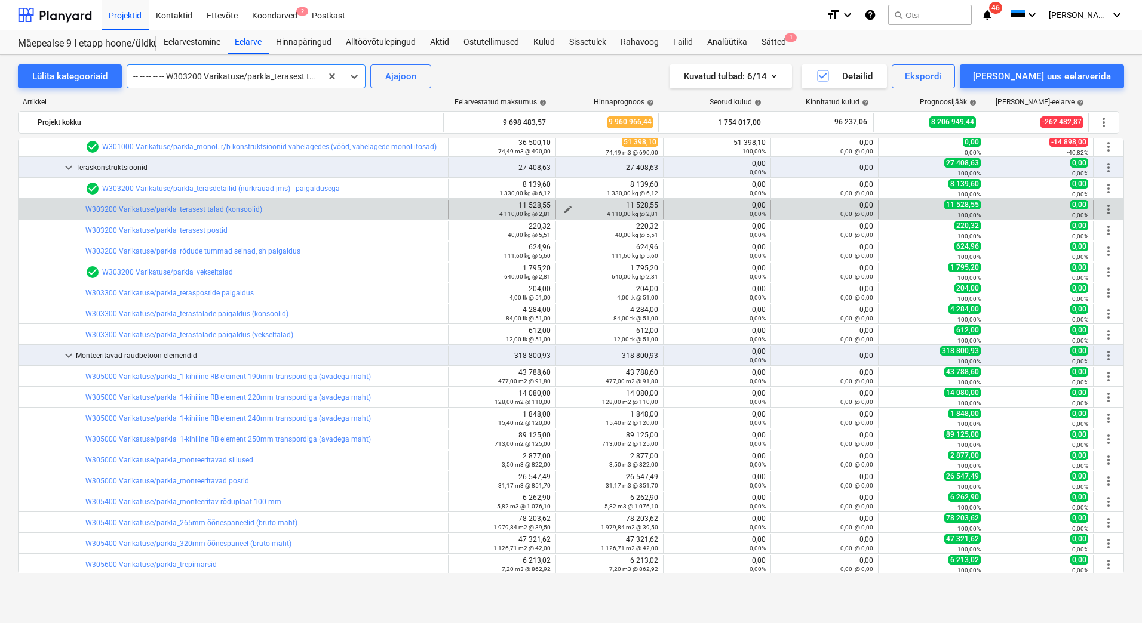
click at [567, 208] on span "edit" at bounding box center [568, 210] width 10 height 10
type textarea "x"
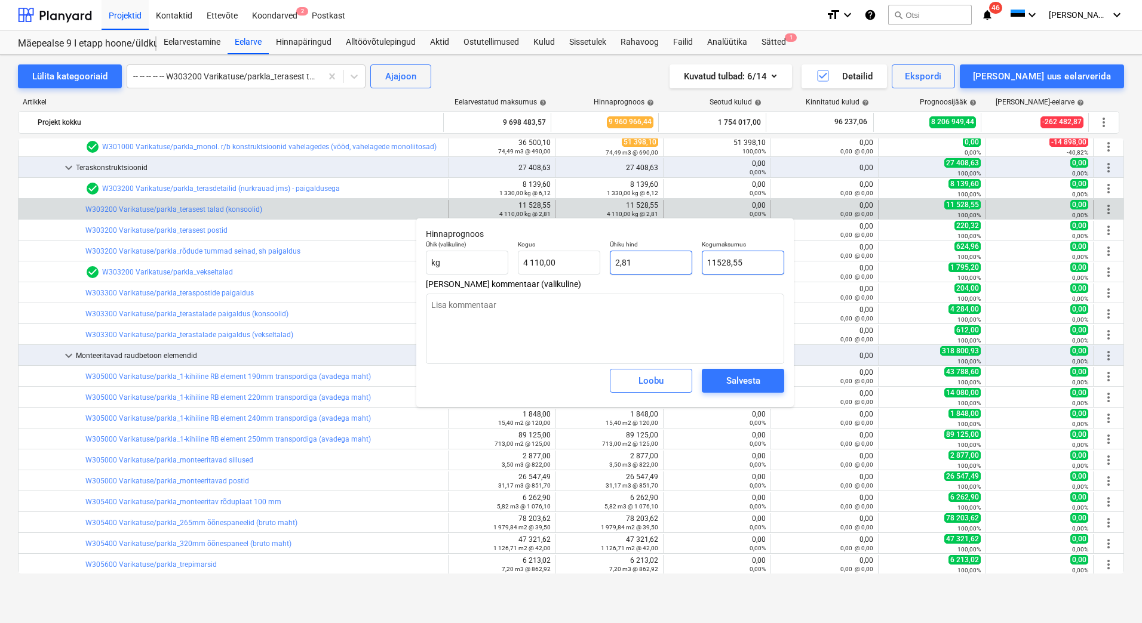
drag, startPoint x: 745, startPoint y: 262, endPoint x: 683, endPoint y: 265, distance: 62.8
click at [683, 265] on div "Ühik (valikuline) kg Kogus 4 110,00 Ühiku hind 2,81 Kogumaksumus 11528,55" at bounding box center [605, 258] width 368 height 44
type input "0"
type textarea "x"
type input "0,00"
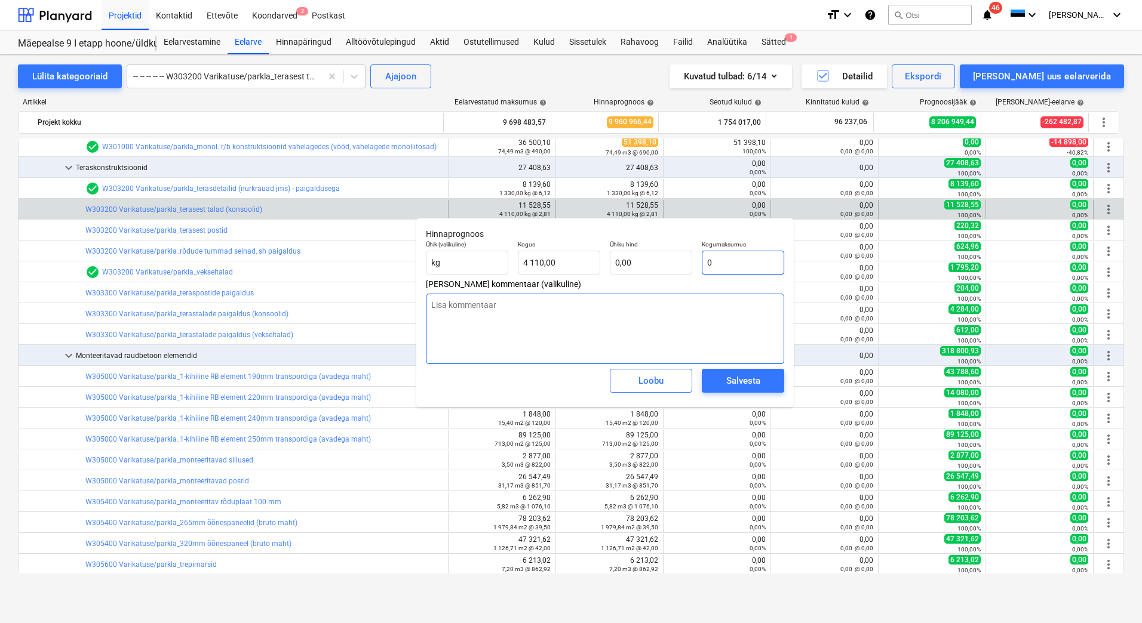
type input "0"
click at [625, 304] on textarea at bounding box center [605, 329] width 358 height 70
type textarea "x"
type input "0,00"
type textarea "x"
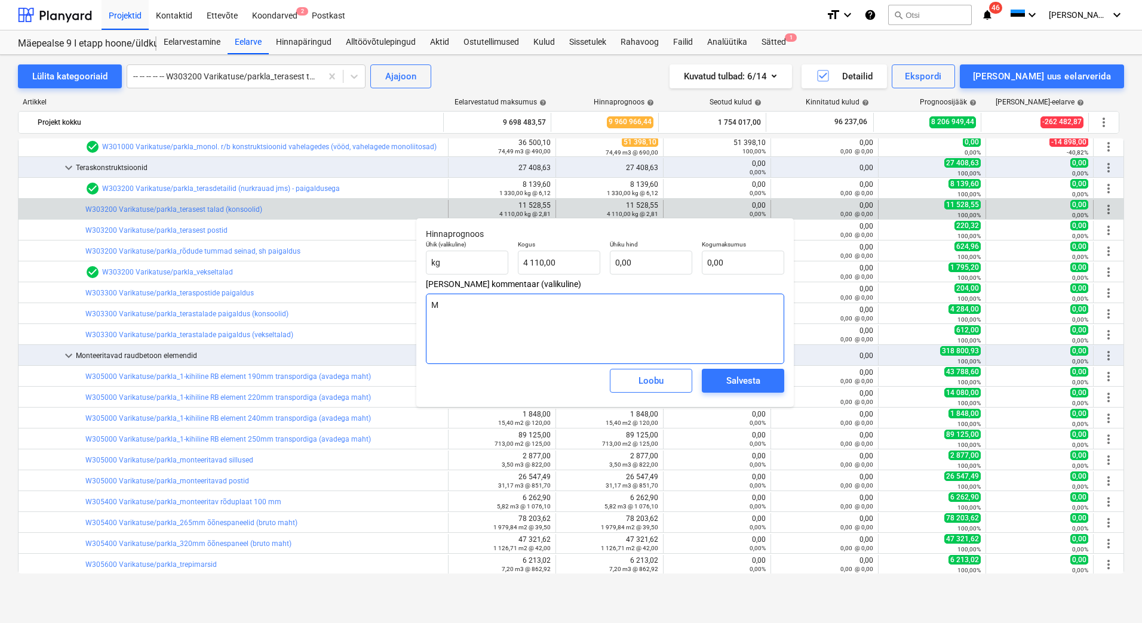
type textarea "Mu"
type textarea "x"
type textarea "Muu"
type textarea "x"
type textarea "Muud"
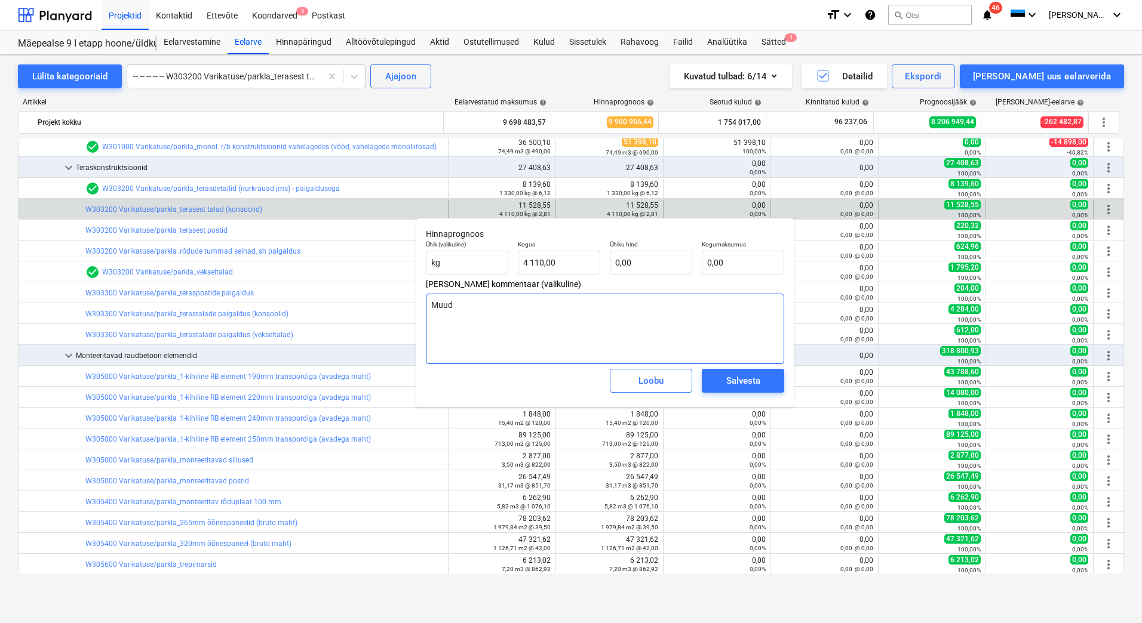
type textarea "x"
type textarea "Muude"
type textarea "x"
type textarea "Muudet"
type textarea "x"
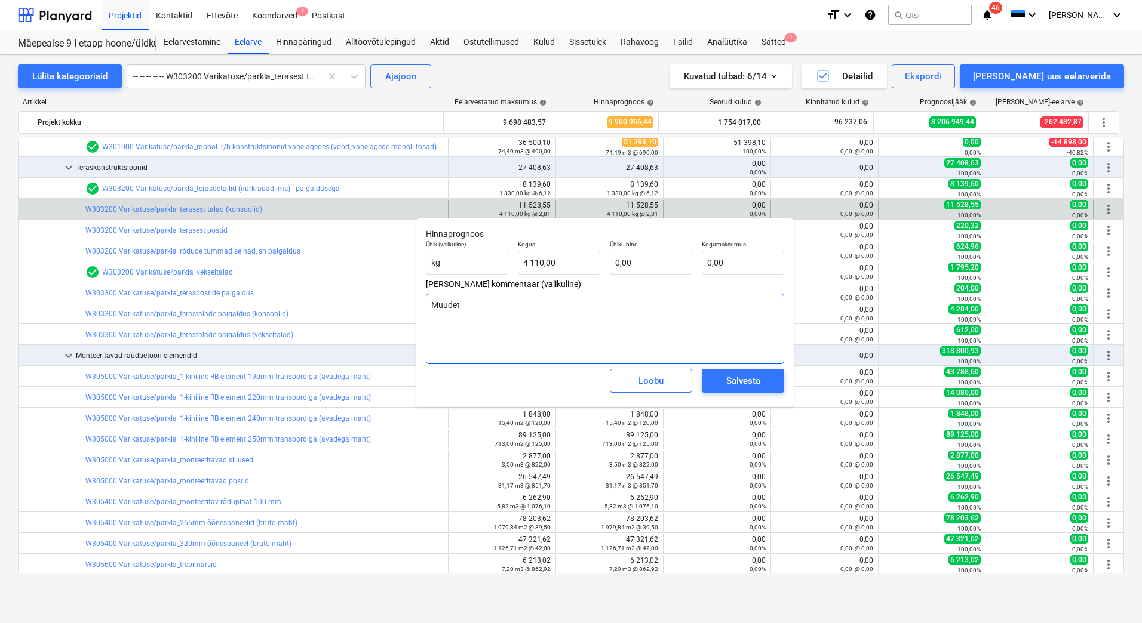
type textarea "Muudetu"
type textarea "x"
type textarea "Muudetud"
type textarea "x"
type textarea "Muudetud"
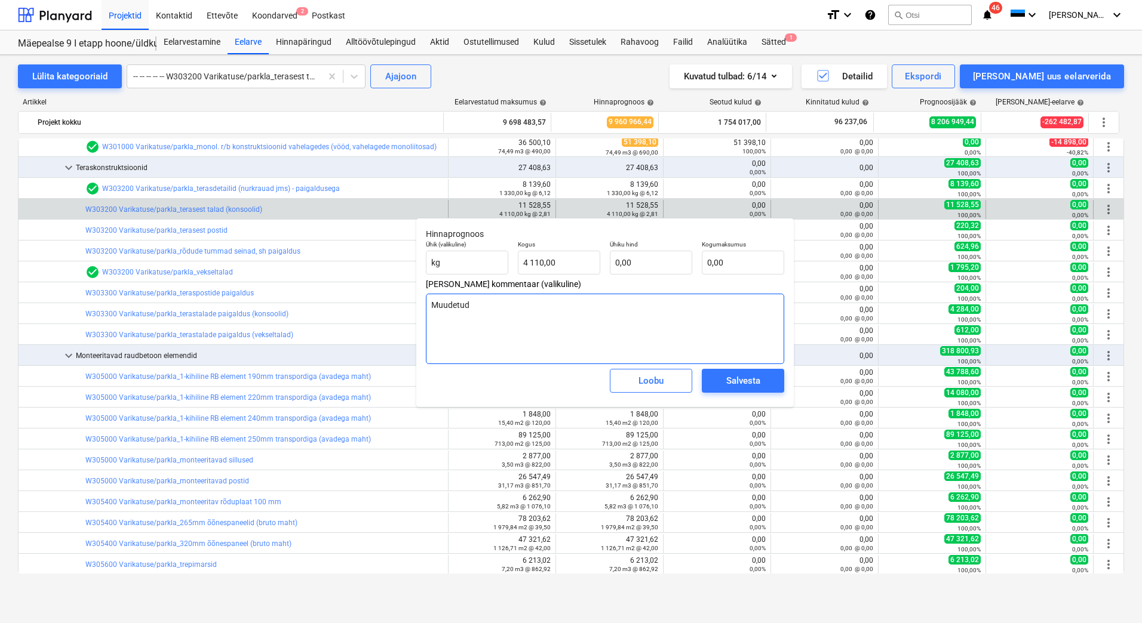
type textarea "x"
type textarea "Muudetud rõ"
type textarea "x"
type textarea "Muudetud rõd"
type textarea "x"
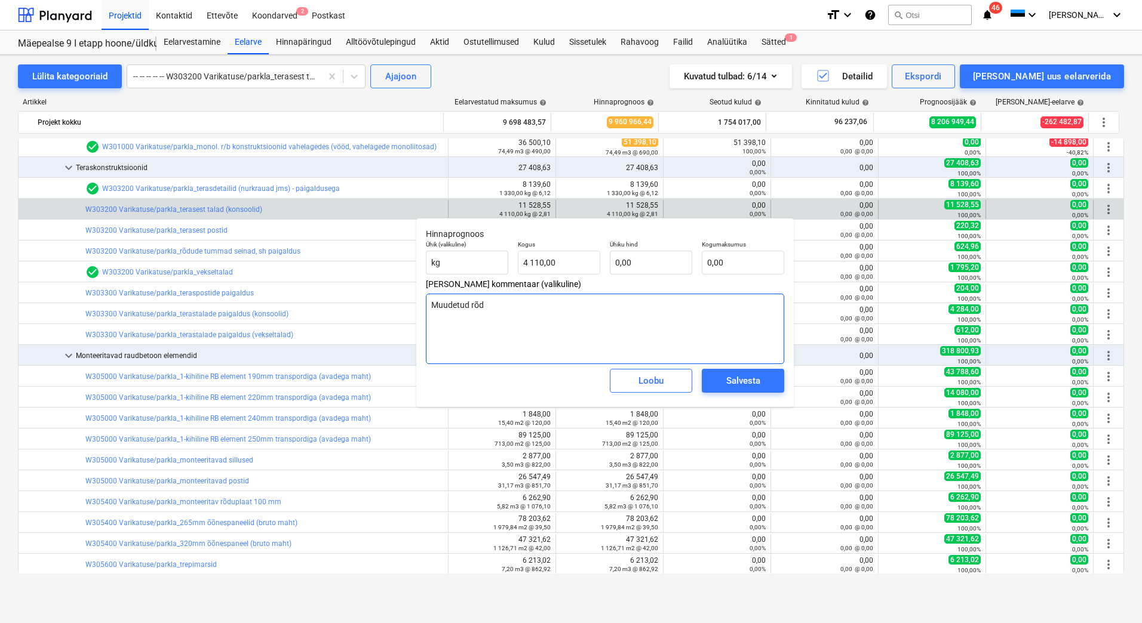
type textarea "Muudetud rõdu"
type textarea "x"
type textarea "Muudetud rõdud"
type textarea "x"
type textarea "Muudetud rõdude"
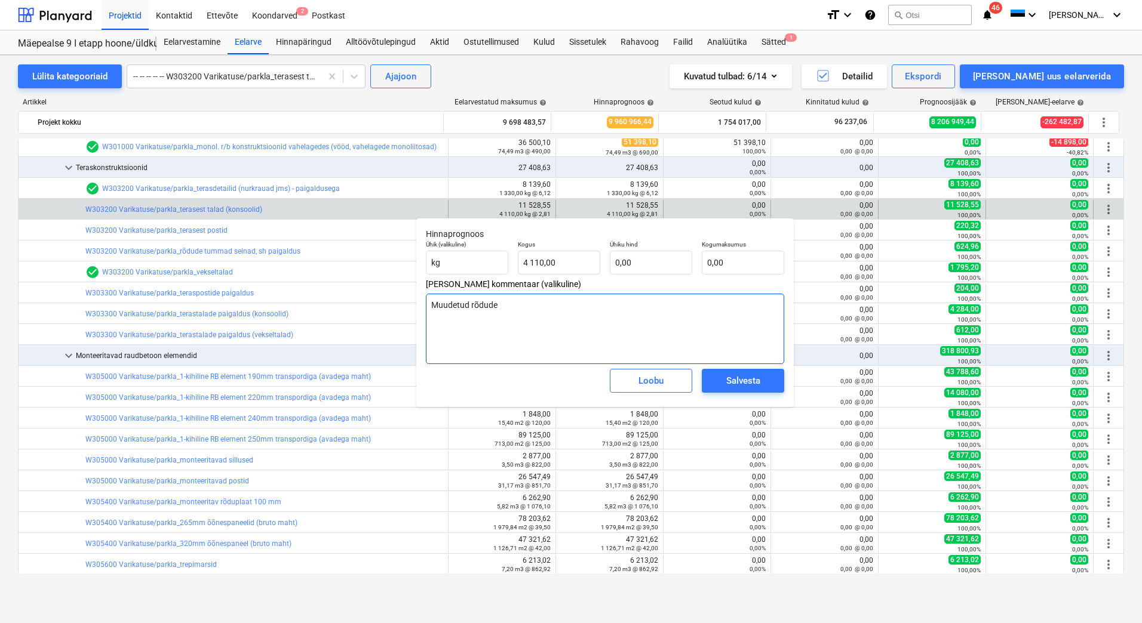
type textarea "x"
type textarea "Muudetud rõdude"
type textarea "x"
type textarea "Muudetud rõdude la"
type textarea "x"
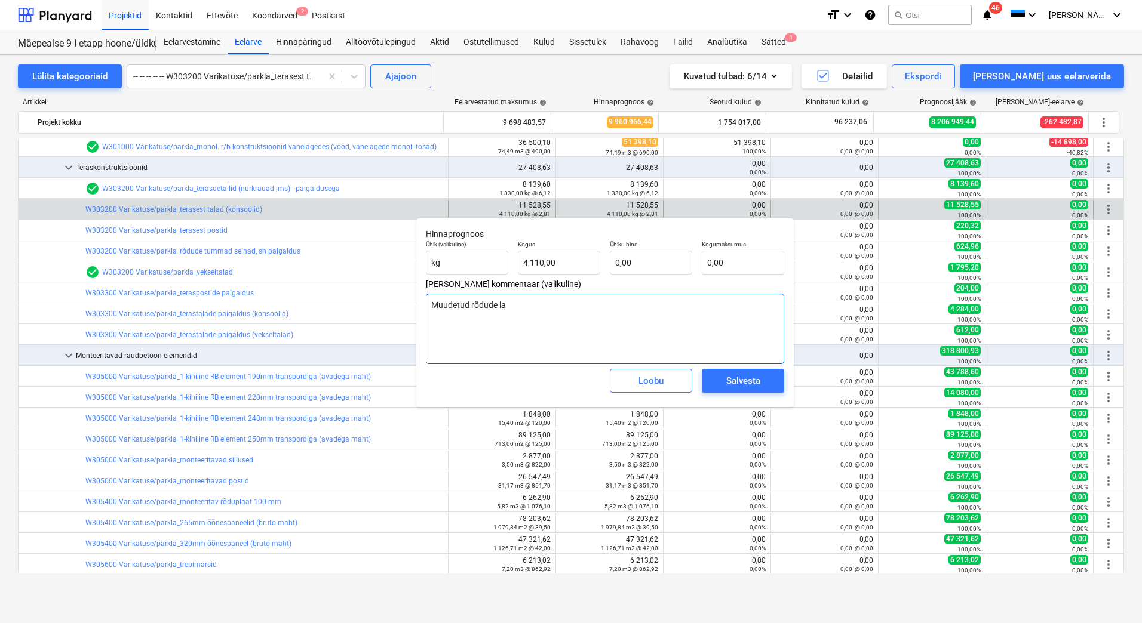
type textarea "Muudetud rõdude lah"
type textarea "x"
type textarea "Muudetud rõdude lahe"
type textarea "x"
type textarea "Muudetud rõdude lahend"
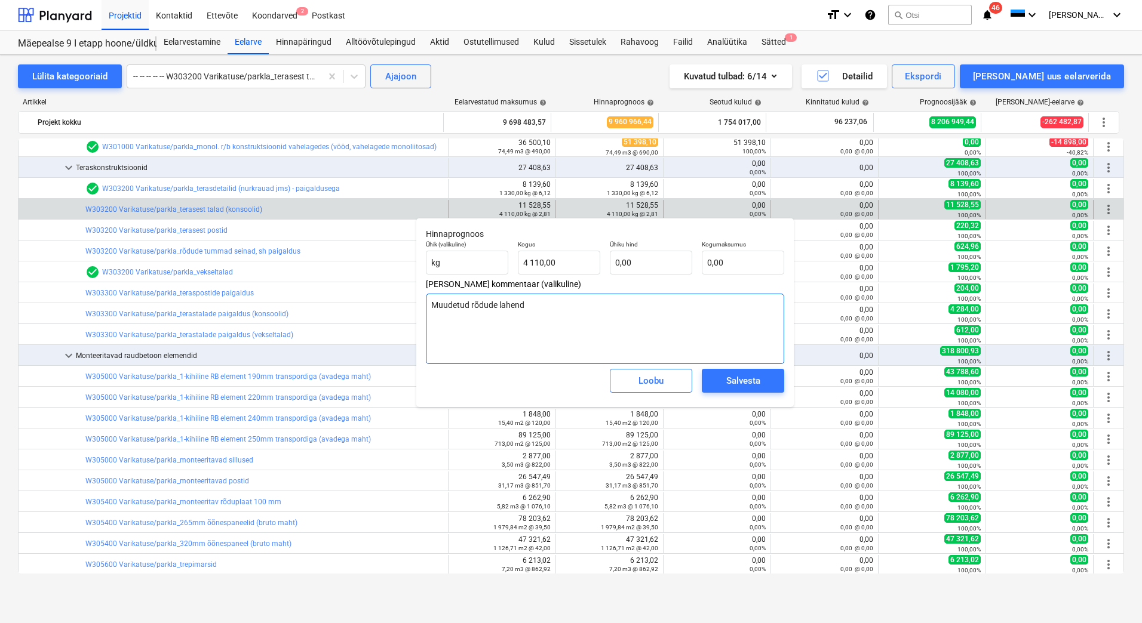
type textarea "x"
type textarea "Muudetud rõdude lahendu"
type textarea "x"
type textarea "Muudetud rõdude lahendust"
type textarea "x"
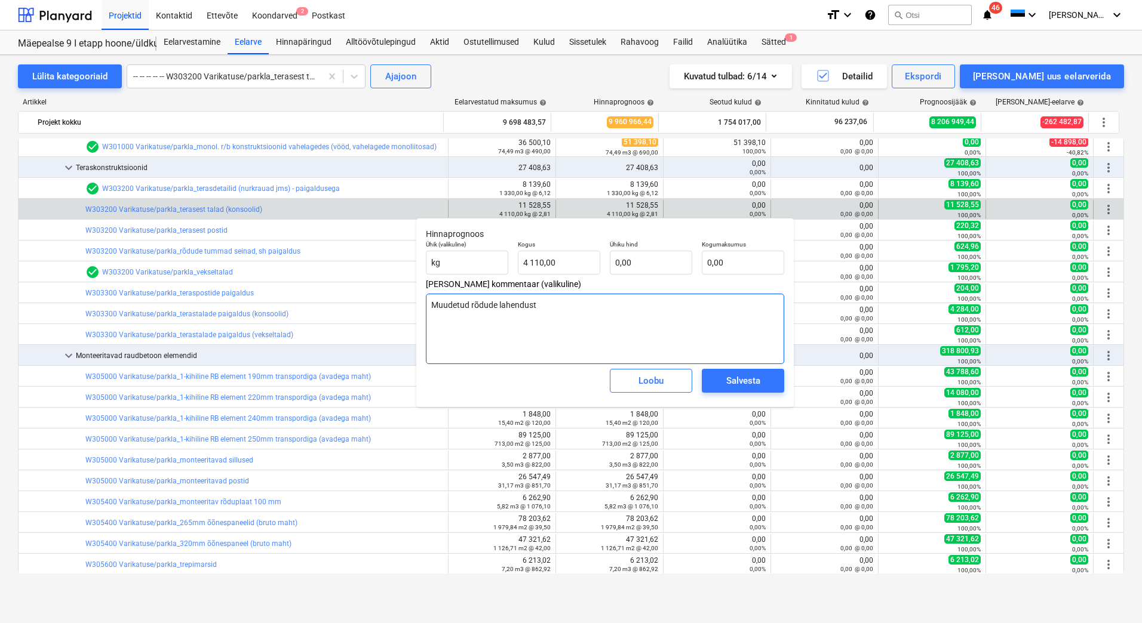
drag, startPoint x: 553, startPoint y: 311, endPoint x: 433, endPoint y: 306, distance: 120.1
click at [433, 306] on textarea "Muudetud rõdude lahendust" at bounding box center [605, 329] width 358 height 70
type textarea "Muudetud rõdude lahendust"
click at [763, 382] on span "Salvesta" at bounding box center [743, 381] width 54 height 16
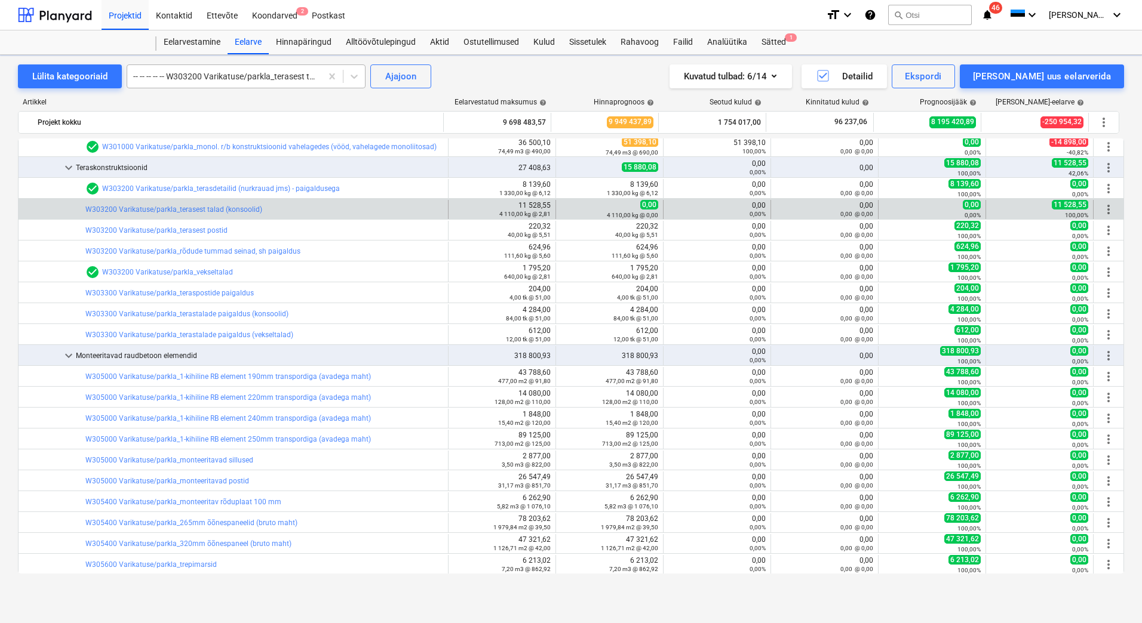
type textarea "x"
click at [299, 78] on div at bounding box center [224, 76] width 182 height 12
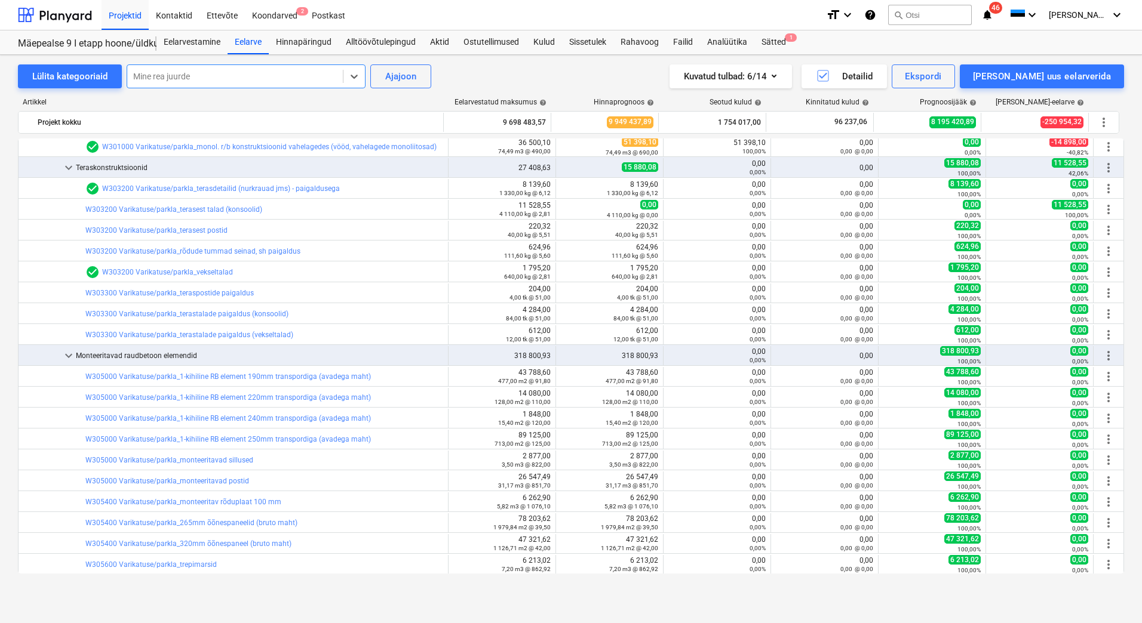
click at [289, 79] on div at bounding box center [235, 76] width 204 height 12
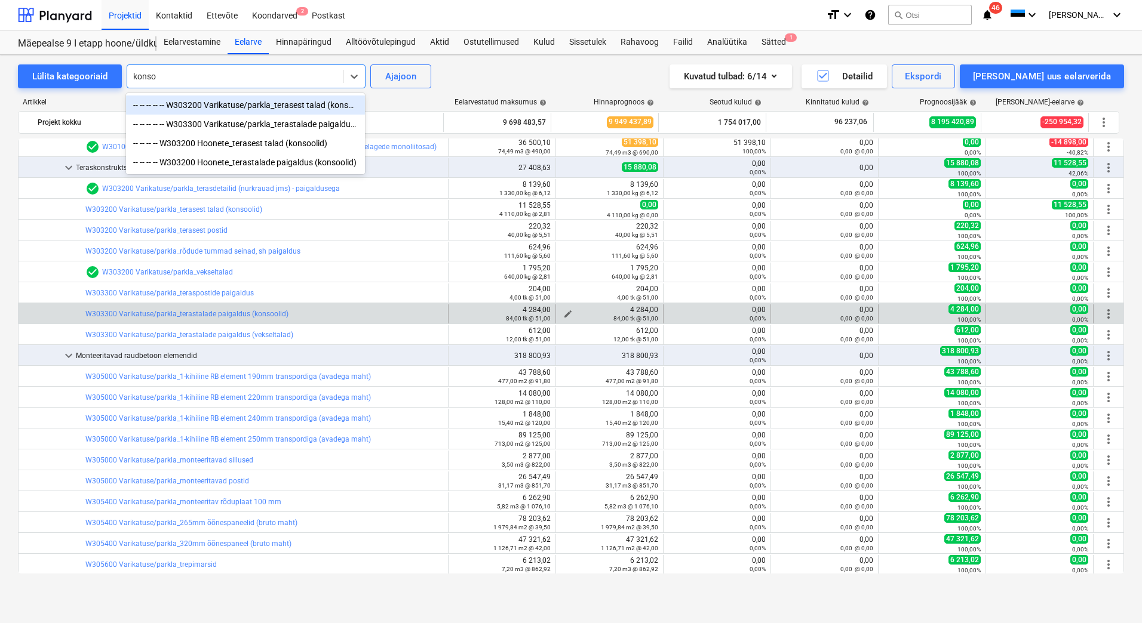
type input "konso"
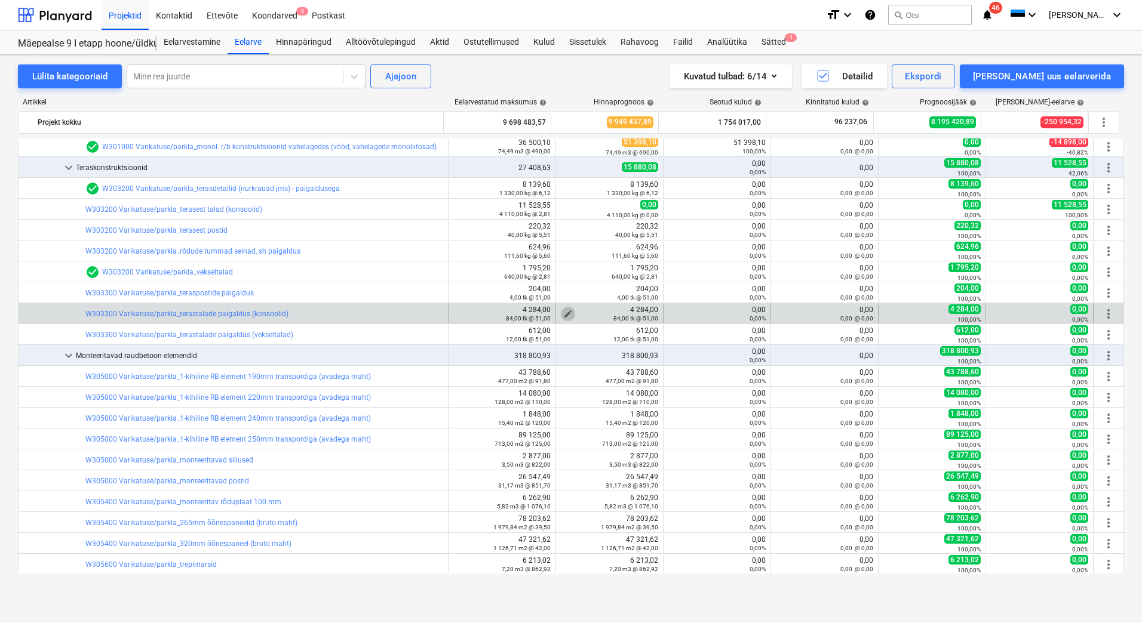
click at [563, 314] on span "edit" at bounding box center [568, 314] width 10 height 10
type textarea "x"
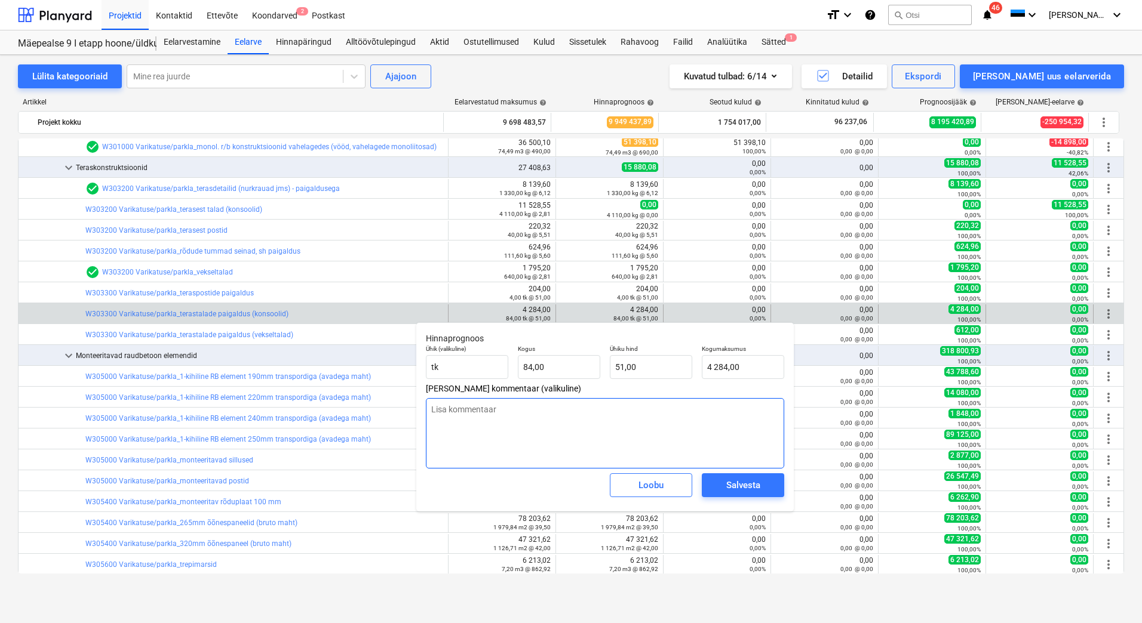
click at [589, 425] on textarea at bounding box center [605, 433] width 358 height 70
paste textarea "Muudetud rõdude lahendust"
type textarea "Muudetud rõdude lahendust"
type textarea "x"
type textarea "Muudetud rõdude lahendust"
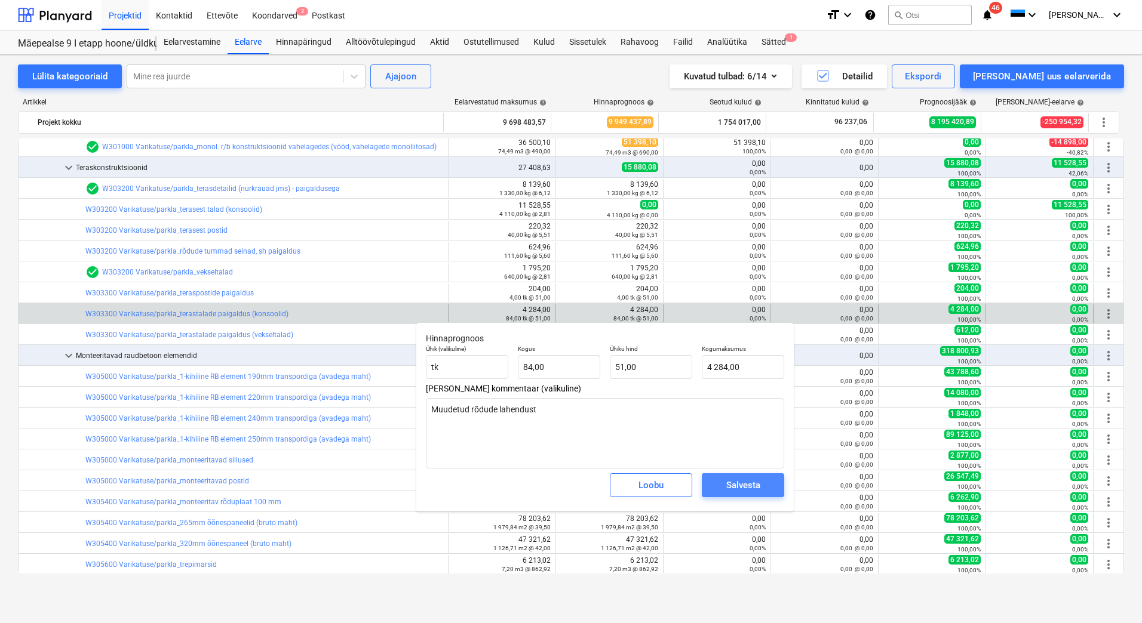
click at [742, 486] on div "Salvesta" at bounding box center [743, 486] width 34 height 16
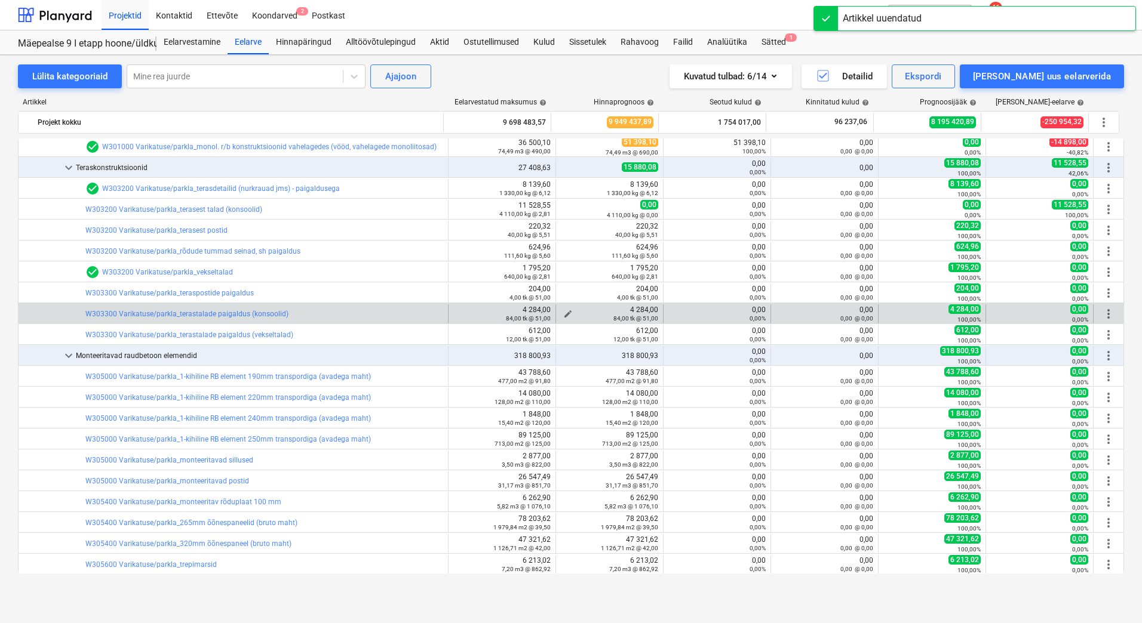
click at [563, 313] on span "edit" at bounding box center [568, 314] width 10 height 10
type textarea "x"
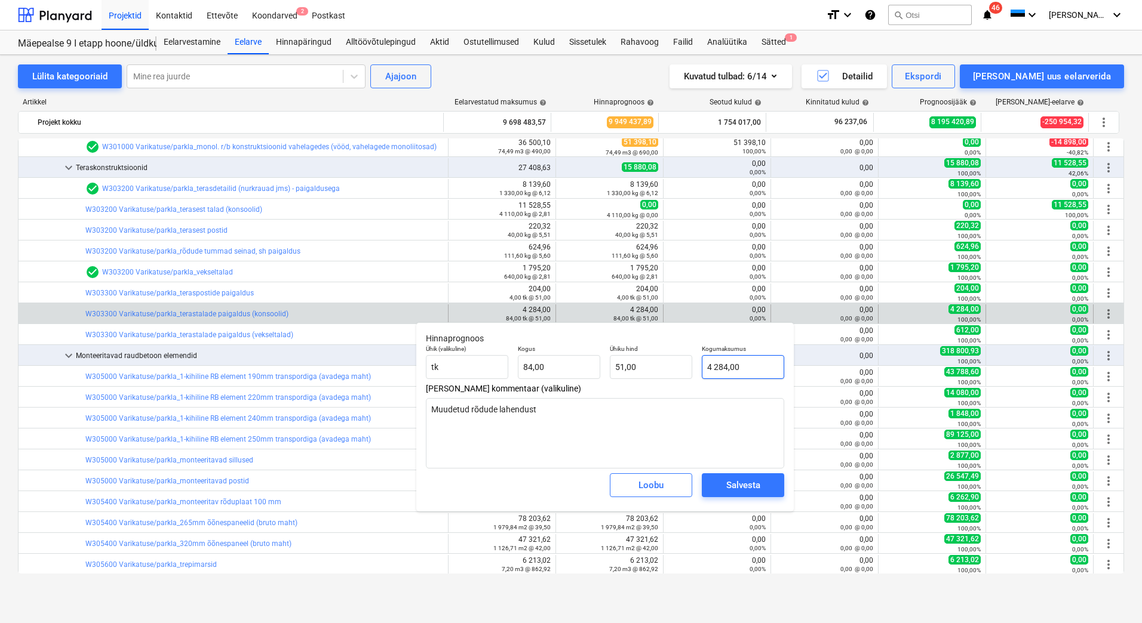
type input "4284"
drag, startPoint x: 744, startPoint y: 367, endPoint x: 708, endPoint y: 368, distance: 36.5
click at [708, 368] on input "4284" at bounding box center [743, 367] width 82 height 24
type textarea "x"
type input "0"
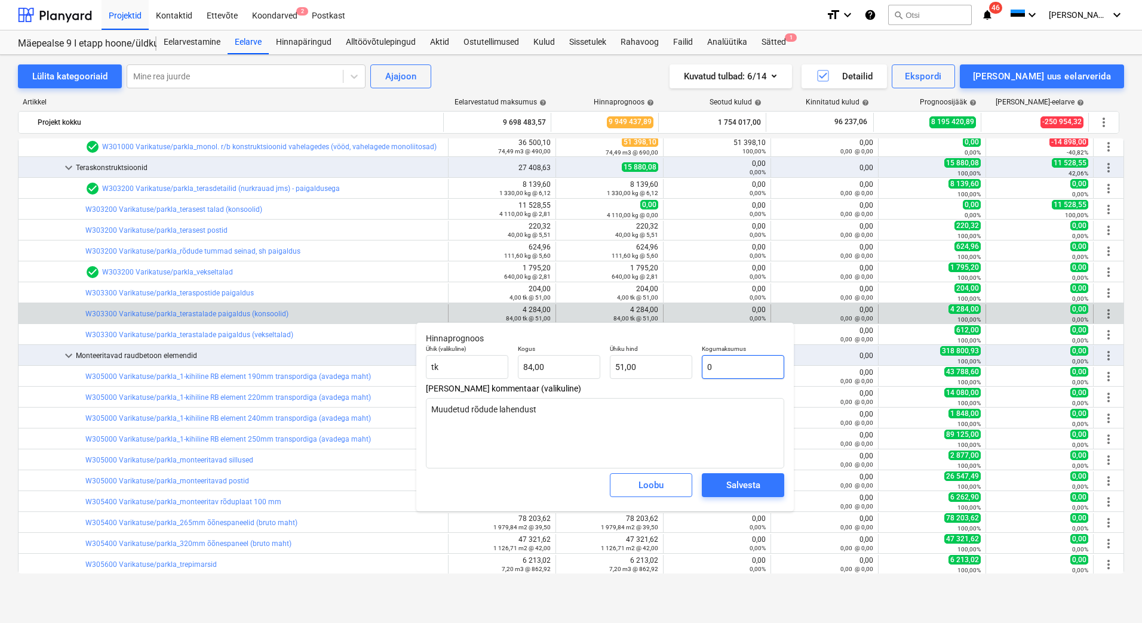
type input "0,00"
type input "0"
type textarea "x"
type input "0,00"
click at [616, 413] on textarea "Muudetud rõdude lahendust" at bounding box center [605, 433] width 358 height 70
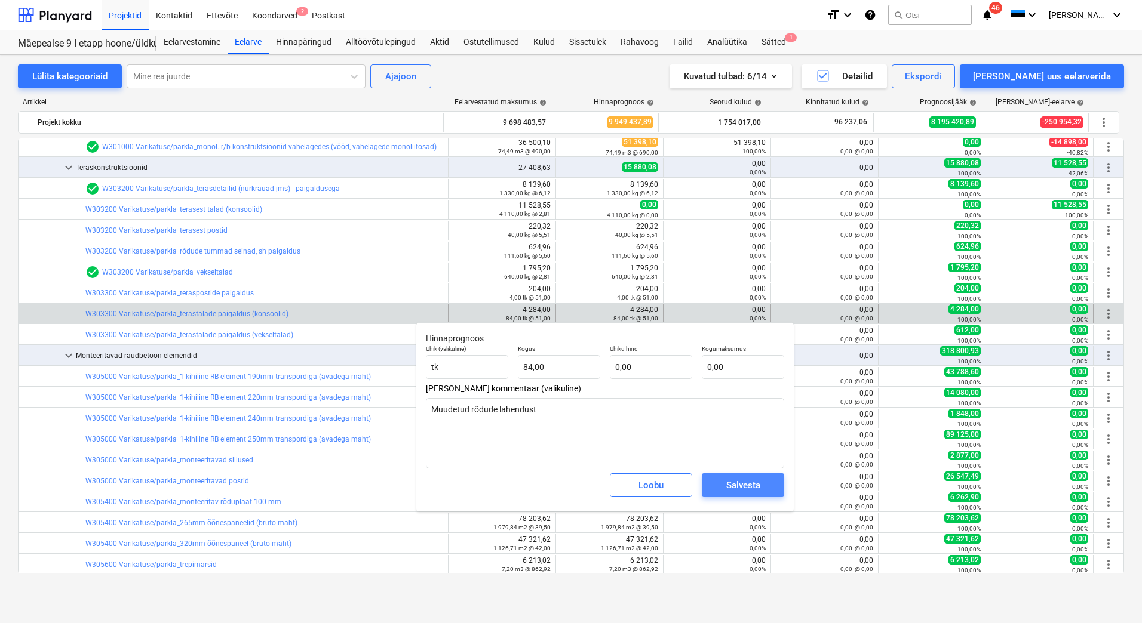
click at [763, 484] on span "Salvesta" at bounding box center [743, 486] width 54 height 16
type textarea "x"
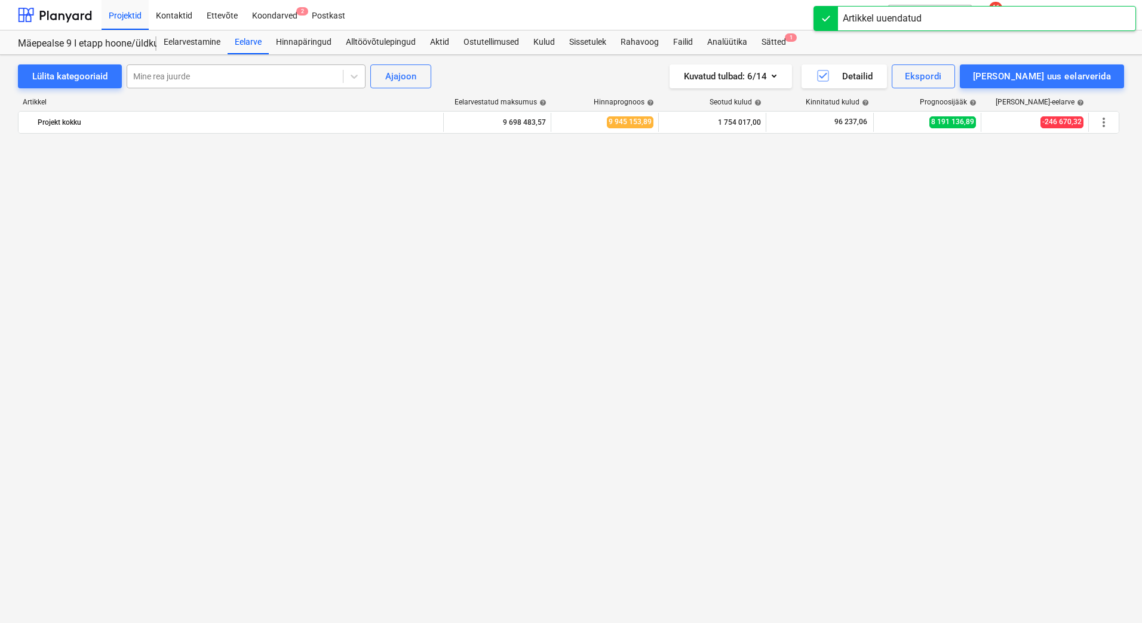
click at [292, 81] on div at bounding box center [235, 76] width 204 height 12
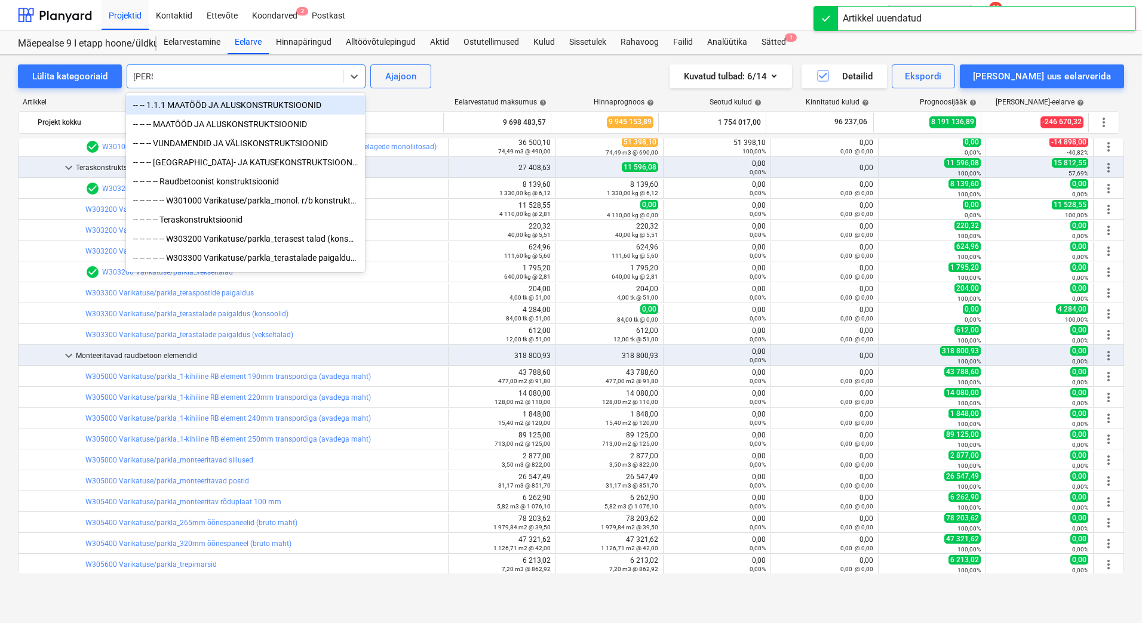
type input "konso"
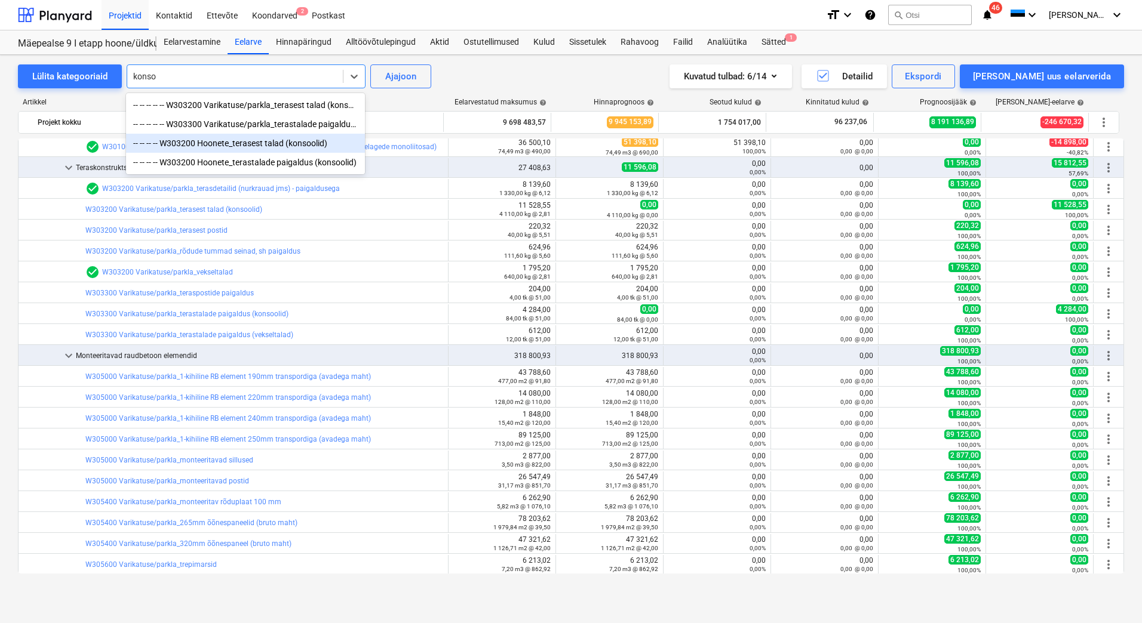
click at [265, 146] on div "-- -- -- -- W303200 Hoonete_terasest talad (konsoolid)" at bounding box center [245, 143] width 239 height 19
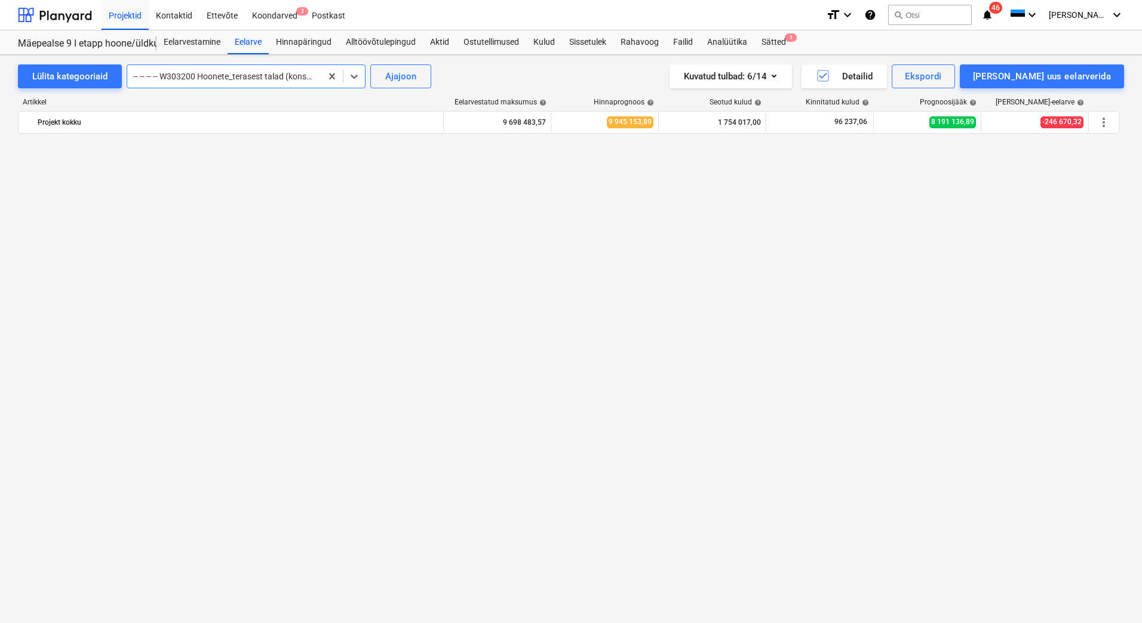
scroll to position [6834, 0]
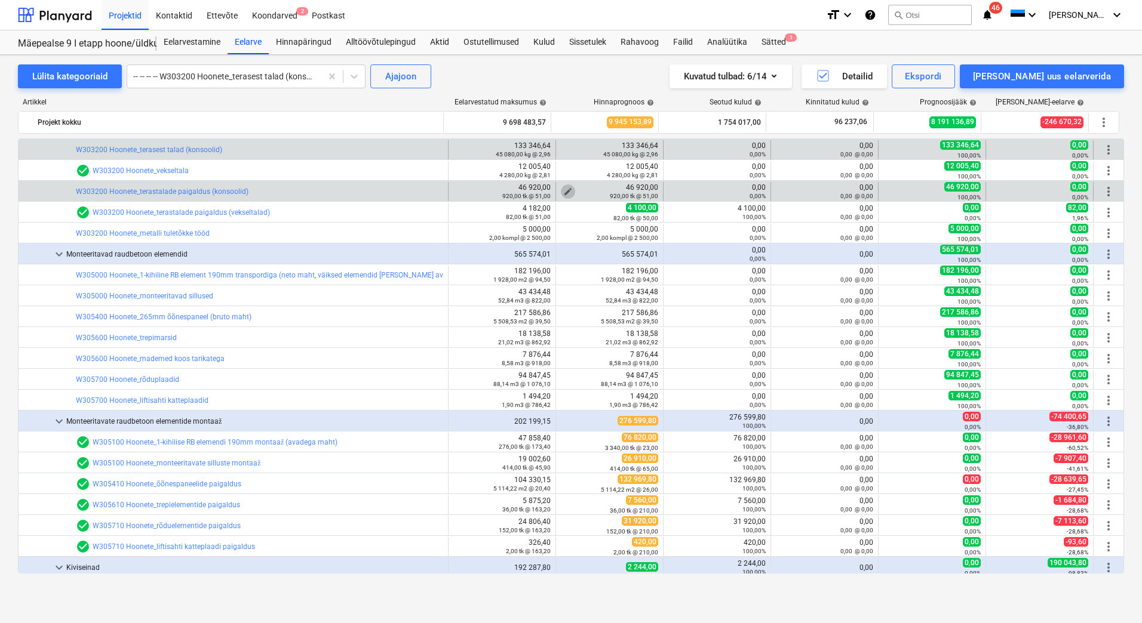
click at [566, 189] on span "edit" at bounding box center [568, 192] width 10 height 10
type textarea "x"
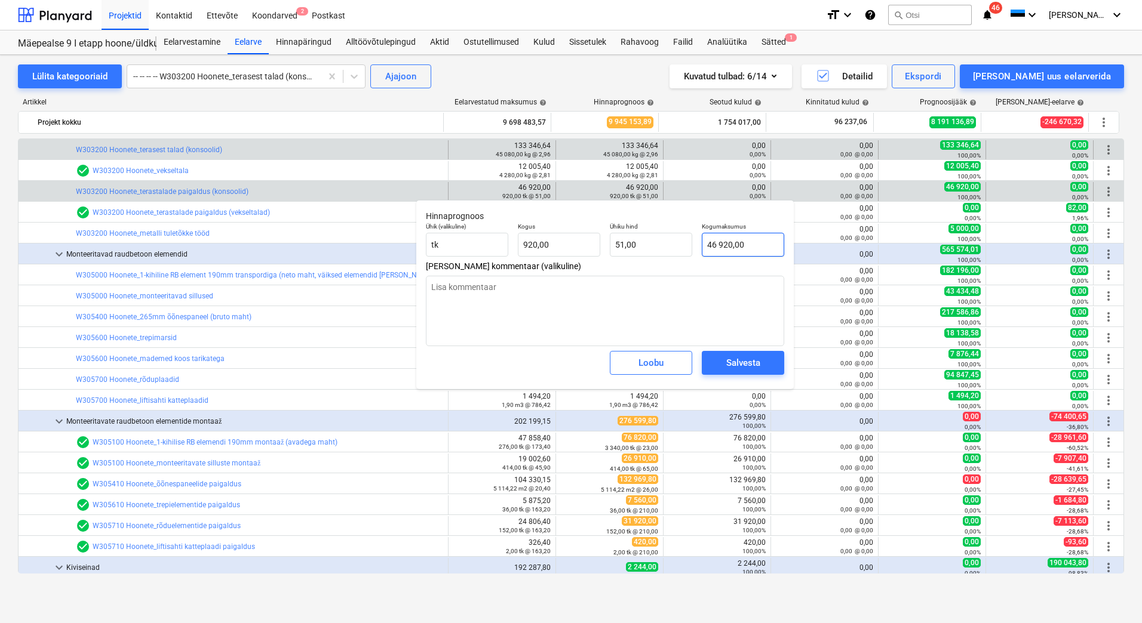
type input "46920"
drag, startPoint x: 761, startPoint y: 240, endPoint x: 703, endPoint y: 242, distance: 58.0
click at [703, 242] on input "46920" at bounding box center [743, 245] width 82 height 24
type textarea "x"
type input "0"
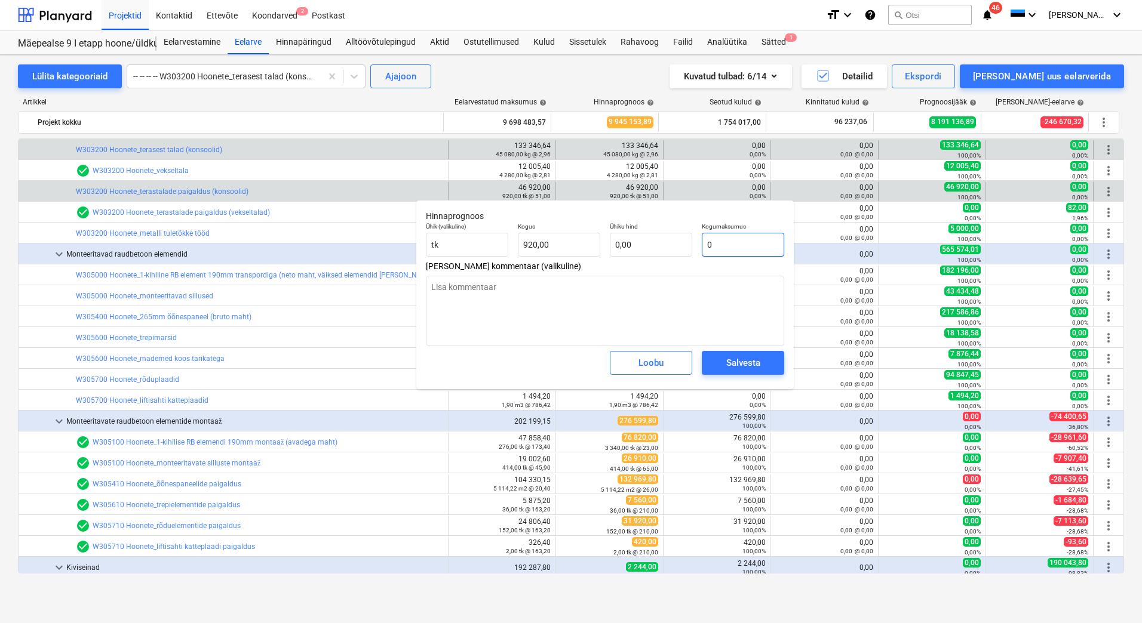
type input "0,00"
type input "0"
type textarea "x"
type input "0,00"
click at [582, 294] on textarea at bounding box center [605, 311] width 358 height 70
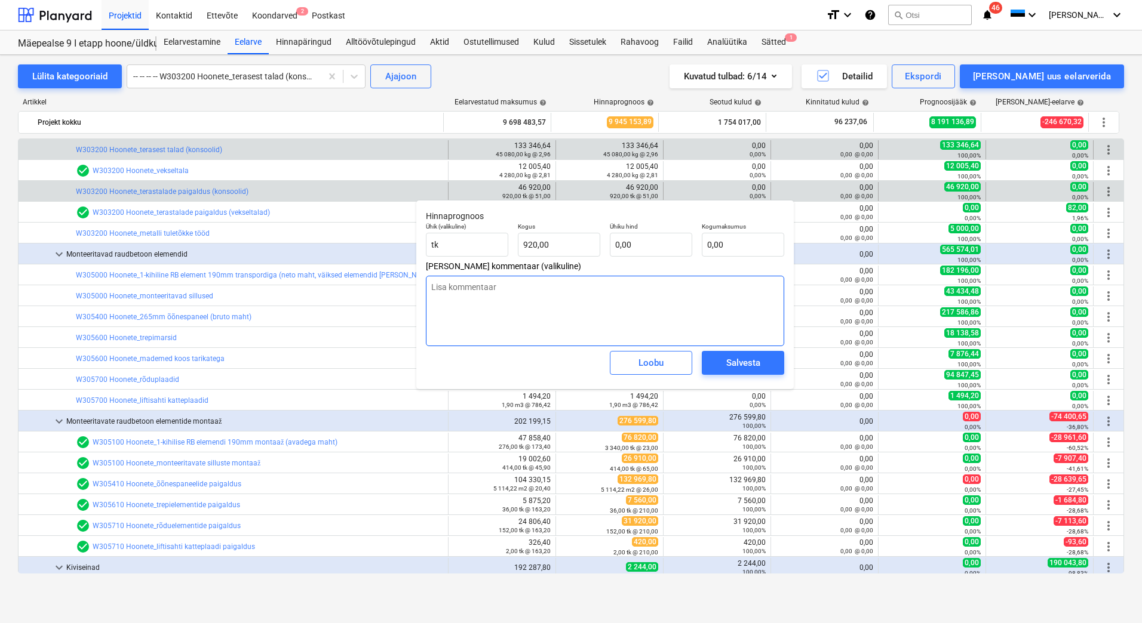
paste textarea "Muudetud rõdude lahendust"
type textarea "Muudetud rõdude lahendust"
type textarea "x"
type textarea "Muudetud rõdude lahendust"
click at [724, 364] on span "Salvesta" at bounding box center [743, 363] width 54 height 16
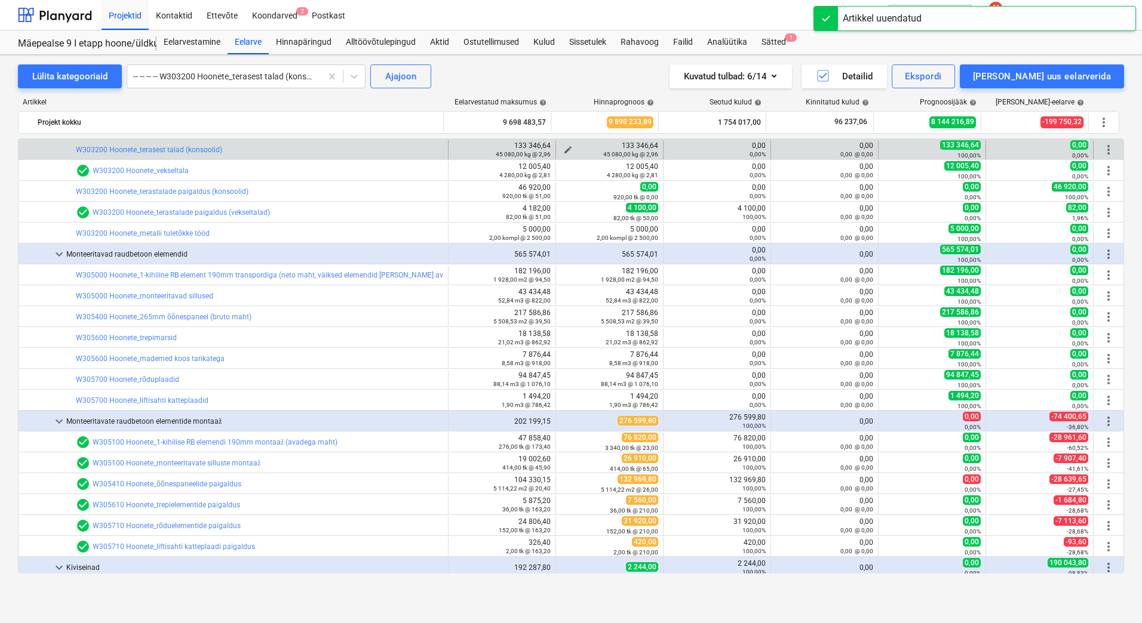
scroll to position [6775, 0]
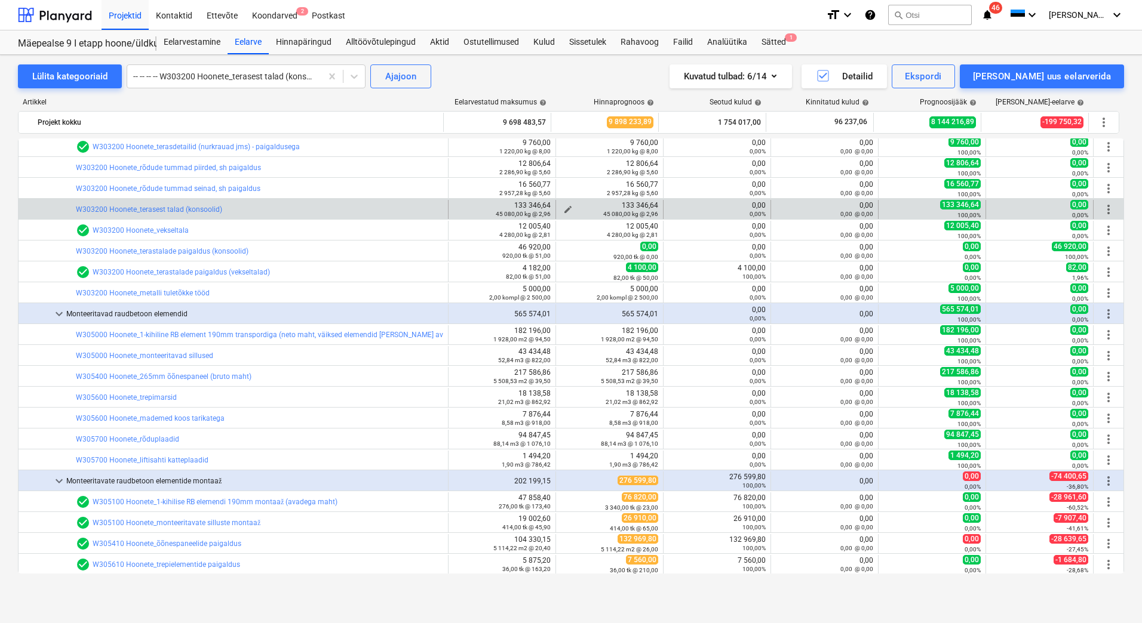
click at [564, 206] on span "edit" at bounding box center [568, 210] width 10 height 10
type textarea "x"
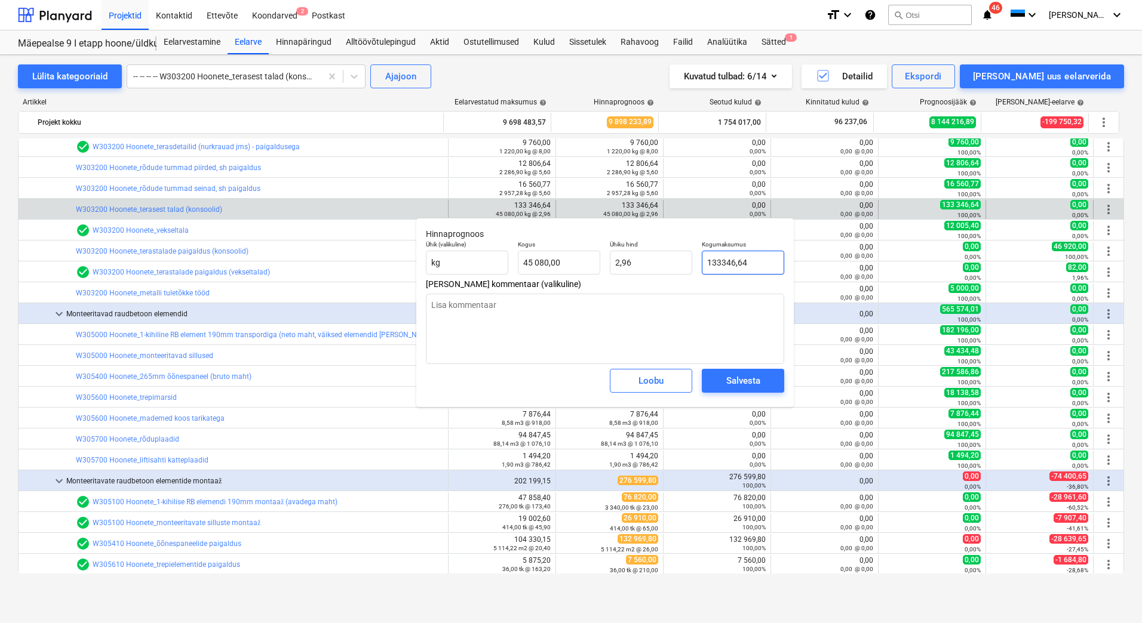
drag, startPoint x: 730, startPoint y: 264, endPoint x: 707, endPoint y: 264, distance: 22.7
click at [707, 264] on input "133346,64" at bounding box center [743, 263] width 82 height 24
type input "0"
type textarea "x"
type input "0,00"
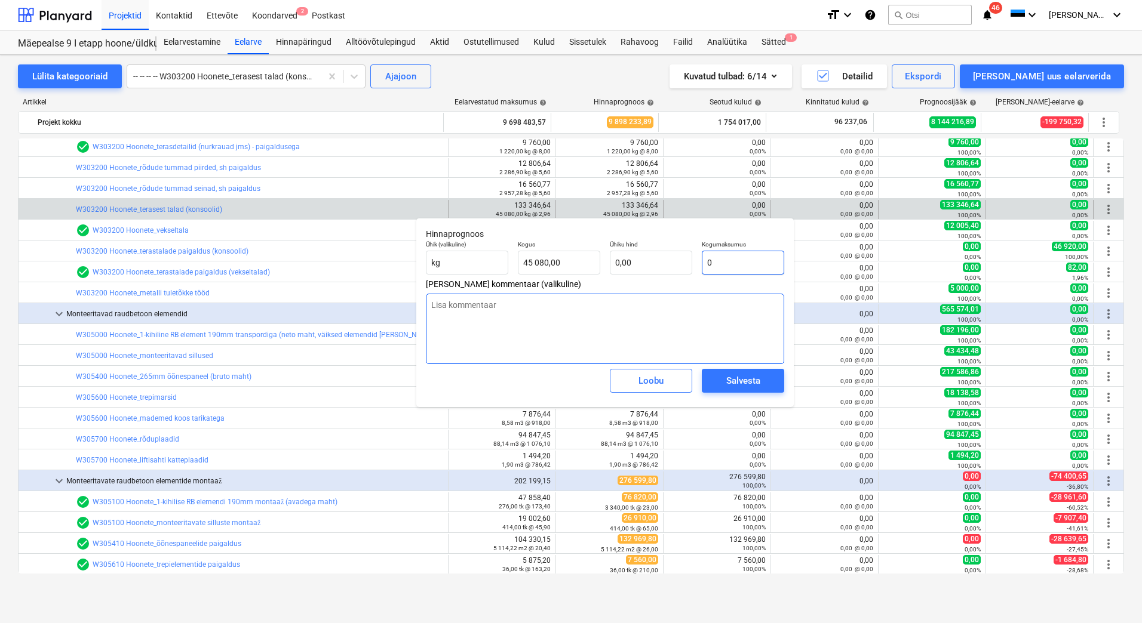
type input "0"
click at [627, 313] on textarea at bounding box center [605, 329] width 358 height 70
type textarea "x"
type input "0,00"
paste textarea "Muudetud rõdude lahendust"
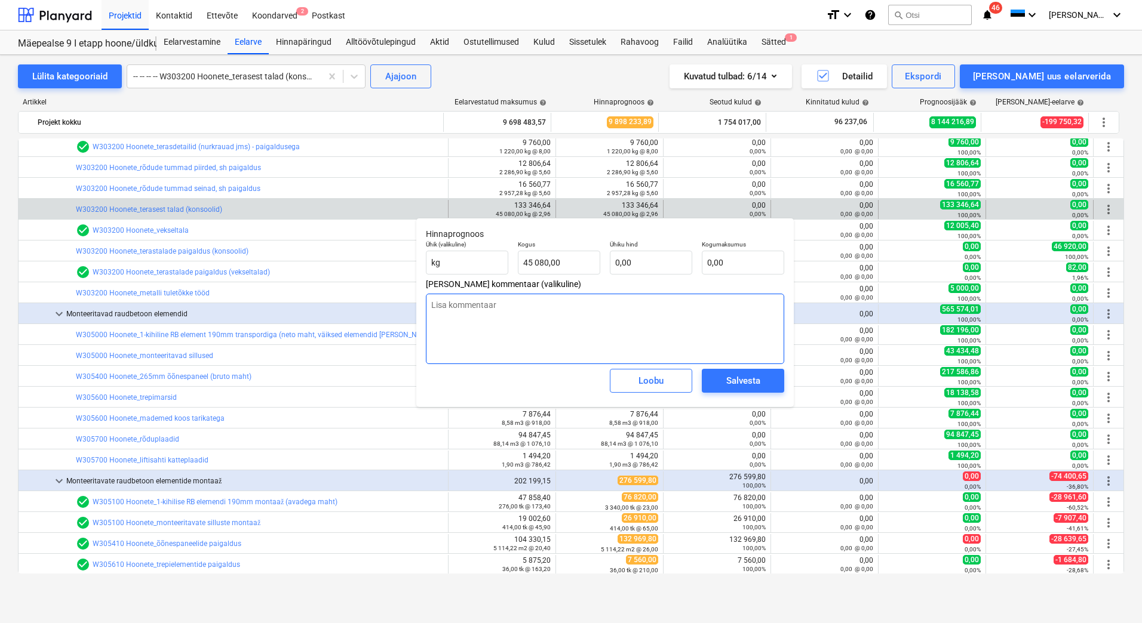
type textarea "Muudetud rõdude lahendust"
type textarea "x"
type textarea "Muudetud rõdude lahendust"
click at [754, 382] on div "Salvesta" at bounding box center [743, 381] width 34 height 16
type textarea "x"
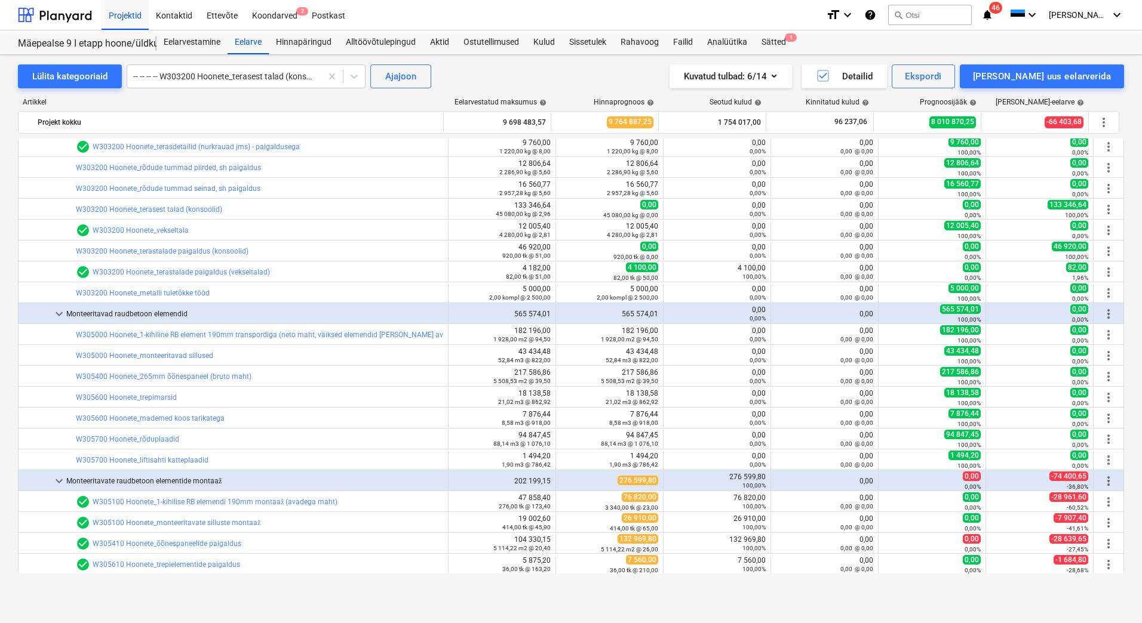
scroll to position [6954, 0]
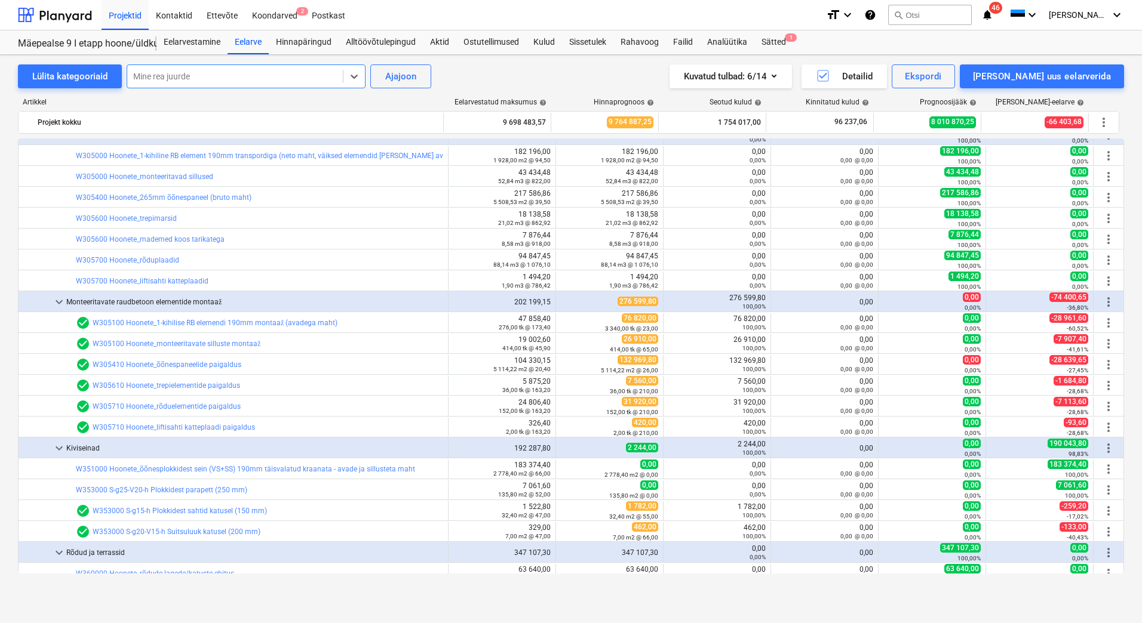
click at [295, 78] on div at bounding box center [235, 76] width 204 height 12
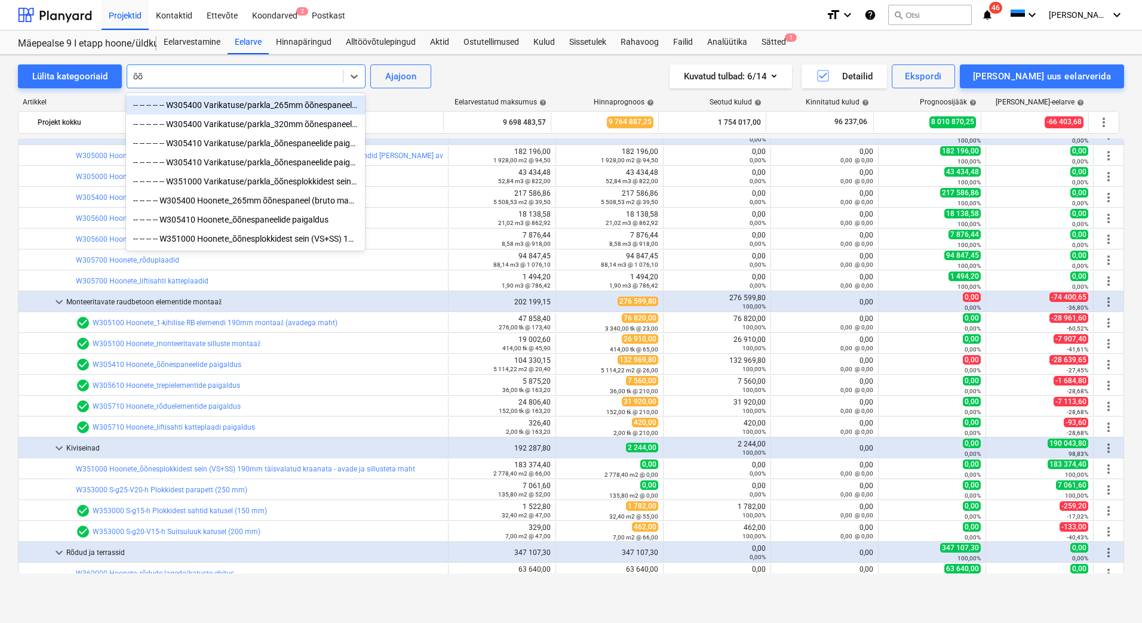
type input "õ"
type input "plokk"
click at [282, 107] on div "-- -- -- -- -- W351000 Varikatuse/parkla_õõnesplokkidest sein (VS+SS) 190mm täi…" at bounding box center [245, 105] width 239 height 19
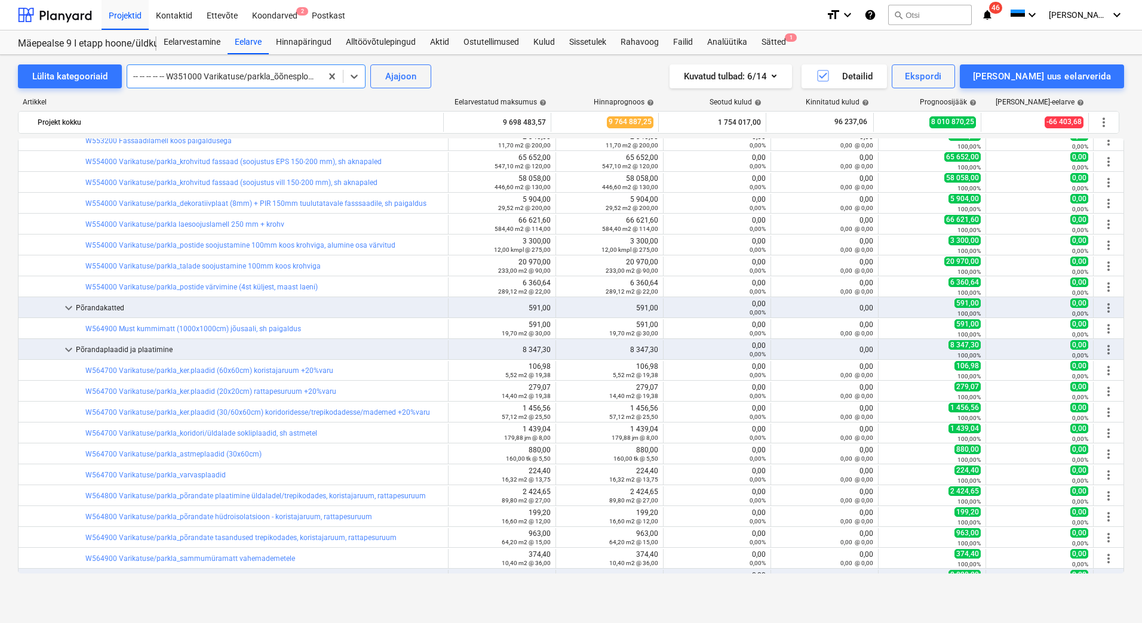
scroll to position [5455, 0]
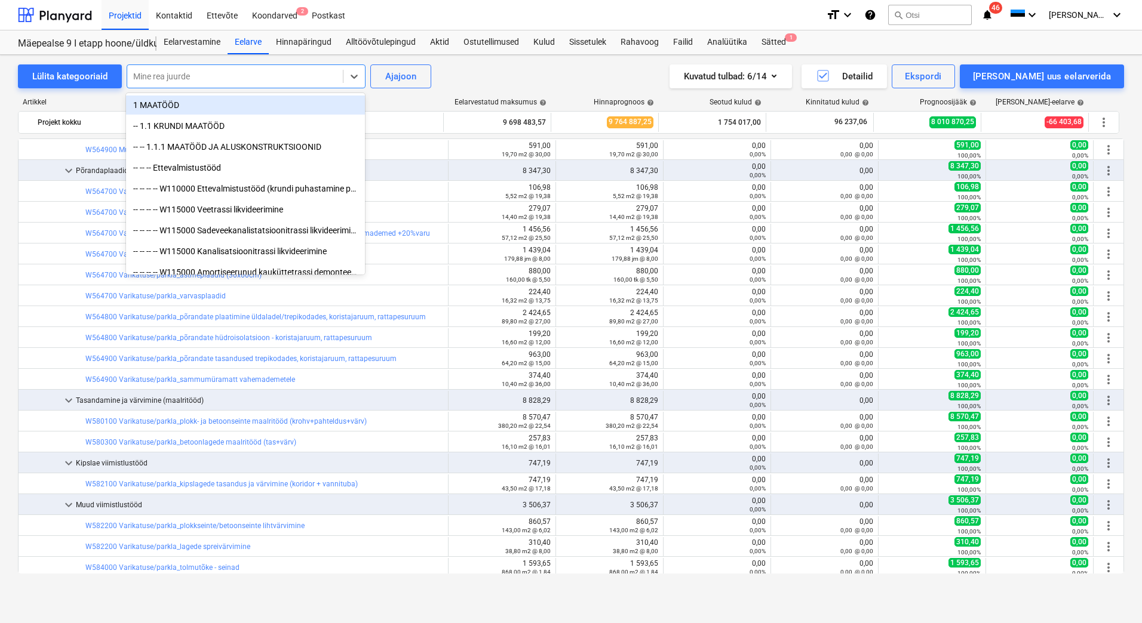
click at [290, 77] on div at bounding box center [235, 76] width 204 height 12
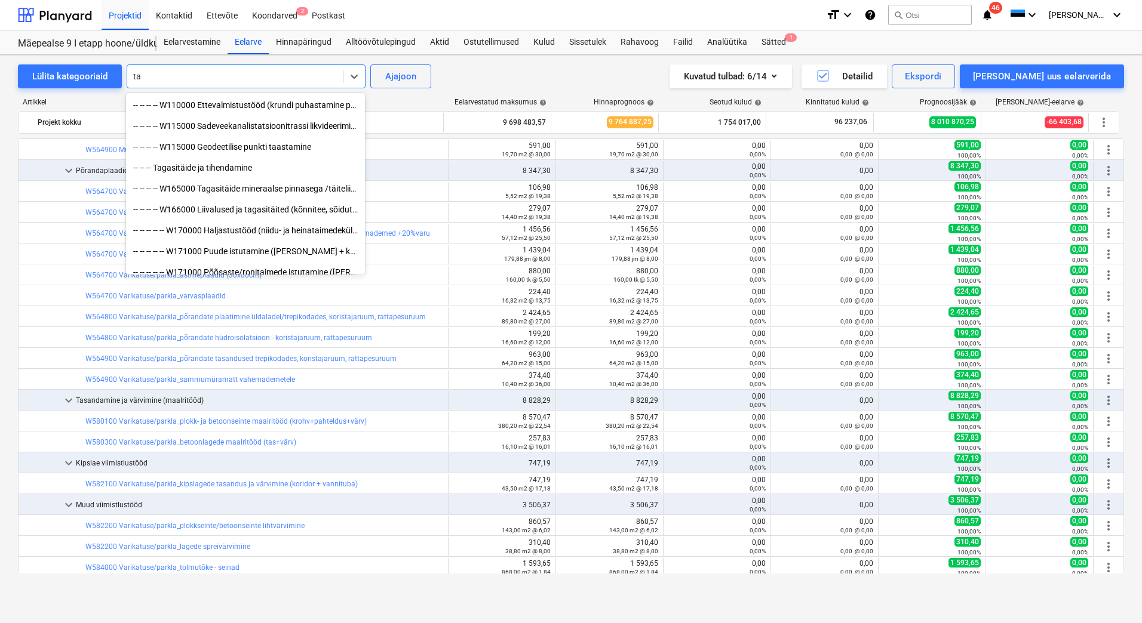
type input "t"
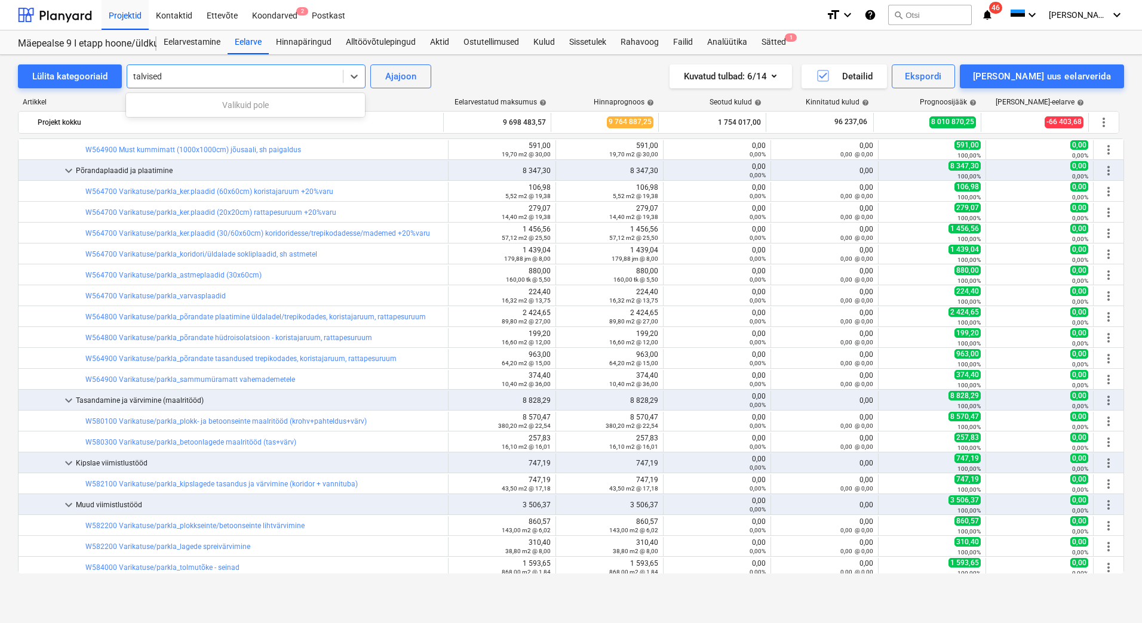
type input "talvised"
click at [494, 75] on div "Lülita kategooriaid Mine rea juurde Ajajoon Kuvatud tulbad : 6/14 Detailid Eksp…" at bounding box center [571, 76] width 1106 height 24
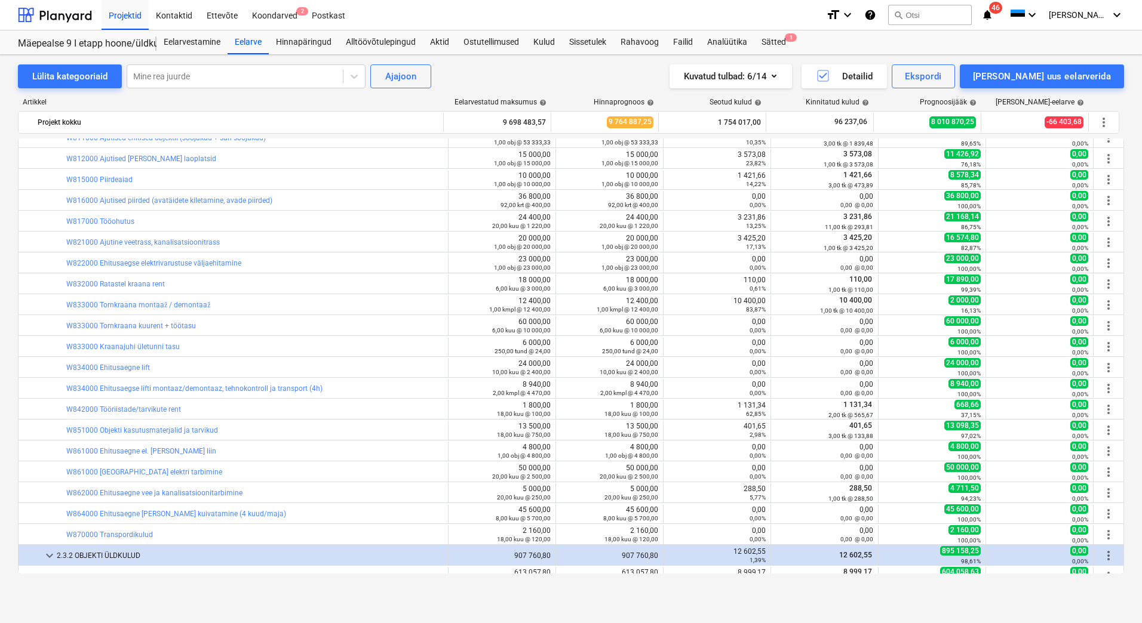
scroll to position [10650, 0]
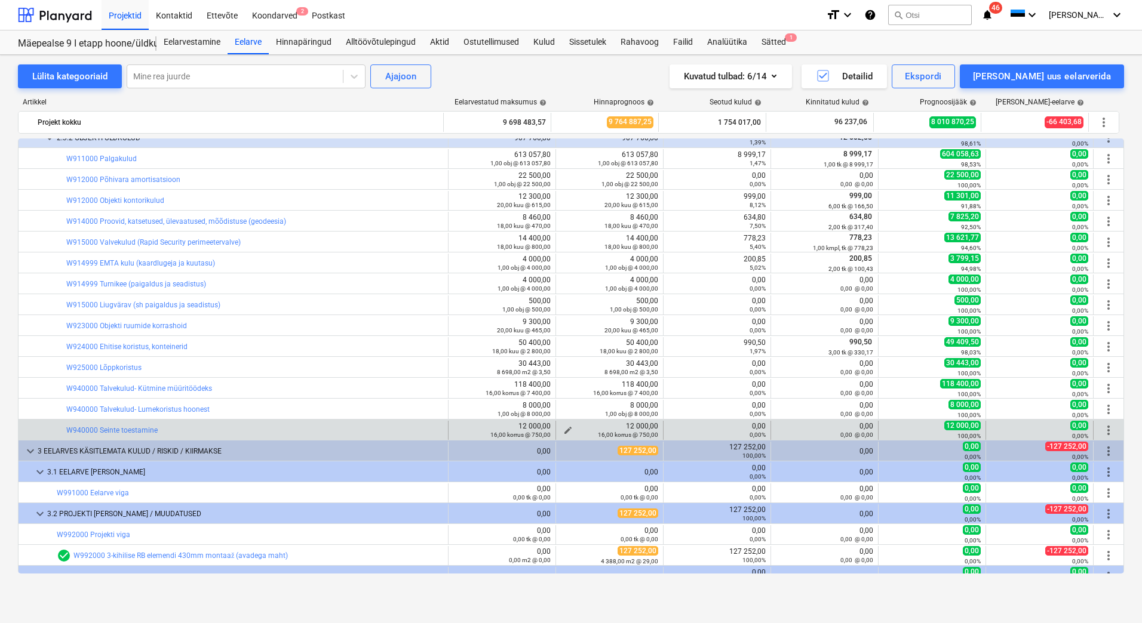
click at [566, 427] on span "edit" at bounding box center [568, 431] width 10 height 10
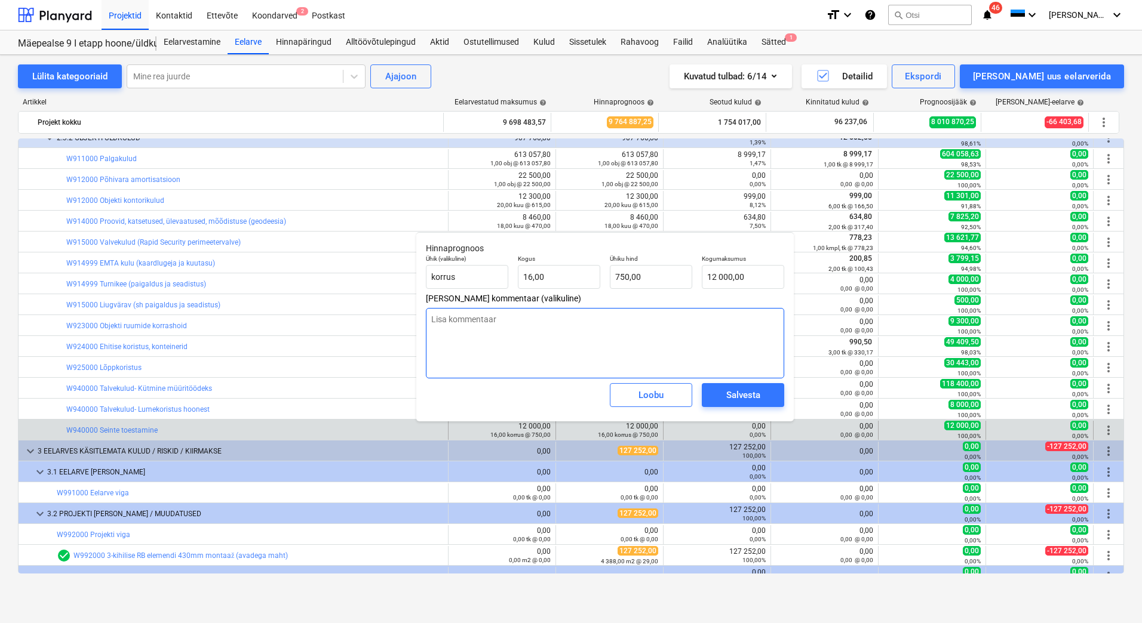
click at [607, 335] on textarea at bounding box center [605, 343] width 358 height 70
paste textarea "Muudetud rõdude lahendust"
type textarea "x"
drag, startPoint x: 548, startPoint y: 324, endPoint x: 434, endPoint y: 324, distance: 114.1
click at [434, 324] on textarea "Muudetud rõdude lahendust" at bounding box center [605, 343] width 358 height 70
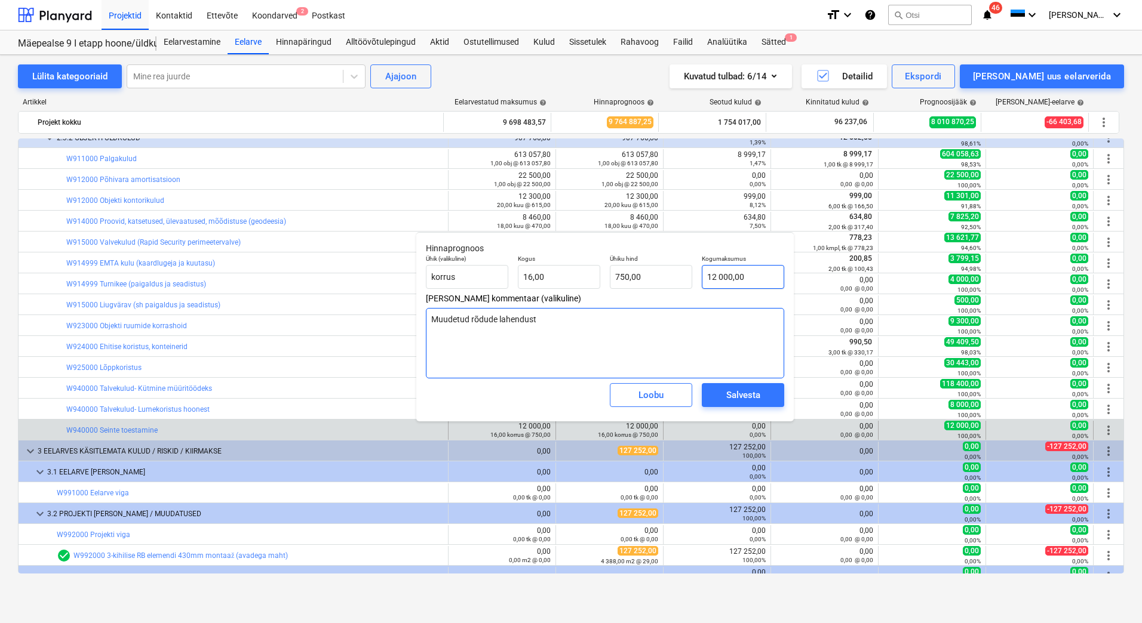
type textarea "Muudetud rõdude lahendust"
type input "12000"
drag, startPoint x: 757, startPoint y: 277, endPoint x: 700, endPoint y: 276, distance: 56.1
click at [700, 276] on div "Kogumaksumus 12000" at bounding box center [743, 272] width 92 height 44
type textarea "x"
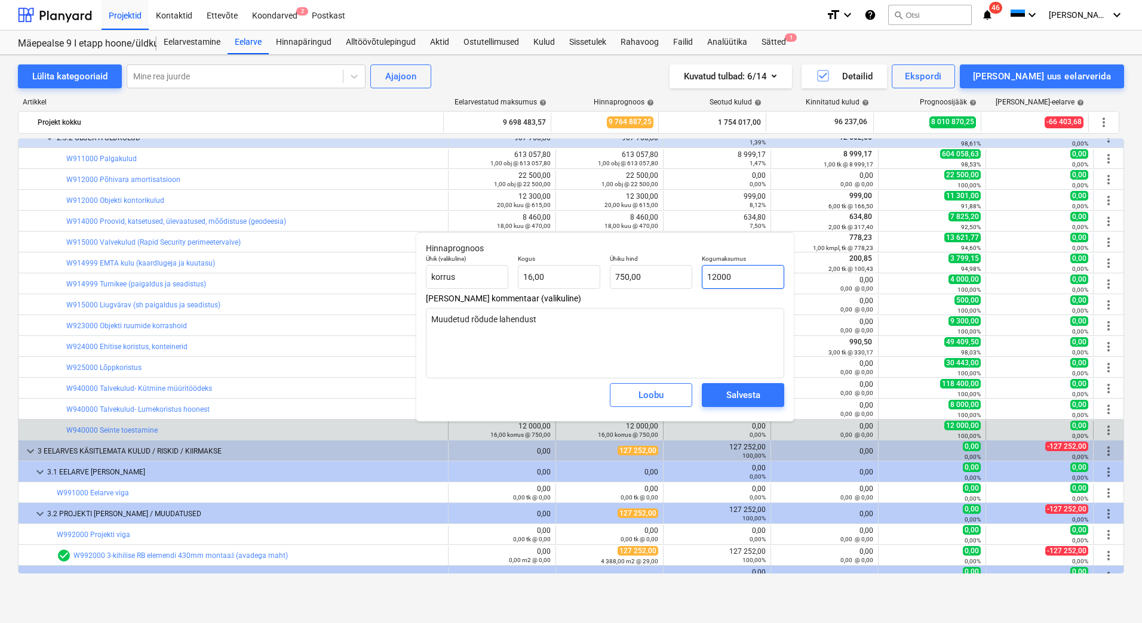
type input "0"
type input "0,00"
type input "0"
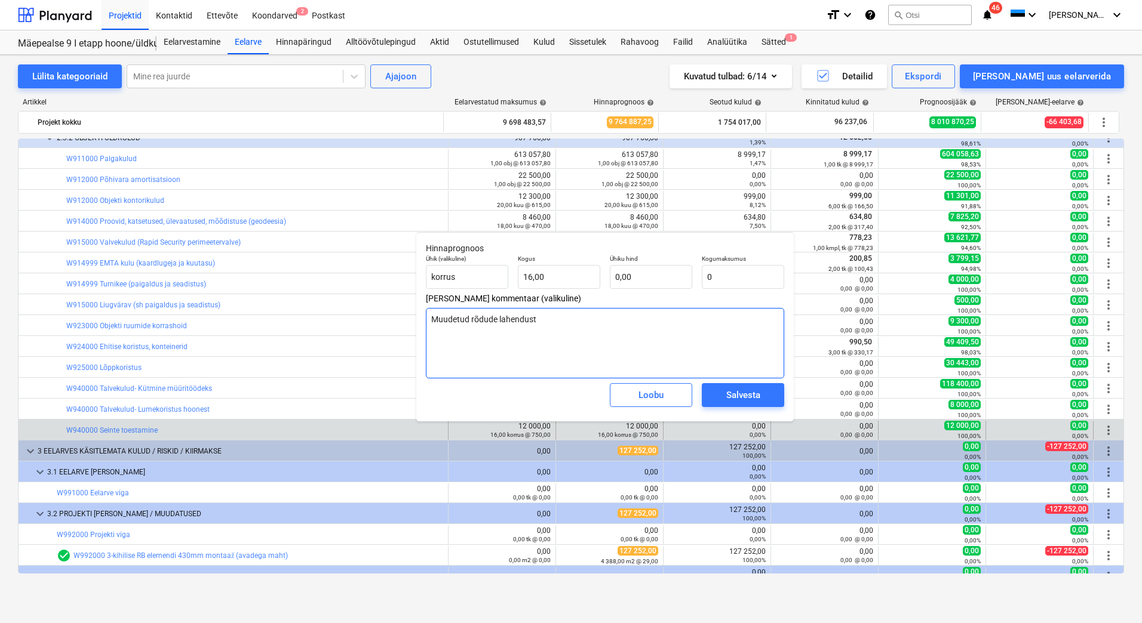
click at [541, 318] on textarea "Muudetud rõdude lahendust" at bounding box center [605, 343] width 358 height 70
type textarea "x"
type input "0,00"
drag, startPoint x: 540, startPoint y: 320, endPoint x: 471, endPoint y: 327, distance: 69.0
click at [471, 327] on textarea "Muudetud rõdude lahendust" at bounding box center [605, 343] width 358 height 70
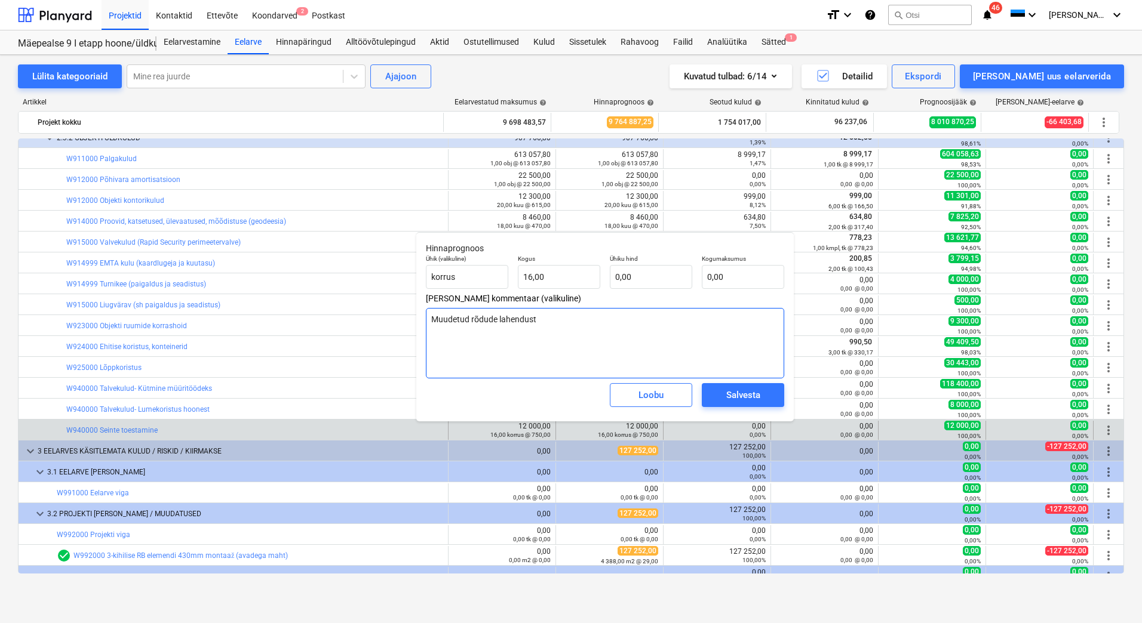
type textarea "x"
type textarea "Muudetud se"
type textarea "x"
type textarea "Muudetud sei"
type textarea "x"
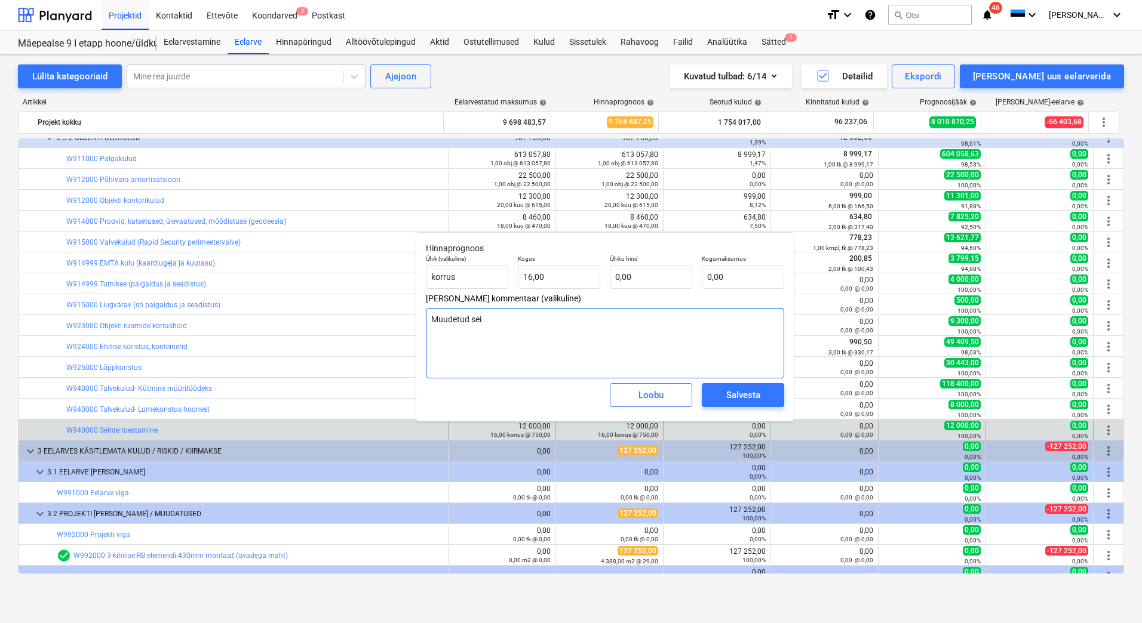
type textarea "Muudetud sein"
type textarea "x"
type textarea "Muudetud seint"
type textarea "x"
type textarea "Muudetud seinte"
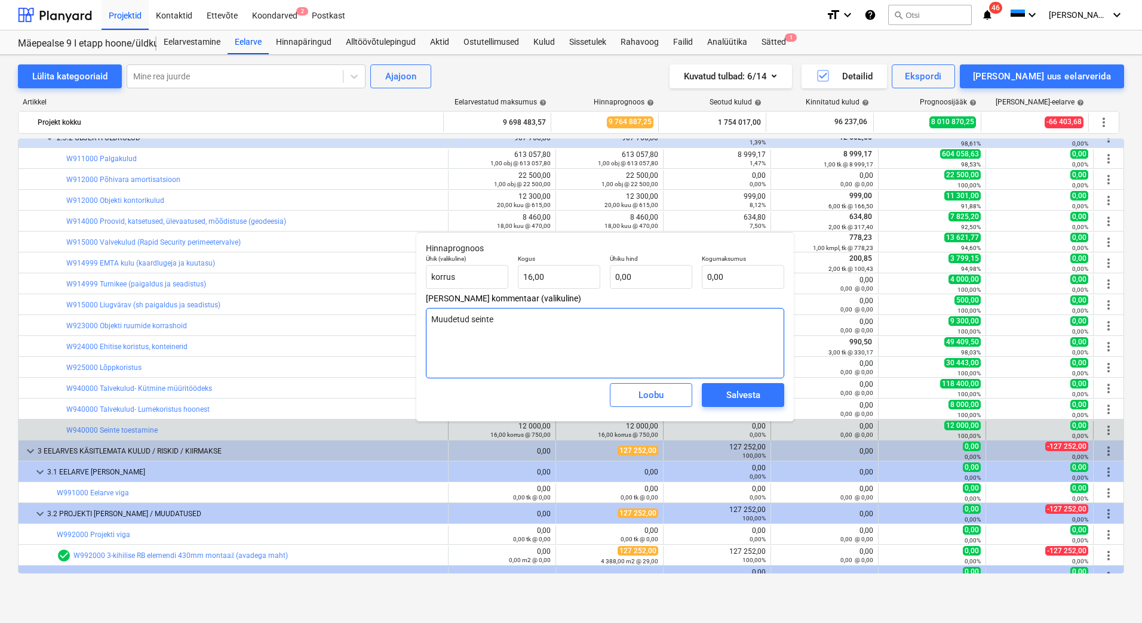
type textarea "x"
type textarea "Muudetud seinte l"
type textarea "x"
type textarea "Muudetud seinte la"
type textarea "x"
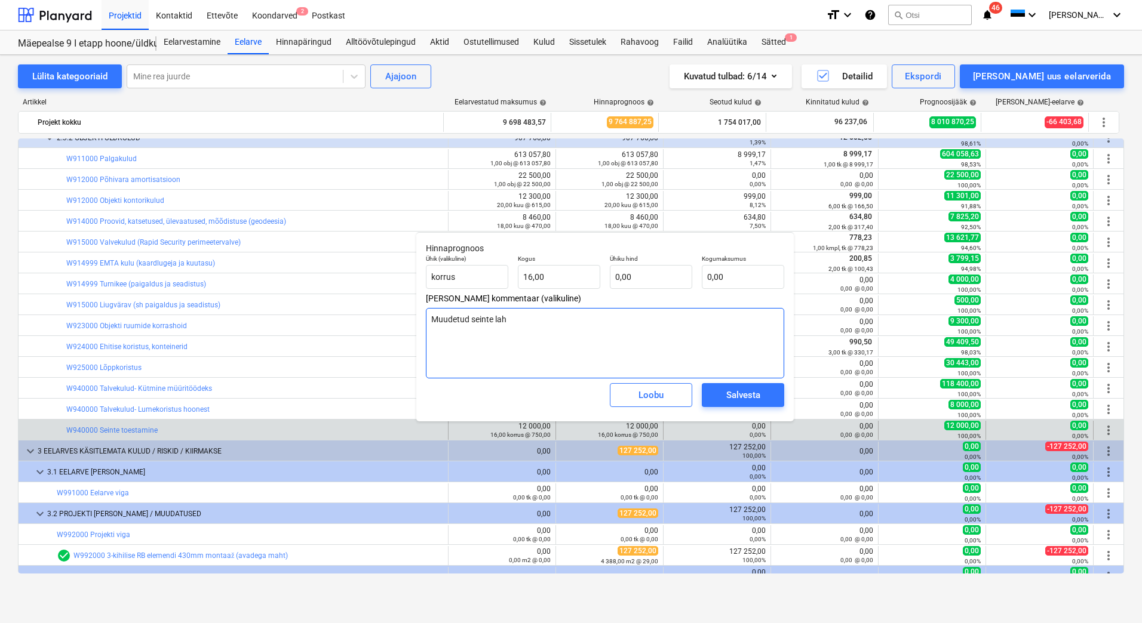
type textarea "Muudetud seinte lahe"
type textarea "x"
type textarea "Muudetud seinte lahend"
type textarea "x"
type textarea "Muudetud seinte lahendus"
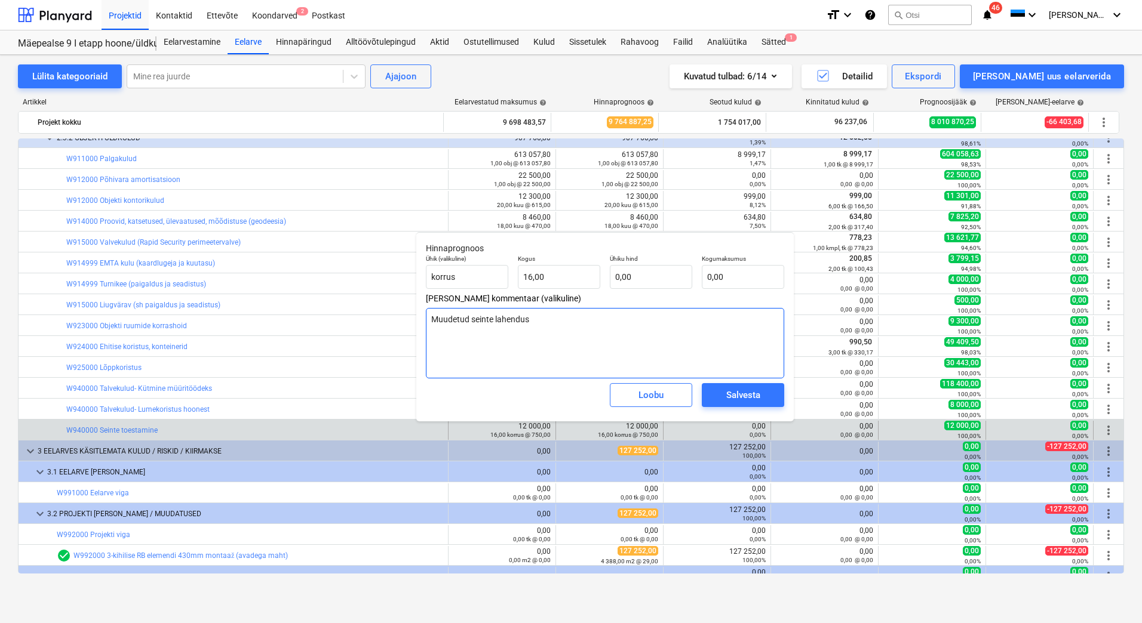
type textarea "x"
type textarea "Muudetud seinte lahendust"
type textarea "x"
drag, startPoint x: 549, startPoint y: 316, endPoint x: 432, endPoint y: 321, distance: 117.7
click at [432, 321] on textarea "Muudetud seinte lahendust" at bounding box center [605, 343] width 358 height 70
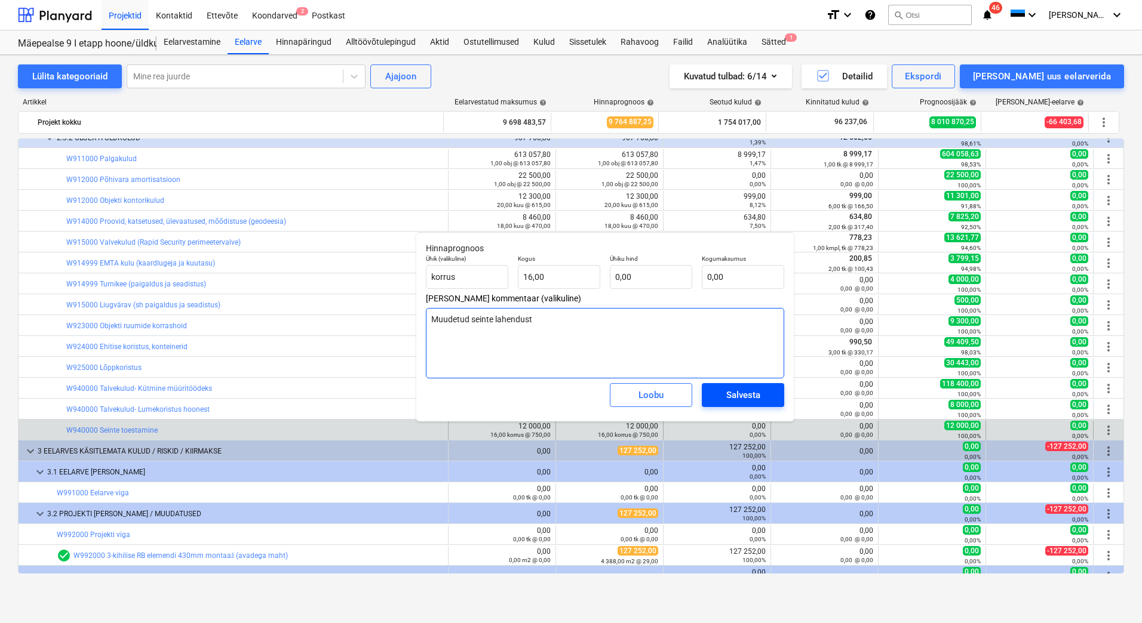
type textarea "Muudetud seinte lahendust"
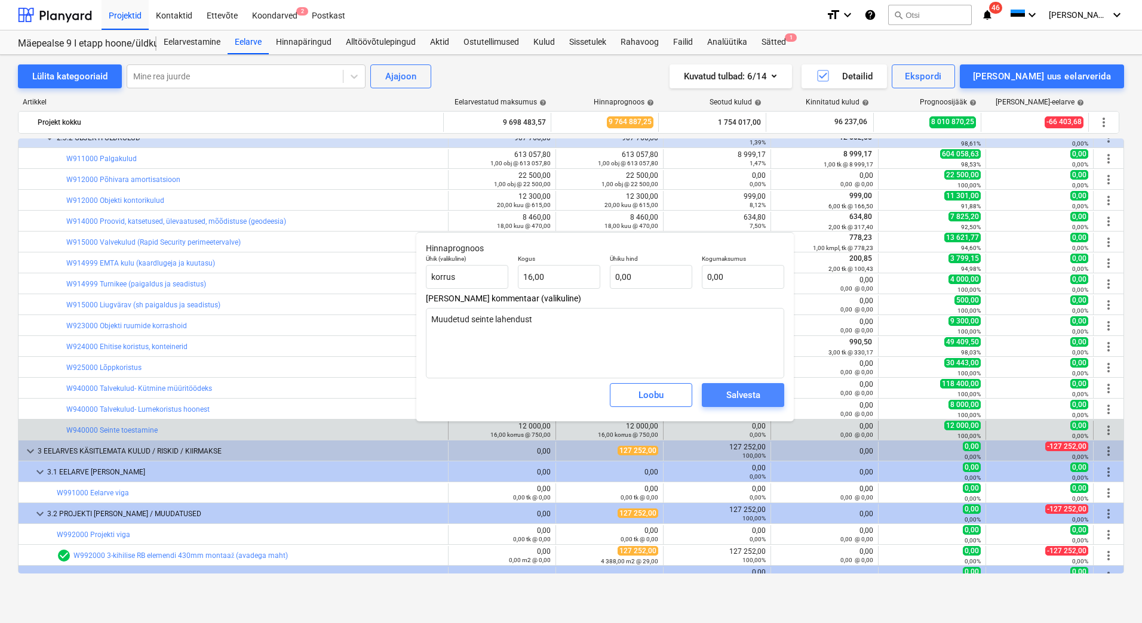
click at [752, 397] on div "Salvesta" at bounding box center [743, 396] width 34 height 16
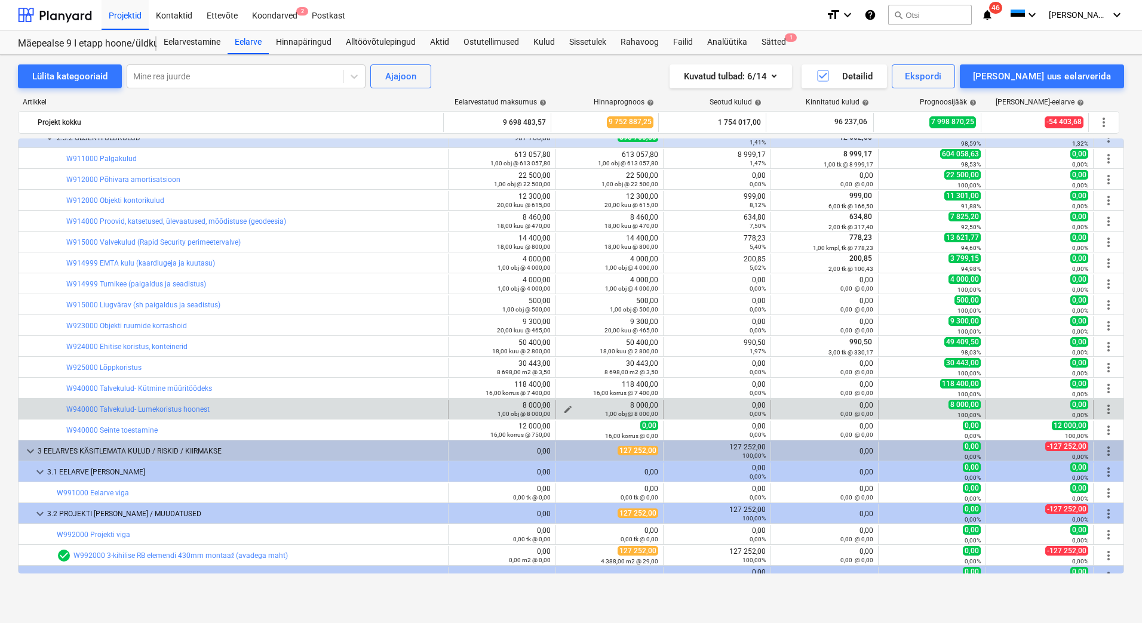
click at [563, 406] on span "edit" at bounding box center [568, 410] width 10 height 10
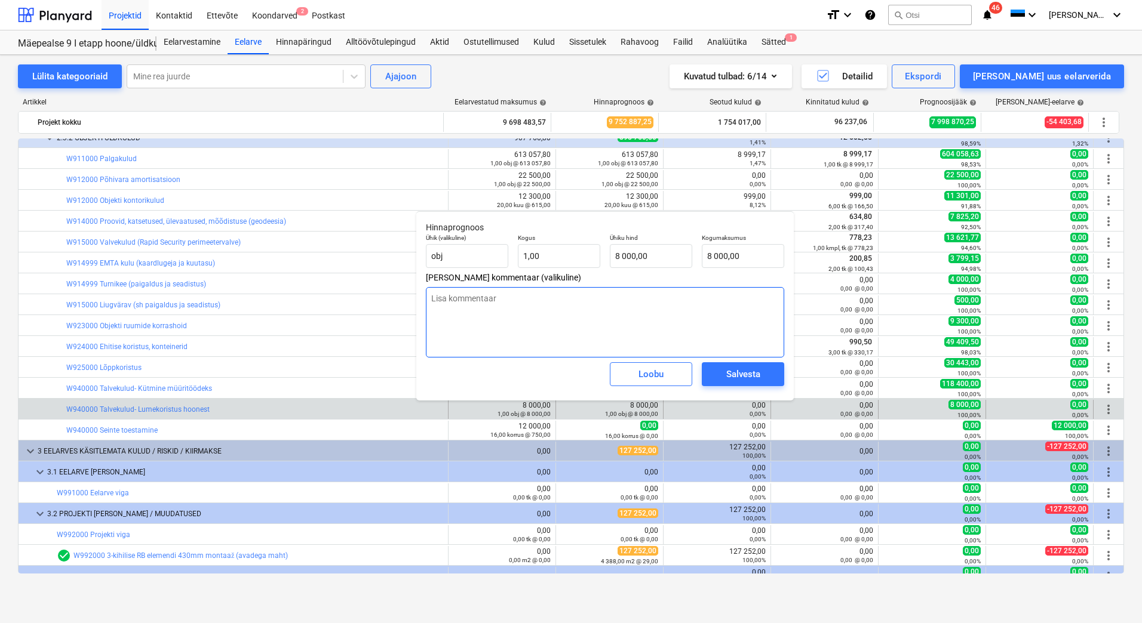
click at [518, 305] on textarea at bounding box center [605, 322] width 358 height 70
type textarea "x"
type textarea "Si"
type textarea "x"
type textarea "Sisa"
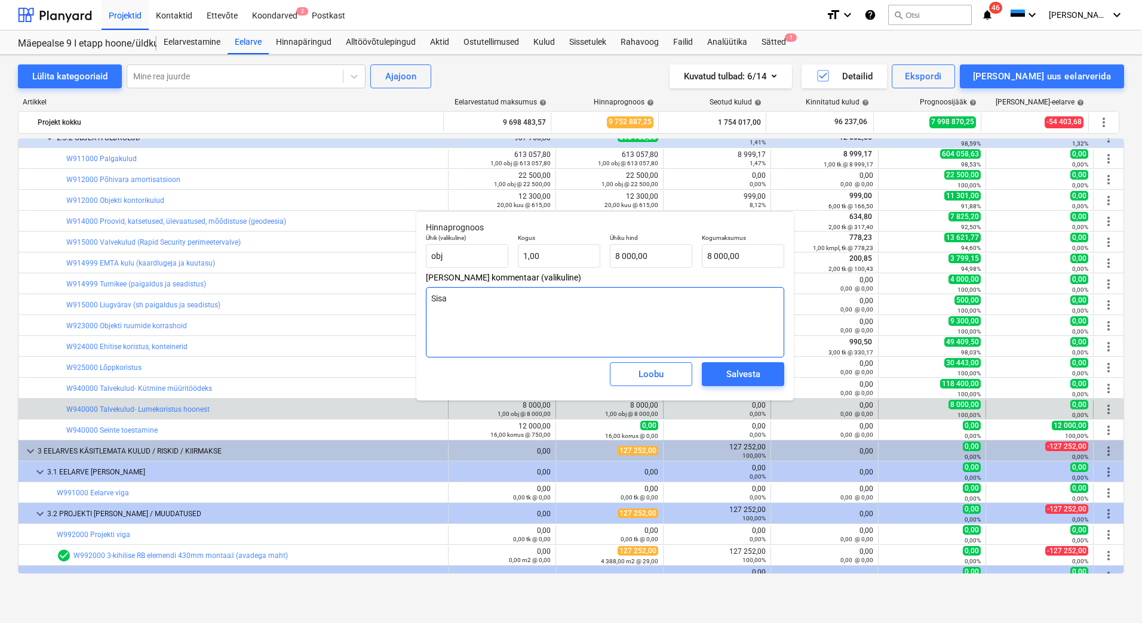
type textarea "x"
type textarea "Sisal"
type textarea "x"
type textarea "Sisald"
type textarea "x"
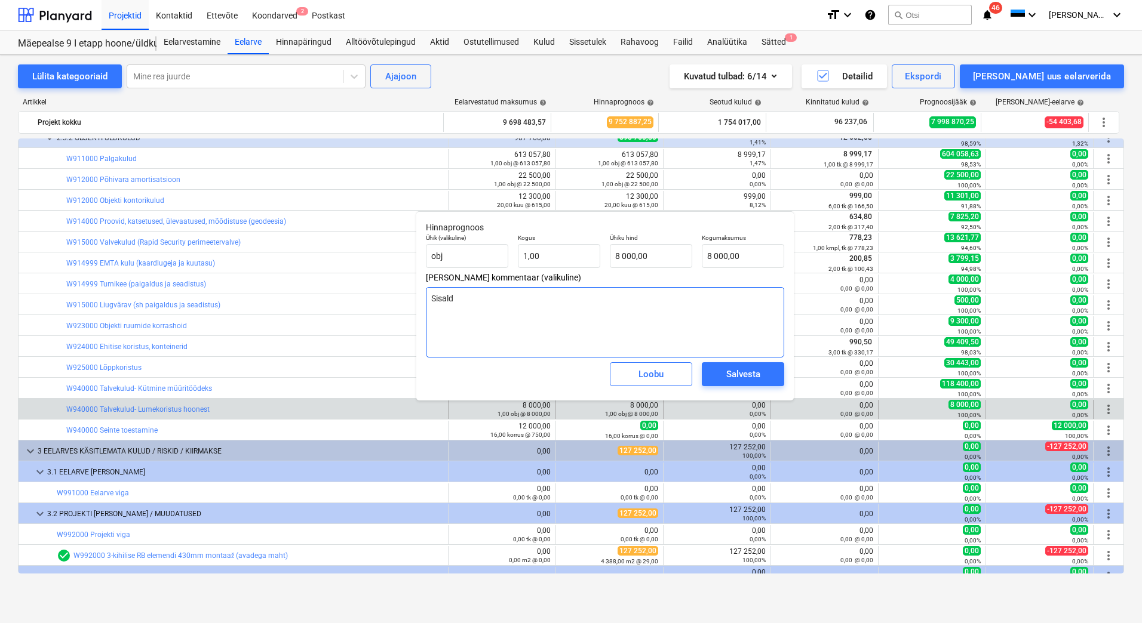
type textarea "Sisaldu"
type textarea "x"
type textarea "Sisaldub"
type textarea "x"
type textarea "Sisaldub"
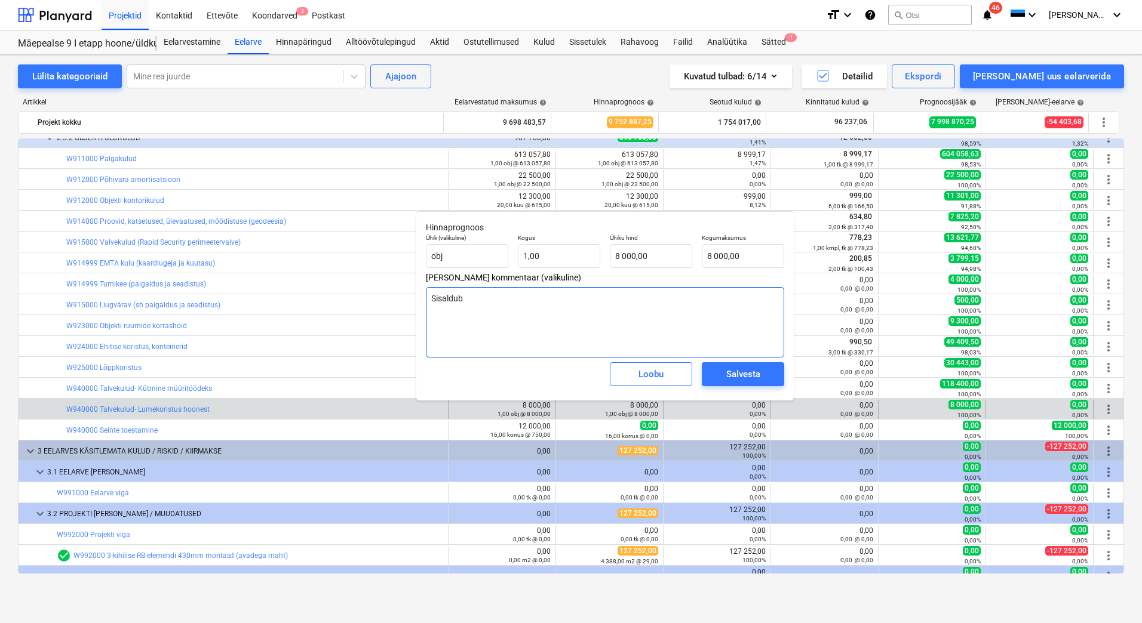
type textarea "x"
type textarea "Sisaldub a"
type textarea "x"
type textarea "Sisaldub an"
type textarea "x"
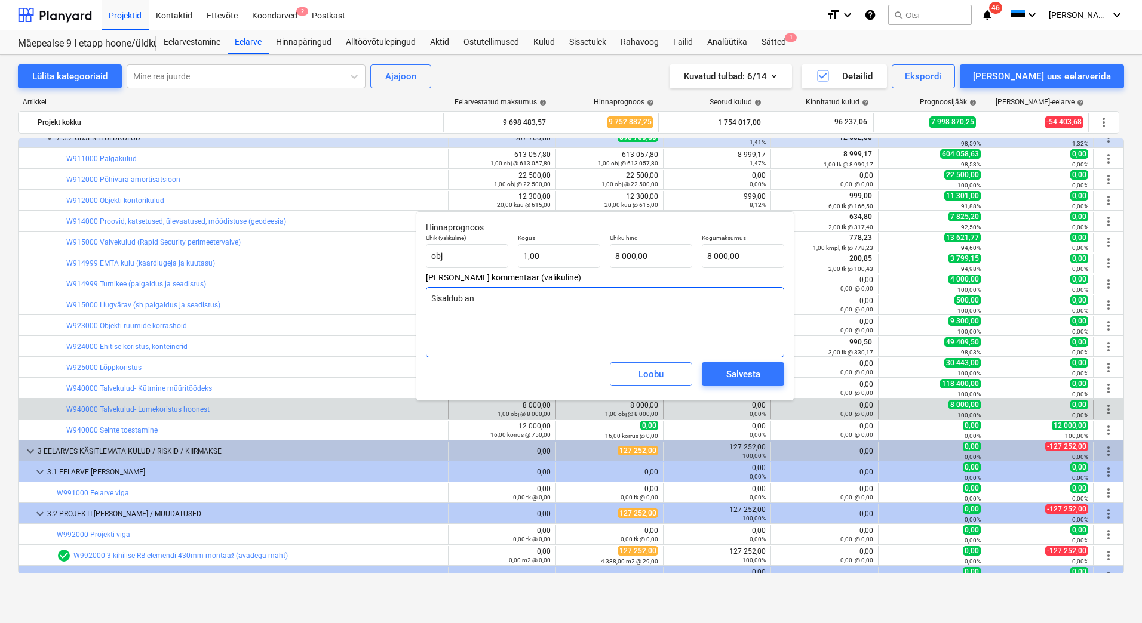
type textarea "Sisaldub ant"
type textarea "x"
type textarea "Sisaldub antu"
type textarea "x"
type textarea "Sisaldub antud"
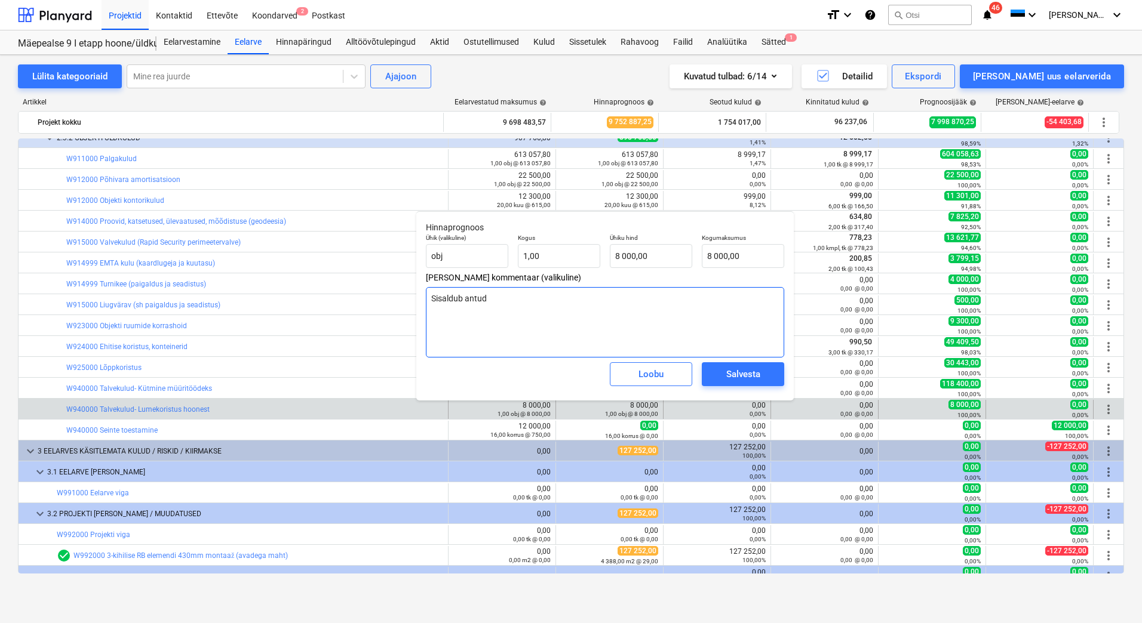
type textarea "x"
type textarea "Sisaldub antud t"
type textarea "x"
type textarea "Sisaldub antud tö"
type textarea "x"
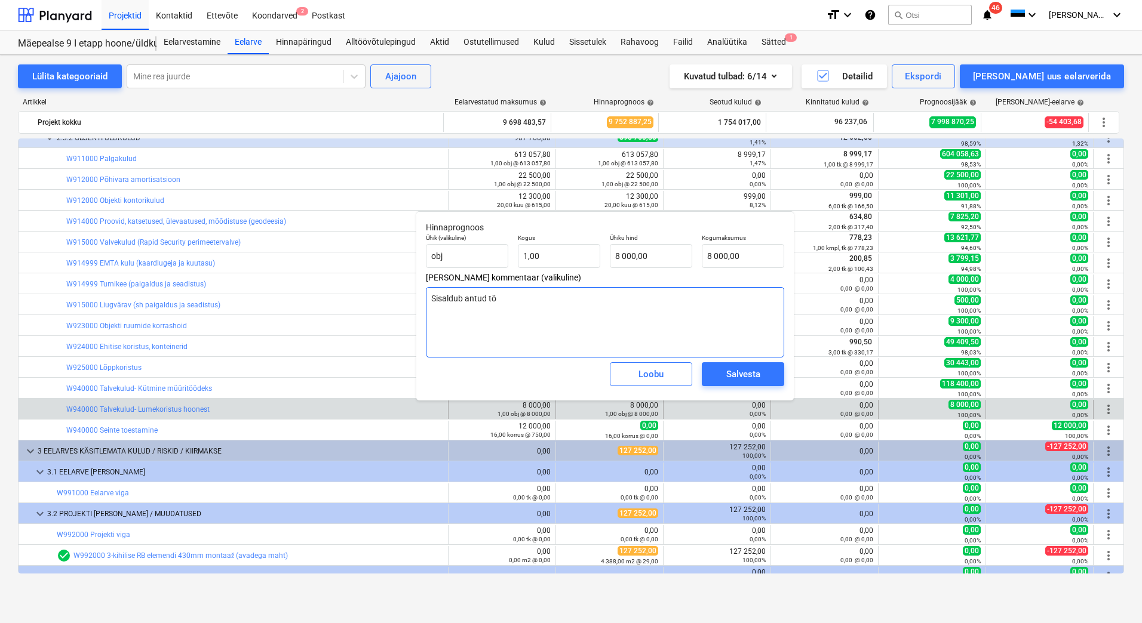
type textarea "Sisaldub antud töö"
type textarea "x"
type textarea "Sisaldub antud töös"
type textarea "x"
type textarea "Sisaldub antud töö"
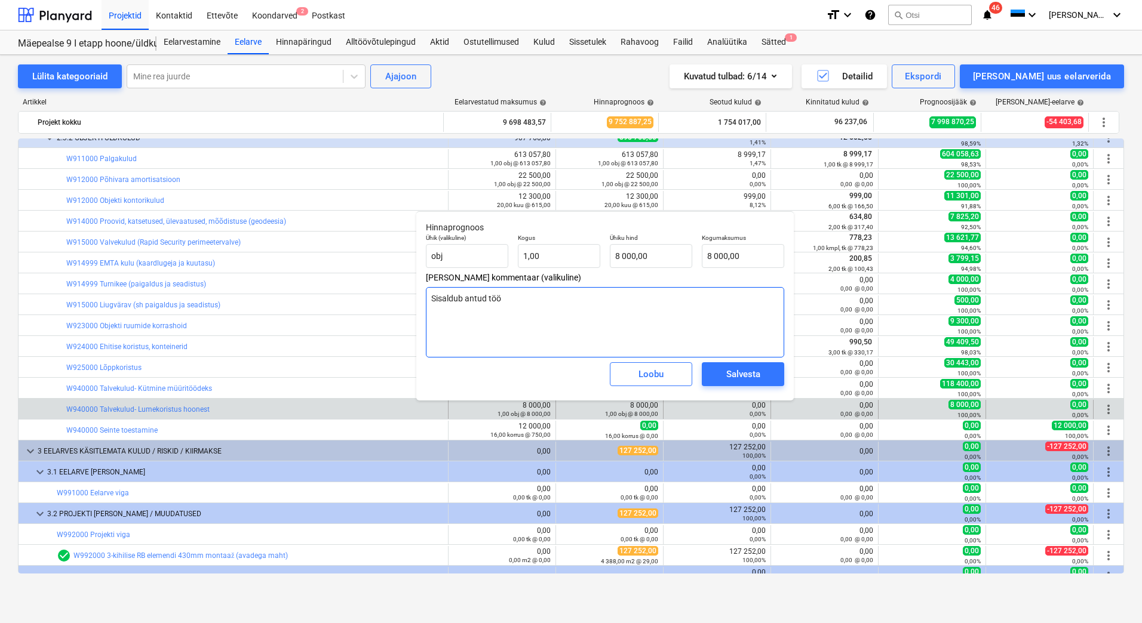
type textarea "x"
type textarea "Sisaldub antud tö"
type textarea "x"
type textarea "Sisaldub antud"
type textarea "x"
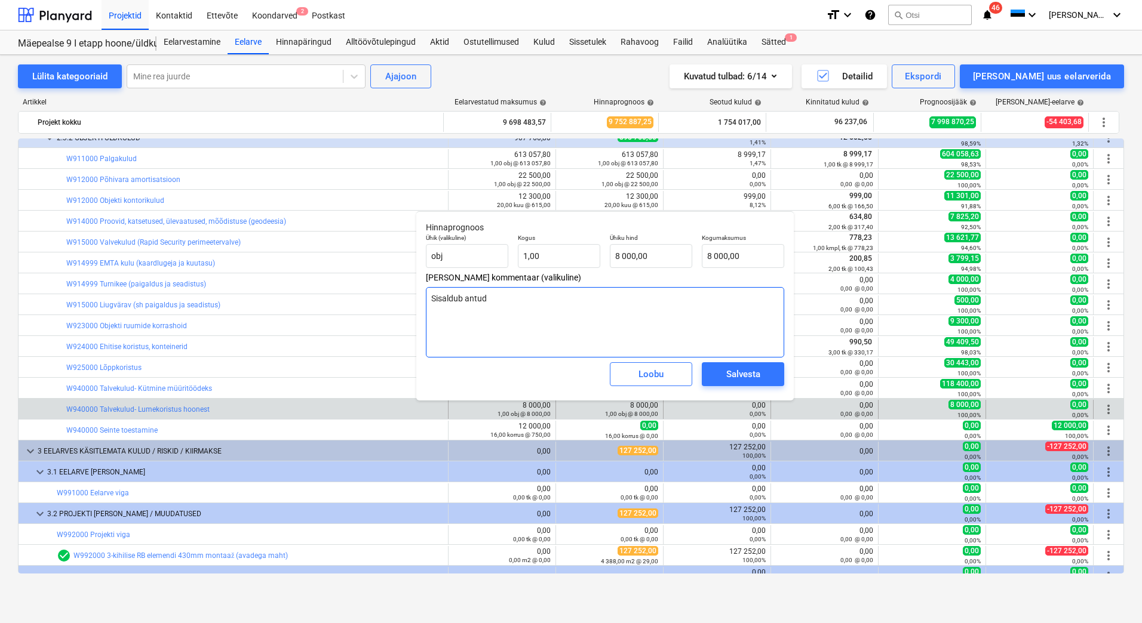
type textarea "Sisaldub antud"
type textarea "x"
type textarea "Sisaldub antu"
type textarea "x"
type textarea "Sisaldub ant"
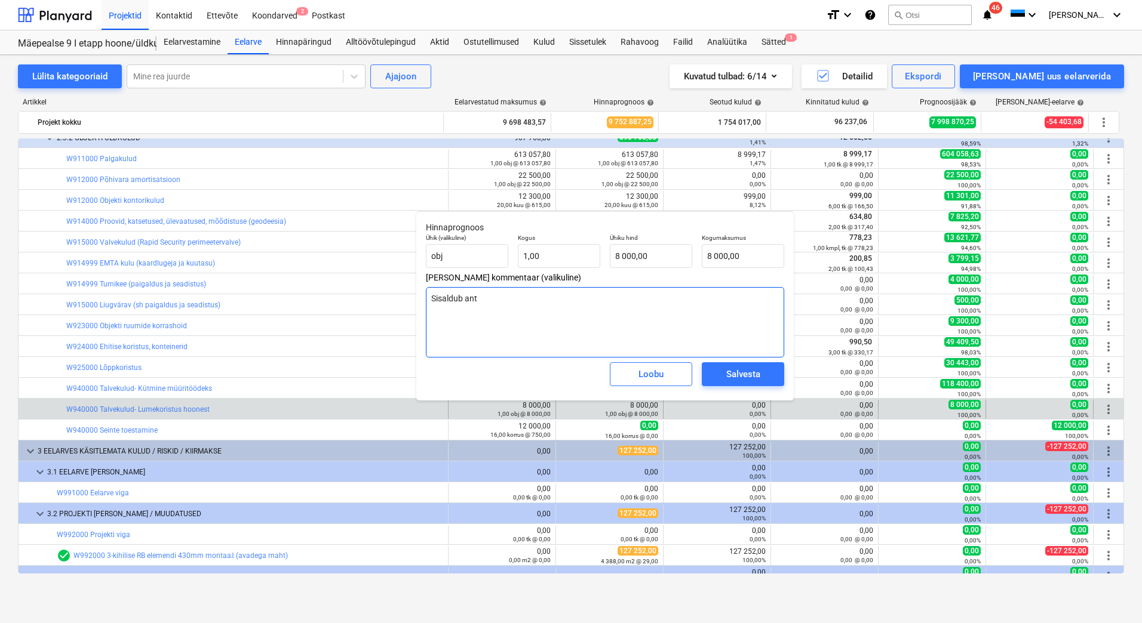
type textarea "x"
type textarea "Sisaldub an"
type textarea "x"
type textarea "Sisaldub"
type textarea "x"
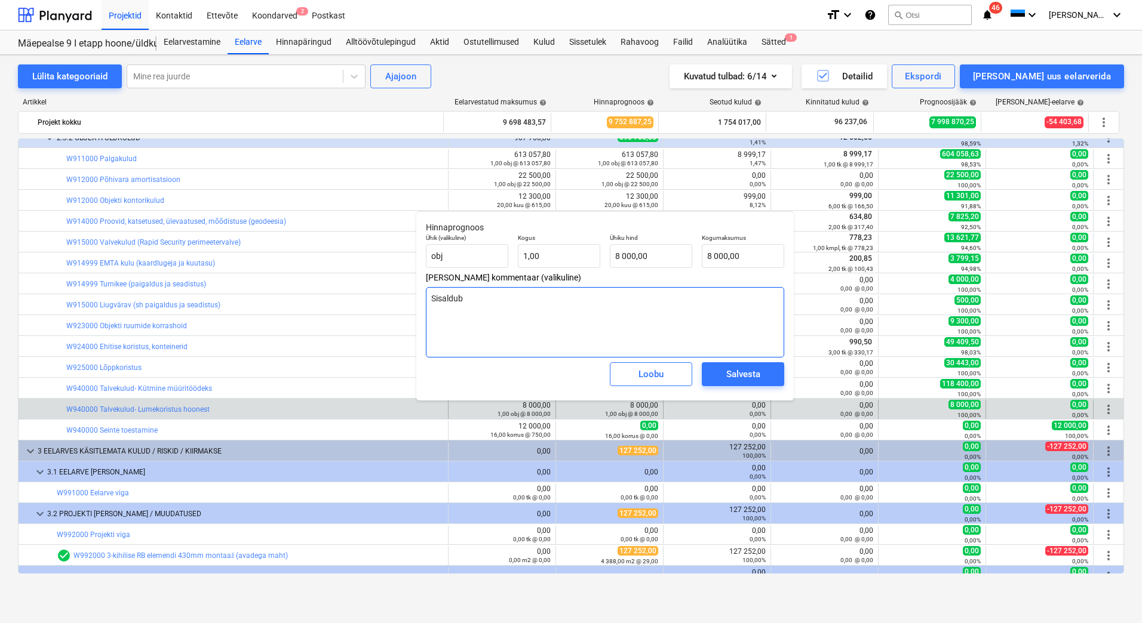
type textarea "Sisaldub p"
type textarea "x"
type textarea "Sisaldub pak"
type textarea "x"
type textarea "Sisaldub pakk"
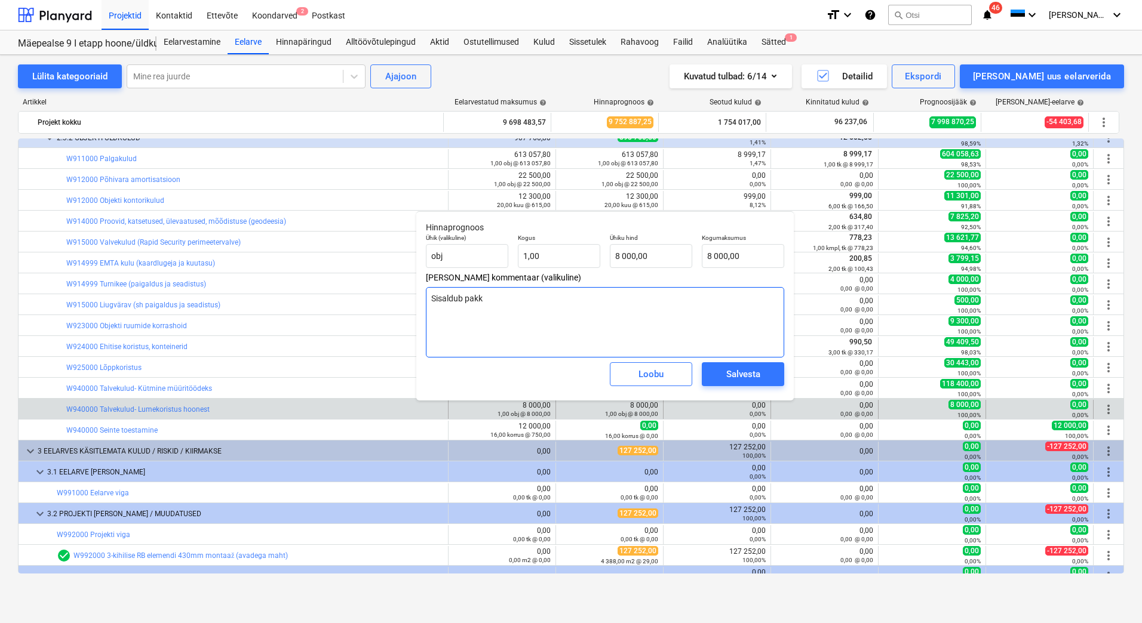
type textarea "x"
type textarea "Sisaldub pakkuj"
type textarea "x"
type textarea "Sisaldub pakkuja"
type textarea "x"
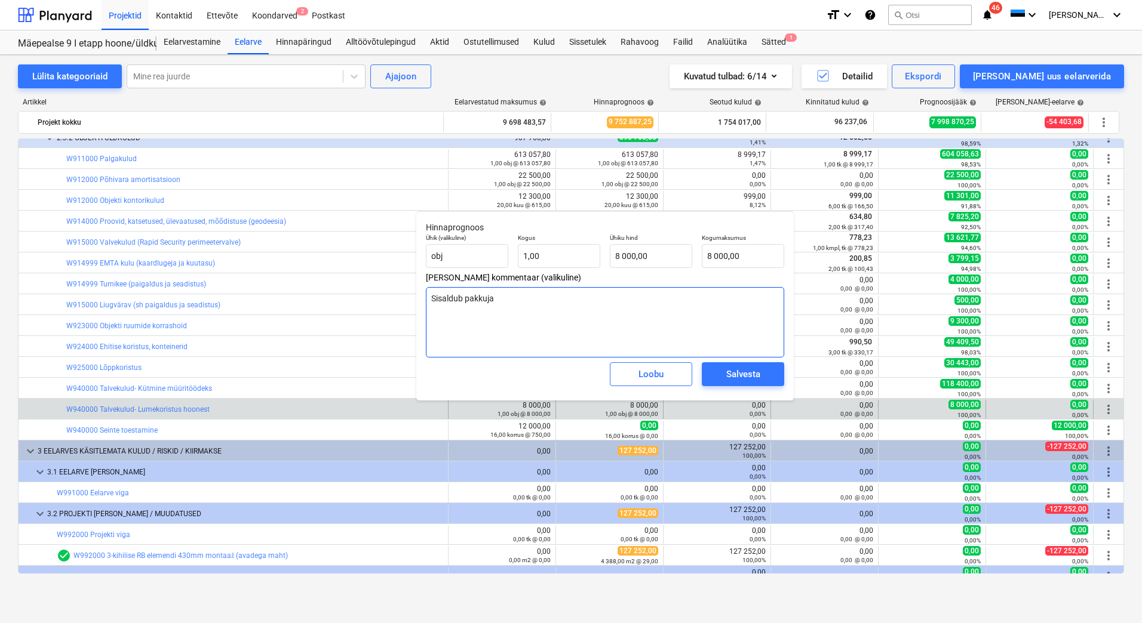
type textarea "Sisaldub pakkuja"
type textarea "x"
type textarea "Sisaldub pakkuja t"
type textarea "x"
type textarea "Sisaldub pakkuja töö"
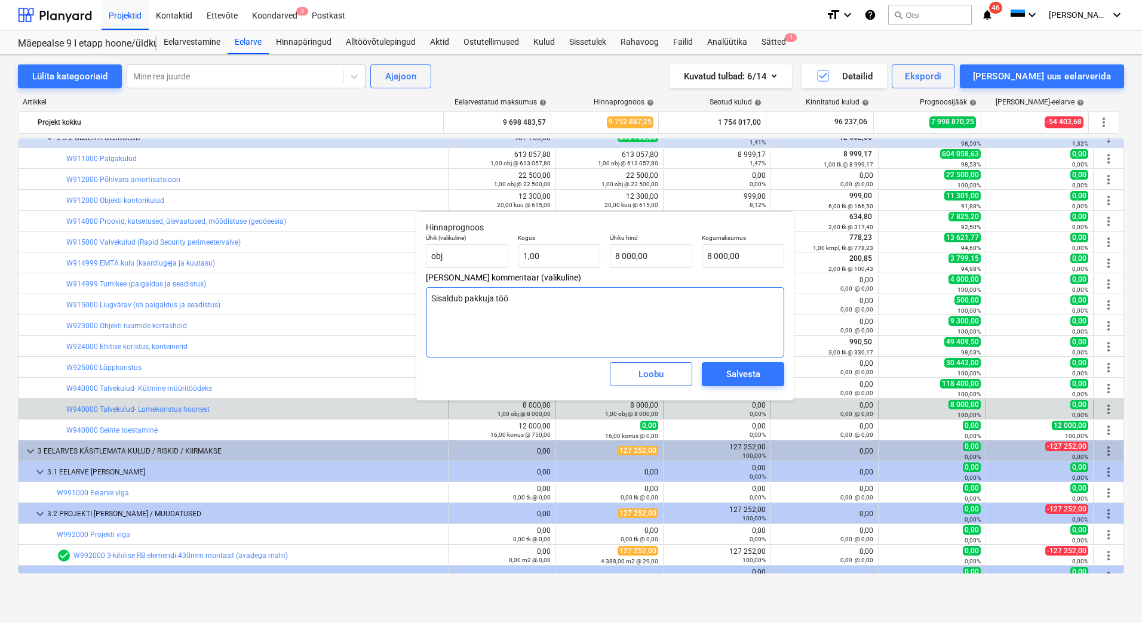
type textarea "x"
type textarea "Sisaldub pakkuja töös"
click at [730, 370] on div "Salvesta" at bounding box center [743, 375] width 34 height 16
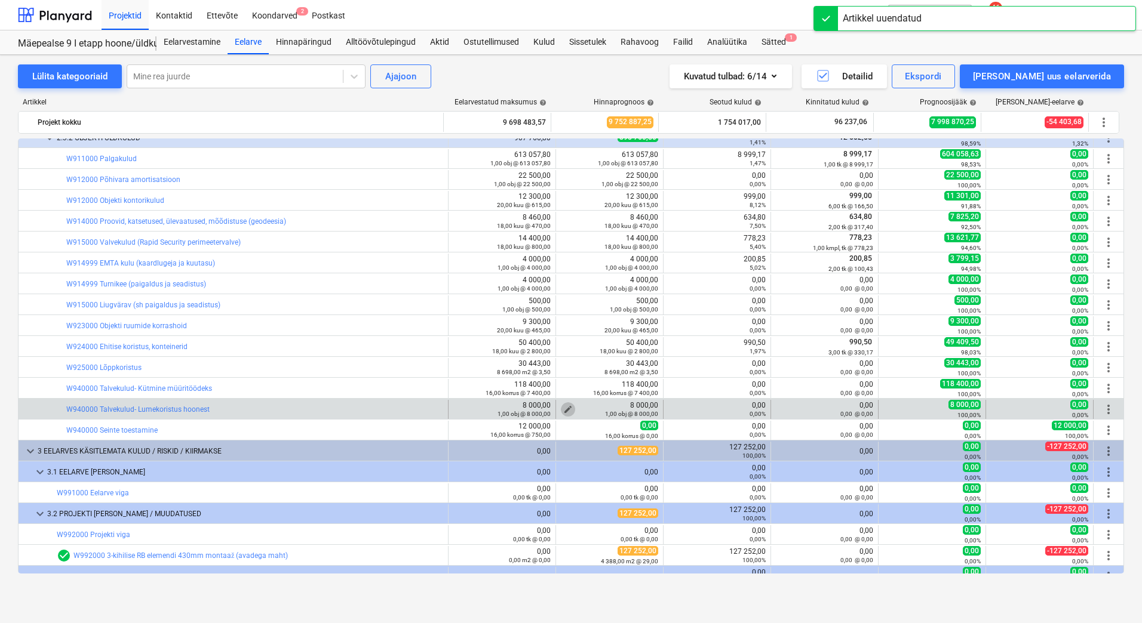
click at [567, 405] on span "edit" at bounding box center [568, 410] width 10 height 10
type textarea "x"
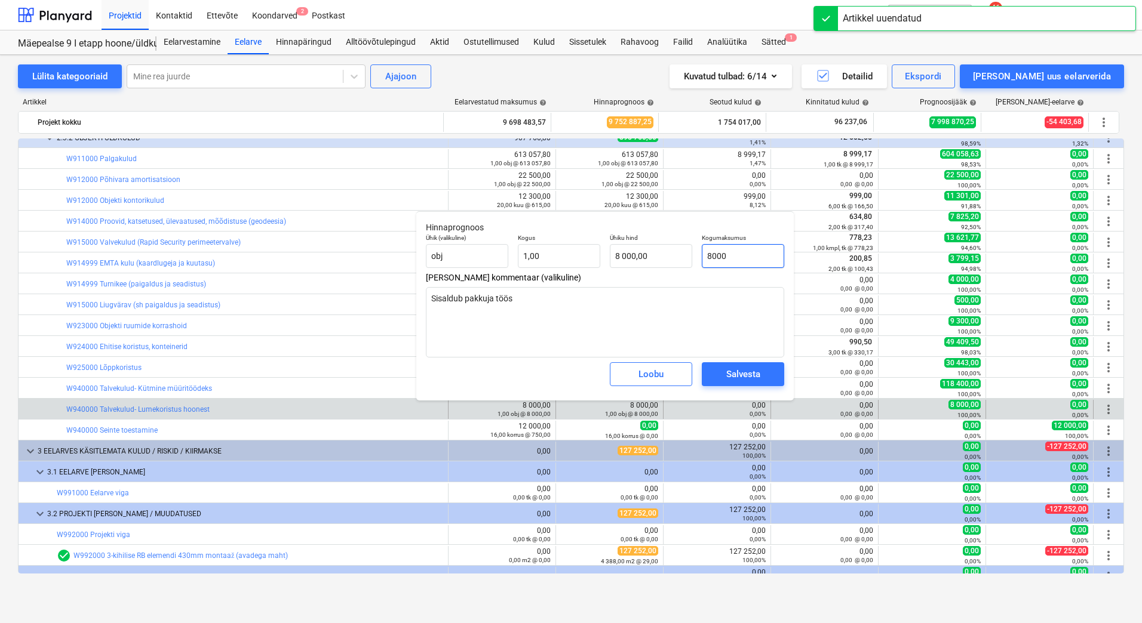
drag, startPoint x: 749, startPoint y: 257, endPoint x: 706, endPoint y: 257, distance: 43.6
click at [706, 257] on input "8000" at bounding box center [743, 256] width 82 height 24
type input "0"
type textarea "x"
type input "0,00"
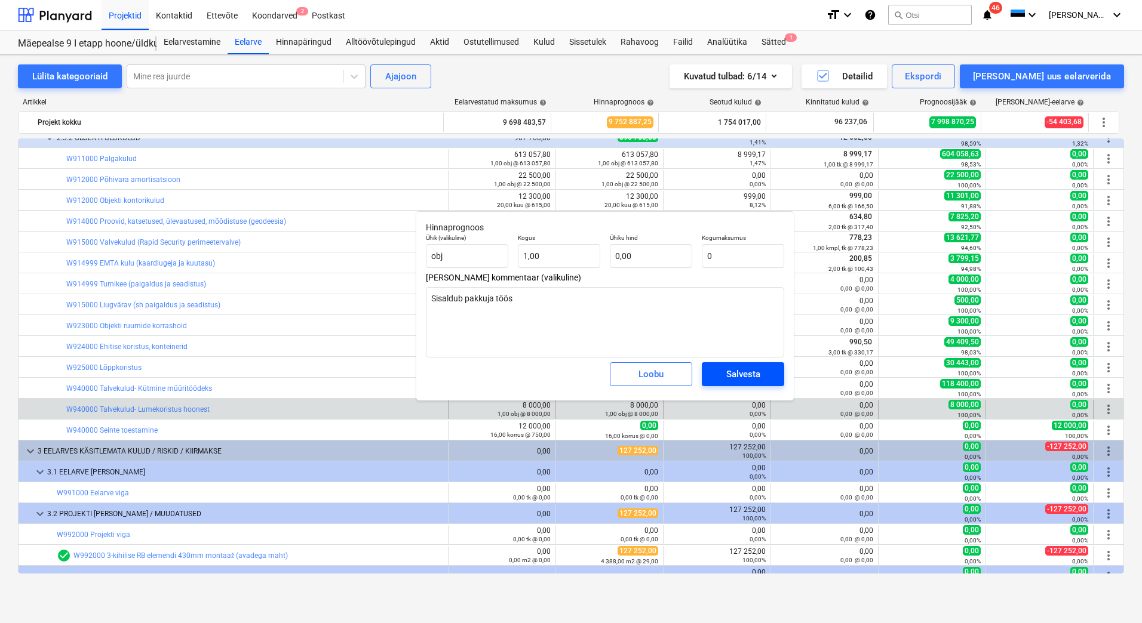
click at [738, 370] on div "Salvesta" at bounding box center [743, 375] width 34 height 16
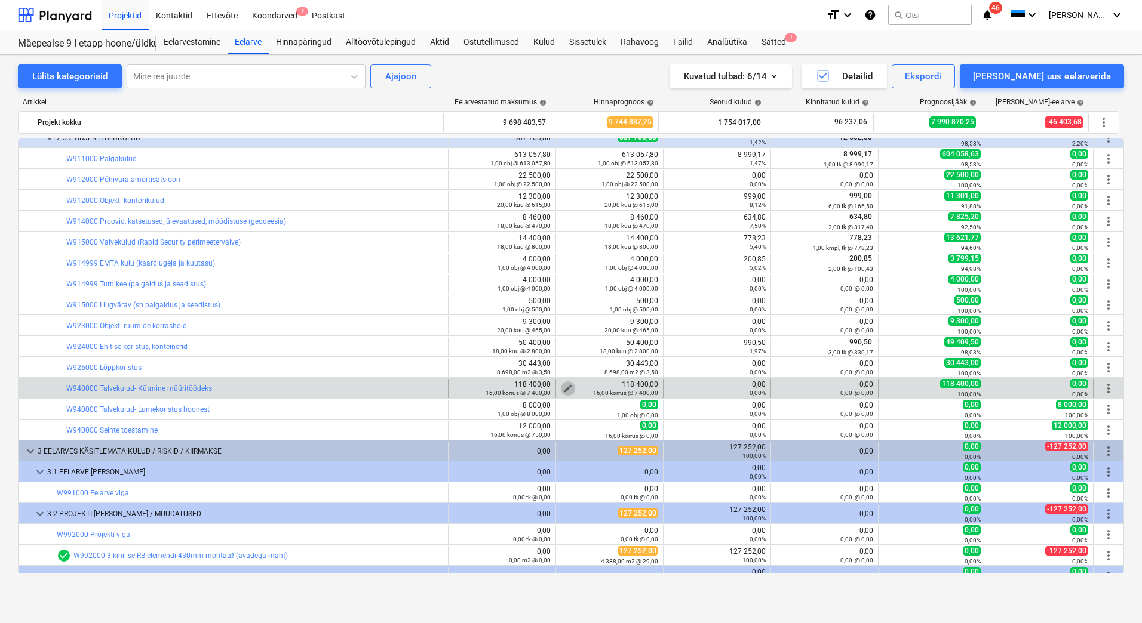
click at [563, 388] on span "edit" at bounding box center [568, 389] width 10 height 10
type textarea "x"
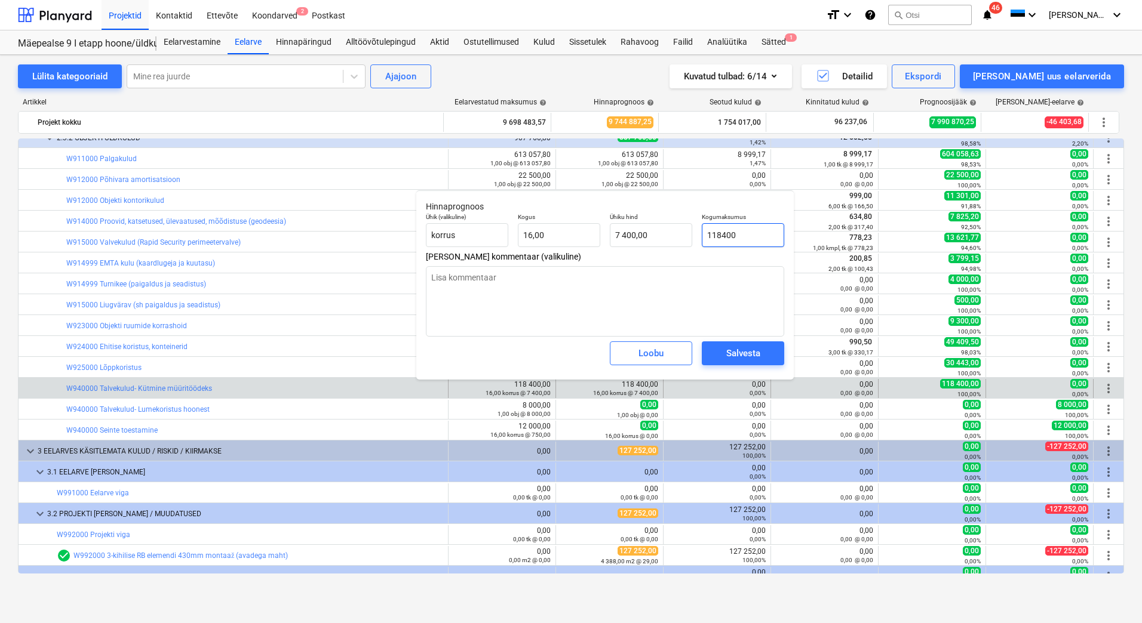
drag, startPoint x: 715, startPoint y: 235, endPoint x: 708, endPoint y: 235, distance: 7.8
click at [708, 235] on input "118400" at bounding box center [743, 235] width 82 height 24
type input "78400"
type textarea "x"
click at [727, 351] on div "Salvesta" at bounding box center [743, 354] width 34 height 16
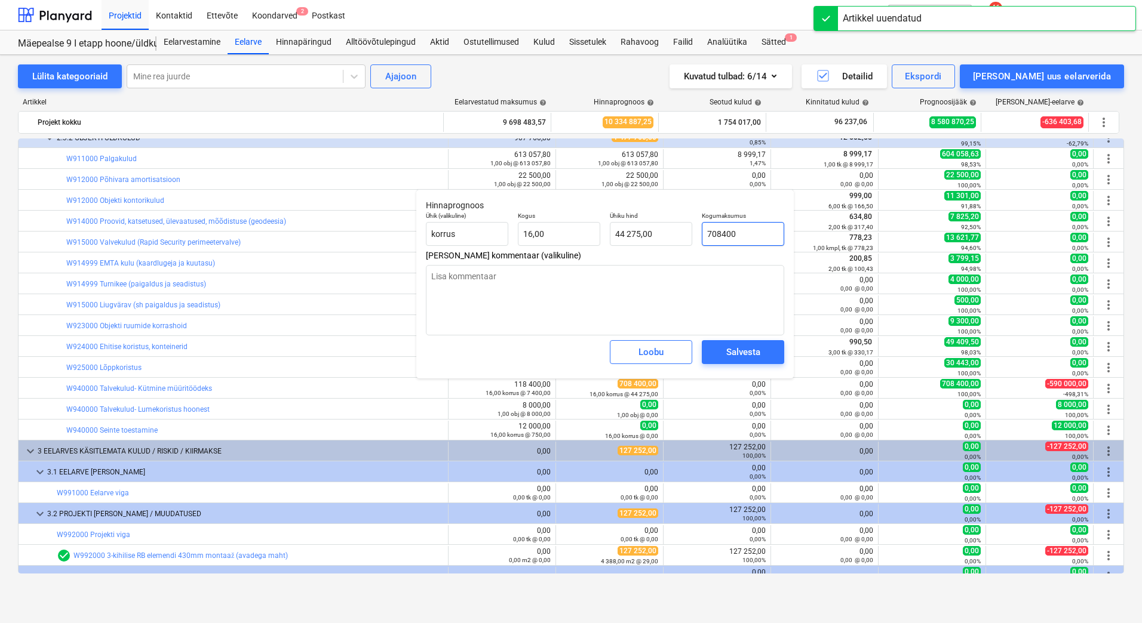
click at [734, 233] on input "708400" at bounding box center [743, 234] width 82 height 24
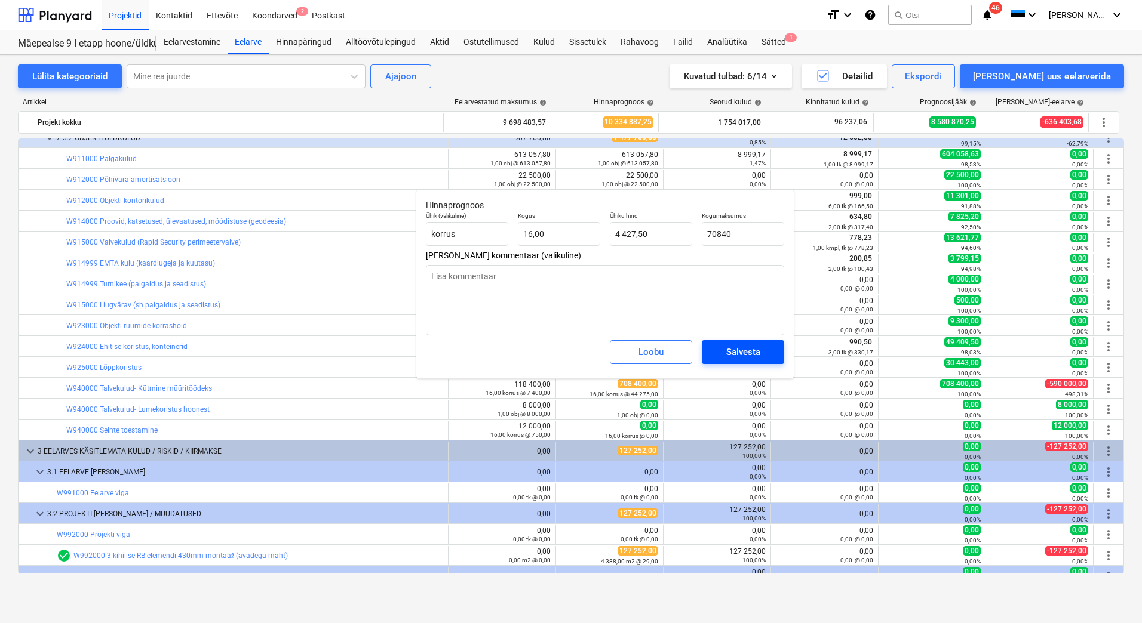
click at [739, 354] on div "Salvesta" at bounding box center [743, 353] width 34 height 16
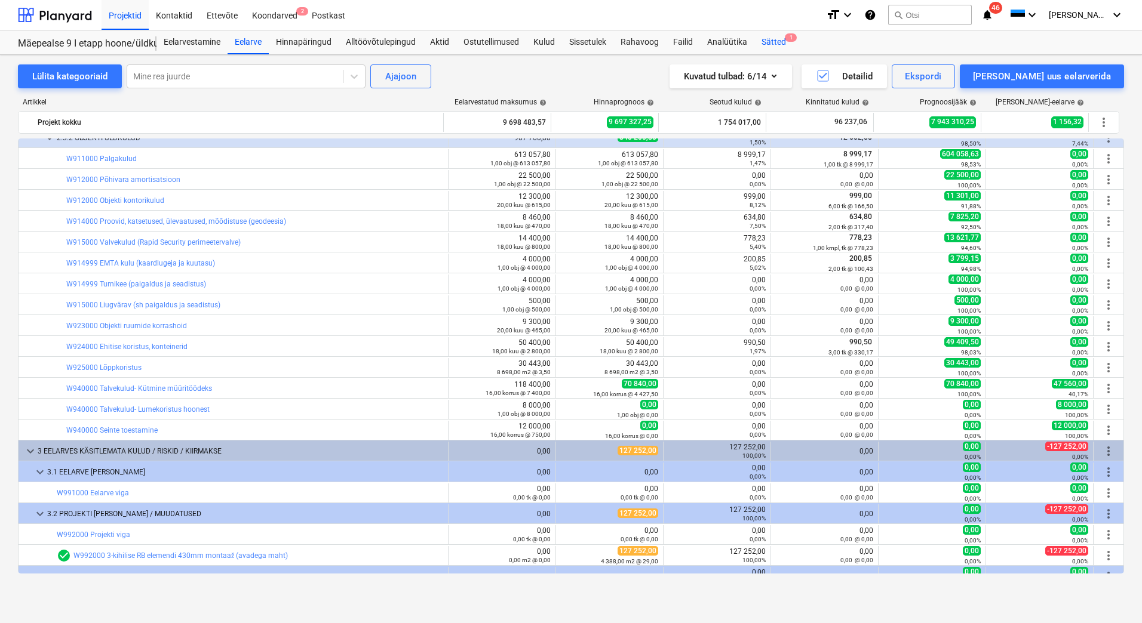
click at [786, 40] on span "1" at bounding box center [791, 37] width 12 height 8
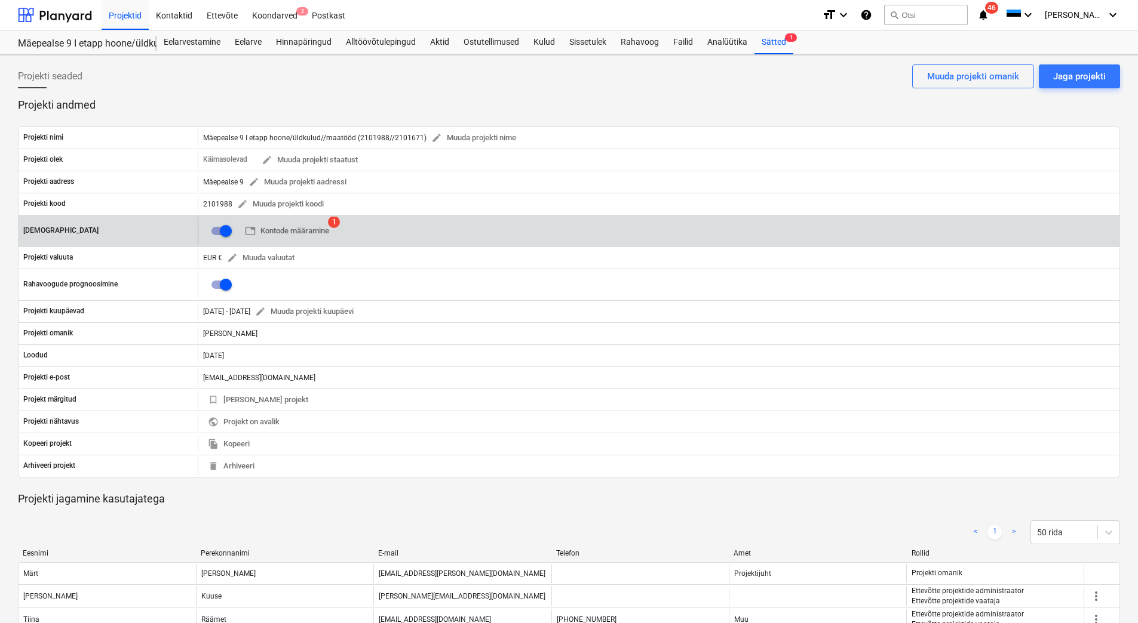
click at [333, 226] on span "1" at bounding box center [334, 222] width 12 height 12
click at [319, 229] on span "table Kontode määramine" at bounding box center [287, 232] width 84 height 14
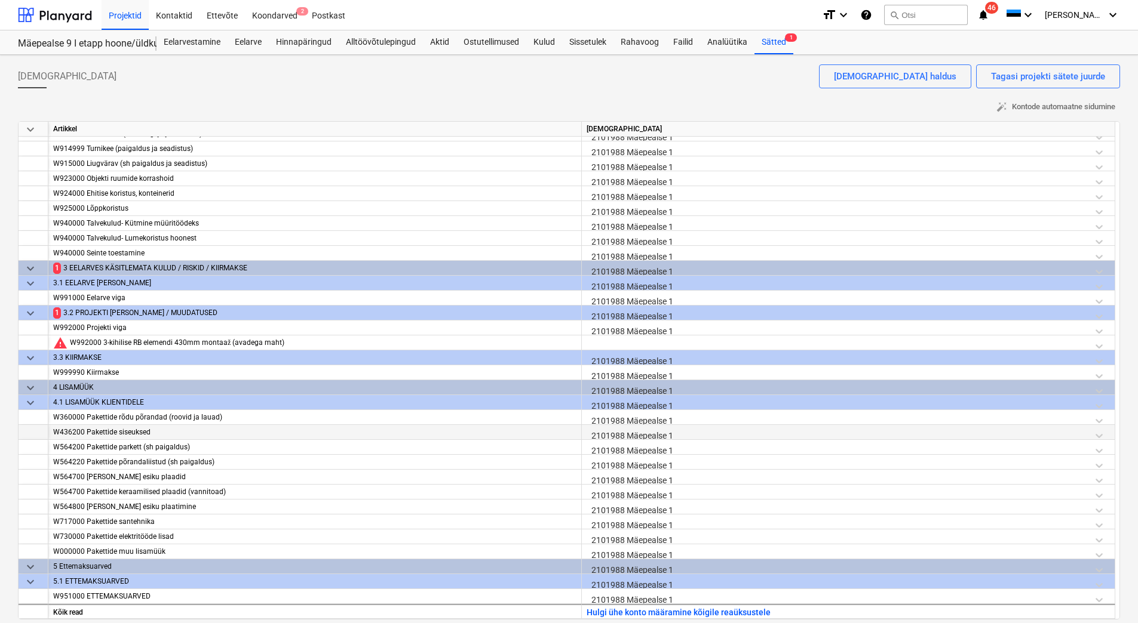
scroll to position [6, 0]
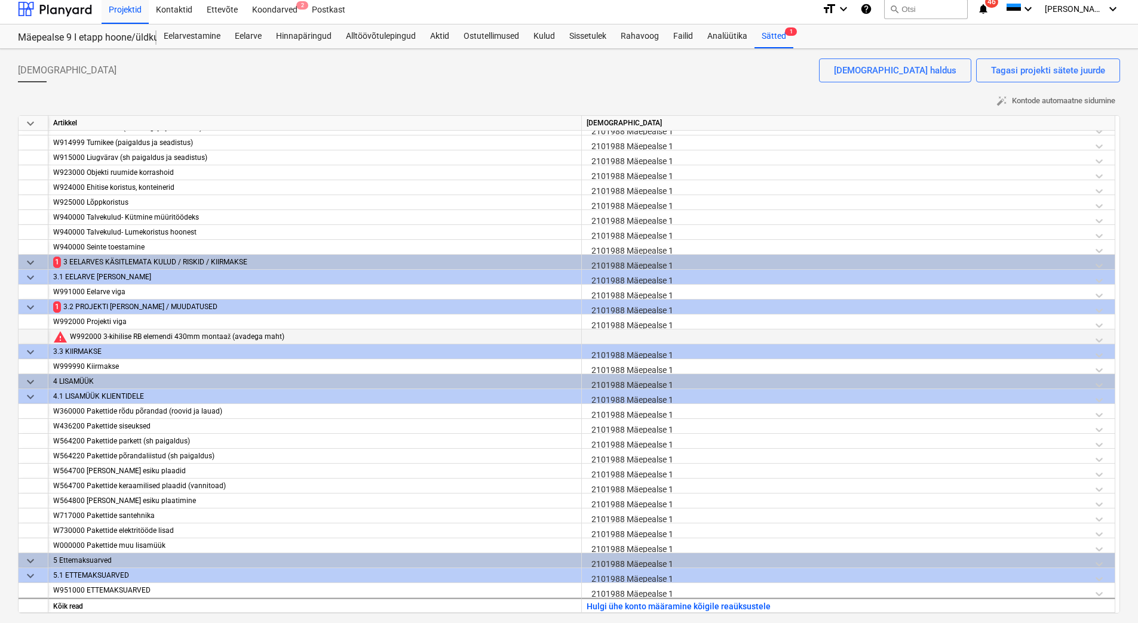
click at [626, 334] on div at bounding box center [847, 340] width 523 height 21
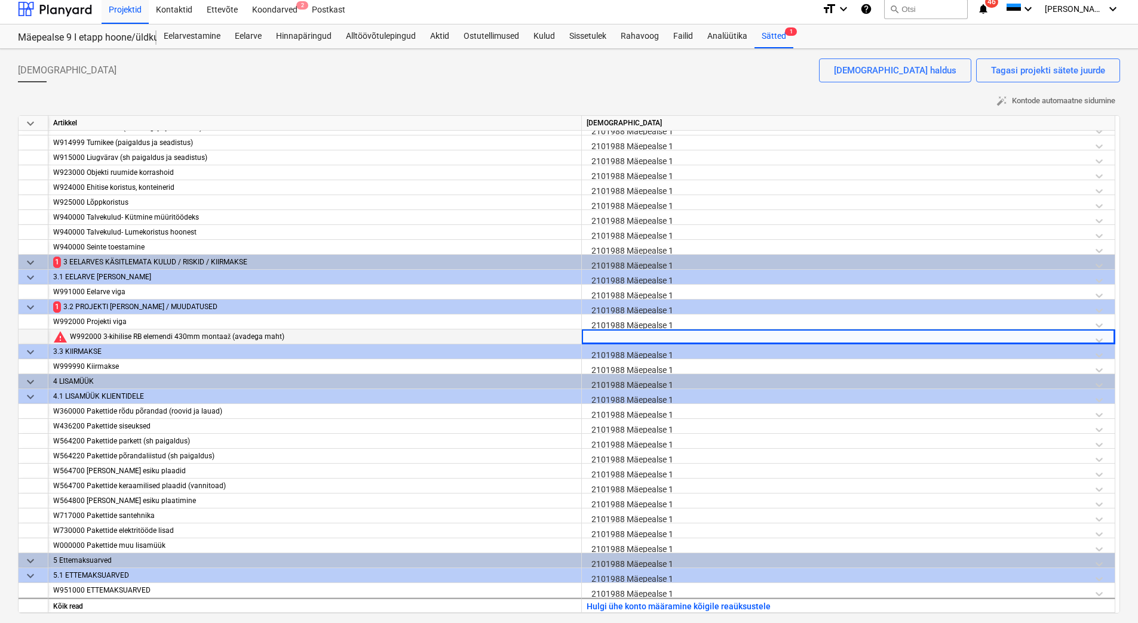
click at [626, 334] on div at bounding box center [847, 340] width 523 height 21
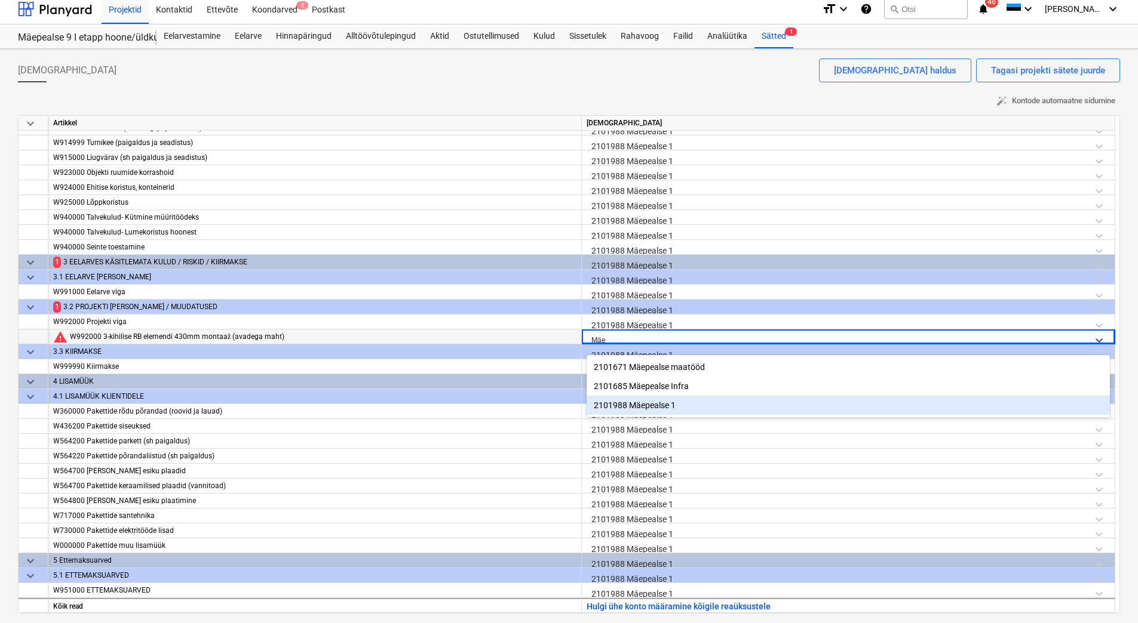
click at [649, 406] on div "2101988 Mäepealse 1" at bounding box center [847, 405] width 523 height 19
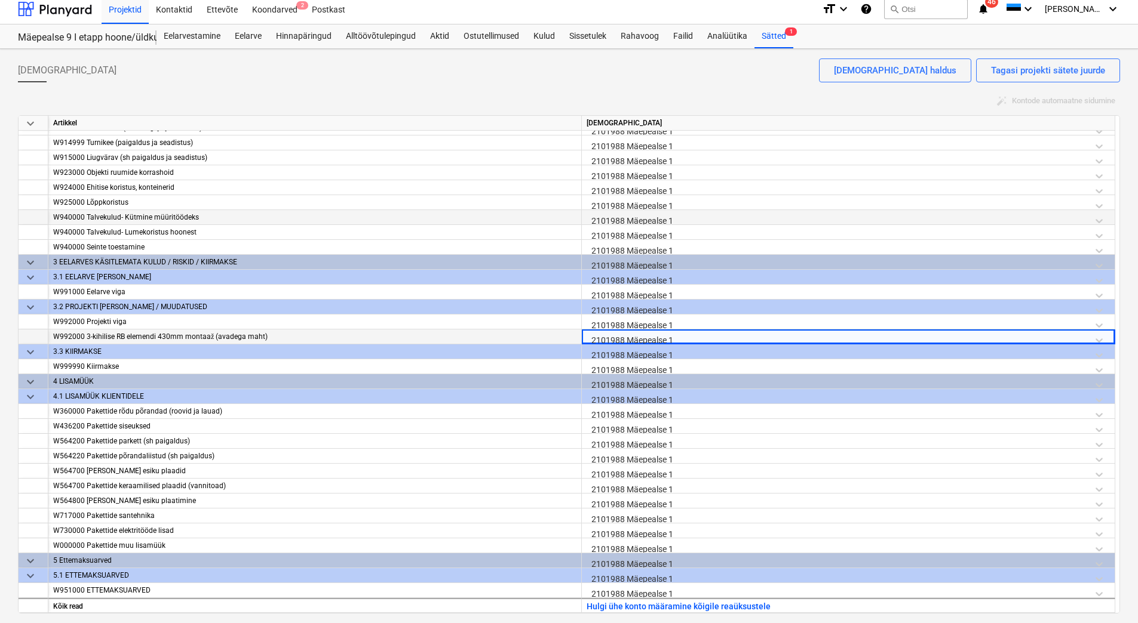
click at [742, 222] on div "2101988 Mäepealse 1" at bounding box center [847, 220] width 523 height 21
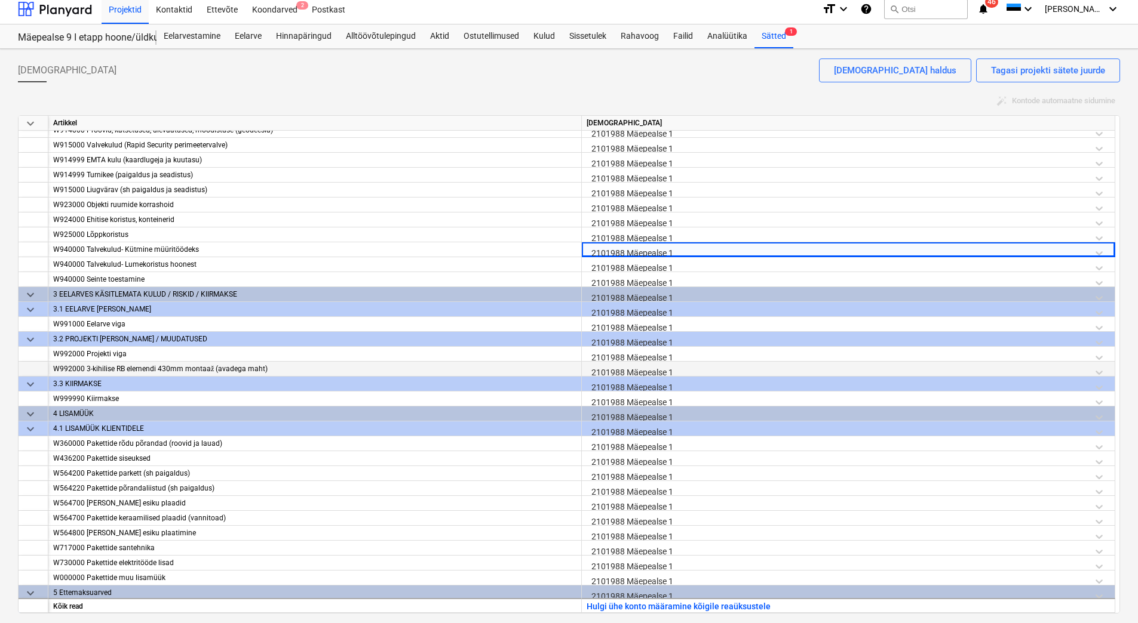
scroll to position [7639, 0]
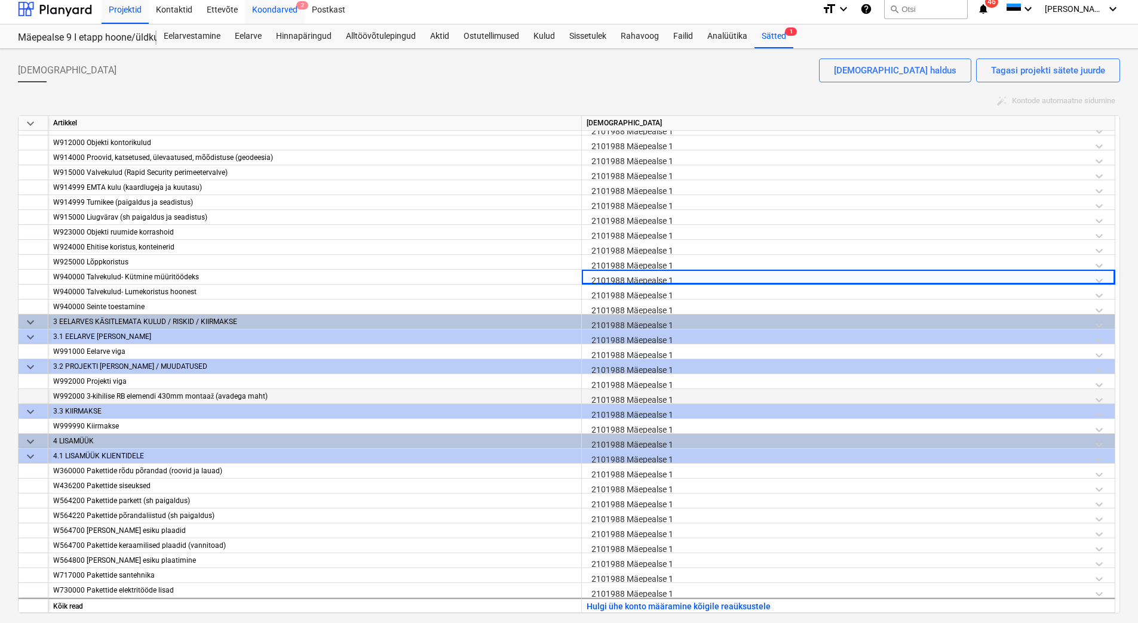
click at [282, 9] on div "Koondarved 2" at bounding box center [275, 8] width 60 height 30
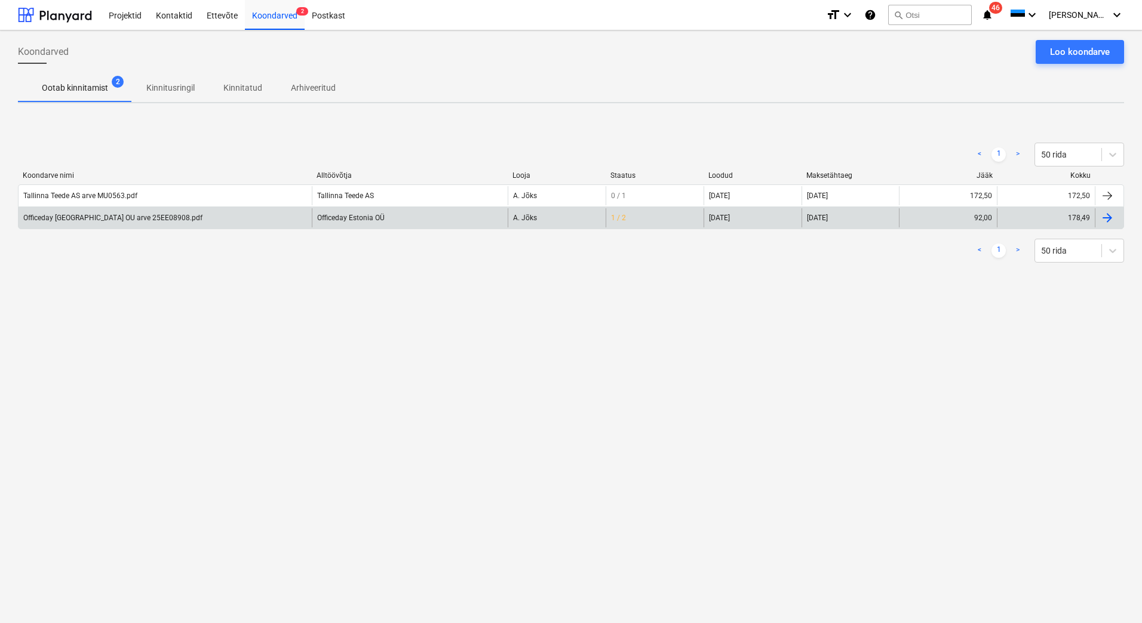
click at [133, 225] on div "Officeday Estonia OU arve 25EE08908.pdf" at bounding box center [165, 217] width 293 height 19
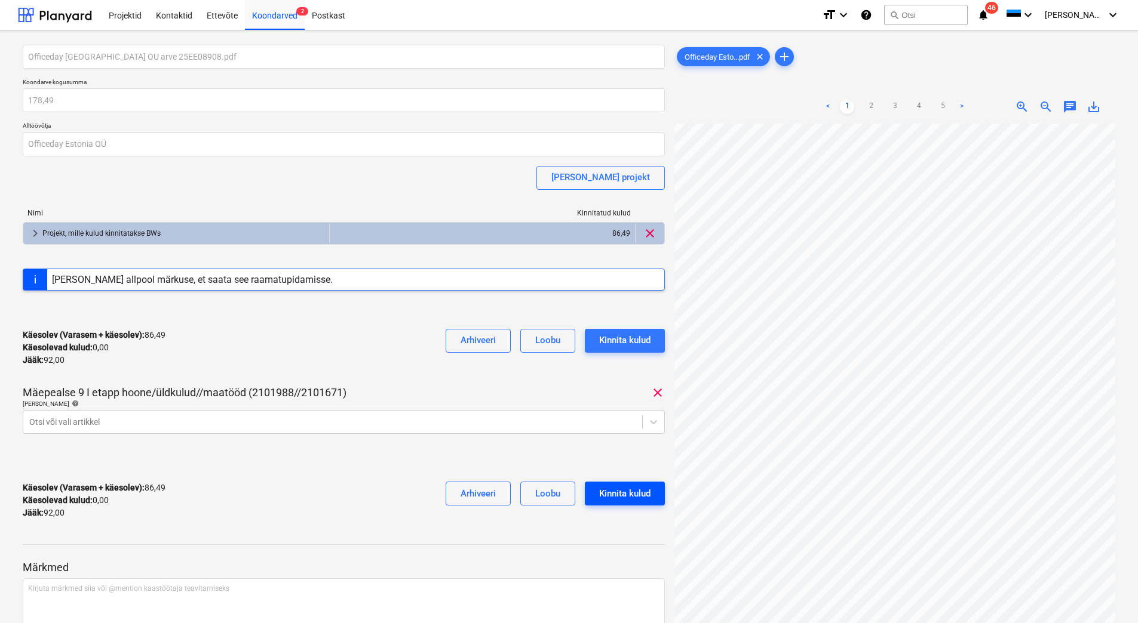
scroll to position [71, 17]
drag, startPoint x: 173, startPoint y: 517, endPoint x: 221, endPoint y: 484, distance: 58.5
click at [173, 517] on div "Käesolev (Varasem + käesolev) : 86,49 Käesolevad kulud : 0,00 Jääk : 92,00 Arhi…" at bounding box center [344, 500] width 642 height 57
click at [334, 423] on div at bounding box center [332, 422] width 607 height 12
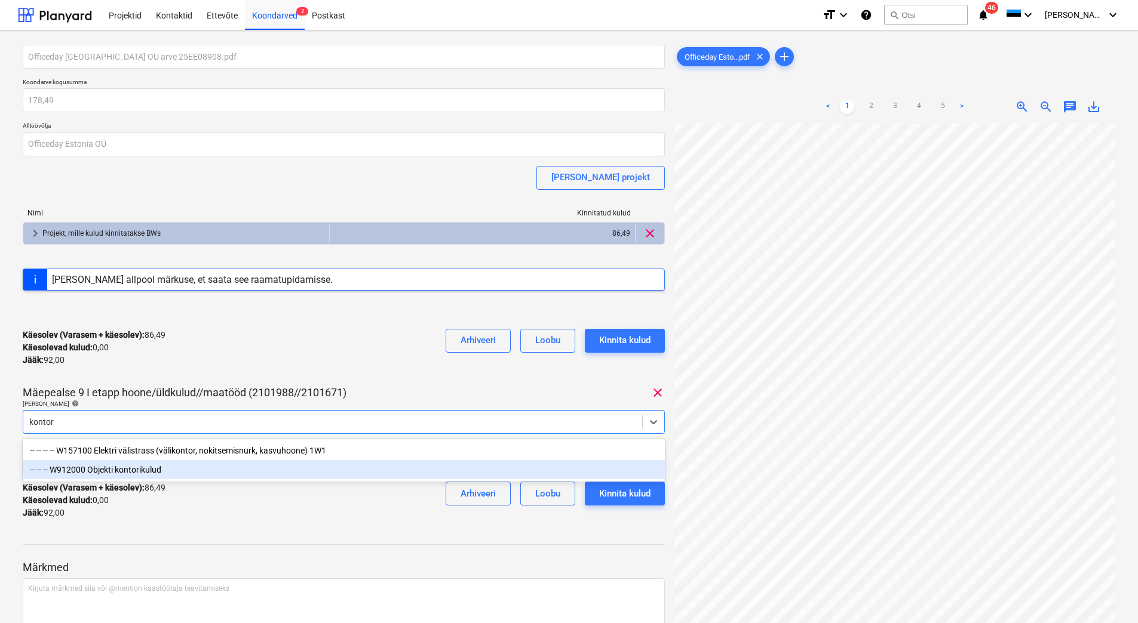
click at [140, 470] on div "-- -- -- W912000 Objekti kontorikulud" at bounding box center [344, 469] width 642 height 19
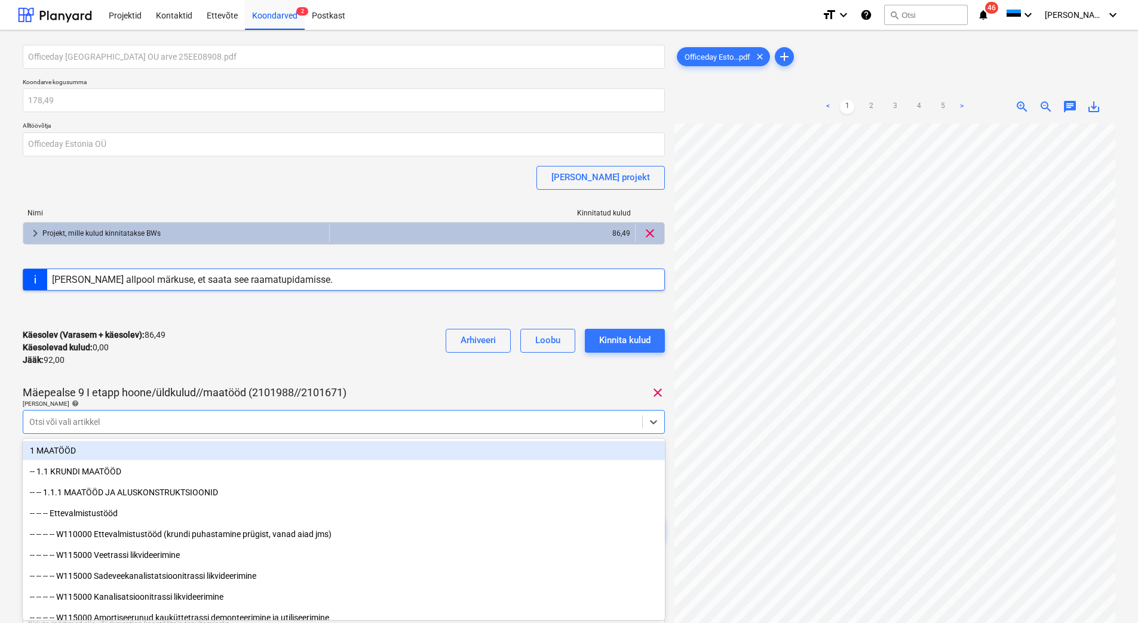
drag, startPoint x: 257, startPoint y: 343, endPoint x: 265, endPoint y: 346, distance: 8.5
click at [258, 343] on div "Käesolev (Varasem + käesolev) : 86,49 Käesolevad kulud : 0,00 Jääk : 92,00 Arhi…" at bounding box center [344, 347] width 642 height 57
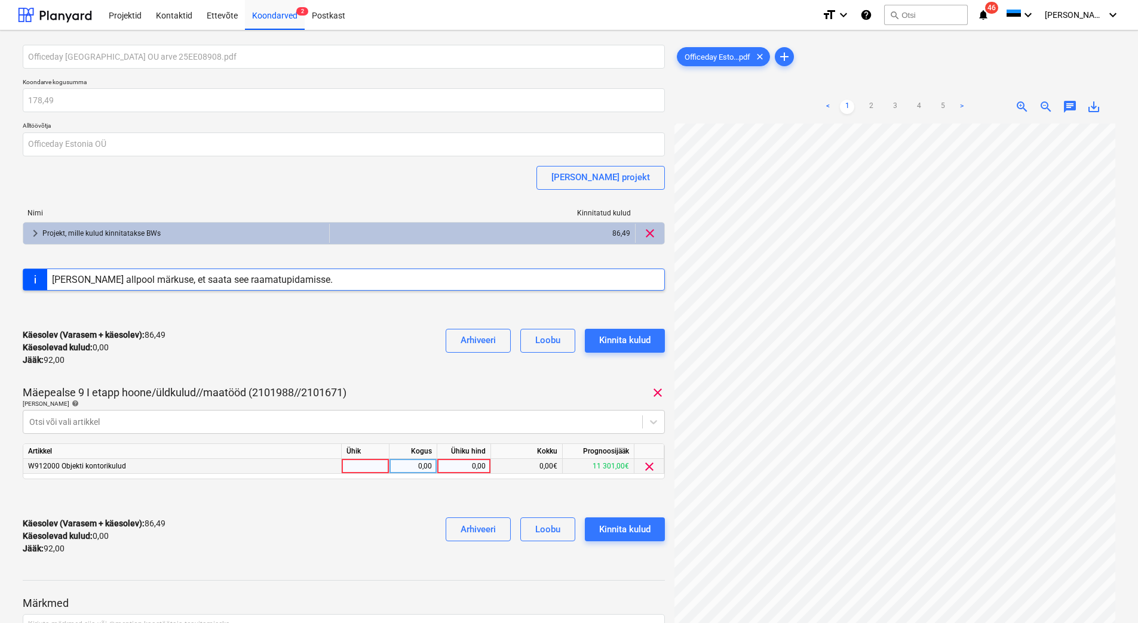
click at [461, 465] on div "0,00" at bounding box center [464, 466] width 44 height 15
click at [356, 537] on div "Käesolev (Varasem + käesolev) : 178,49 Käesolevad kulud : 92,00 Jääk : 0,00 Arh…" at bounding box center [344, 536] width 642 height 57
click at [640, 532] on div "Kinnita kulud" at bounding box center [624, 530] width 51 height 16
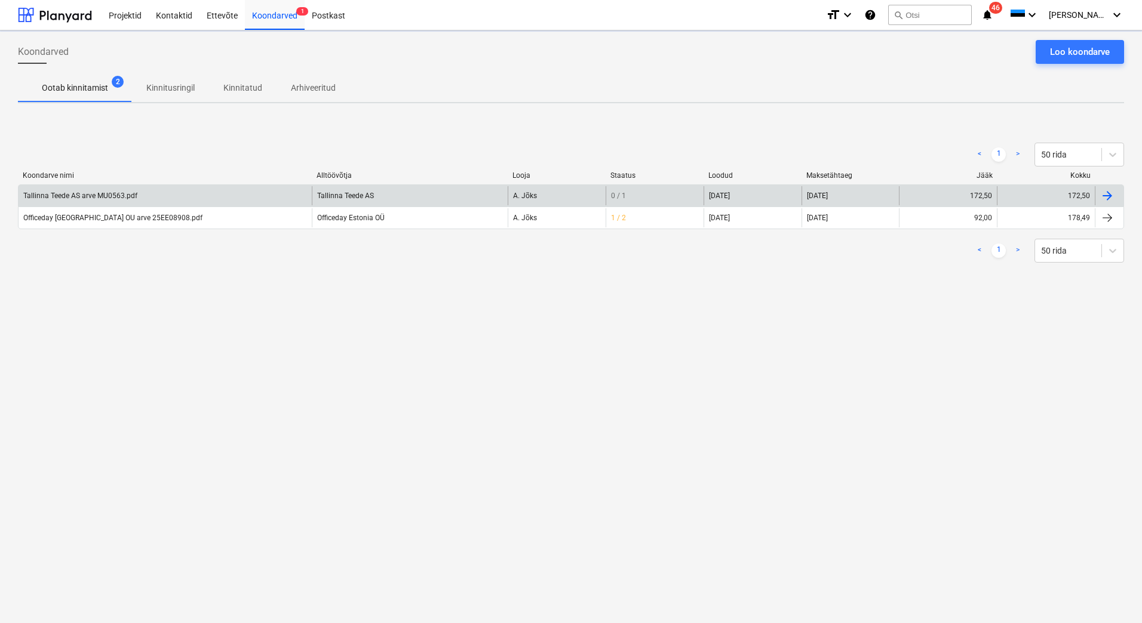
click at [139, 196] on div "Tallinna Teede AS arve MU0563.pdf" at bounding box center [165, 195] width 293 height 19
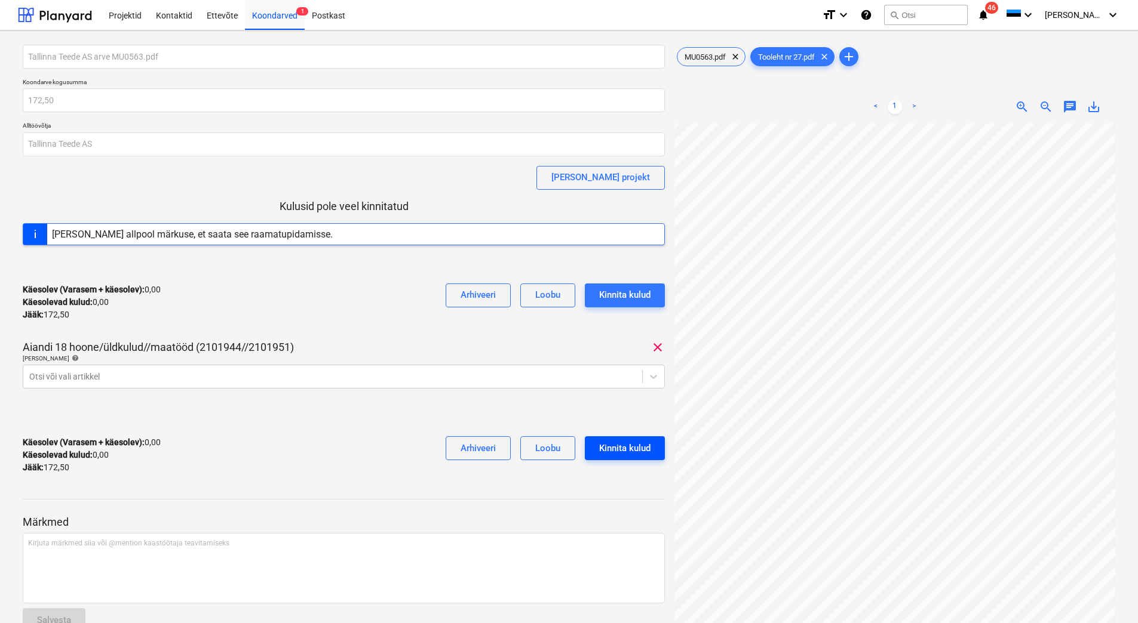
scroll to position [0, 22]
click at [330, 375] on div at bounding box center [332, 377] width 607 height 12
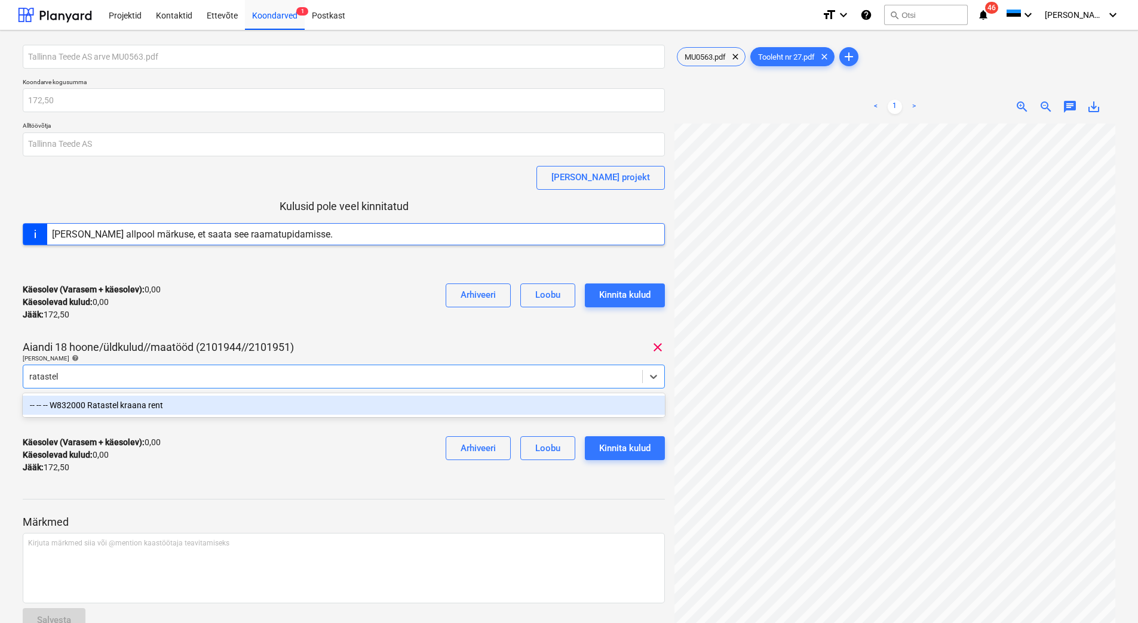
click at [305, 409] on div "-- -- -- W832000 Ratastel kraana rent" at bounding box center [344, 405] width 642 height 19
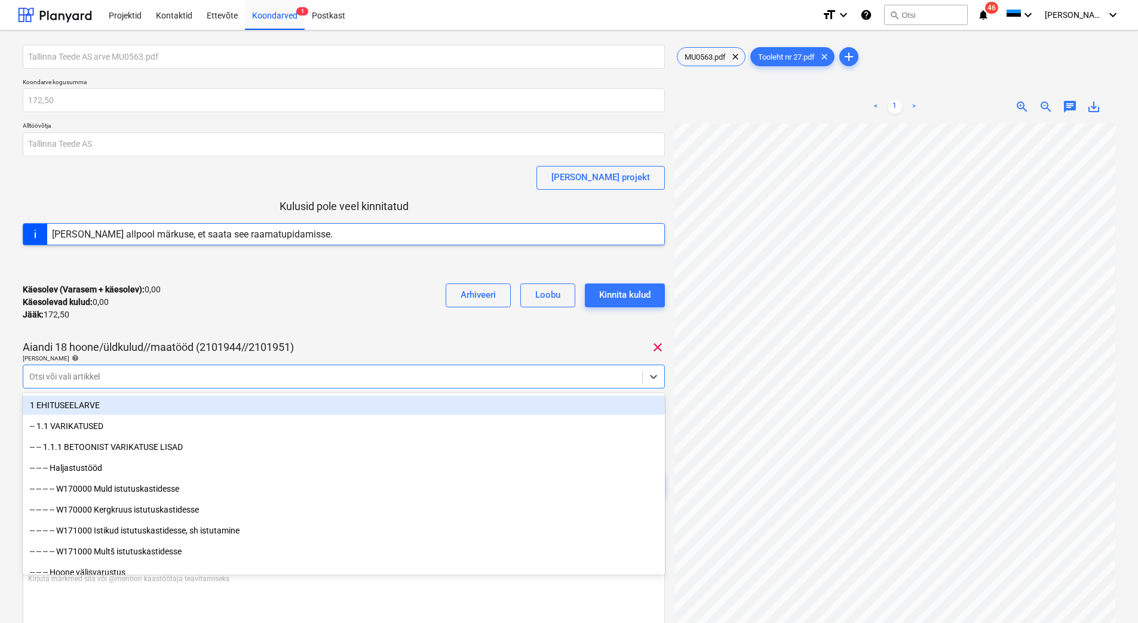
click at [330, 324] on div "Käesolev (Varasem + käesolev) : 0,00 Käesolevad kulud : 0,00 Jääk : 172,50 Arhi…" at bounding box center [344, 302] width 642 height 57
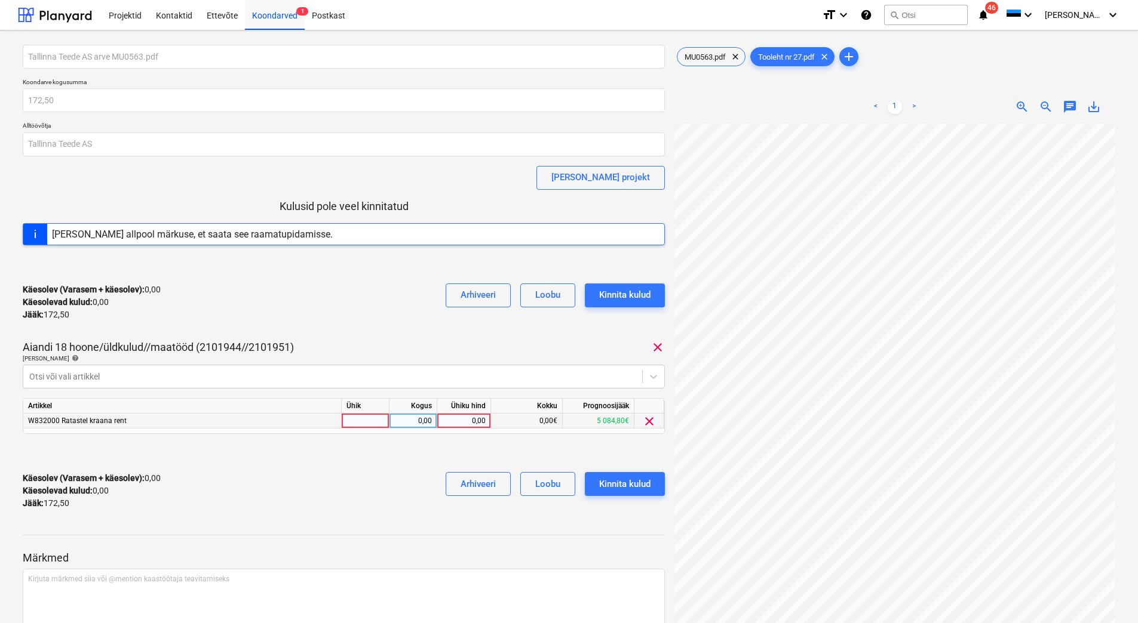
click at [463, 423] on div "0,00" at bounding box center [464, 421] width 44 height 15
click at [374, 487] on div "Käesolev (Varasem + käesolev) : 0,00 Käesolevad kulud : 0,00 Jääk : 172,50 Arhi…" at bounding box center [344, 491] width 642 height 57
click at [616, 486] on div "Kinnita kulud" at bounding box center [624, 485] width 51 height 16
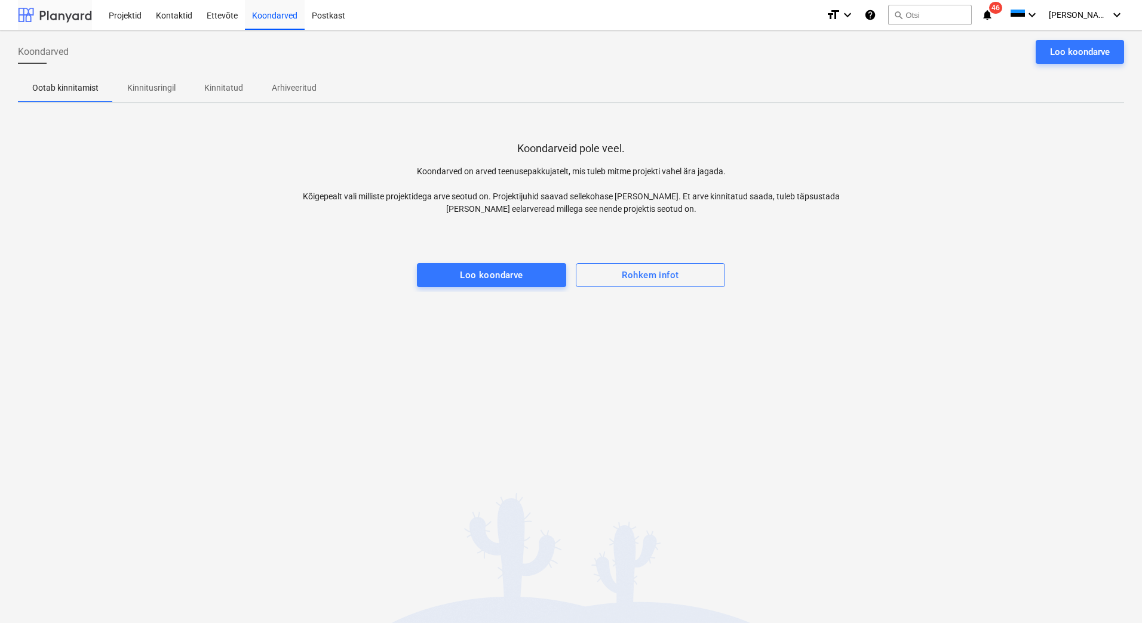
click at [65, 12] on div at bounding box center [55, 15] width 74 height 30
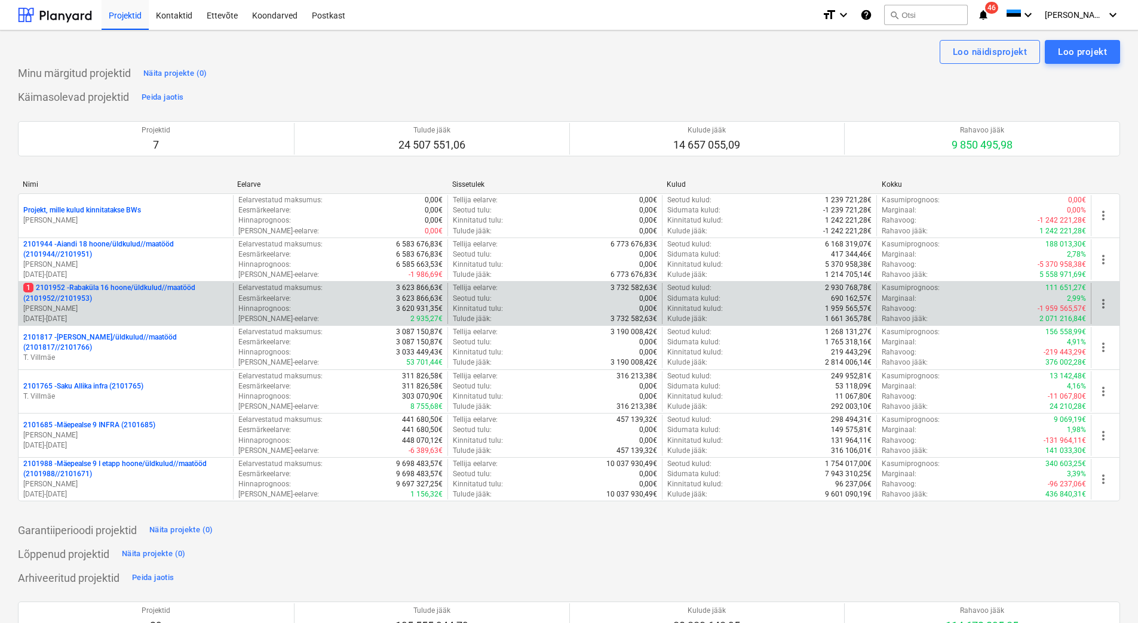
click at [109, 291] on p "1 2101952 - Rabaküla 16 hoone/üldkulud//maatööd (2101952//2101953)" at bounding box center [125, 293] width 205 height 20
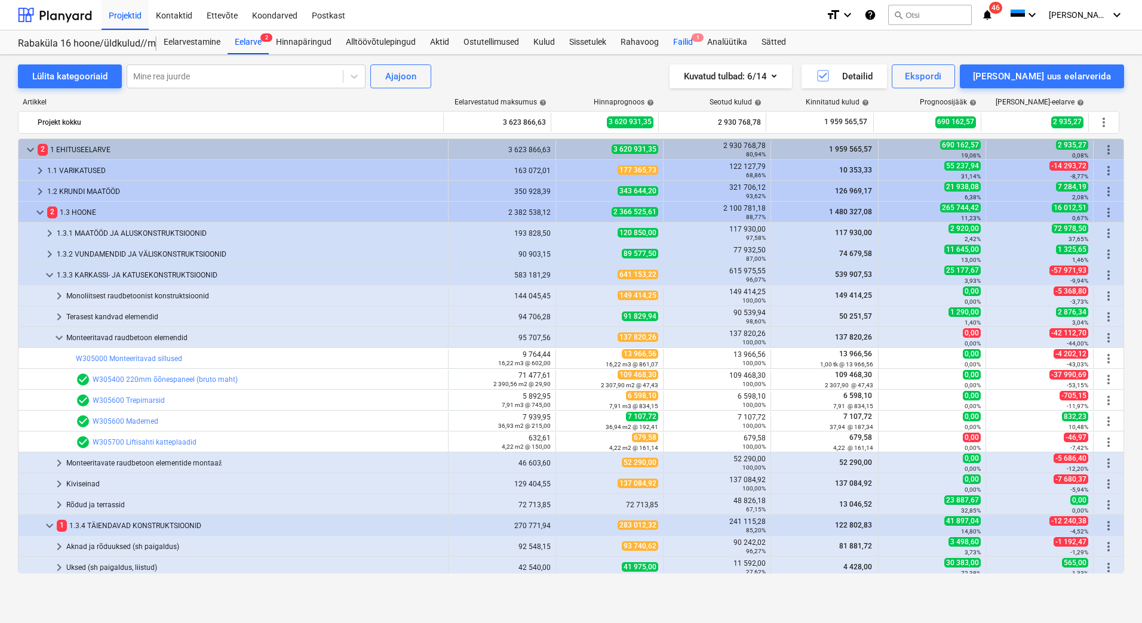
click at [678, 42] on div "Failid 1" at bounding box center [683, 42] width 34 height 24
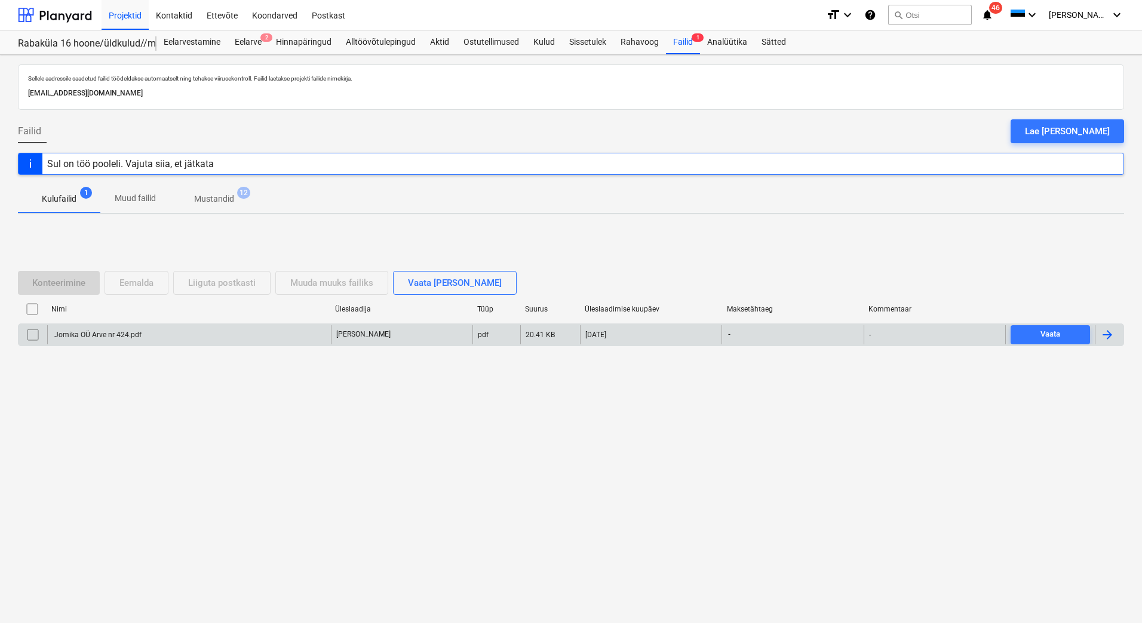
click at [174, 330] on div "Jomika OÜ Arve nr 424.pdf" at bounding box center [189, 334] width 284 height 19
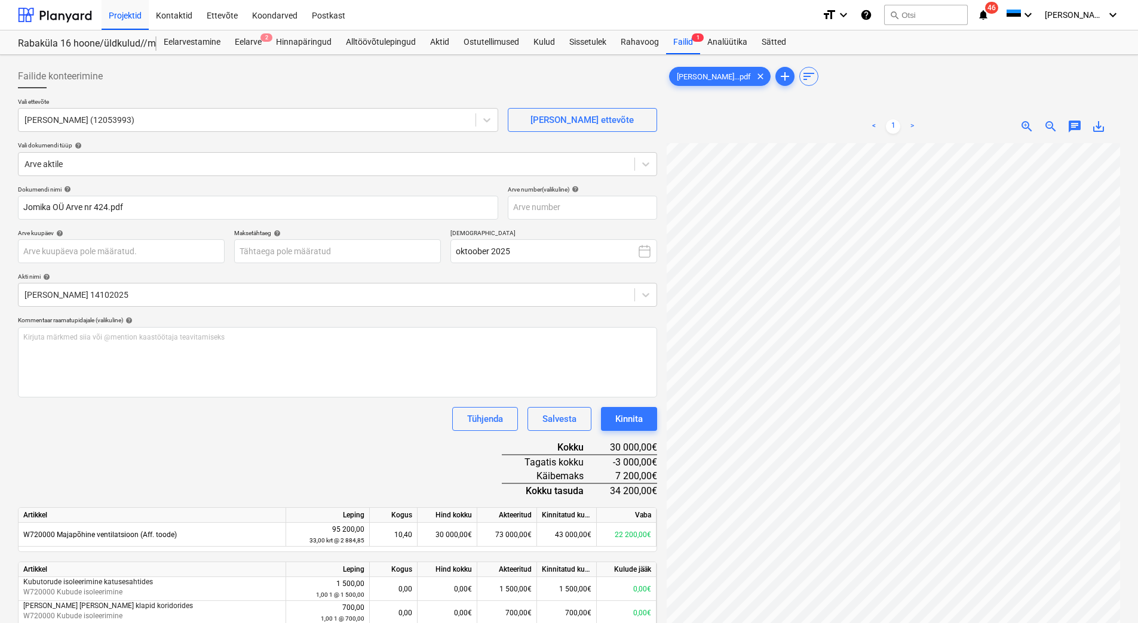
scroll to position [49, 53]
click at [557, 203] on input "text" at bounding box center [582, 208] width 149 height 24
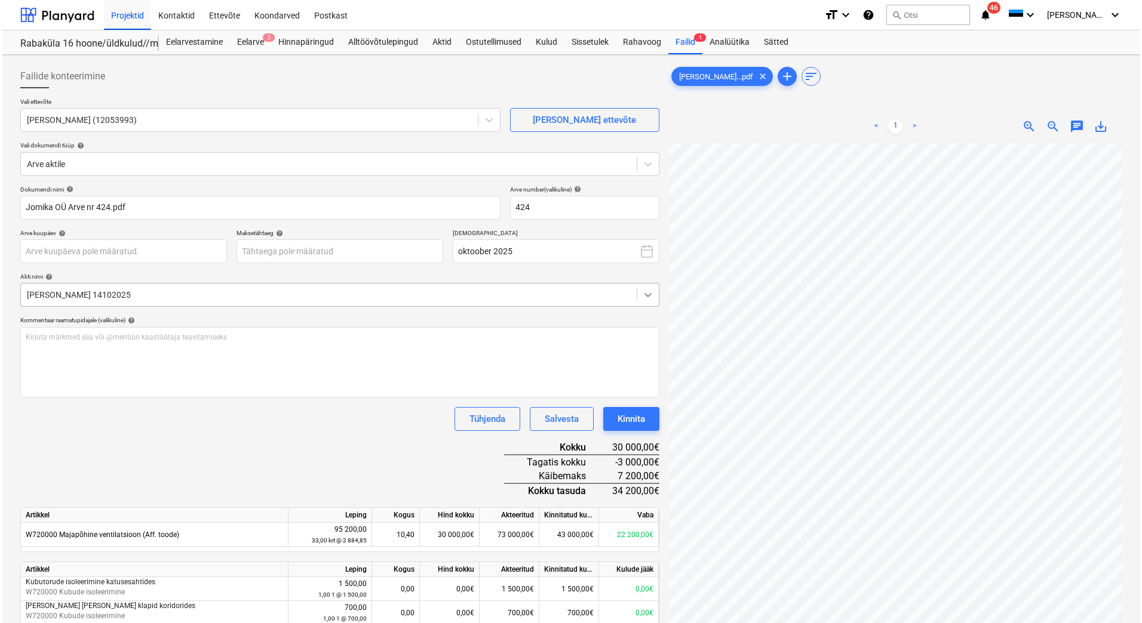
scroll to position [48, 87]
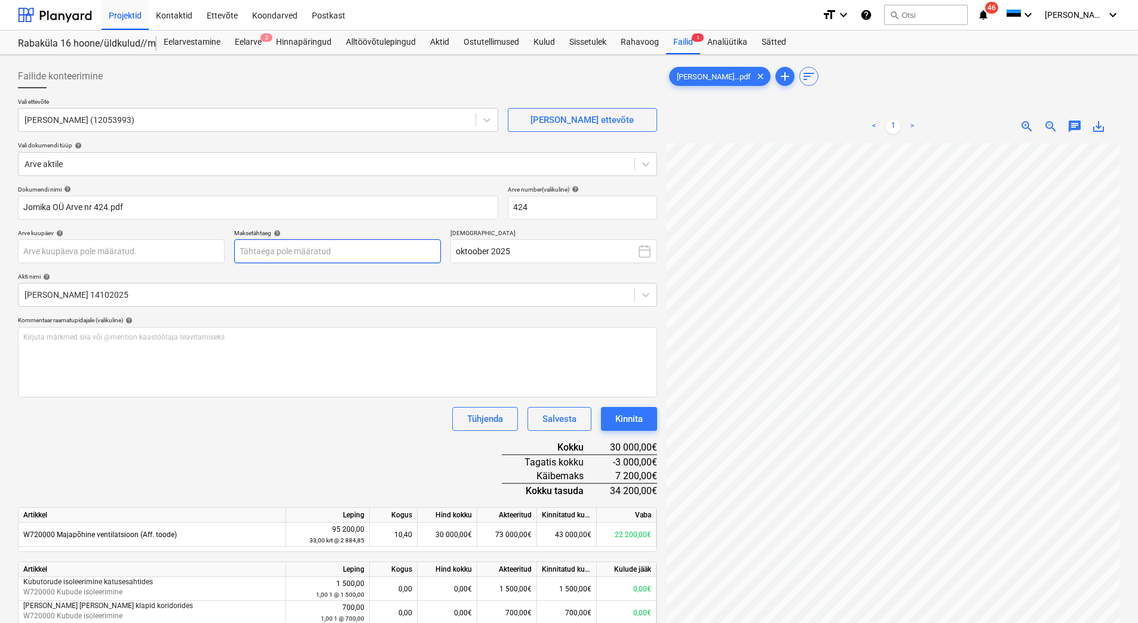
click at [248, 251] on body "Projektid Kontaktid Ettevõte Koondarved Postkast format_size keyboard_arrow_dow…" at bounding box center [569, 311] width 1138 height 623
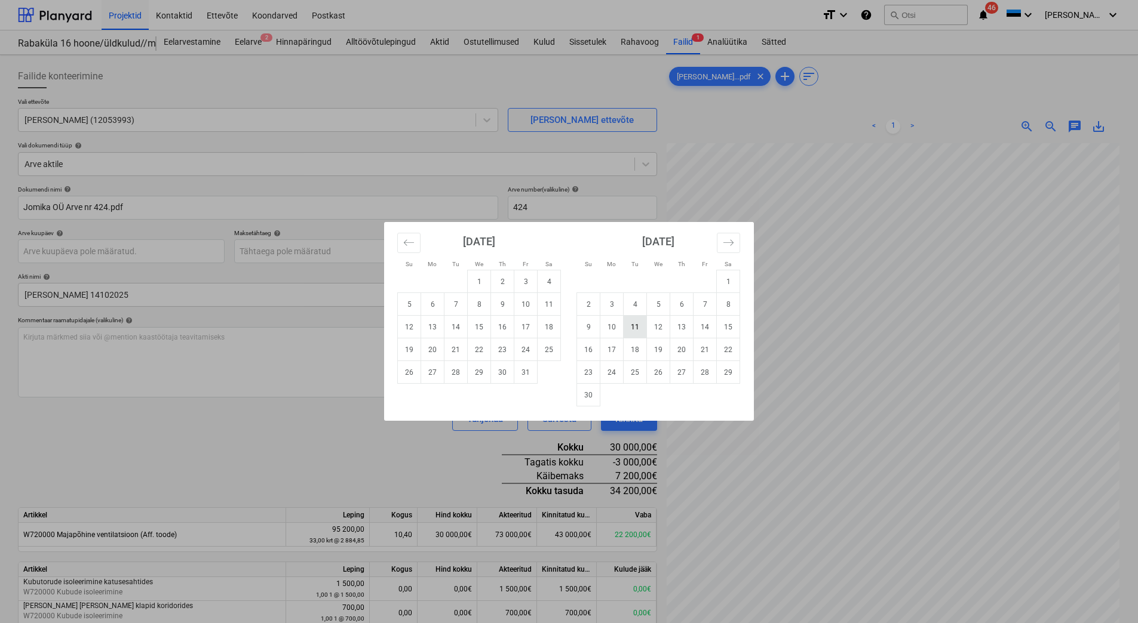
click at [635, 328] on td "11" at bounding box center [634, 327] width 23 height 23
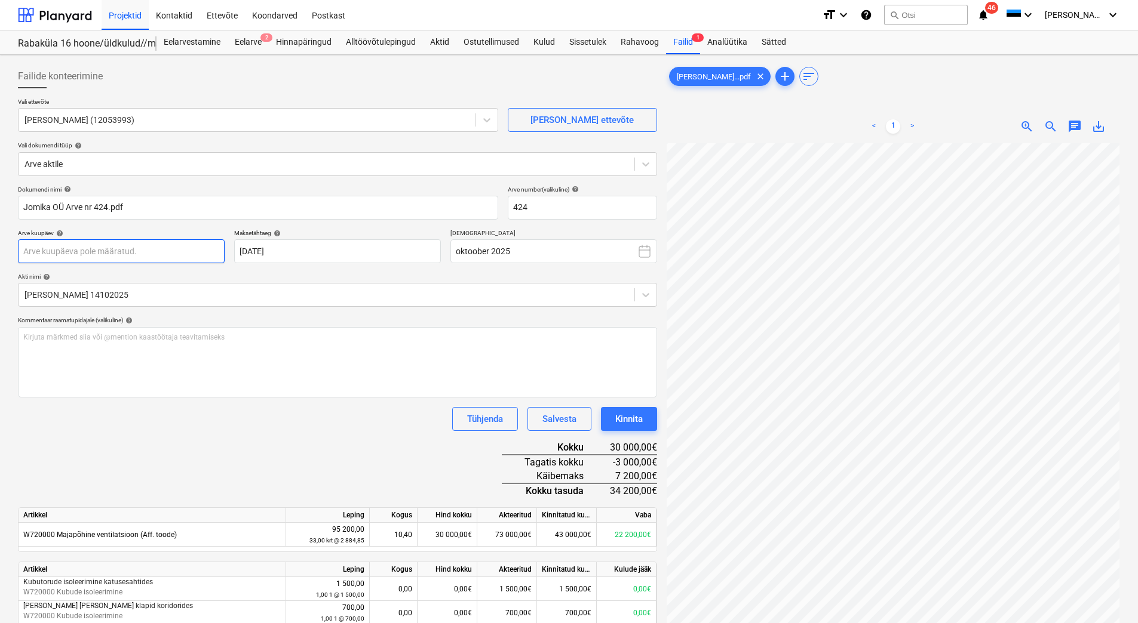
click at [185, 256] on body "Projektid Kontaktid Ettevõte Koondarved Postkast format_size keyboard_arrow_dow…" at bounding box center [569, 311] width 1138 height 623
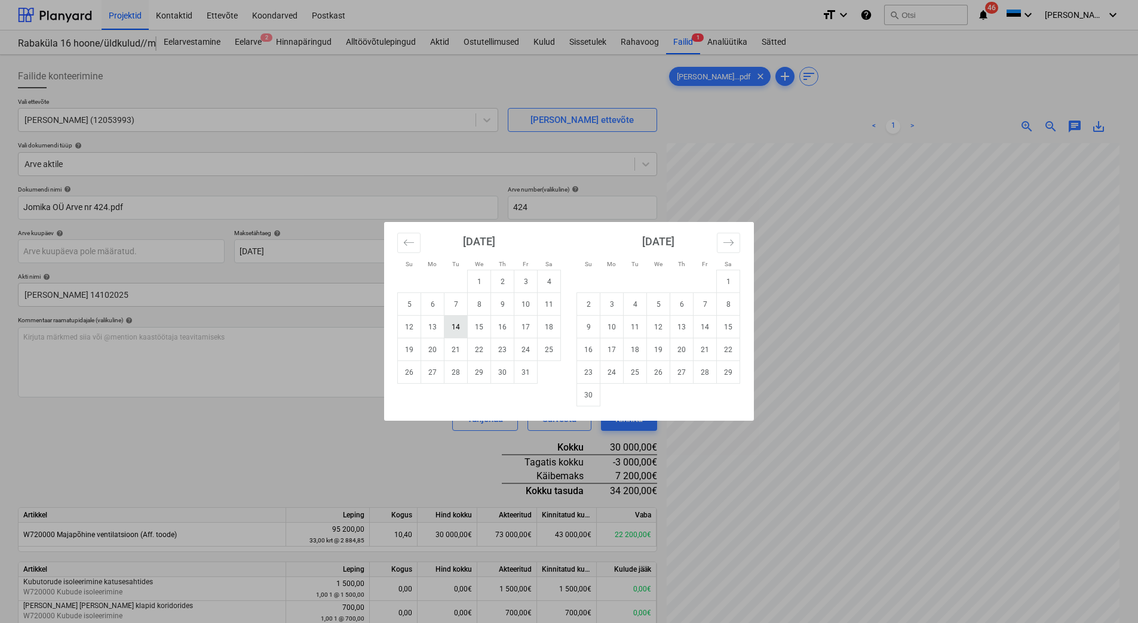
click at [453, 324] on td "14" at bounding box center [455, 327] width 23 height 23
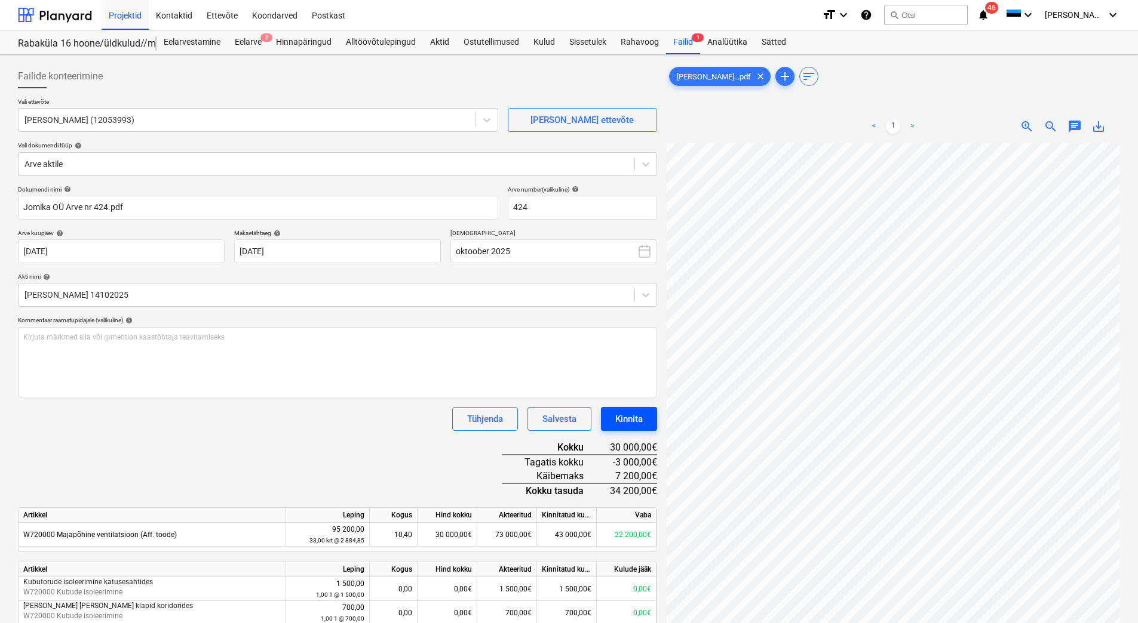
click at [629, 416] on div "Kinnita" at bounding box center [628, 419] width 27 height 16
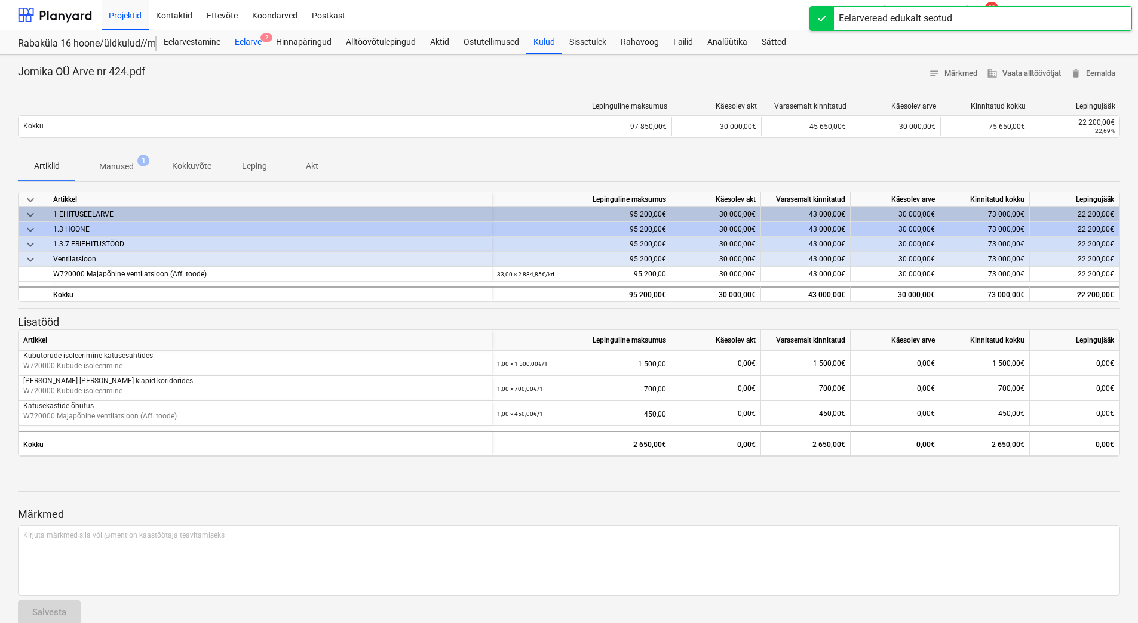
click at [259, 37] on div "Eelarve 2" at bounding box center [248, 42] width 41 height 24
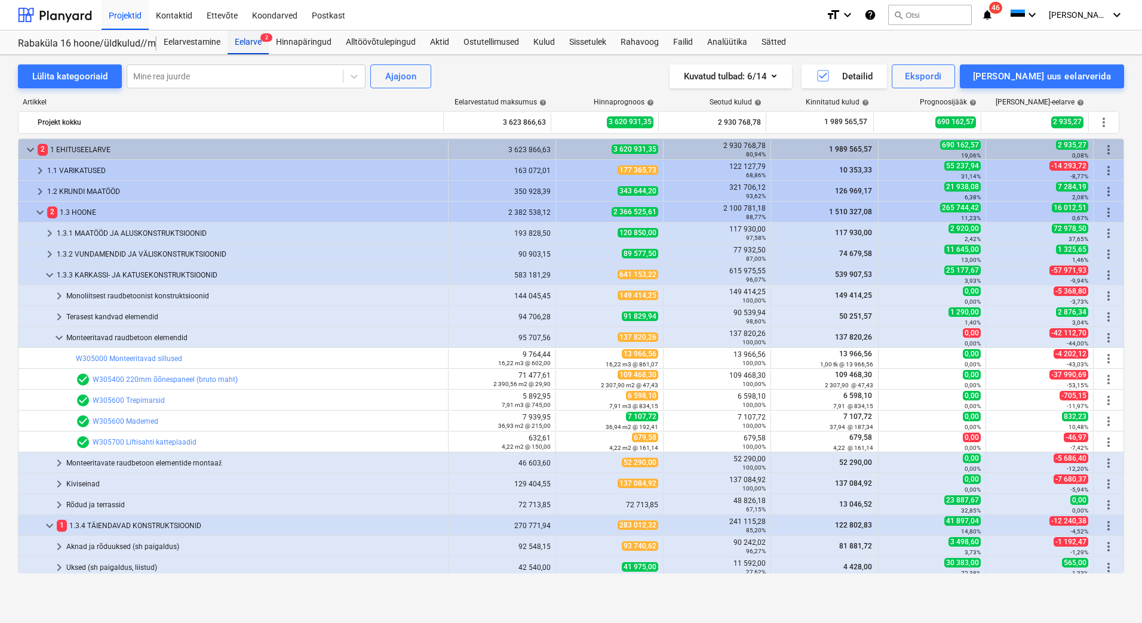
scroll to position [182, 0]
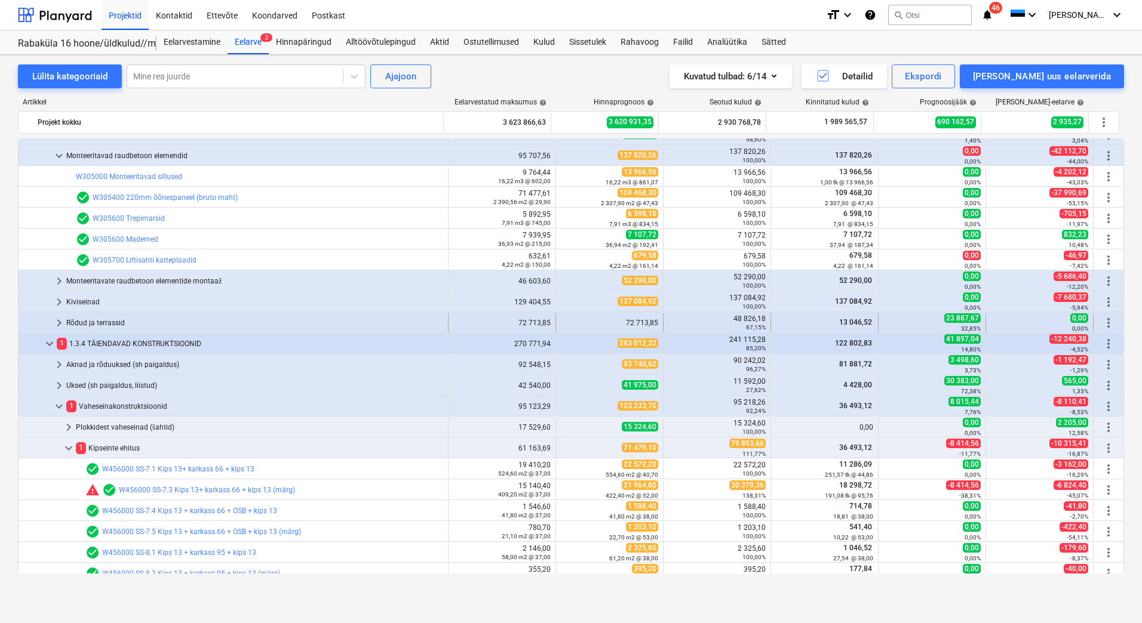
click at [1061, 325] on div "0,00%" at bounding box center [1039, 328] width 97 height 8
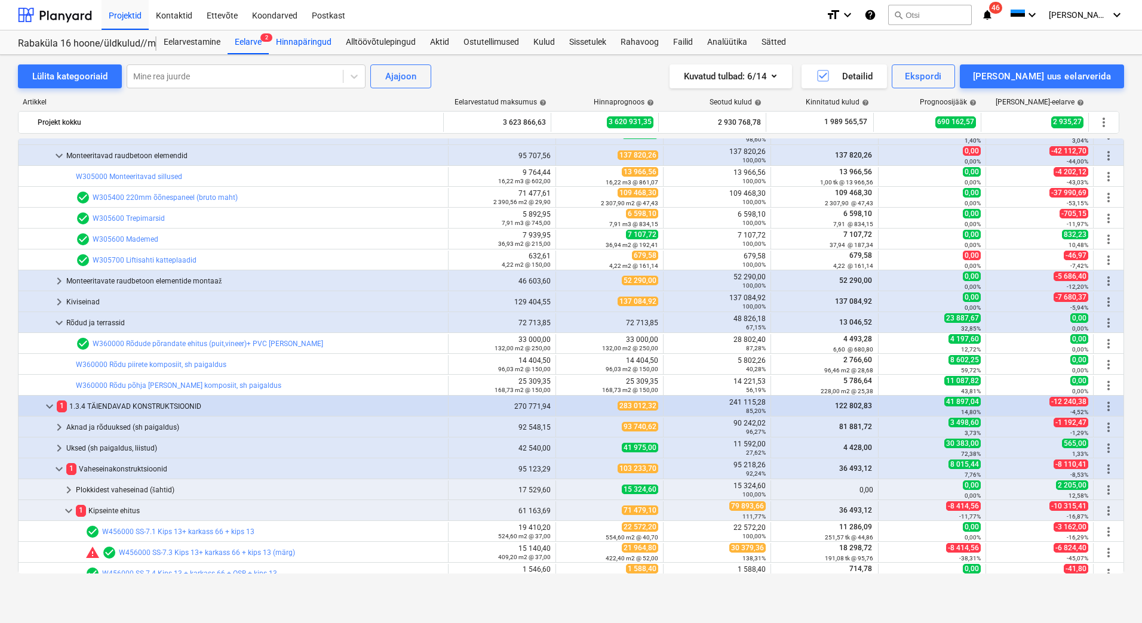
click at [318, 44] on div "Hinnapäringud" at bounding box center [304, 42] width 70 height 24
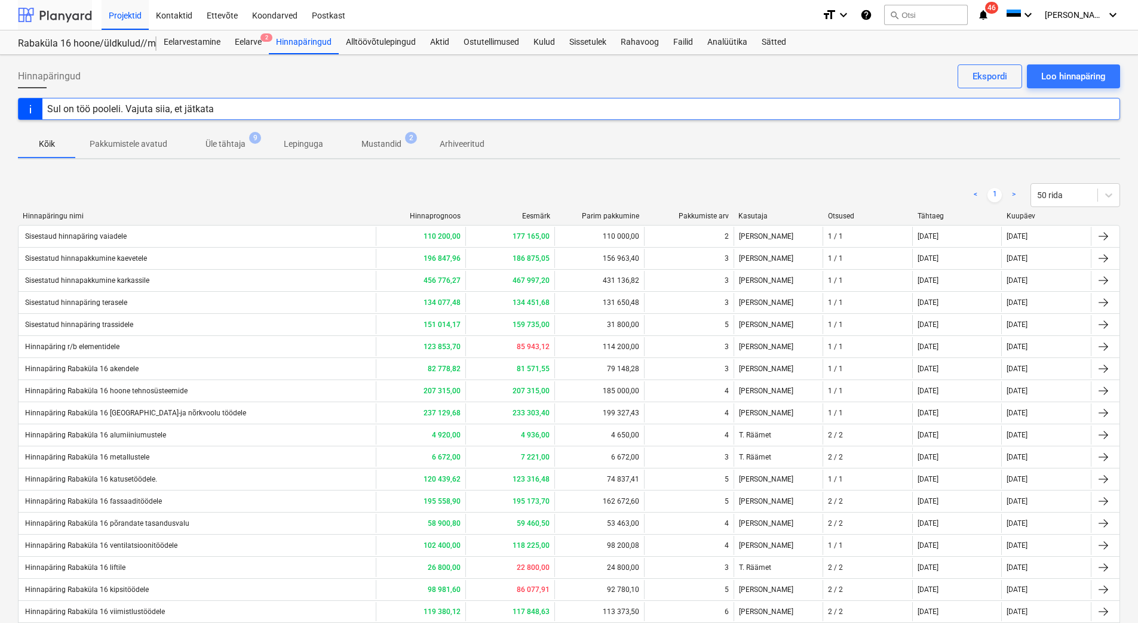
click at [33, 13] on div at bounding box center [55, 15] width 74 height 30
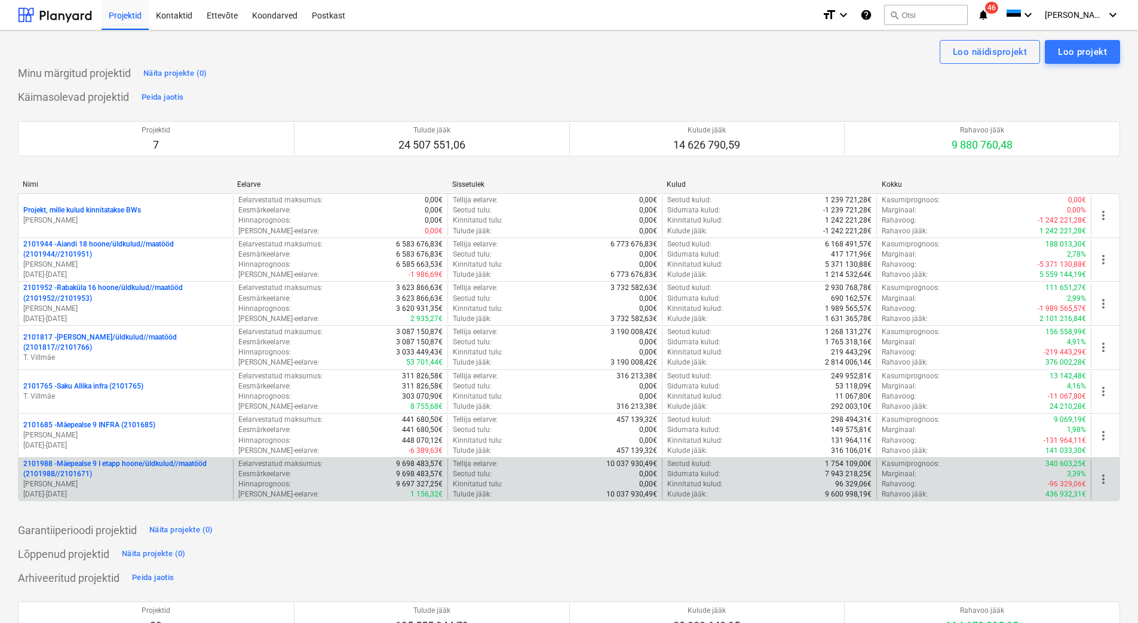
click at [134, 480] on p "[PERSON_NAME]" at bounding box center [125, 485] width 205 height 10
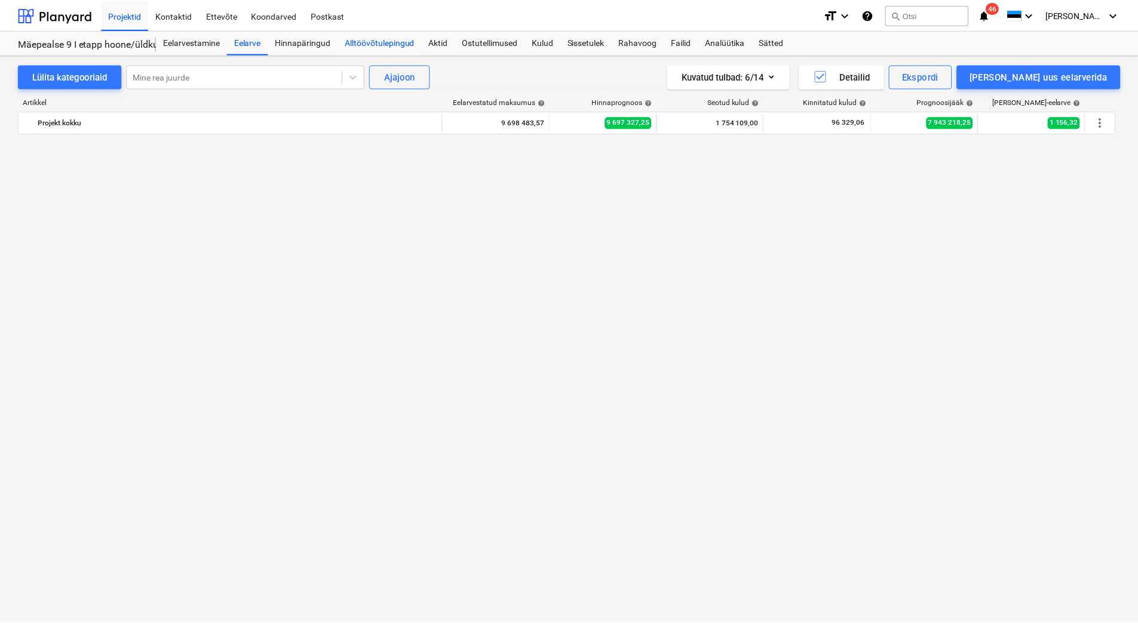
scroll to position [10650, 0]
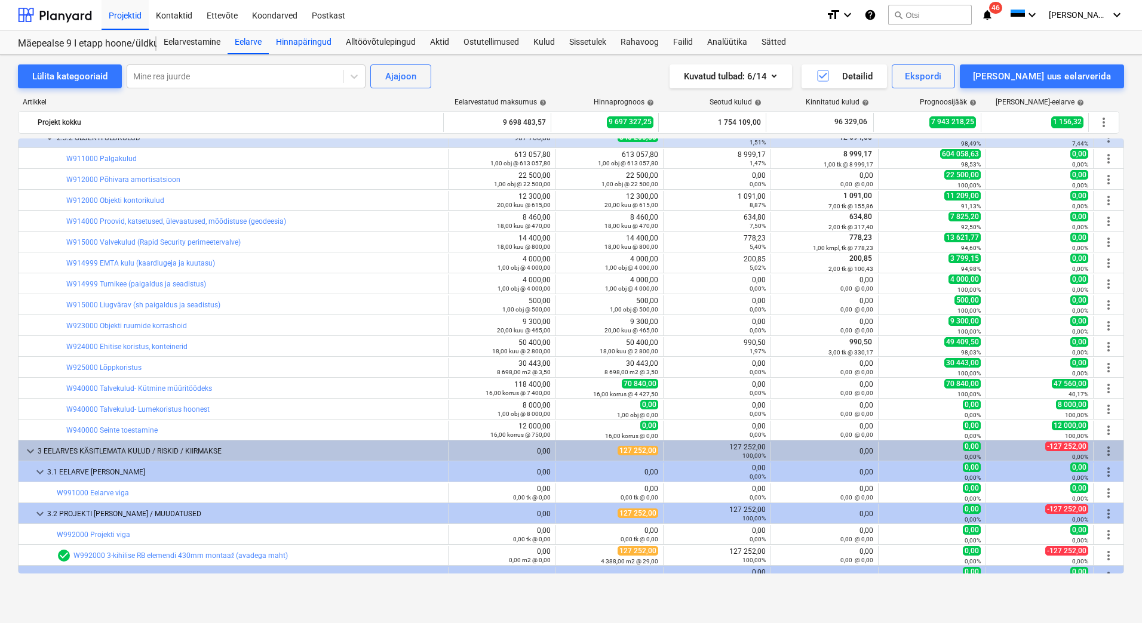
click at [312, 44] on div "Hinnapäringud" at bounding box center [304, 42] width 70 height 24
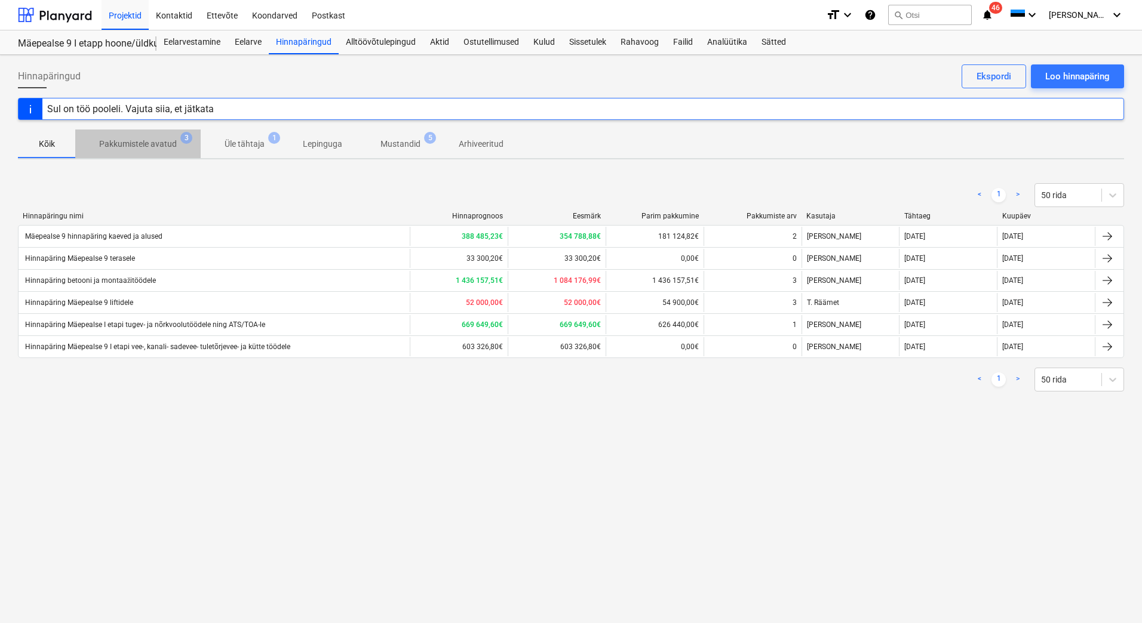
click at [141, 145] on p "Pakkumistele avatud" at bounding box center [138, 144] width 78 height 13
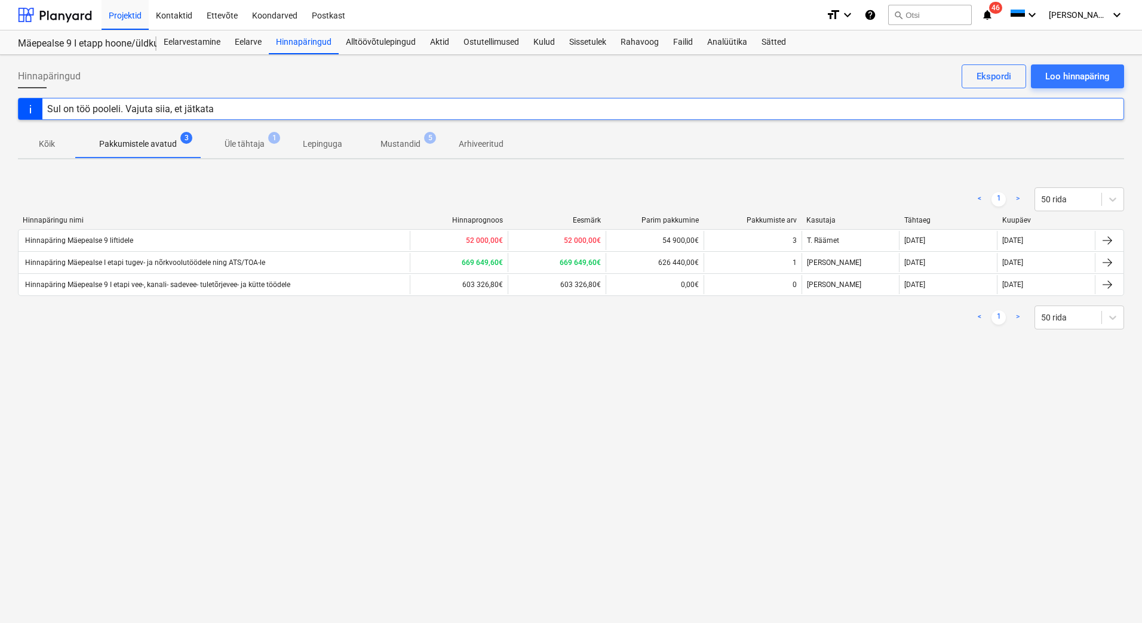
click at [234, 150] on p "Üle tähtaja" at bounding box center [245, 144] width 40 height 13
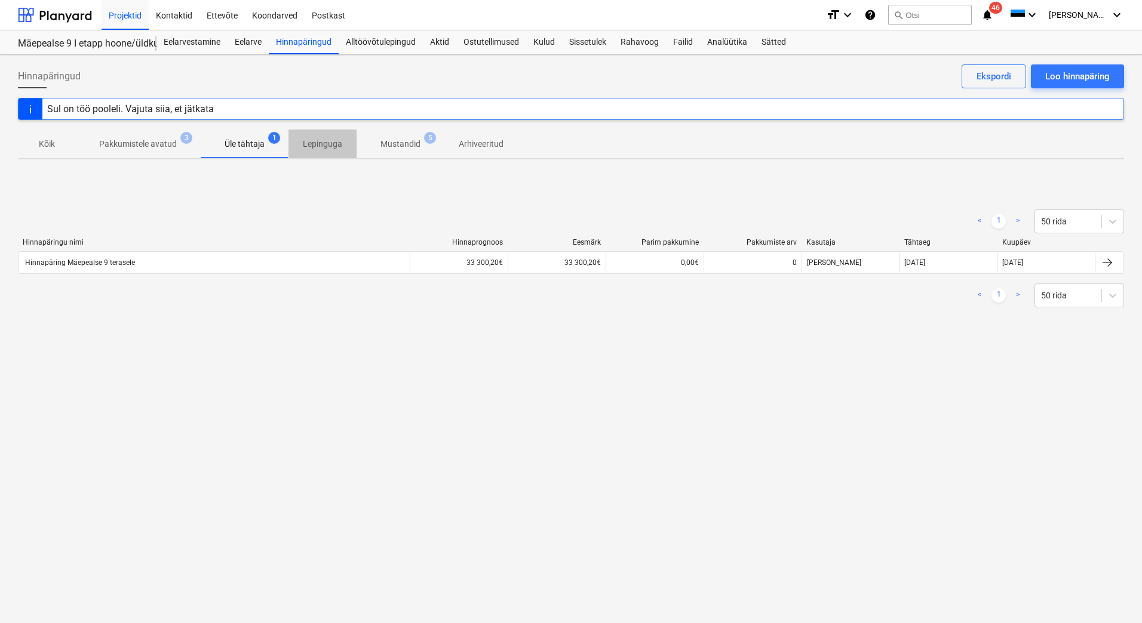
click at [321, 150] on span "Lepinguga" at bounding box center [322, 144] width 68 height 20
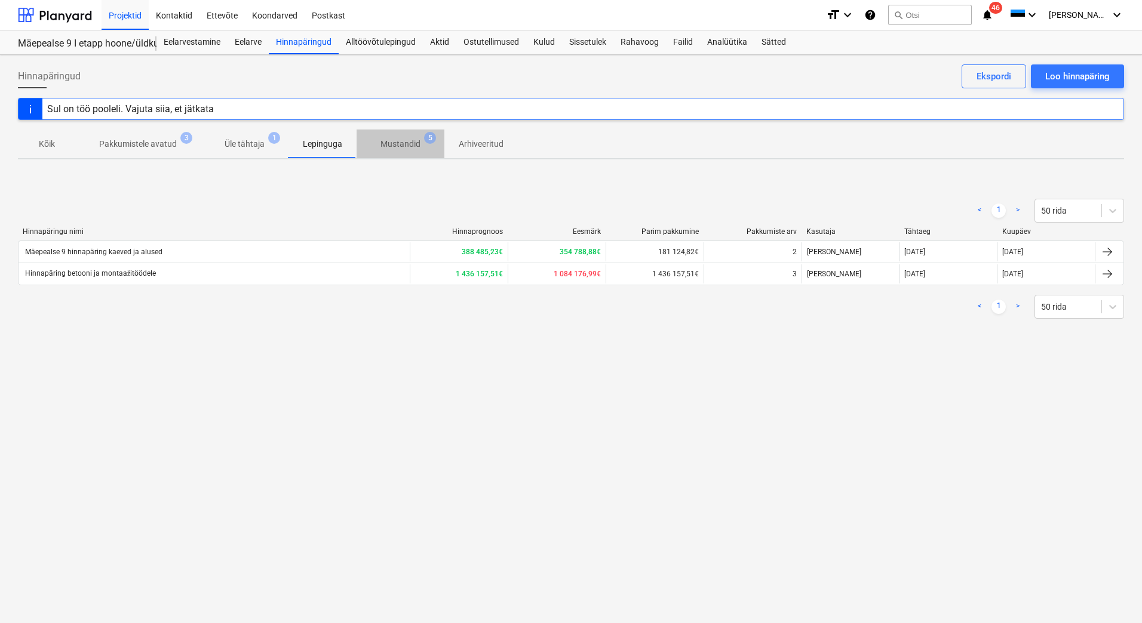
click at [385, 147] on p "Mustandid" at bounding box center [400, 144] width 40 height 13
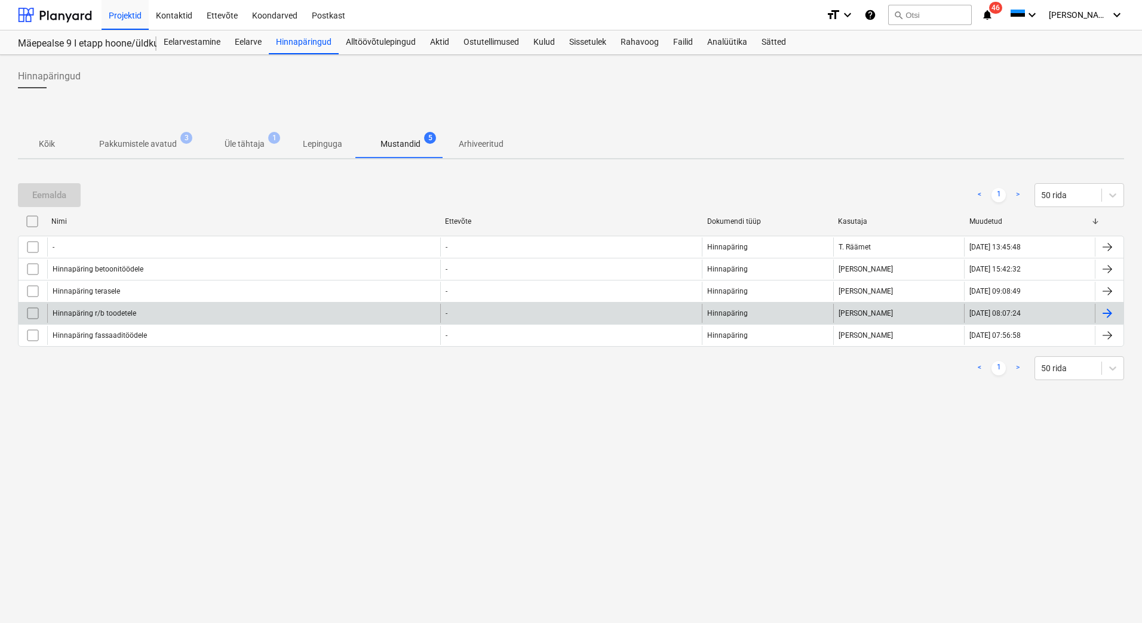
click at [202, 317] on div "Hinnapäring r/b toodetele" at bounding box center [243, 313] width 393 height 19
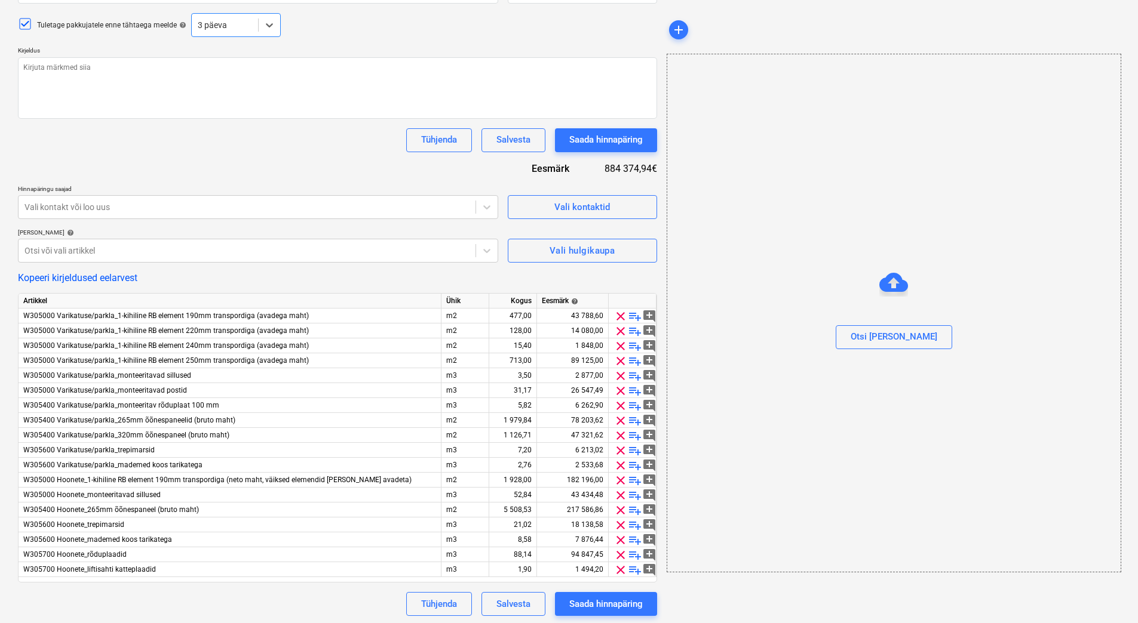
scroll to position [131, 0]
click at [242, 284] on div "Hinnapäringu nimi help Hinnapäring r/b toodetele Tähtaeg help Press the down ar…" at bounding box center [337, 290] width 639 height 647
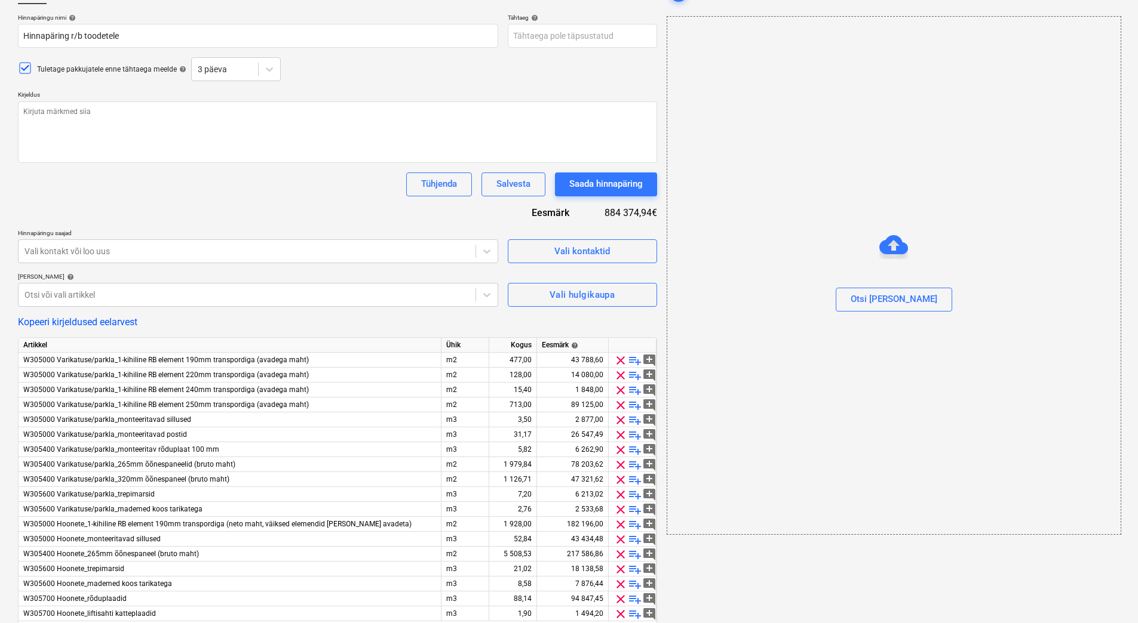
scroll to position [0, 0]
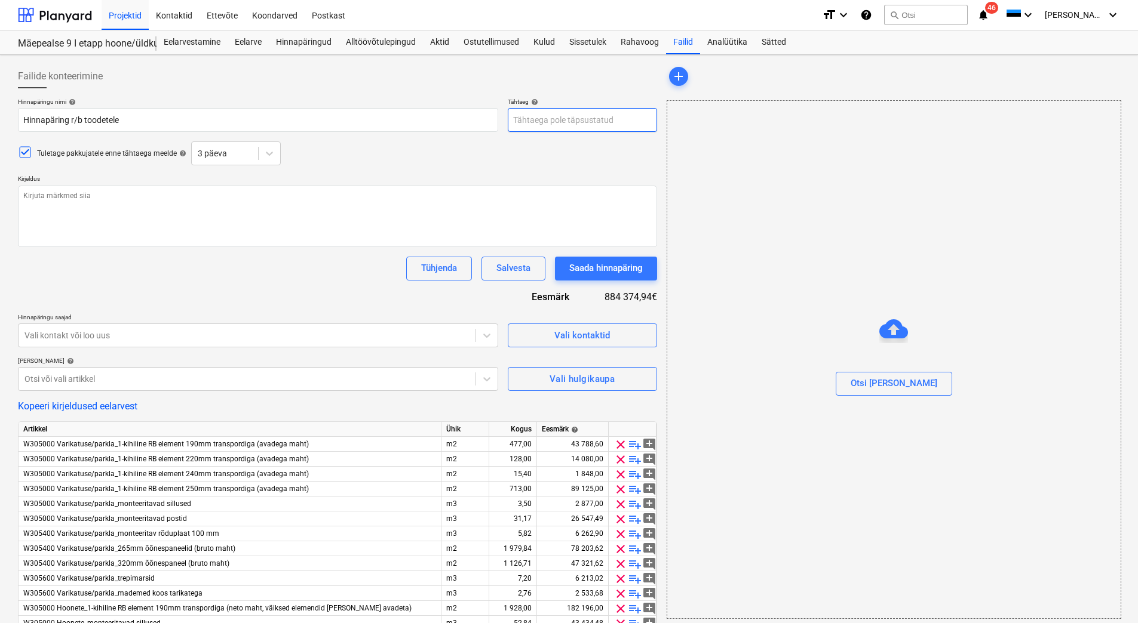
click at [530, 122] on body "Projektid Kontaktid Ettevõte Koondarved Postkast format_size keyboard_arrow_dow…" at bounding box center [569, 311] width 1138 height 623
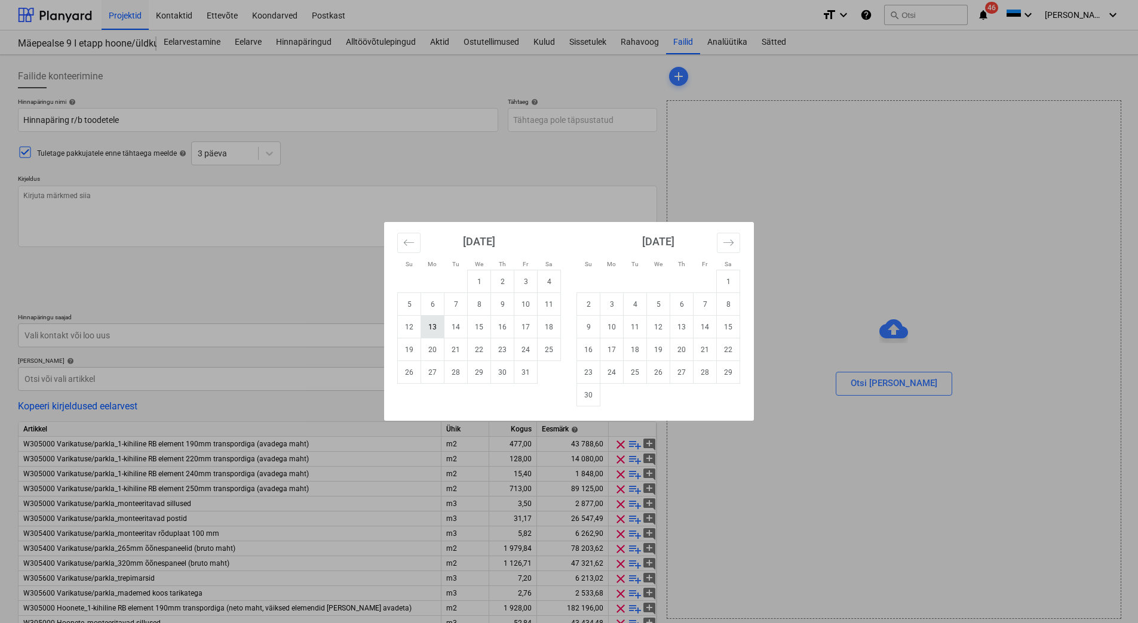
click at [429, 337] on td "13" at bounding box center [432, 327] width 23 height 23
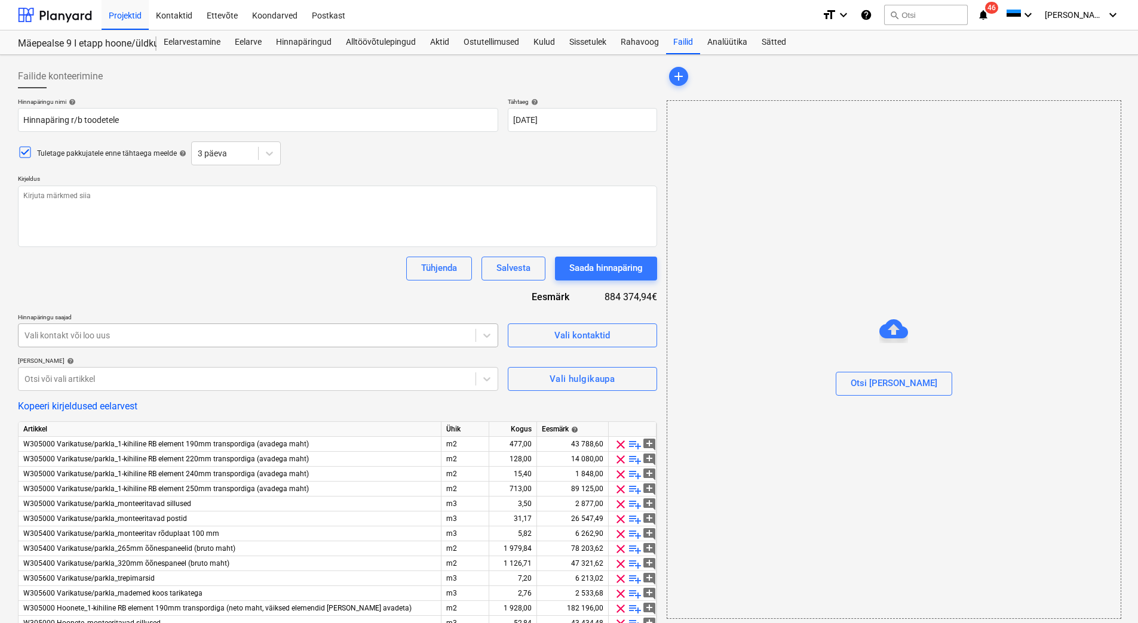
click at [149, 337] on div at bounding box center [246, 336] width 445 height 12
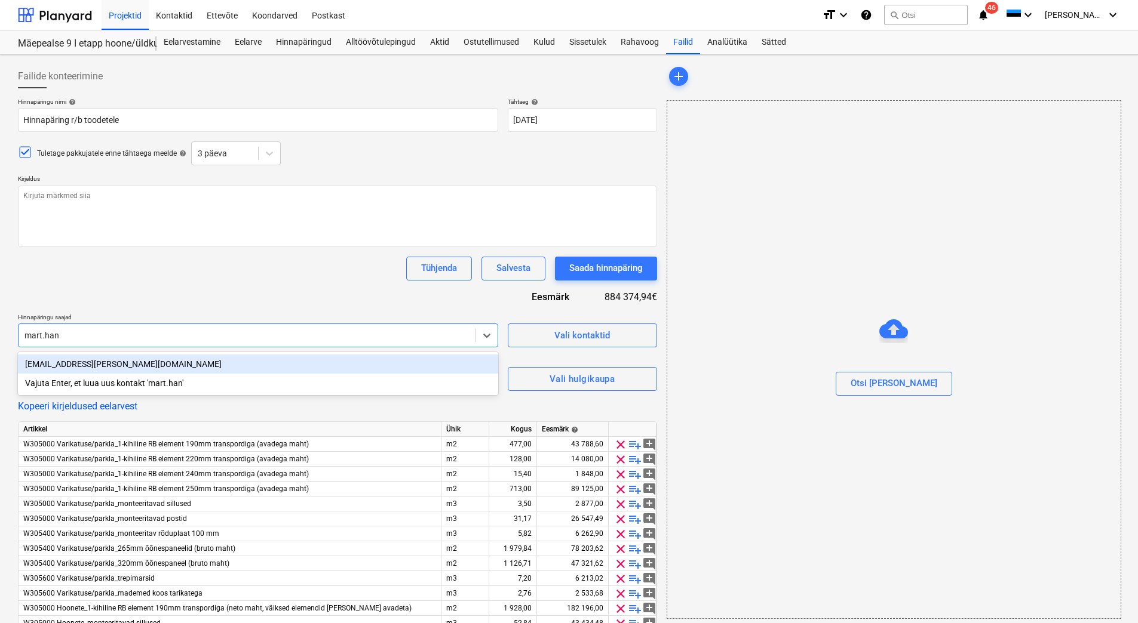
click at [137, 363] on div "[EMAIL_ADDRESS][PERSON_NAME][DOMAIN_NAME]" at bounding box center [258, 364] width 480 height 19
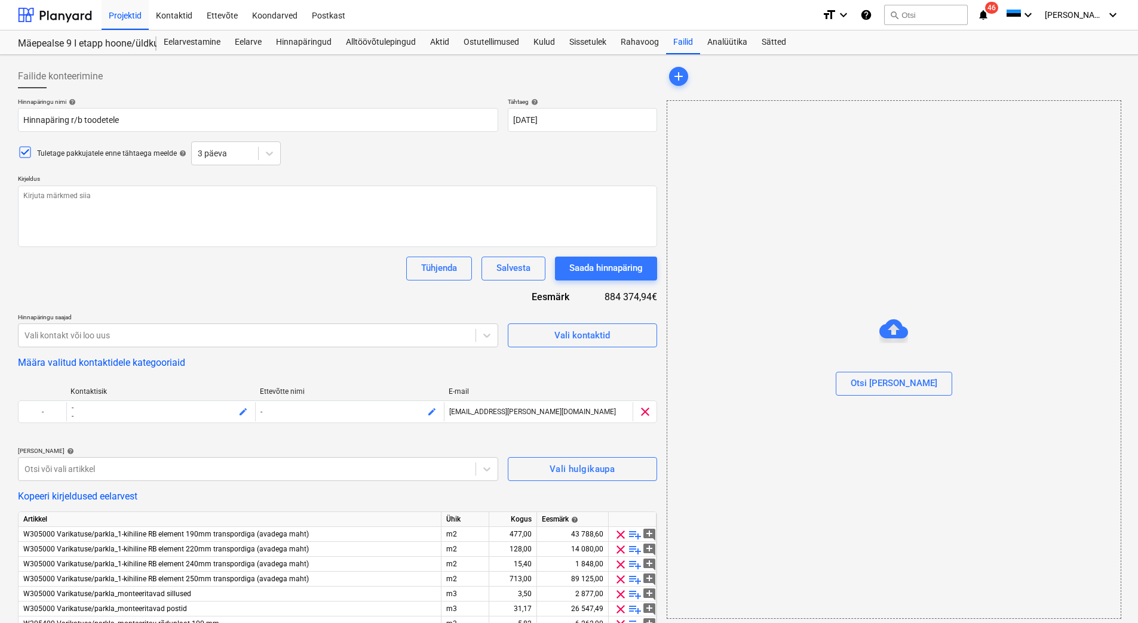
click at [134, 281] on div "Hinnapäringu nimi help Hinnapäring r/b toodetele Tähtaeg help 13 Oct 2025 13.10…" at bounding box center [337, 466] width 639 height 737
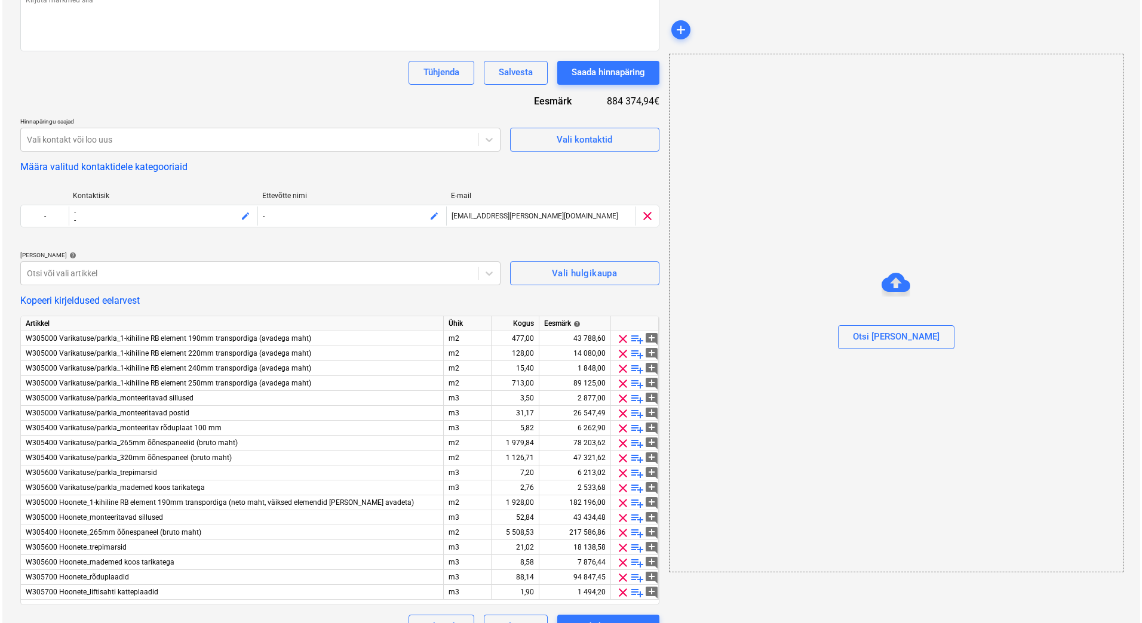
scroll to position [221, 0]
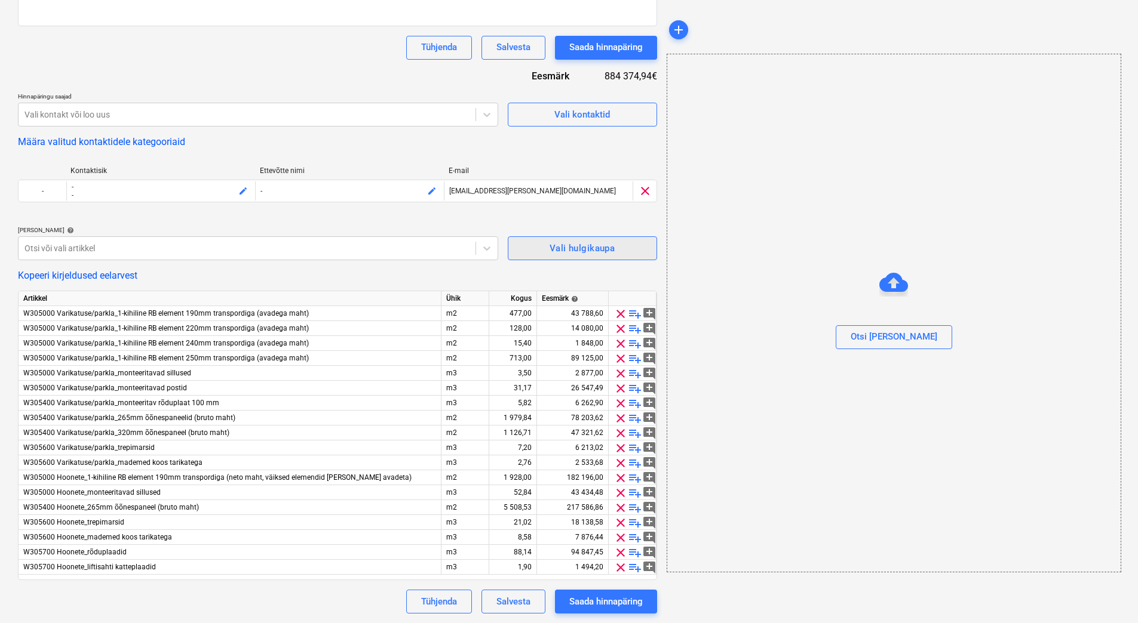
click at [620, 242] on span "Vali hulgikaupa" at bounding box center [582, 249] width 123 height 16
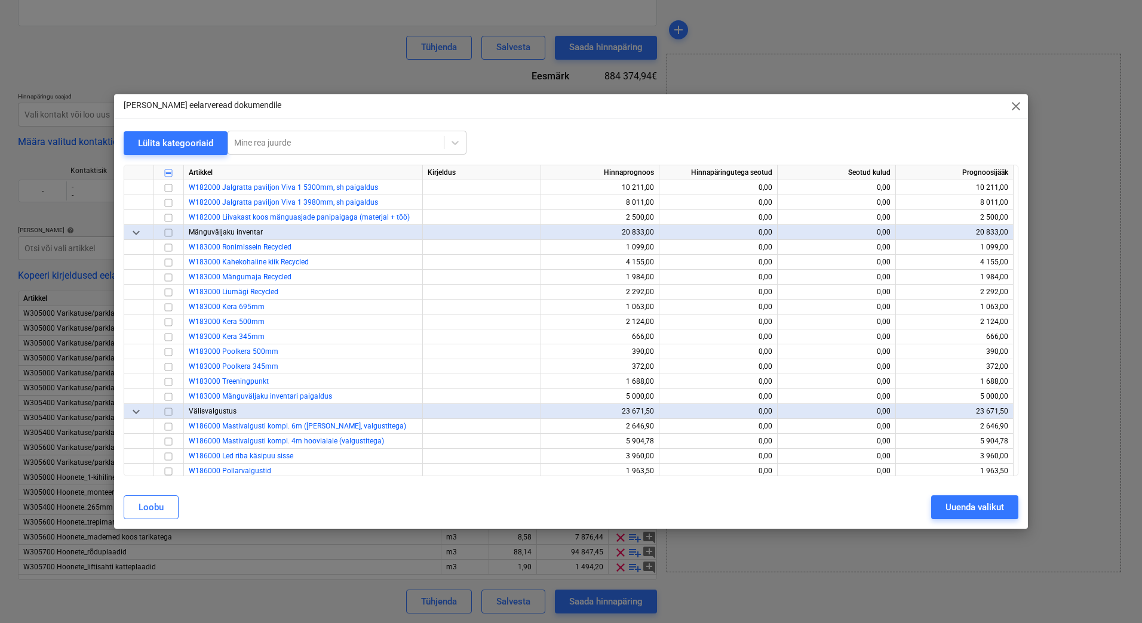
scroll to position [955, 0]
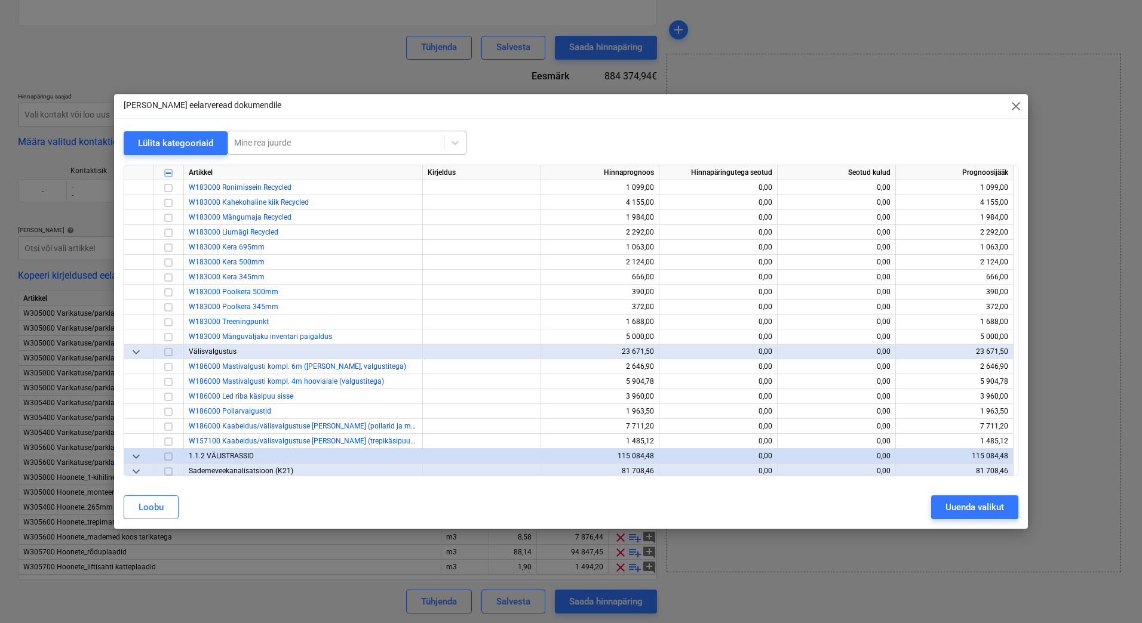
click at [288, 146] on div at bounding box center [336, 143] width 204 height 12
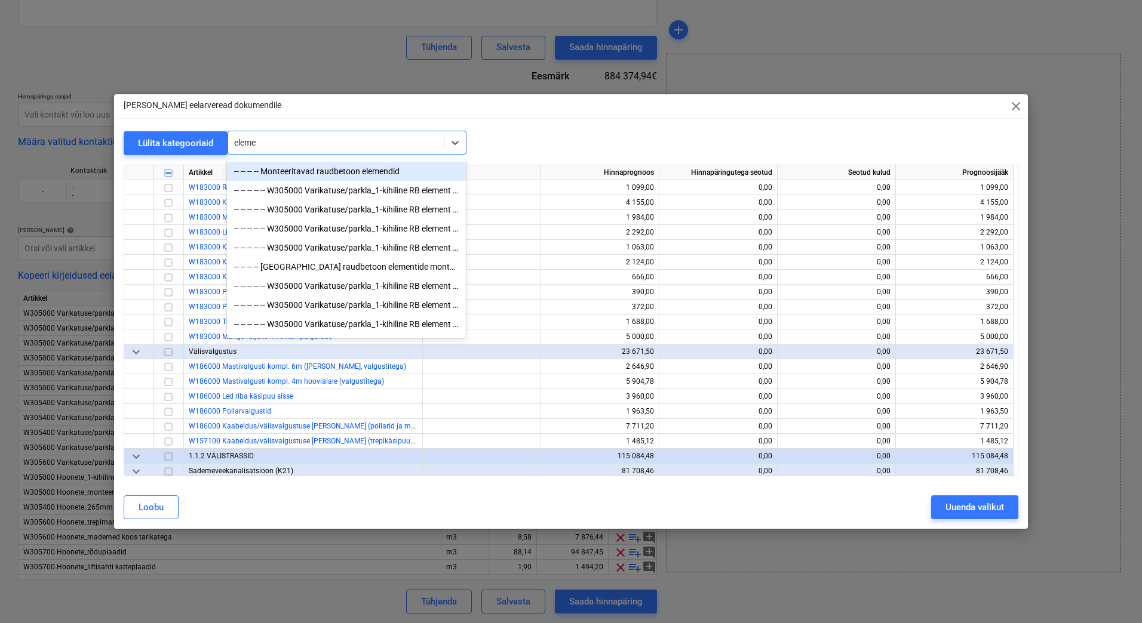
click at [343, 171] on div "-- -- -- -- Monteeritavad raudbetoon elemendid" at bounding box center [346, 171] width 239 height 19
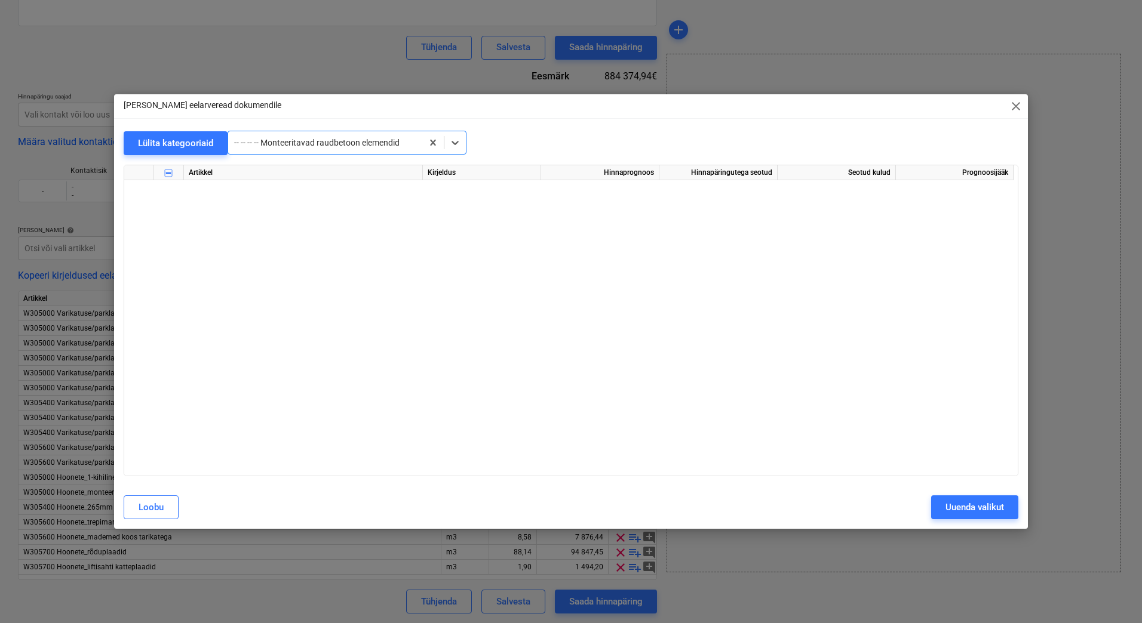
scroll to position [2642, 0]
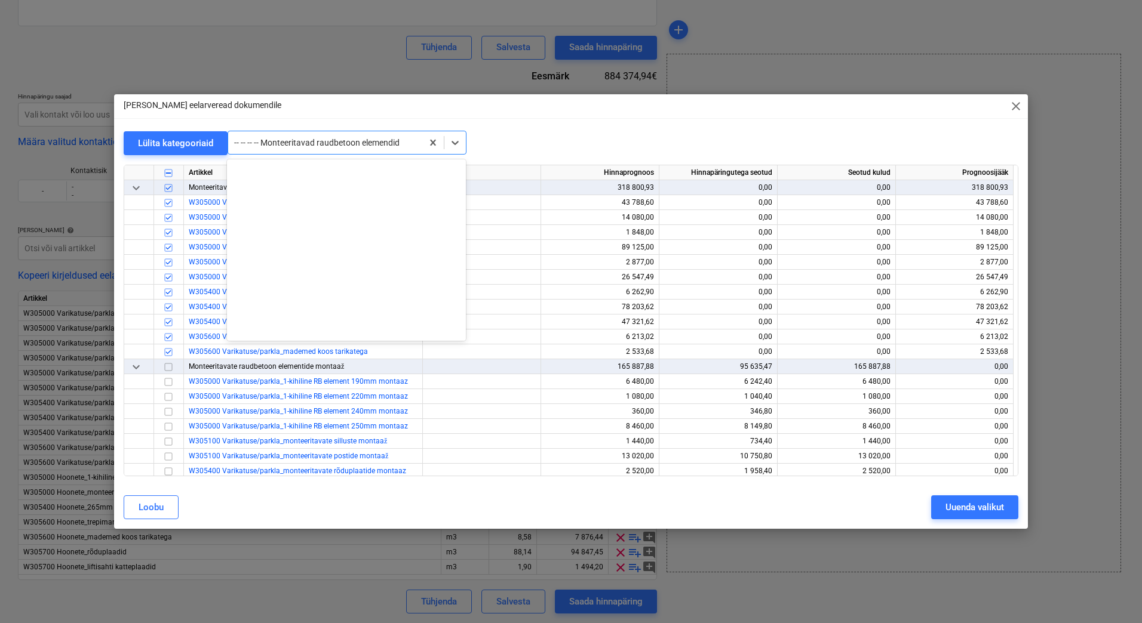
click at [352, 143] on div at bounding box center [325, 143] width 182 height 12
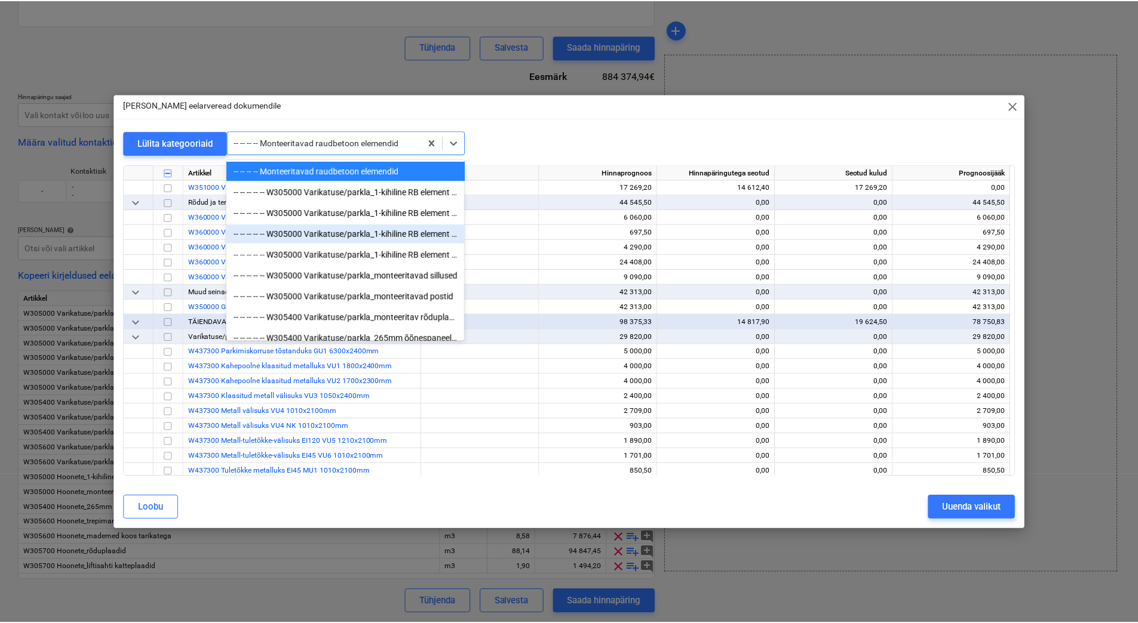
scroll to position [3120, 0]
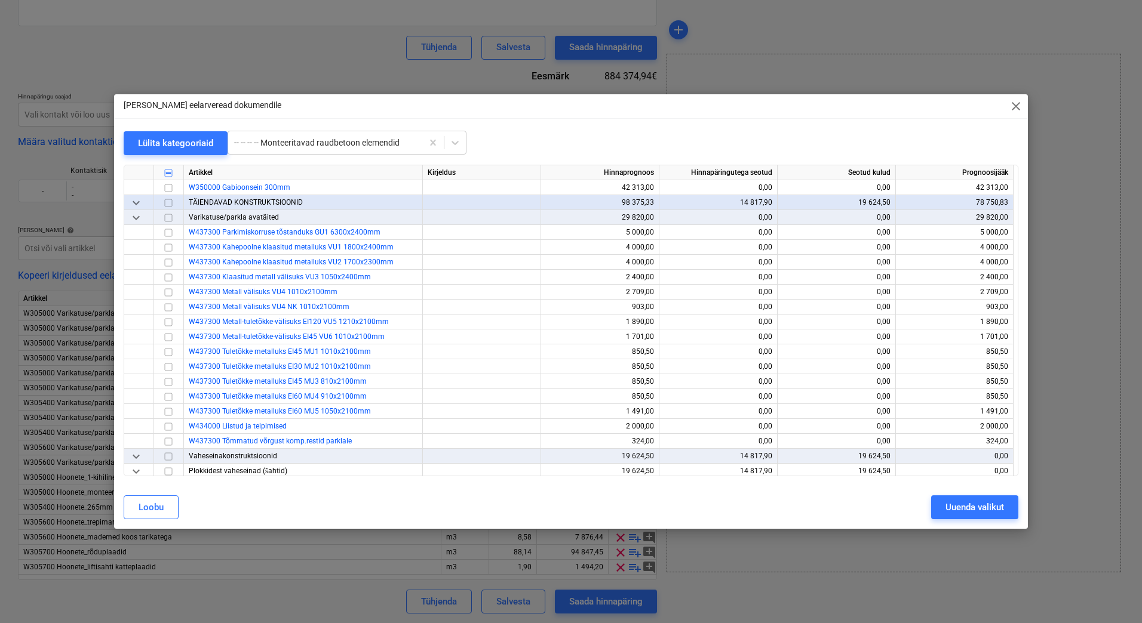
click at [7, 528] on div "Lisa eelarveread dokumendile close Lülita kategooriaid -- -- -- -- Monteeritava…" at bounding box center [571, 311] width 1142 height 623
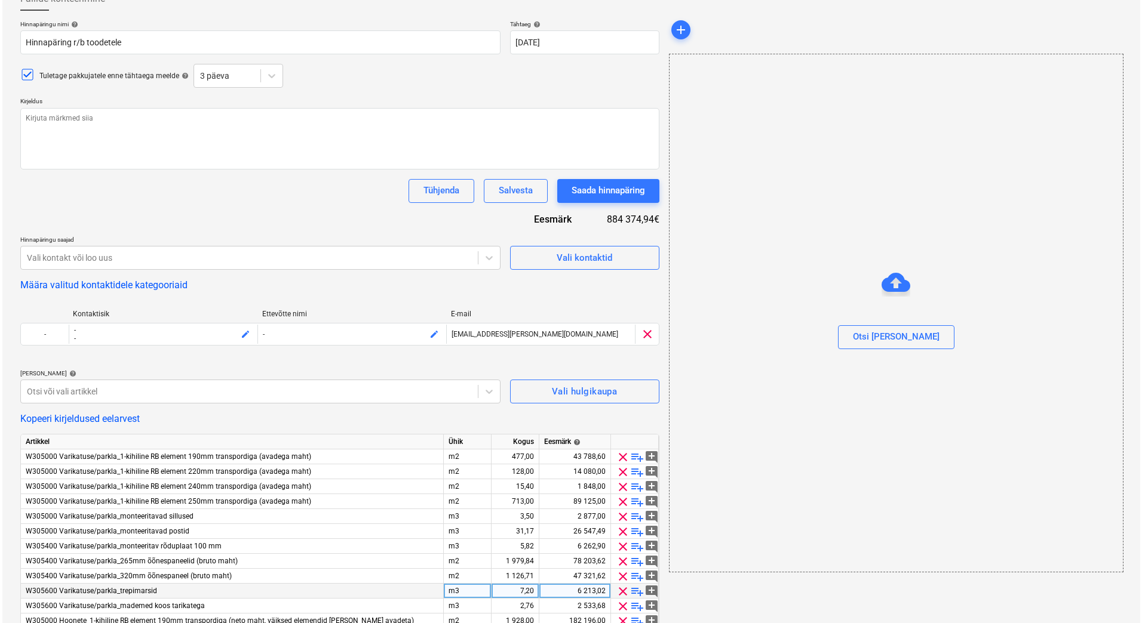
scroll to position [0, 0]
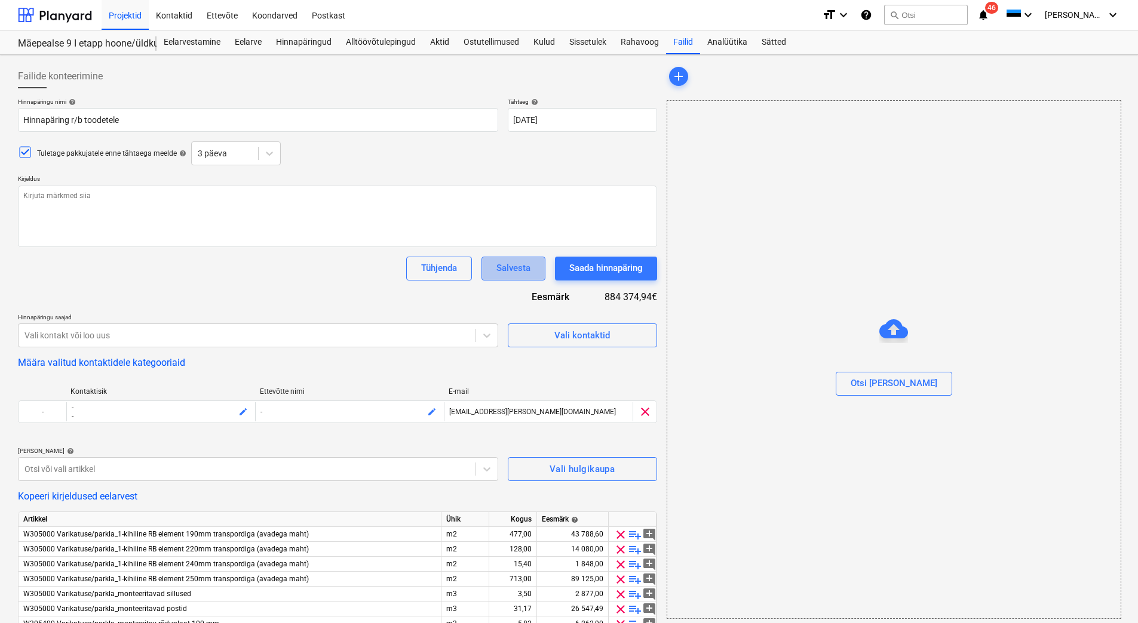
click at [503, 262] on div "Salvesta" at bounding box center [513, 268] width 34 height 16
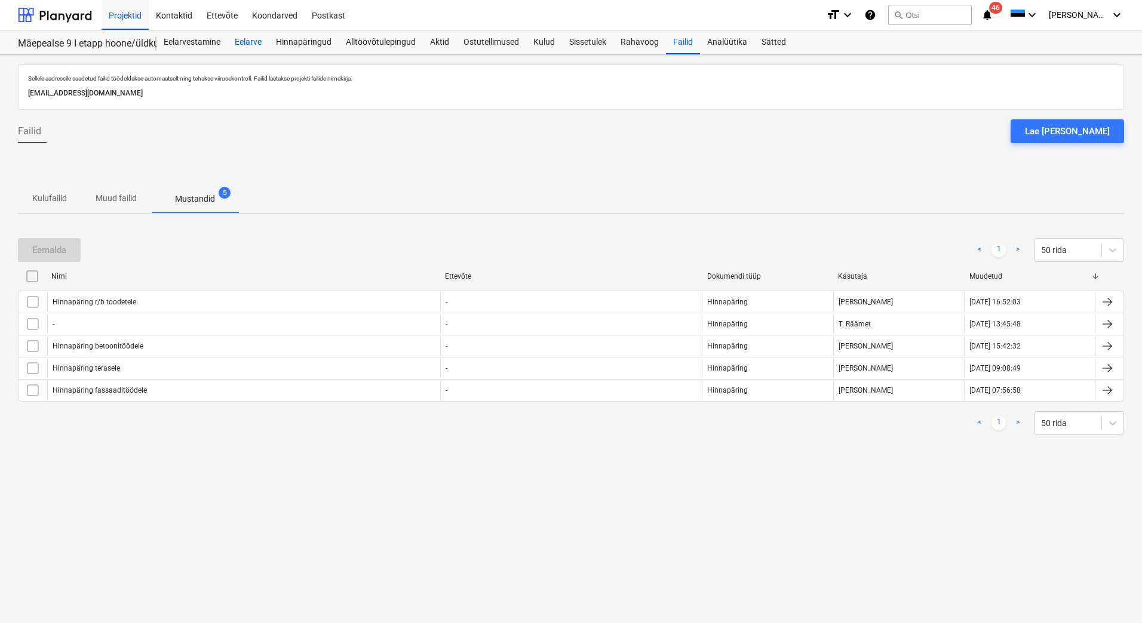
click at [254, 41] on div "Eelarve" at bounding box center [248, 42] width 41 height 24
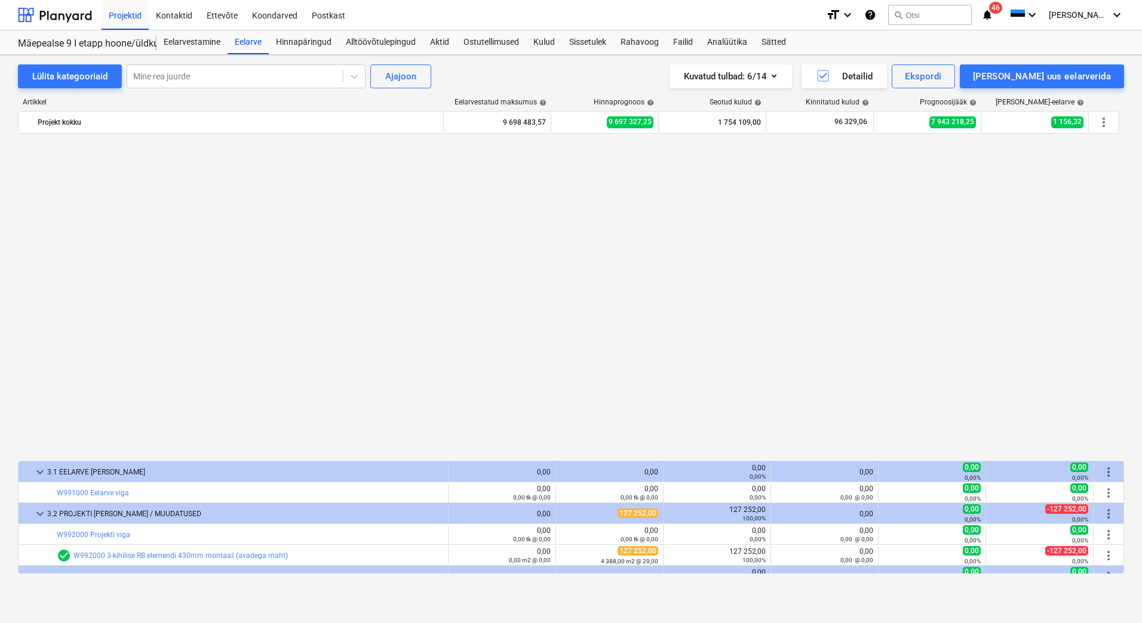
scroll to position [10997, 0]
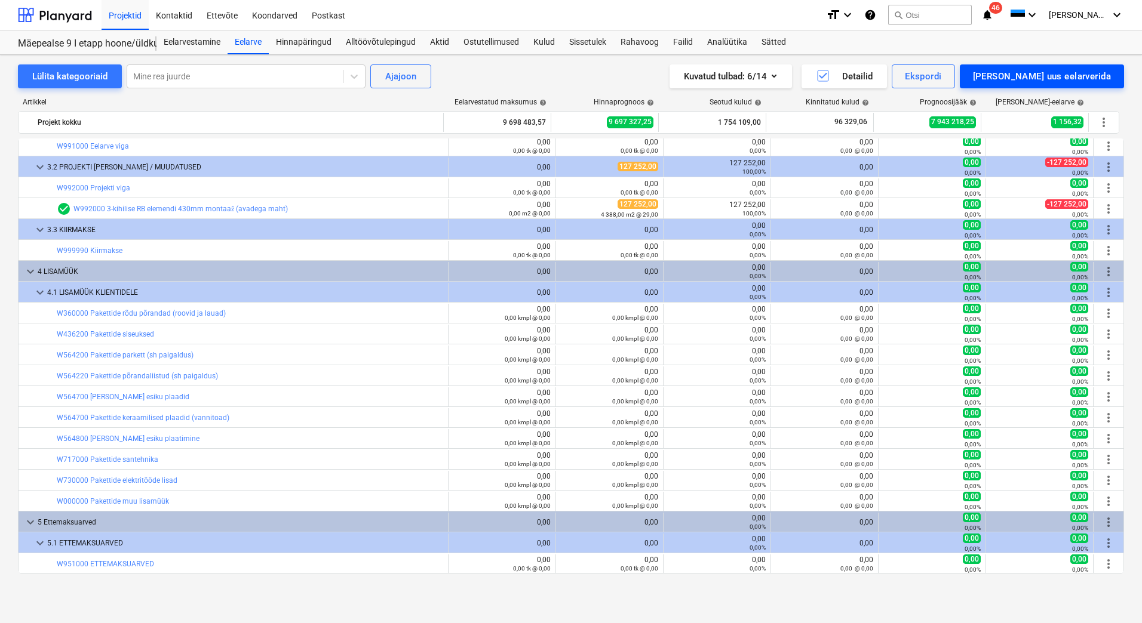
click at [1058, 75] on div "[PERSON_NAME] uus eelarverida" at bounding box center [1042, 77] width 138 height 16
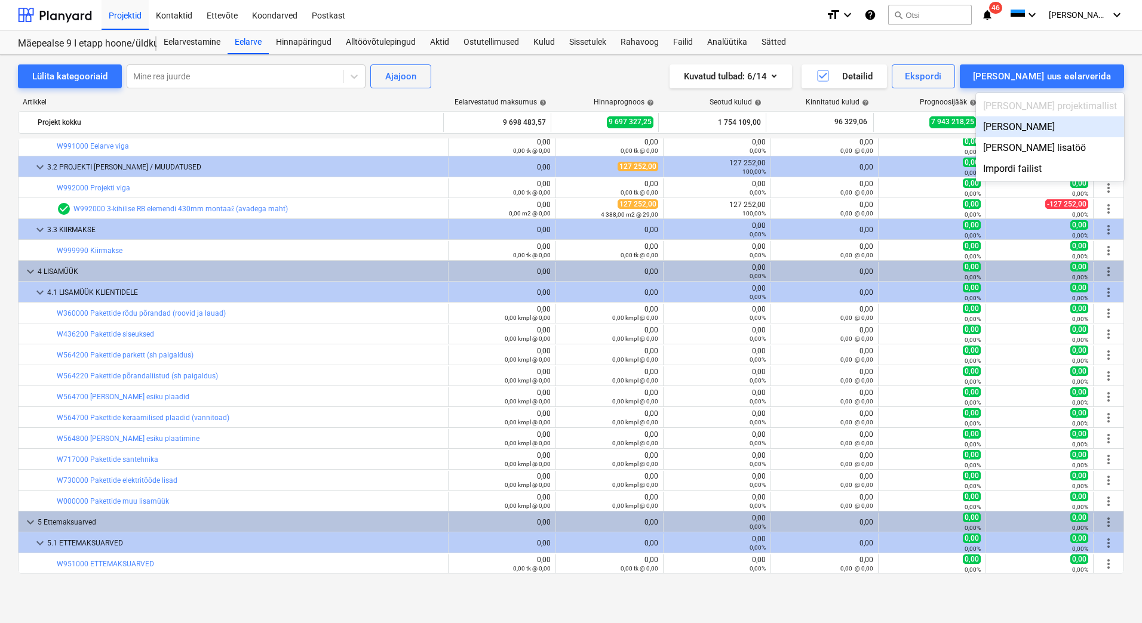
click at [1074, 127] on div "Lisa malliväline" at bounding box center [1050, 126] width 148 height 21
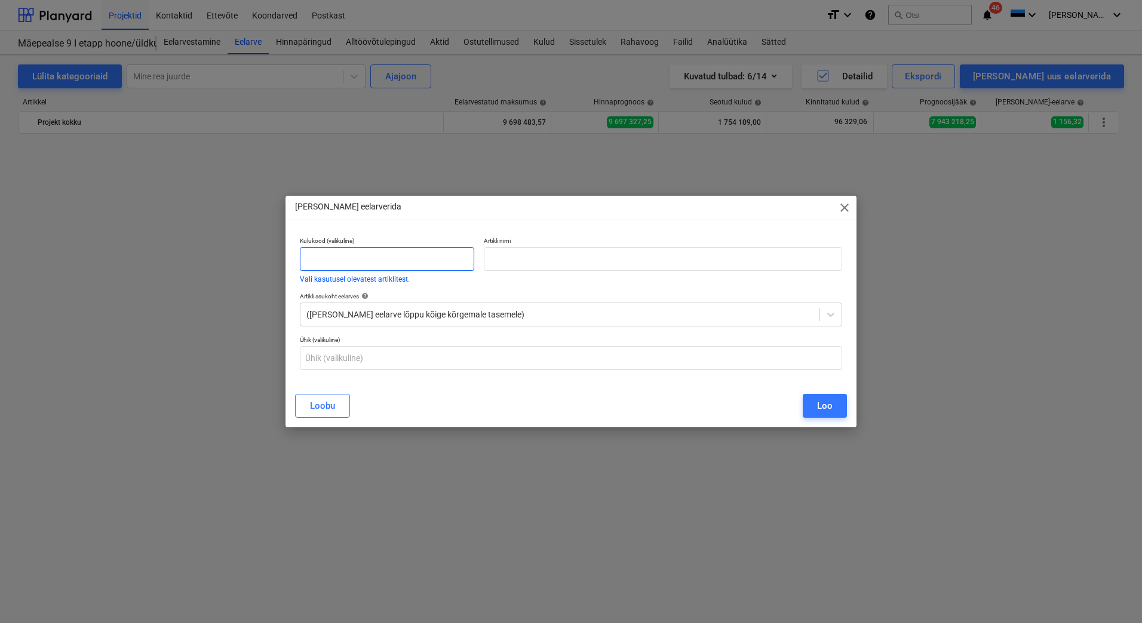
scroll to position [10997, 0]
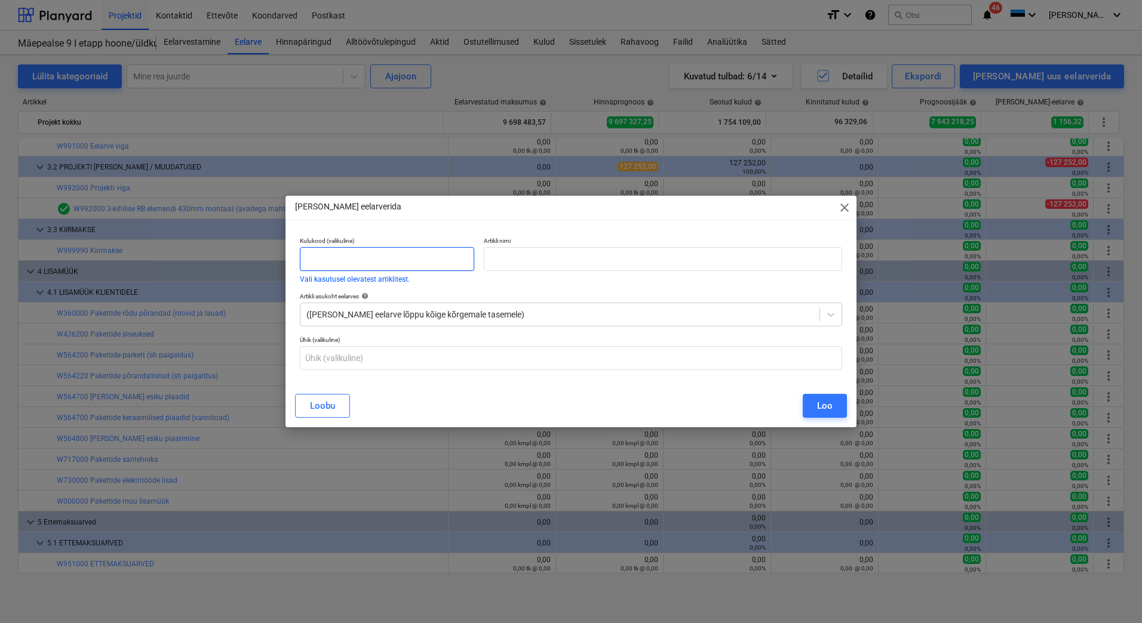
click at [364, 257] on input "text" at bounding box center [387, 259] width 174 height 24
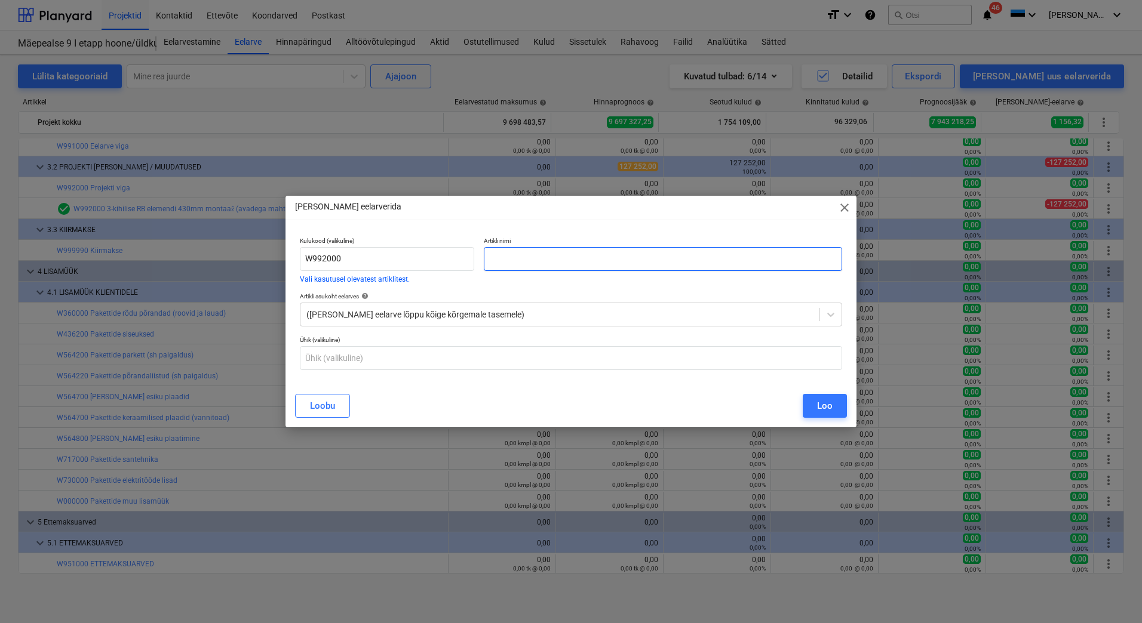
click at [500, 260] on input "text" at bounding box center [663, 259] width 358 height 24
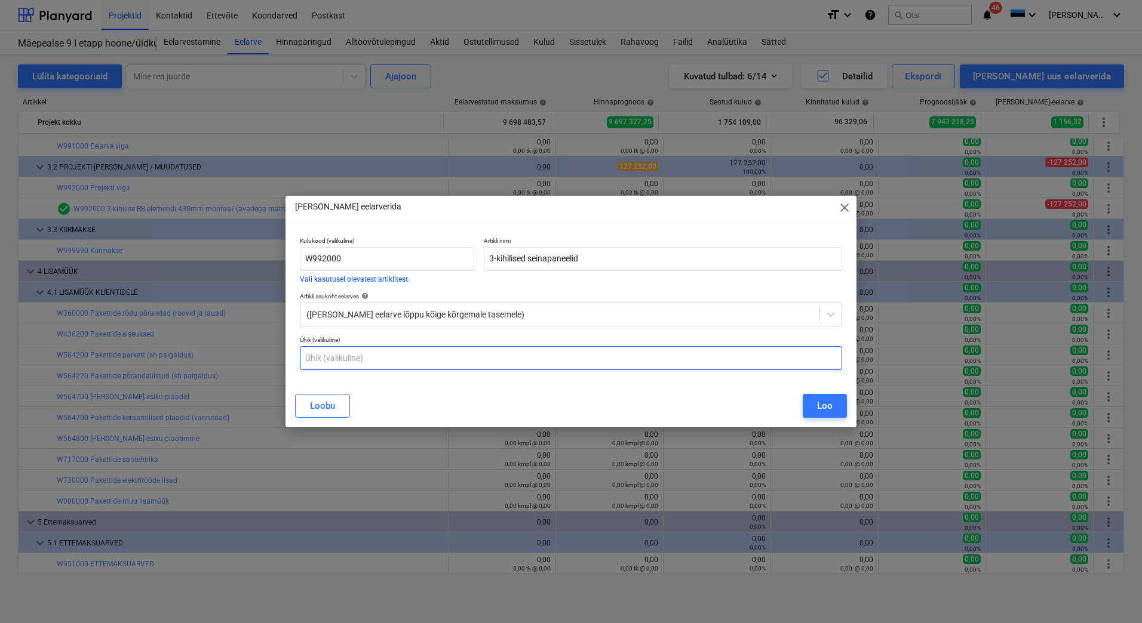
click at [323, 355] on input "text" at bounding box center [571, 358] width 542 height 24
click at [337, 316] on div at bounding box center [559, 315] width 507 height 12
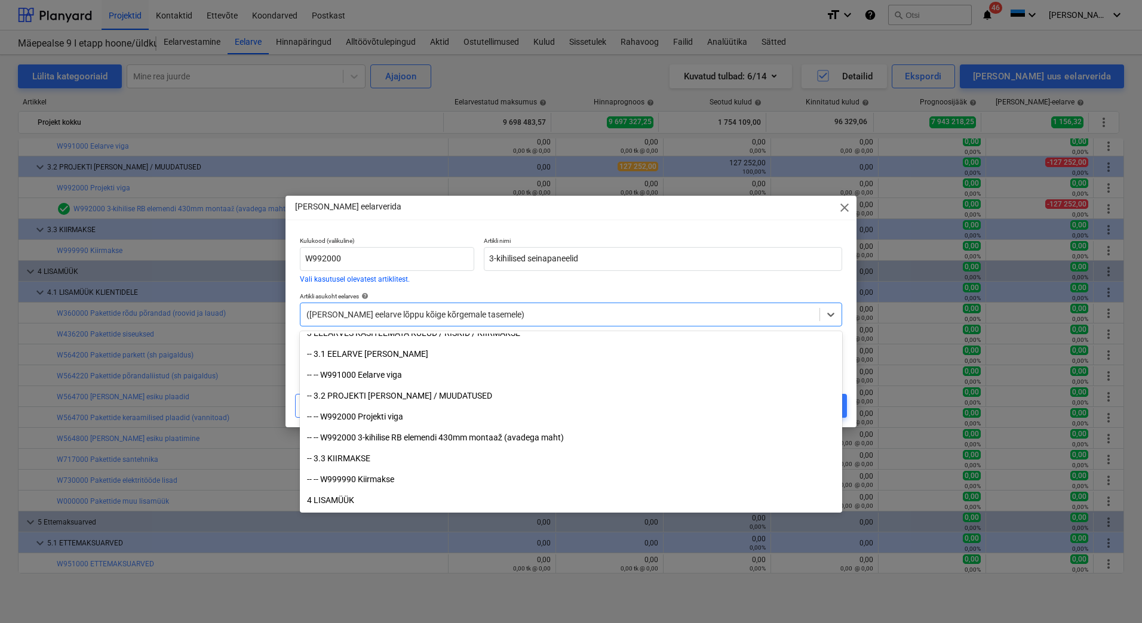
scroll to position [10976, 0]
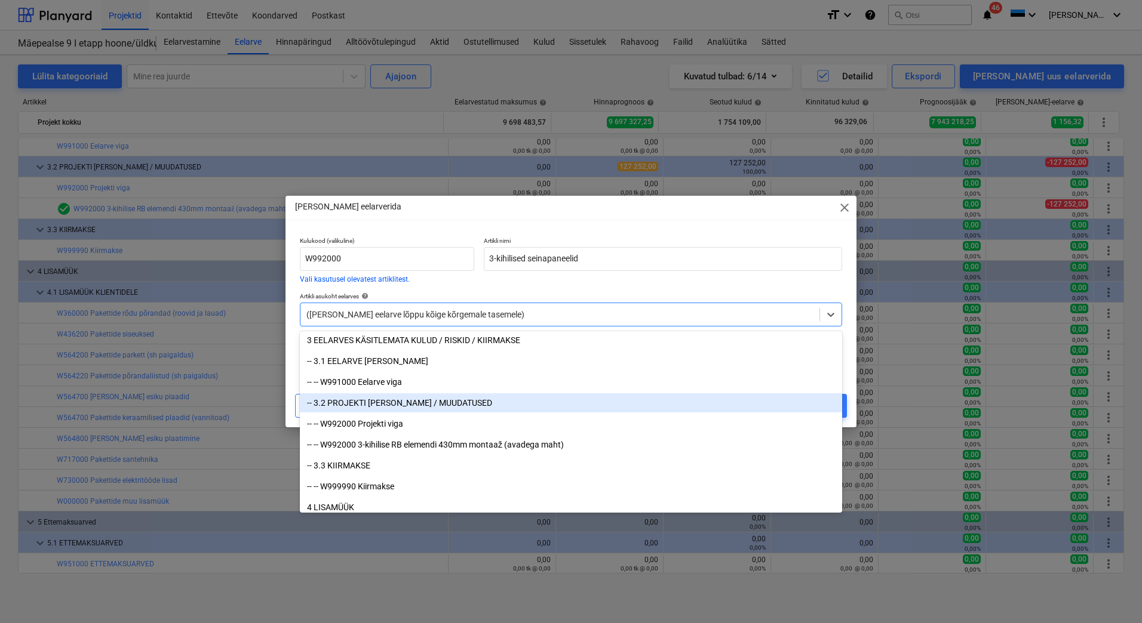
click at [404, 405] on div "-- 3.2 PROJEKTI [PERSON_NAME] / MUUDATUSED" at bounding box center [571, 403] width 542 height 19
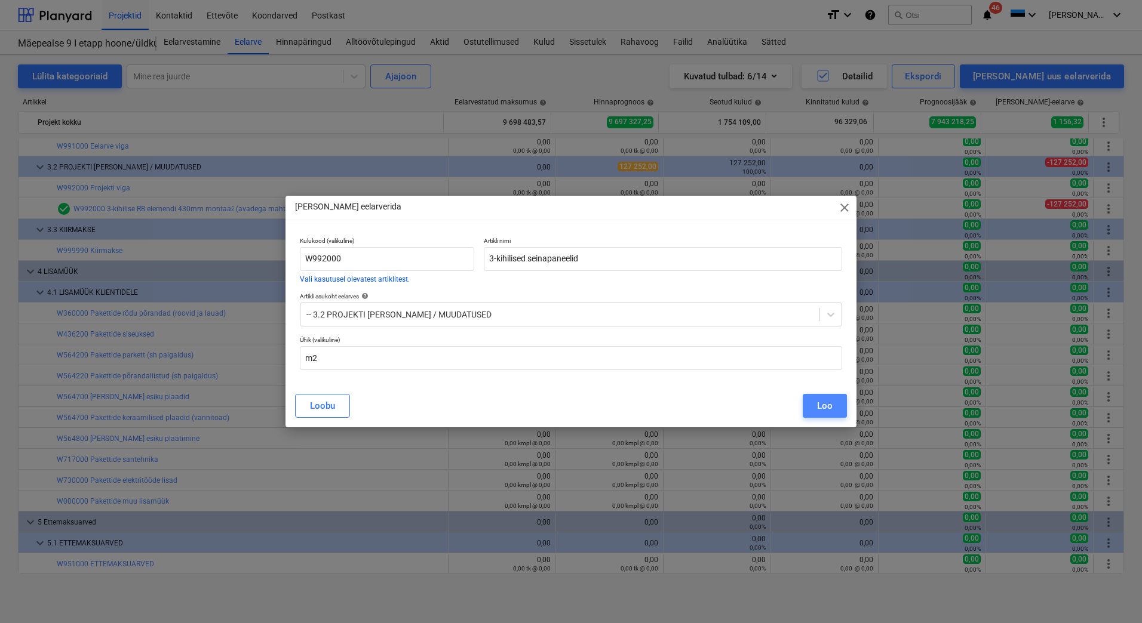
click at [825, 407] on div "Loo" at bounding box center [825, 406] width 16 height 16
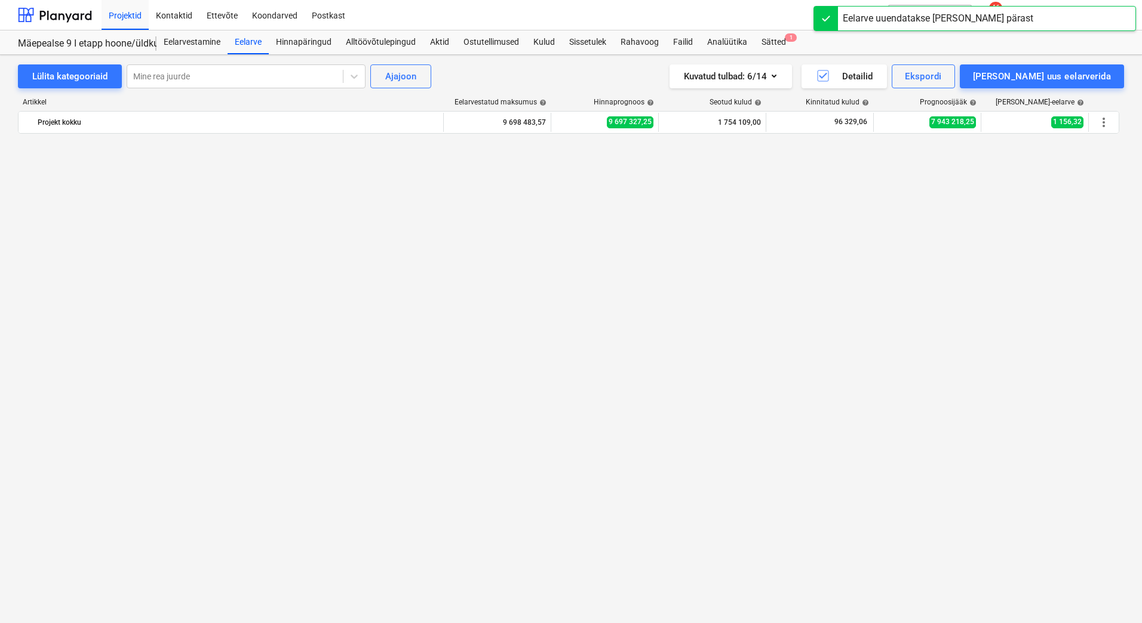
scroll to position [10997, 0]
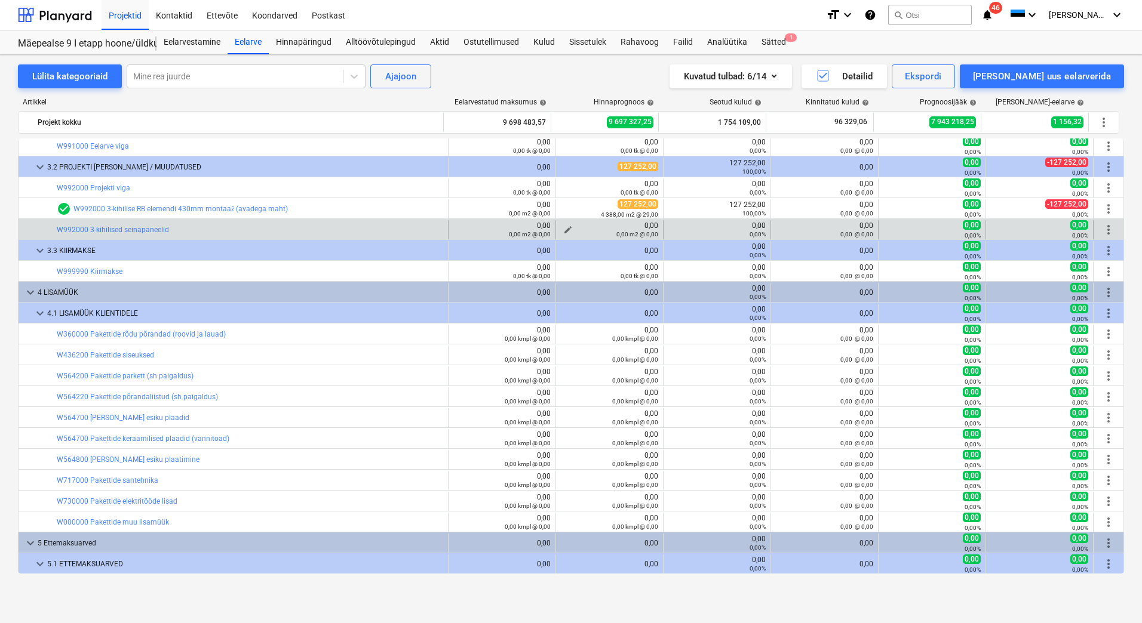
click at [566, 225] on span "edit" at bounding box center [568, 230] width 10 height 10
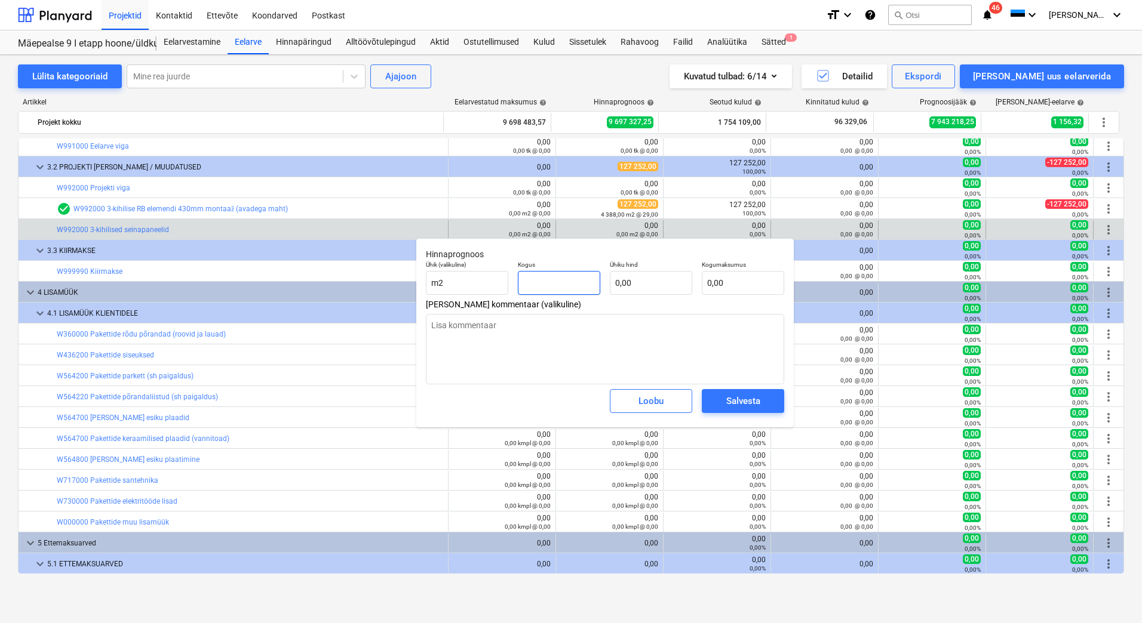
click at [555, 279] on input "text" at bounding box center [559, 283] width 82 height 24
click at [628, 281] on input "text" at bounding box center [651, 283] width 82 height 24
click at [751, 279] on input "549720" at bounding box center [743, 283] width 82 height 24
click at [740, 401] on div "Salvesta" at bounding box center [743, 402] width 34 height 16
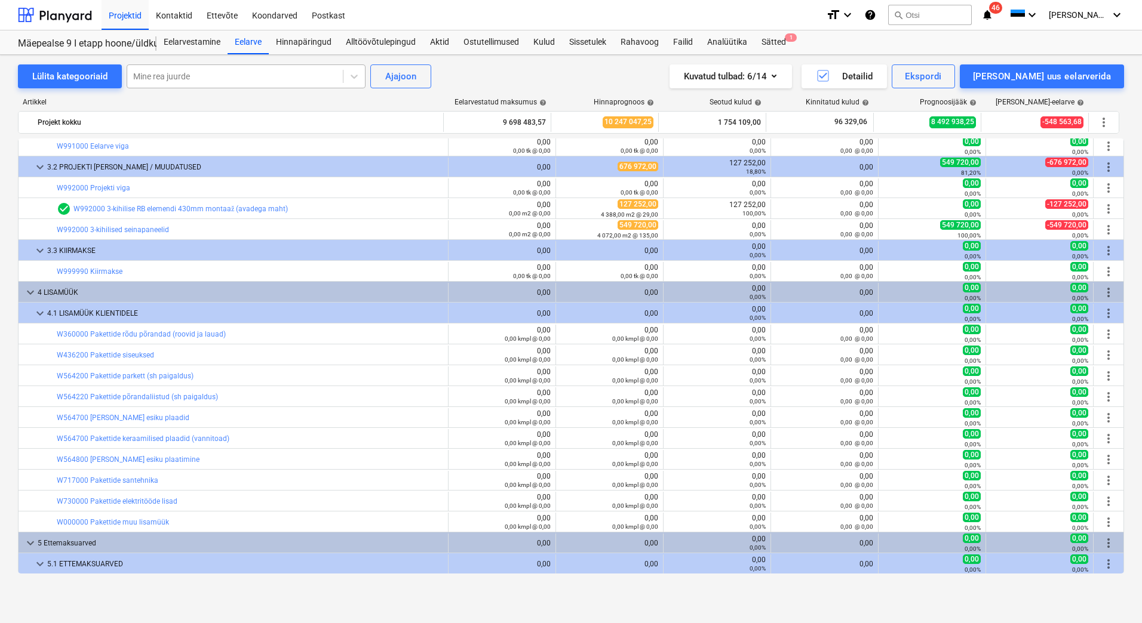
click at [200, 73] on div at bounding box center [235, 76] width 204 height 12
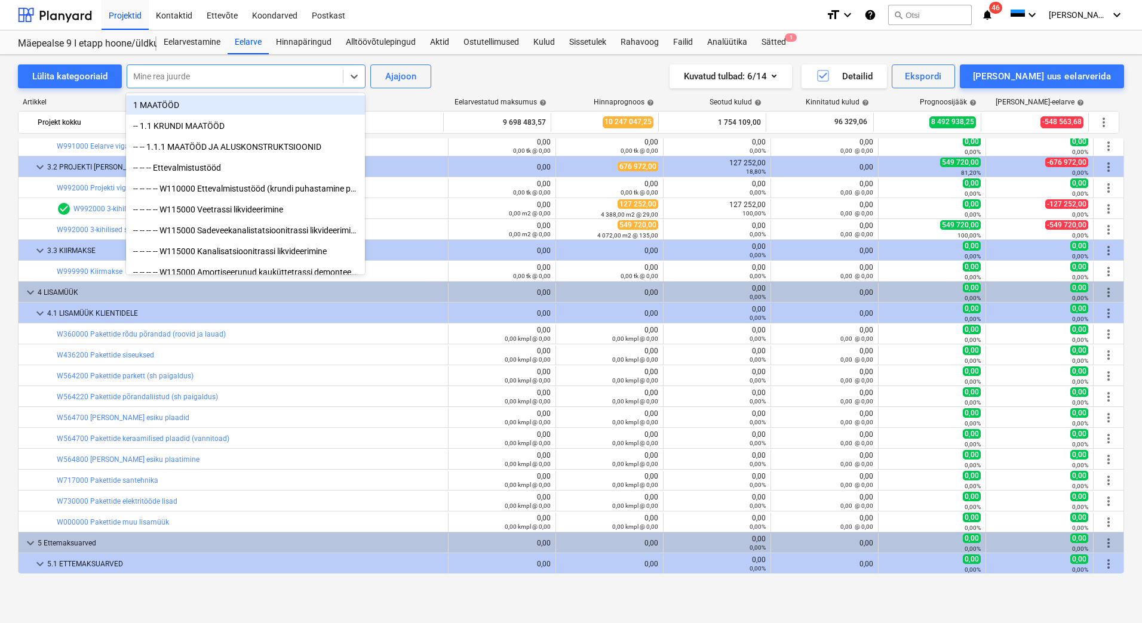
scroll to position [10878, 0]
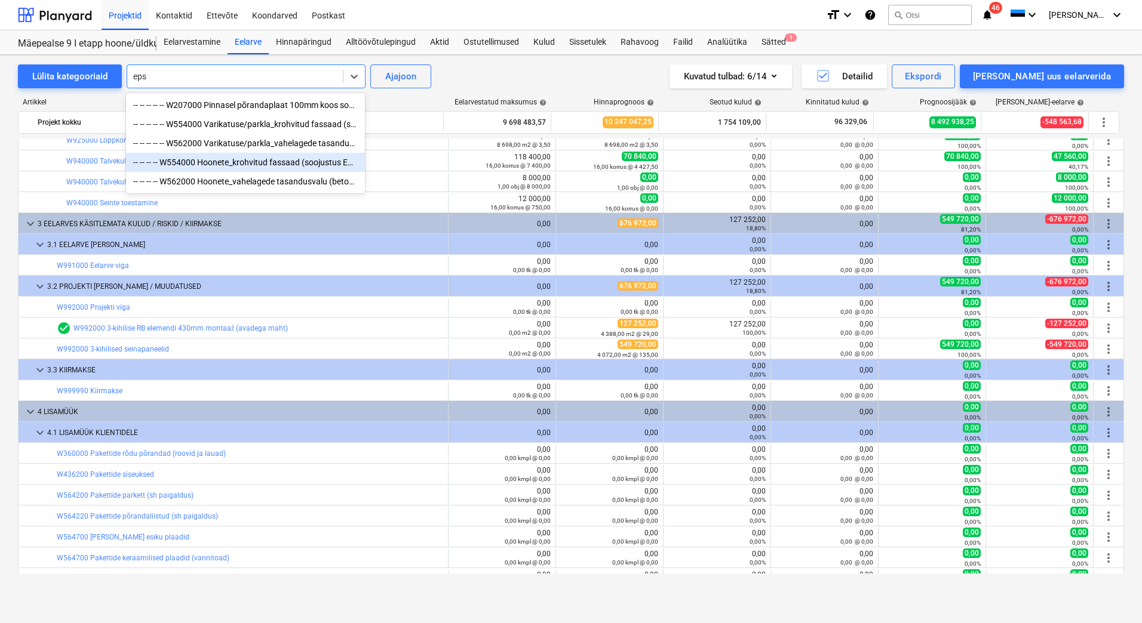
click at [277, 168] on div "-- -- -- -- W554000 Hoonete_krohvitud fassaad (soojustus EPS 200 mm), sh aknapa…" at bounding box center [245, 162] width 239 height 19
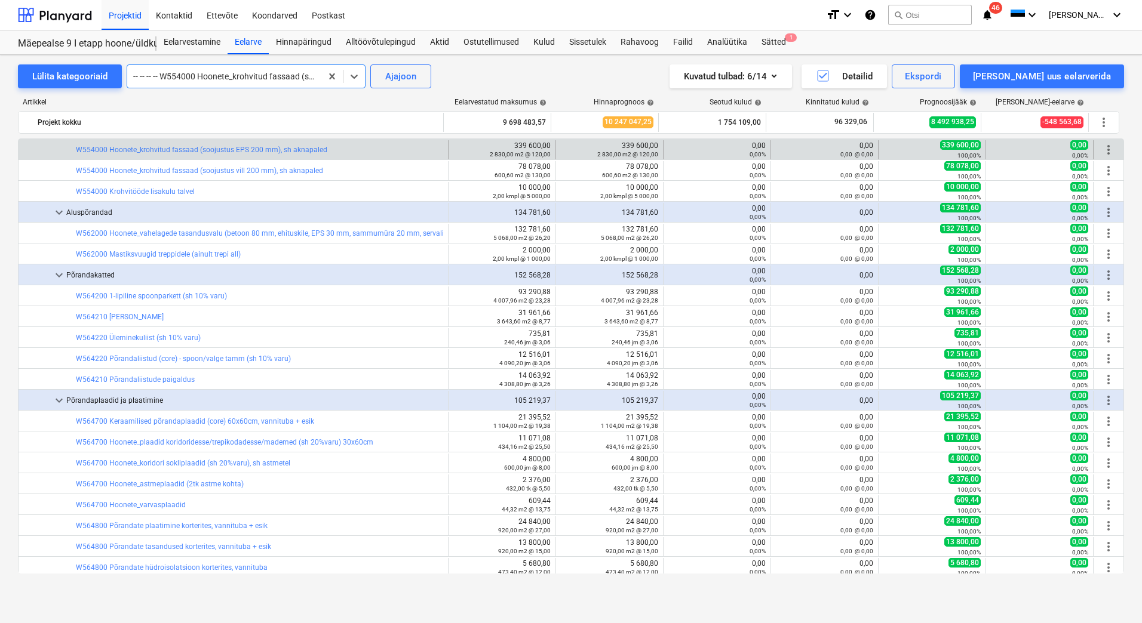
scroll to position [8656, 0]
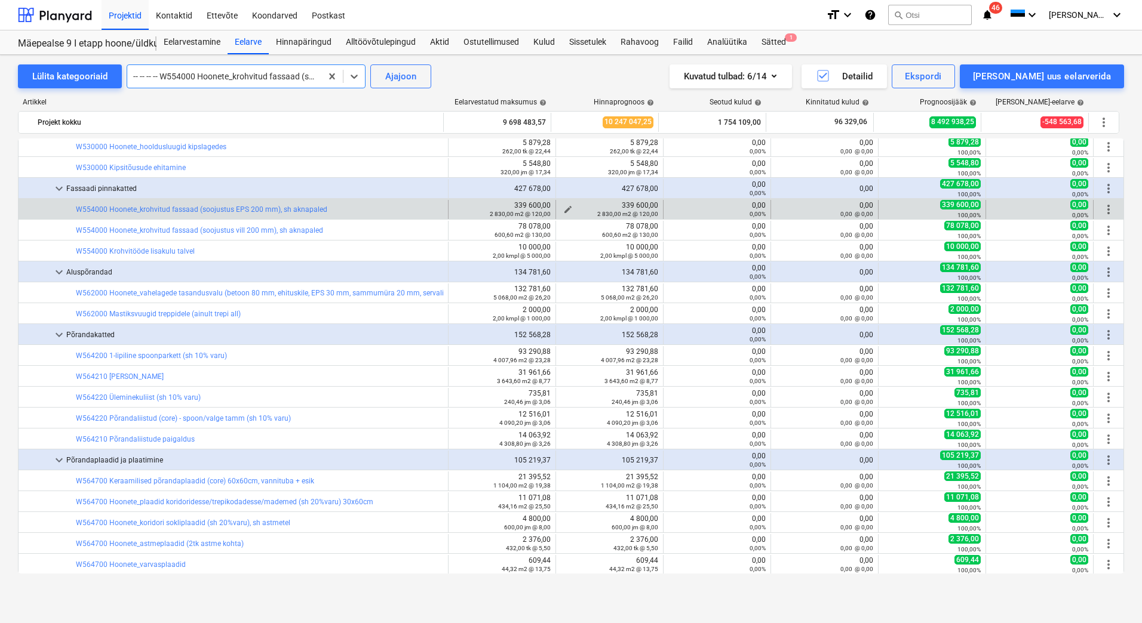
click at [566, 209] on span "edit" at bounding box center [568, 210] width 10 height 10
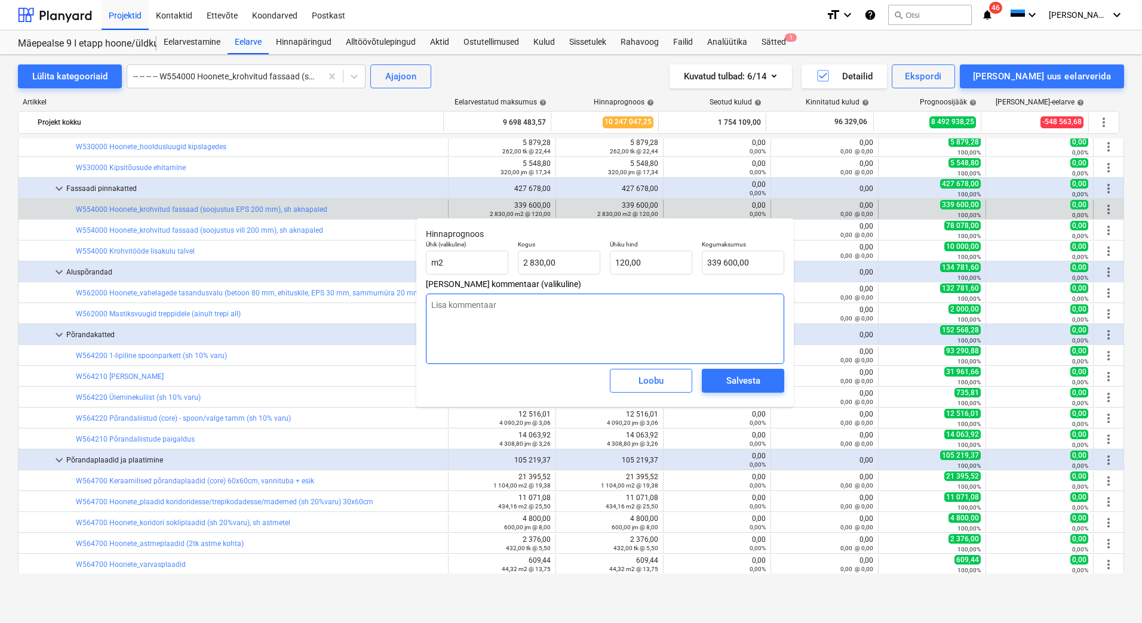
click at [497, 306] on textarea at bounding box center [605, 329] width 358 height 70
drag, startPoint x: 645, startPoint y: 309, endPoint x: 433, endPoint y: 309, distance: 212.0
click at [433, 309] on textarea "Konstrukstsiooni muudatus kolmekihilisteks elementideks" at bounding box center [605, 329] width 358 height 70
click at [490, 328] on textarea "Konstrukstsiooni muudatus kolmekihilisteks elementideks" at bounding box center [605, 329] width 358 height 70
click at [459, 307] on textarea "Konstrukstsiooni muudatus kolmekihilisteks elementideks" at bounding box center [605, 329] width 358 height 70
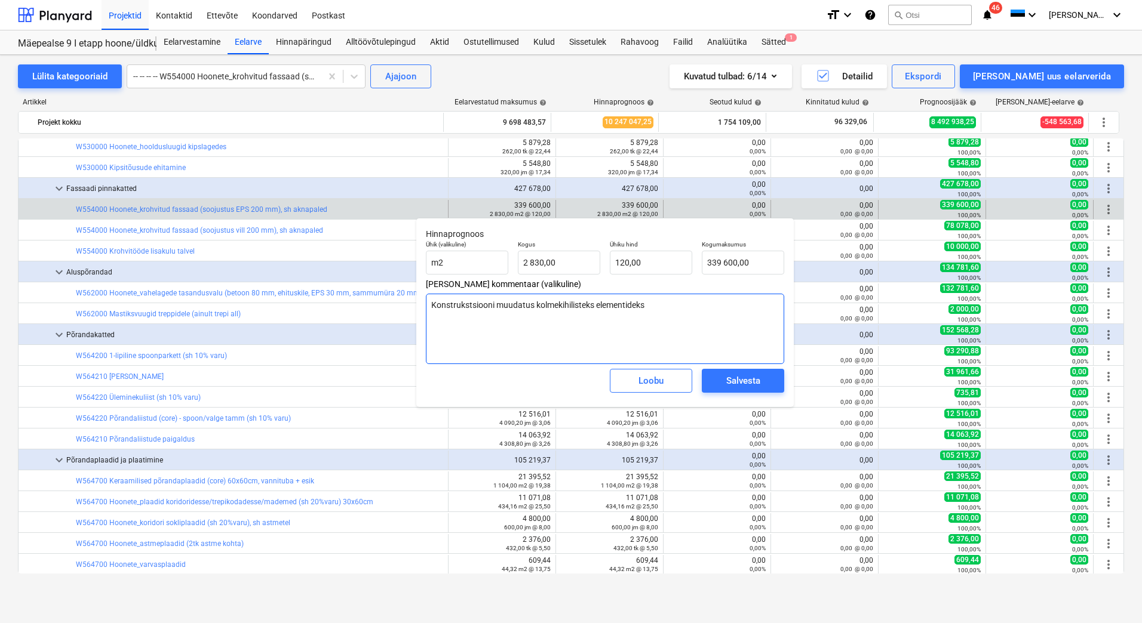
click at [459, 307] on textarea "Konstrukstsiooni muudatus kolmekihilisteks elementideks" at bounding box center [605, 329] width 358 height 70
click at [468, 304] on textarea "Konstrukstsiooni muudatus kolmekihilisteks elementideks" at bounding box center [605, 329] width 358 height 70
drag, startPoint x: 651, startPoint y: 307, endPoint x: 432, endPoint y: 314, distance: 219.3
click at [432, 314] on textarea "Konstruktsiooni muudatus kolmekihilisteks elementideks" at bounding box center [605, 329] width 358 height 70
drag, startPoint x: 748, startPoint y: 262, endPoint x: 709, endPoint y: 266, distance: 39.6
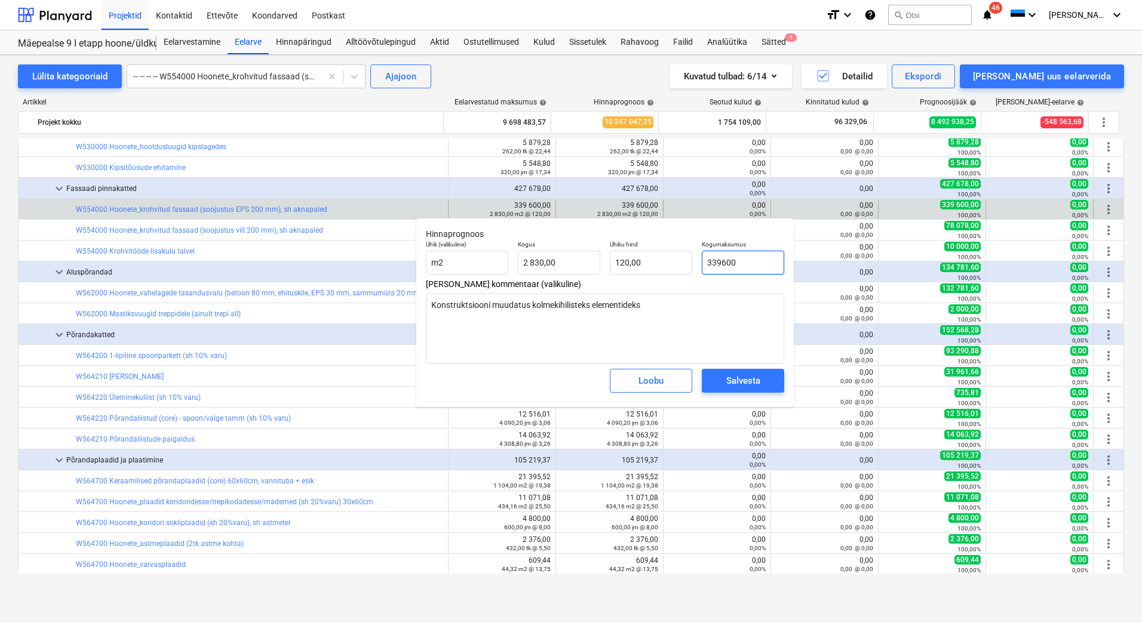
click at [709, 266] on input "339600" at bounding box center [743, 263] width 82 height 24
click at [746, 379] on div "Salvesta" at bounding box center [743, 381] width 34 height 16
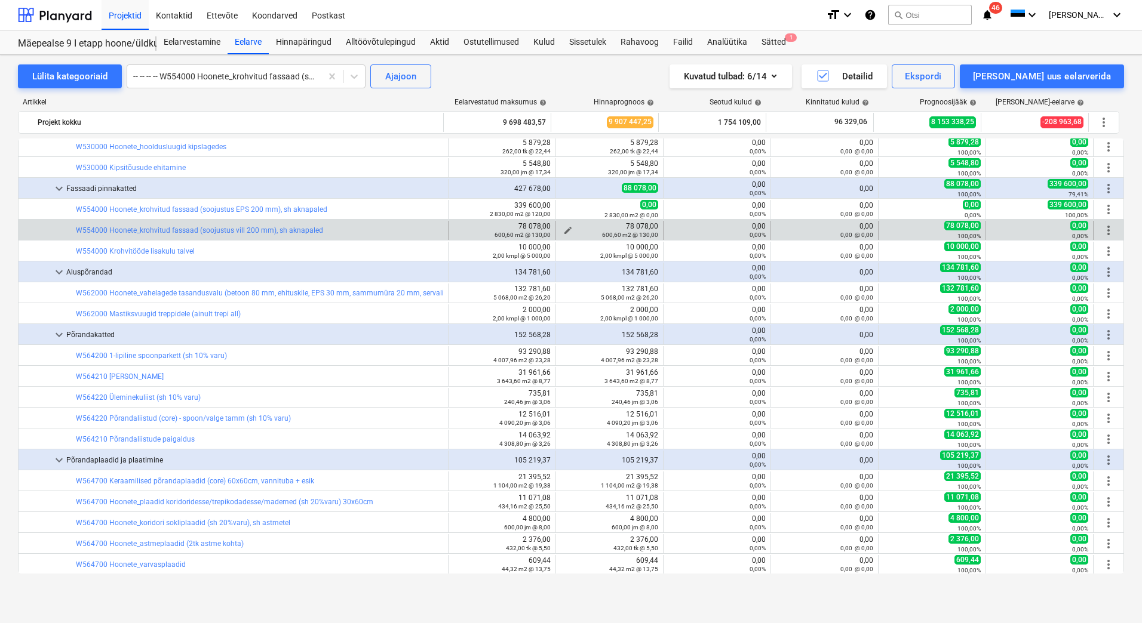
click at [565, 229] on span "edit" at bounding box center [568, 231] width 10 height 10
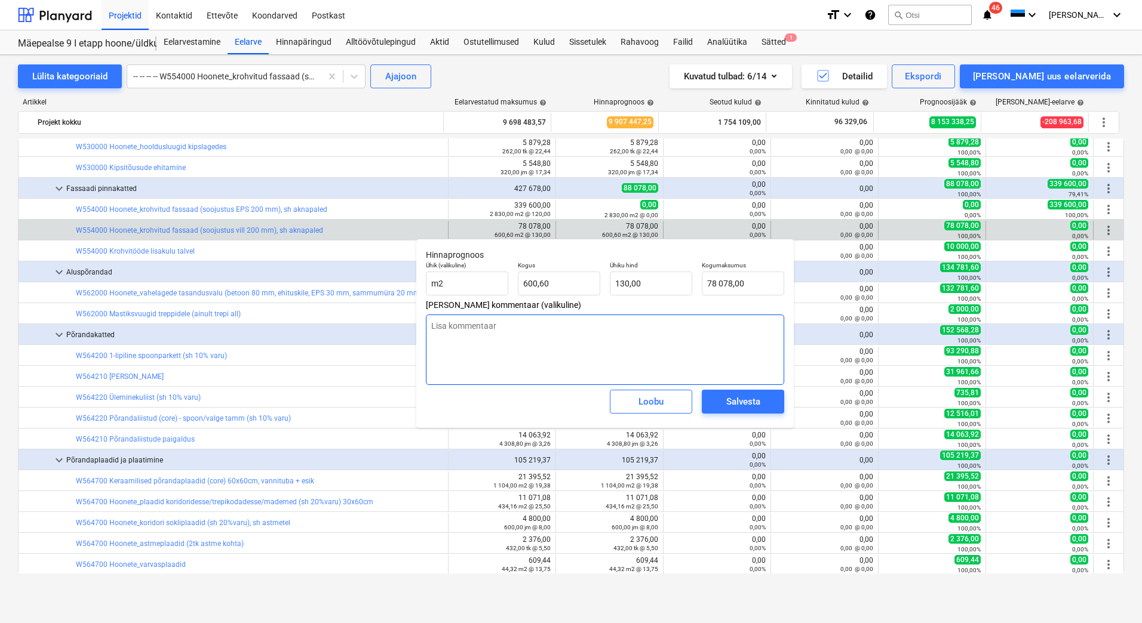
click at [550, 324] on textarea at bounding box center [605, 350] width 358 height 70
paste textarea "Konstruktsiooni muudatus kolmekihilisteks elementideks"
drag, startPoint x: 763, startPoint y: 289, endPoint x: 700, endPoint y: 289, distance: 62.7
click at [700, 289] on div "Kogumaksumus 78078" at bounding box center [743, 279] width 92 height 44
click at [755, 399] on div "Salvesta" at bounding box center [743, 402] width 34 height 16
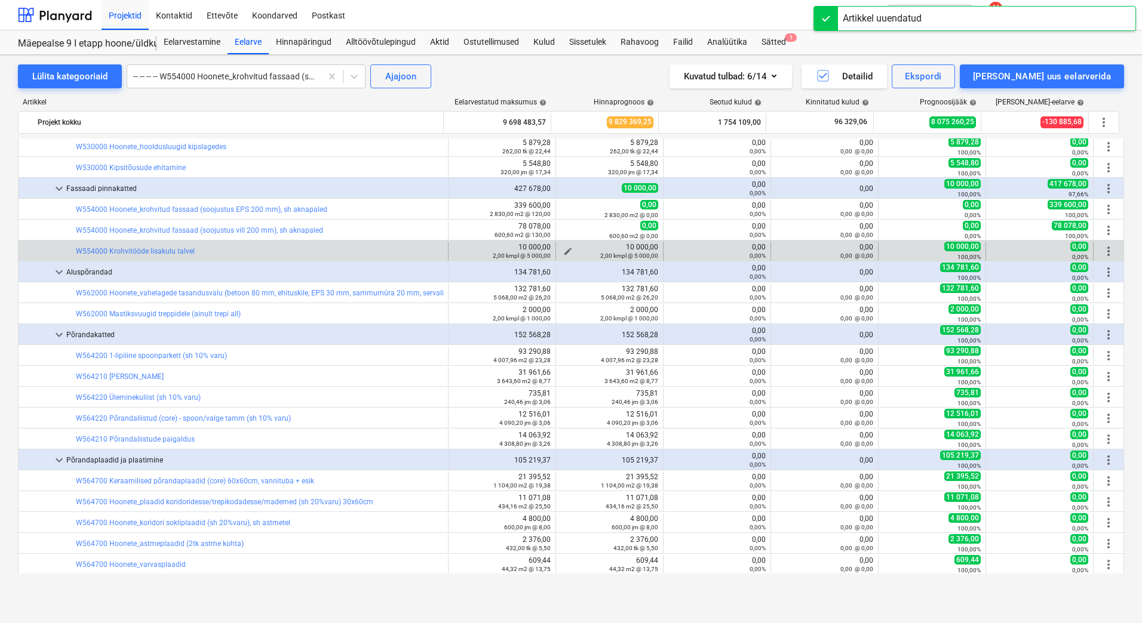
click at [564, 247] on span "edit" at bounding box center [568, 252] width 10 height 10
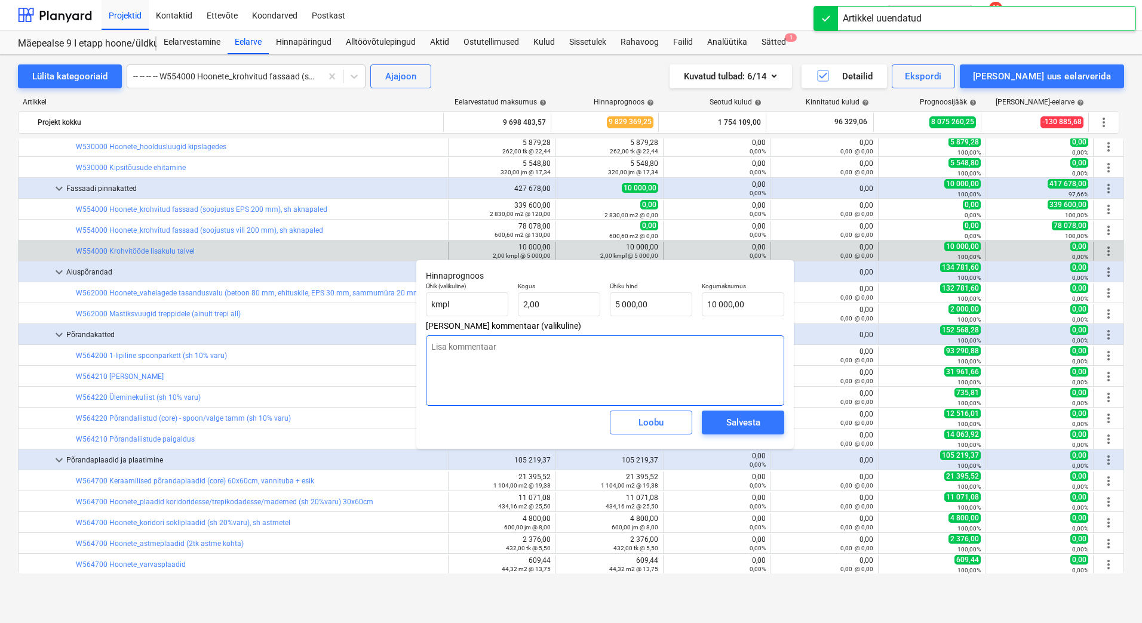
click at [567, 358] on textarea at bounding box center [605, 371] width 358 height 70
paste textarea "Konstruktsiooni muudatus kolmekihilisteks elementideks"
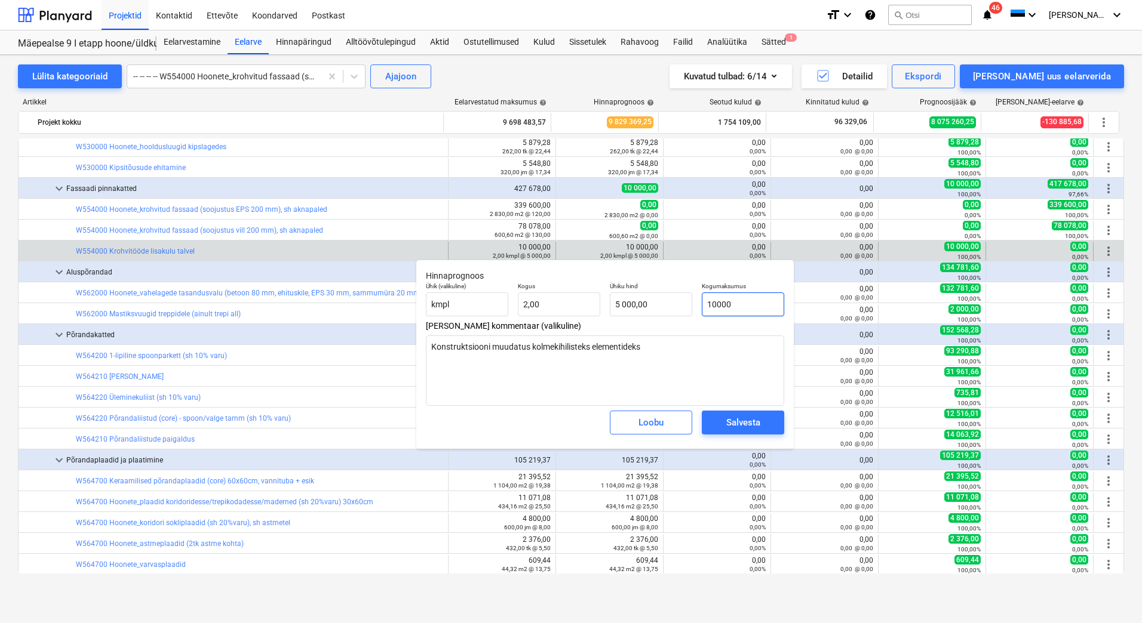
drag, startPoint x: 754, startPoint y: 308, endPoint x: 693, endPoint y: 309, distance: 60.9
click at [693, 309] on div "Ühik (valikuline) kmpl Kogus 2,00 Ühiku hind 5 000,00 Kogumaksumus 10000" at bounding box center [605, 300] width 368 height 44
click at [767, 418] on span "Salvesta" at bounding box center [743, 423] width 54 height 16
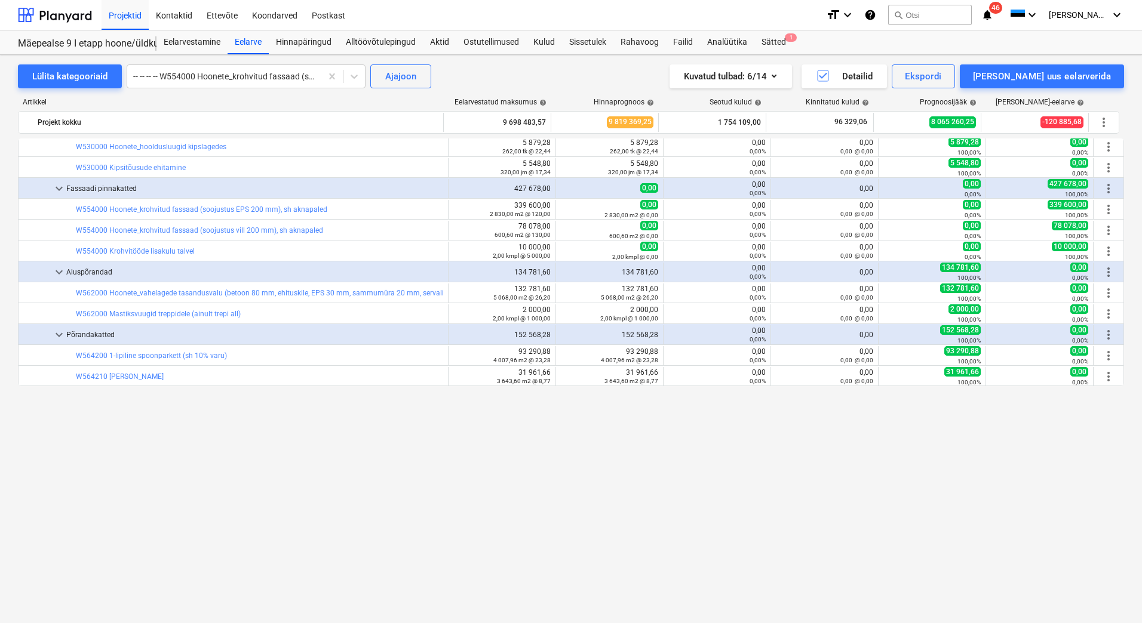
scroll to position [8357, 0]
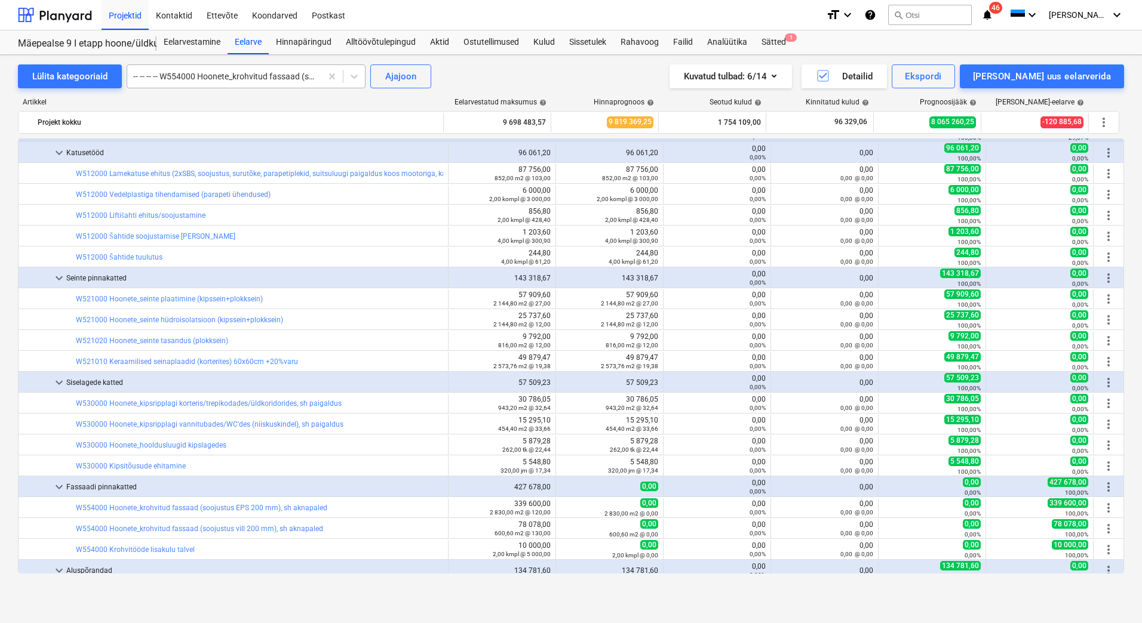
click at [253, 76] on div at bounding box center [224, 76] width 182 height 12
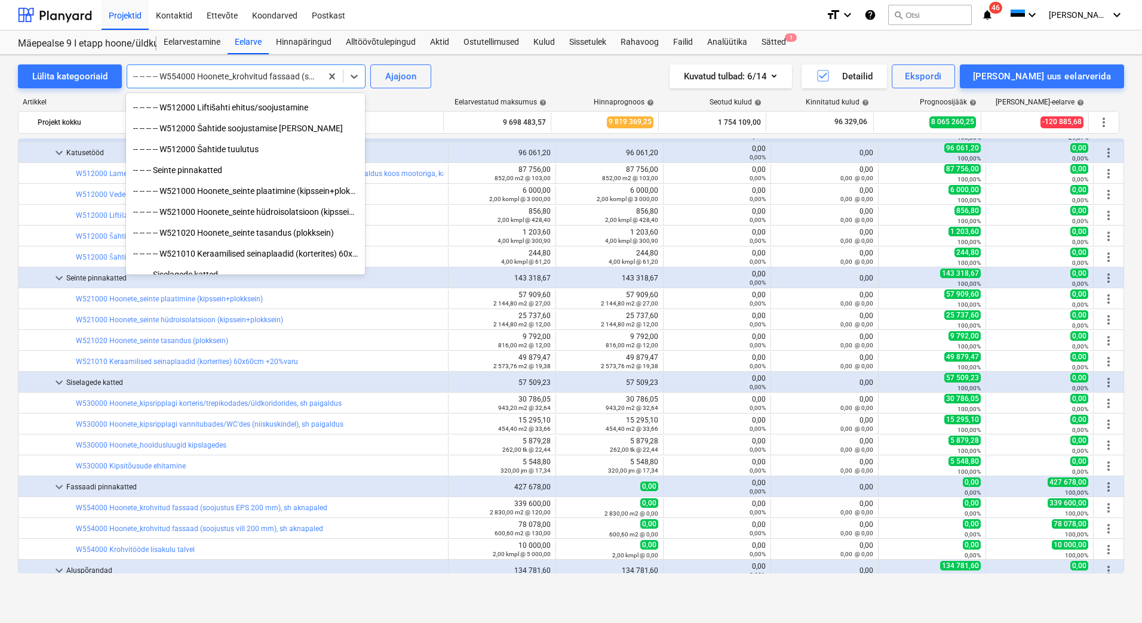
scroll to position [8417, 0]
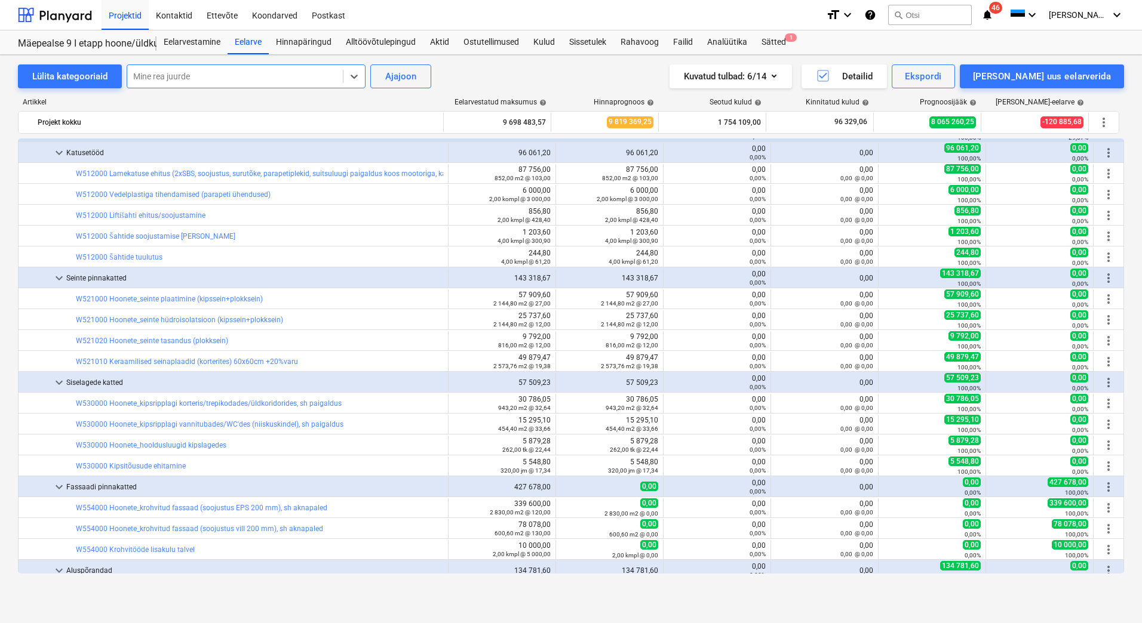
click at [271, 79] on div at bounding box center [235, 76] width 204 height 12
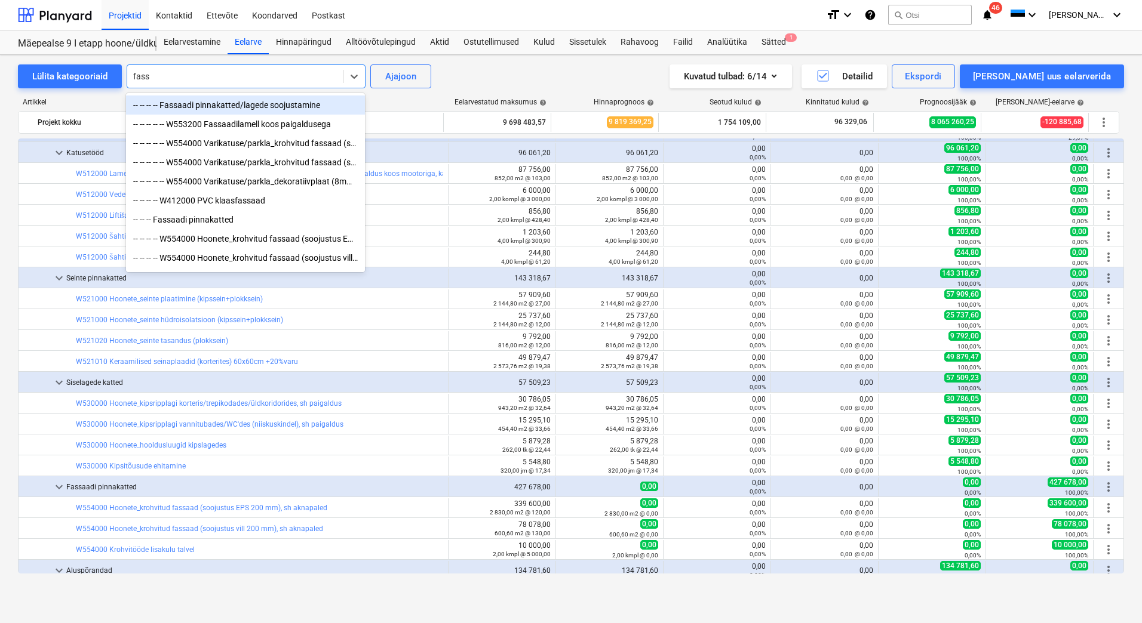
click at [226, 106] on div "-- -- -- -- Fassaadi pinnakatted/lagede soojustamine" at bounding box center [245, 105] width 239 height 19
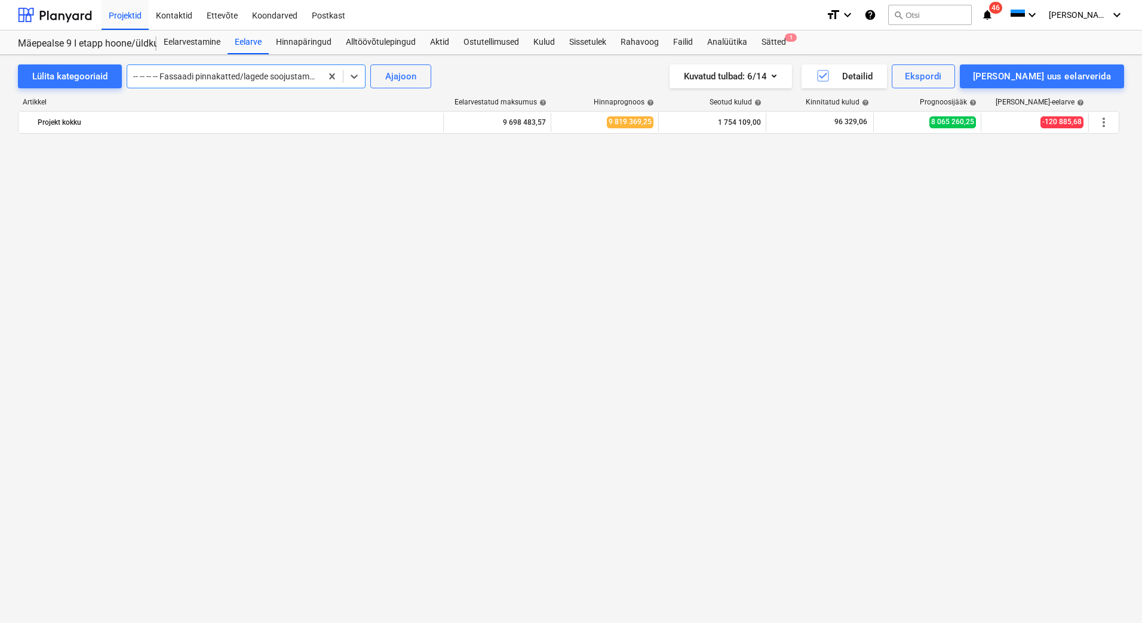
scroll to position [0, 0]
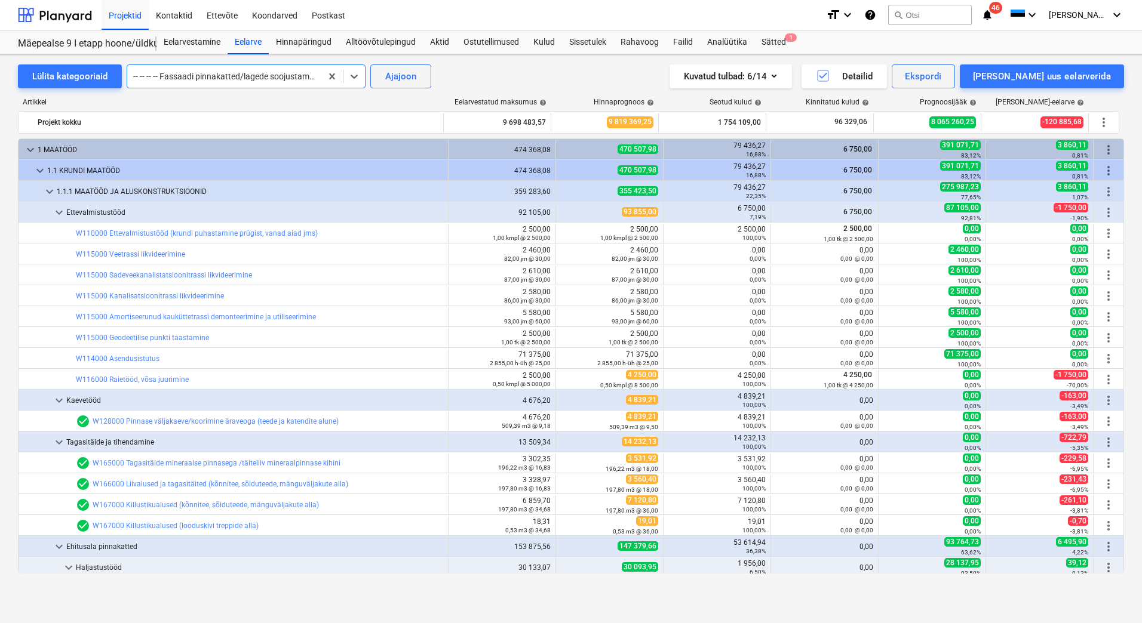
click at [263, 81] on div at bounding box center [224, 76] width 182 height 12
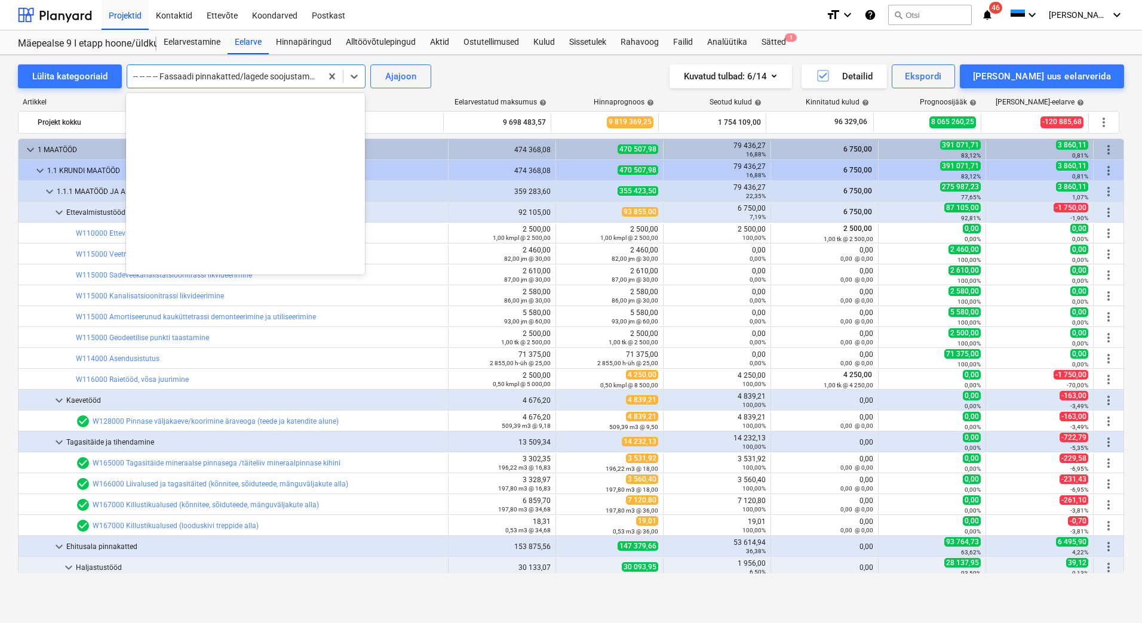
scroll to position [5246, 0]
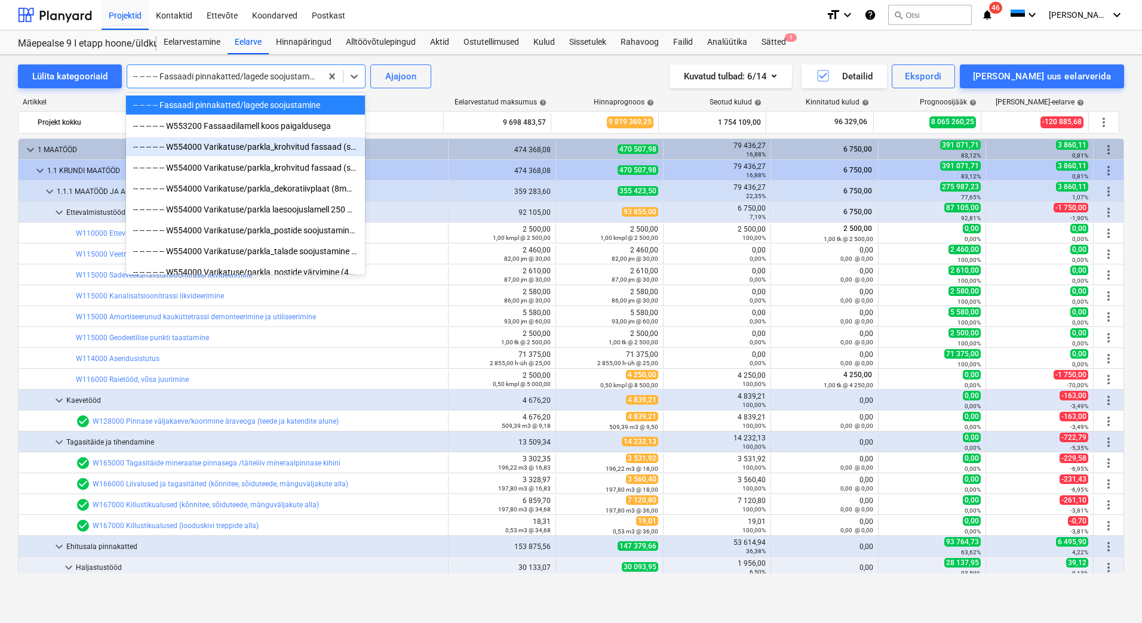
click at [236, 147] on div "-- -- -- -- -- W554000 Varikatuse/parkla_krohvitud fassaad (soojustus EPS 150-2…" at bounding box center [245, 146] width 239 height 19
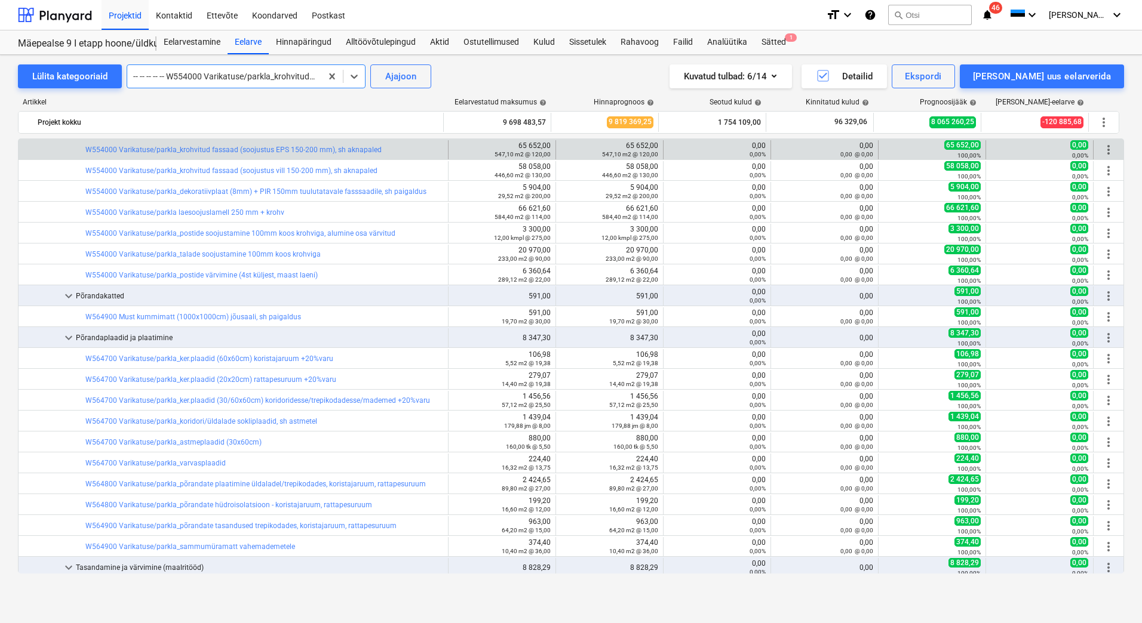
scroll to position [5228, 0]
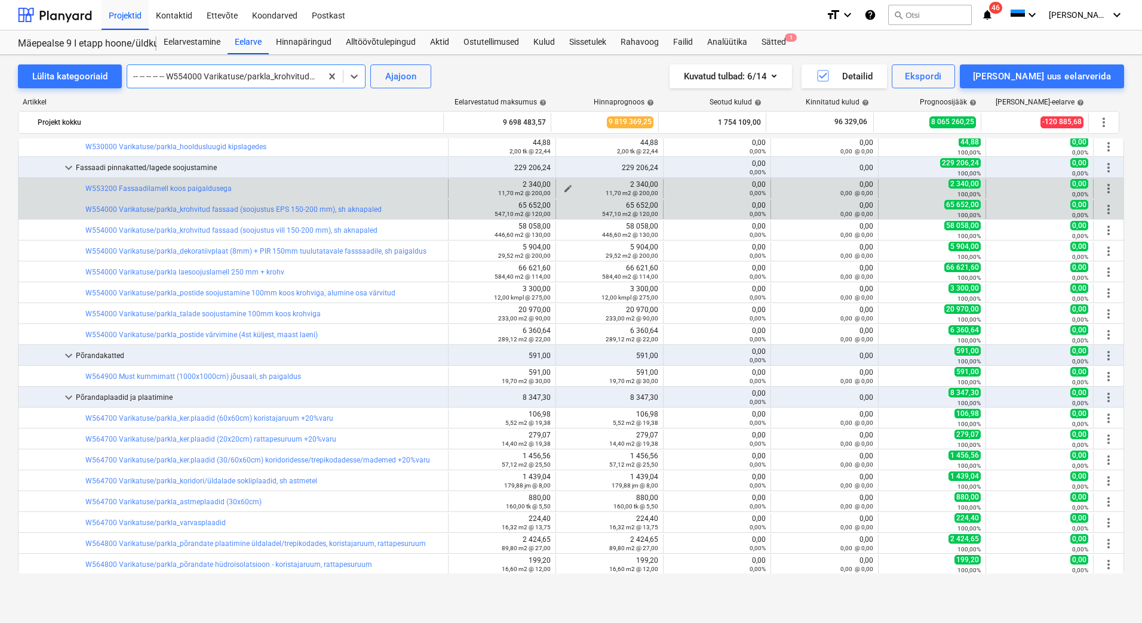
click at [564, 186] on span "edit" at bounding box center [568, 189] width 10 height 10
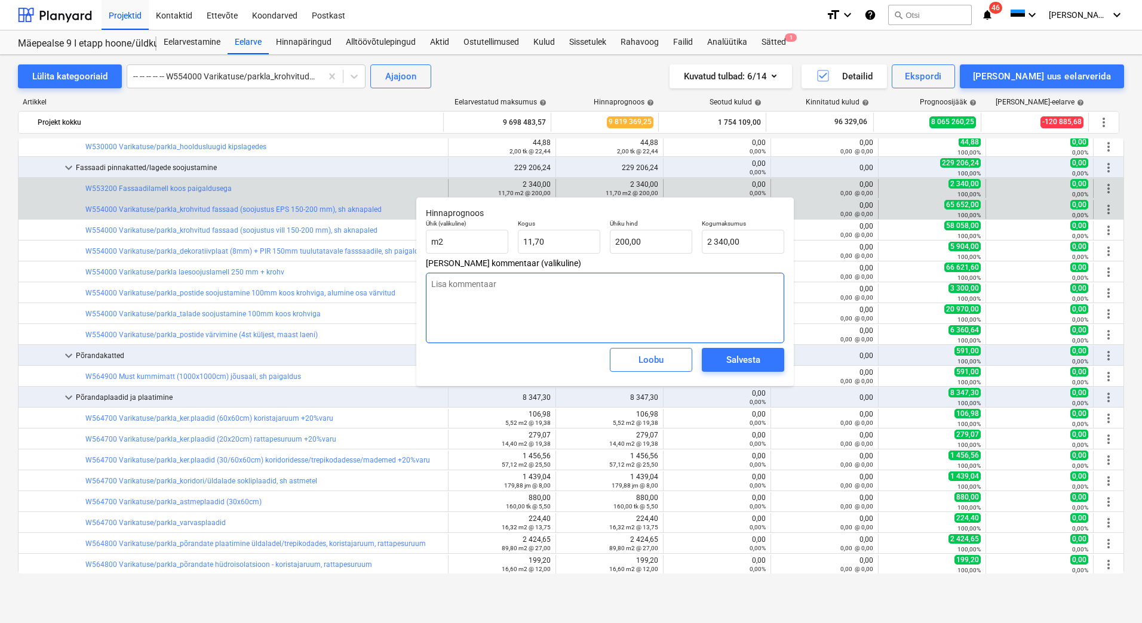
click at [529, 297] on textarea at bounding box center [605, 308] width 358 height 70
paste textarea "Konstruktsiooni muudatus kolmekihilisteks elementideks"
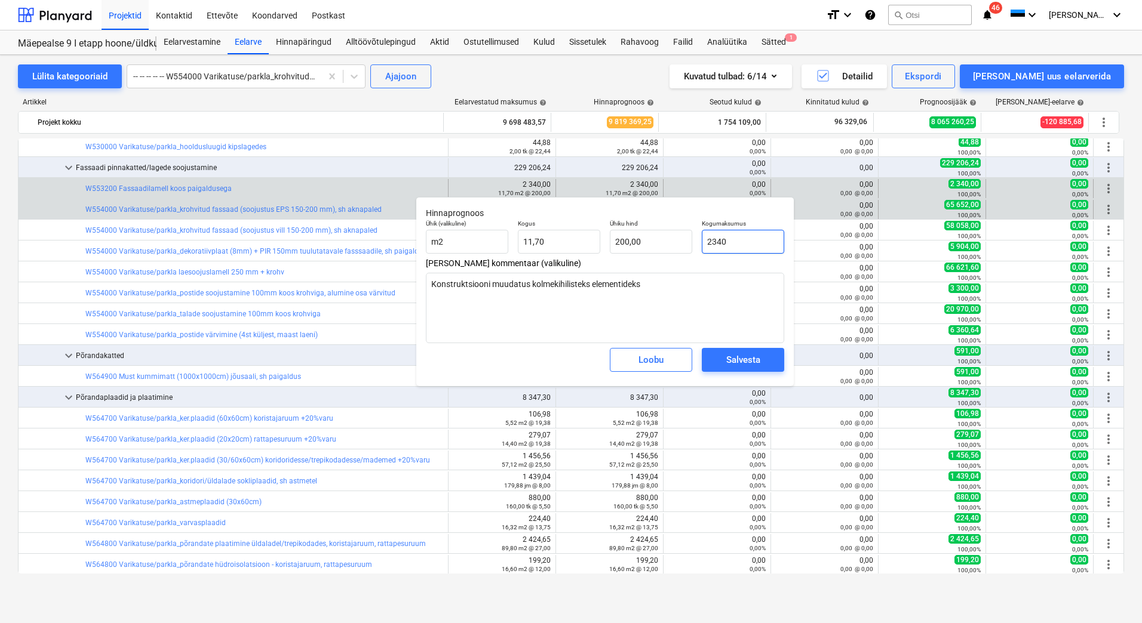
drag, startPoint x: 753, startPoint y: 243, endPoint x: 696, endPoint y: 241, distance: 57.4
click at [696, 241] on div "Ühik (valikuline) m2 Kogus 11,70 Ühiku hind 200,00 Kogumaksumus 2340" at bounding box center [605, 237] width 368 height 44
click at [732, 362] on div "Salvesta" at bounding box center [743, 360] width 34 height 16
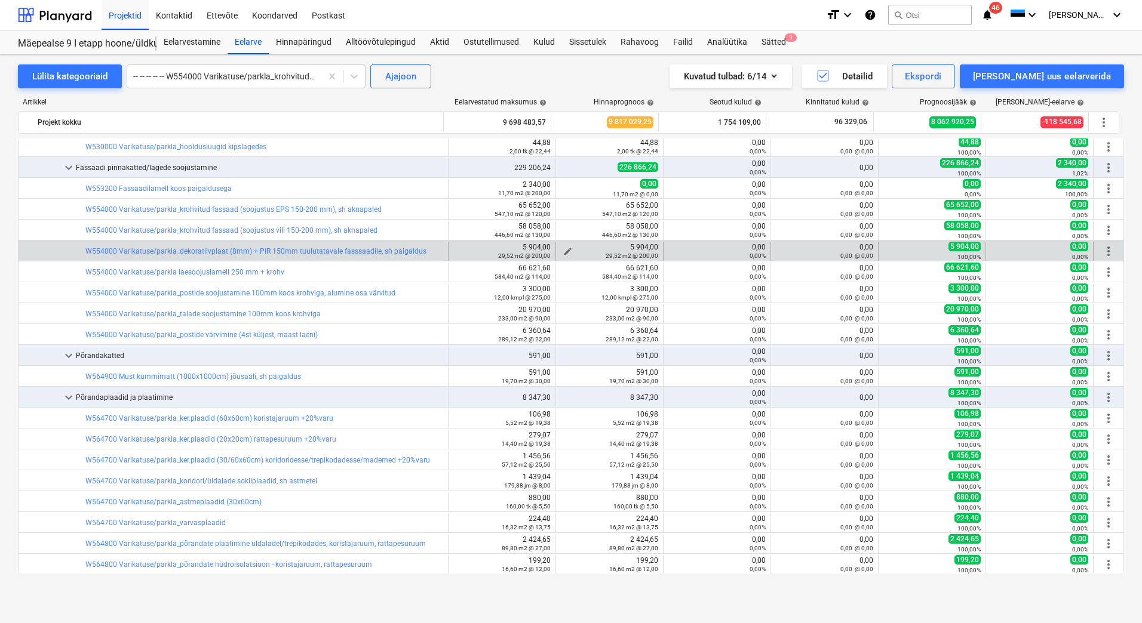
click at [567, 248] on span "edit" at bounding box center [568, 252] width 10 height 10
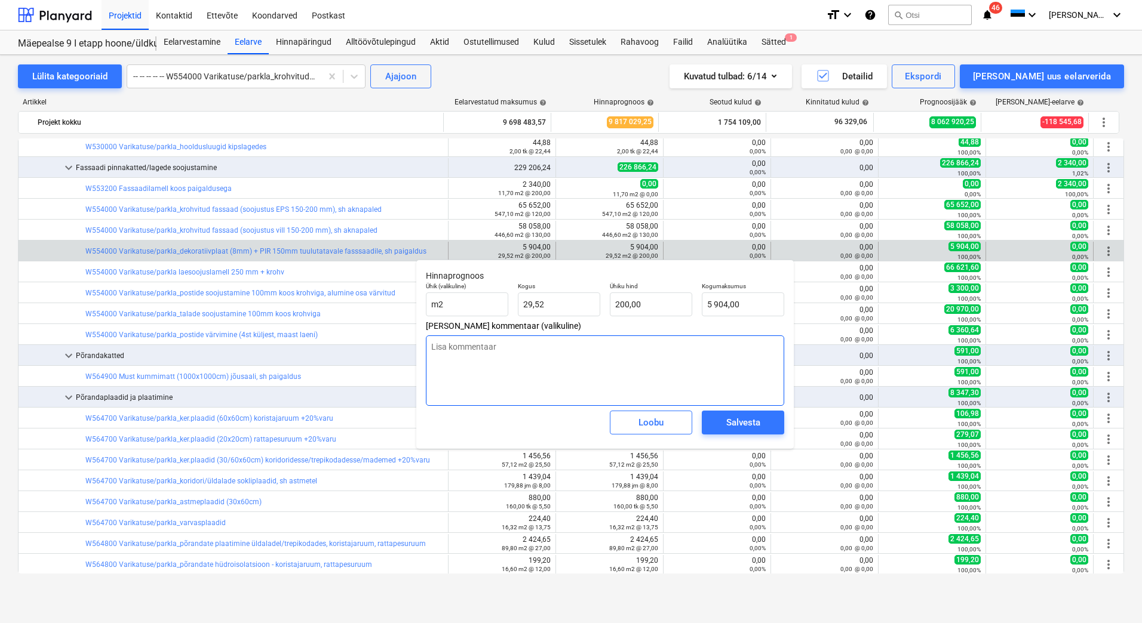
click at [500, 352] on textarea at bounding box center [605, 371] width 358 height 70
click at [11, 350] on div "Lülita kategooriaid -- -- -- -- -- W554000 Varikatuse/parkla_krohvitud fassaad …" at bounding box center [571, 326] width 1142 height 543
click at [647, 425] on div "Loobu" at bounding box center [650, 423] width 25 height 16
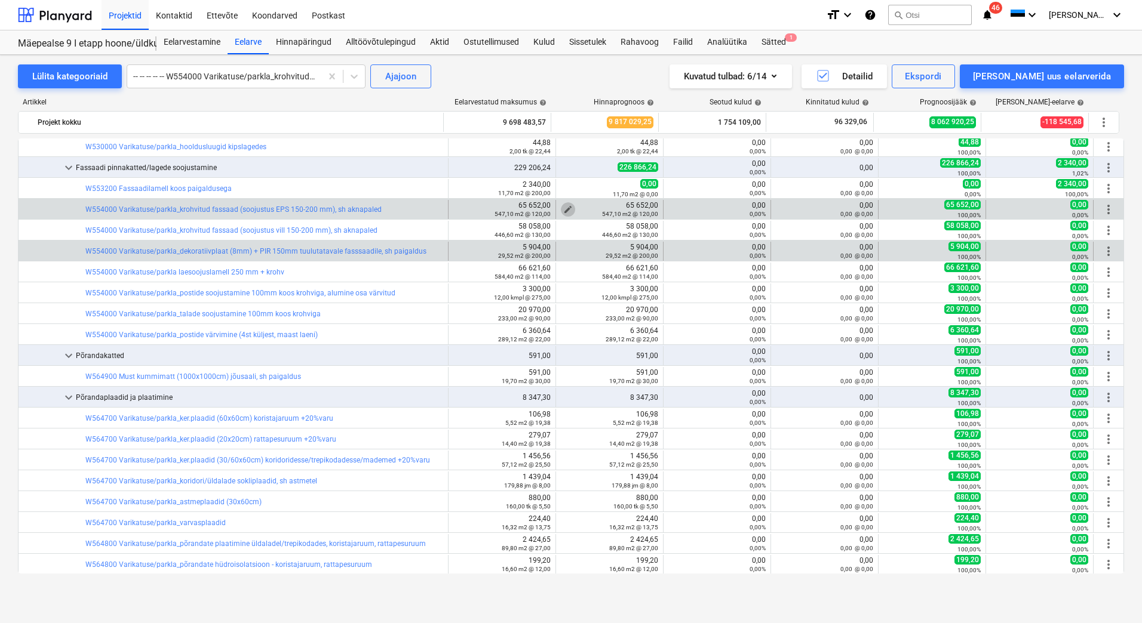
click at [563, 207] on span "edit" at bounding box center [568, 210] width 10 height 10
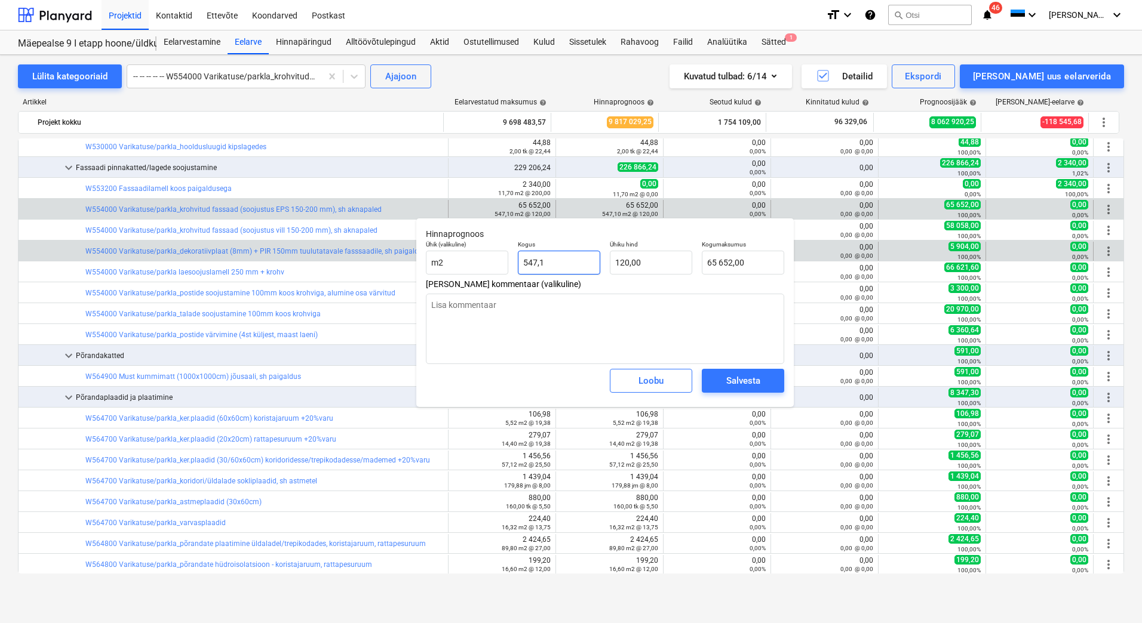
drag, startPoint x: 552, startPoint y: 260, endPoint x: 517, endPoint y: 263, distance: 34.8
click at [517, 263] on div "Kogus 547,1" at bounding box center [559, 258] width 92 height 44
click at [485, 306] on textarea at bounding box center [605, 329] width 358 height 70
click at [468, 306] on textarea "Konstrukstsiooni muudatuse" at bounding box center [605, 329] width 358 height 70
drag, startPoint x: 539, startPoint y: 306, endPoint x: 432, endPoint y: 307, distance: 107.5
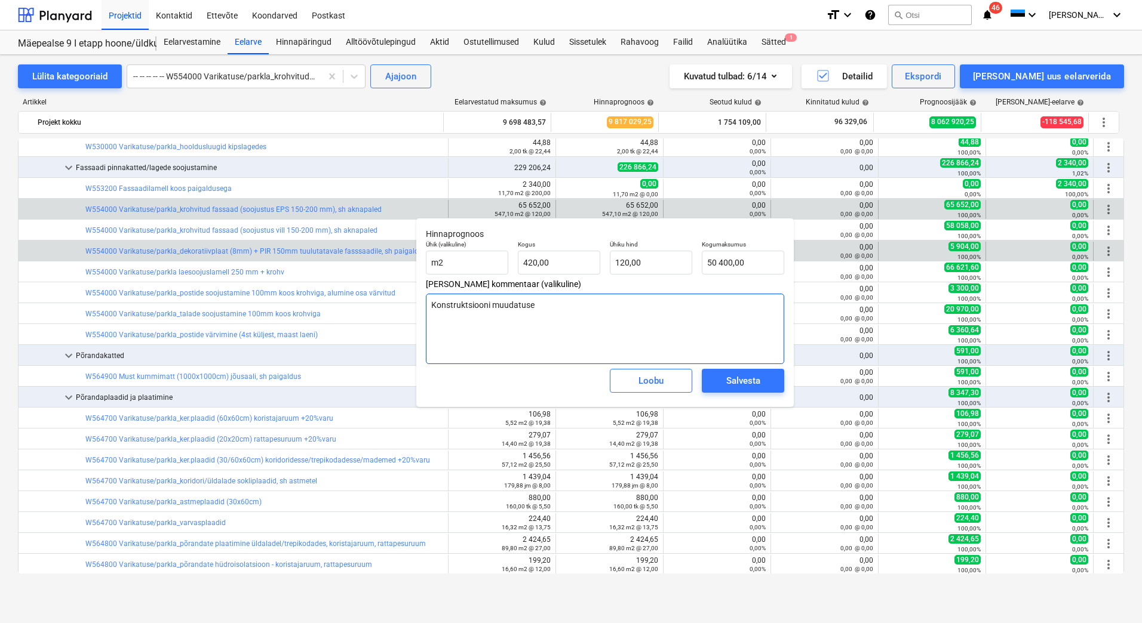
click at [432, 307] on textarea "Konstruktsiooni muudatuse" at bounding box center [605, 329] width 358 height 70
click at [726, 384] on div "Salvesta" at bounding box center [743, 381] width 34 height 16
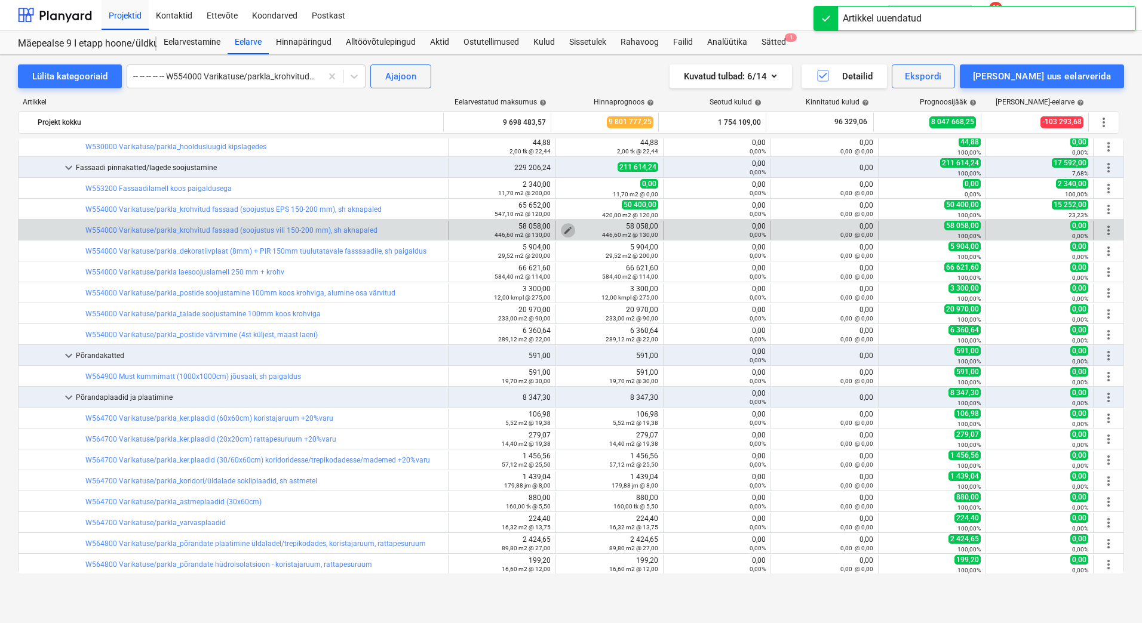
click at [563, 230] on span "edit" at bounding box center [568, 231] width 10 height 10
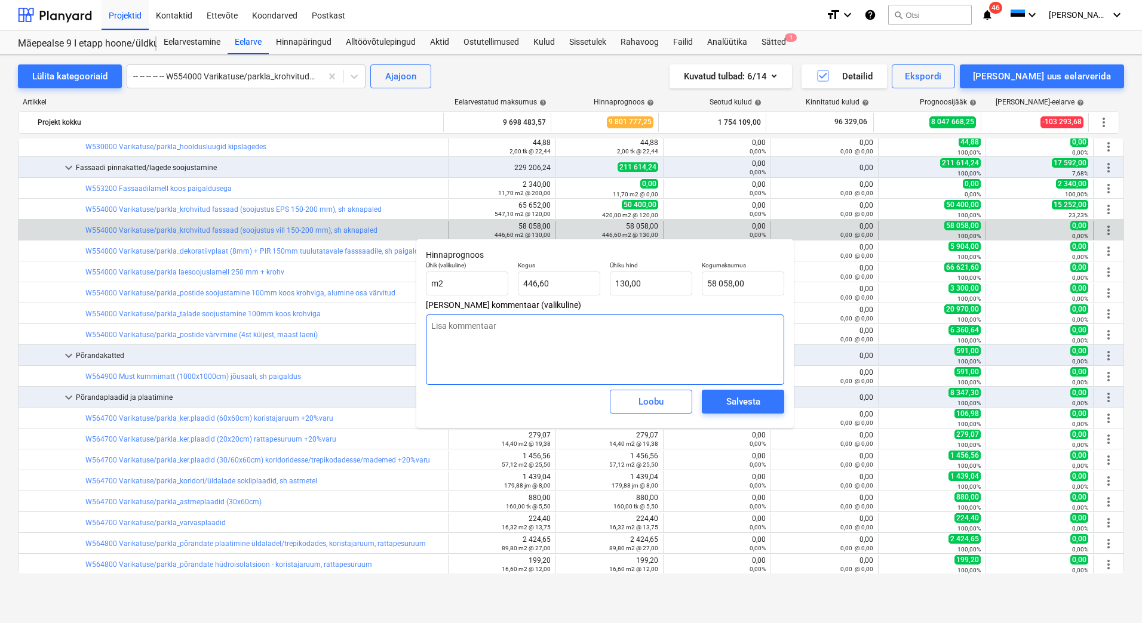
click at [505, 326] on textarea at bounding box center [605, 350] width 358 height 70
paste textarea "Konstruktsiooni muudatuse"
drag, startPoint x: 755, startPoint y: 287, endPoint x: 695, endPoint y: 287, distance: 59.7
click at [695, 287] on div "Ühik (valikuline) m2 Kogus 446,60 Ühiku hind 130,00 Kogumaksumus 58058" at bounding box center [605, 279] width 368 height 44
click at [743, 405] on div "Salvesta" at bounding box center [743, 402] width 34 height 16
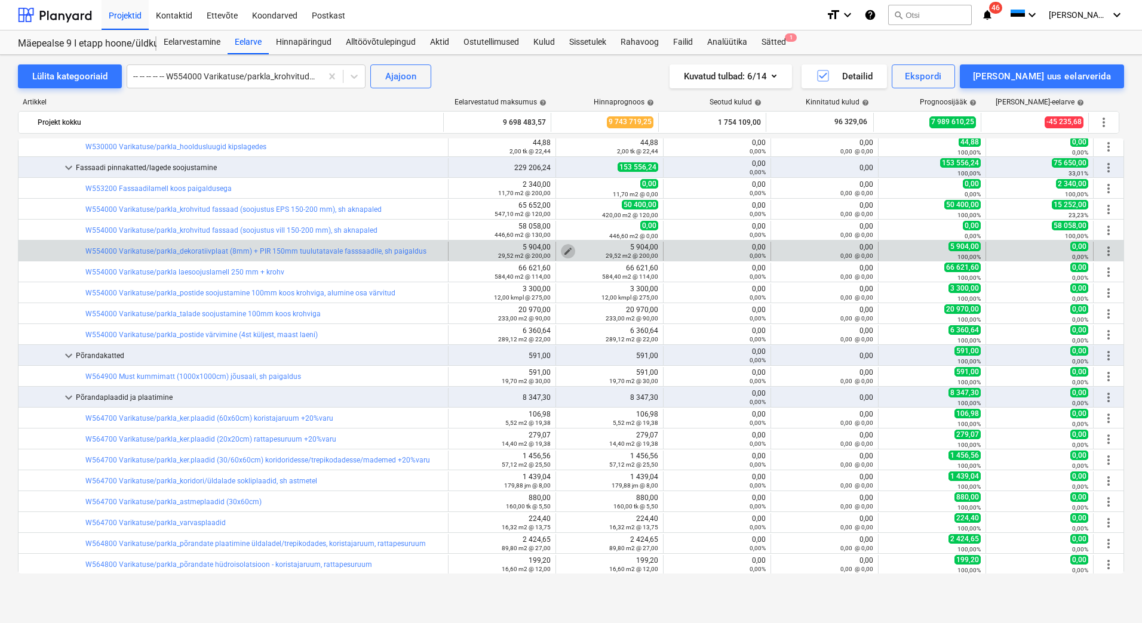
click at [563, 247] on span "edit" at bounding box center [568, 252] width 10 height 10
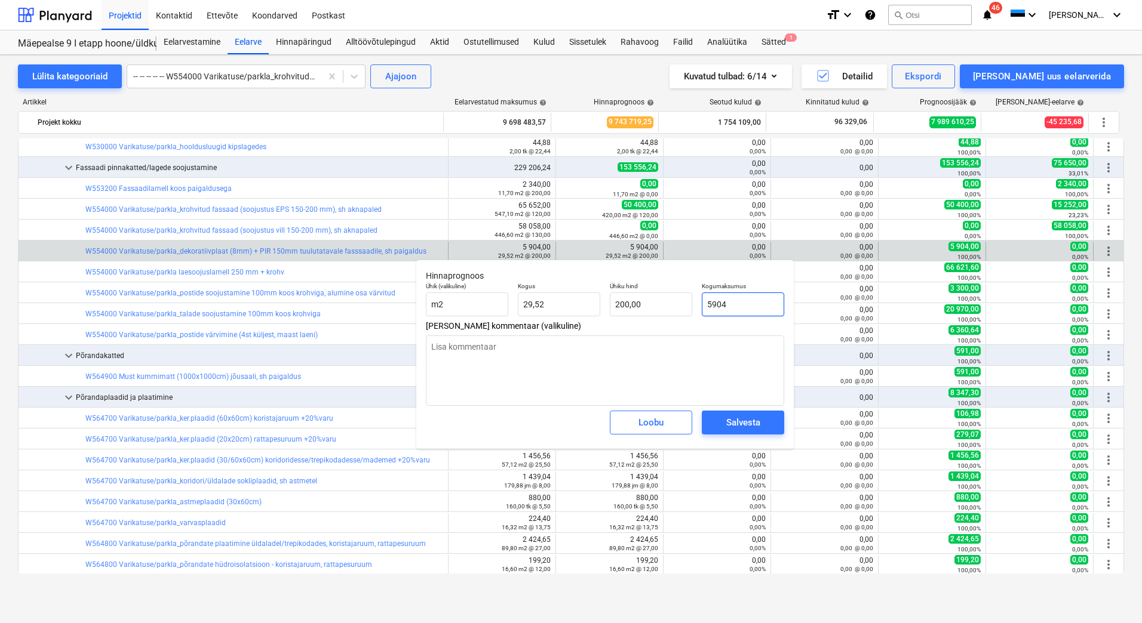
drag, startPoint x: 748, startPoint y: 299, endPoint x: 707, endPoint y: 306, distance: 41.2
click at [707, 306] on input "5904" at bounding box center [743, 305] width 82 height 24
click at [640, 356] on textarea at bounding box center [605, 371] width 358 height 70
paste textarea "Konstruktsiooni muudatuse"
click at [747, 421] on div "Salvesta" at bounding box center [743, 423] width 34 height 16
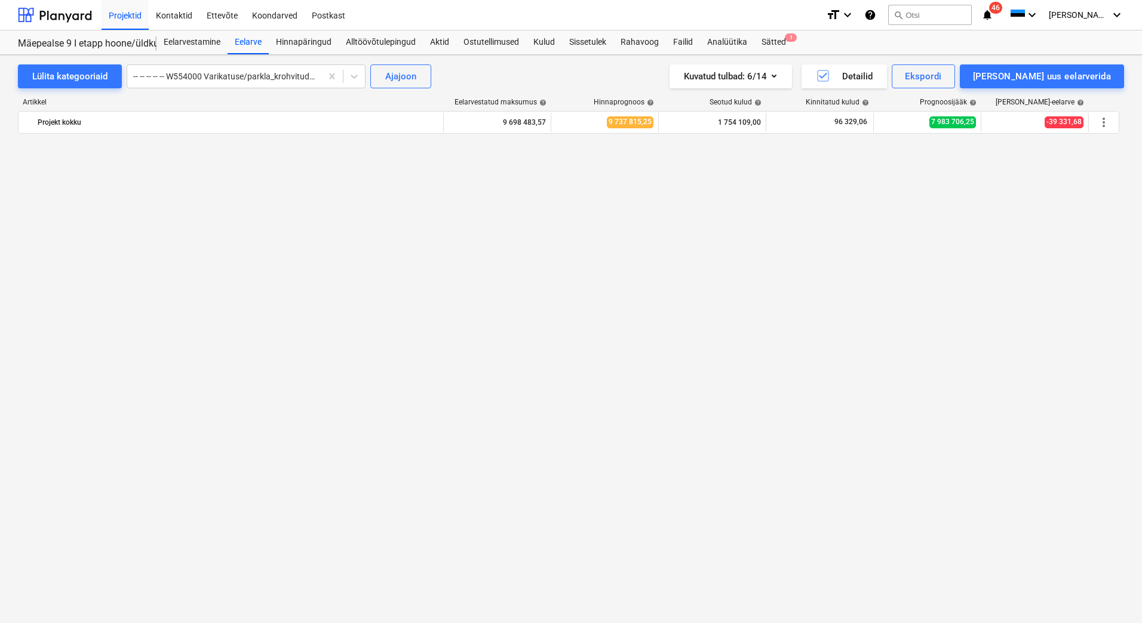
scroll to position [6840, 0]
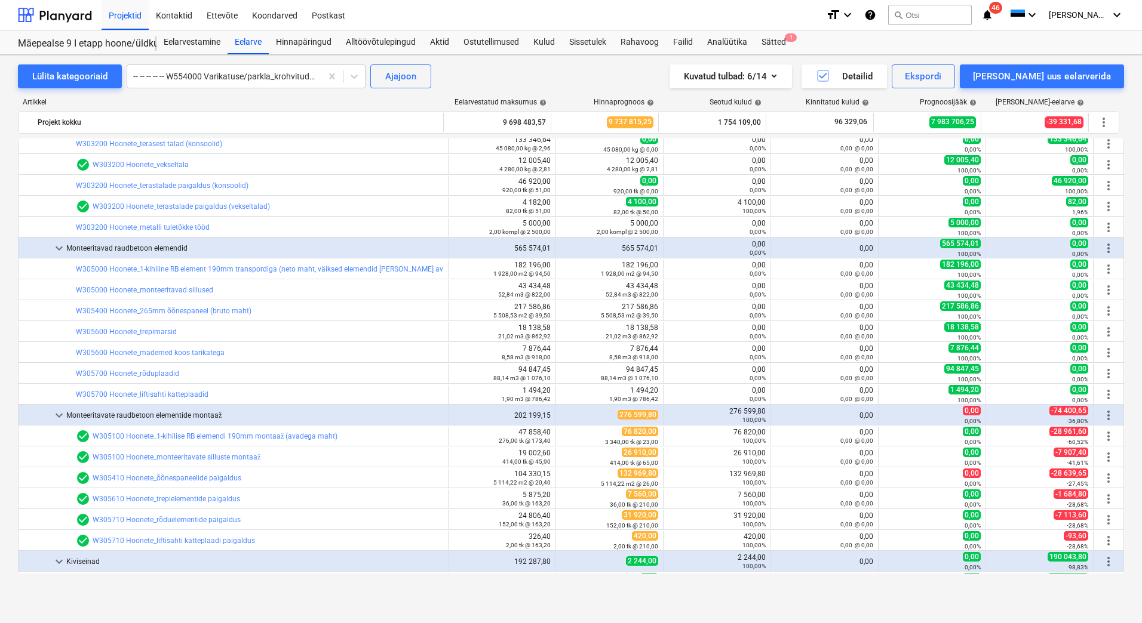
click at [8, 390] on div "Lülita kategooriaid -- -- -- -- -- W554000 Varikatuse/parkla_krohvitud fassaad …" at bounding box center [571, 326] width 1142 height 543
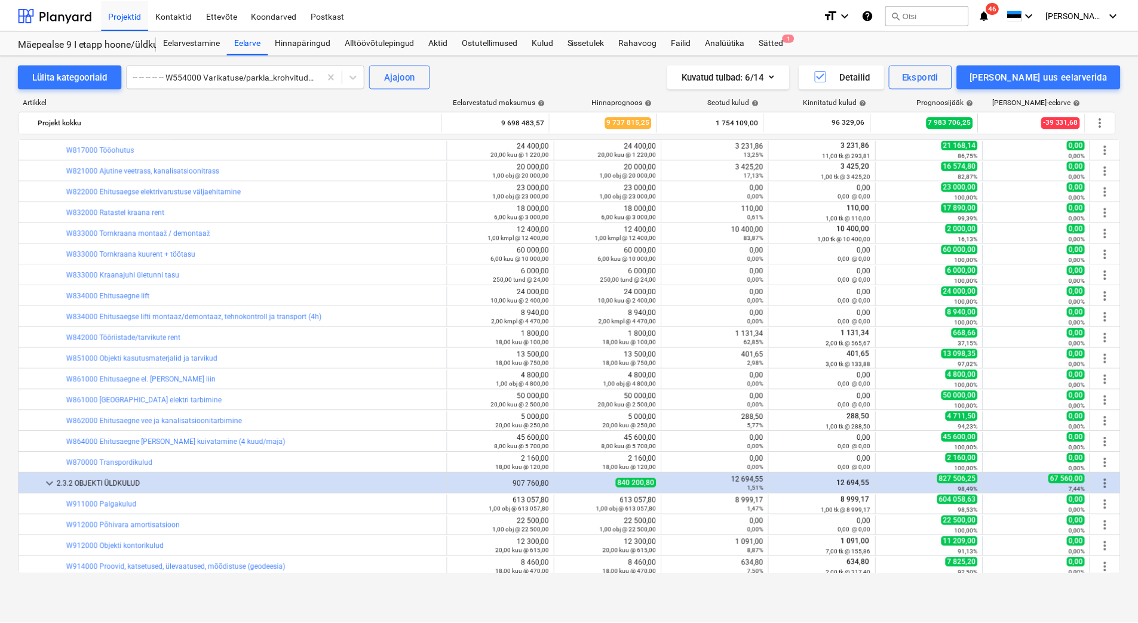
scroll to position [10184, 0]
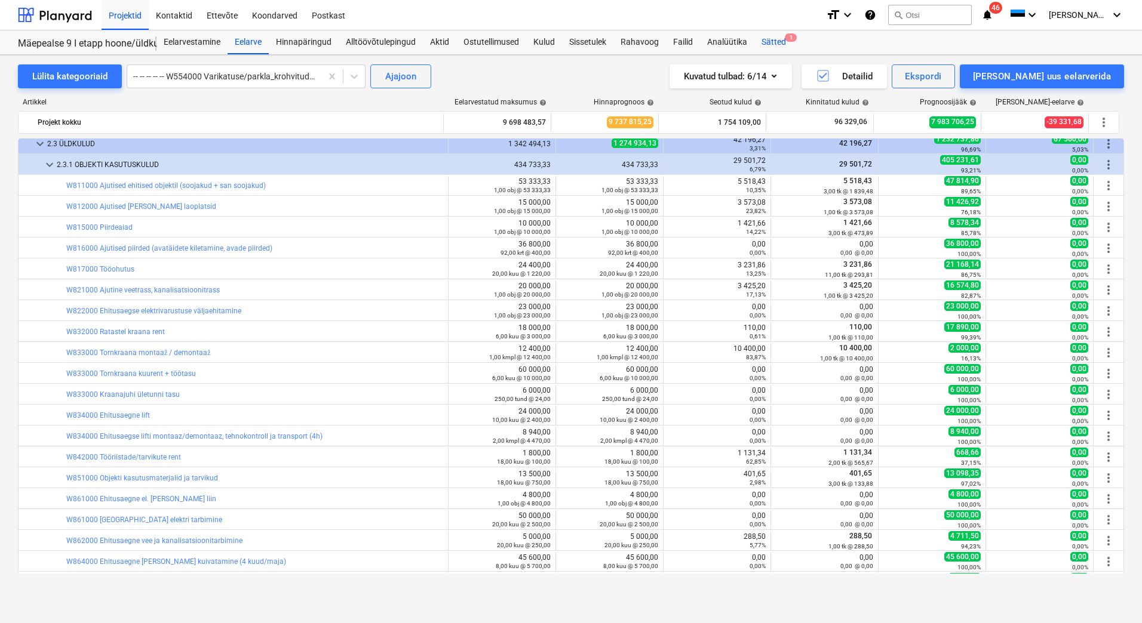
click at [781, 45] on div "Sätted 1" at bounding box center [773, 42] width 39 height 24
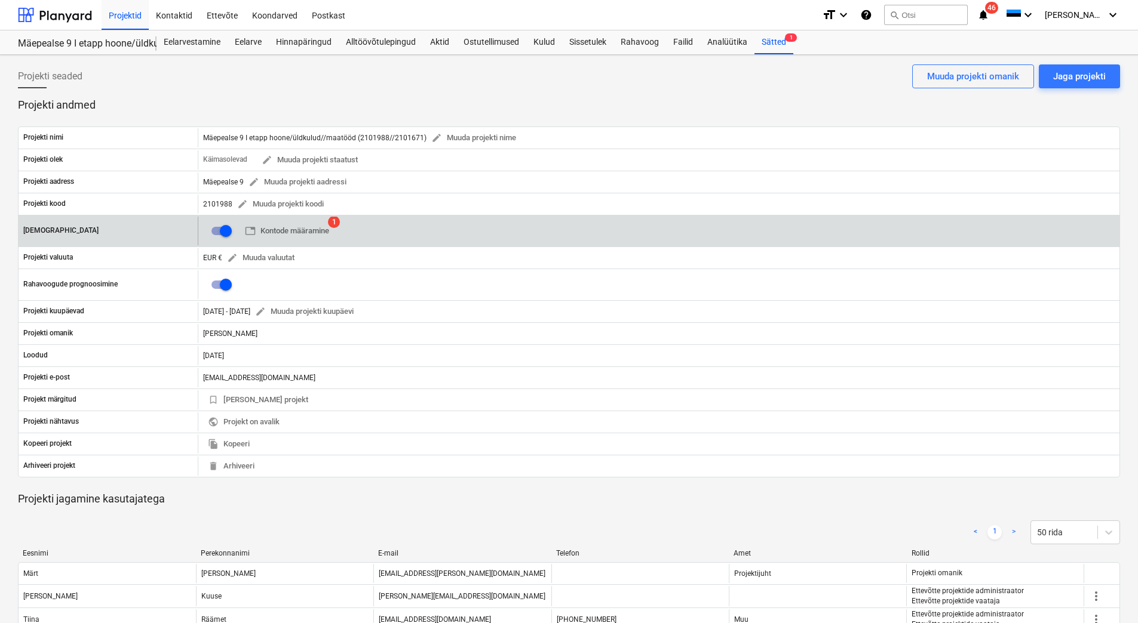
click at [334, 221] on span "1" at bounding box center [334, 222] width 12 height 12
click at [325, 229] on span "table Kontode määramine" at bounding box center [287, 232] width 84 height 14
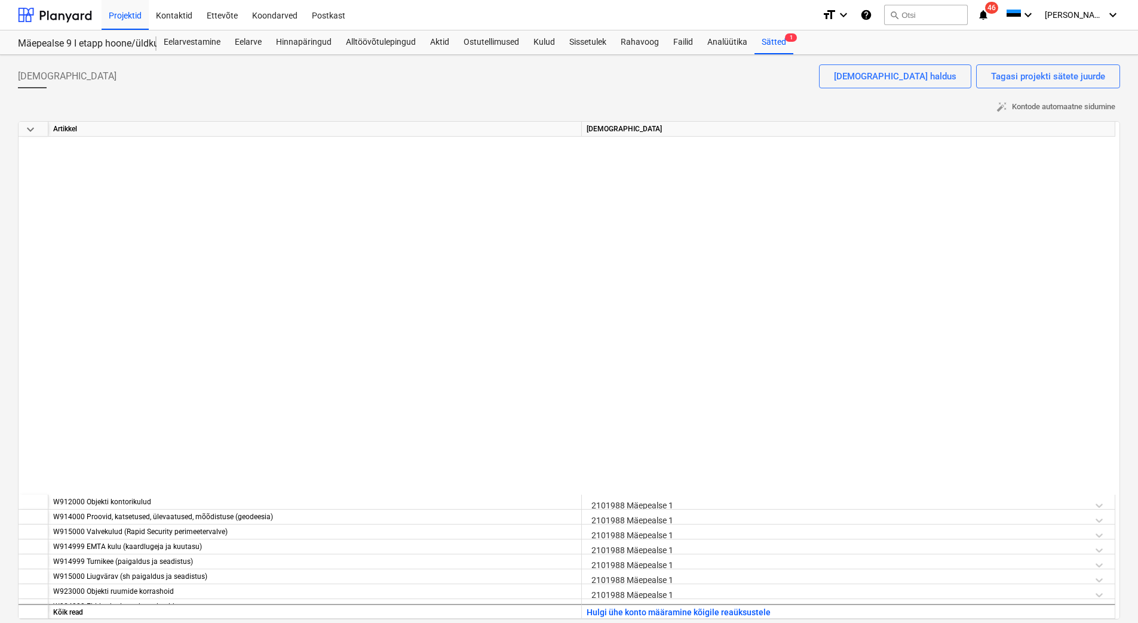
scroll to position [7713, 0]
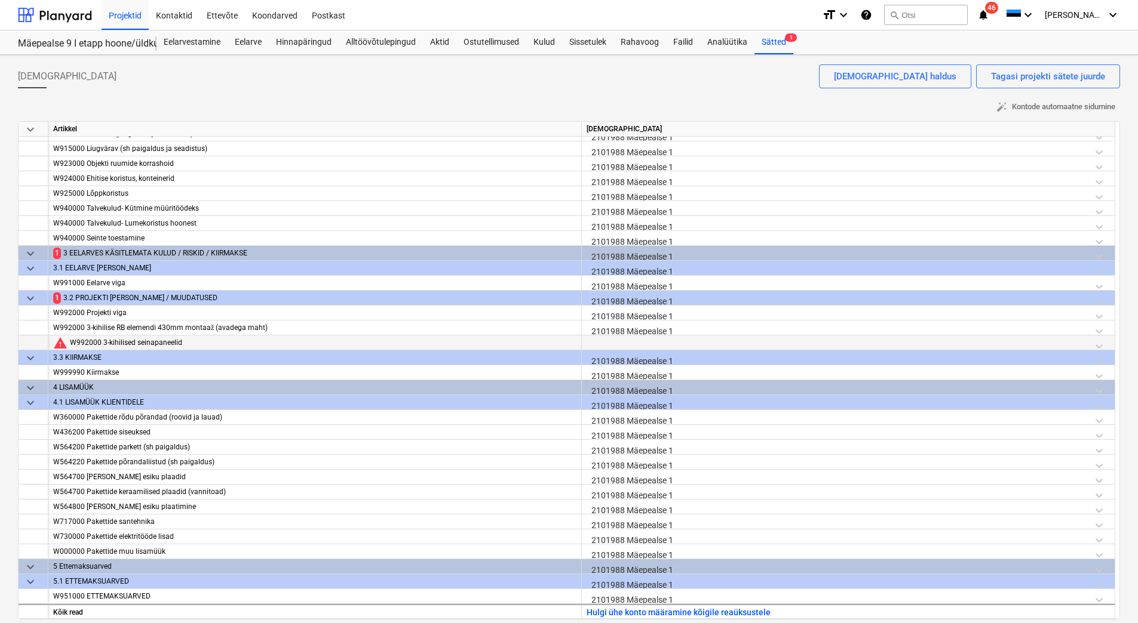
click at [626, 339] on div at bounding box center [847, 346] width 523 height 21
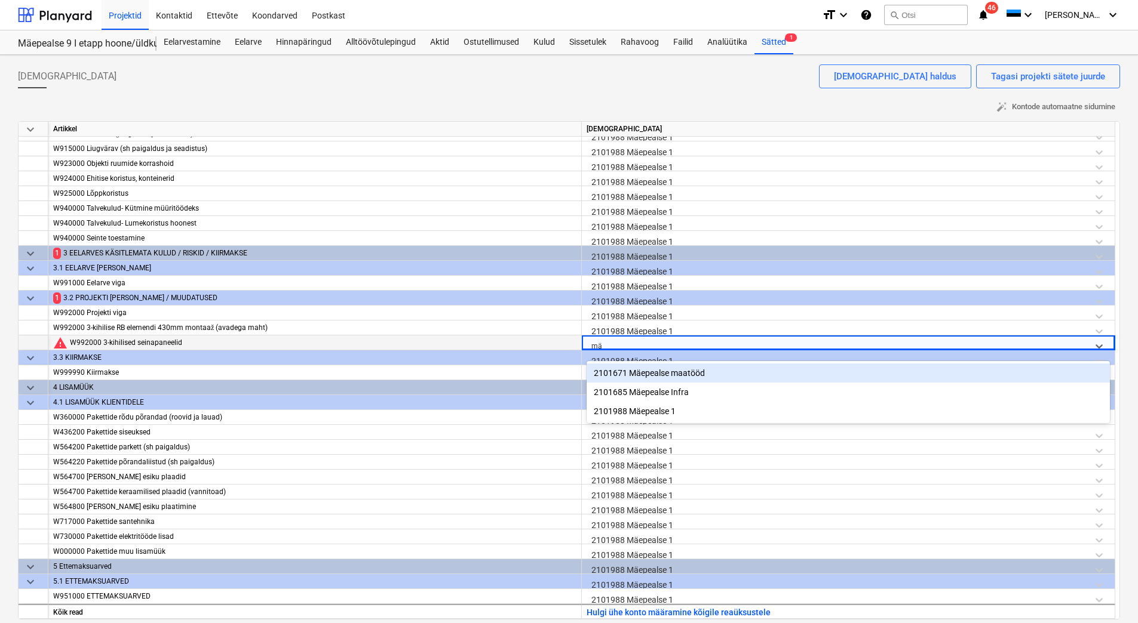
type input "mäe"
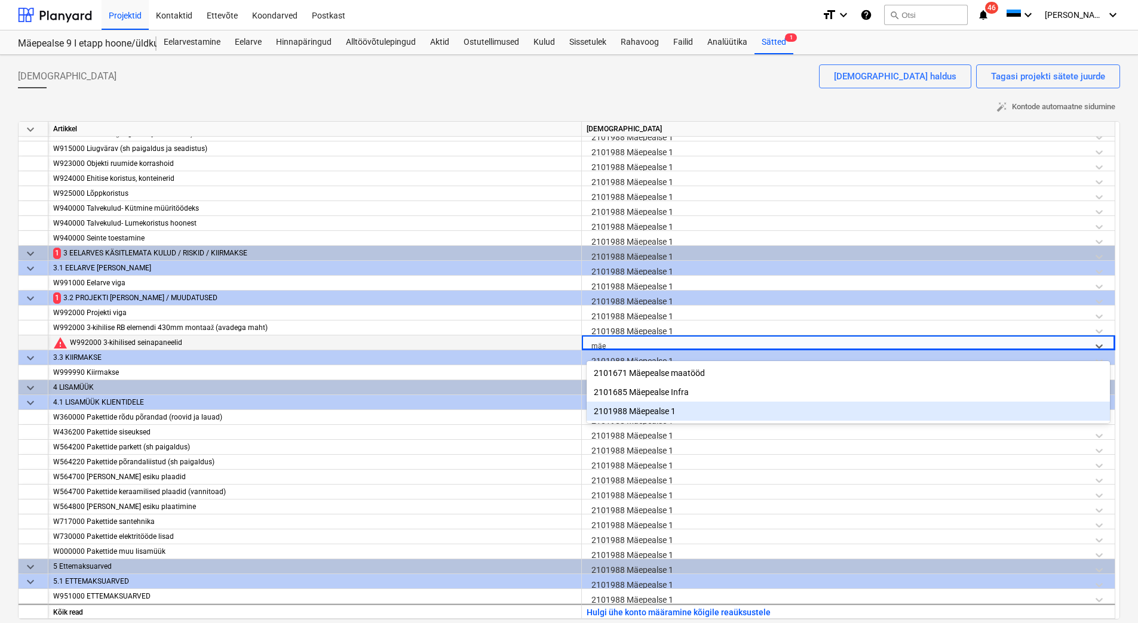
click at [661, 410] on div "2101988 Mäepealse 1" at bounding box center [847, 411] width 523 height 19
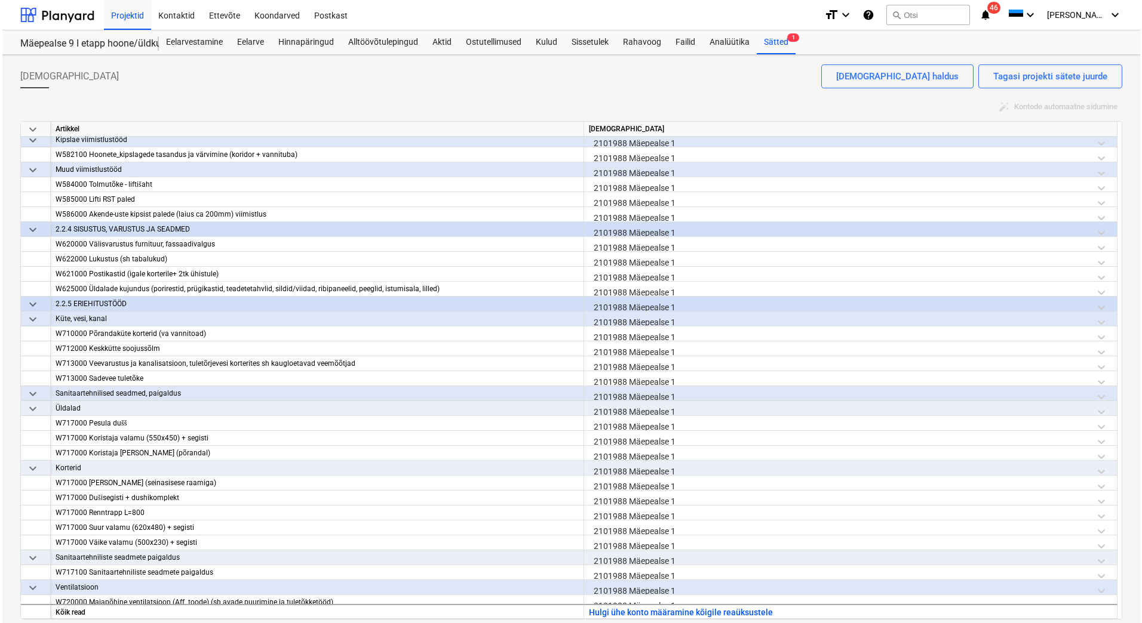
scroll to position [6639, 0]
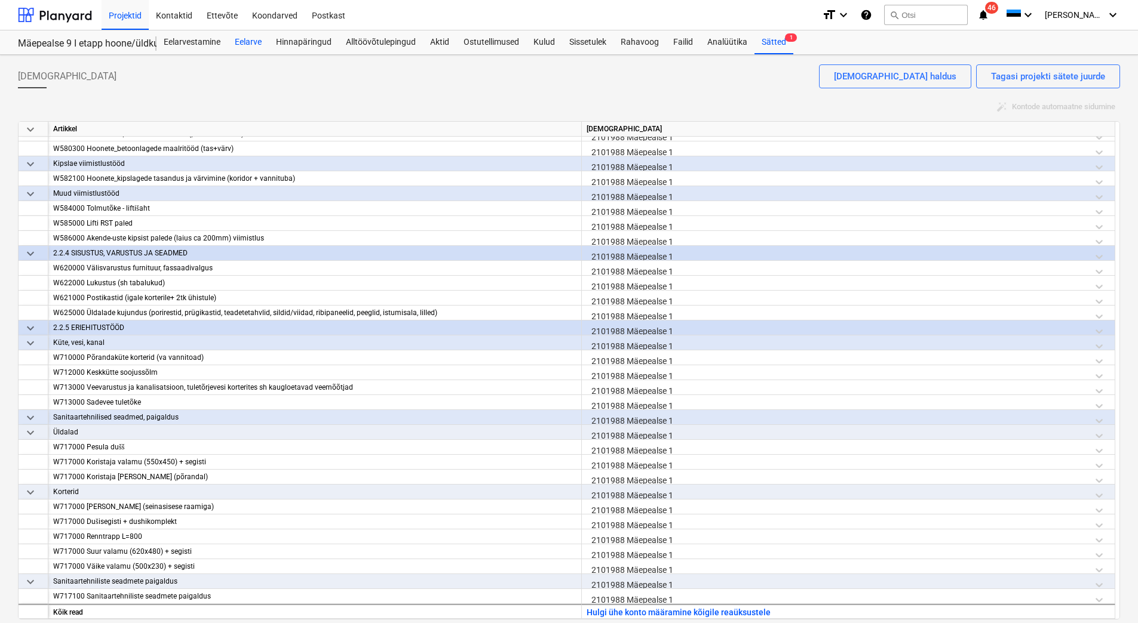
click at [258, 42] on div "Eelarve" at bounding box center [248, 42] width 41 height 24
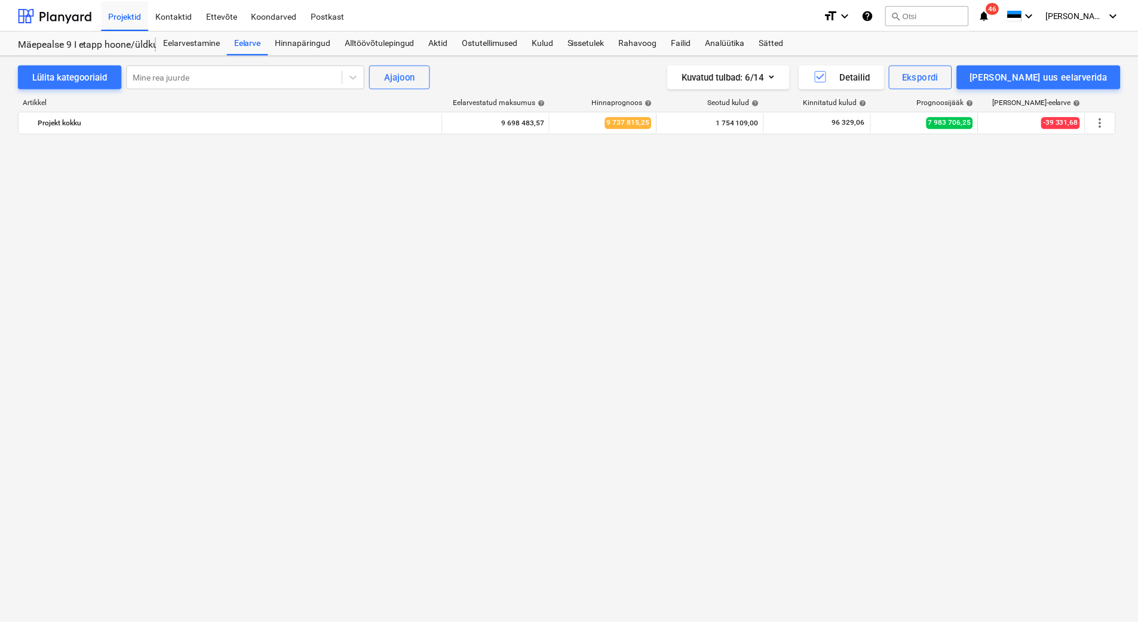
scroll to position [9585, 0]
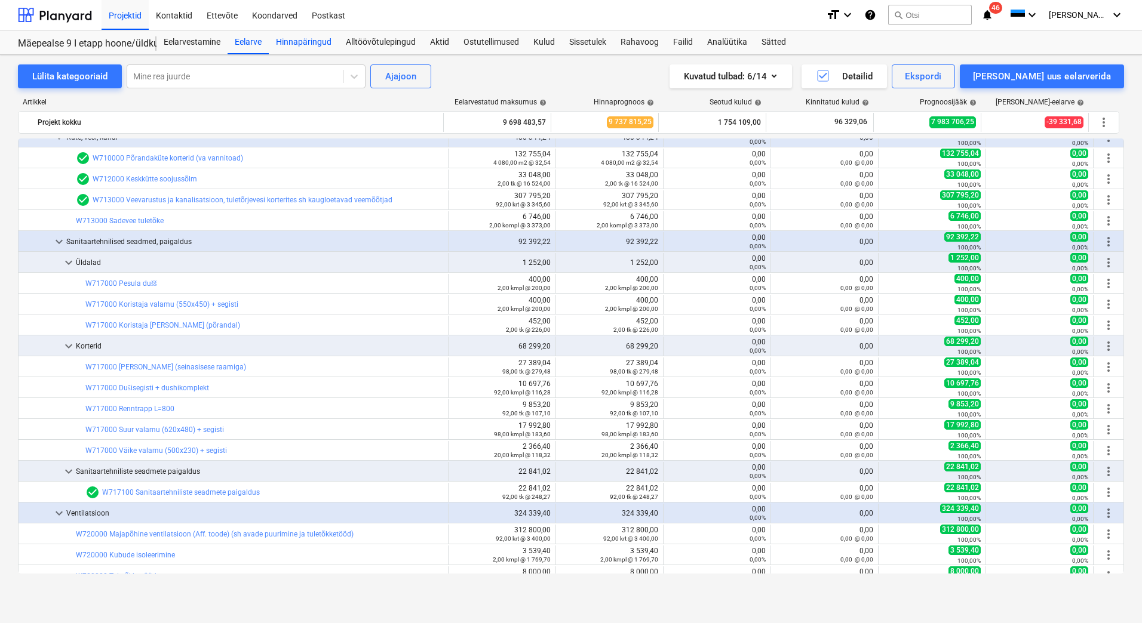
click at [328, 42] on div "Hinnapäringud" at bounding box center [304, 42] width 70 height 24
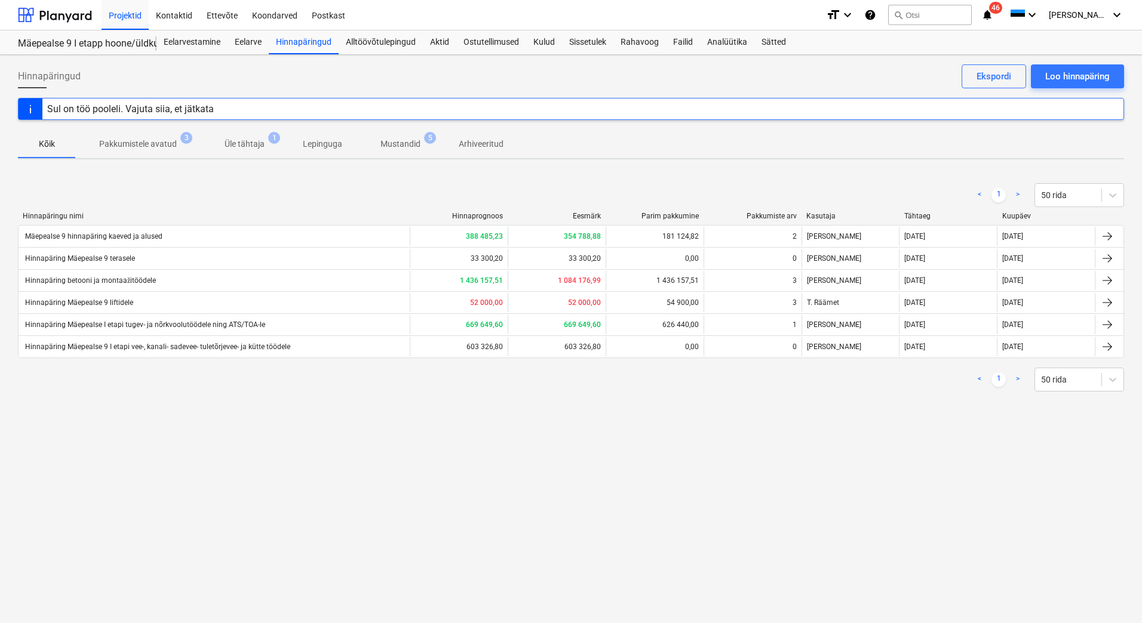
click at [402, 143] on p "Mustandid" at bounding box center [400, 144] width 40 height 13
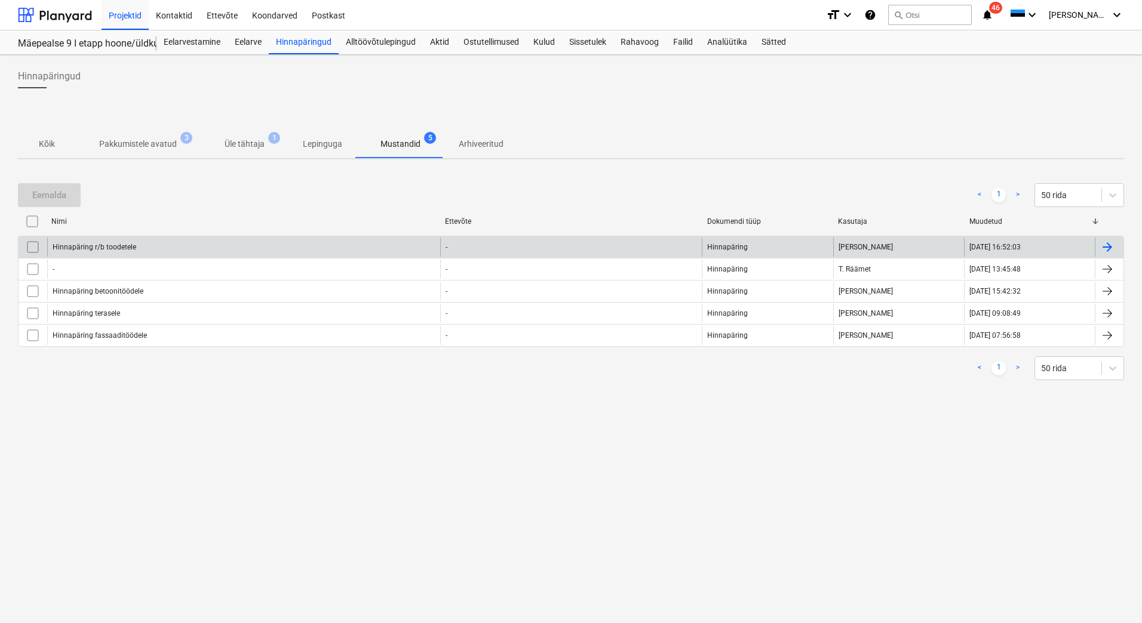
click at [172, 251] on div "Hinnapäring r/b toodetele" at bounding box center [243, 247] width 393 height 19
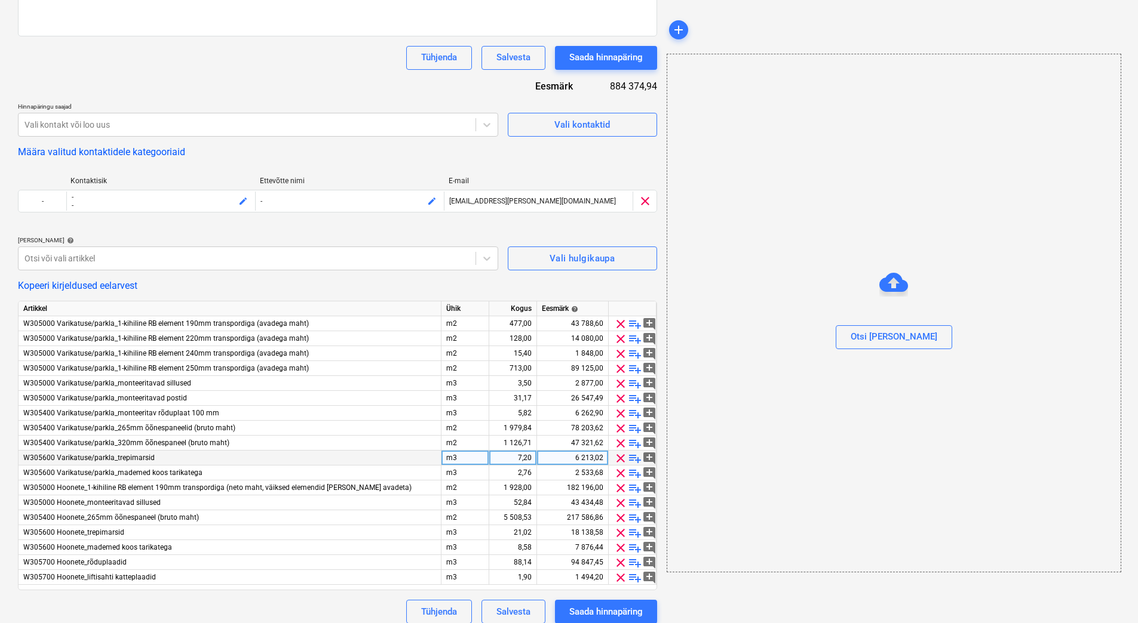
scroll to position [221, 0]
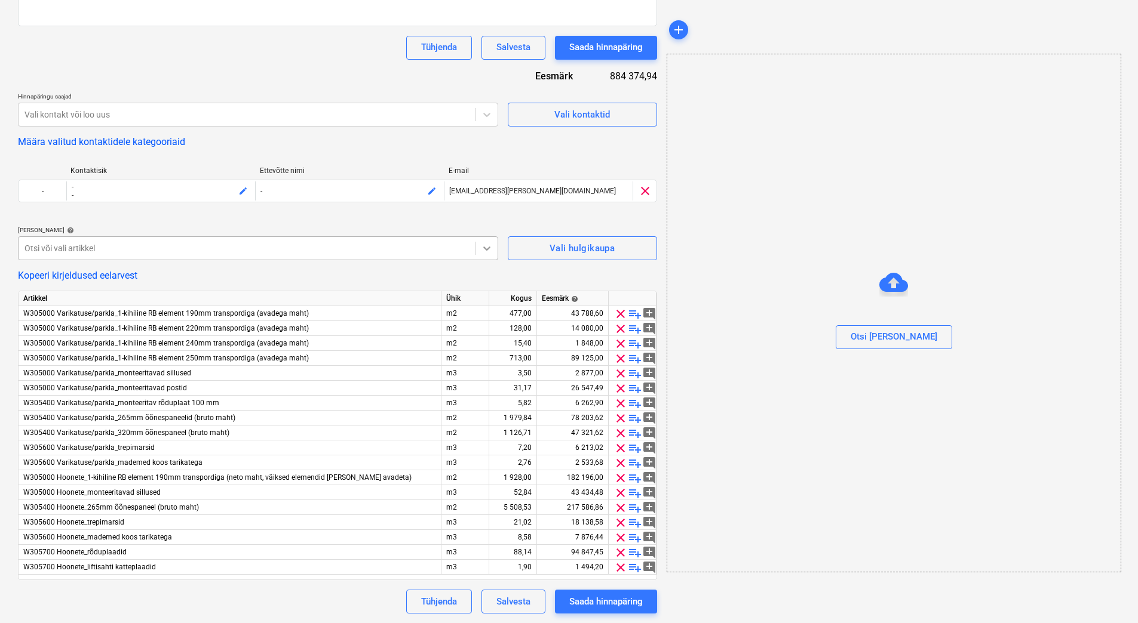
click at [488, 244] on icon at bounding box center [487, 248] width 12 height 12
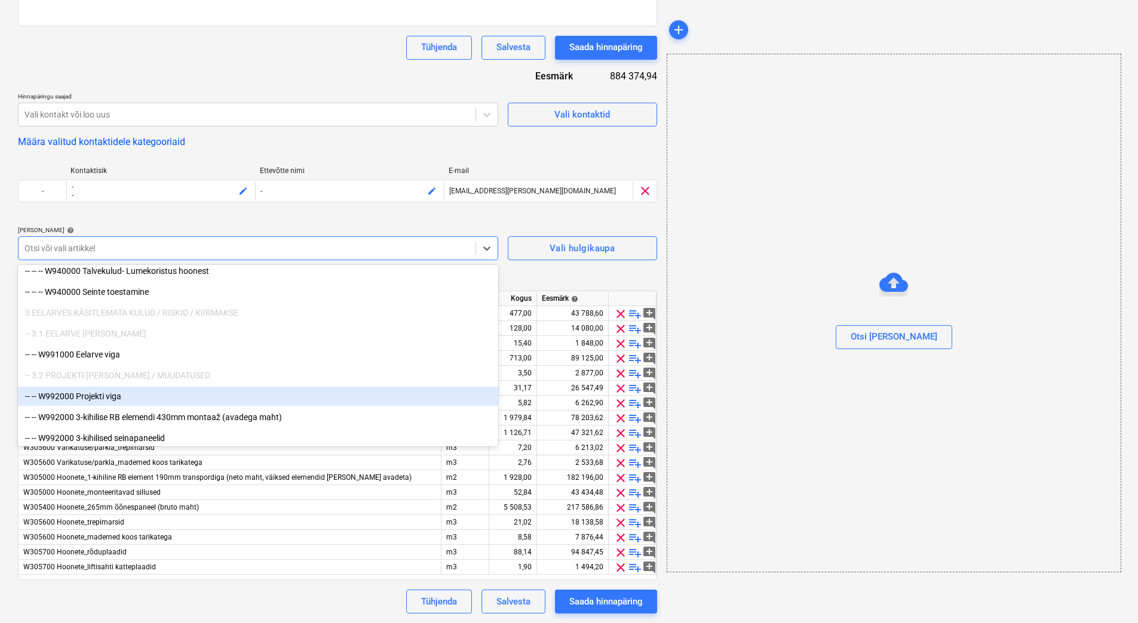
scroll to position [10620, 0]
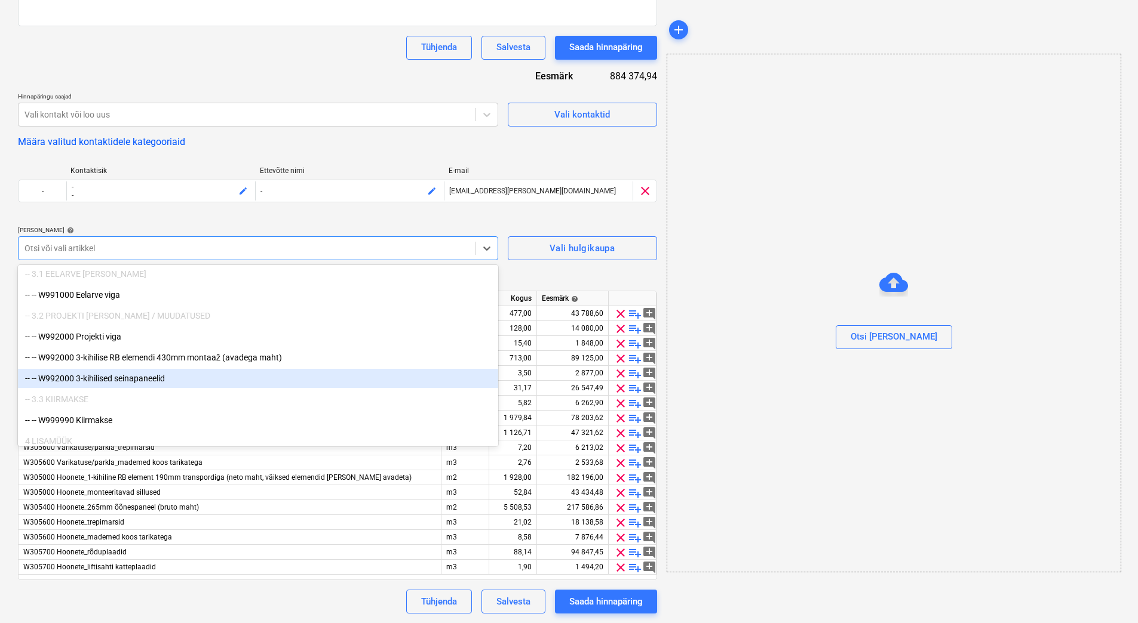
click at [142, 380] on div "-- -- W992000 3-kihilised seinapaneelid" at bounding box center [258, 378] width 480 height 19
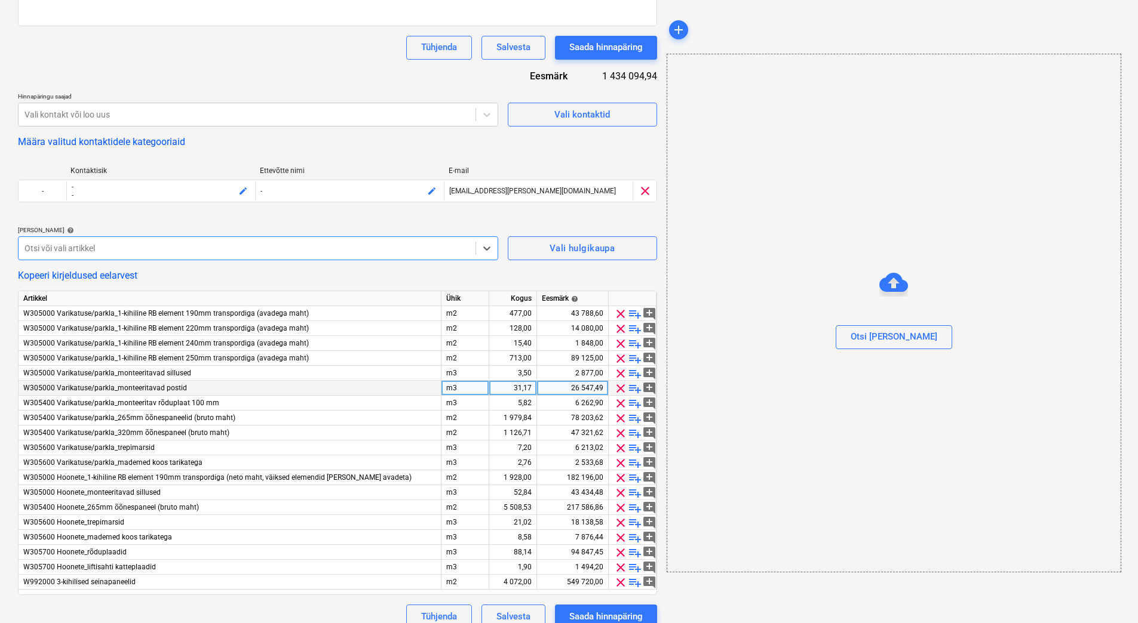
scroll to position [236, 0]
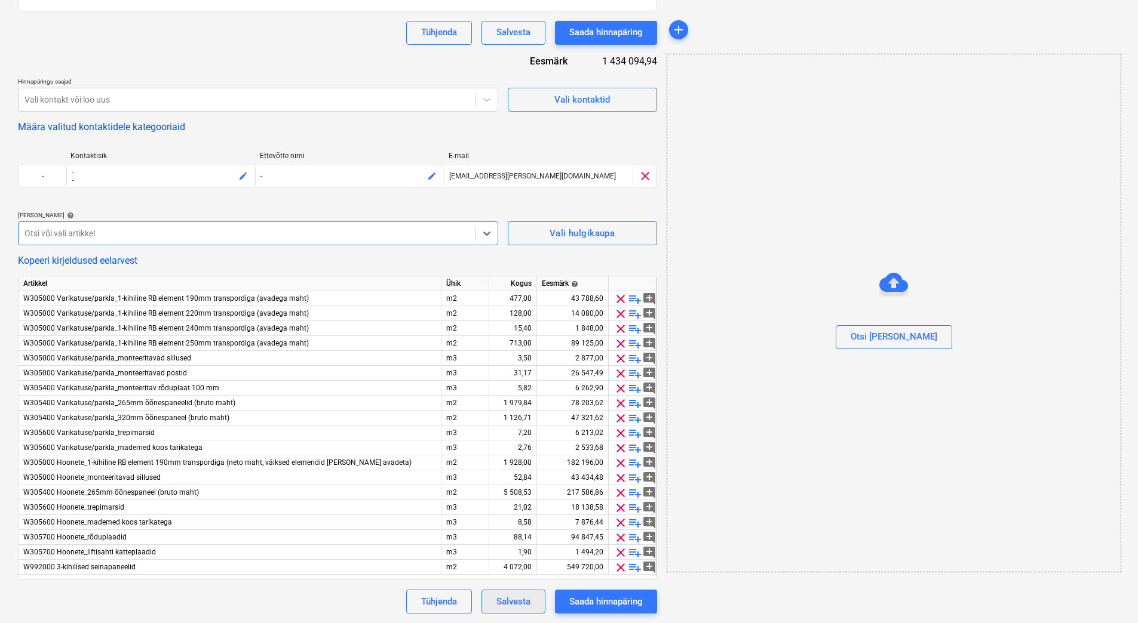
click at [511, 604] on div "Salvesta" at bounding box center [513, 602] width 34 height 16
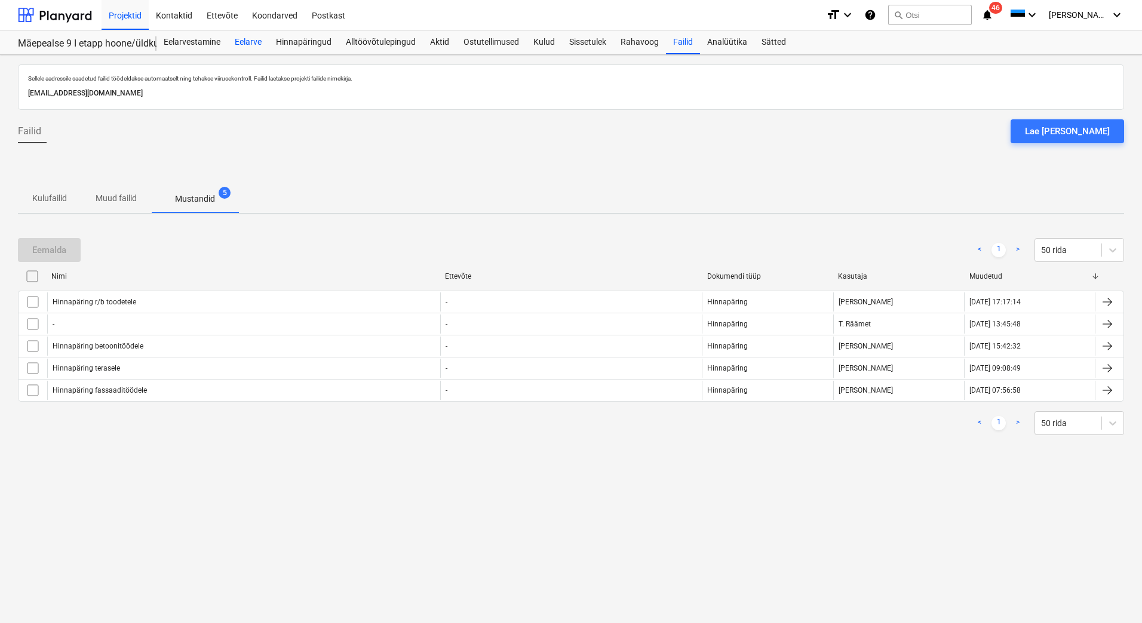
click at [238, 43] on div "Eelarve" at bounding box center [248, 42] width 41 height 24
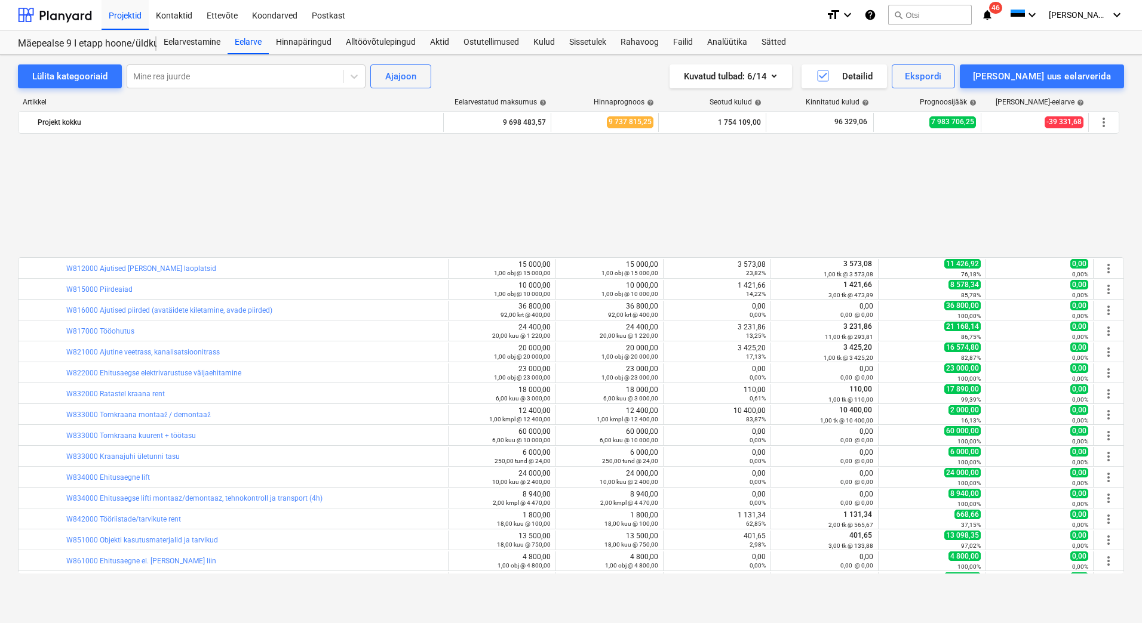
scroll to position [10660, 0]
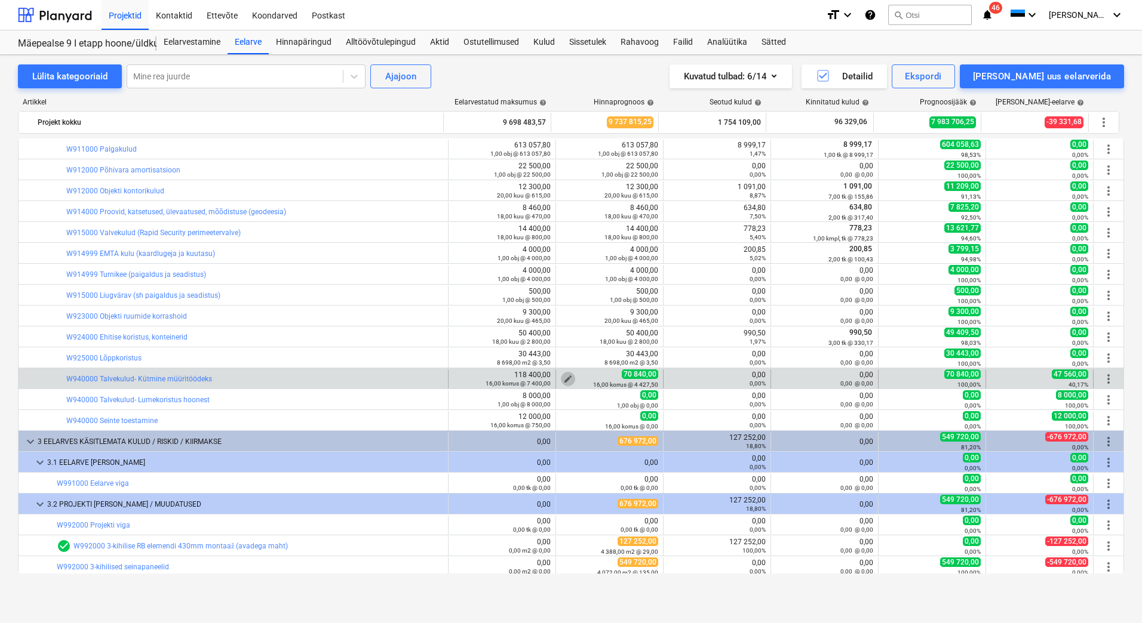
click at [563, 377] on span "edit" at bounding box center [568, 379] width 10 height 10
type textarea "x"
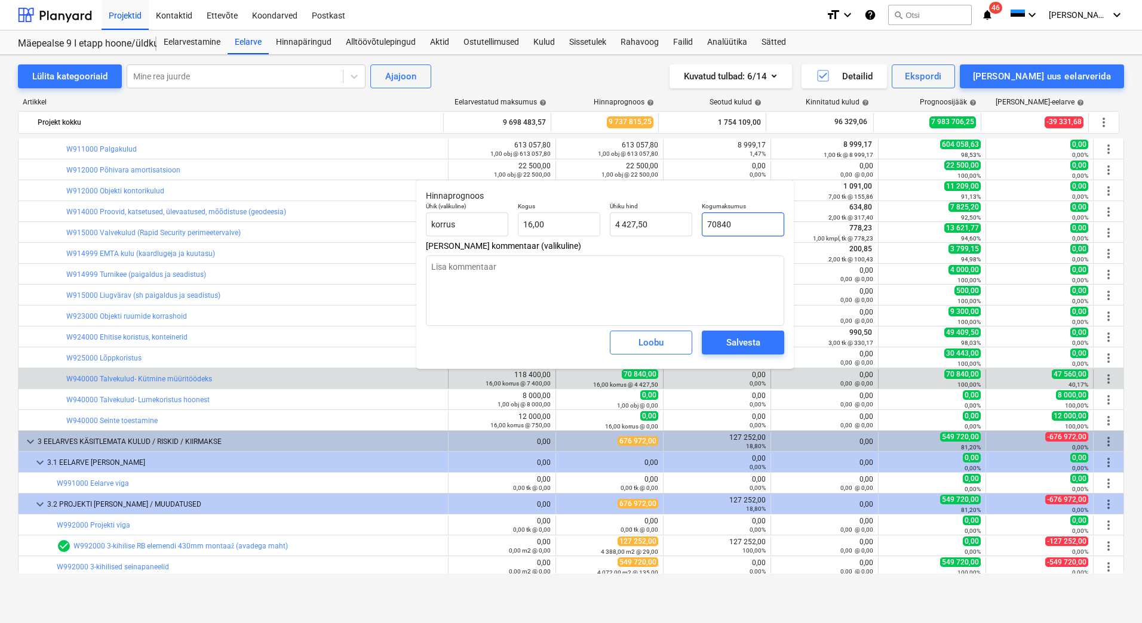
drag, startPoint x: 717, startPoint y: 222, endPoint x: 707, endPoint y: 223, distance: 9.6
click at [707, 223] on input "70840" at bounding box center [743, 225] width 82 height 24
type input "3840"
type textarea "x"
type input "240,00"
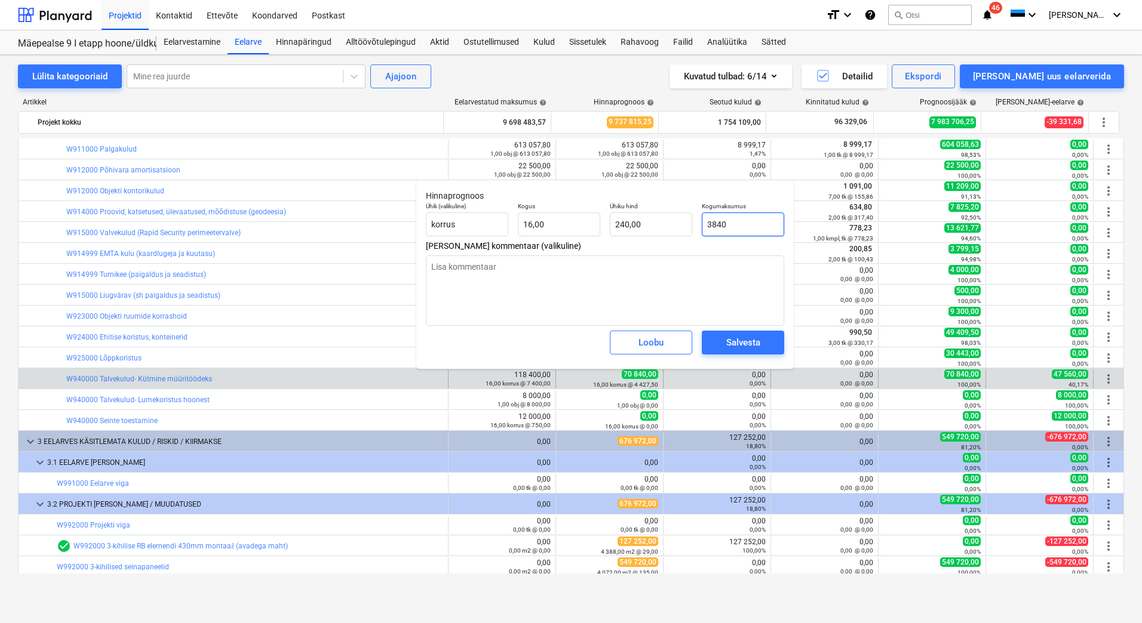
type input "30840"
type textarea "x"
type input "1 927,50"
click at [736, 339] on div "Salvesta" at bounding box center [743, 343] width 34 height 16
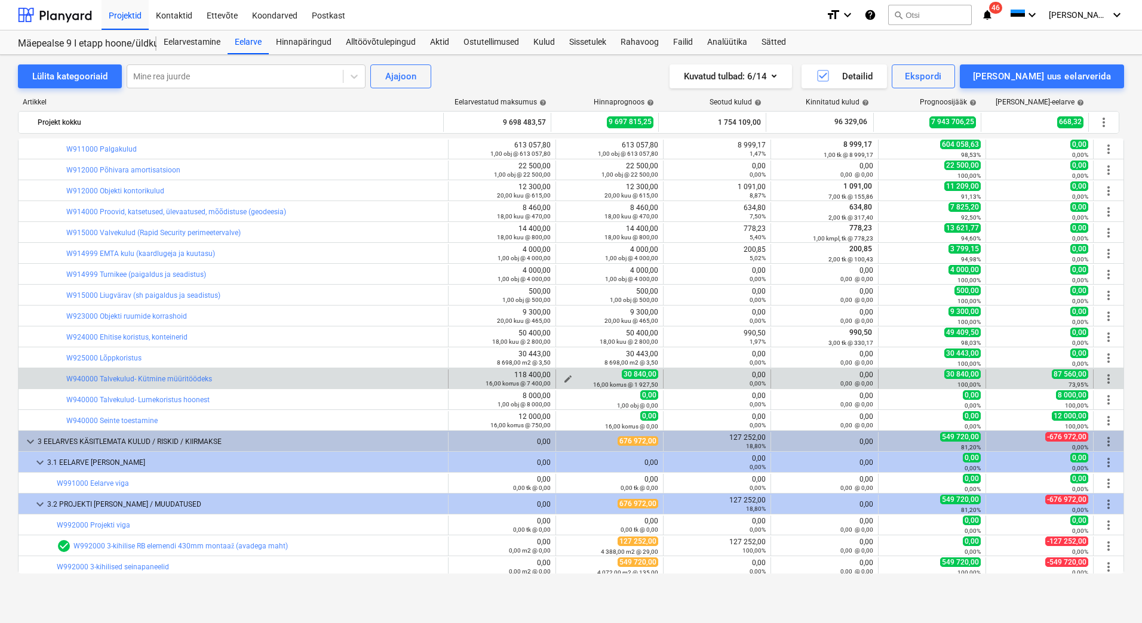
click at [563, 378] on span "edit" at bounding box center [568, 379] width 10 height 10
type textarea "x"
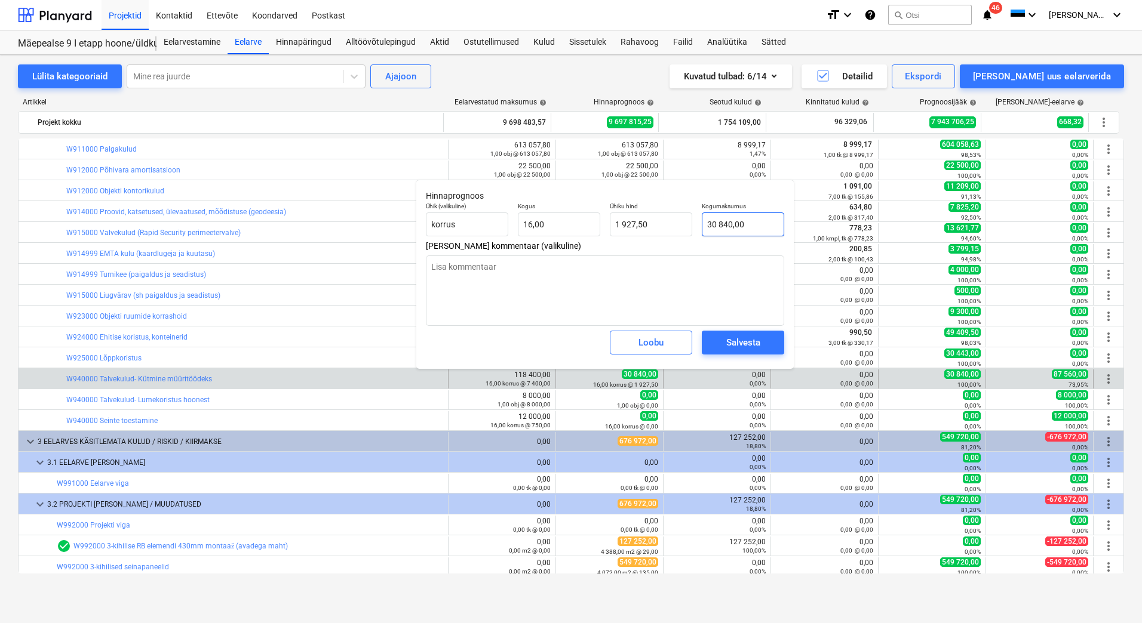
type input "30840"
drag, startPoint x: 717, startPoint y: 222, endPoint x: 707, endPoint y: 223, distance: 10.2
click at [707, 223] on input "30840" at bounding box center [743, 225] width 82 height 24
type textarea "x"
type input "4840"
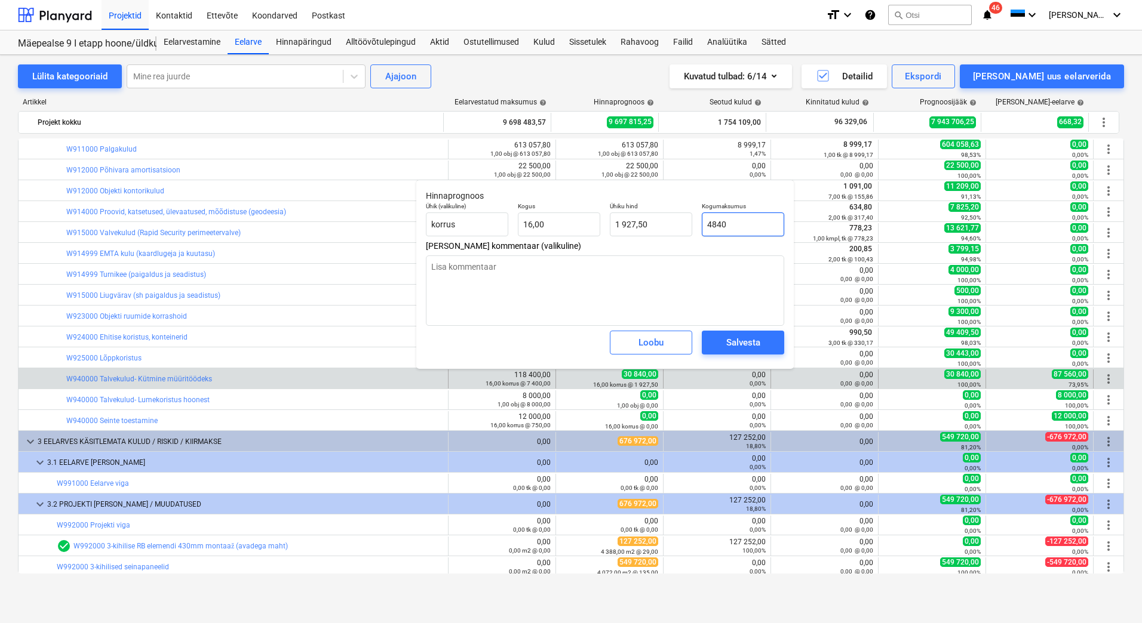
type input "302,50"
type input "42840"
type textarea "x"
type input "2 677,50"
type input "42840"
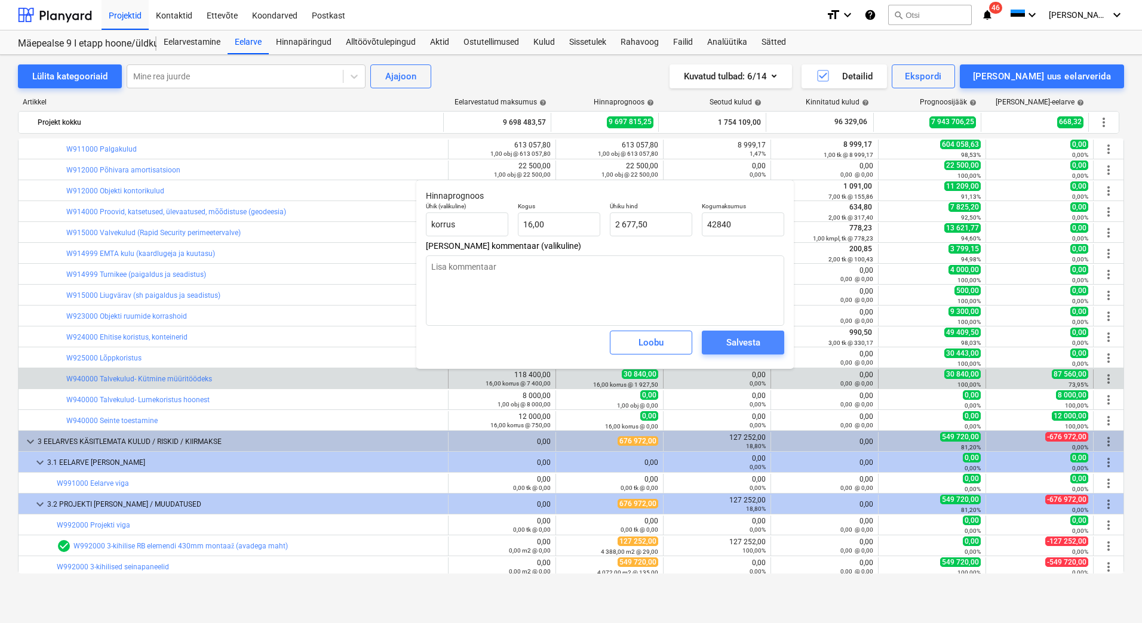
type textarea "x"
type input "42 840,00"
click at [744, 343] on div "Salvesta" at bounding box center [743, 343] width 34 height 16
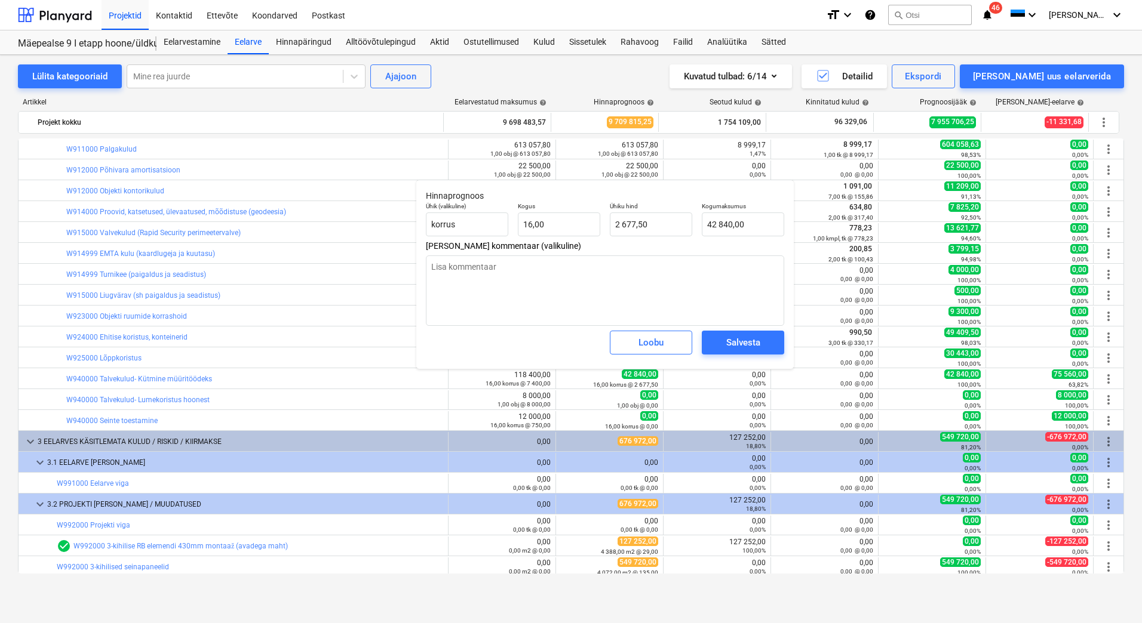
type textarea "x"
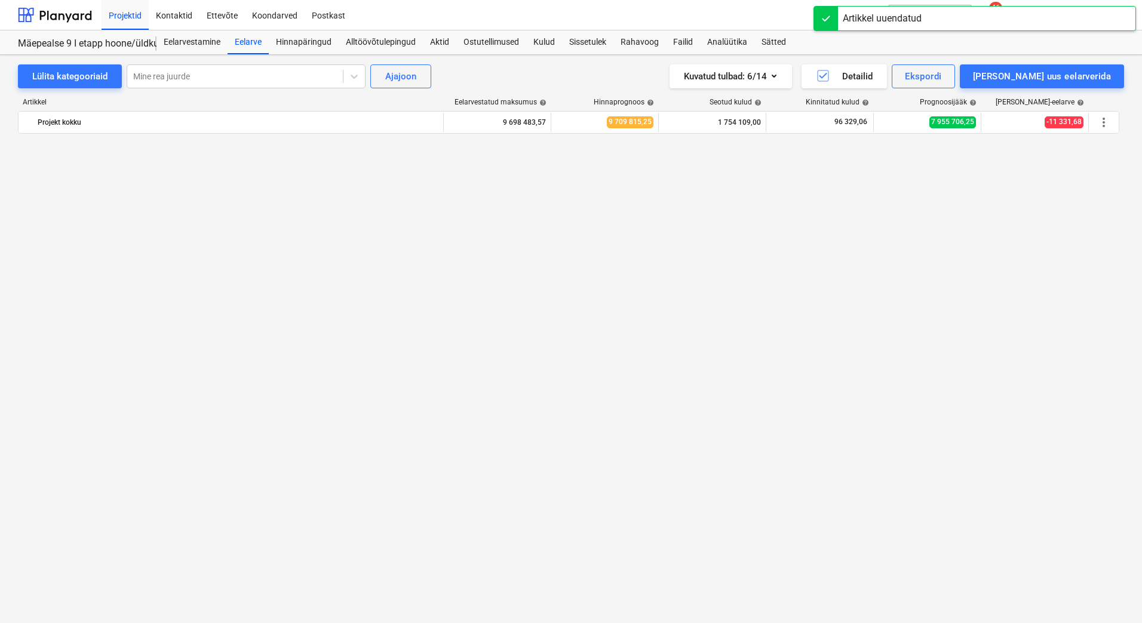
scroll to position [10336, 0]
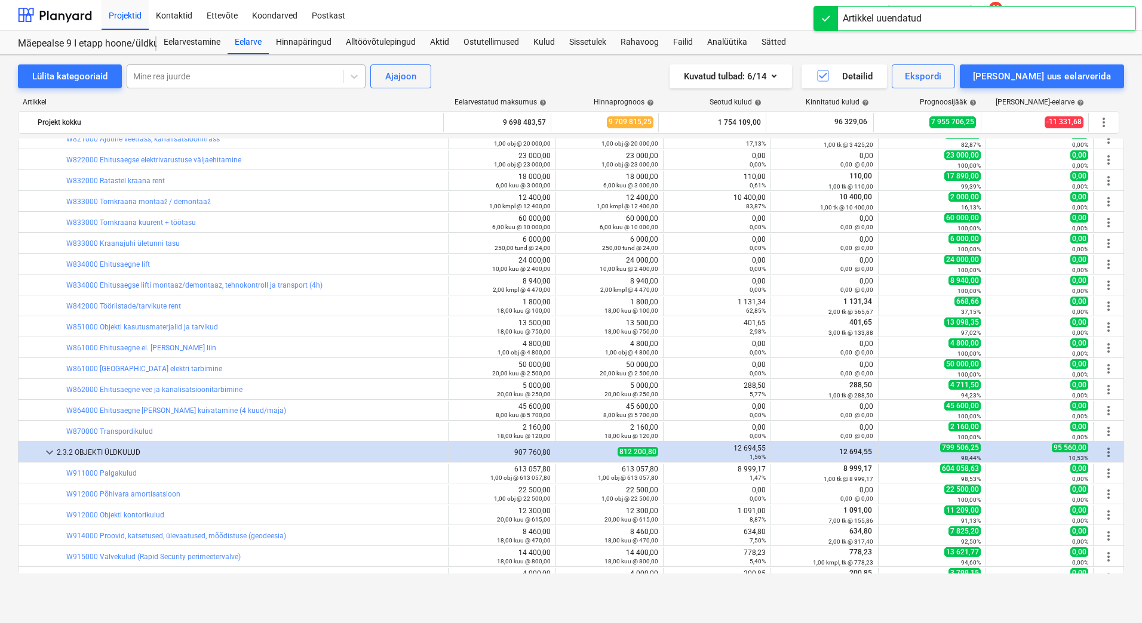
click at [205, 79] on div at bounding box center [235, 76] width 204 height 12
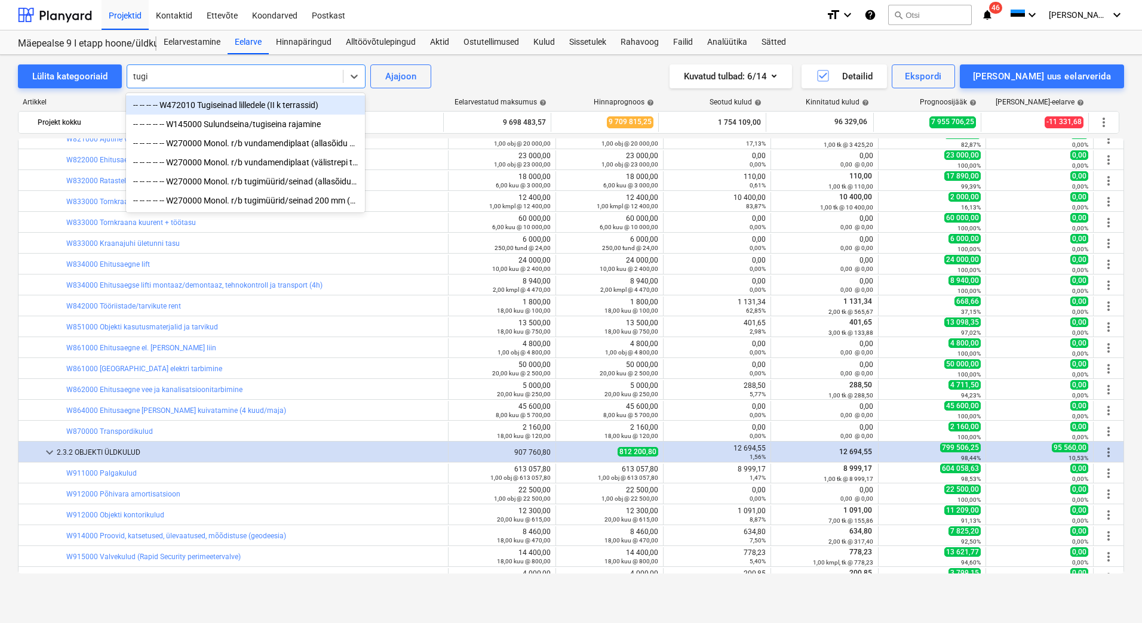
type input "tugis"
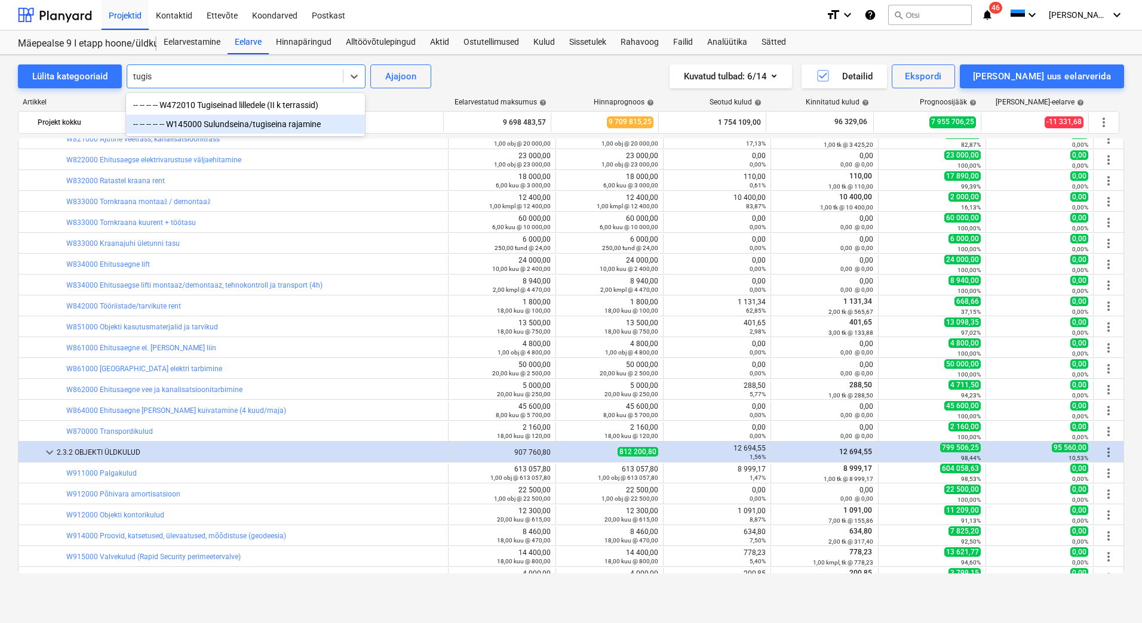
click at [215, 130] on div "-- -- -- -- -- W145000 Sulundseina/tugiseina rajamine" at bounding box center [245, 124] width 239 height 19
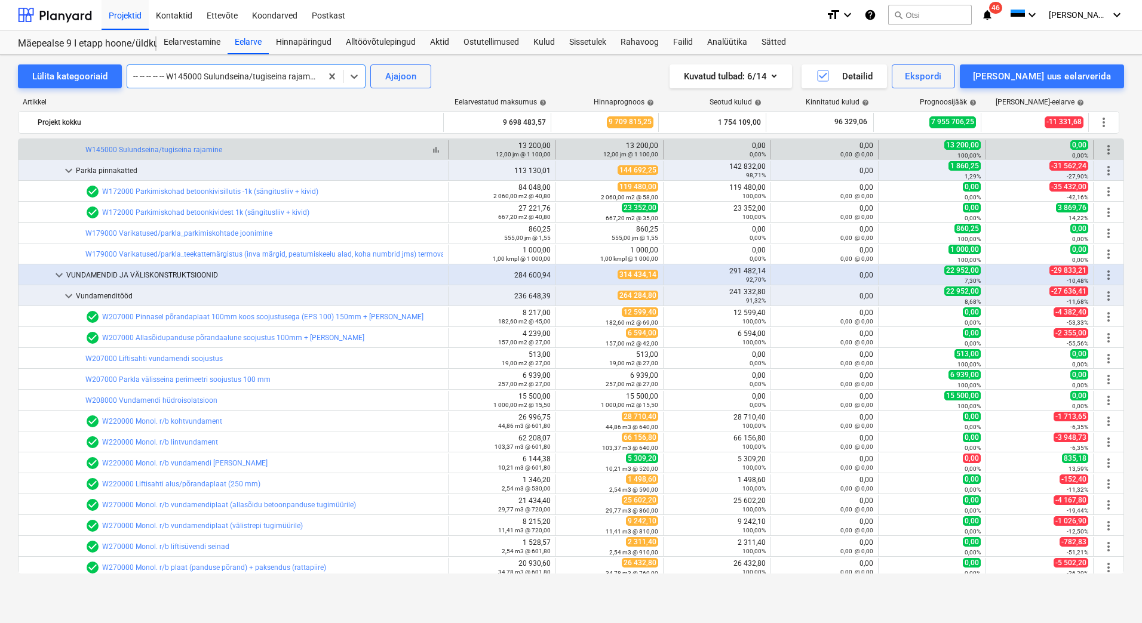
scroll to position [2660, 0]
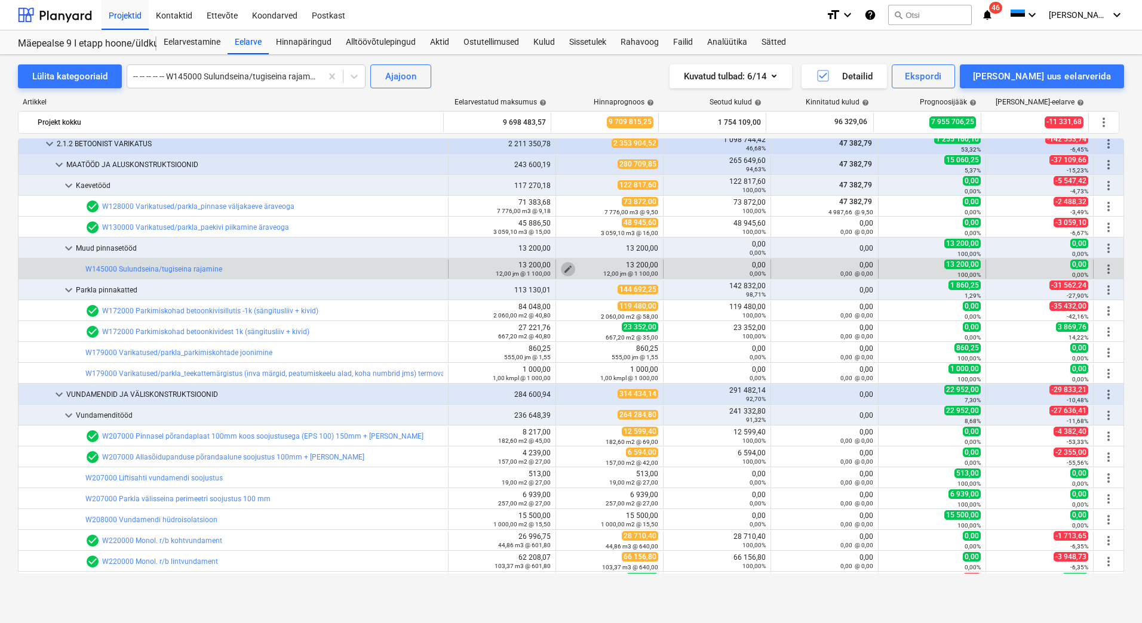
click at [566, 268] on span "edit" at bounding box center [568, 270] width 10 height 10
type textarea "x"
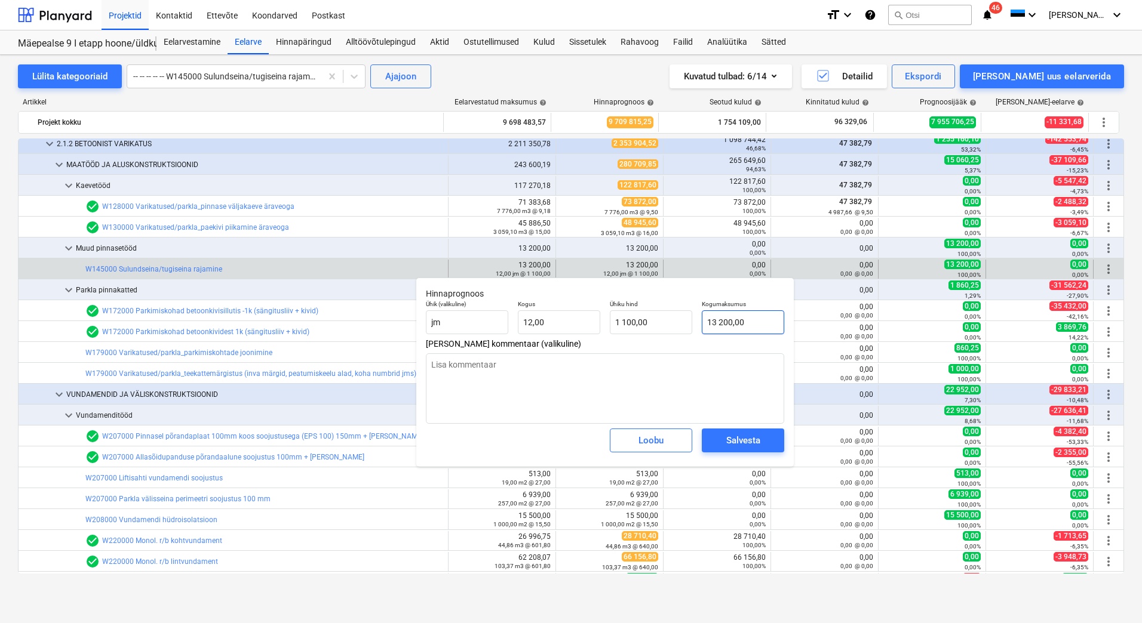
type input "13200"
drag, startPoint x: 748, startPoint y: 321, endPoint x: 703, endPoint y: 319, distance: 45.4
click at [703, 319] on input "13200" at bounding box center [743, 323] width 82 height 24
type textarea "x"
type input "0"
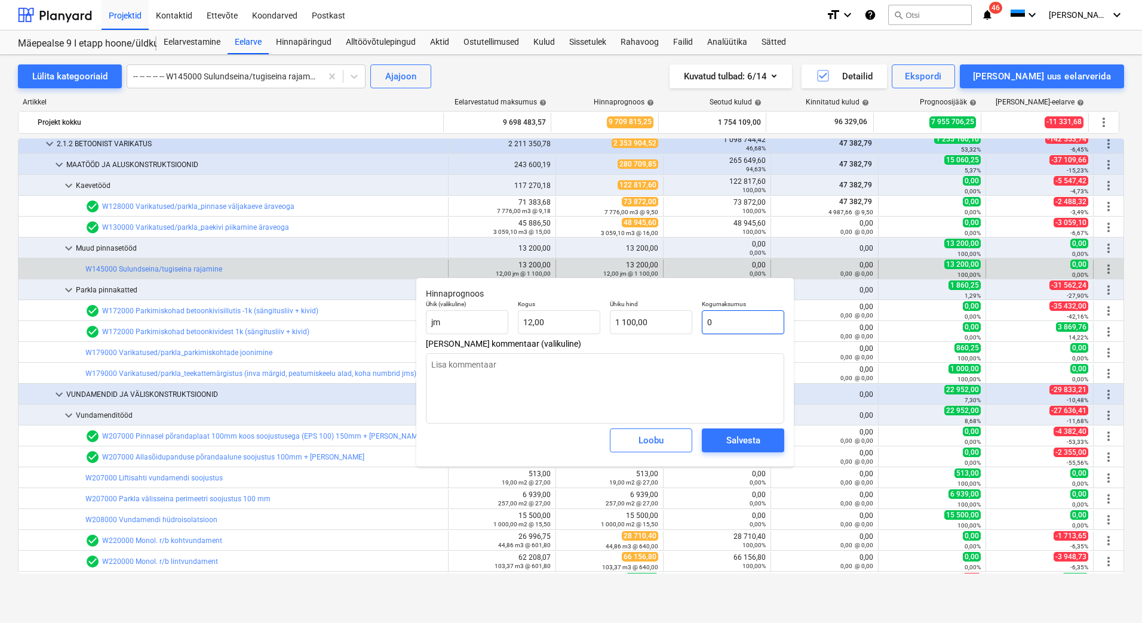
type input "0,00"
type input "0"
type textarea "x"
type input "0,00"
click at [537, 365] on textarea at bounding box center [605, 389] width 358 height 70
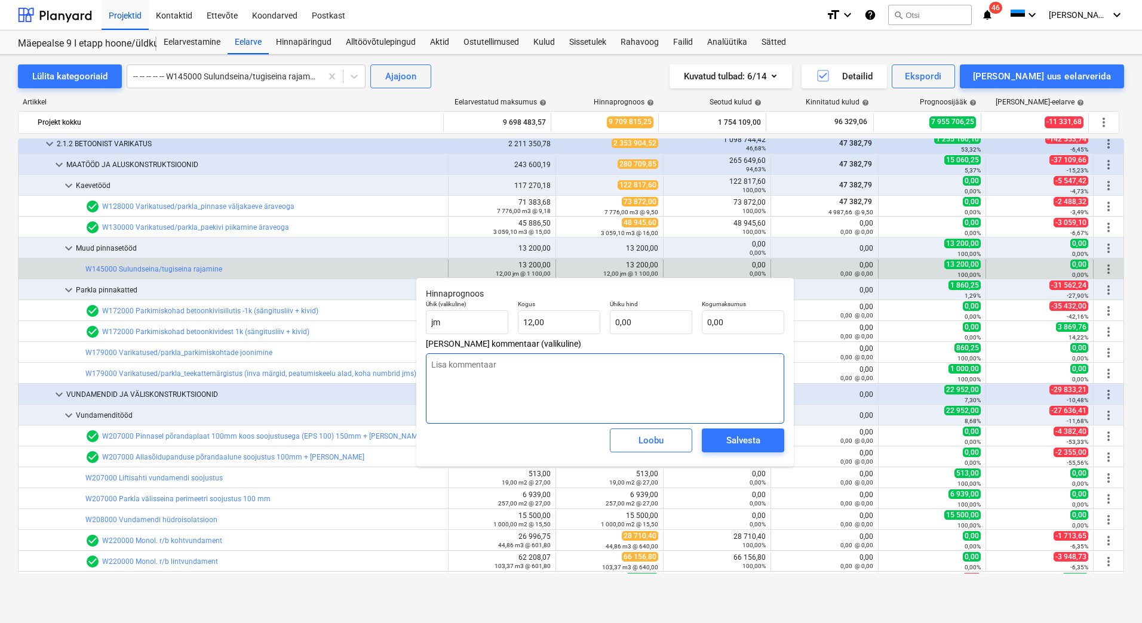
type textarea "S"
type textarea "x"
type textarea "Sü"
type textarea "x"
type textarea "Süv"
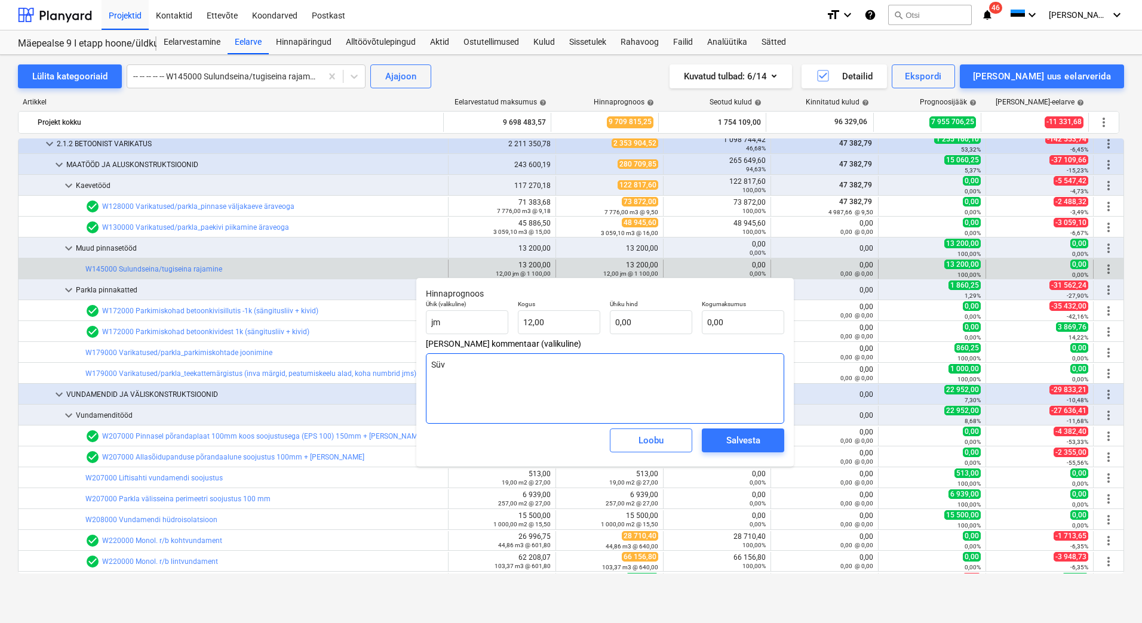
type textarea "x"
type textarea "Süve"
type textarea "x"
type textarea "Süven"
type textarea "x"
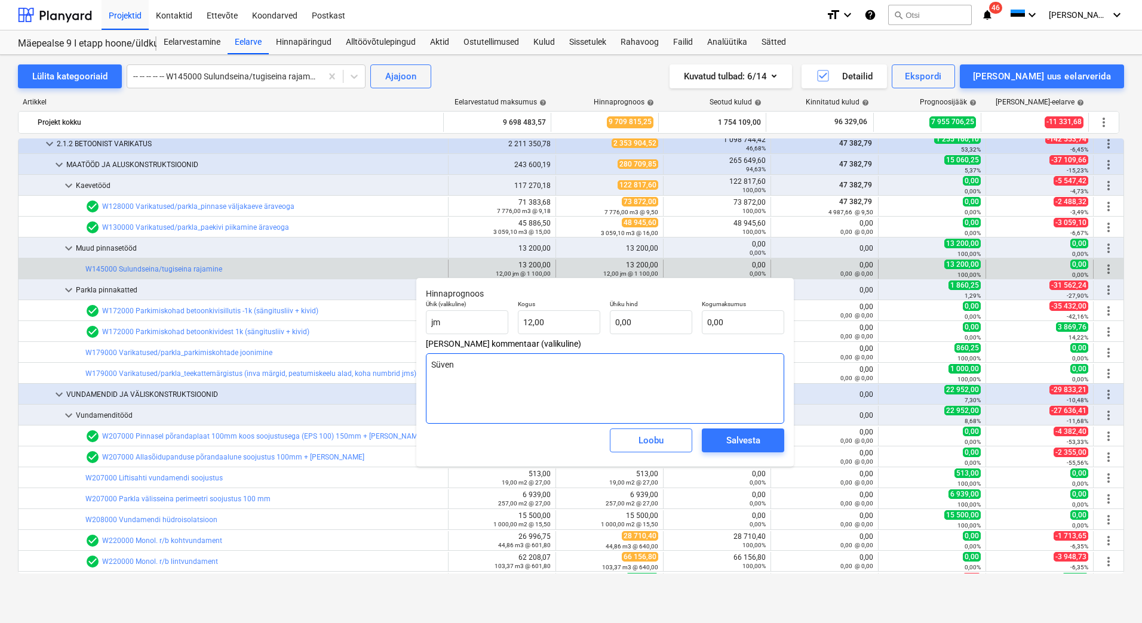
type textarea "Süvend"
type textarea "x"
type textarea "Süvend"
type textarea "x"
type textarea "Süvend r"
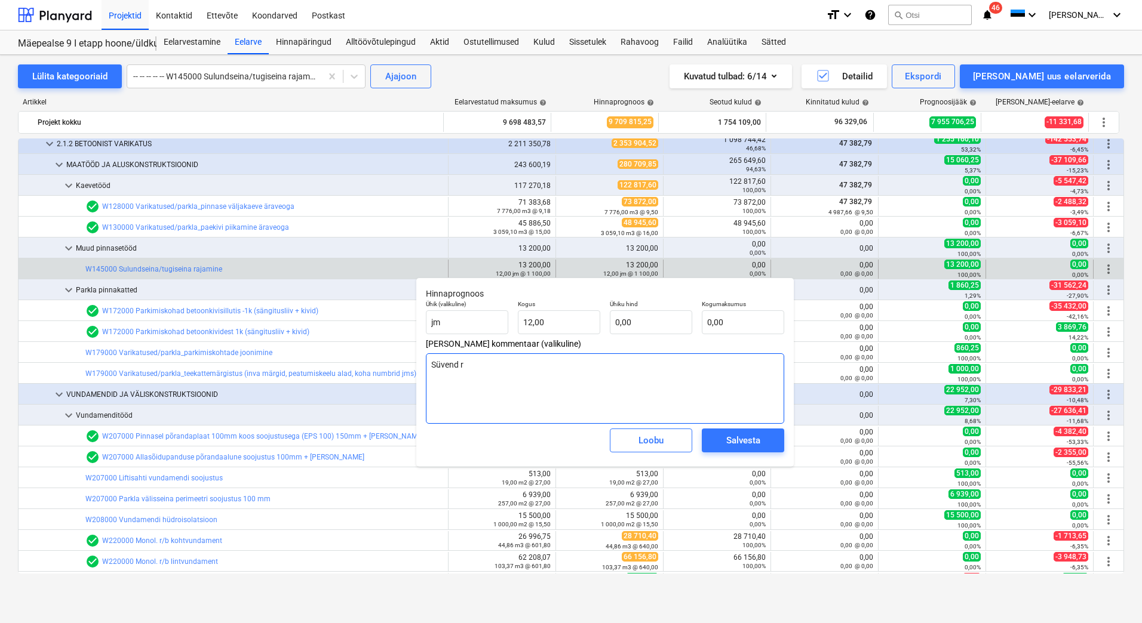
type textarea "x"
type textarea "Süvend ra"
type textarea "x"
type textarea "Süvend raj"
type textarea "x"
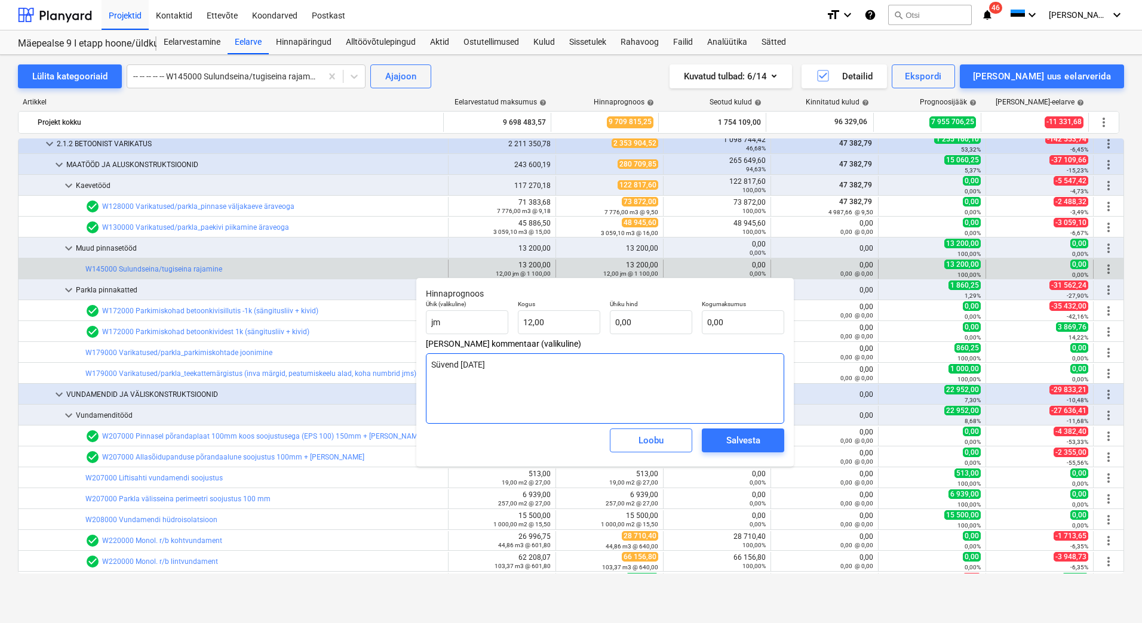
type textarea "Süvend rajat"
type textarea "x"
type textarea "Süvend rajatu"
type textarea "x"
type textarea "Süvend rajatud"
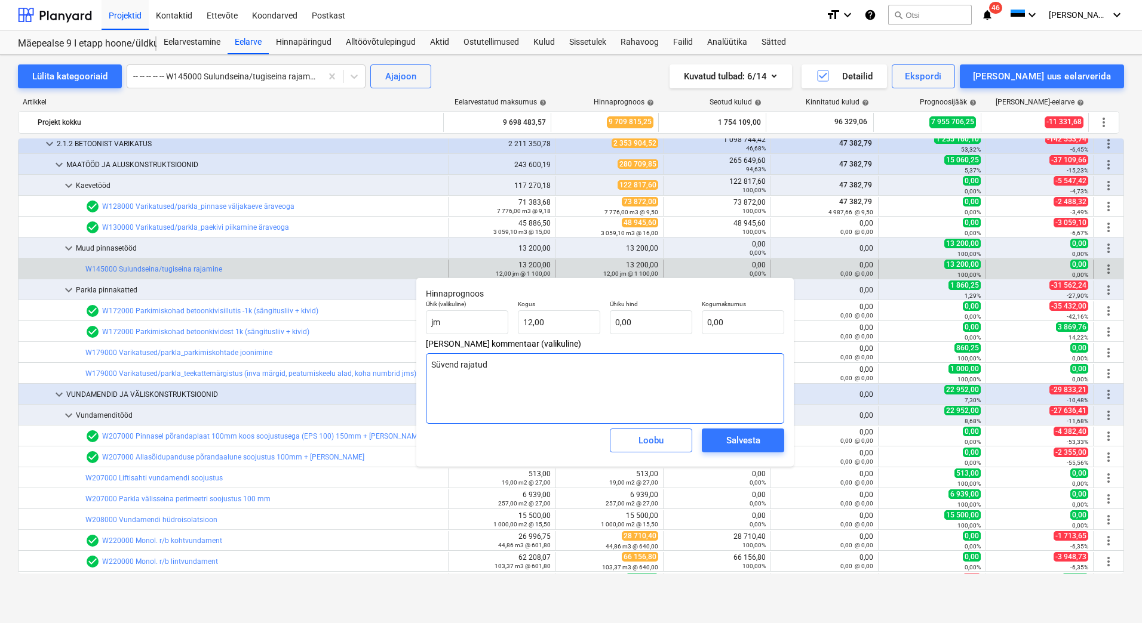
type textarea "x"
type textarea "Süvend rajatud n"
type textarea "x"
type textarea "Süvend rajatud nõ"
type textarea "x"
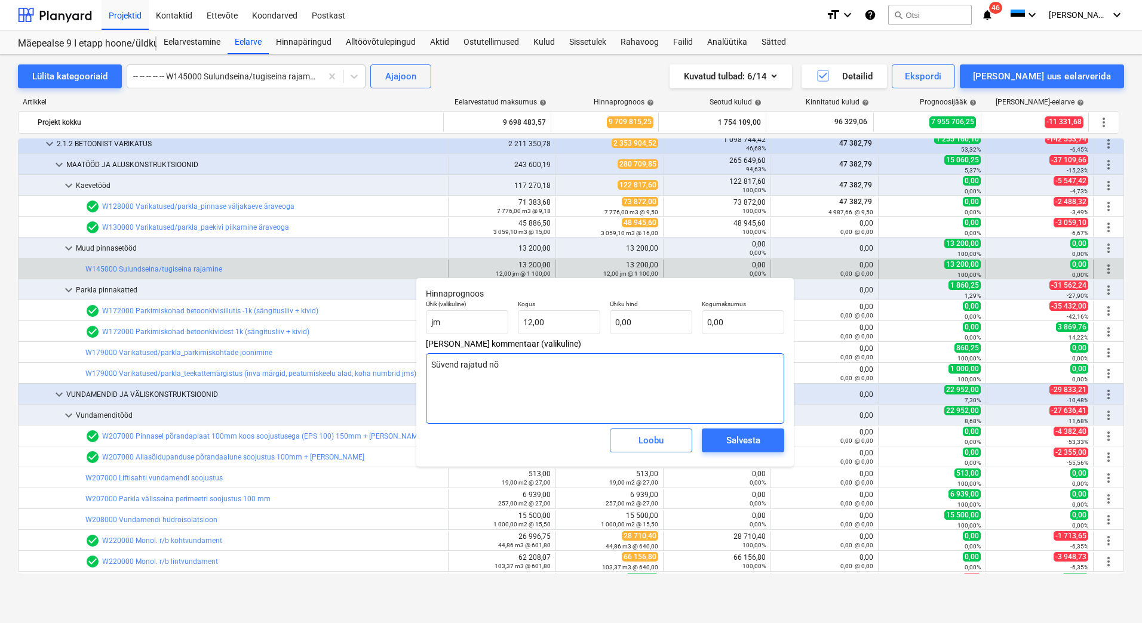
type textarea "Süvend rajatud nõl"
type textarea "x"
type textarea "Süvend rajatud nõlv"
type textarea "x"
type textarea "Süvend rajatud nõlvs"
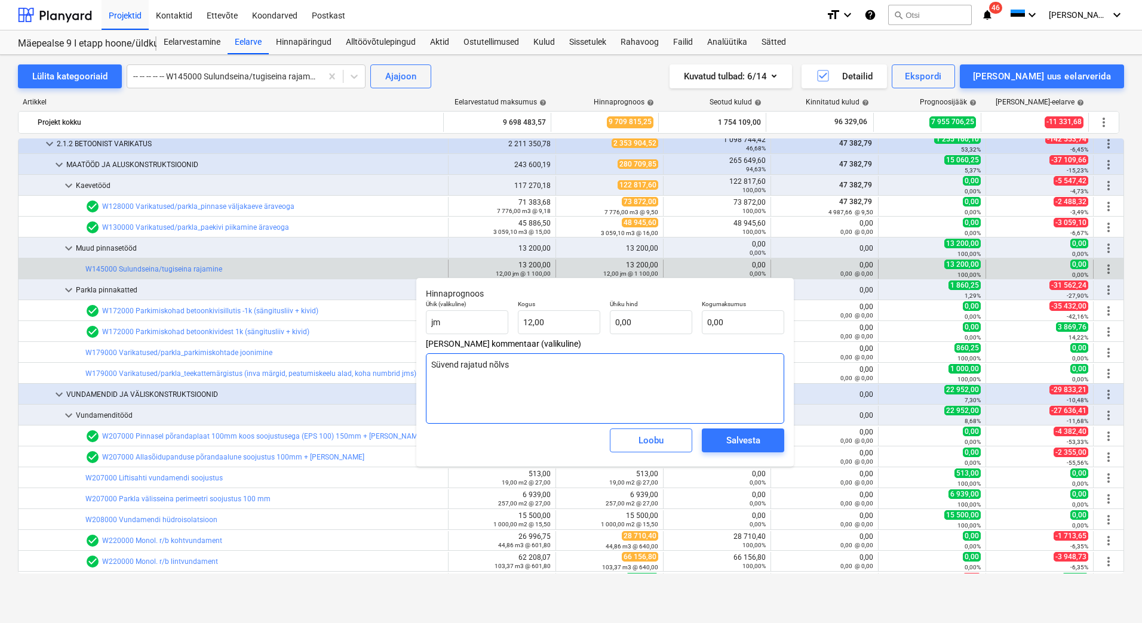
type textarea "x"
type textarea "Süvend rajatud nõlvsu"
type textarea "x"
type textarea "Süvend rajatud nõlvsus"
type textarea "x"
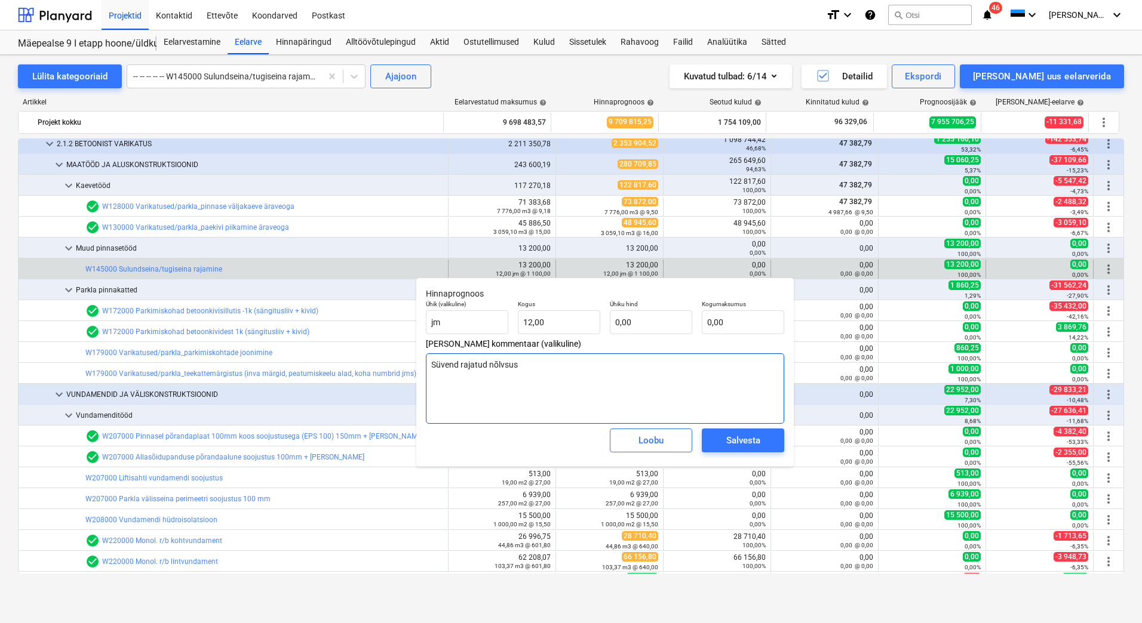
type textarea "Süvend rajatud nõlvsuse"
type textarea "x"
type textarea "Süvend rajatud nõlvsuseg"
type textarea "x"
type textarea "Süvend rajatud nõlvsusega"
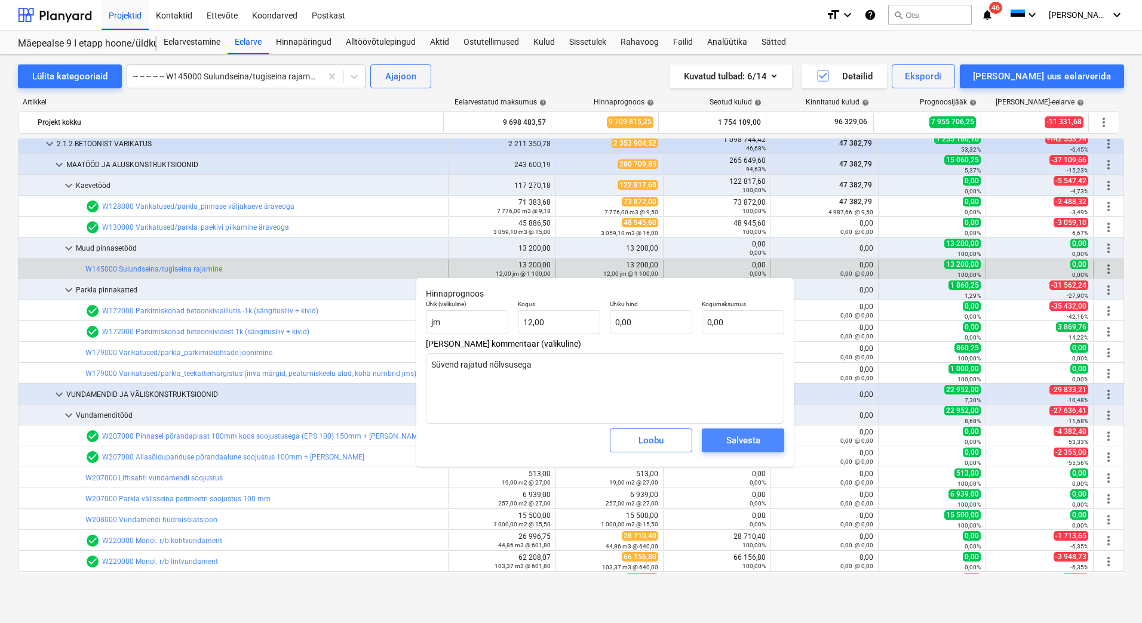
click at [751, 440] on div "Salvesta" at bounding box center [743, 441] width 34 height 16
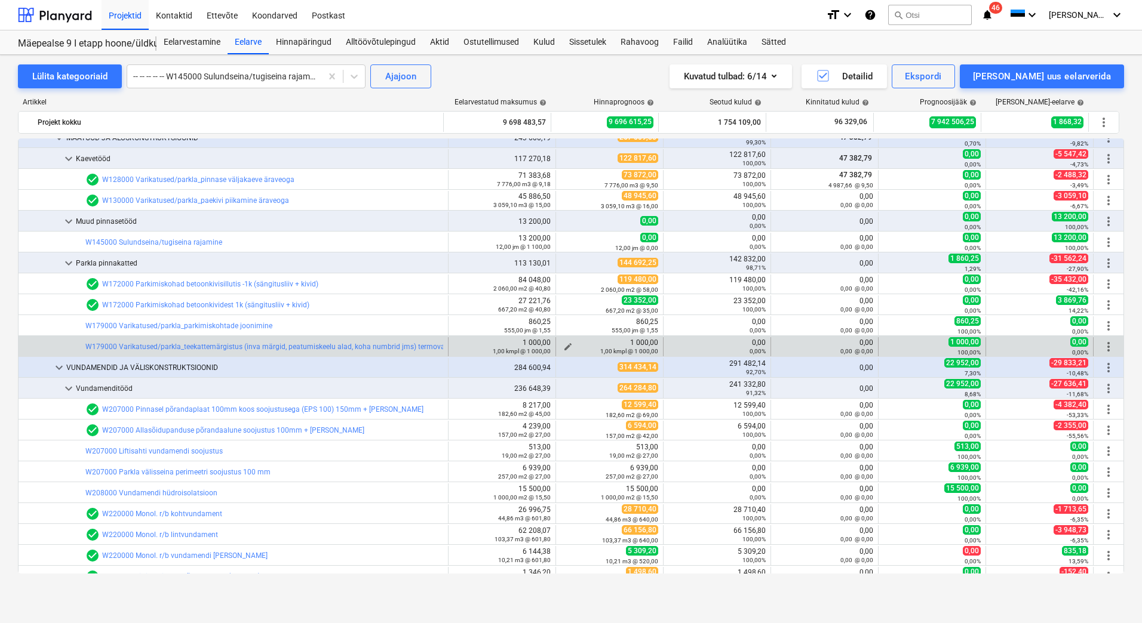
scroll to position [2747, 0]
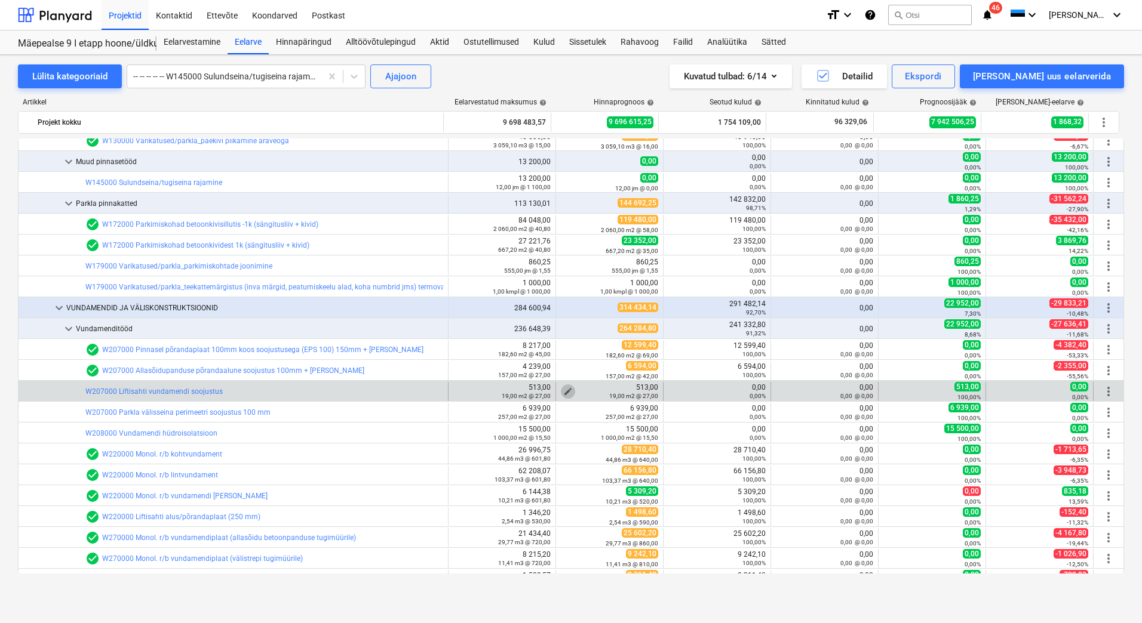
click at [566, 391] on span "edit" at bounding box center [568, 392] width 10 height 10
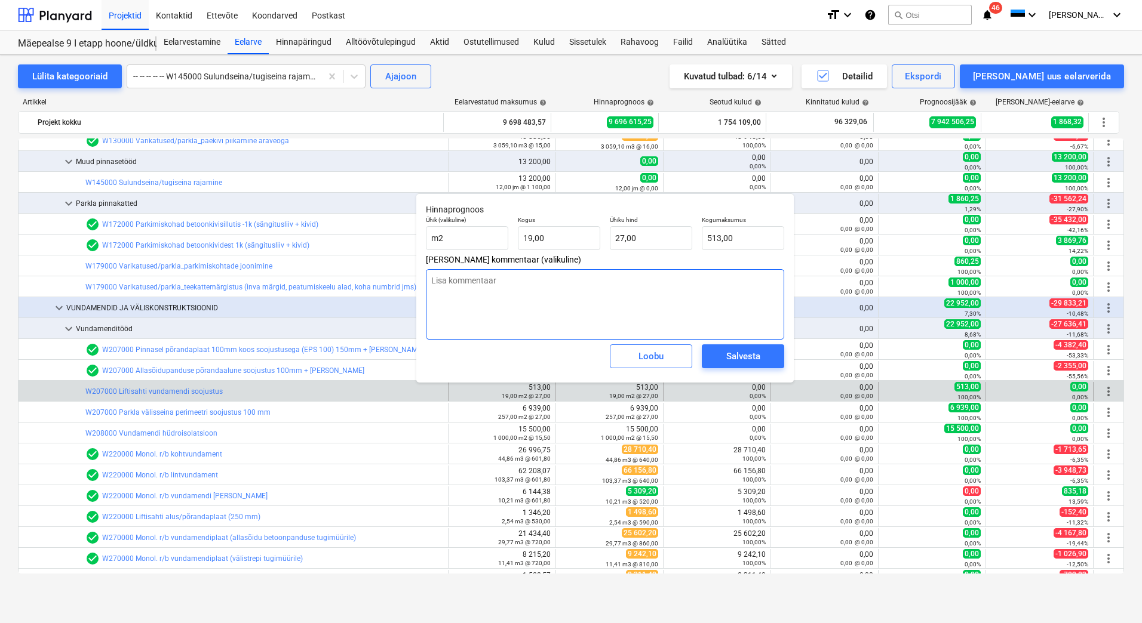
click at [595, 311] on textarea at bounding box center [605, 304] width 358 height 70
type textarea "x"
type textarea "P"
type textarea "x"
type textarea "Pu"
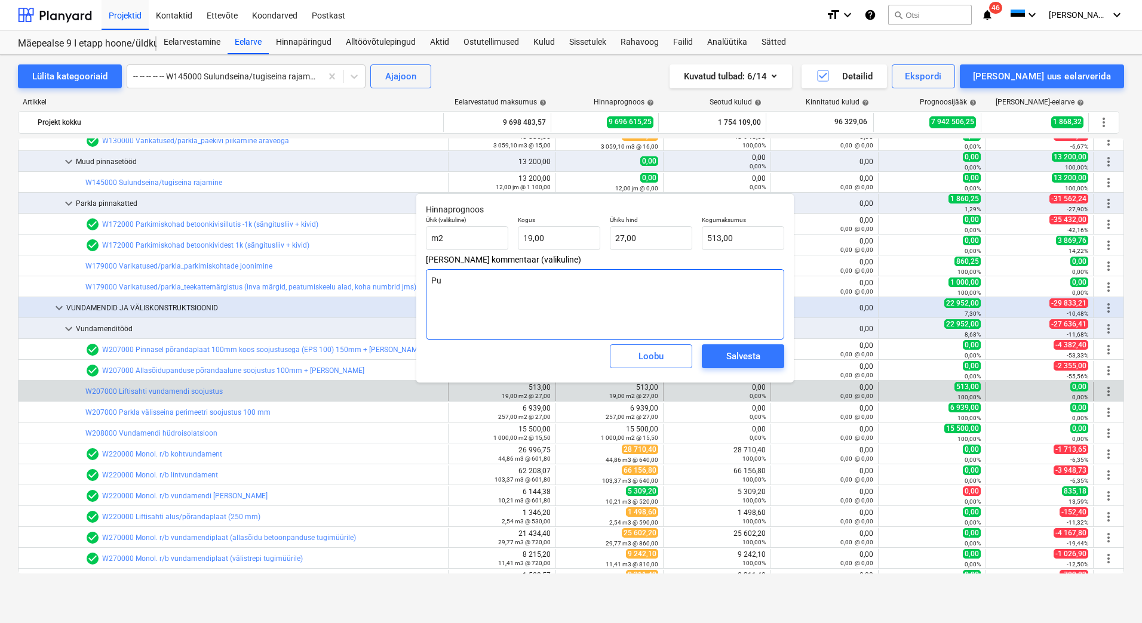
type textarea "x"
type textarea "Puu"
type textarea "x"
type textarea "Puud"
type textarea "x"
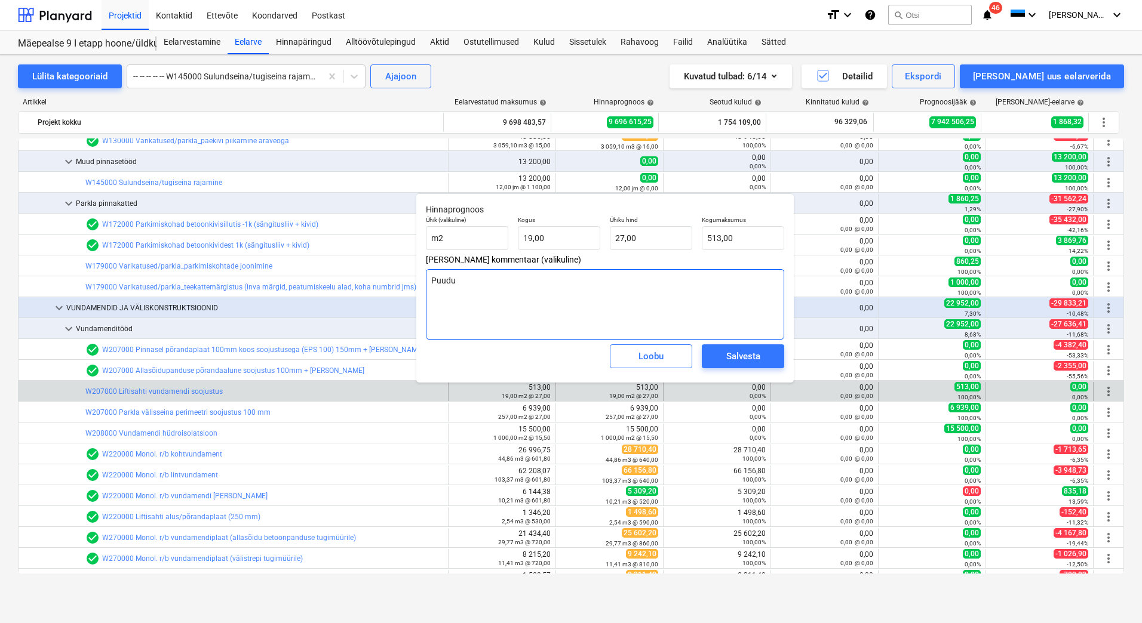
type textarea "Puudub"
type textarea "x"
type textarea "Puudub"
type textarea "x"
type textarea "Puudub s"
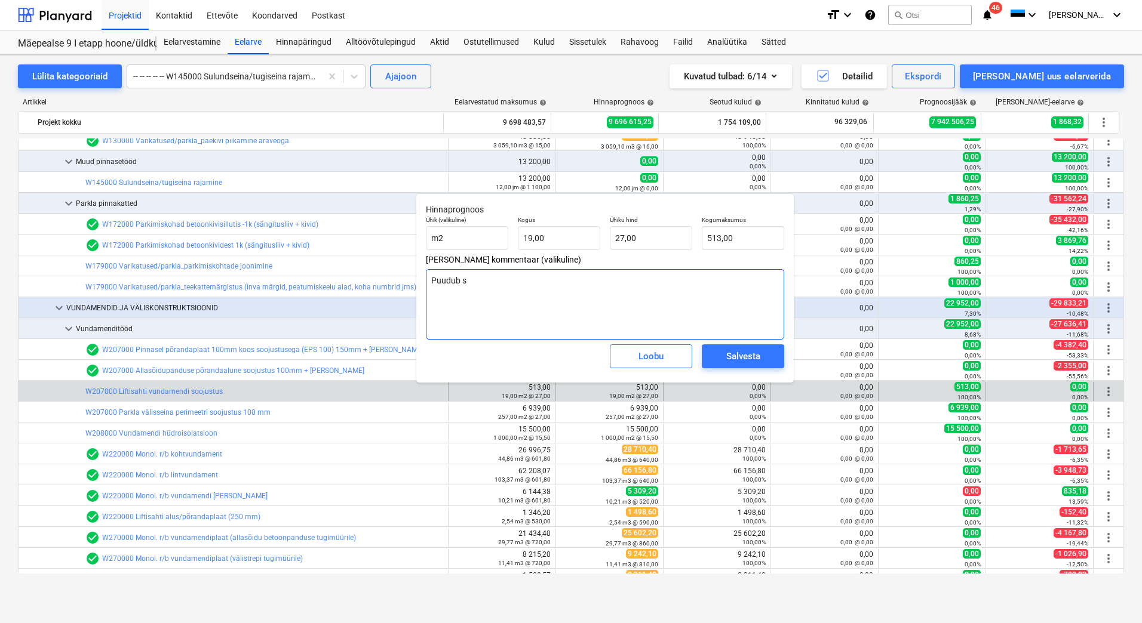
type textarea "x"
type textarea "Puudub soo"
type textarea "x"
type textarea "Puudub [PERSON_NAME]"
type textarea "x"
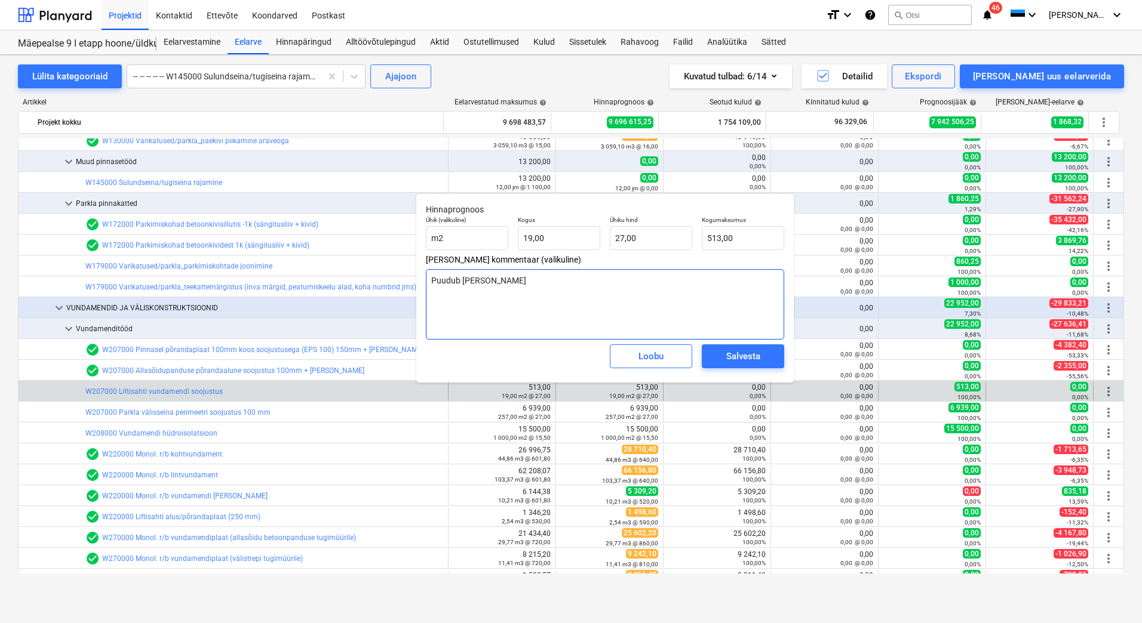
type textarea "Puudub soosj"
type textarea "x"
type textarea "Puudub [PERSON_NAME]"
type textarea "x"
type textarea "Puudub soo"
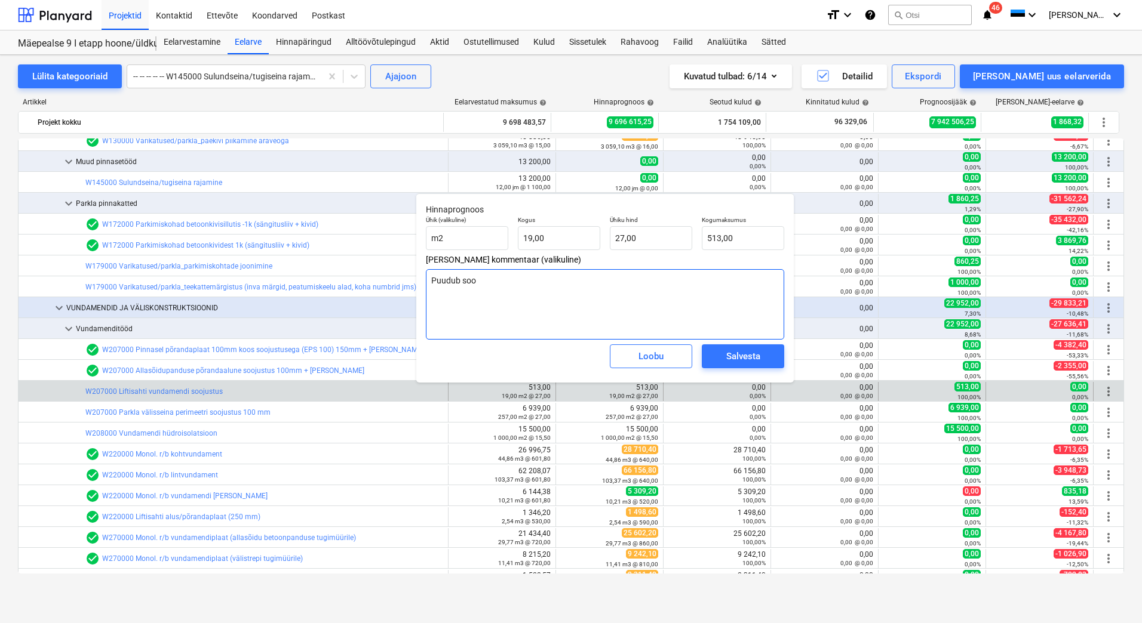
type textarea "x"
type textarea "Puudub sooj"
type textarea "x"
type textarea "Puudub sooju"
type textarea "x"
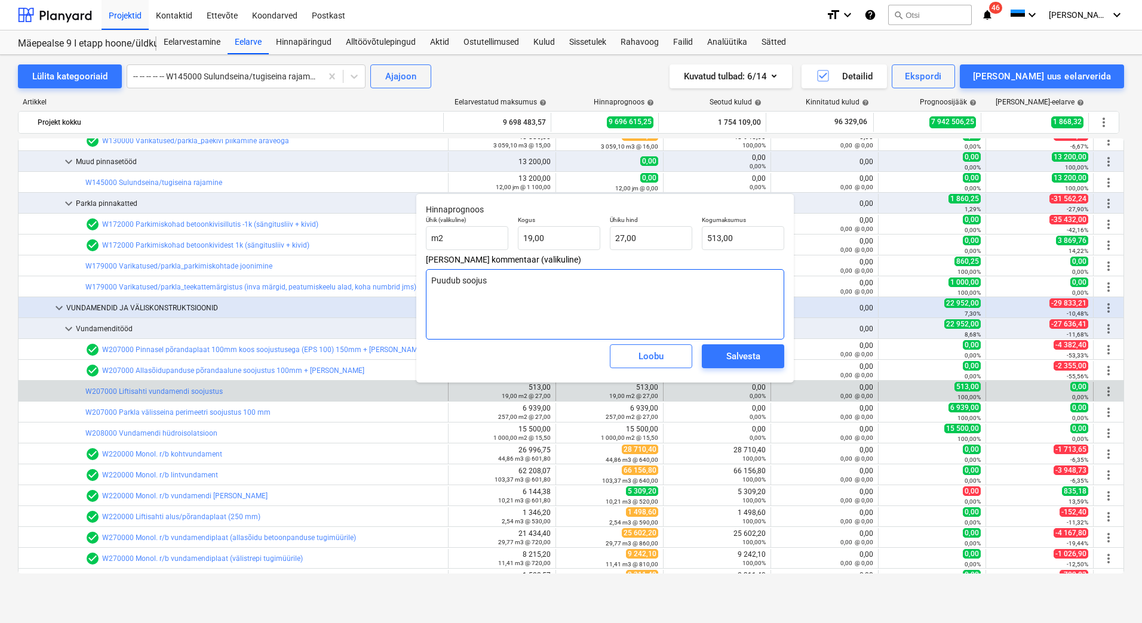
type textarea "Puudub soojust"
type textarea "x"
type textarea "Puudub soojustu"
type textarea "x"
type textarea "Puudub soojustuse"
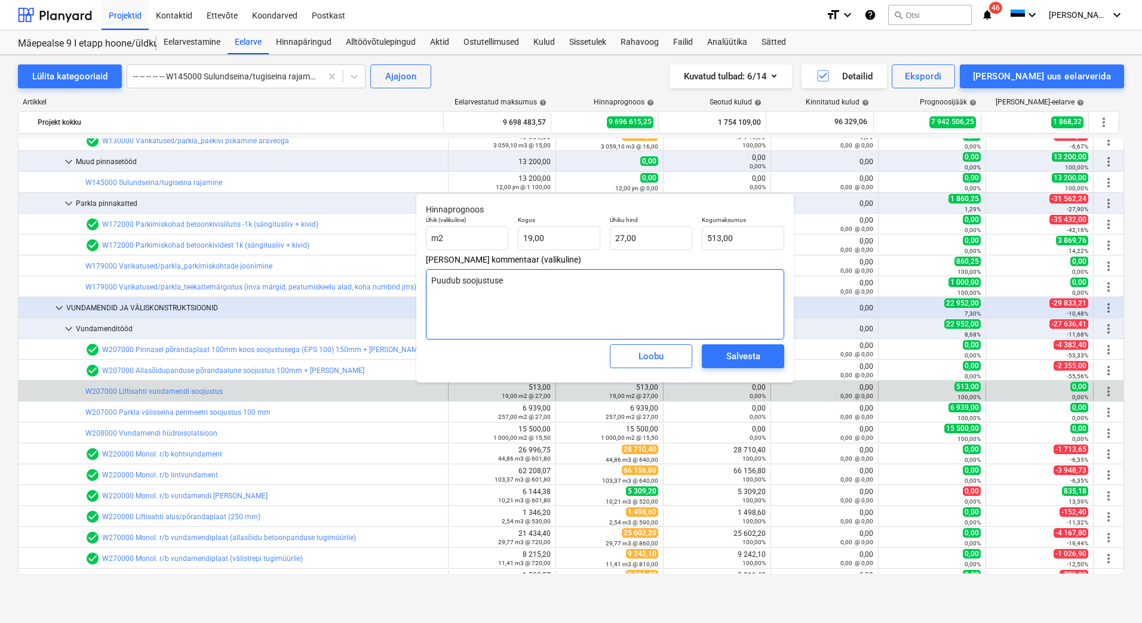
type textarea "x"
type textarea "Puudub soojustuse"
type textarea "x"
type textarea "Puudub soojustuse v"
type textarea "x"
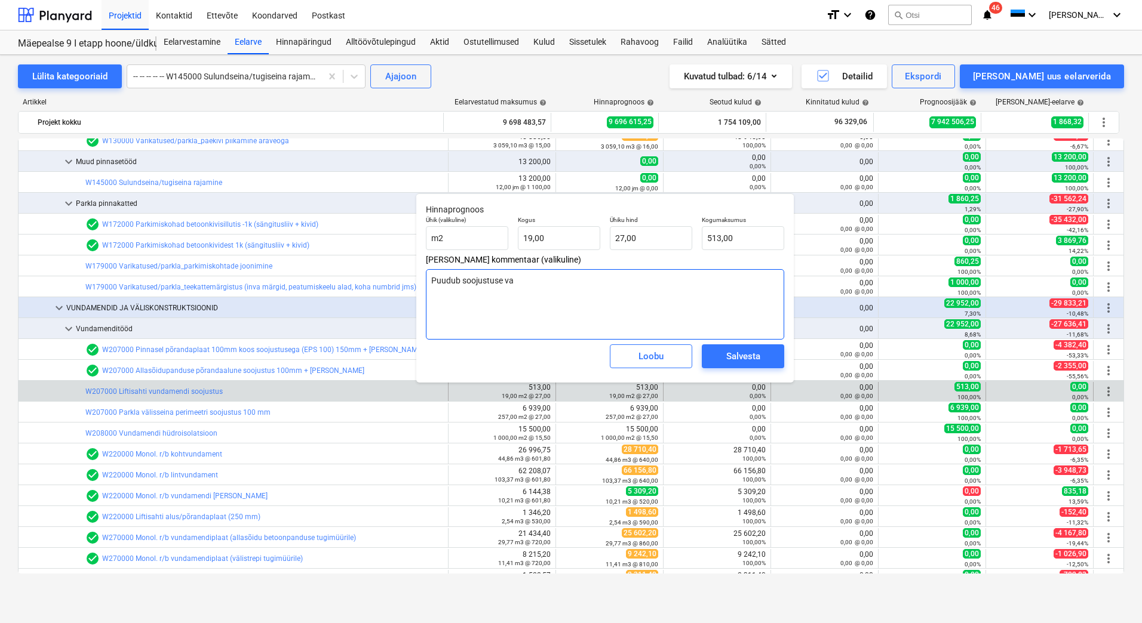
type textarea "Puudub soojustuse vaj"
type textarea "x"
type textarea "Puudub soojustuse vajad"
type textarea "x"
type textarea "Puudub soojustuse vajadu"
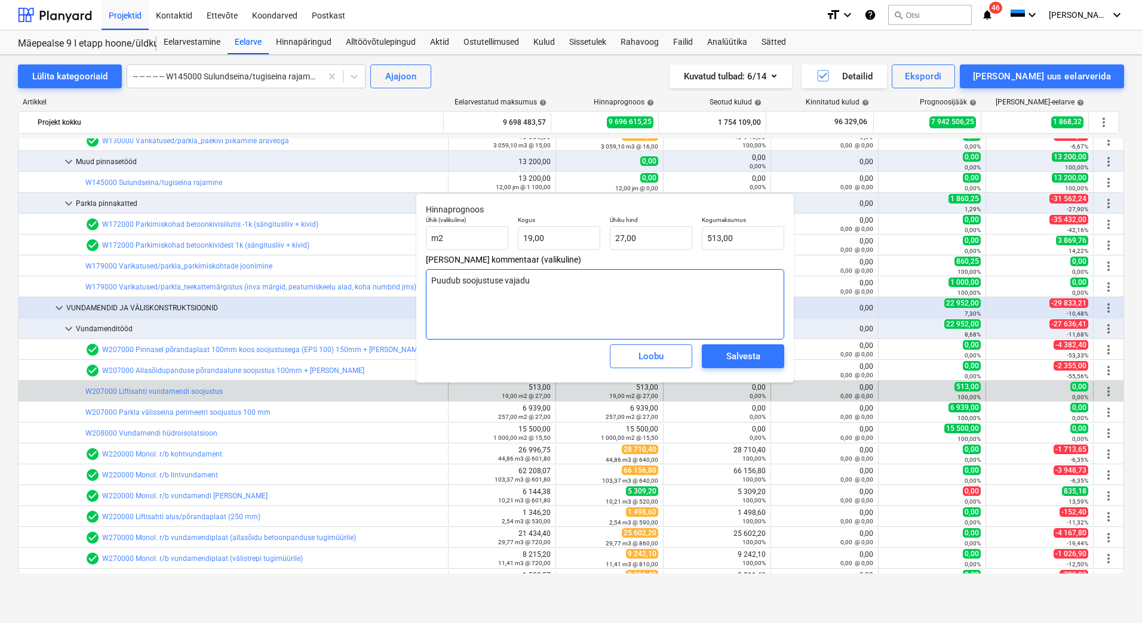
type textarea "x"
type textarea "Puudub soojustuse vajadus"
drag, startPoint x: 711, startPoint y: 242, endPoint x: 701, endPoint y: 243, distance: 10.2
click at [701, 243] on div "Kogumaksumus 513" at bounding box center [743, 233] width 92 height 44
type input "0"
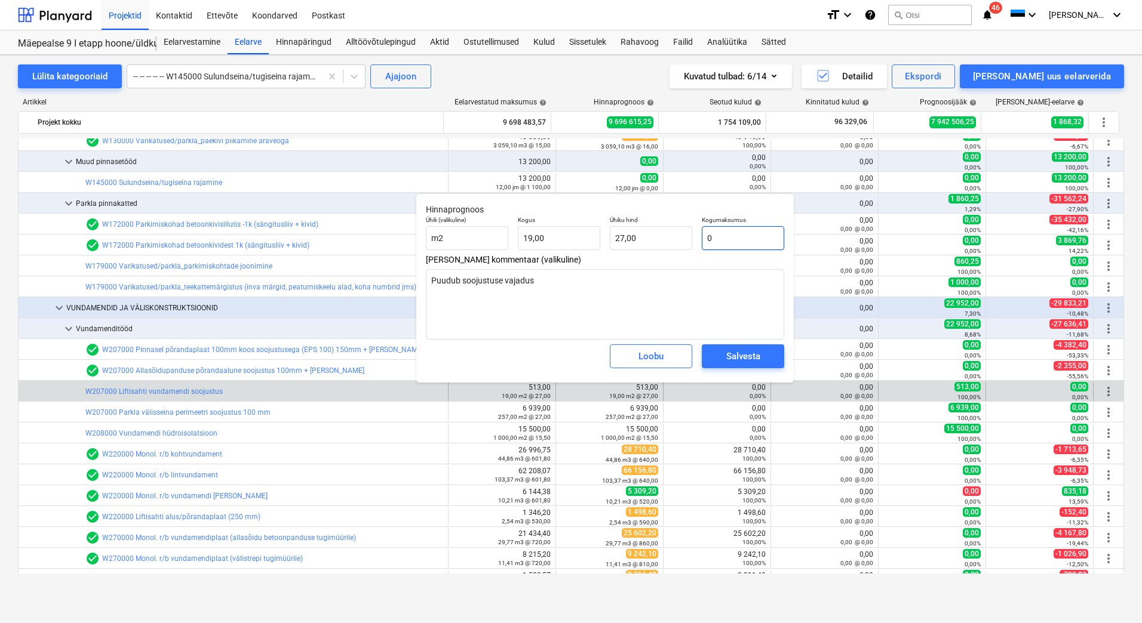
type textarea "x"
type input "0,00"
click at [734, 361] on div "Salvesta" at bounding box center [743, 357] width 34 height 16
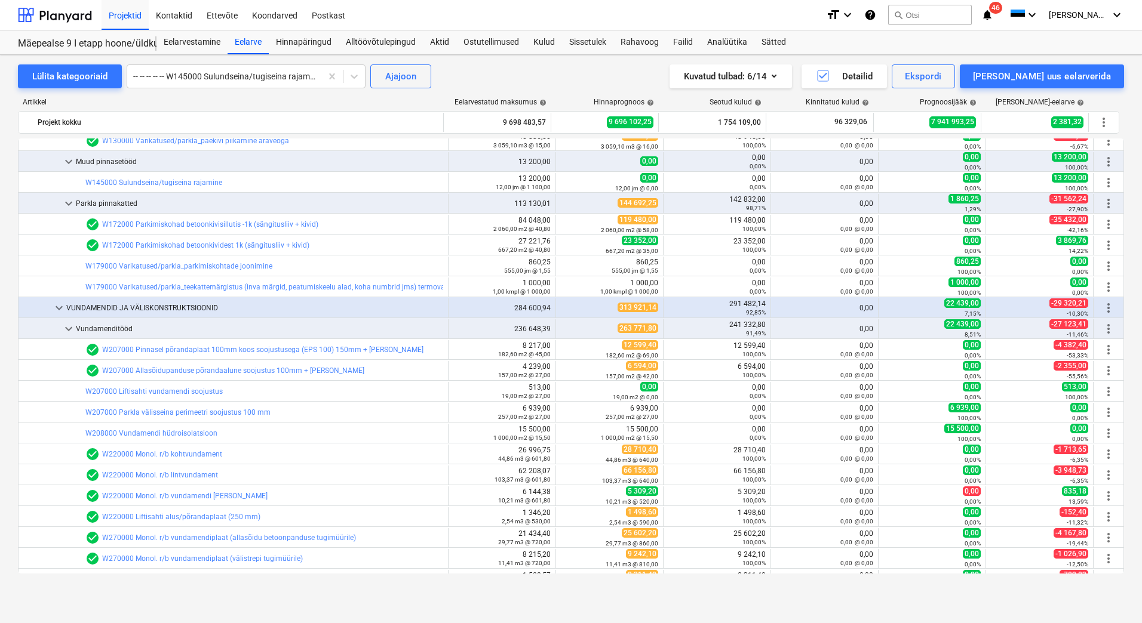
type textarea "x"
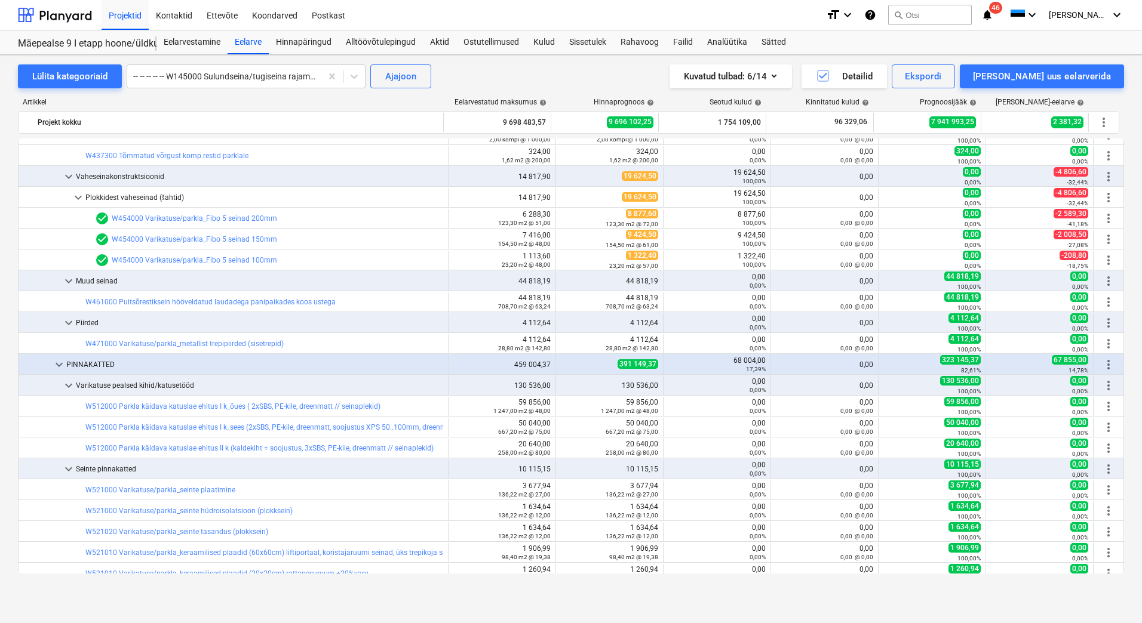
scroll to position [4777, 0]
